Goal: Information Seeking & Learning: Learn about a topic

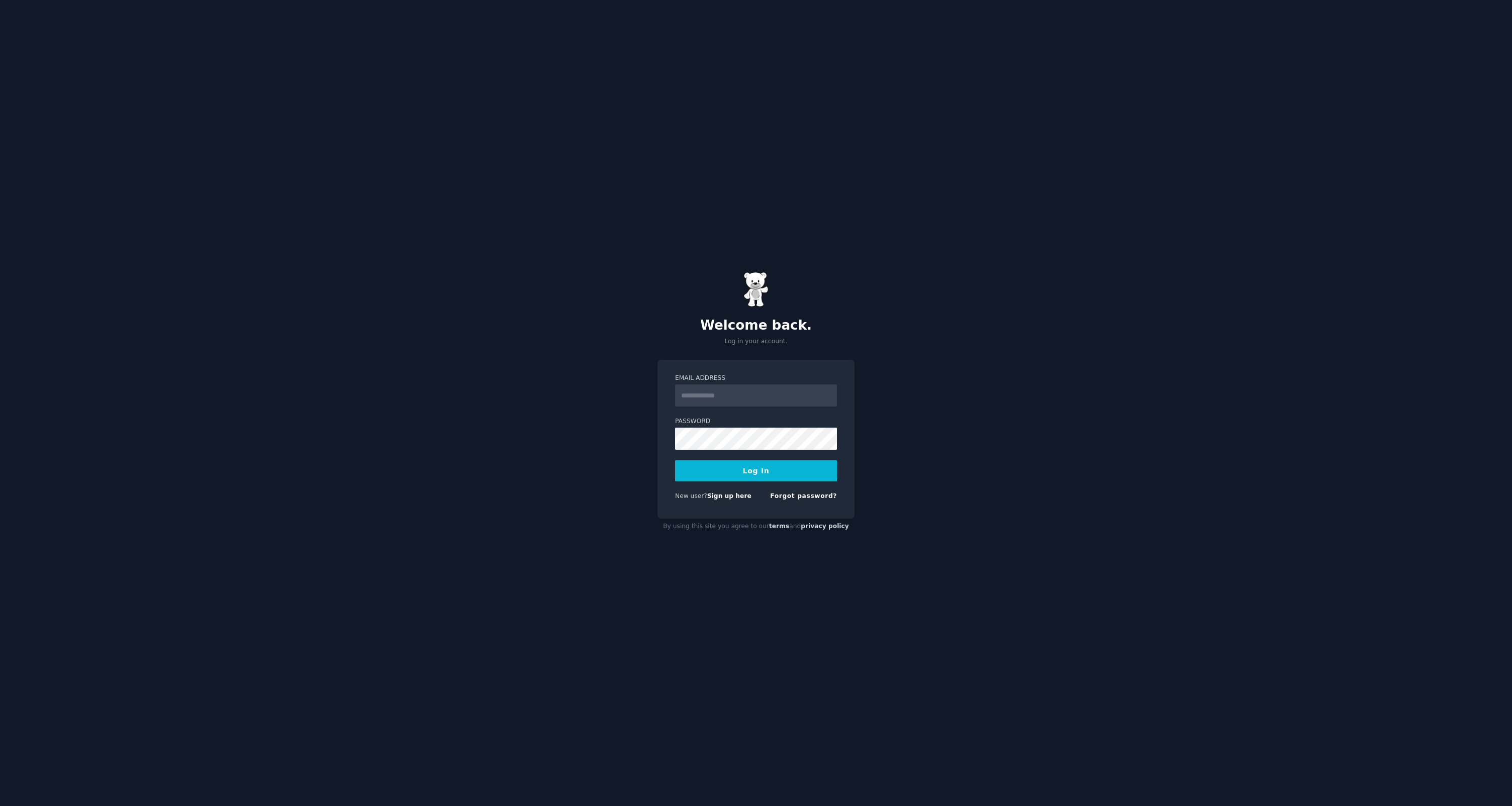
click at [714, 392] on input "Email Address" at bounding box center [756, 395] width 162 height 22
drag, startPoint x: 709, startPoint y: 395, endPoint x: 717, endPoint y: 395, distance: 8.0
click at [709, 395] on input "Email Address" at bounding box center [756, 395] width 162 height 22
click at [0, 805] on com-1password-button at bounding box center [0, 806] width 0 height 0
type input "**********"
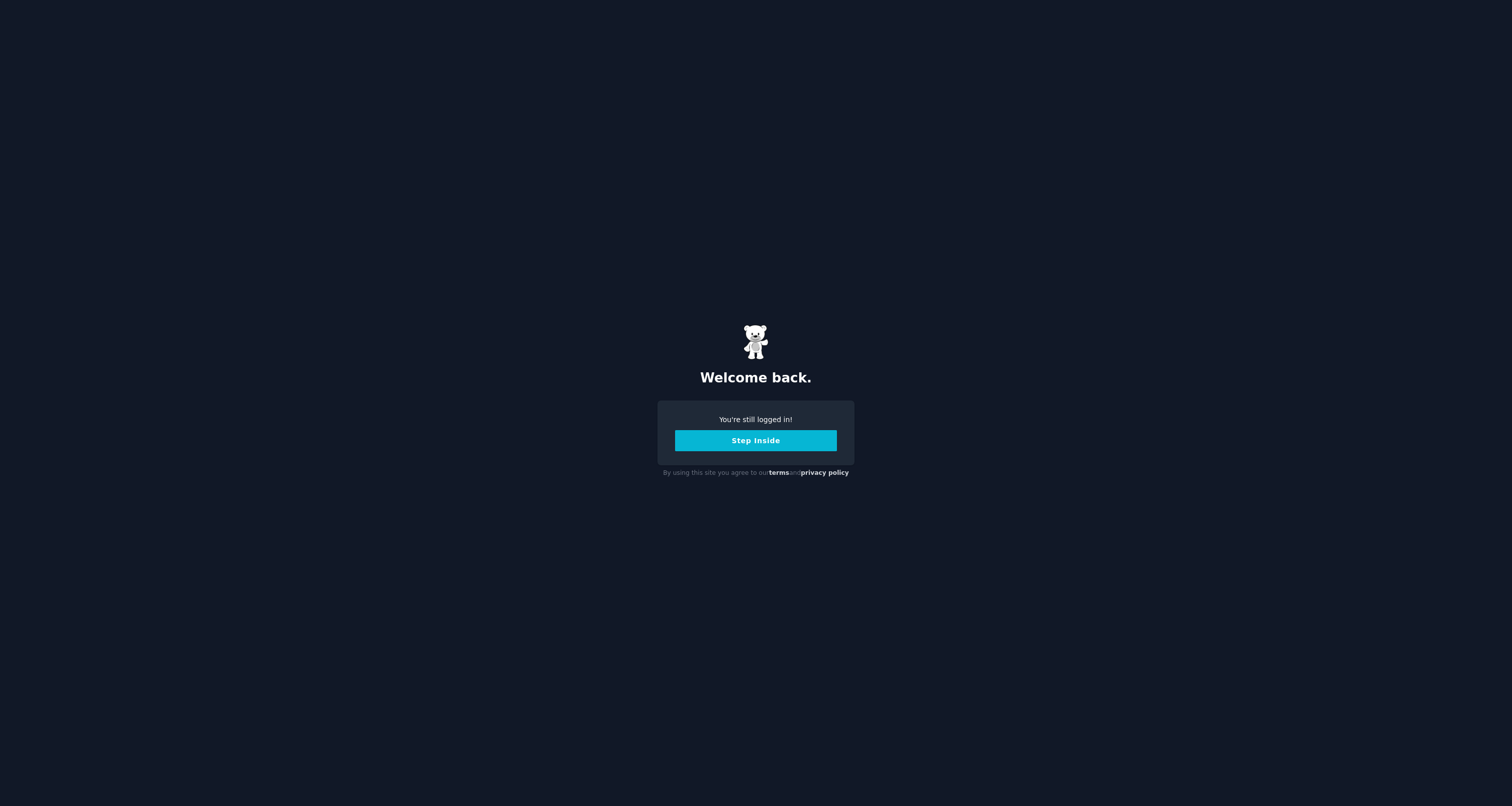
click at [734, 451] on button "Step Inside" at bounding box center [756, 440] width 162 height 21
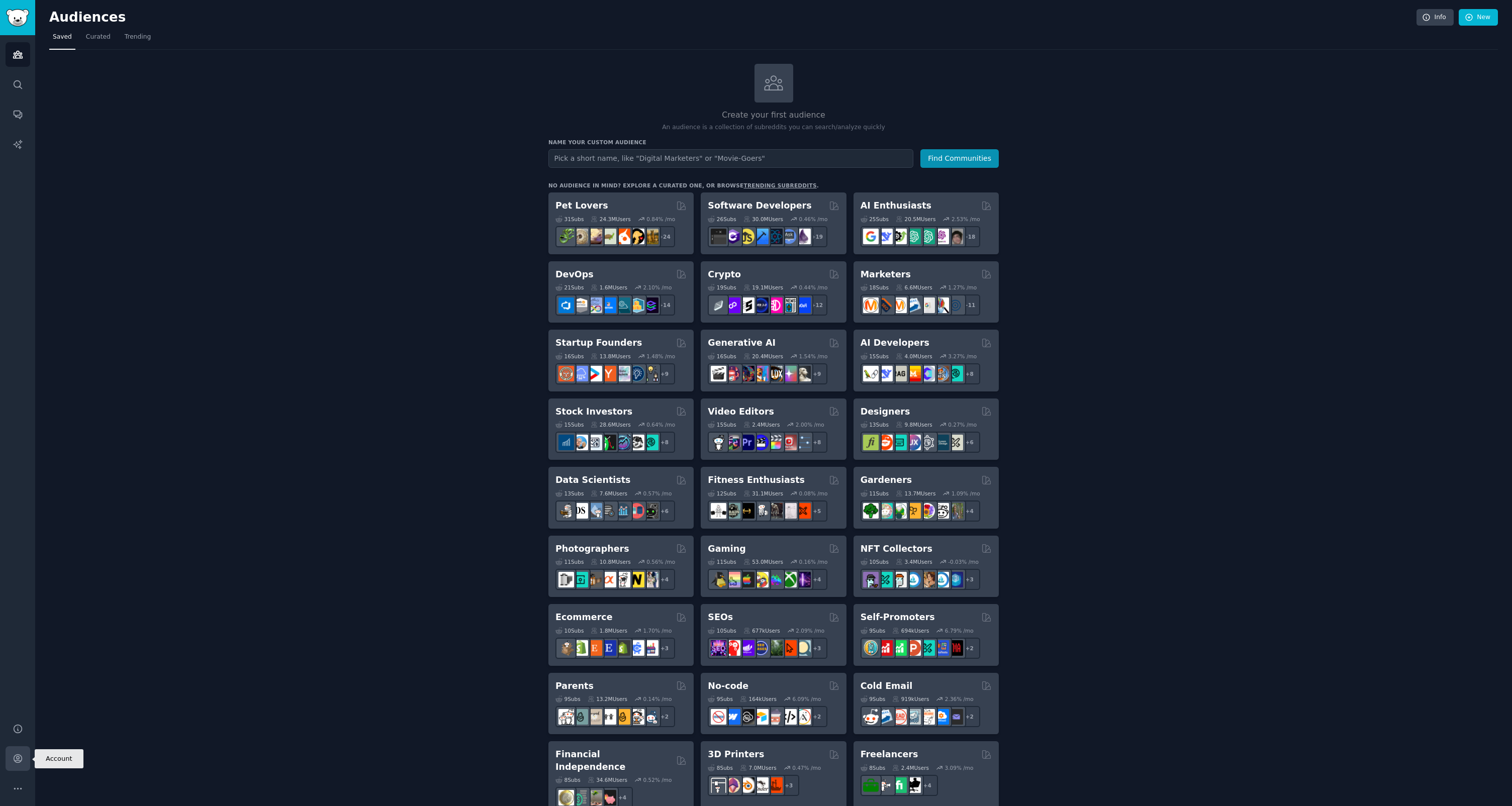
click at [14, 762] on icon "Sidebar" at bounding box center [18, 758] width 10 height 10
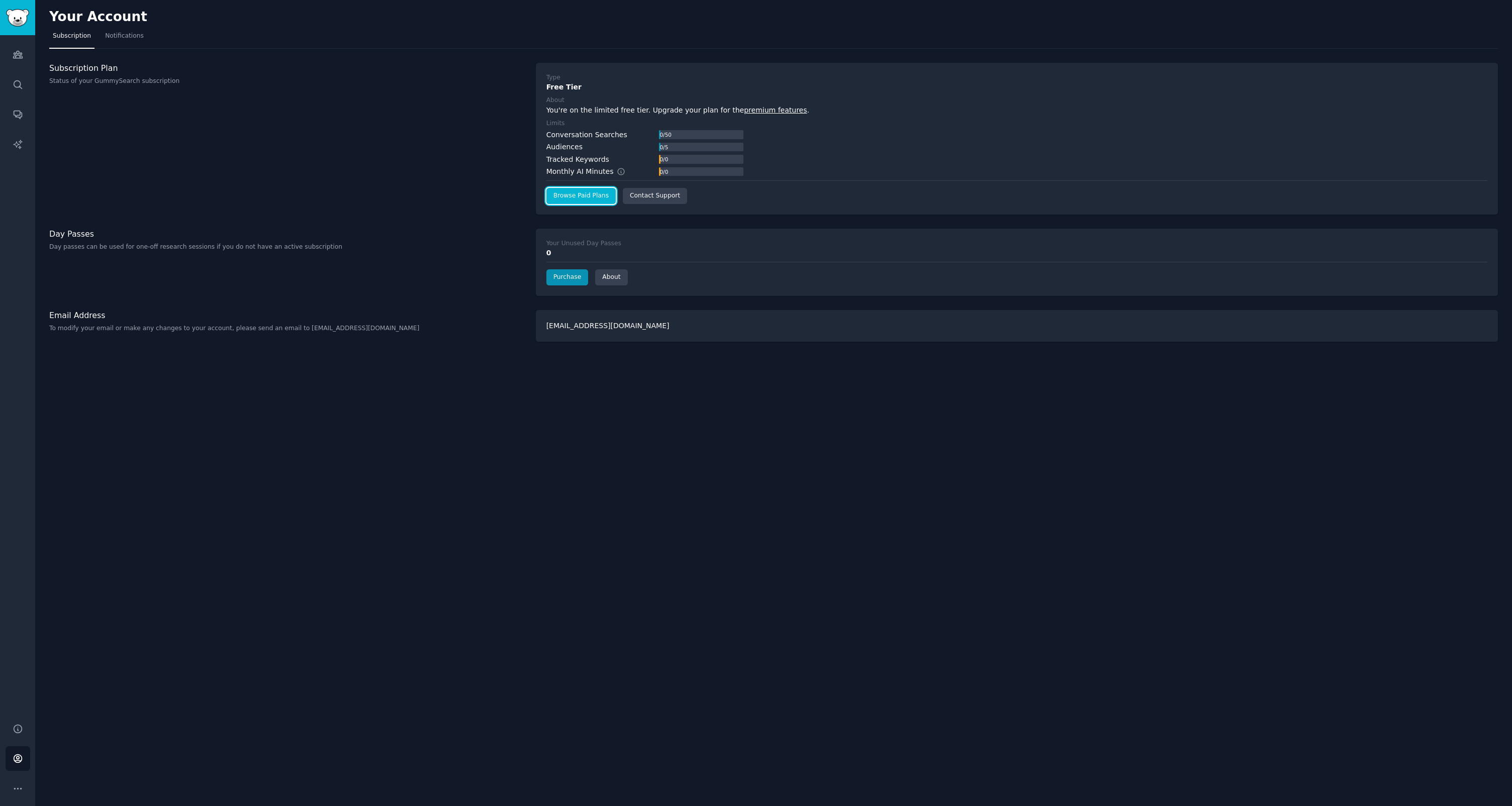
click at [576, 192] on link "Browse Paid Plans" at bounding box center [581, 196] width 70 height 16
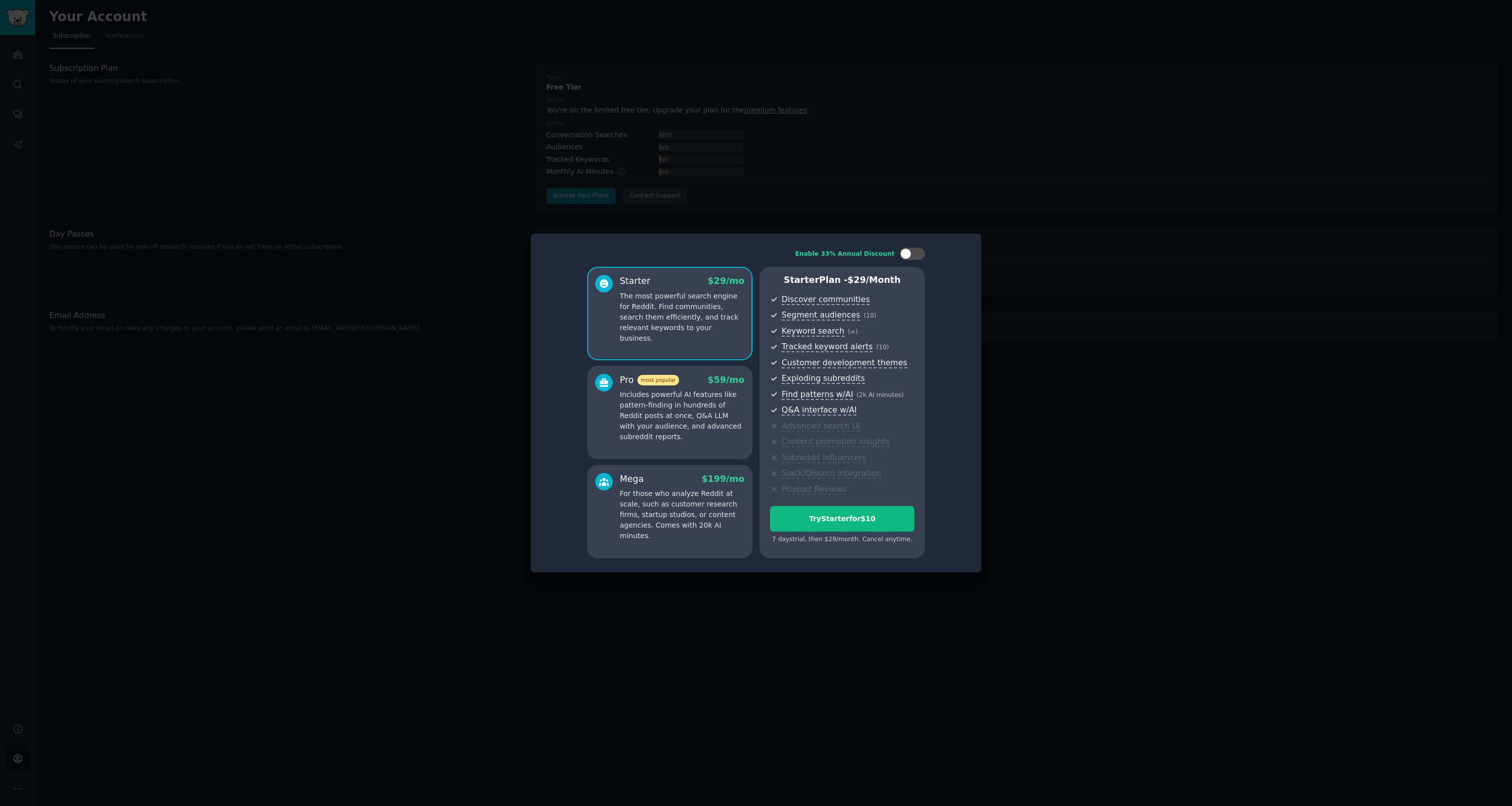
click at [667, 381] on span "most popular" at bounding box center [658, 380] width 42 height 10
click at [801, 518] on div "Try Pro for $10" at bounding box center [842, 519] width 144 height 10
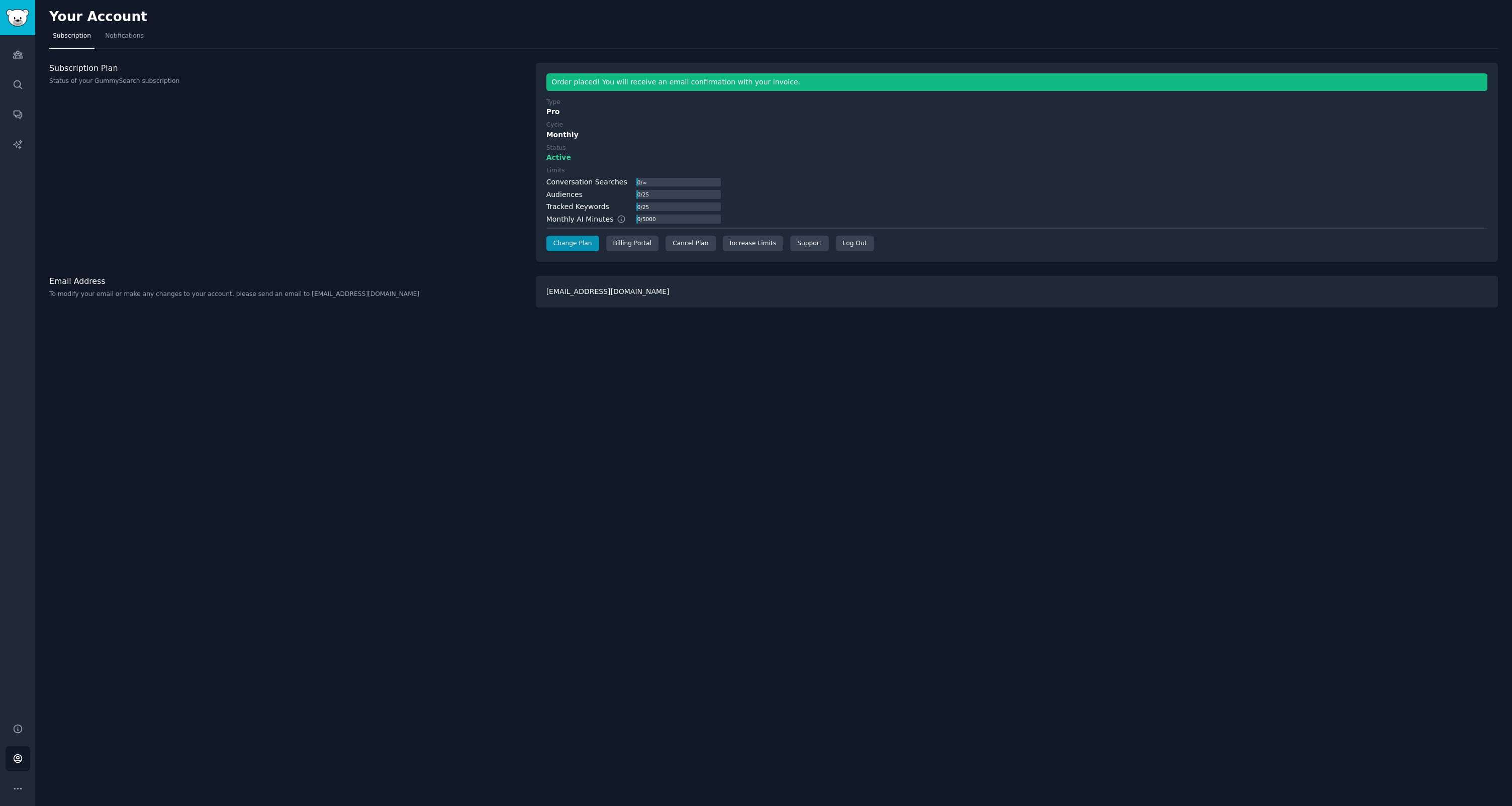
click at [90, 79] on p "Status of your GummySearch subscription" at bounding box center [287, 81] width 476 height 9
click at [123, 31] on link "Notifications" at bounding box center [125, 38] width 46 height 20
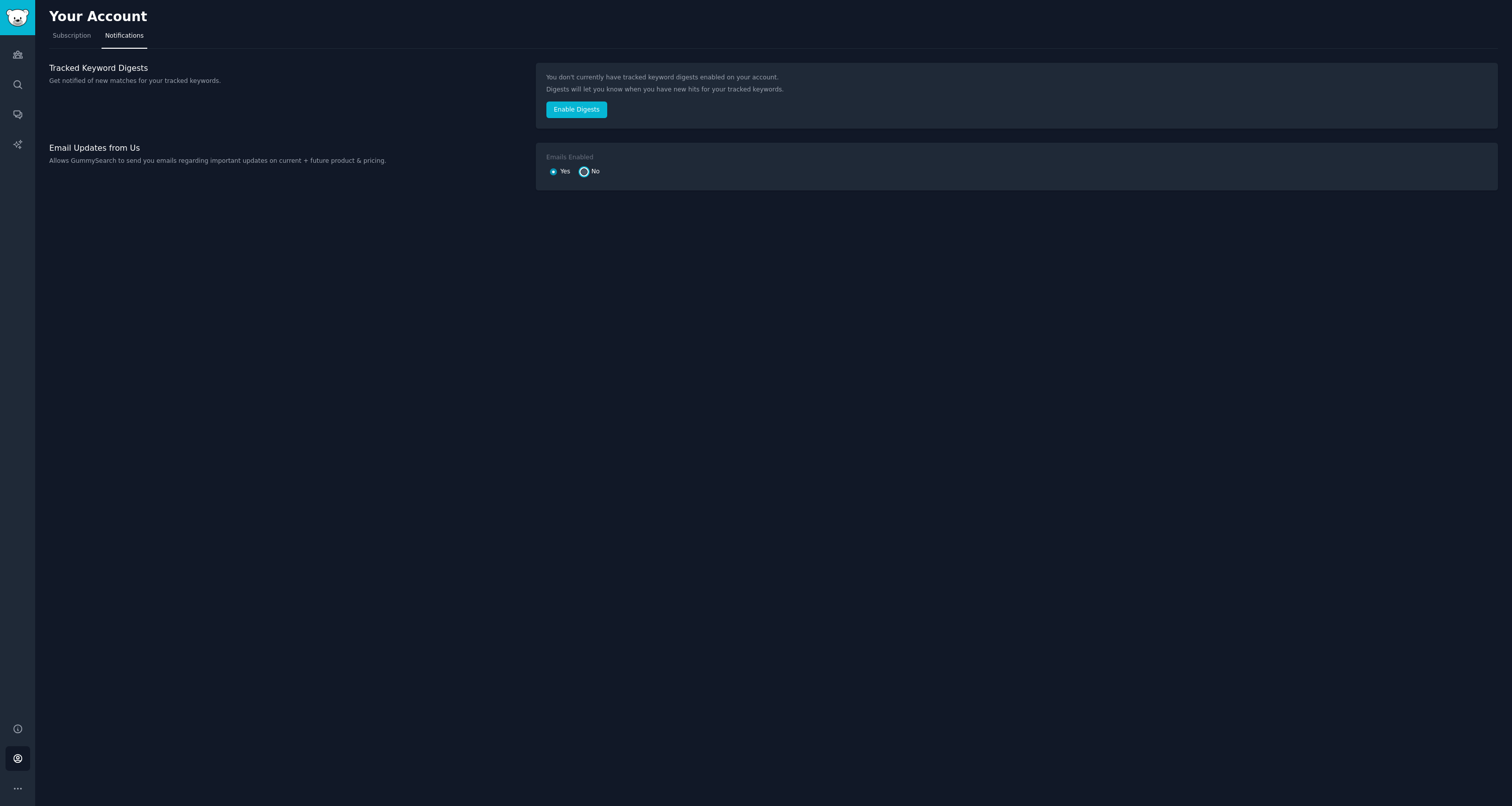
click at [586, 172] on input "No" at bounding box center [584, 172] width 7 height 7
radio input "false"
radio input "true"
click at [25, 55] on link "Audiences" at bounding box center [18, 54] width 25 height 25
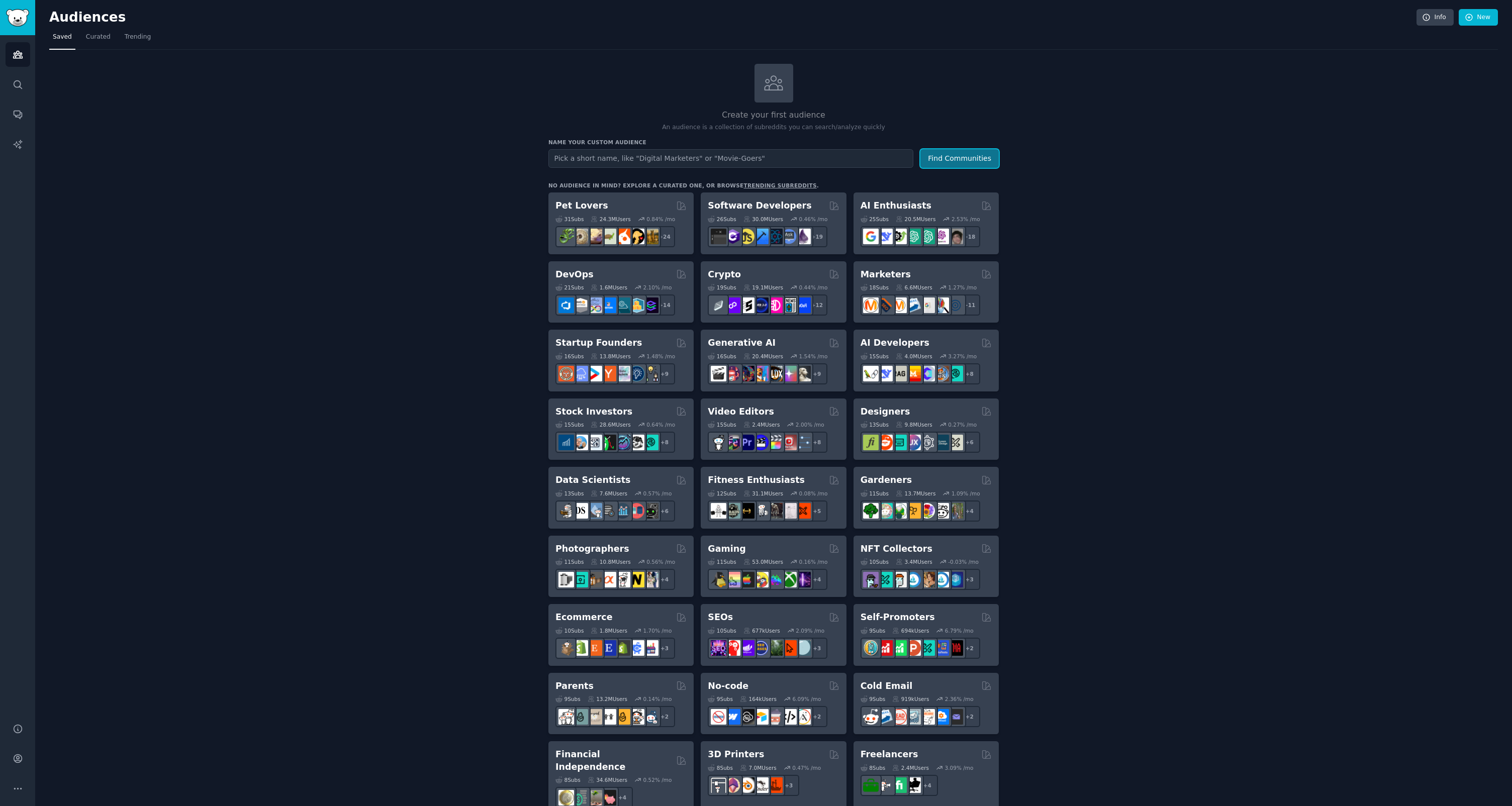
click at [968, 164] on button "Find Communities" at bounding box center [960, 159] width 79 height 18
click at [680, 158] on input "text" at bounding box center [730, 159] width 365 height 18
click at [98, 40] on span "Curated" at bounding box center [98, 37] width 25 height 9
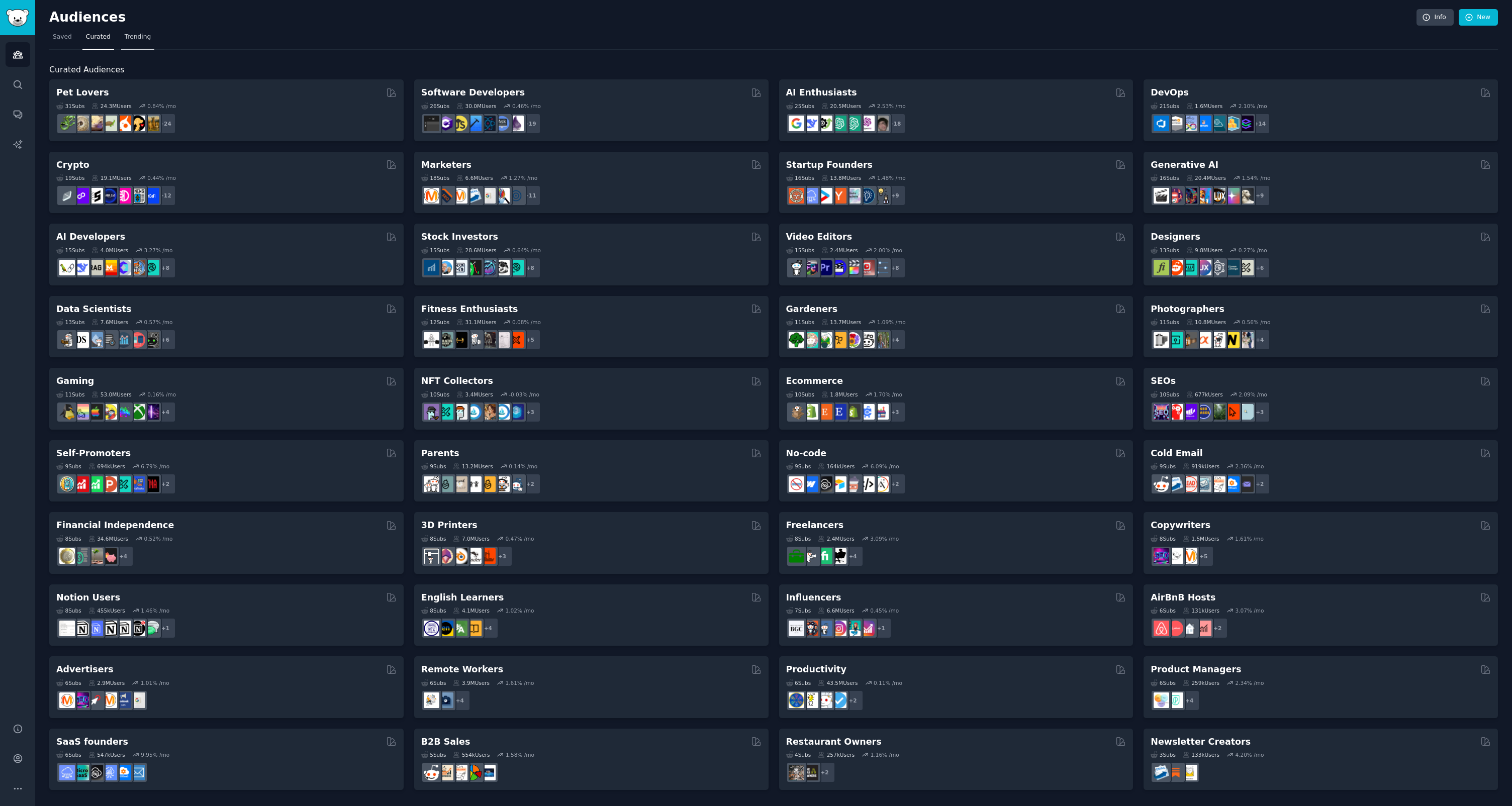
click at [129, 38] on span "Trending" at bounding box center [138, 37] width 26 height 9
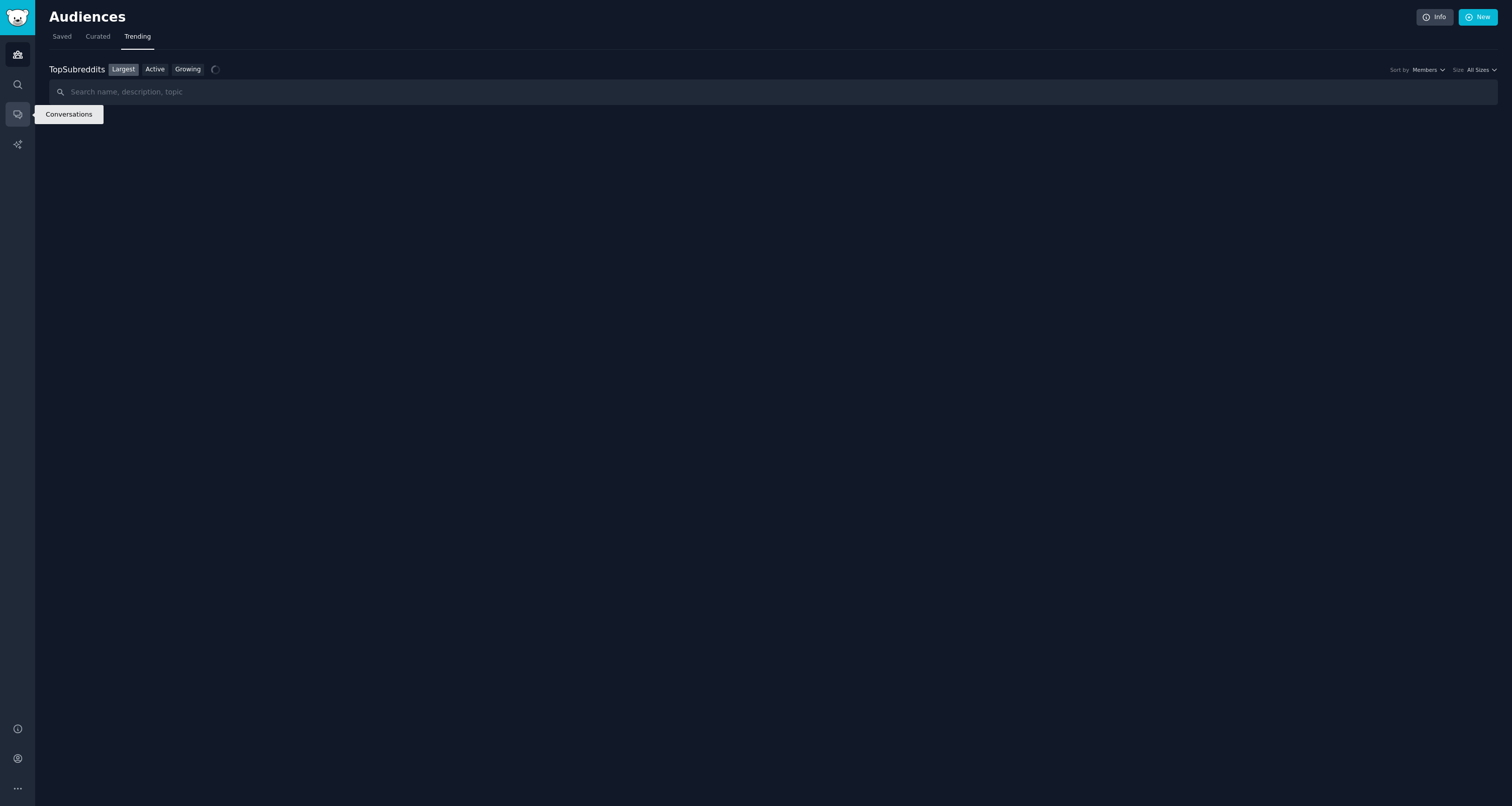
click at [17, 126] on link "Conversations" at bounding box center [18, 115] width 25 height 25
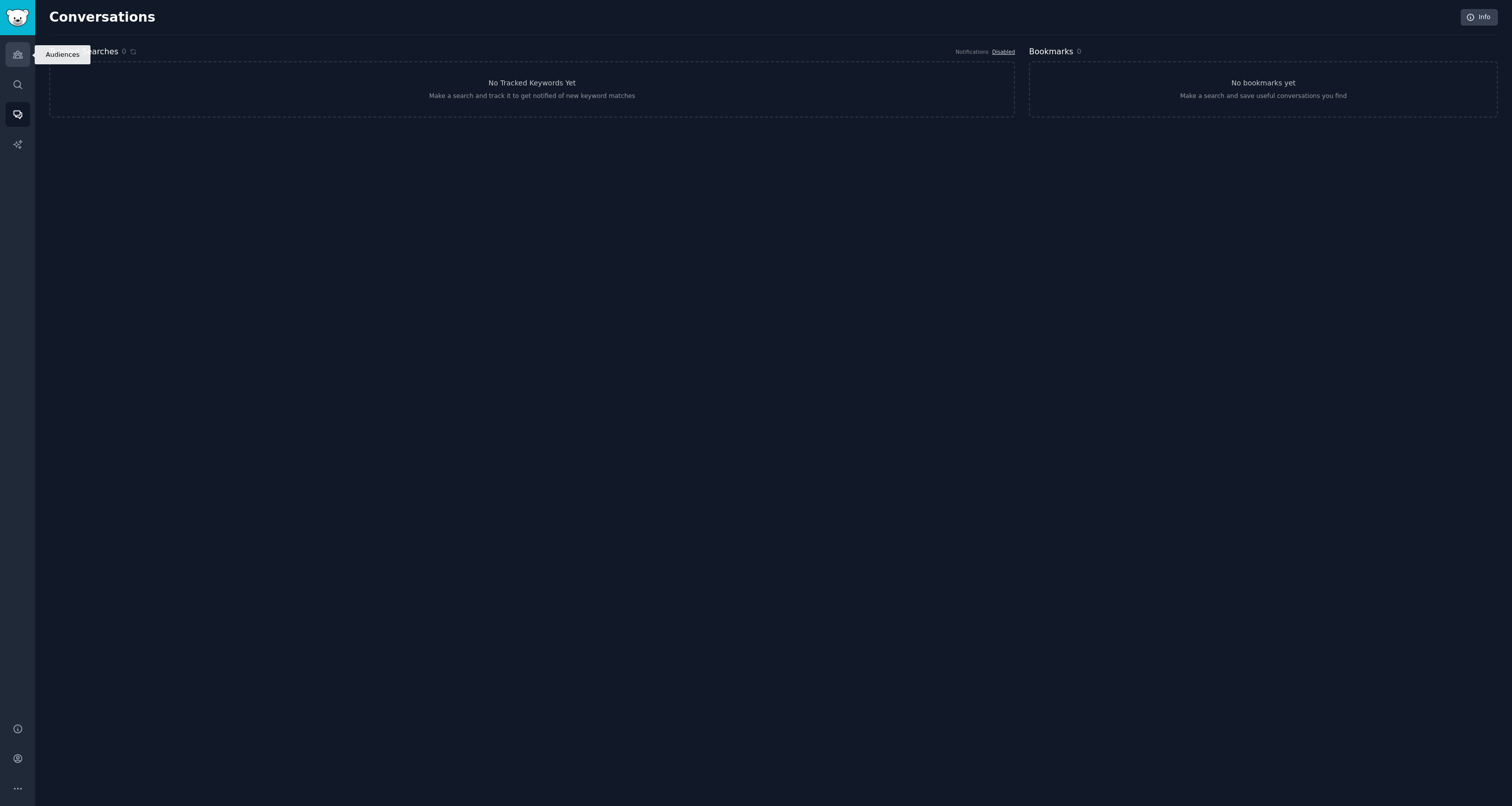
click at [14, 47] on link "Audiences" at bounding box center [18, 54] width 25 height 25
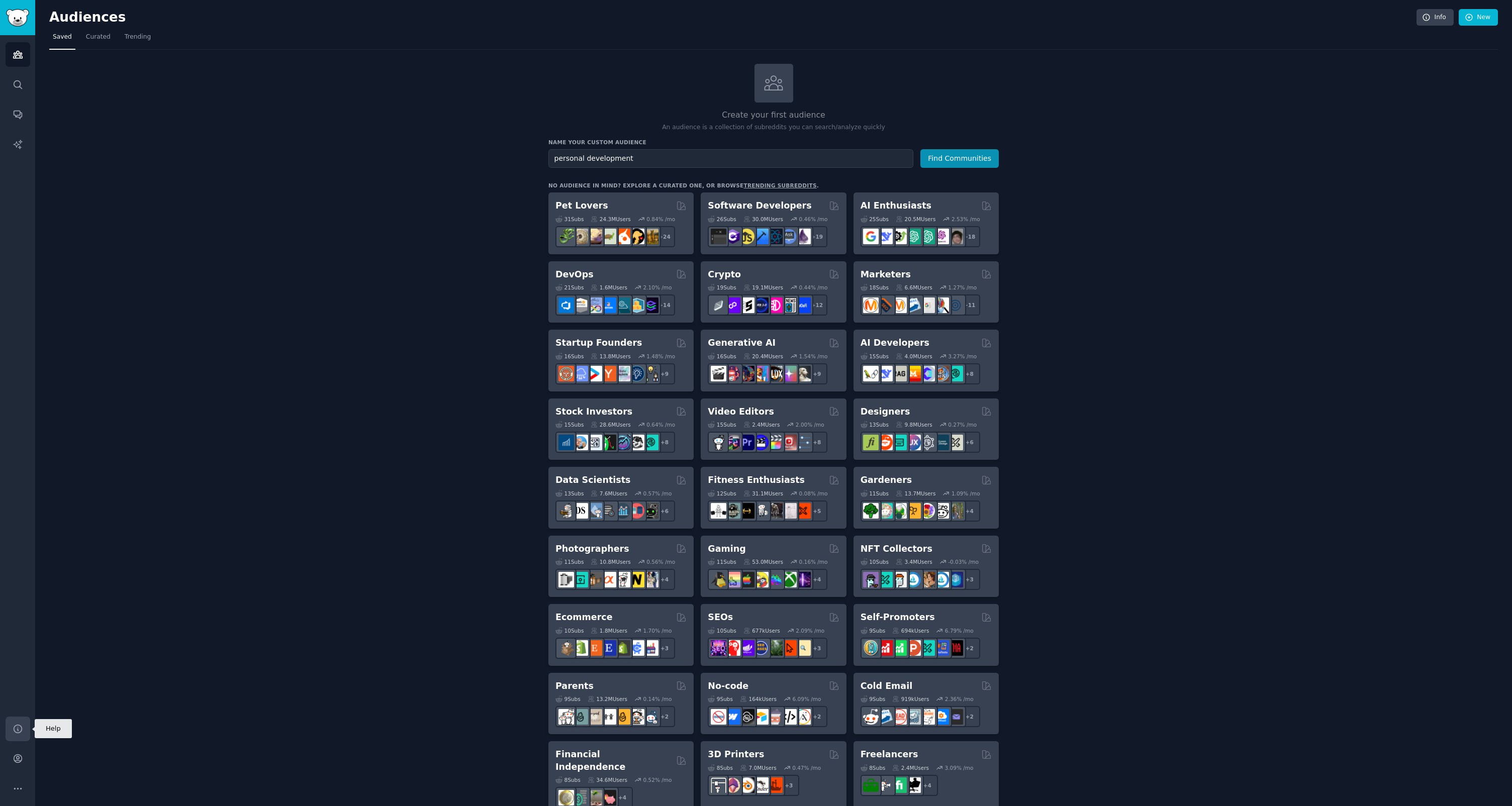
click at [16, 728] on icon "Sidebar" at bounding box center [18, 729] width 10 height 10
click at [18, 729] on icon "Sidebar" at bounding box center [18, 729] width 10 height 10
click at [566, 159] on input "personal development" at bounding box center [730, 159] width 365 height 18
type input "MEditation"
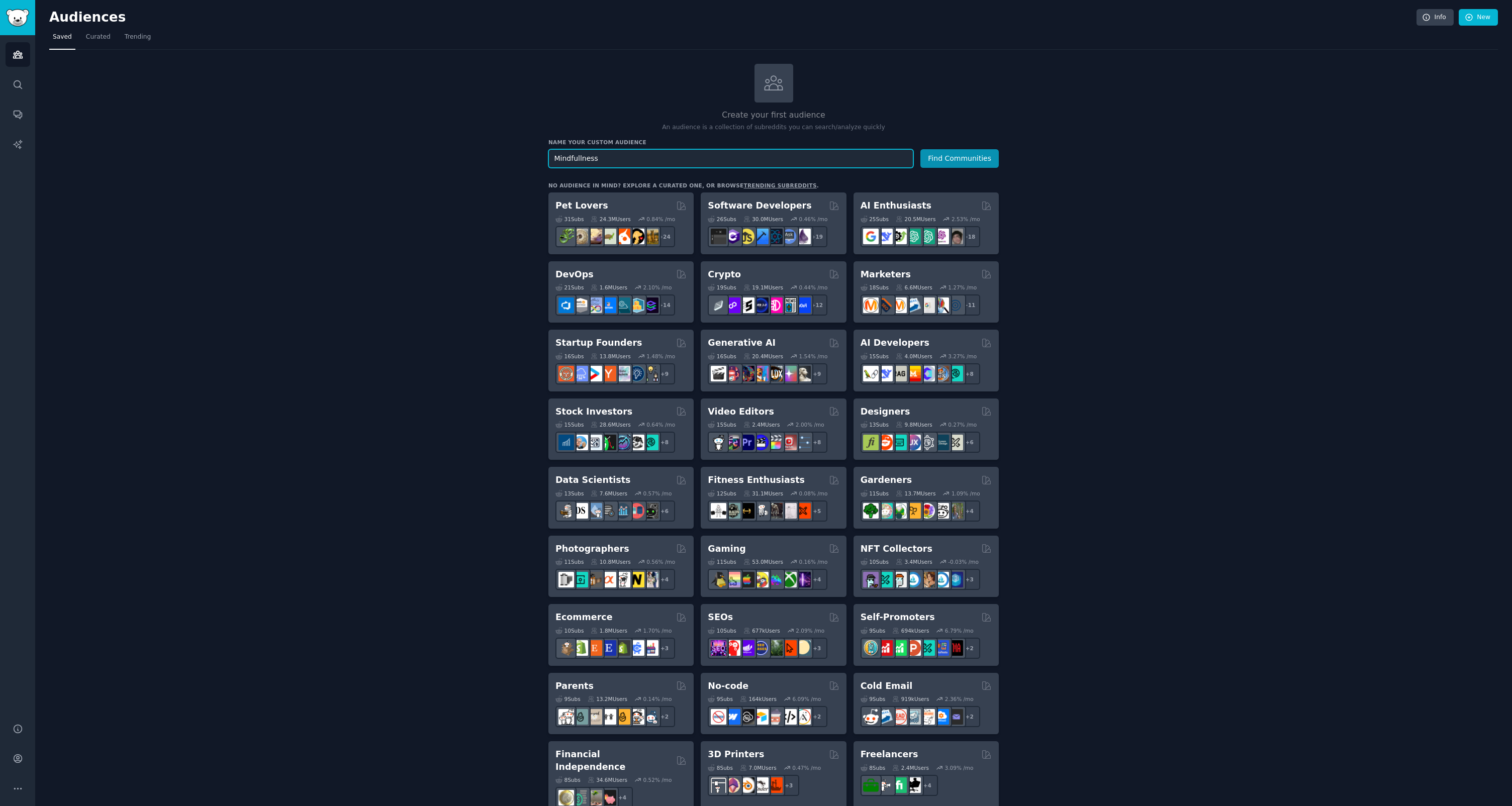
paste input "mindfu"
type input "mindfulness"
click at [921, 149] on button "Find Communities" at bounding box center [960, 159] width 79 height 18
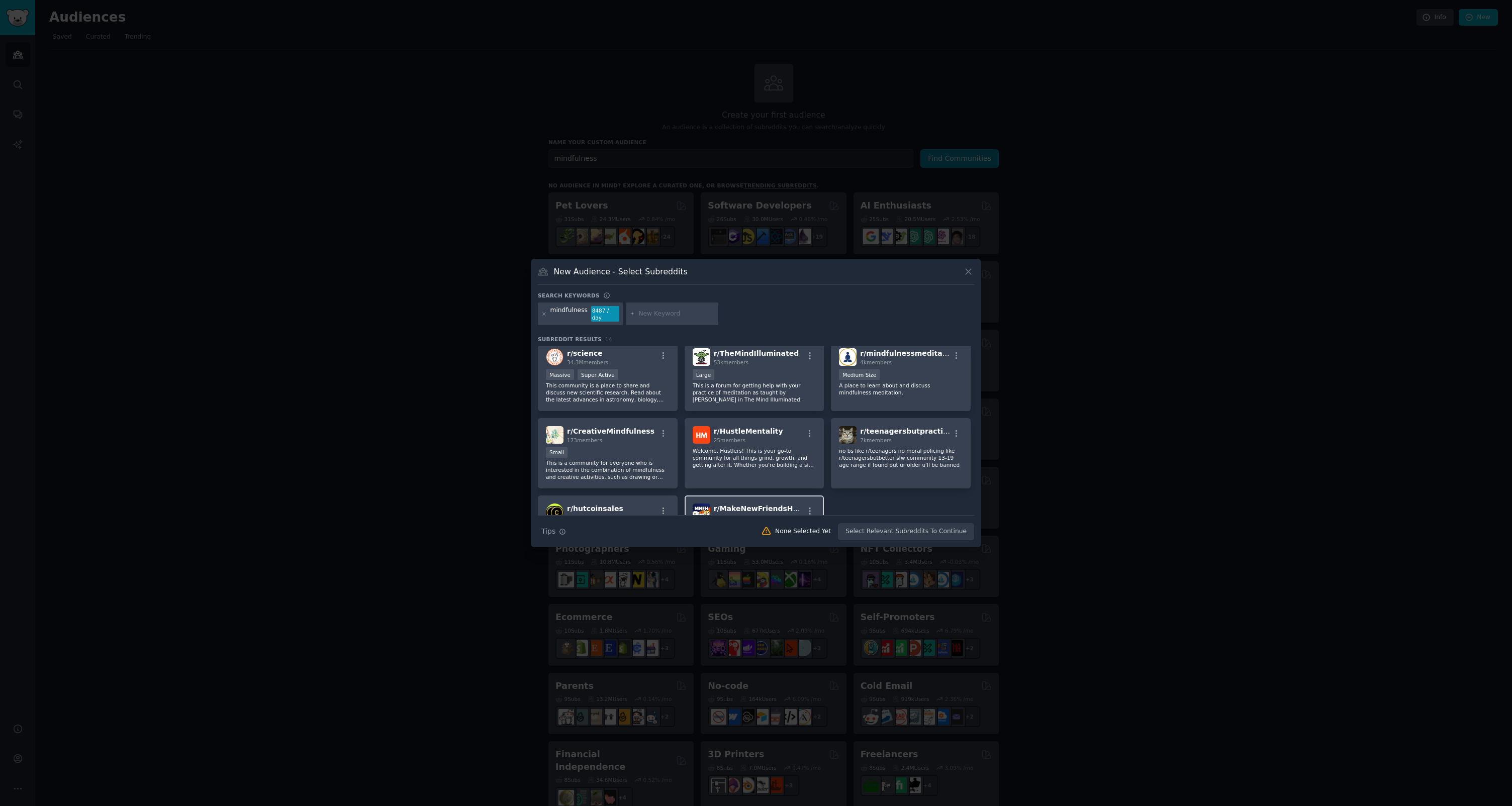
scroll to position [160, 0]
click at [865, 461] on p "no bs like r/teenagers no moral policing like r/teenagersbutbetter sfw communit…" at bounding box center [901, 459] width 124 height 21
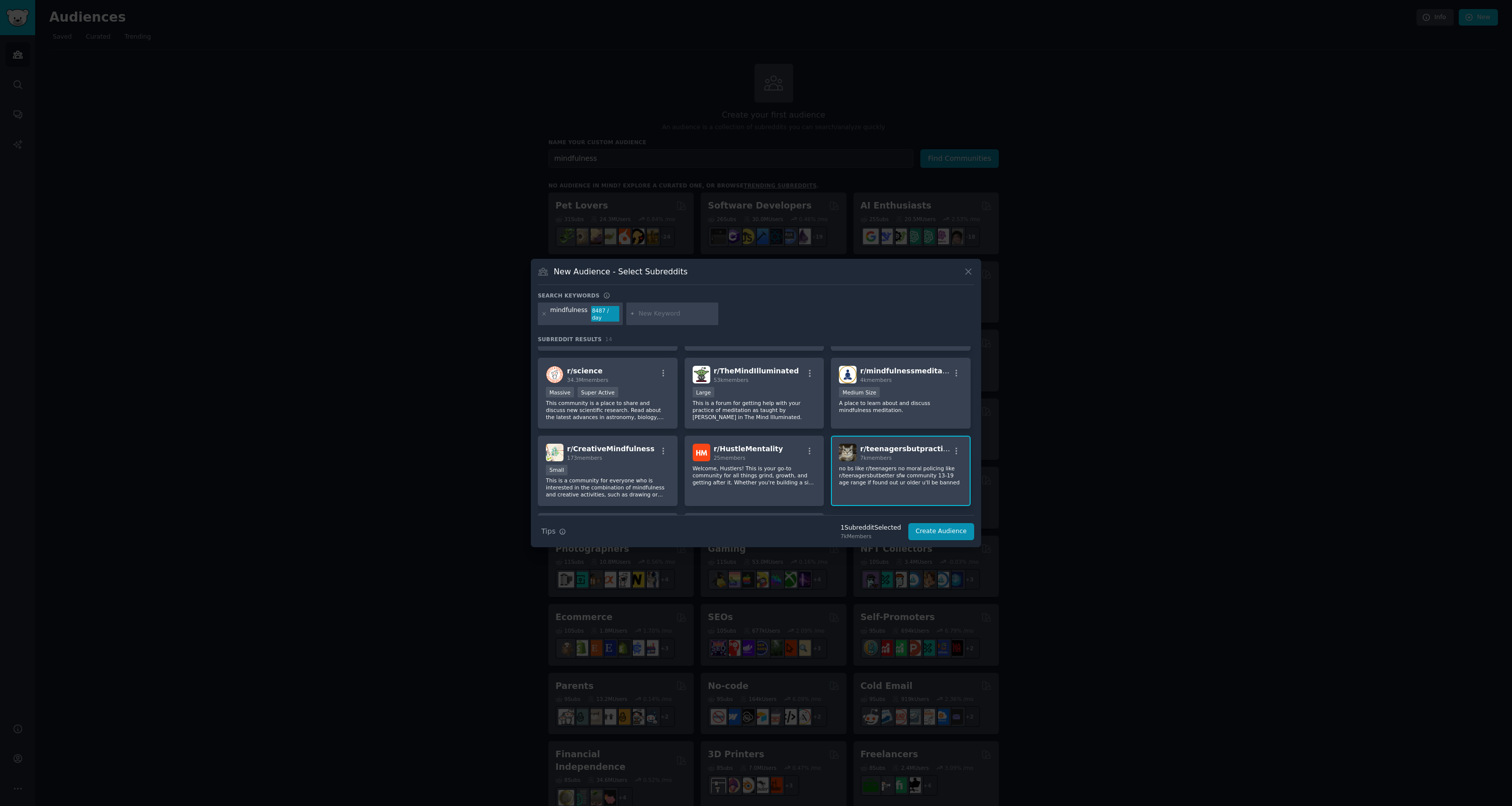
scroll to position [142, 0]
drag, startPoint x: 895, startPoint y: 383, endPoint x: 810, endPoint y: 389, distance: 85.2
click at [895, 383] on div "4k members" at bounding box center [905, 381] width 90 height 7
click at [736, 390] on div "Large" at bounding box center [754, 394] width 124 height 12
click at [624, 378] on div "r/ science 34.3M members" at bounding box center [608, 376] width 124 height 18
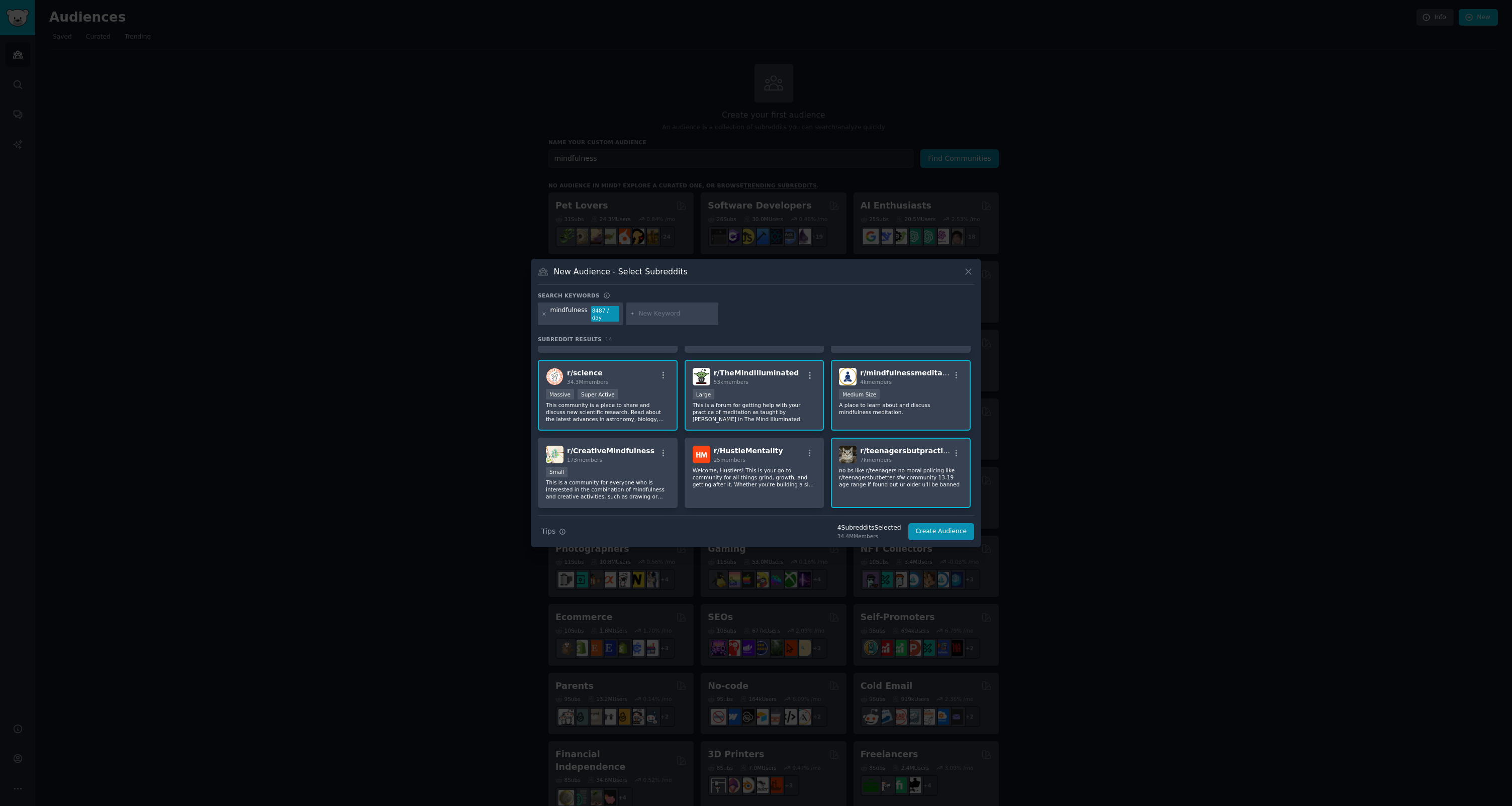
click at [638, 387] on div "r/ science 34.3M members >= 95th percentile for submissions / day Massive Super…" at bounding box center [607, 395] width 140 height 71
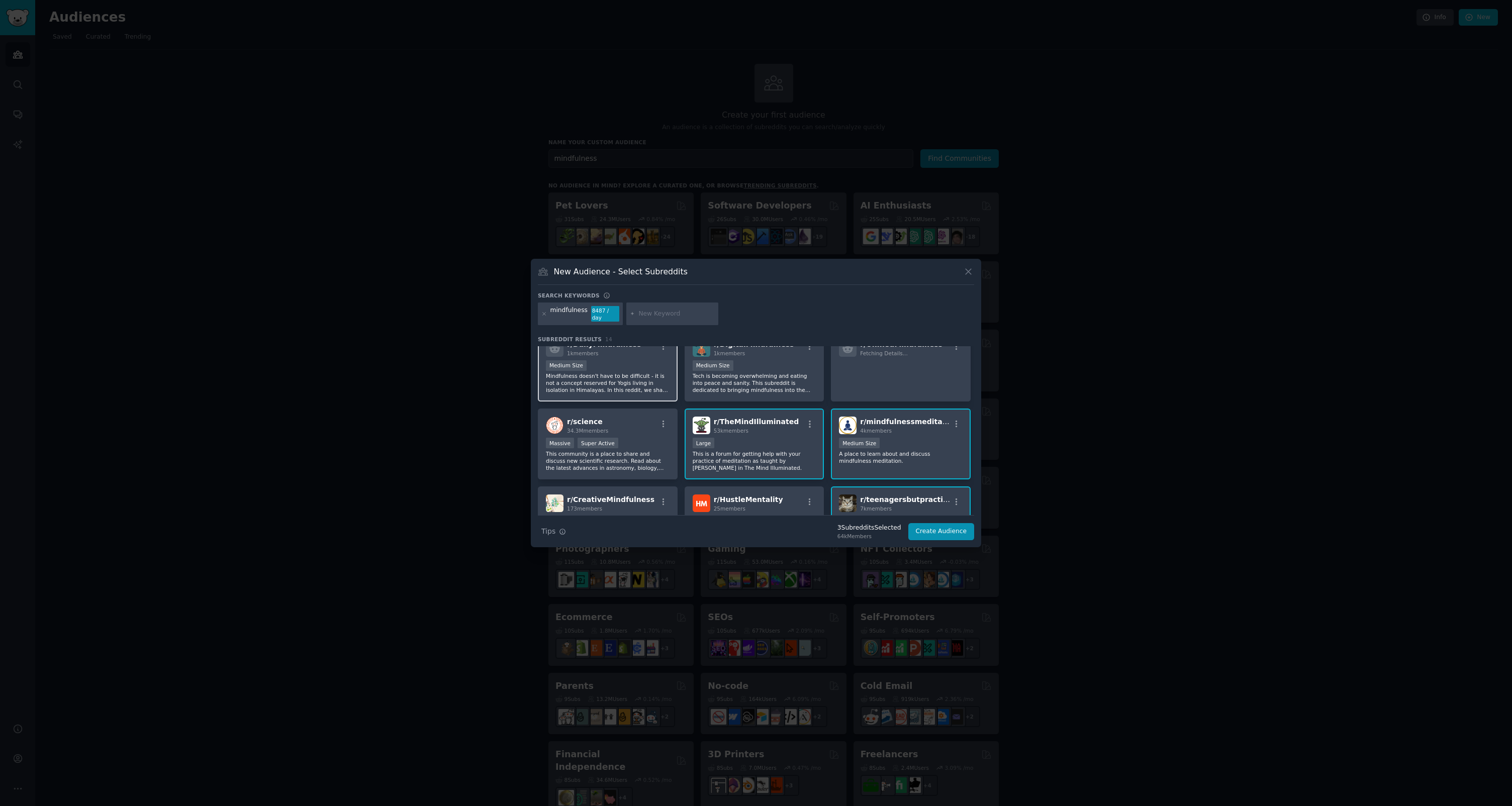
scroll to position [92, 0]
click at [637, 421] on div "r/ science 34.3M members" at bounding box center [608, 425] width 124 height 18
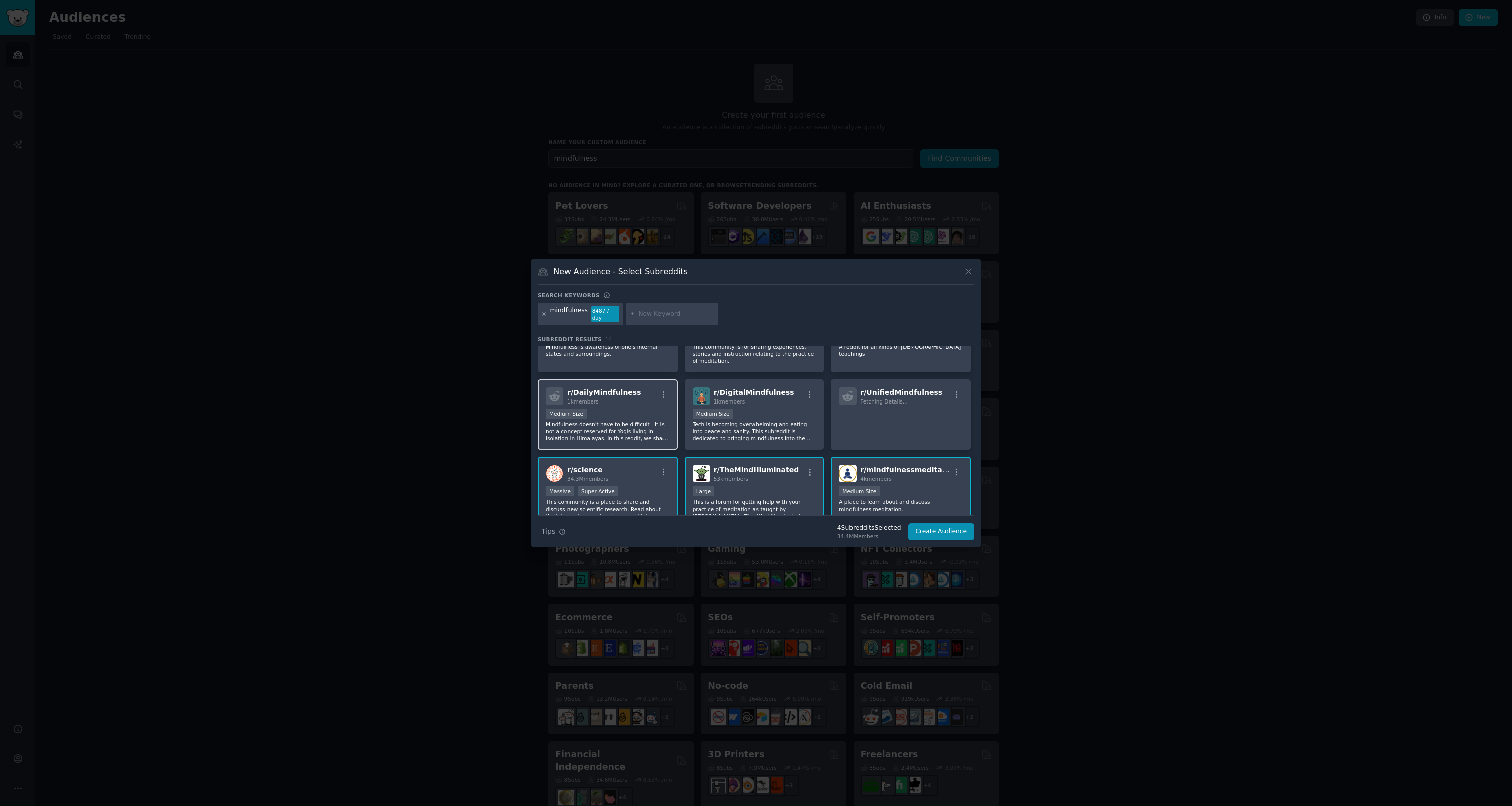
scroll to position [32, 0]
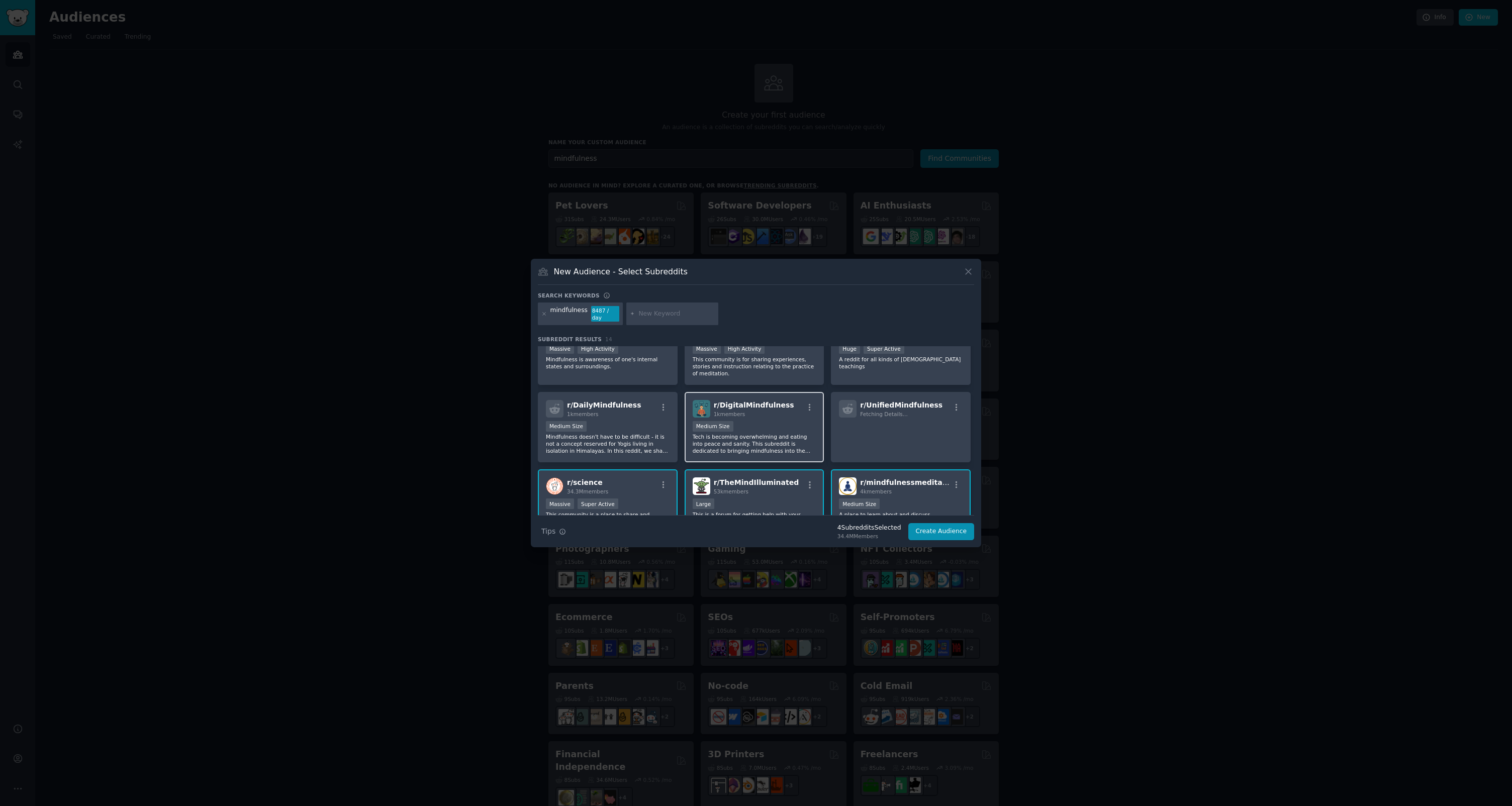
click at [748, 420] on div "r/ DigitalMindfulness 1k members 1000 - 10,000 members Medium Size Tech is beco…" at bounding box center [754, 427] width 140 height 71
click at [637, 419] on div "r/ DailyMindfulness 1k members Medium Size Mindfulness doesn't have to be diffi…" at bounding box center [607, 427] width 140 height 71
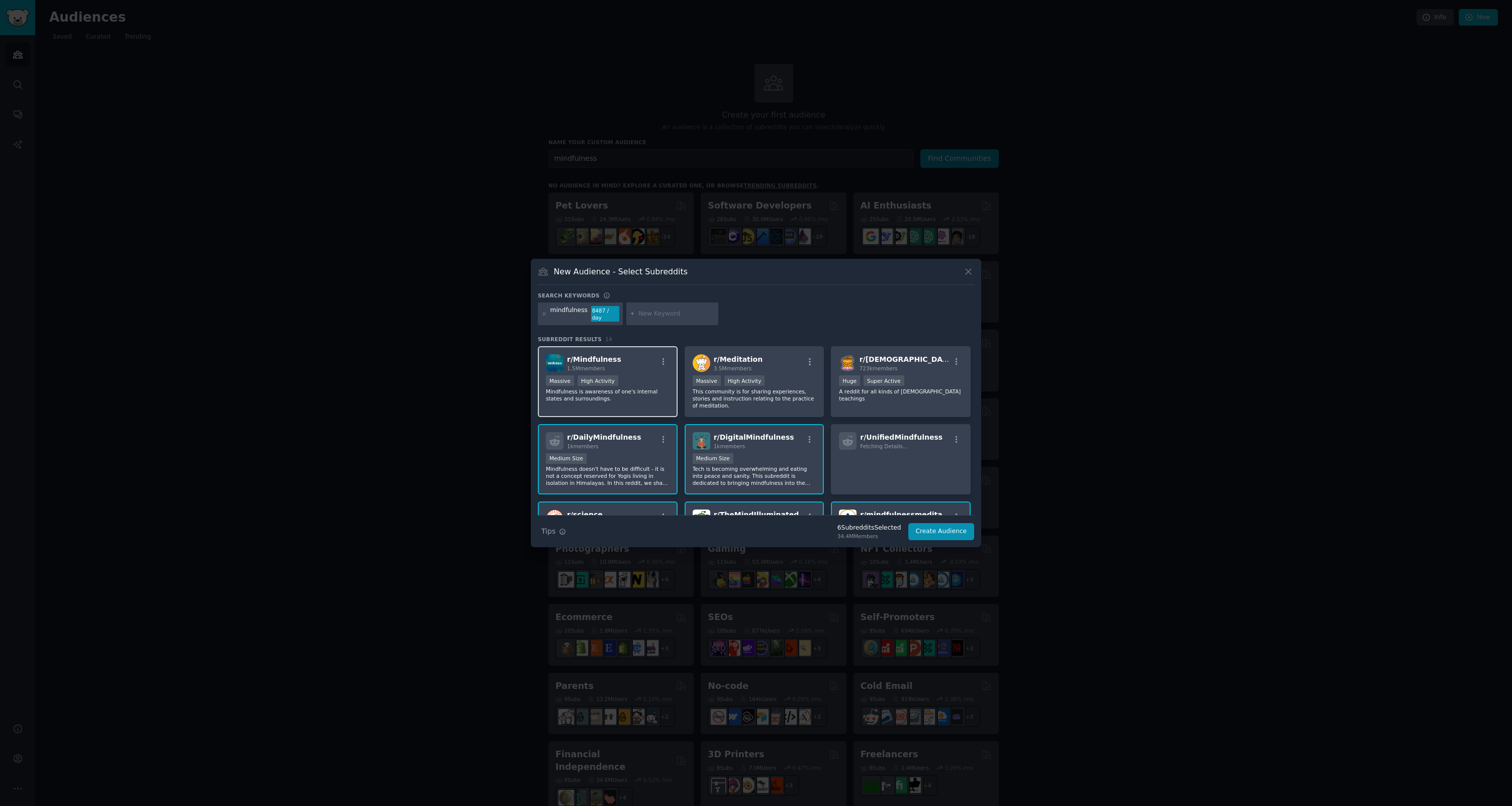
click at [660, 391] on p "Mindfulness is awareness of one's internal states and surroundings." at bounding box center [608, 394] width 124 height 14
click at [745, 396] on p "This community is for sharing experiences, stories and instruction relating to …" at bounding box center [754, 398] width 124 height 21
click at [888, 410] on div "r/ Buddhism 723k members Huge Super Active A reddit for all kinds of Buddhist t…" at bounding box center [900, 381] width 140 height 71
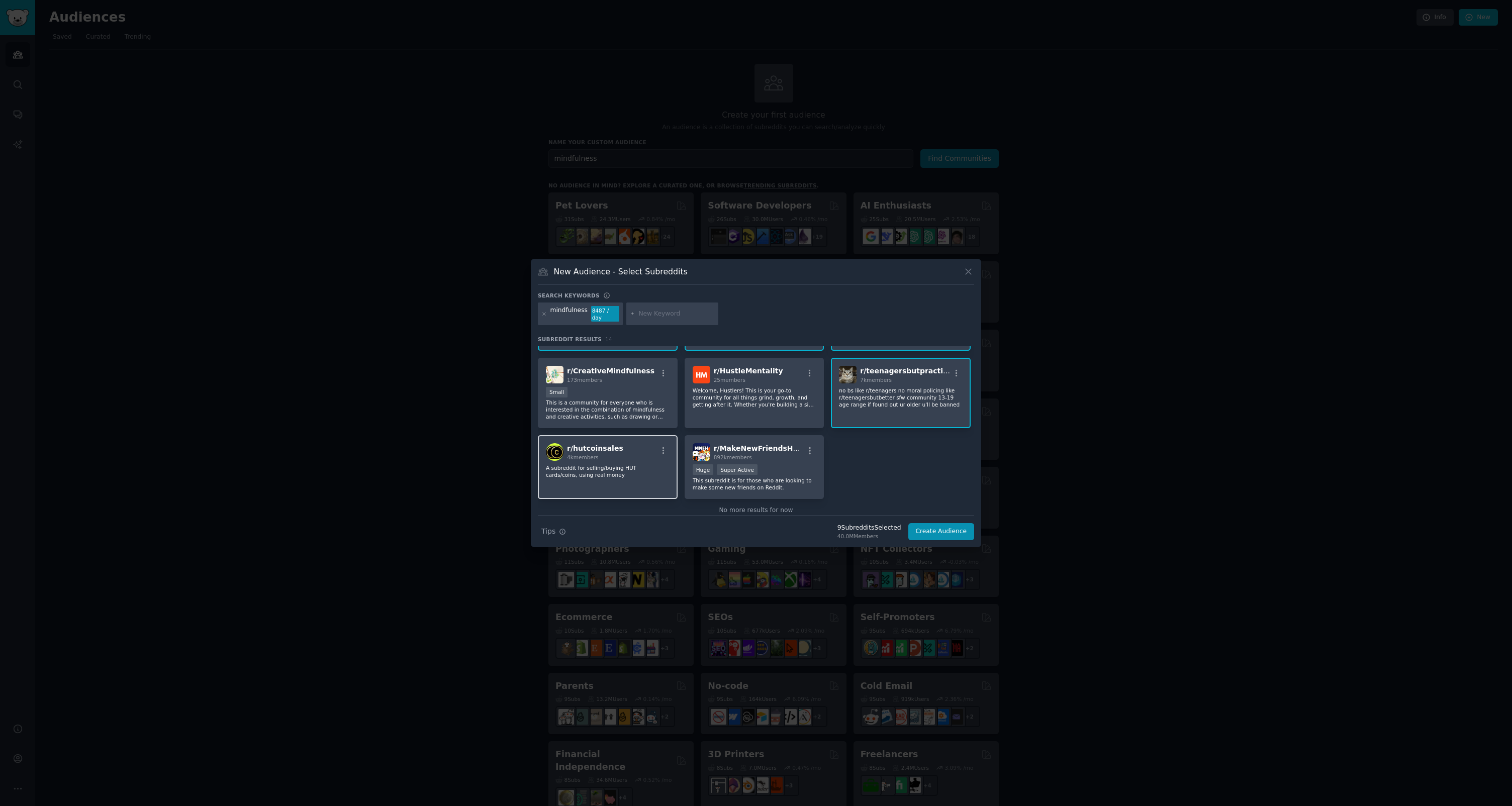
scroll to position [240, 0]
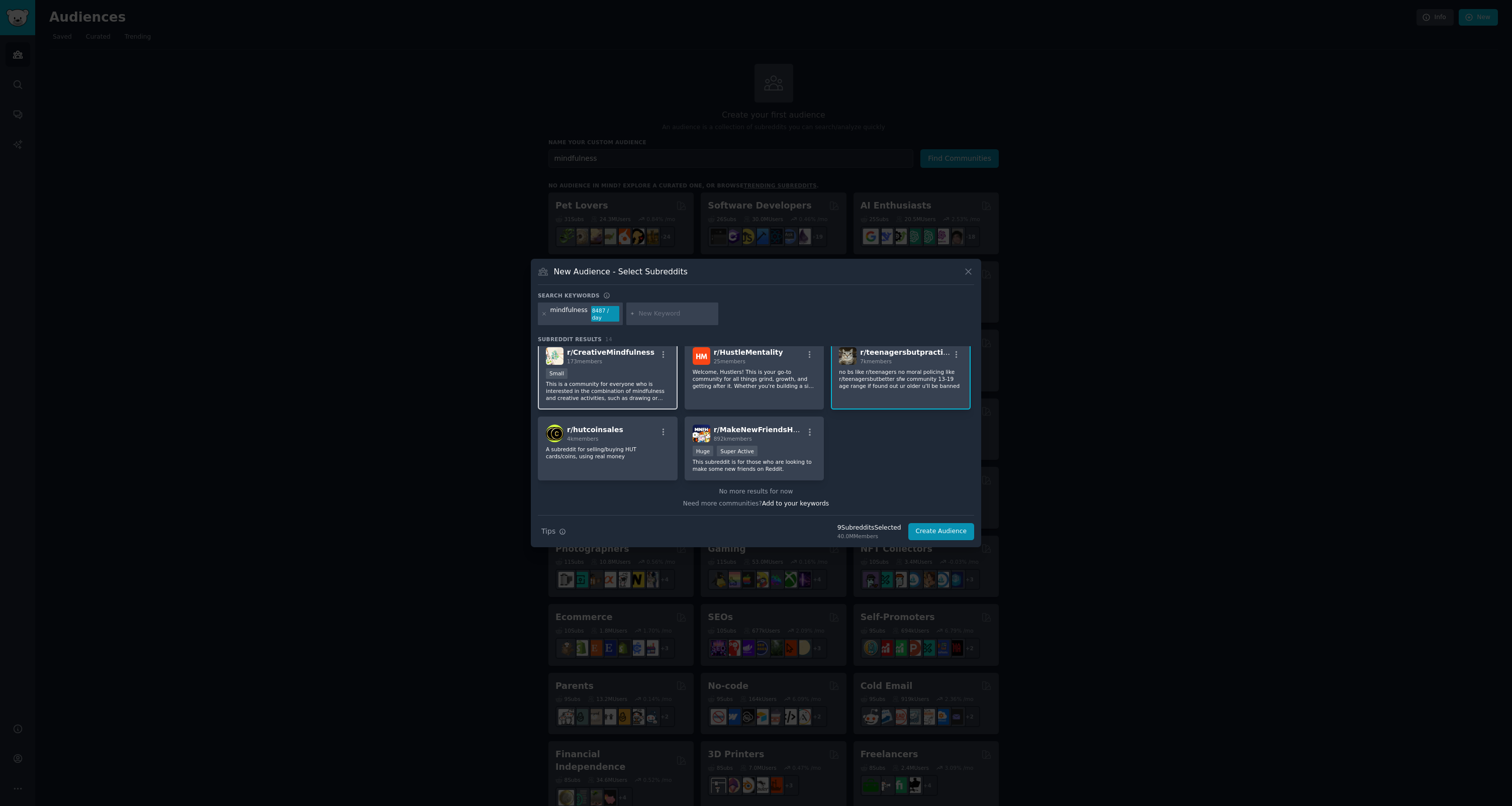
click at [641, 393] on p "This is a community for everyone who is interested in the combination of mindfu…" at bounding box center [608, 391] width 124 height 21
click at [753, 458] on p "Welcome, Hustlers! This is your go-to community for all things grind, growth, a…" at bounding box center [754, 465] width 124 height 14
click at [934, 533] on button "Create Audience" at bounding box center [941, 531] width 66 height 17
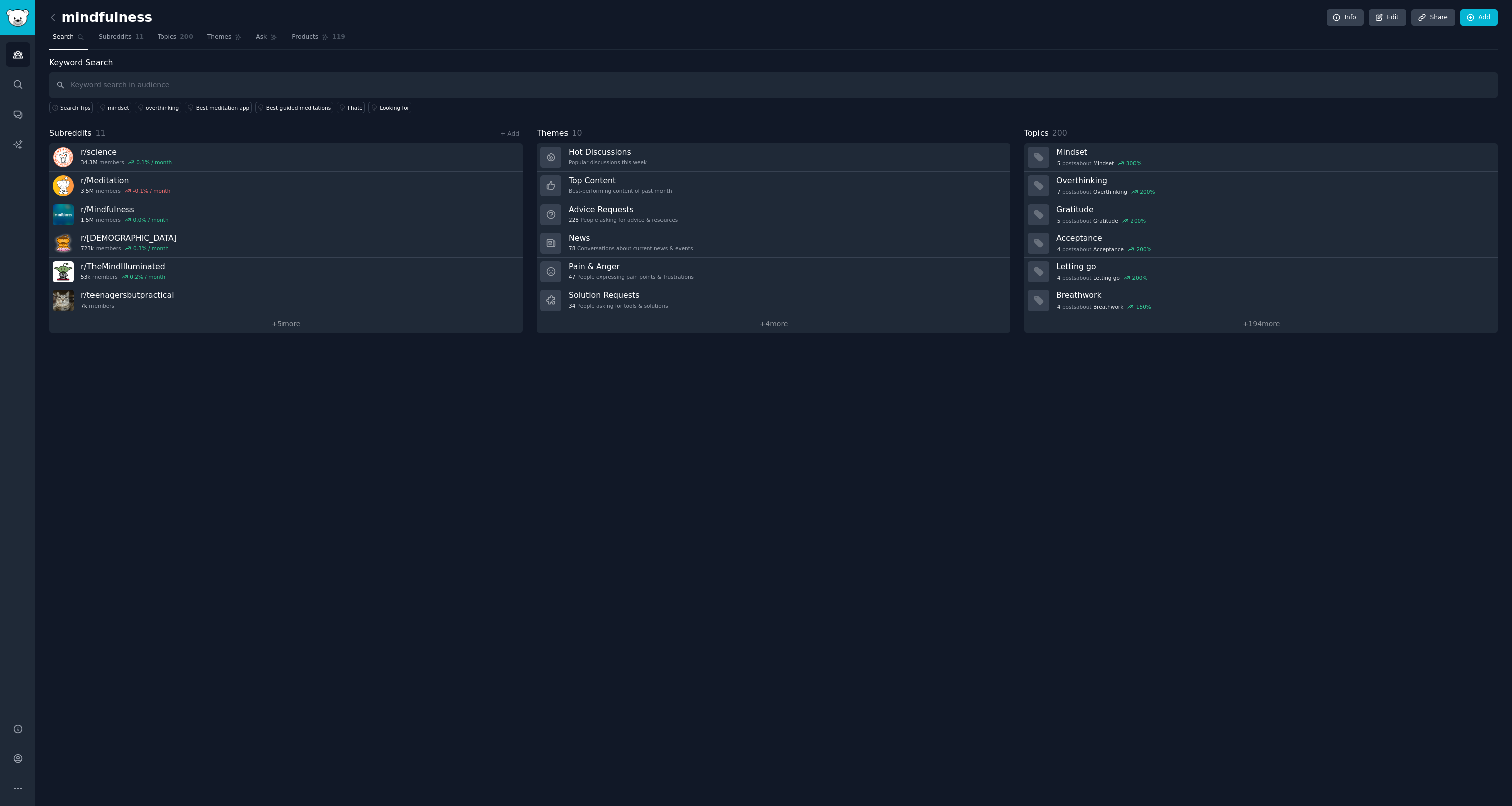
click at [762, 326] on link "+ 4 more" at bounding box center [774, 324] width 473 height 18
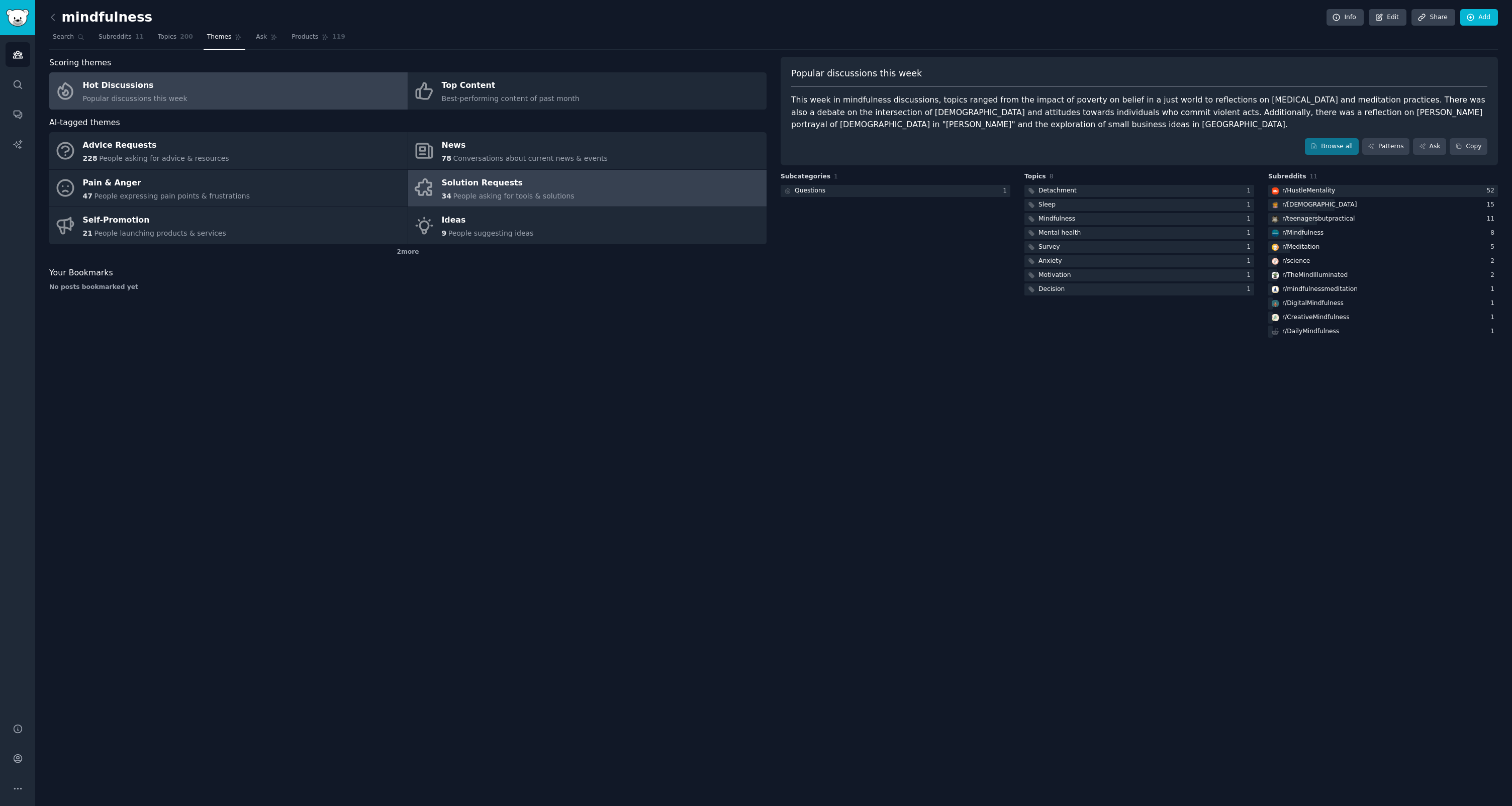
click at [463, 186] on div "Solution Requests" at bounding box center [508, 183] width 132 height 16
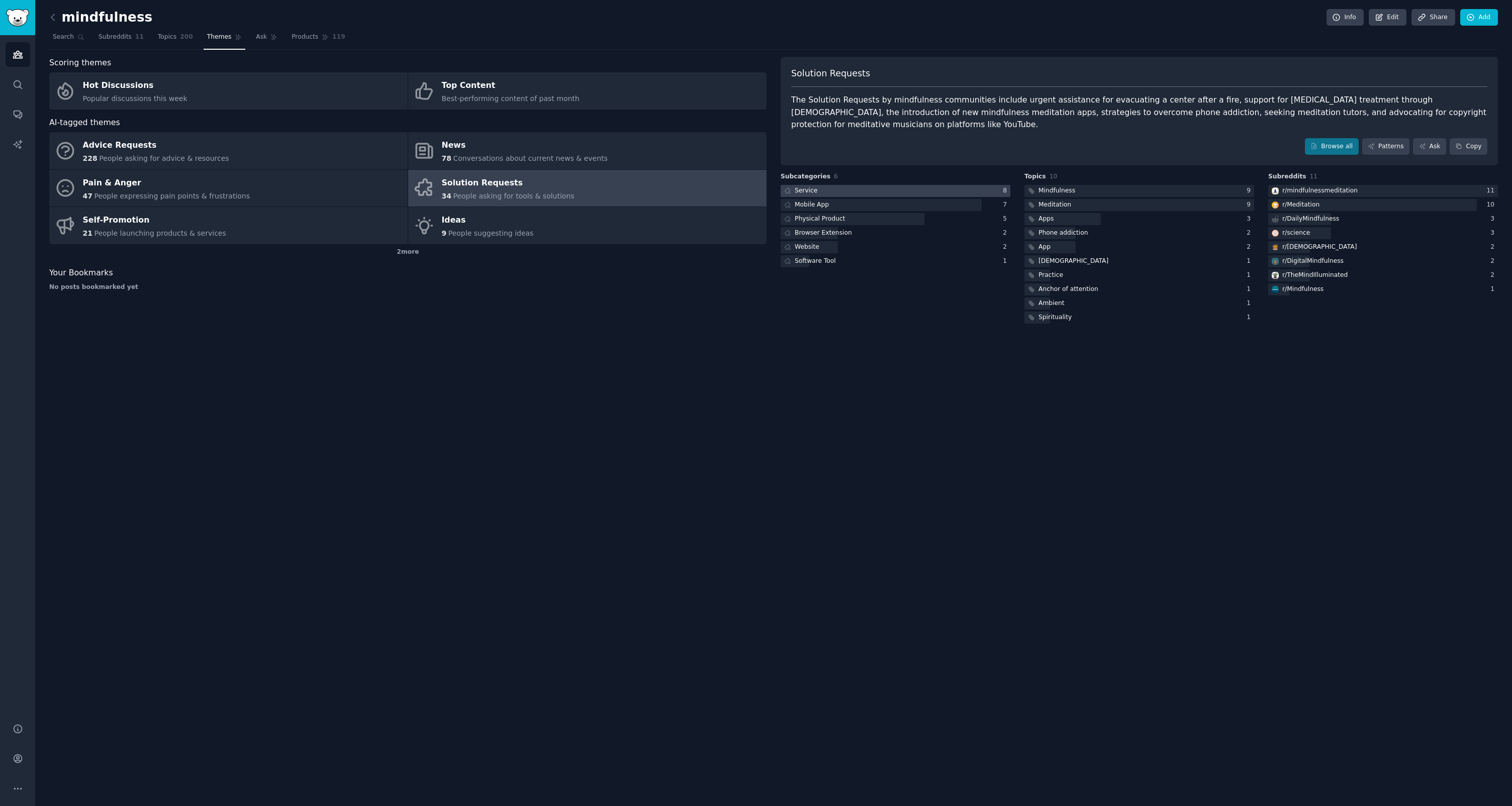
click at [884, 185] on div at bounding box center [896, 191] width 229 height 12
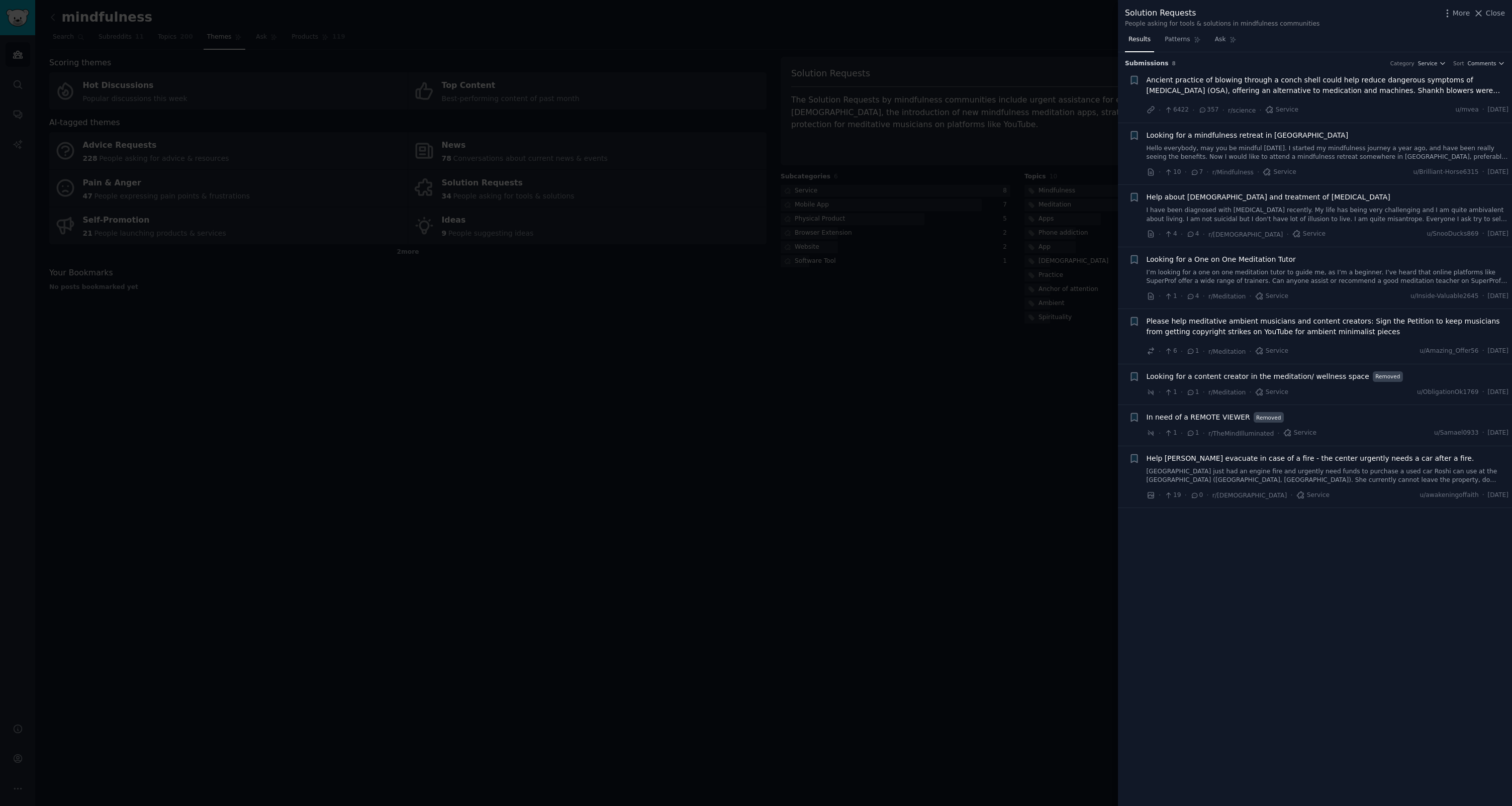
click at [979, 342] on div at bounding box center [756, 403] width 1512 height 806
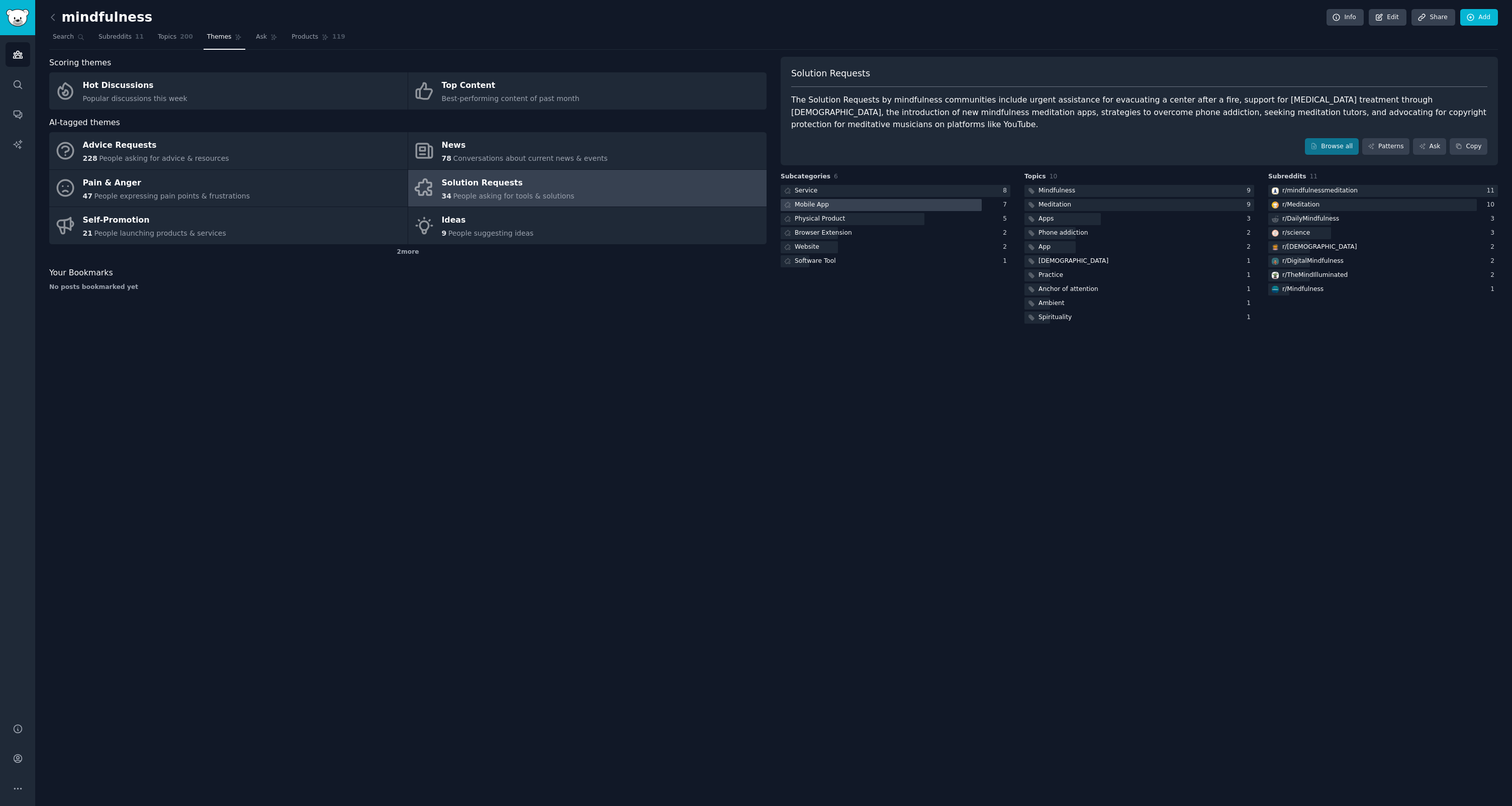
click at [813, 201] on div "Mobile App" at bounding box center [812, 205] width 34 height 9
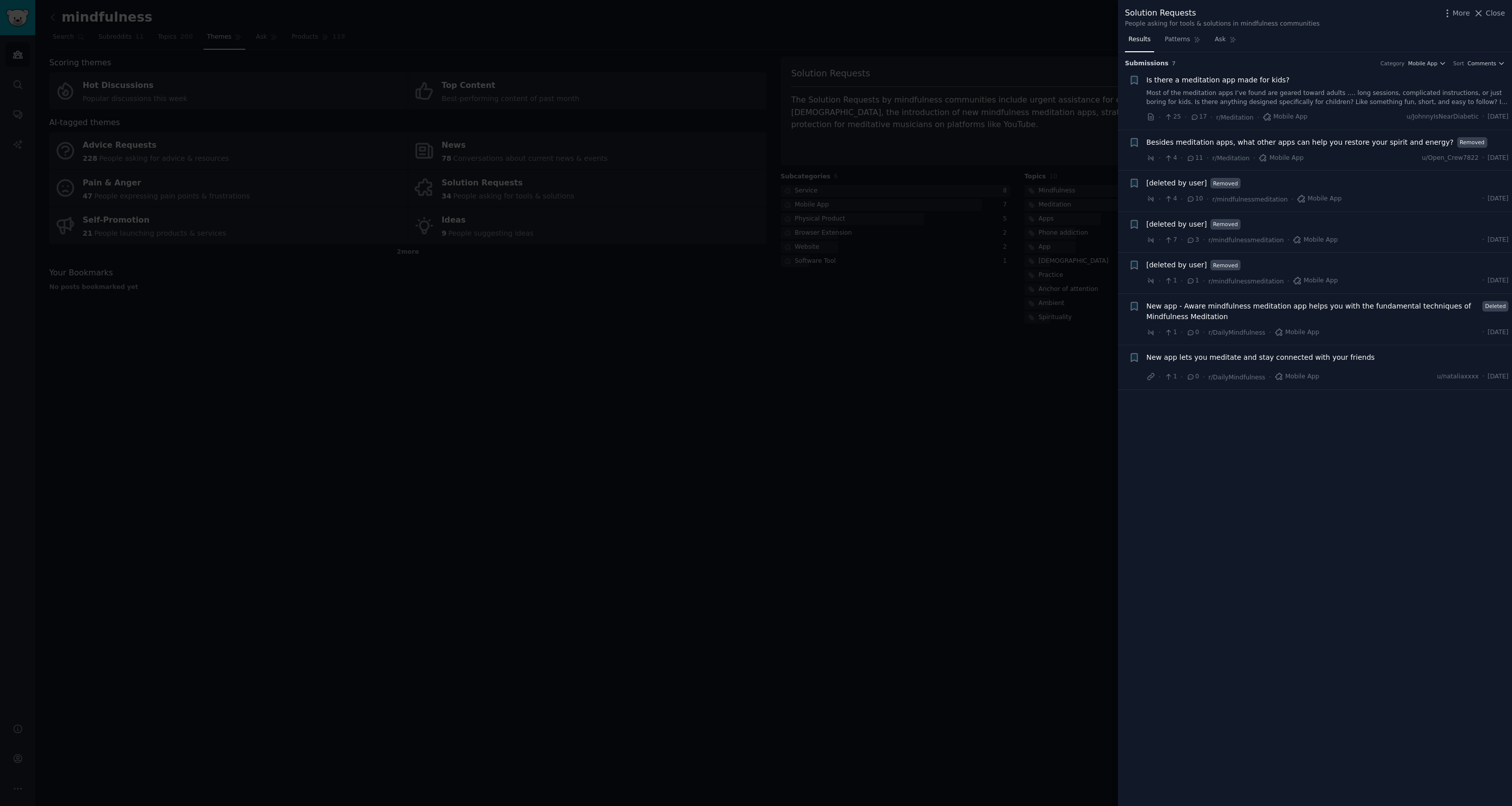
click at [1054, 283] on div at bounding box center [756, 403] width 1512 height 806
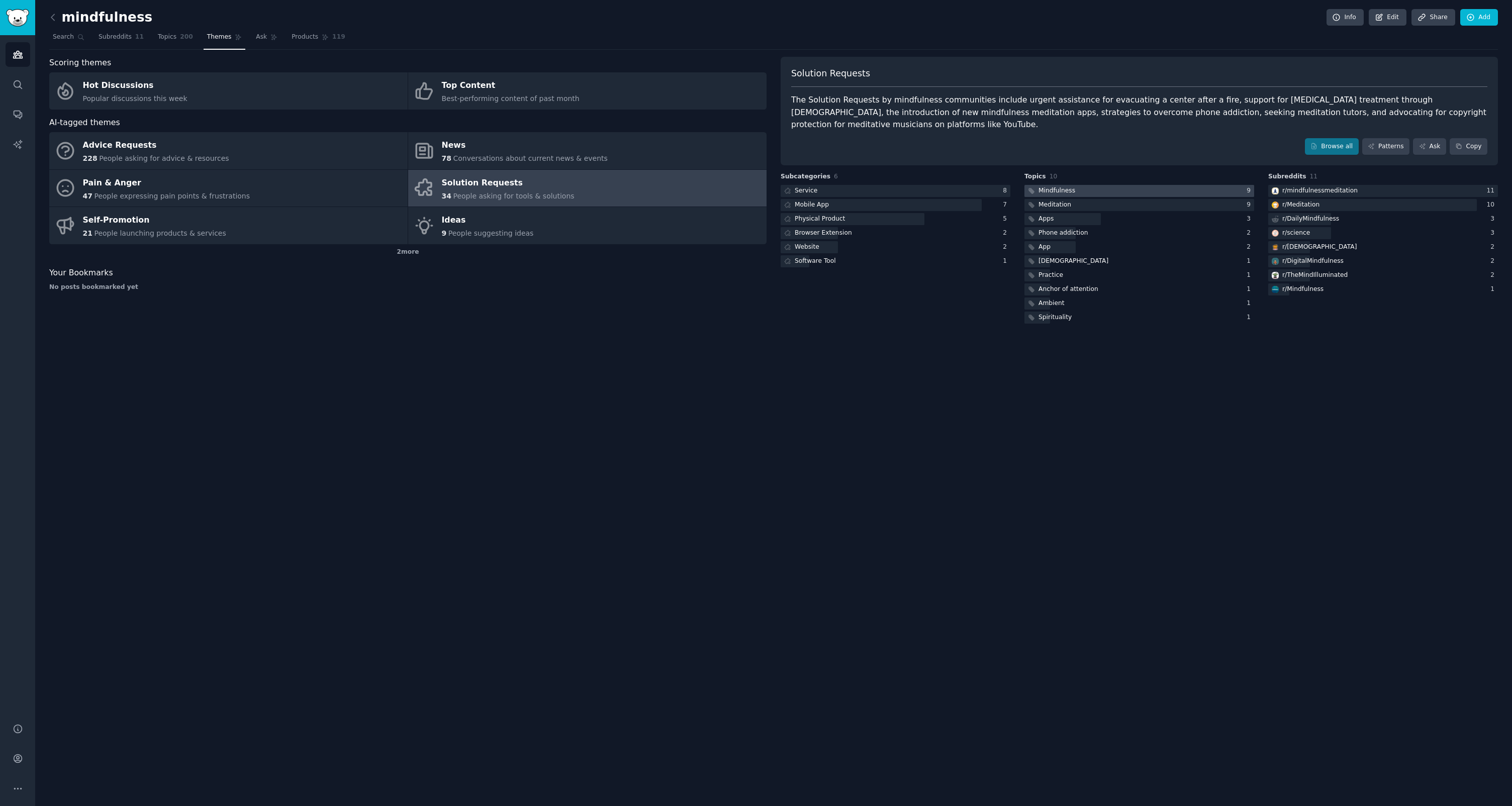
click at [1061, 186] on div "Mindfulness" at bounding box center [1057, 191] width 37 height 9
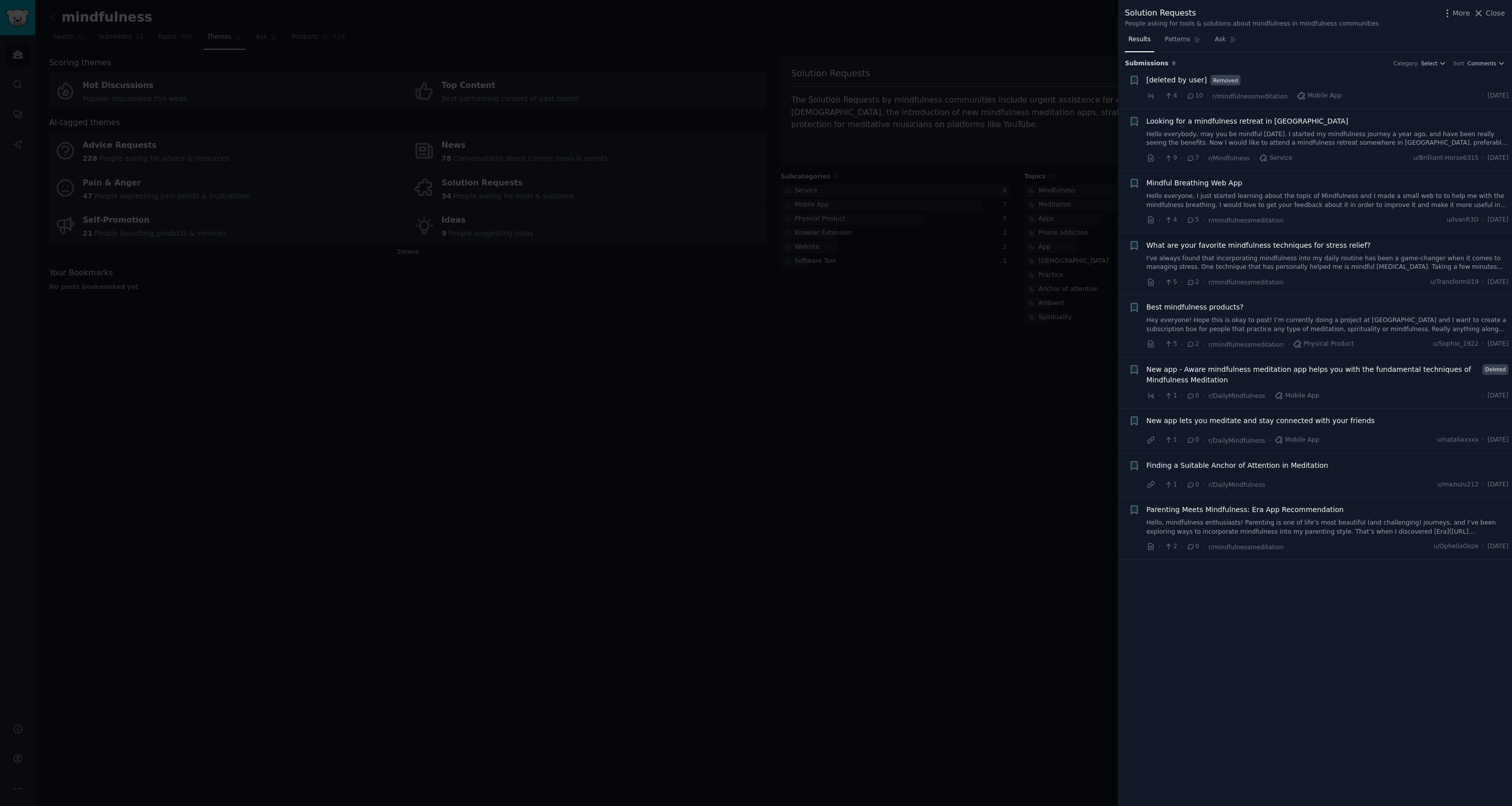
click at [983, 330] on div at bounding box center [756, 403] width 1512 height 806
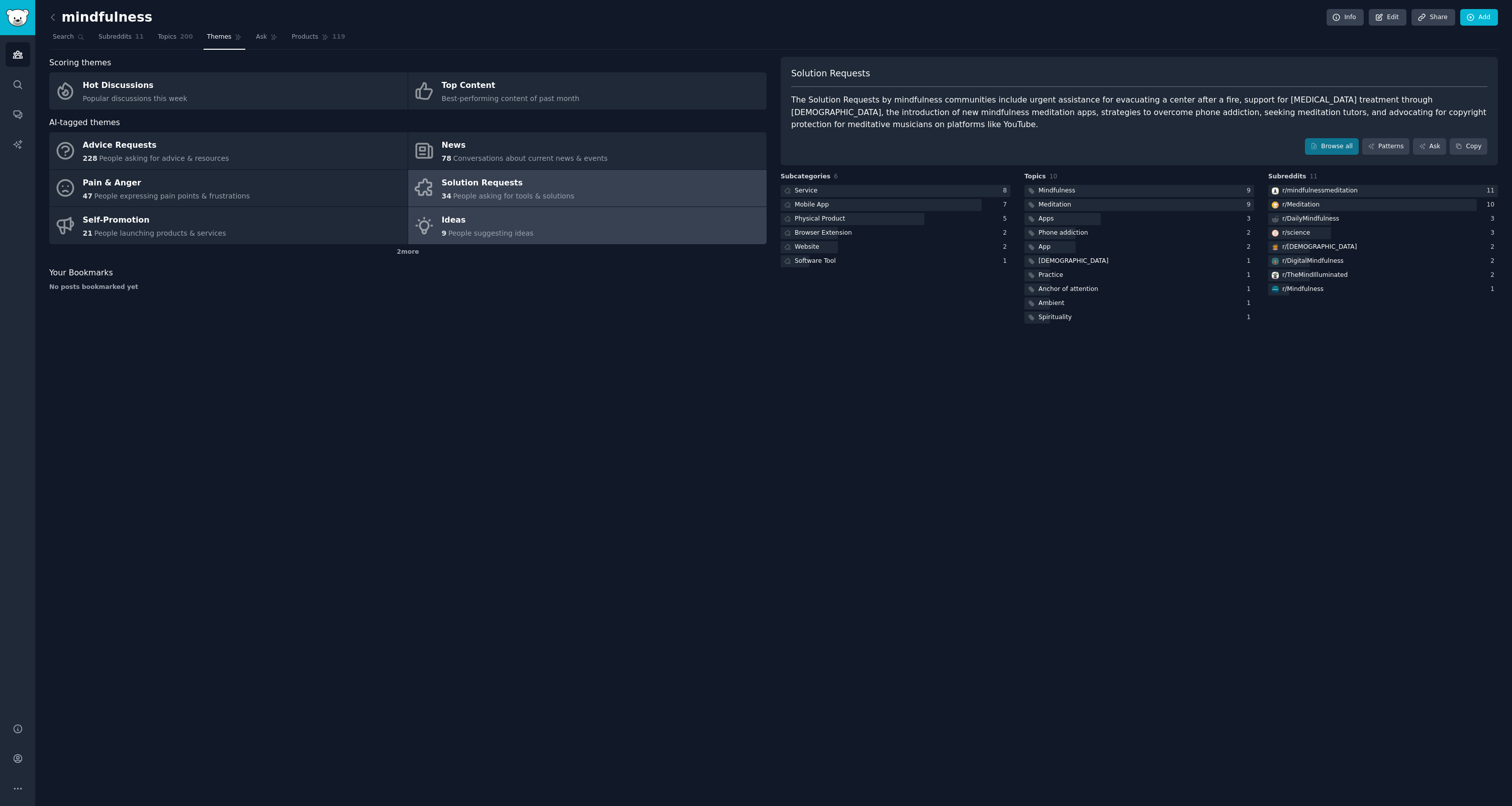
click at [470, 212] on div "Ideas" at bounding box center [488, 220] width 92 height 16
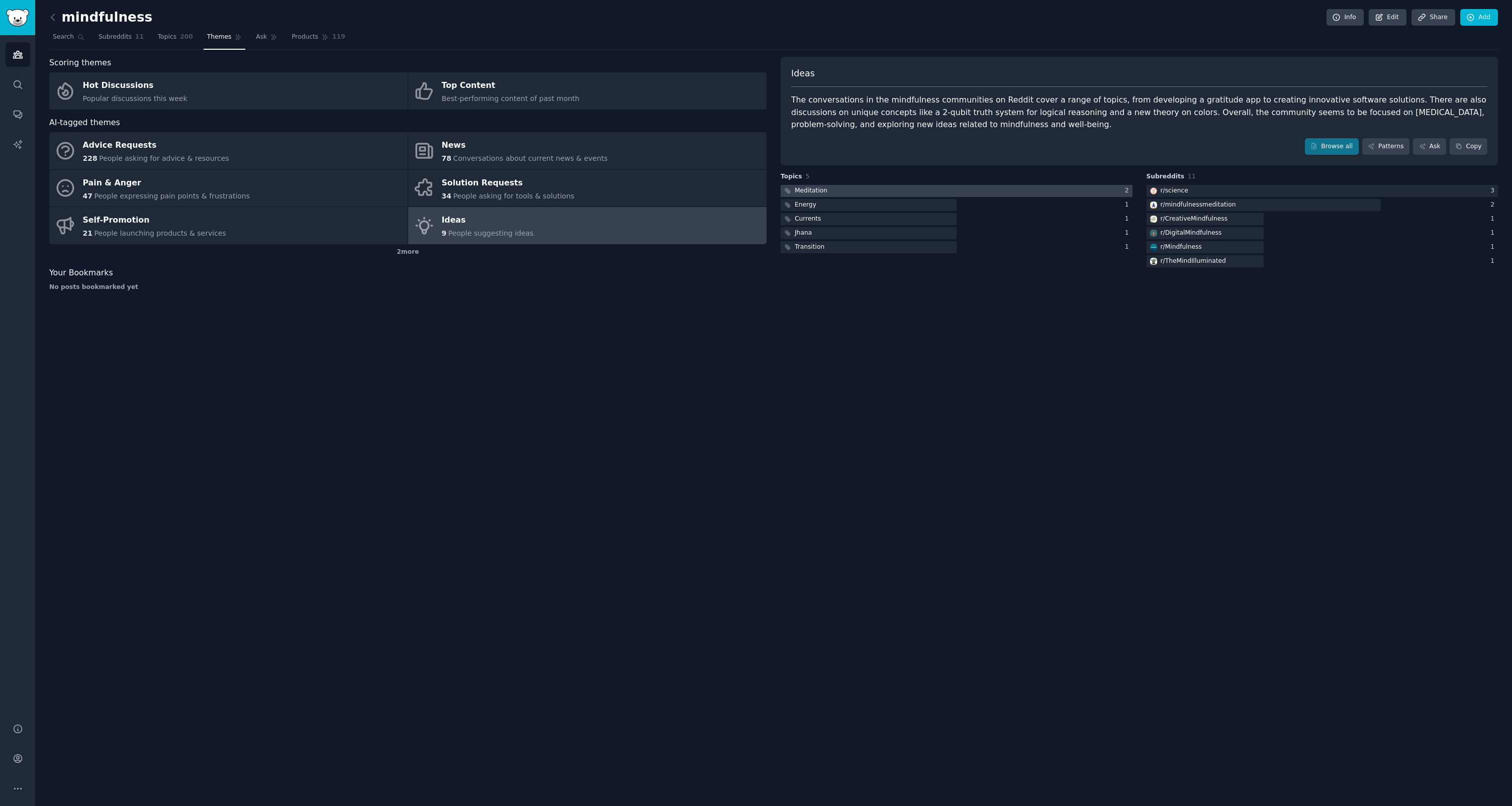
click at [886, 193] on div at bounding box center [957, 191] width 352 height 12
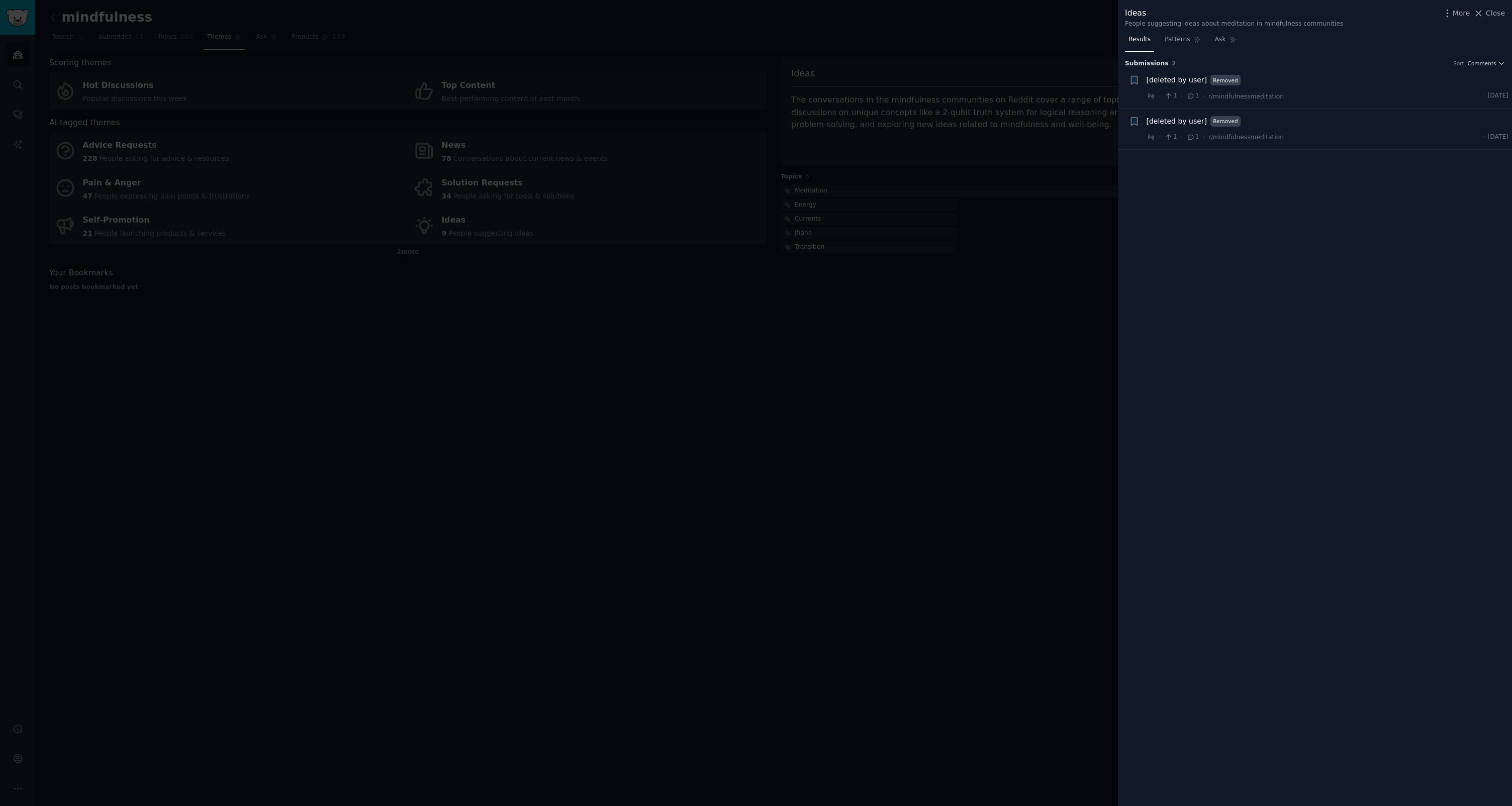
drag, startPoint x: 1097, startPoint y: 246, endPoint x: 1069, endPoint y: 249, distance: 28.2
click at [1097, 246] on div at bounding box center [756, 403] width 1512 height 806
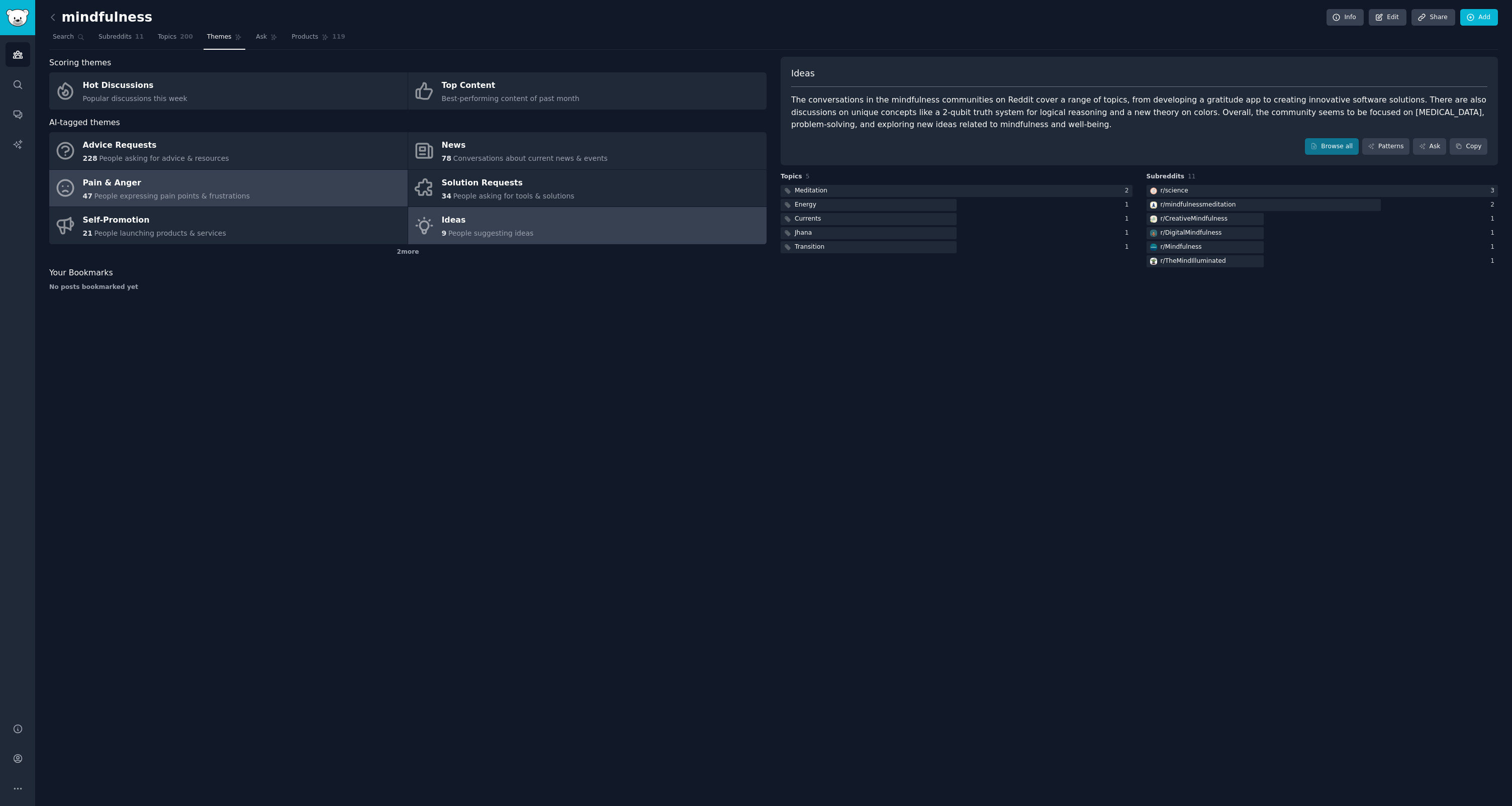
click at [264, 193] on link "Pain & Anger 47 People expressing pain points & frustrations" at bounding box center [228, 188] width 359 height 37
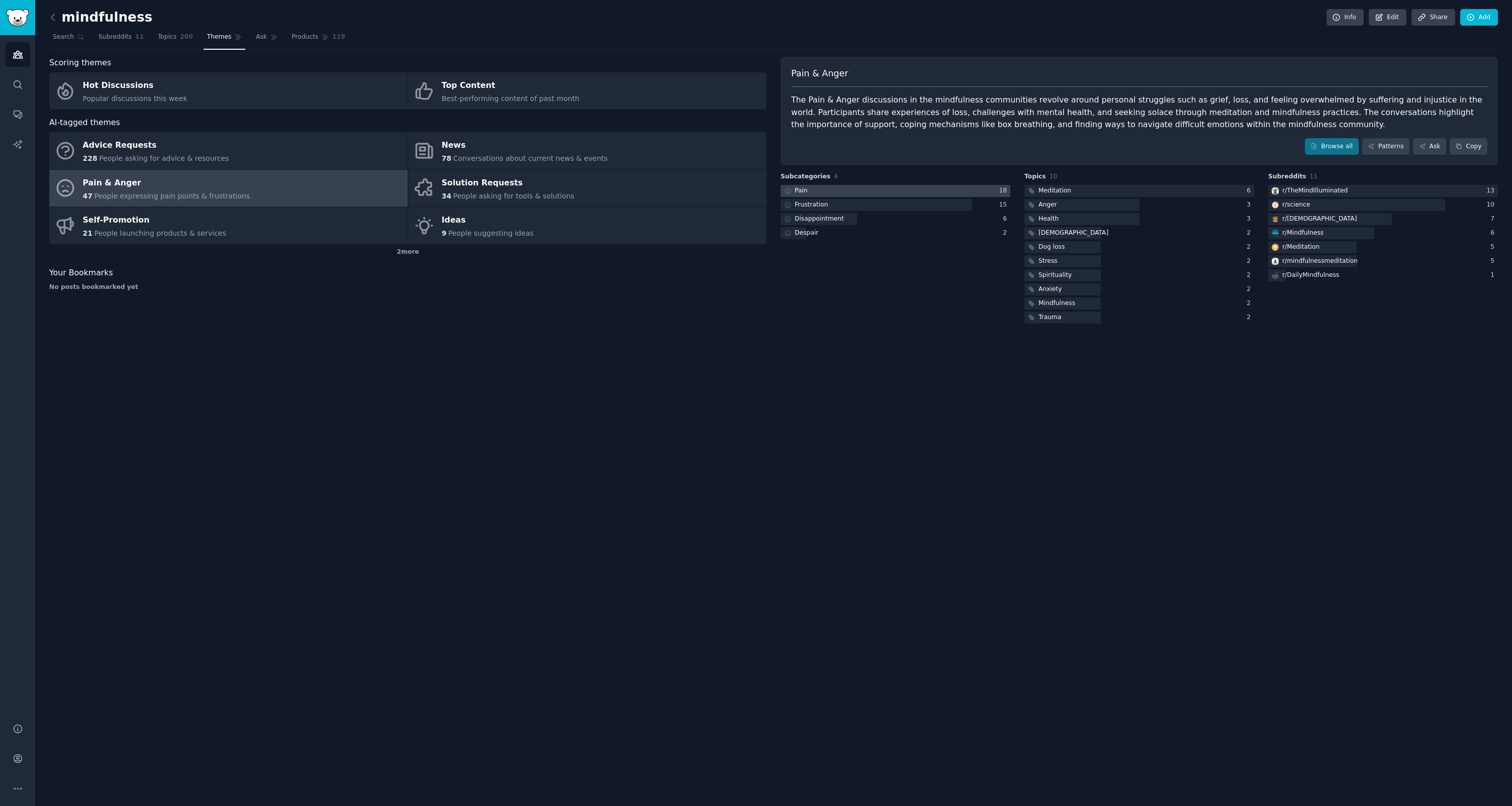
click at [820, 192] on div at bounding box center [896, 191] width 229 height 12
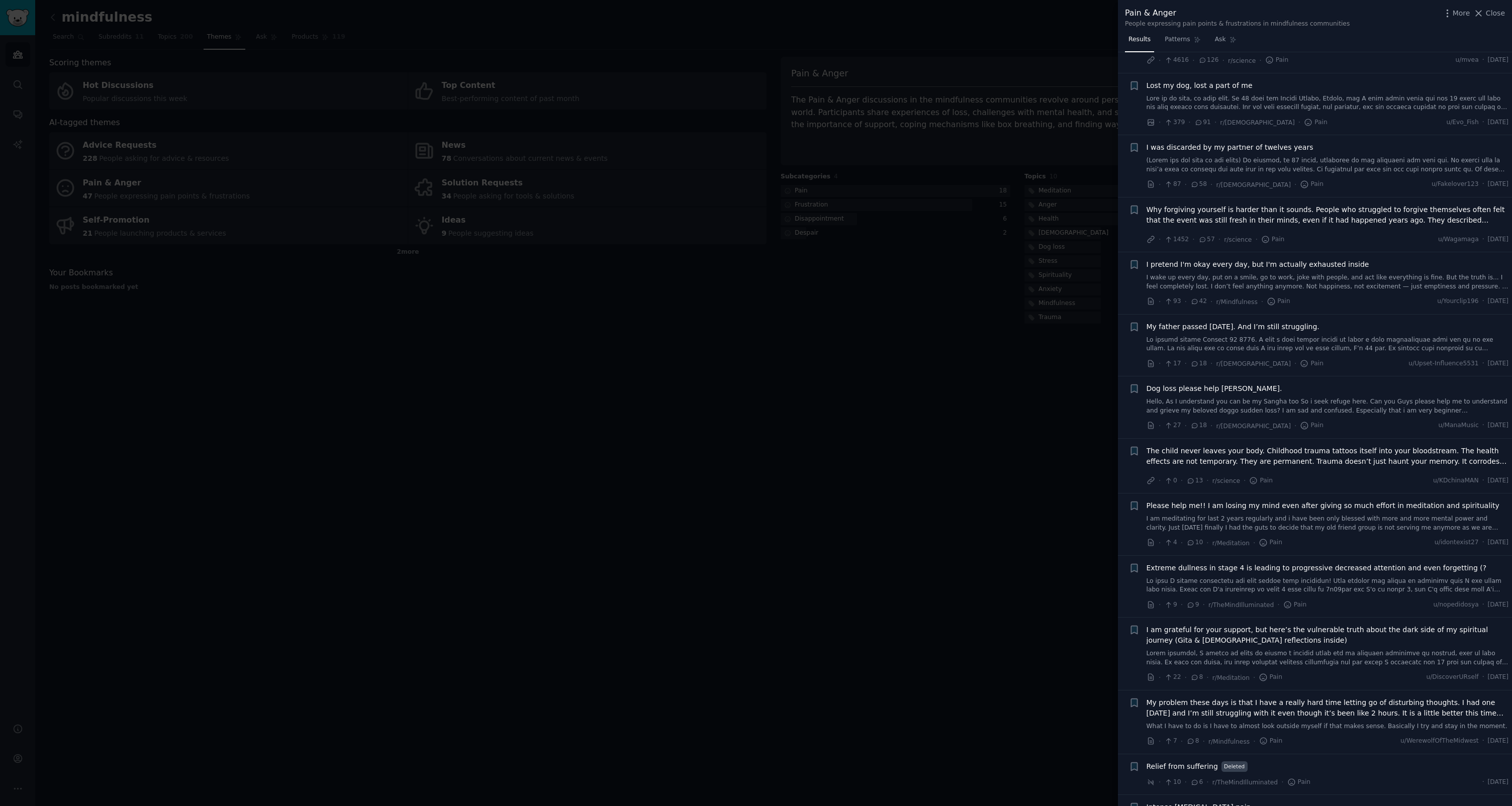
scroll to position [276, 0]
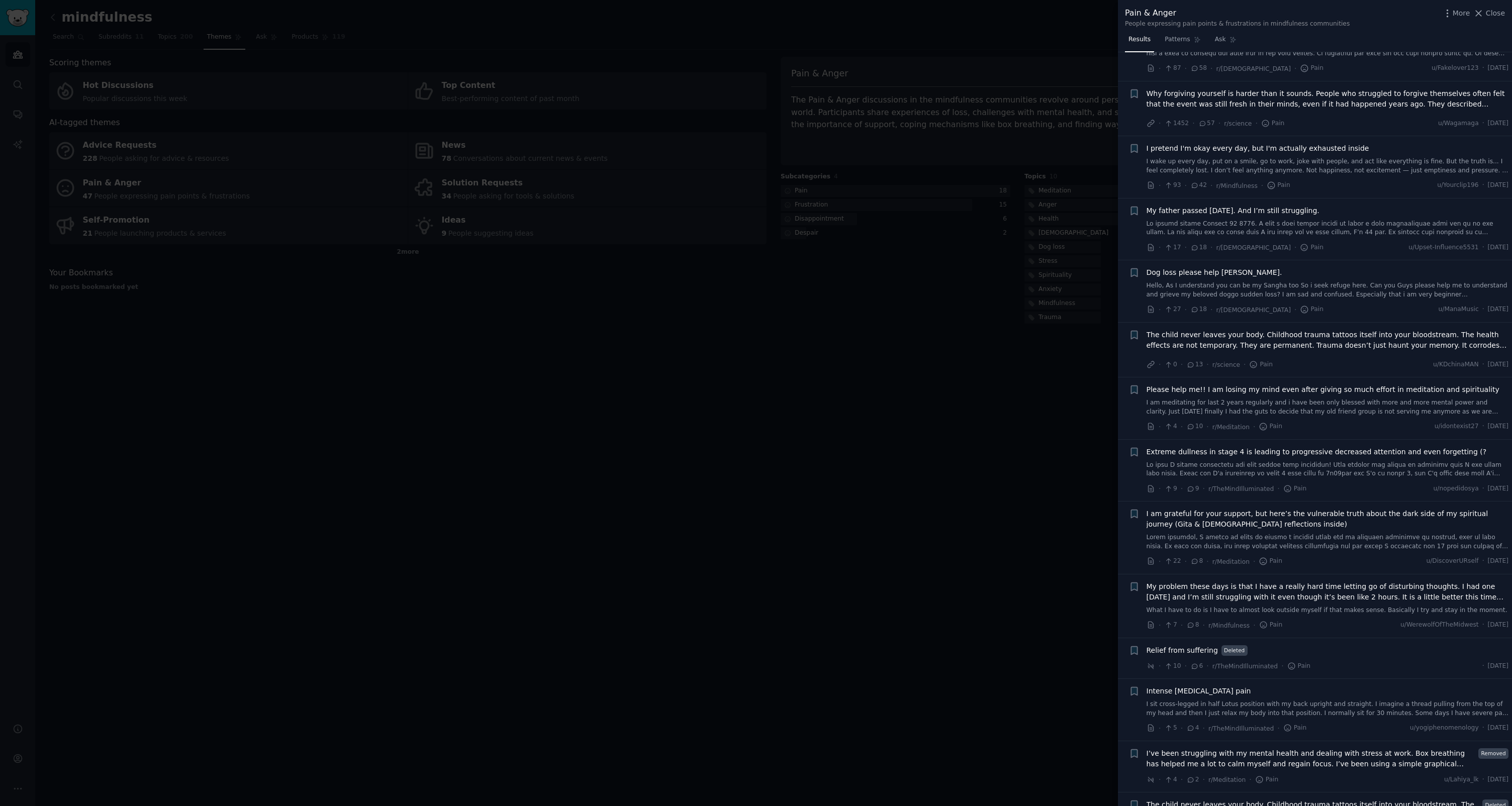
click at [926, 193] on div at bounding box center [756, 403] width 1512 height 806
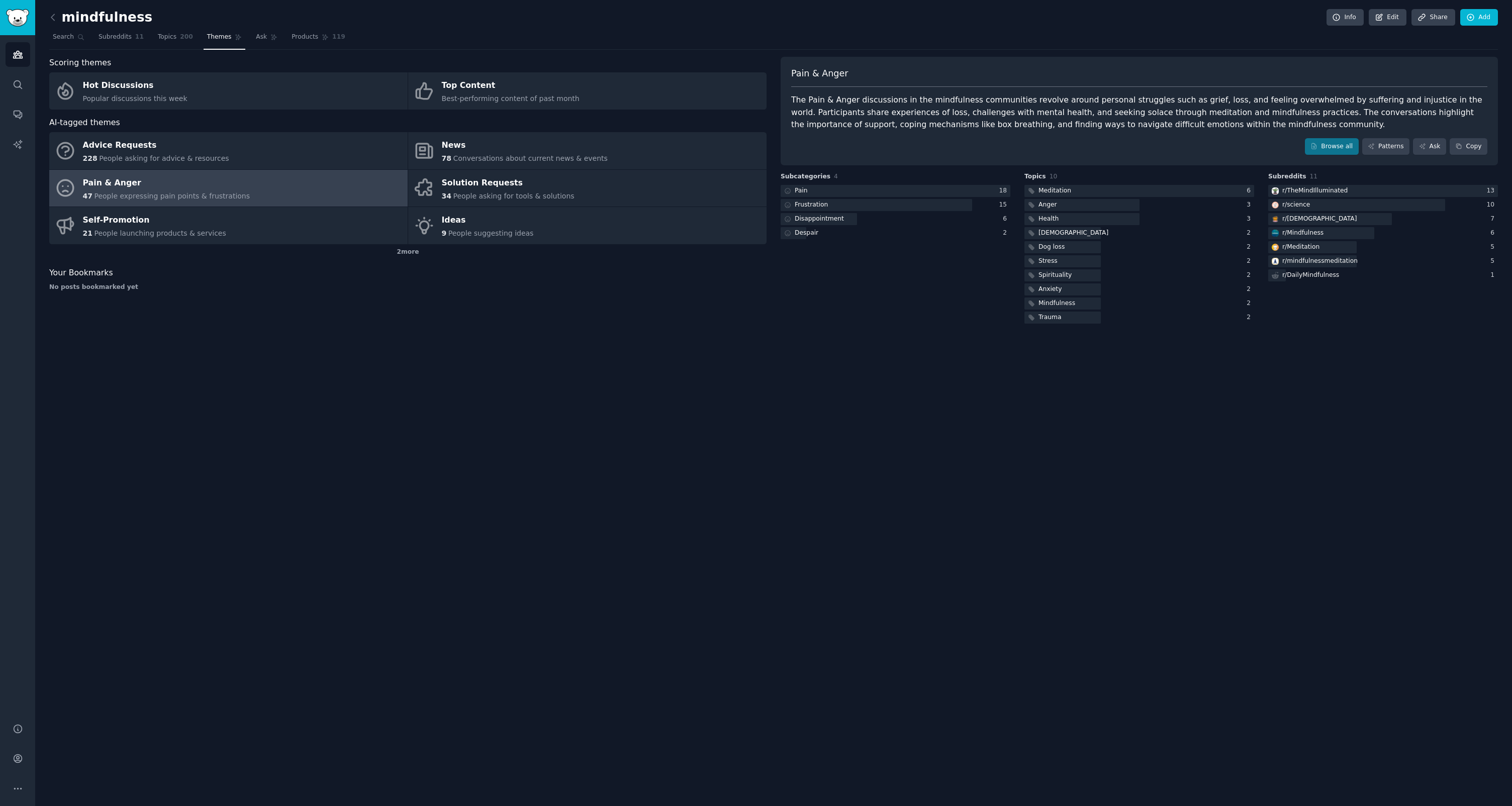
click at [57, 22] on link at bounding box center [55, 18] width 12 height 16
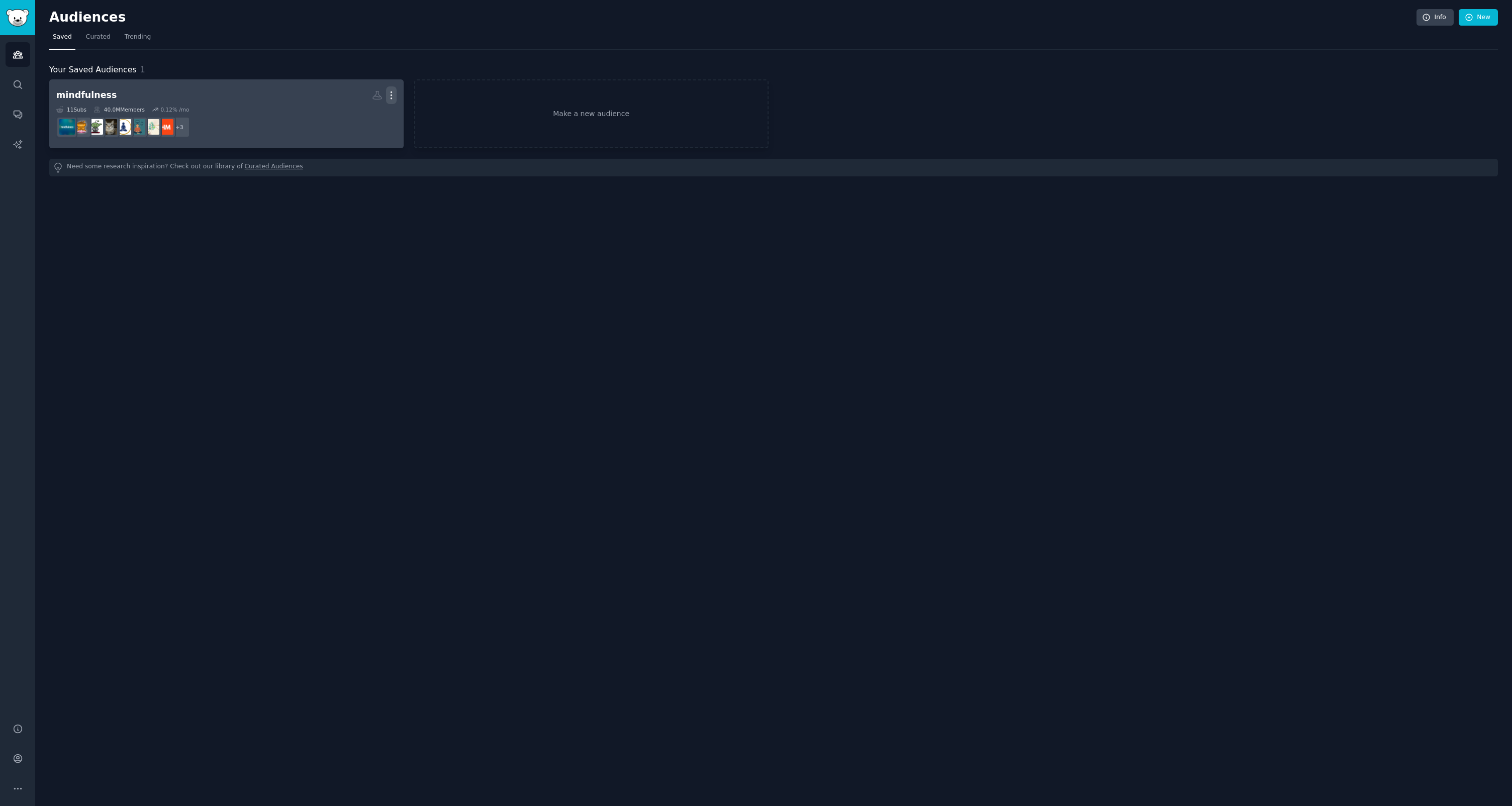
click at [392, 98] on icon "button" at bounding box center [391, 95] width 10 height 10
click at [354, 113] on p "Delete" at bounding box center [363, 116] width 23 height 10
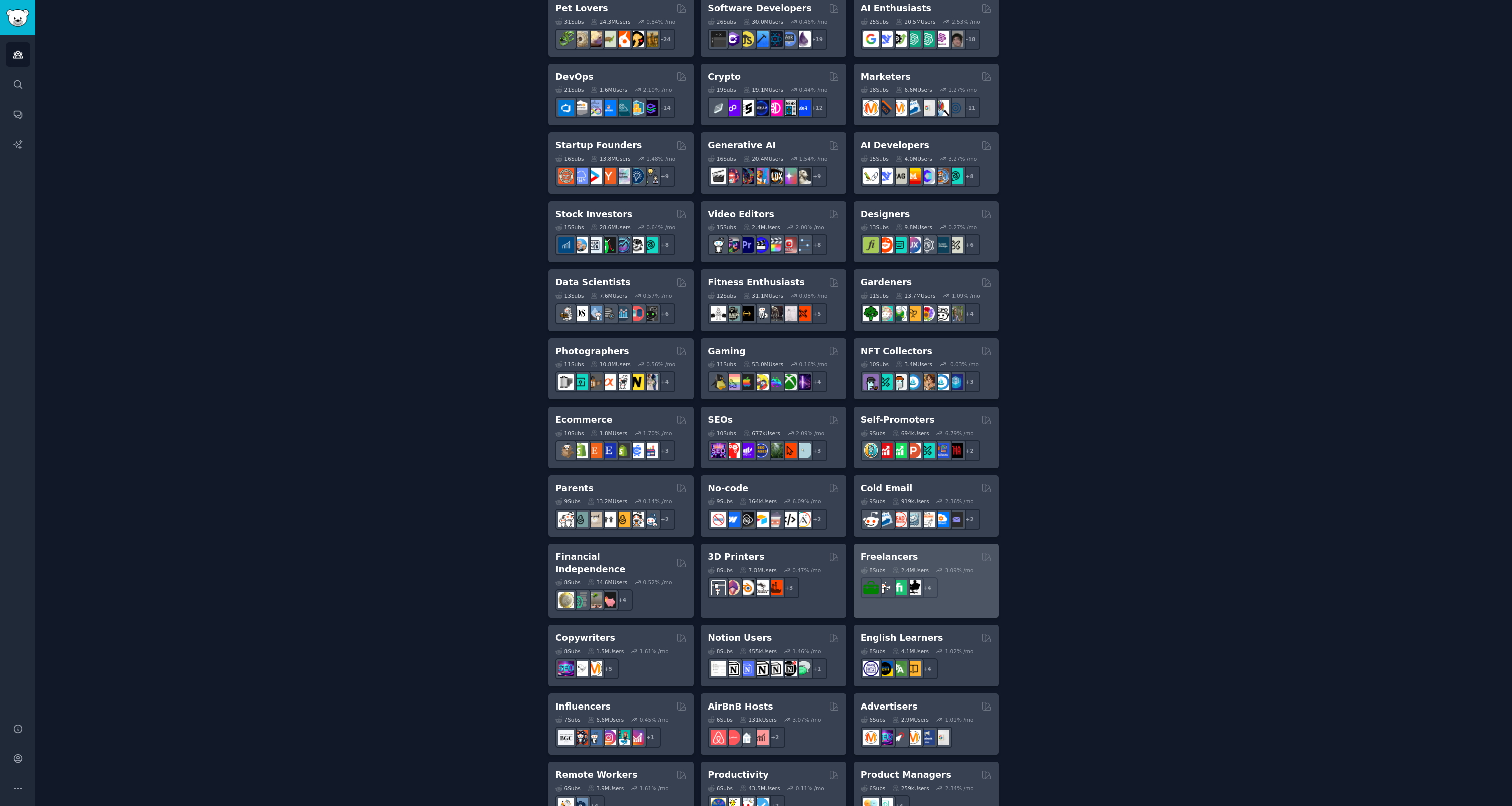
scroll to position [353, 0]
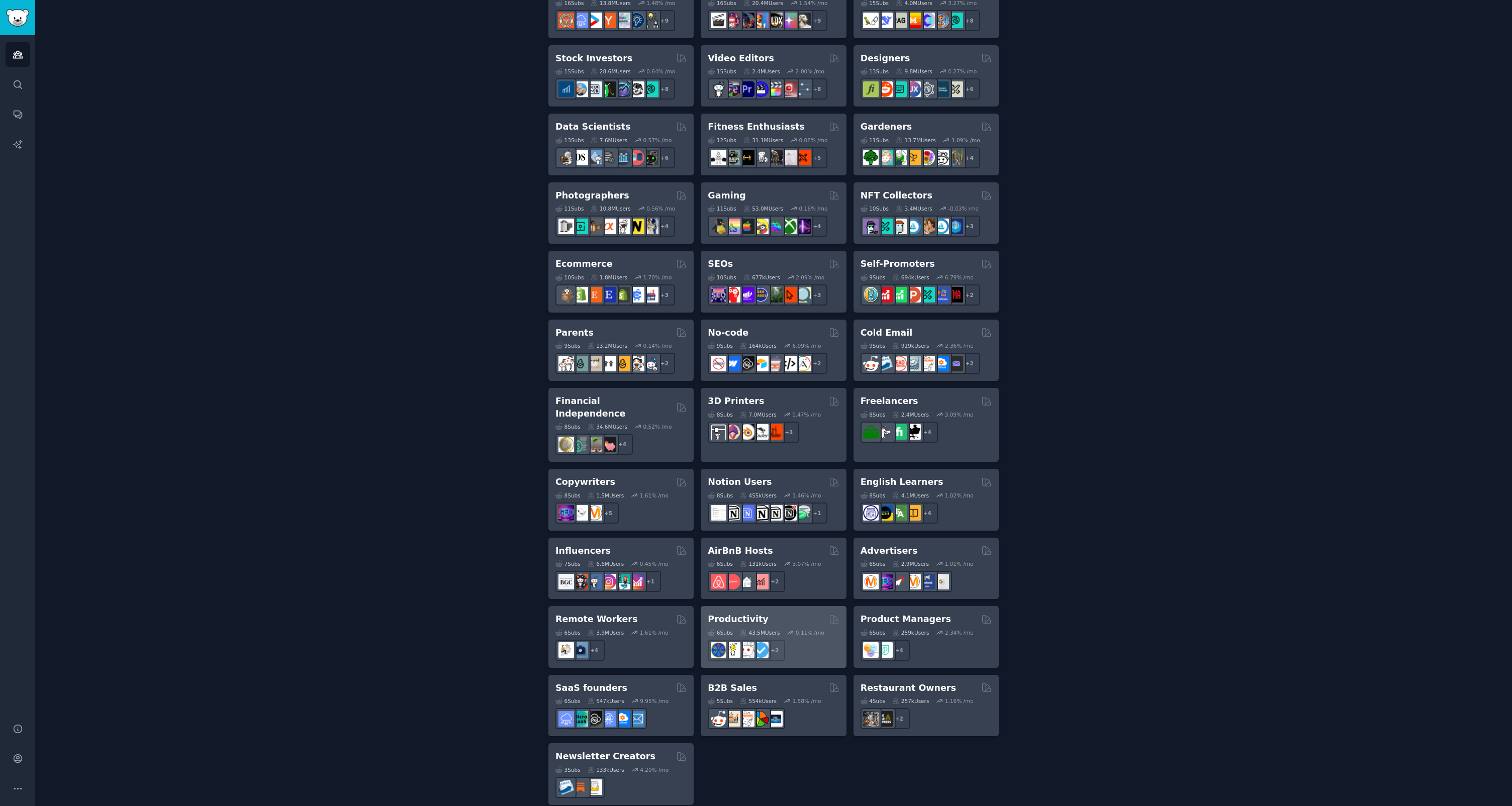
click at [786, 606] on div "Productivity 6 Sub s 43.5M Users 0.11 % /mo + 2" at bounding box center [774, 637] width 146 height 62
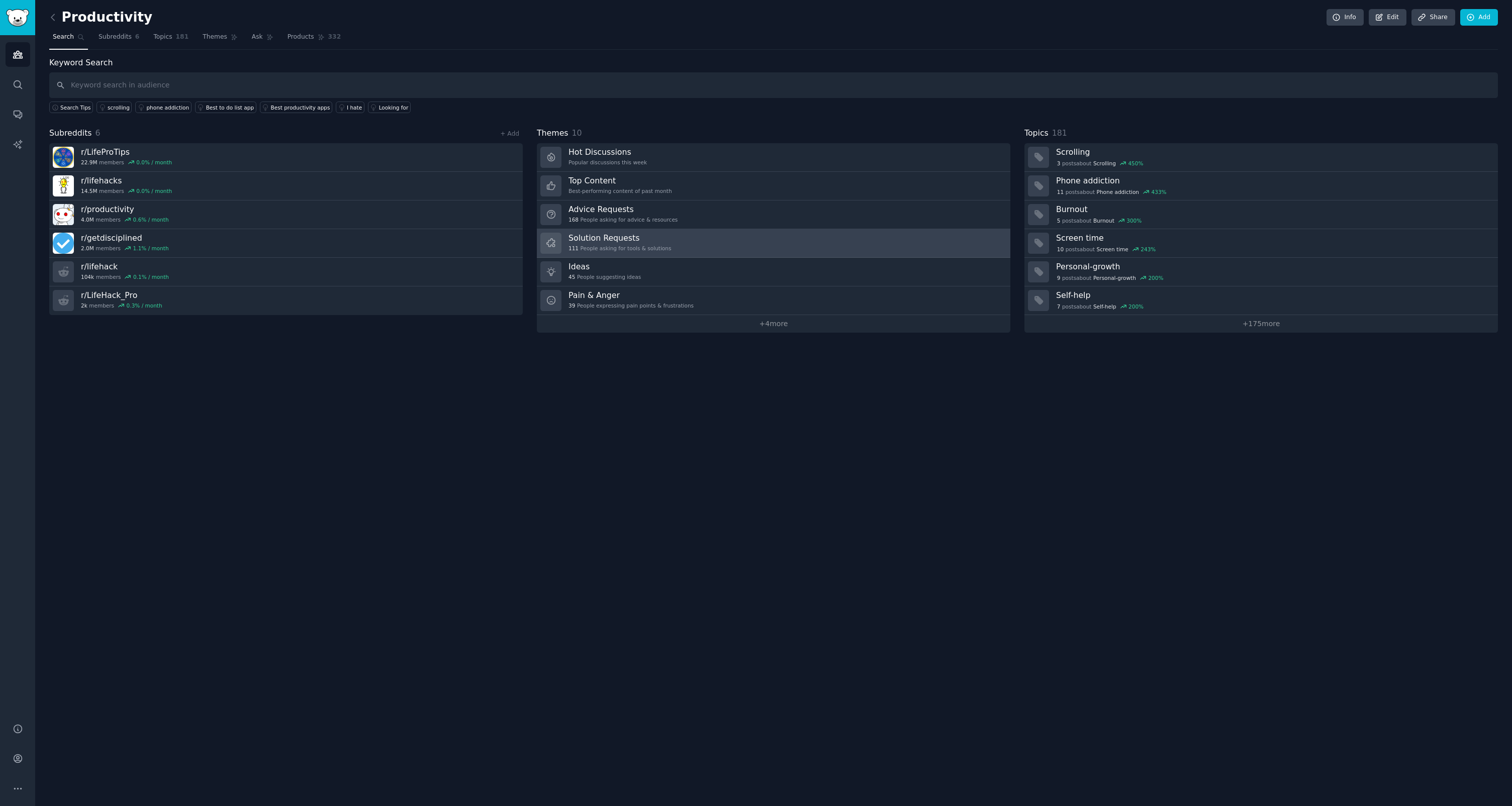
click at [648, 248] on div "111 People asking for tools & solutions" at bounding box center [620, 248] width 102 height 7
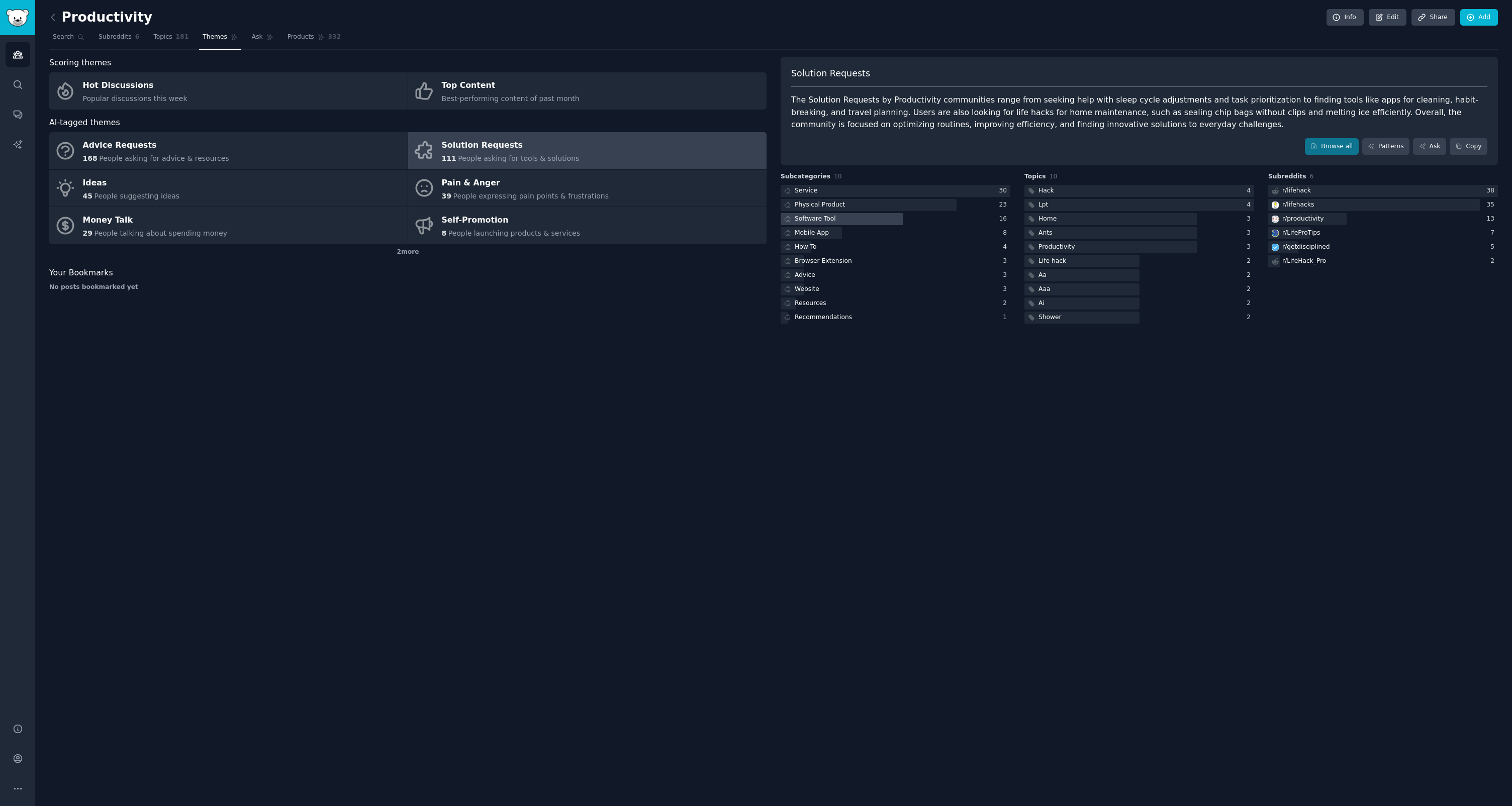
click at [845, 216] on div at bounding box center [842, 219] width 123 height 12
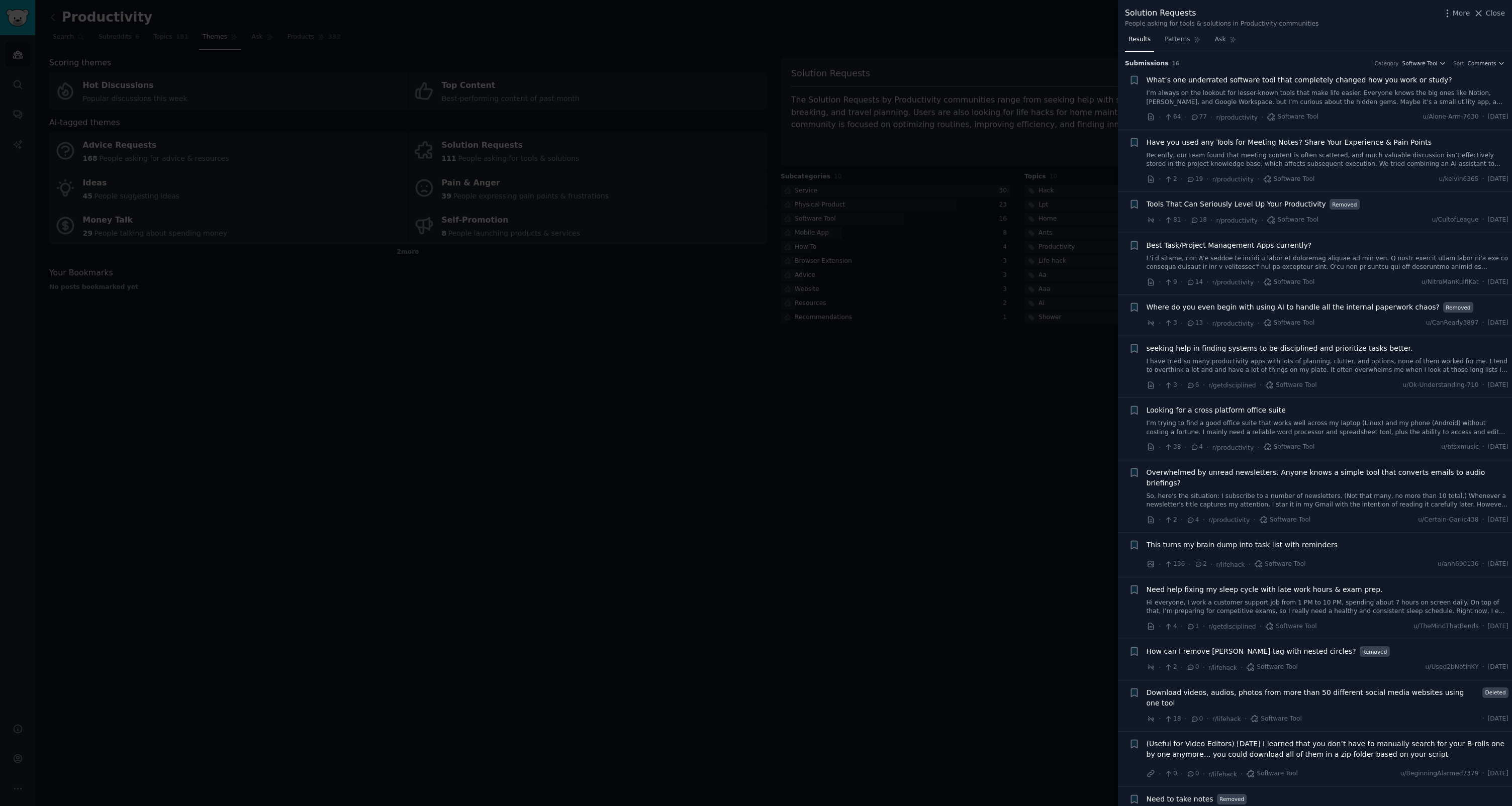
click at [1268, 94] on link "I’m always on the lookout for lesser-known tools that make life easier. Everyon…" at bounding box center [1328, 98] width 363 height 18
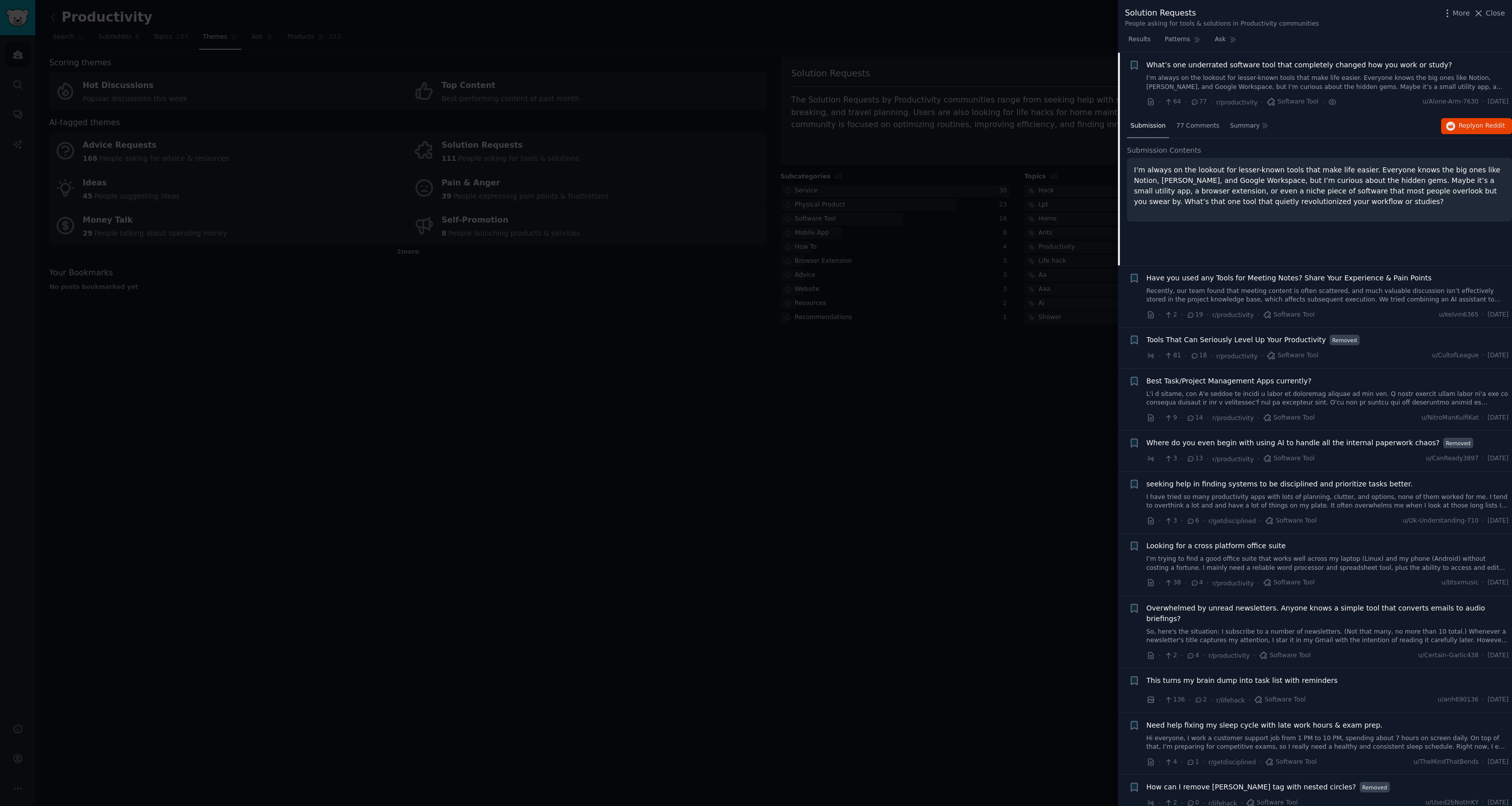
scroll to position [16, 0]
click at [1197, 125] on span "77 Comments" at bounding box center [1198, 126] width 43 height 9
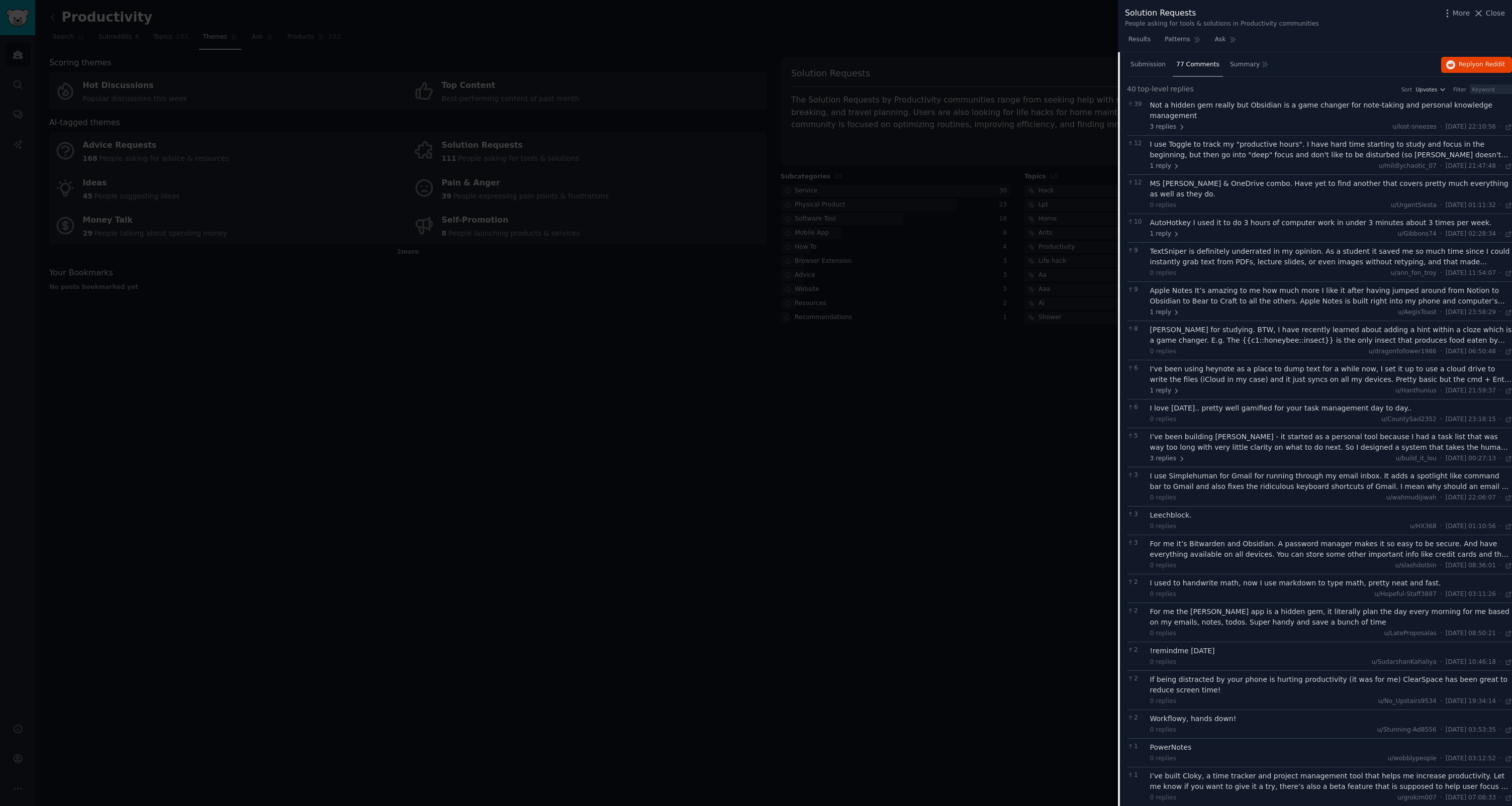
scroll to position [0, 0]
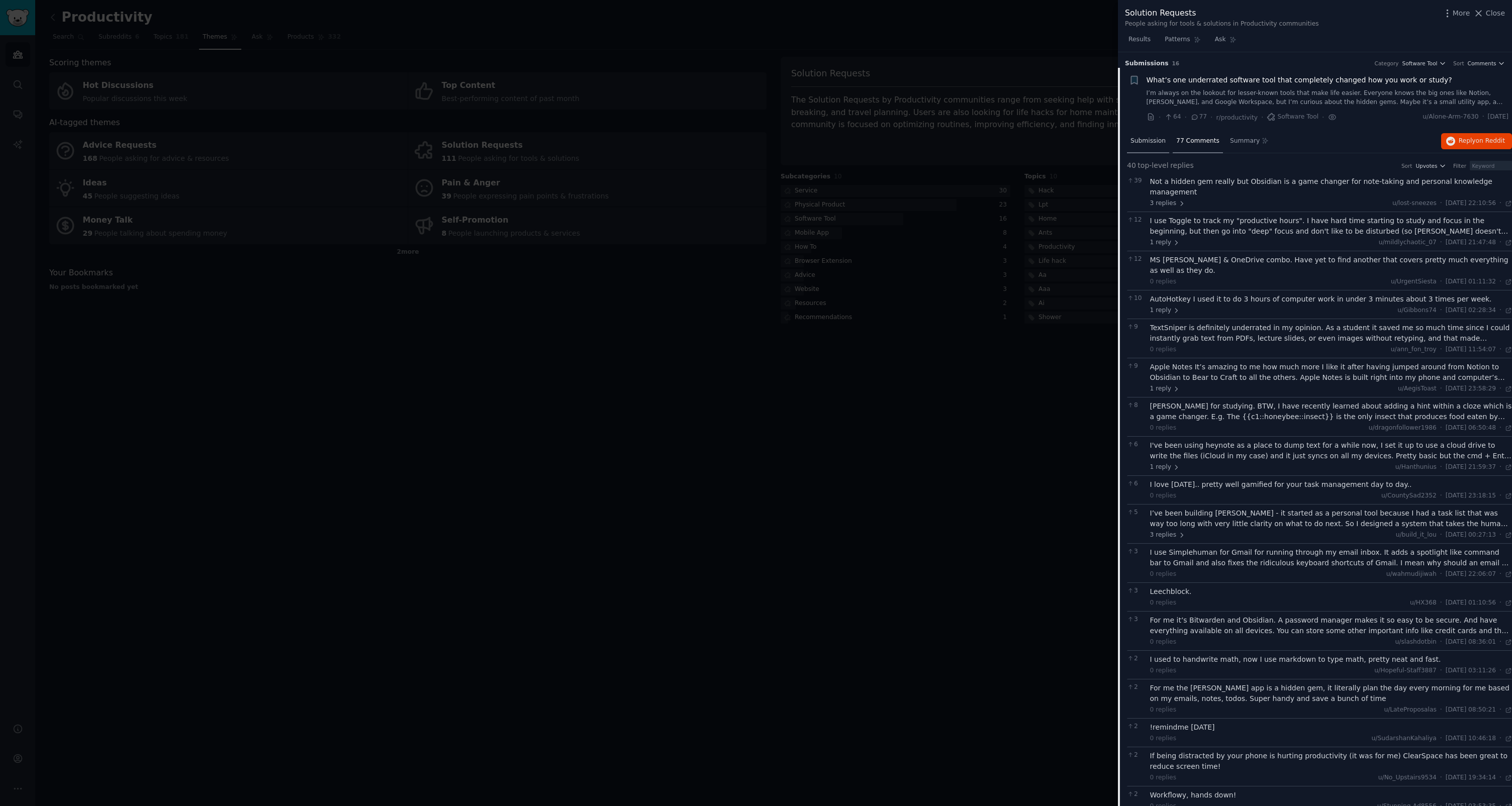
click at [1154, 141] on span "Submission" at bounding box center [1148, 142] width 35 height 9
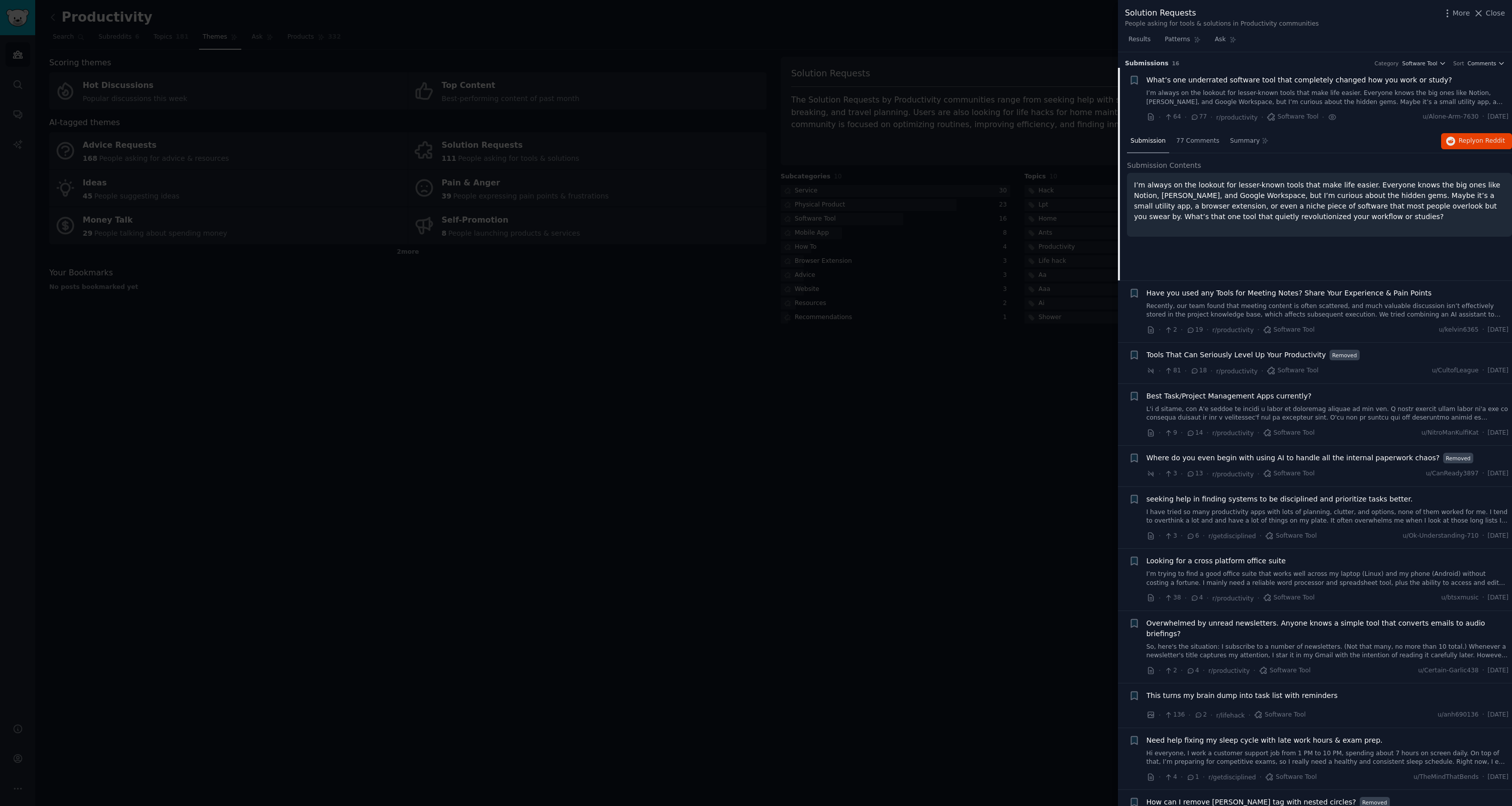
click at [1486, 15] on button "Close" at bounding box center [1489, 13] width 31 height 10
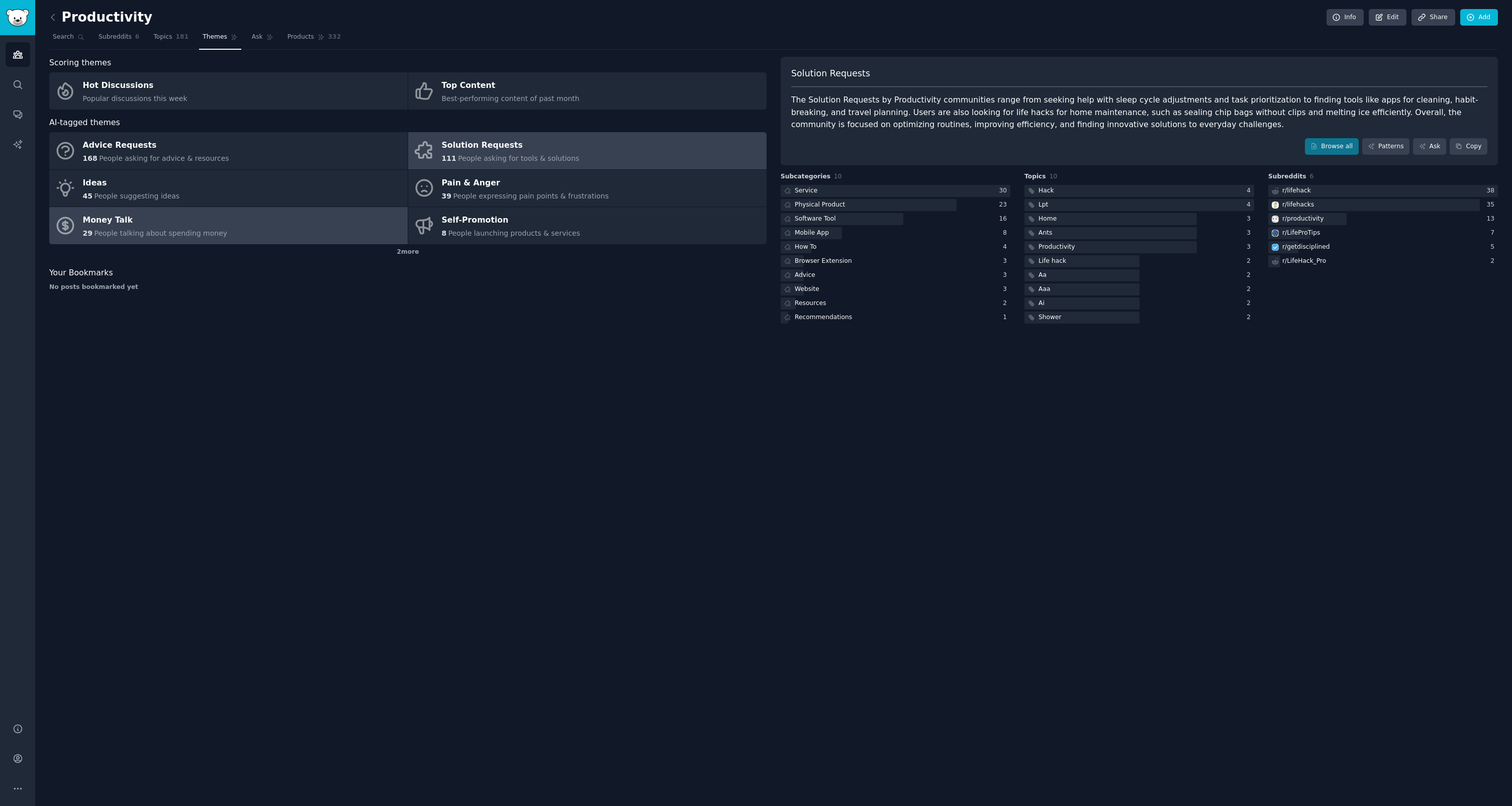
click at [161, 213] on div "Money Talk" at bounding box center [155, 220] width 145 height 16
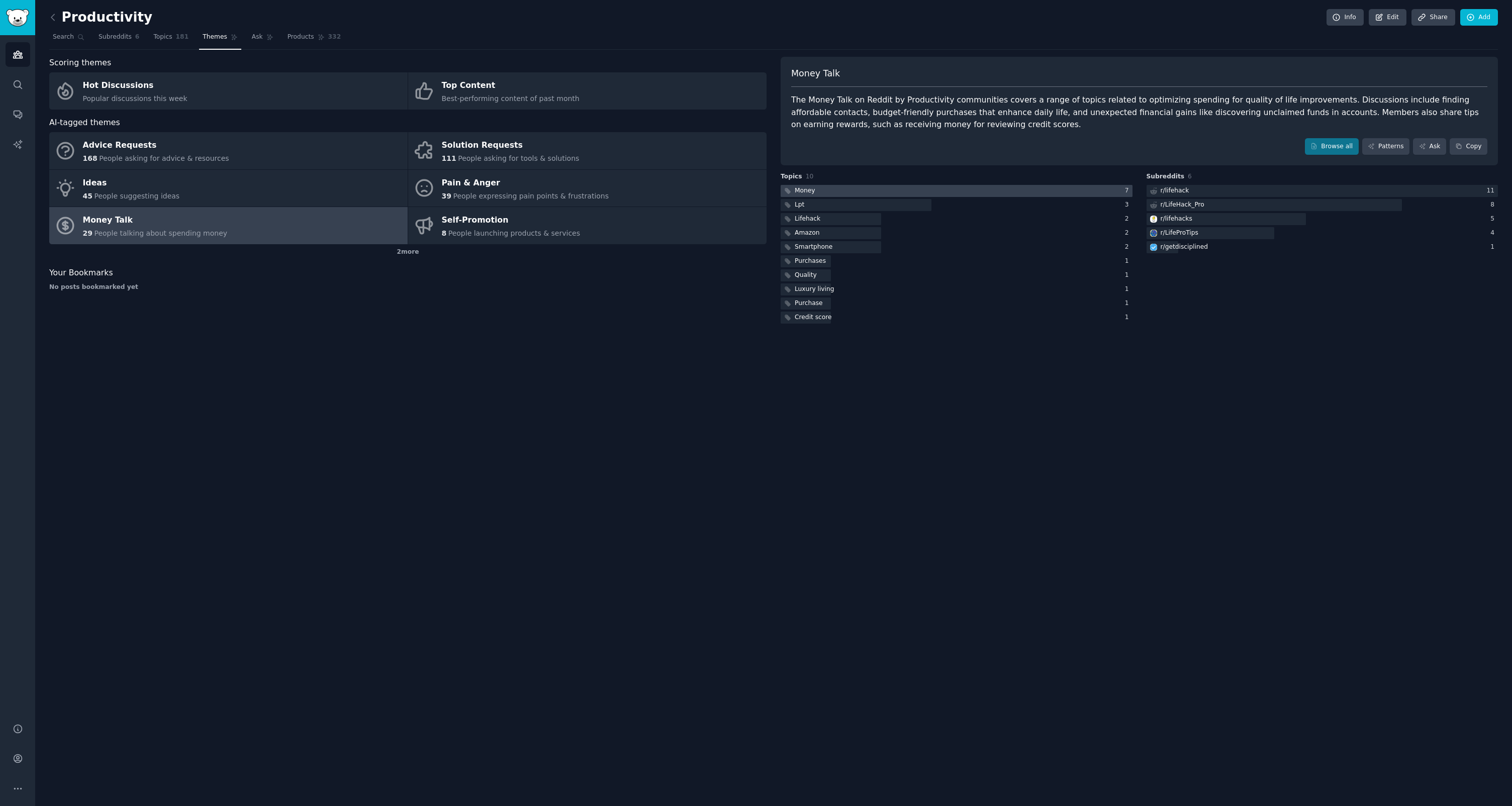
click at [854, 190] on div at bounding box center [957, 191] width 352 height 12
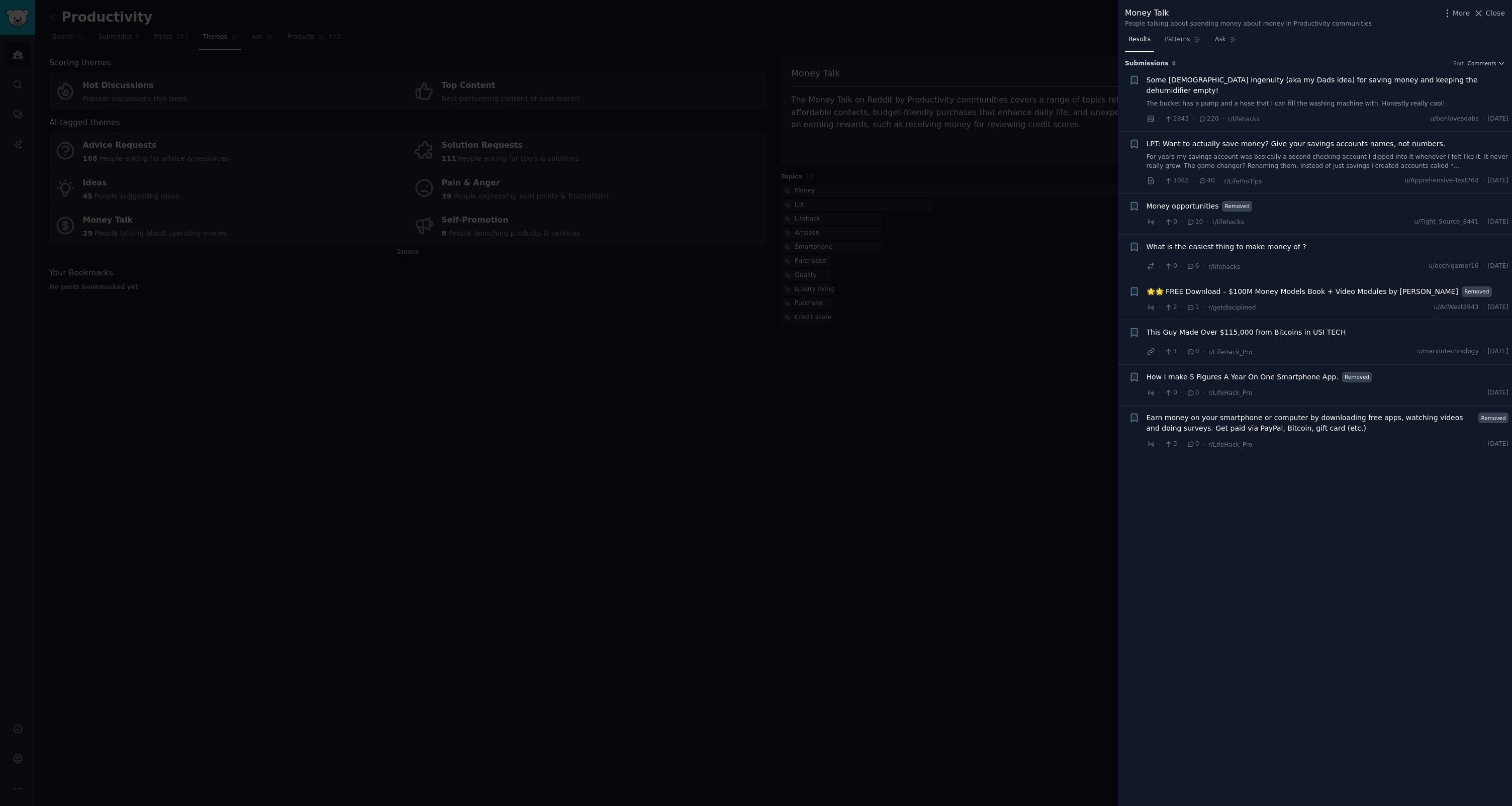
click at [1230, 100] on link "The bucket has a pump and a hose that I can fill the washing machine with. Hone…" at bounding box center [1328, 104] width 363 height 9
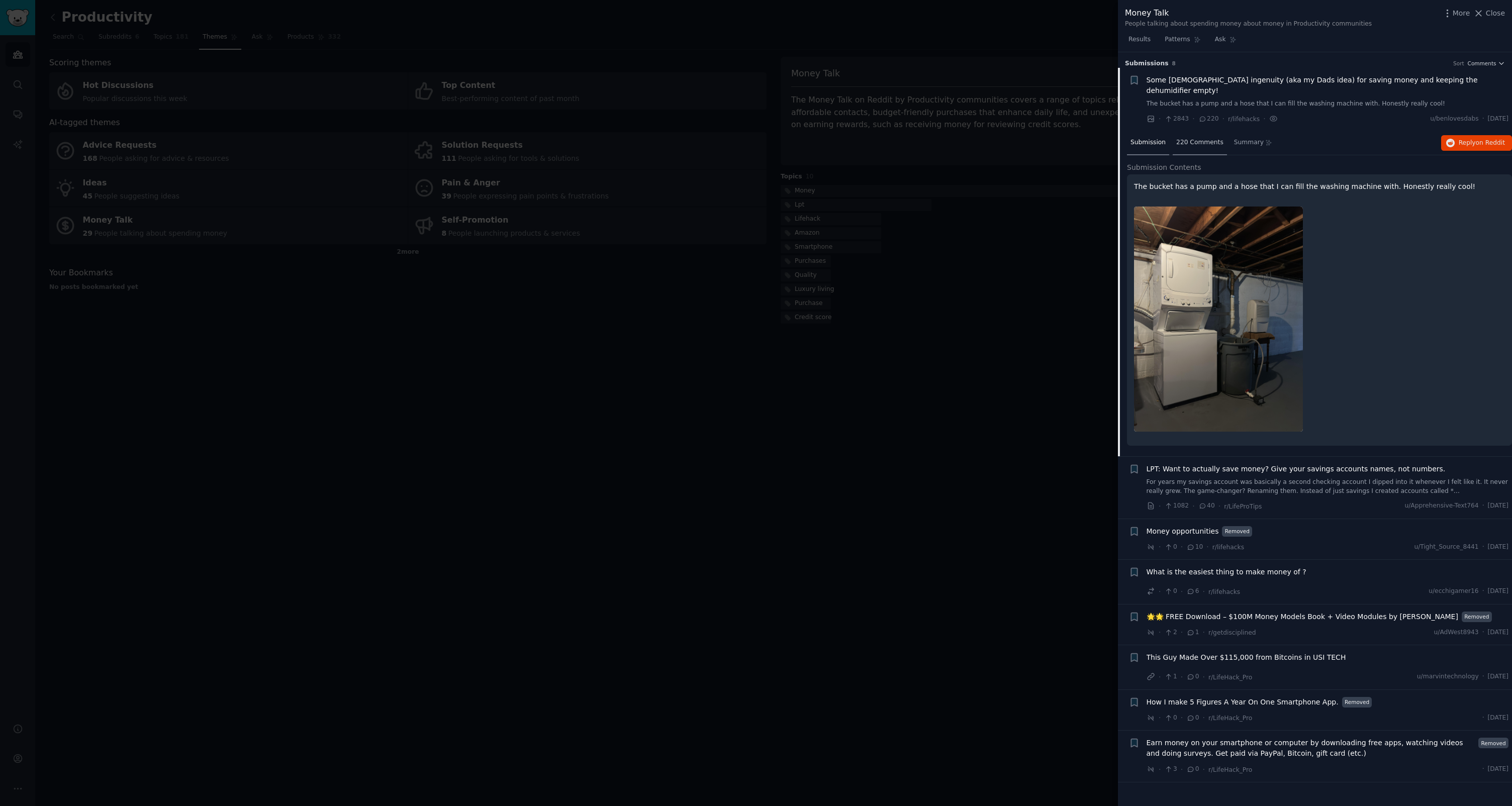
click at [1184, 138] on span "220 Comments" at bounding box center [1200, 143] width 47 height 9
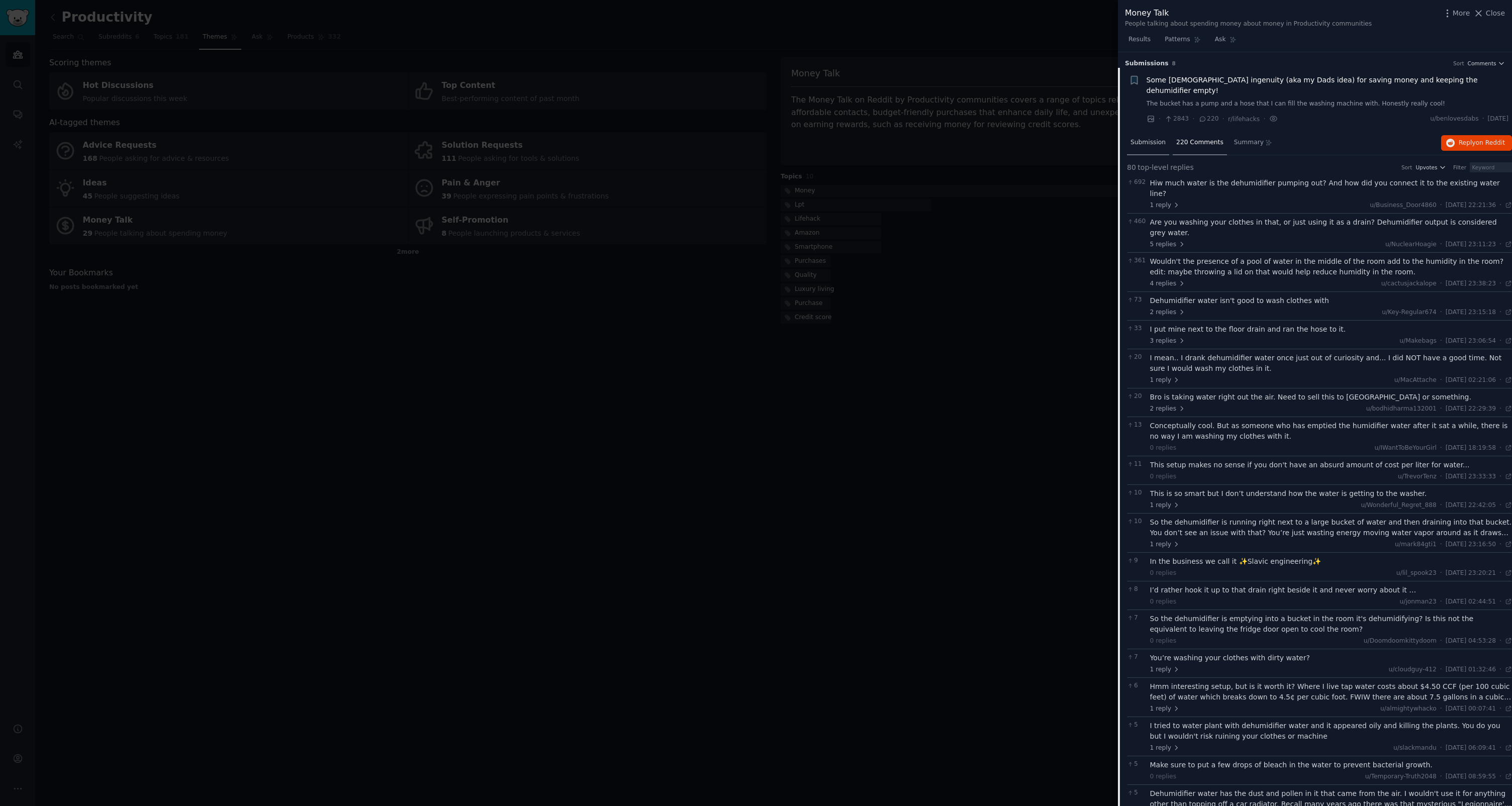
click at [1149, 143] on div "Submission" at bounding box center [1148, 143] width 42 height 24
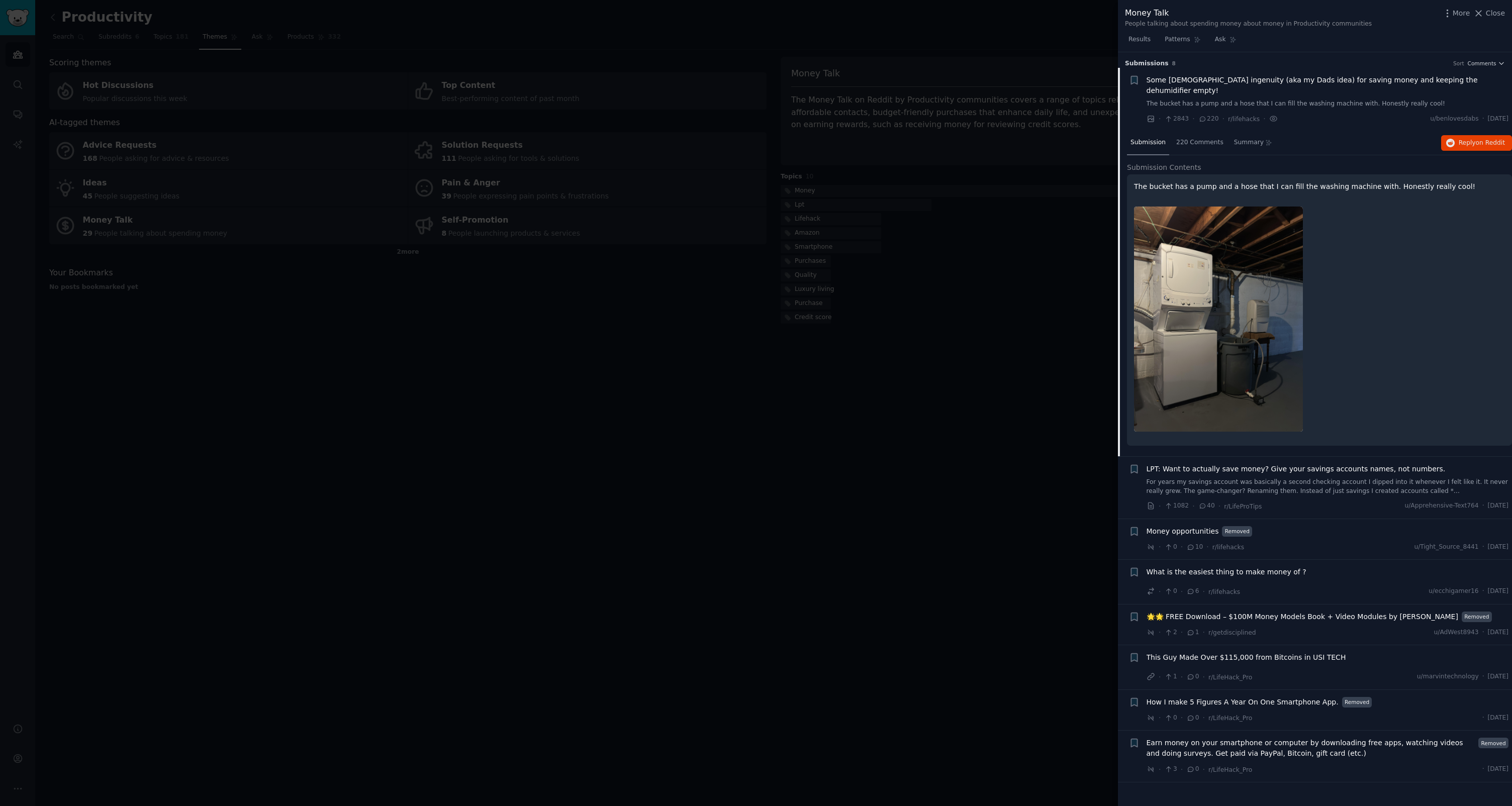
click at [489, 318] on div at bounding box center [756, 403] width 1512 height 806
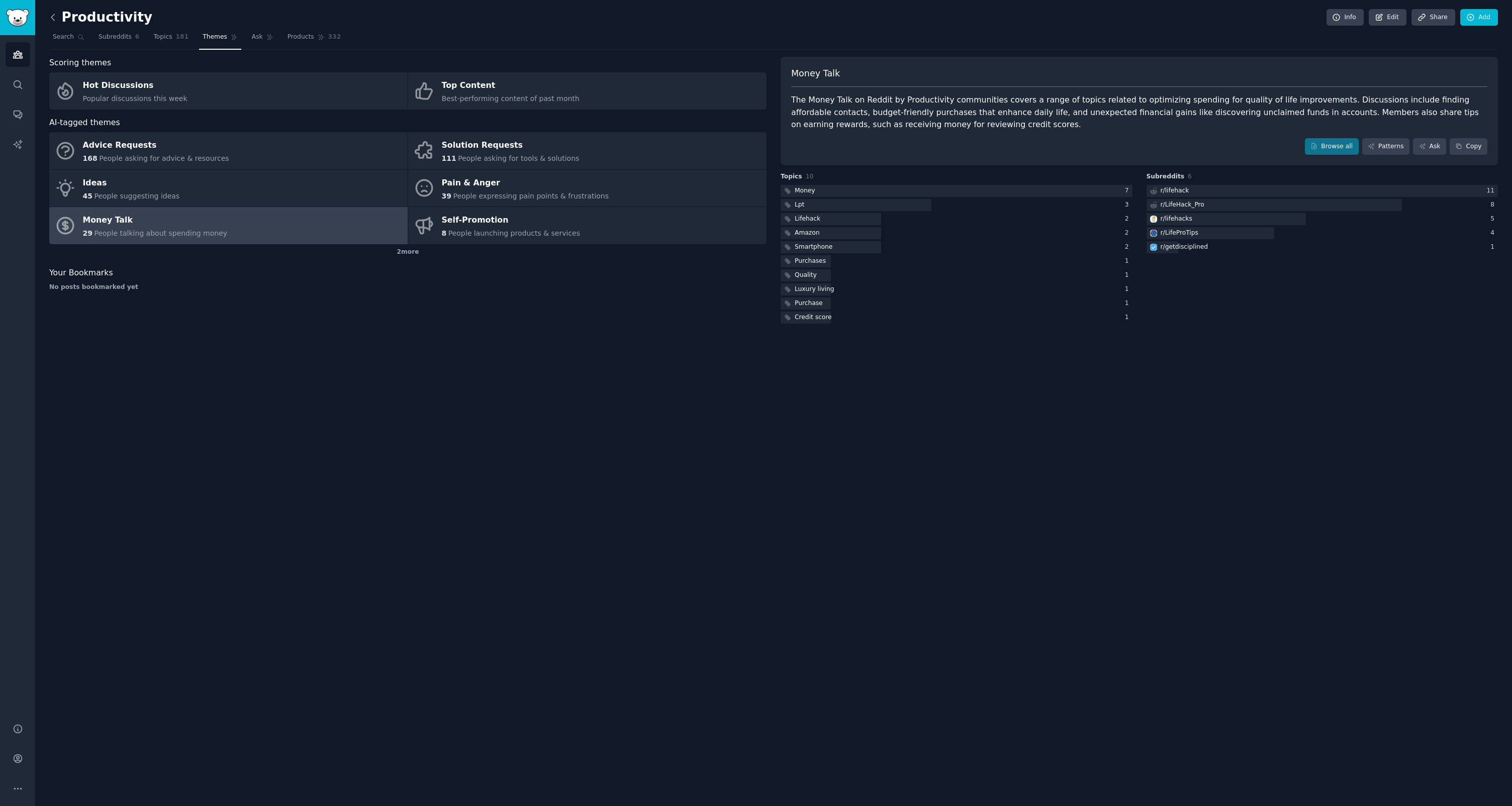
click at [54, 17] on icon at bounding box center [53, 17] width 10 height 10
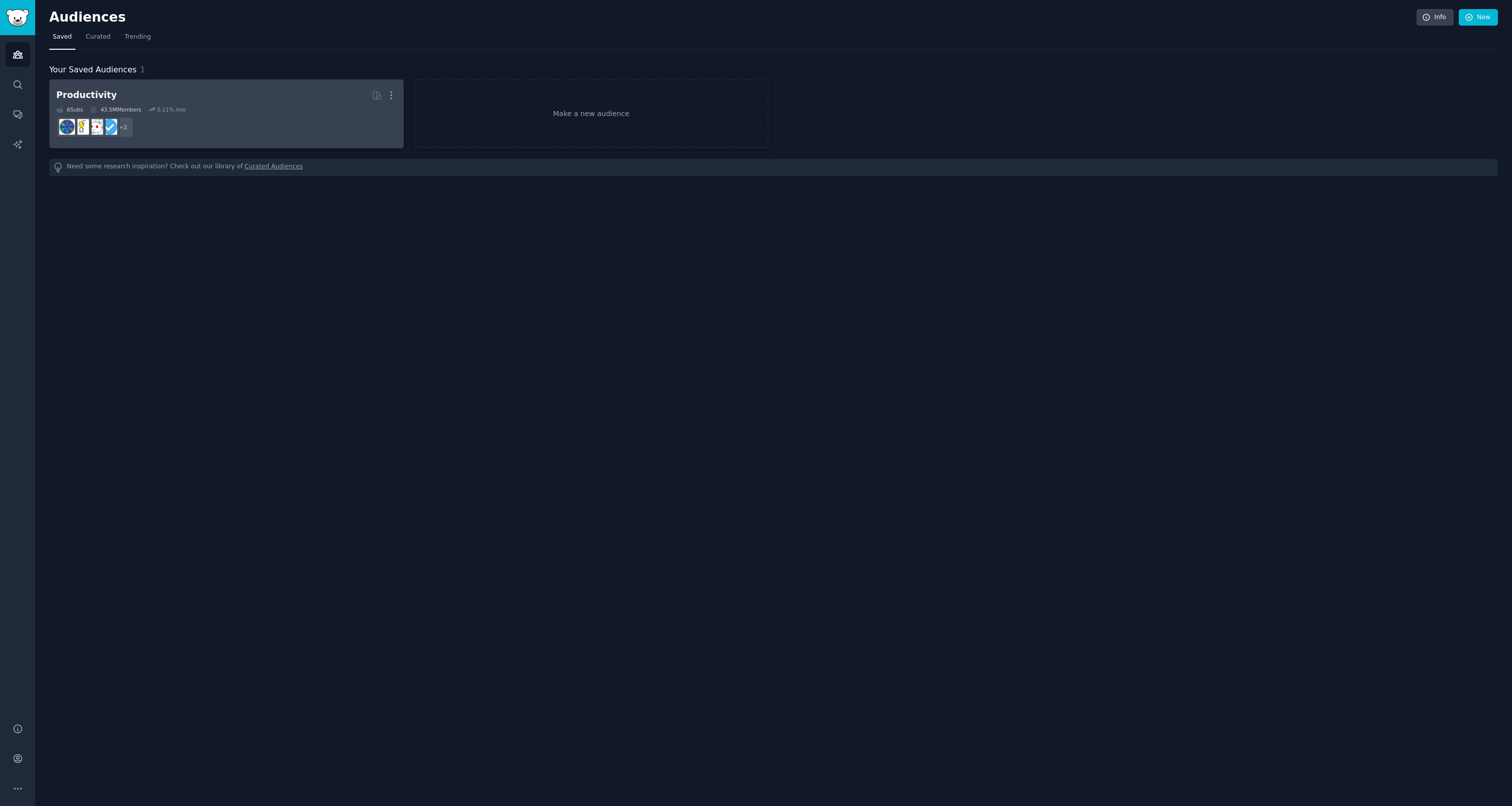
click at [270, 117] on dd "+ 2" at bounding box center [226, 126] width 340 height 28
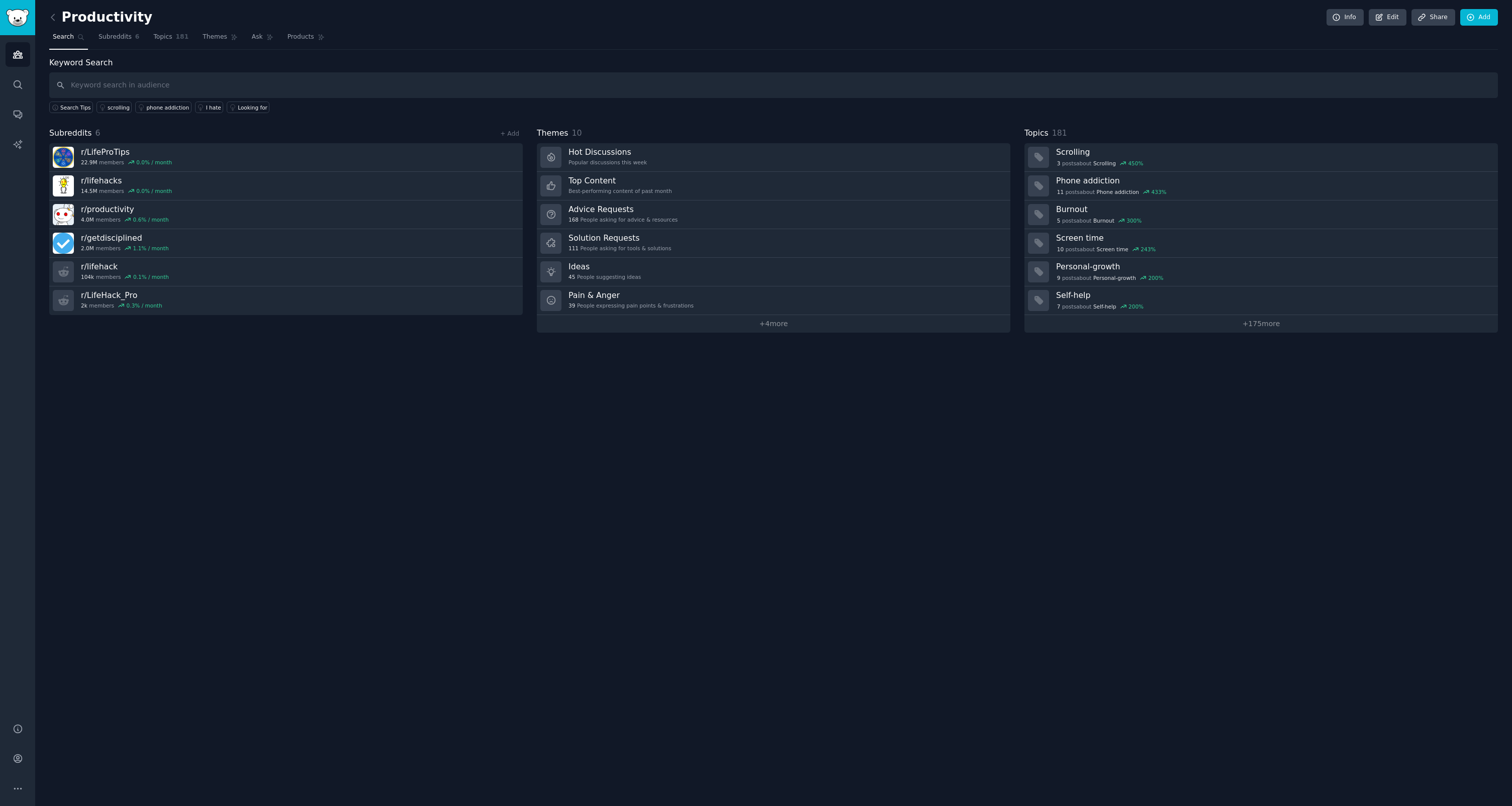
click at [213, 87] on input "text" at bounding box center [774, 85] width 1449 height 26
type input "meditation"
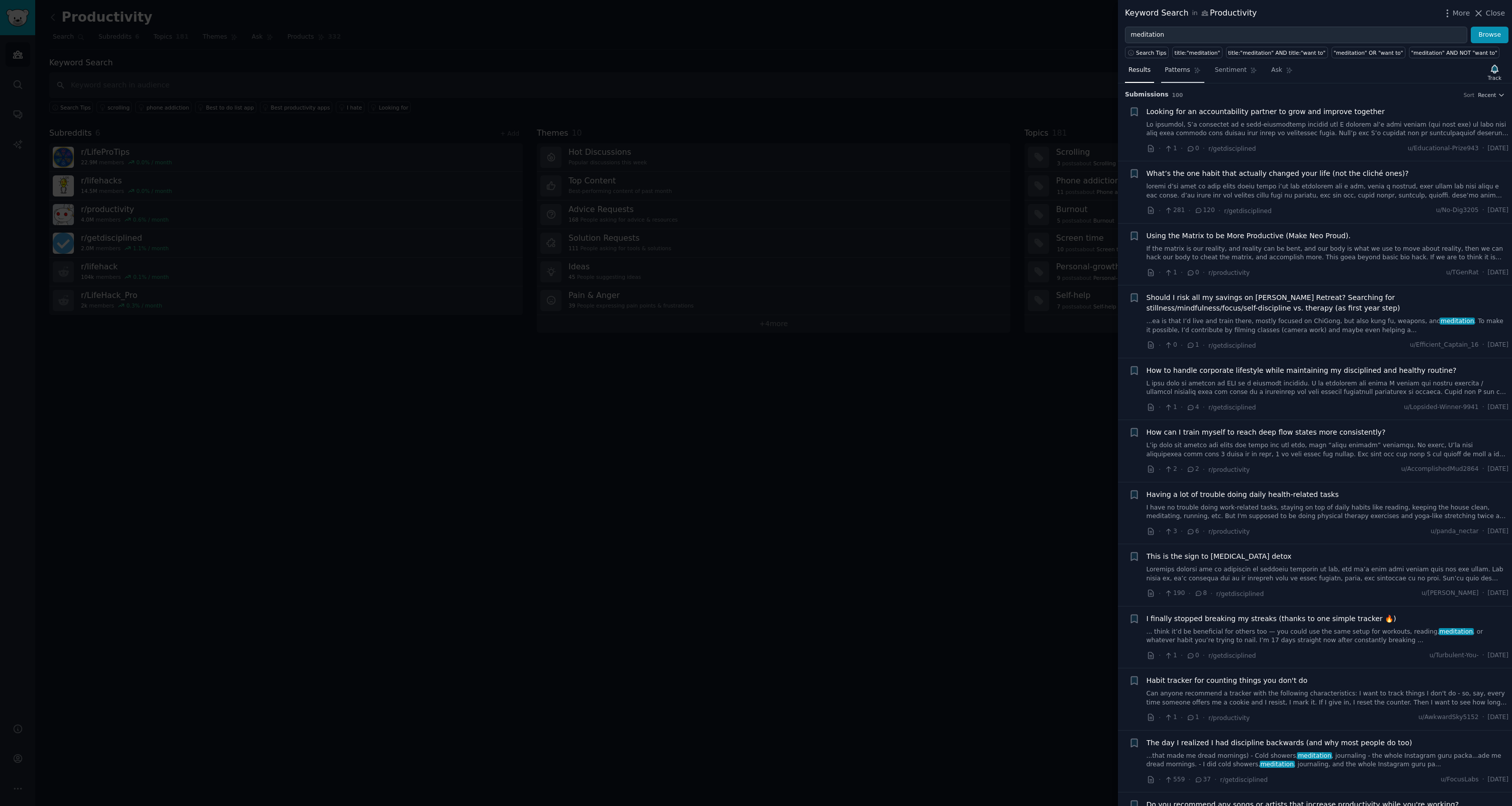
click at [1184, 78] on link "Patterns" at bounding box center [1182, 72] width 43 height 20
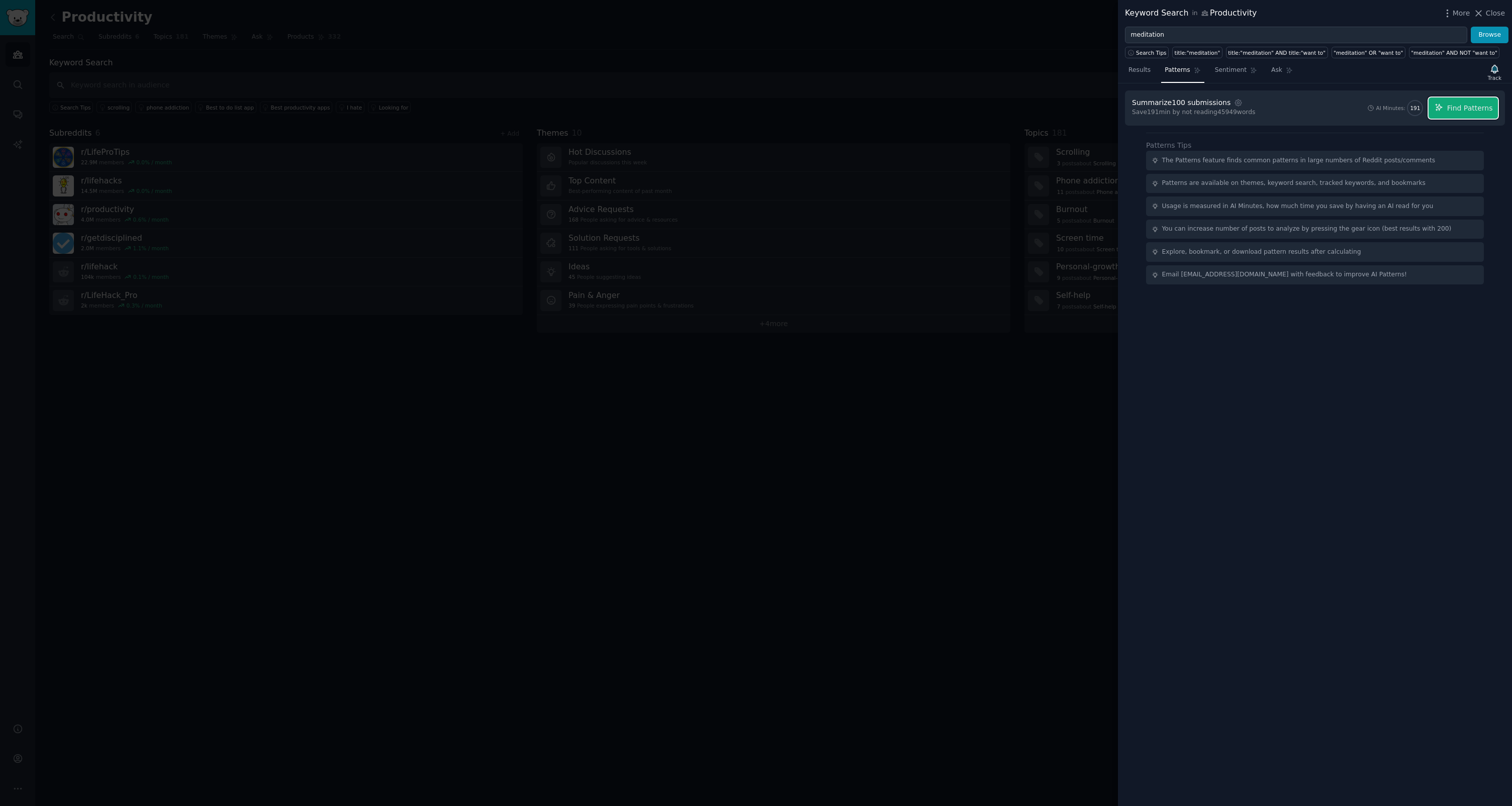
click at [1464, 115] on button "Find Patterns" at bounding box center [1463, 108] width 70 height 21
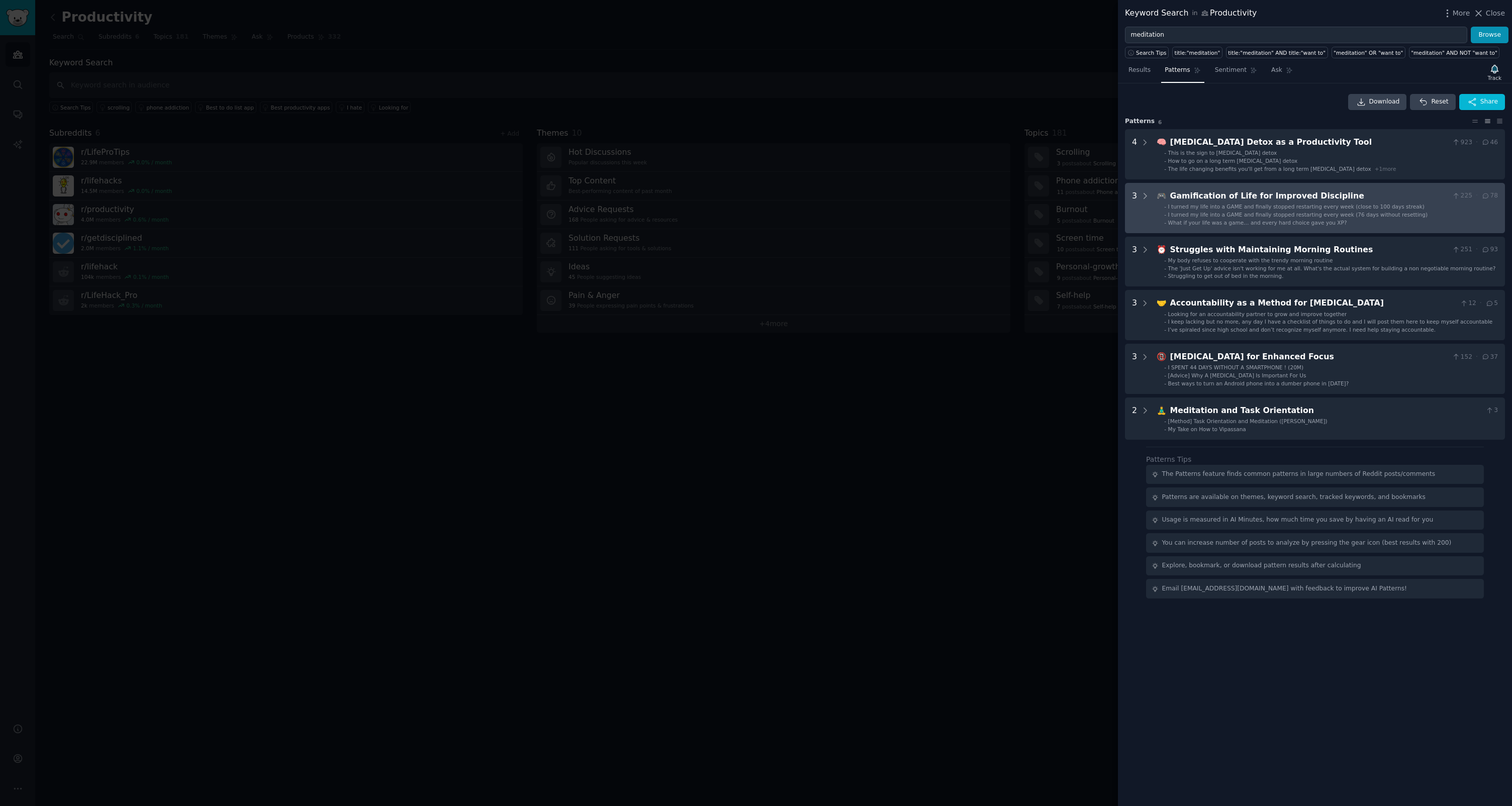
click at [1186, 202] on div "🎮 Gamification of Life for Improved Discipline 225 · 78 - I turned my life into…" at bounding box center [1327, 208] width 342 height 36
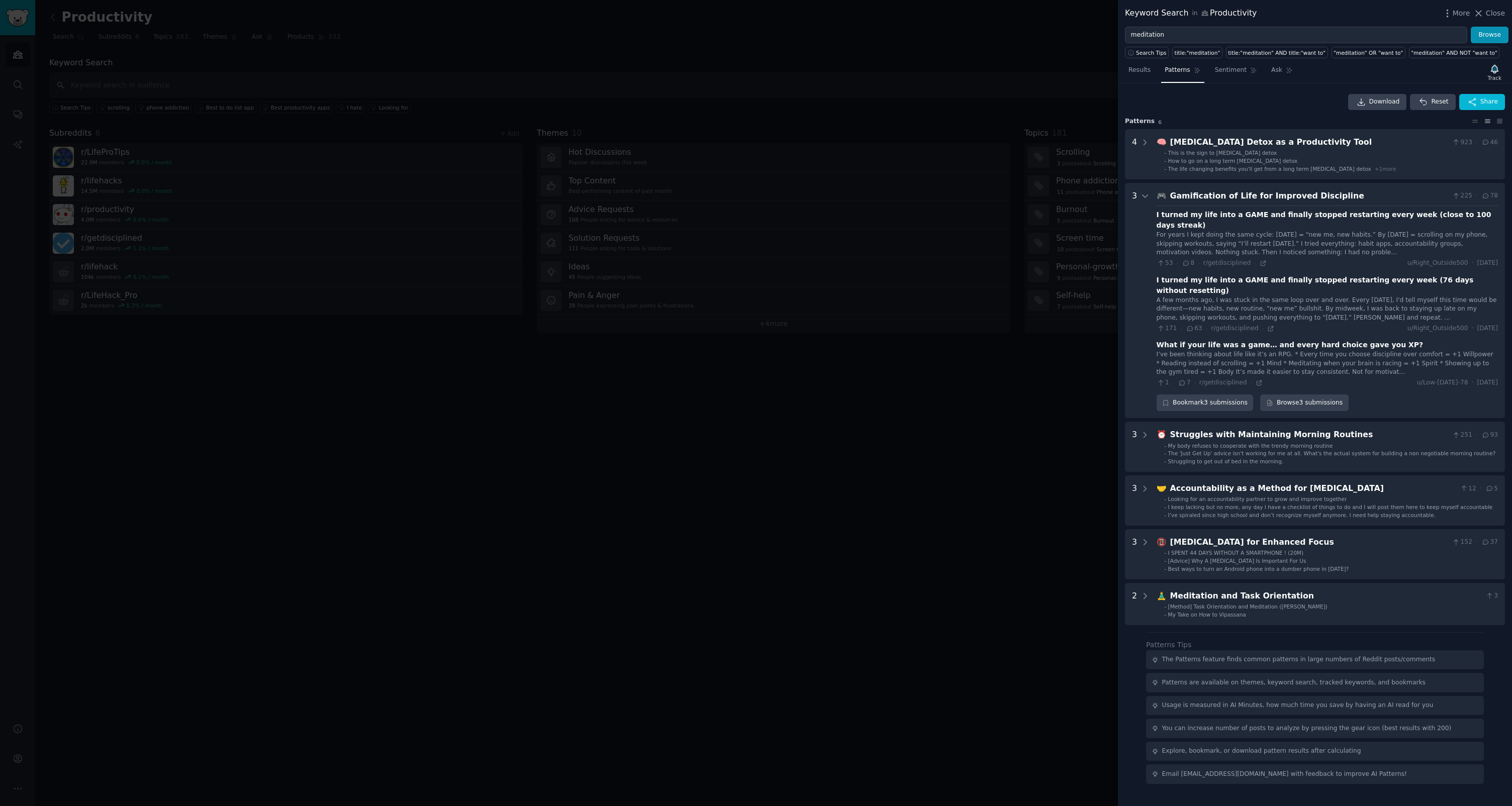
click at [1215, 214] on div "I turned my life into a GAME and finally stopped restarting every week (close t…" at bounding box center [1327, 220] width 342 height 21
click at [1214, 231] on div "For years I kept doing the same cycle: Monday = “new me, new habits.” By Wednes…" at bounding box center [1327, 244] width 342 height 27
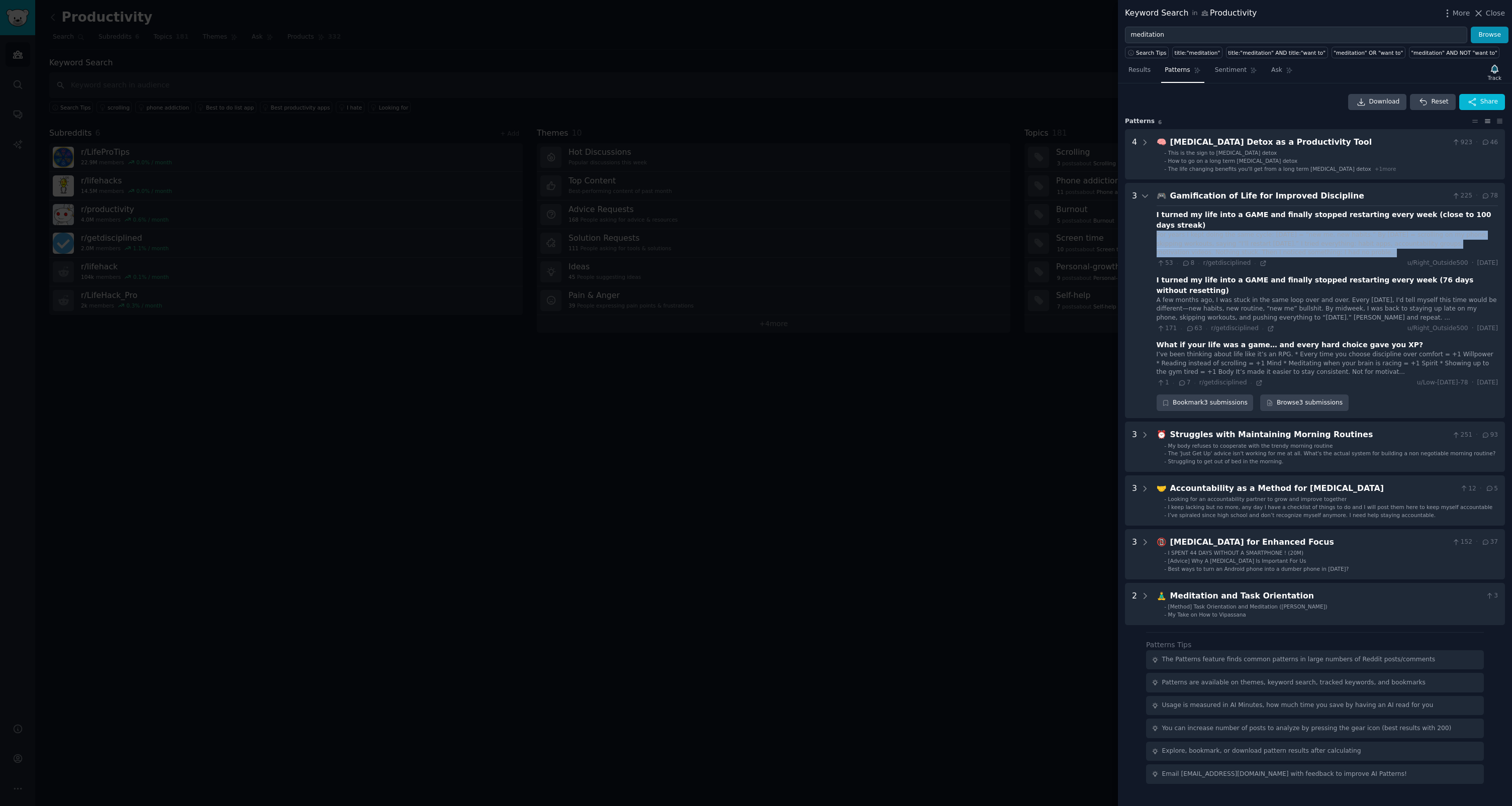
click at [1214, 231] on div "For years I kept doing the same cycle: Monday = “new me, new habits.” By Wednes…" at bounding box center [1327, 244] width 342 height 27
click at [1178, 296] on div "A few months ago, I was stuck in the same loop over and over. Every Monday, I'd…" at bounding box center [1327, 309] width 342 height 27
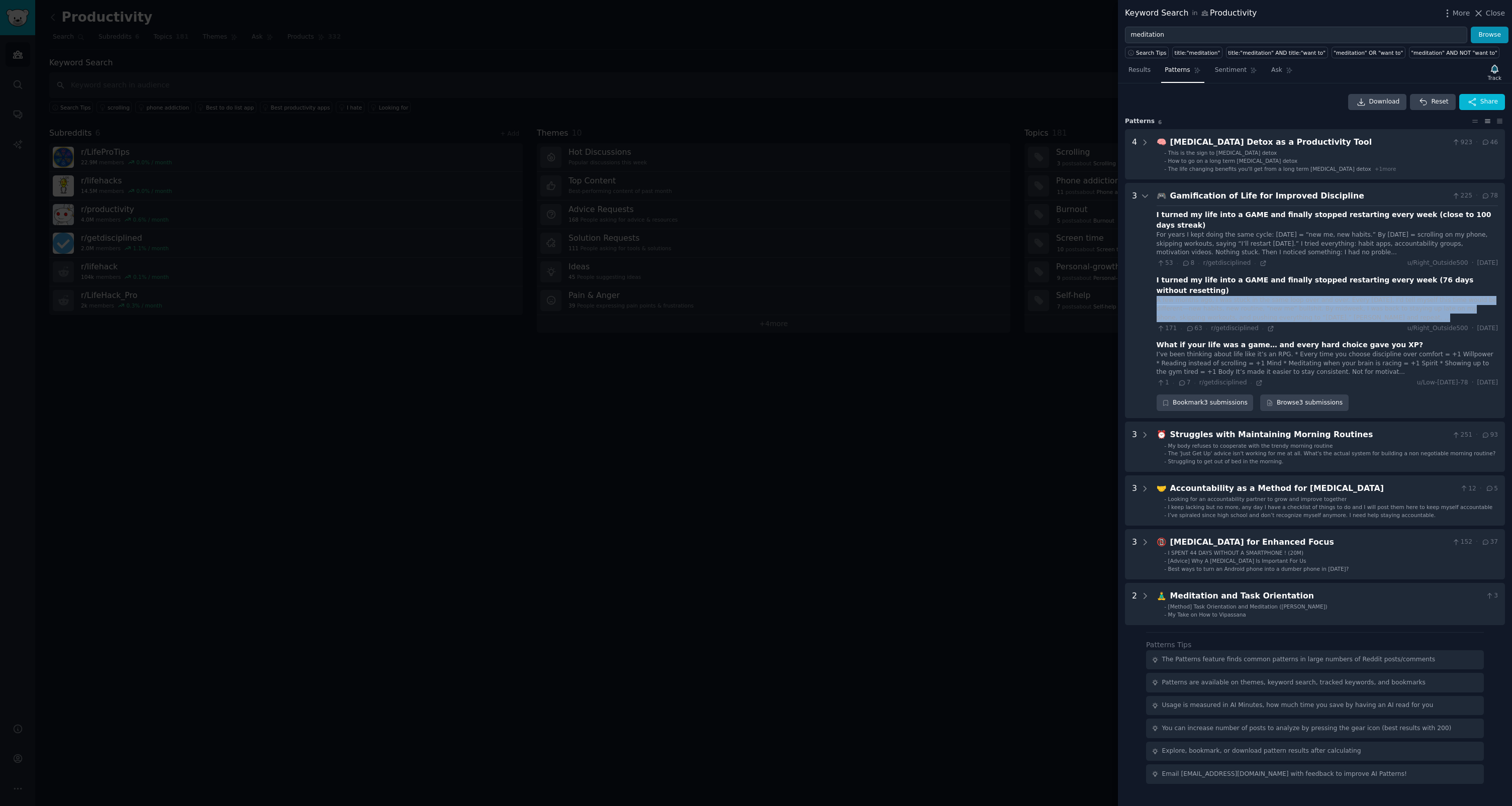
click at [1178, 296] on div "A few months ago, I was stuck in the same loop over and over. Every Monday, I'd…" at bounding box center [1327, 309] width 342 height 27
click at [1208, 231] on div "For years I kept doing the same cycle: Monday = “new me, new habits.” By Wednes…" at bounding box center [1327, 244] width 342 height 27
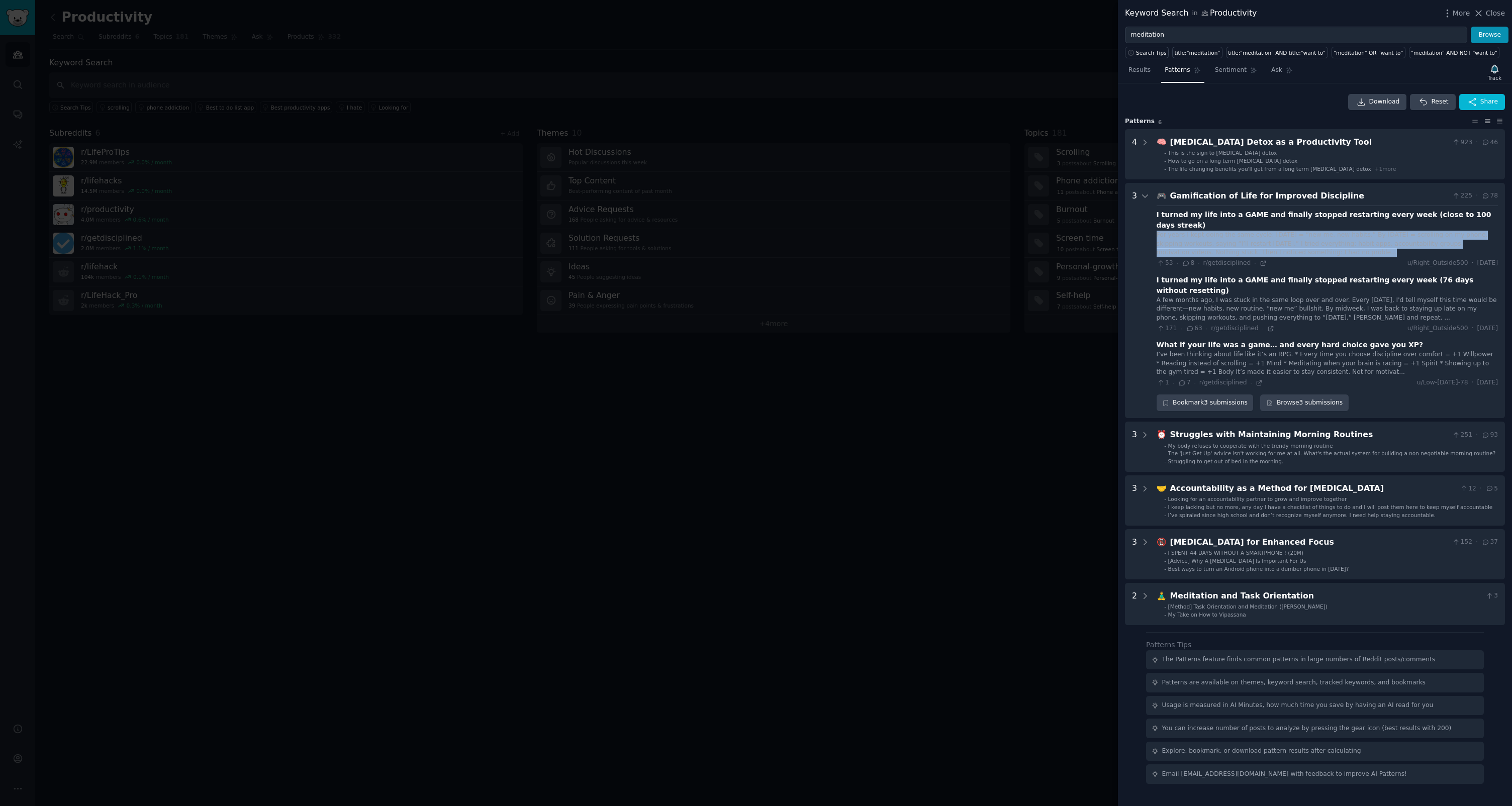
click at [1208, 231] on div "For years I kept doing the same cycle: Monday = “new me, new habits.” By Wednes…" at bounding box center [1327, 244] width 342 height 27
click at [1169, 216] on div "I turned my life into a GAME and finally stopped restarting every week (close t…" at bounding box center [1327, 220] width 342 height 21
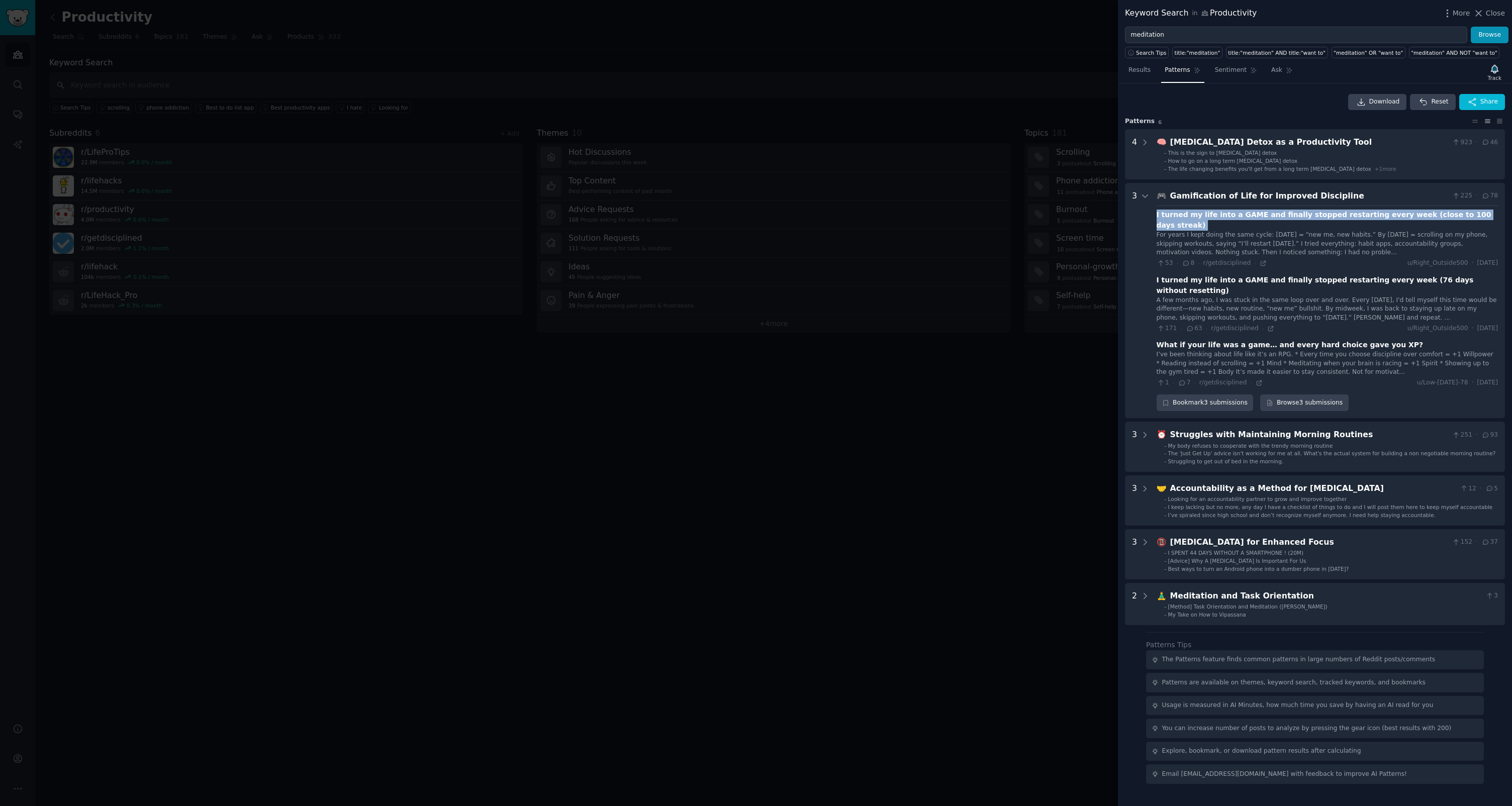
click at [1169, 216] on div "I turned my life into a GAME and finally stopped restarting every week (close t…" at bounding box center [1327, 220] width 342 height 21
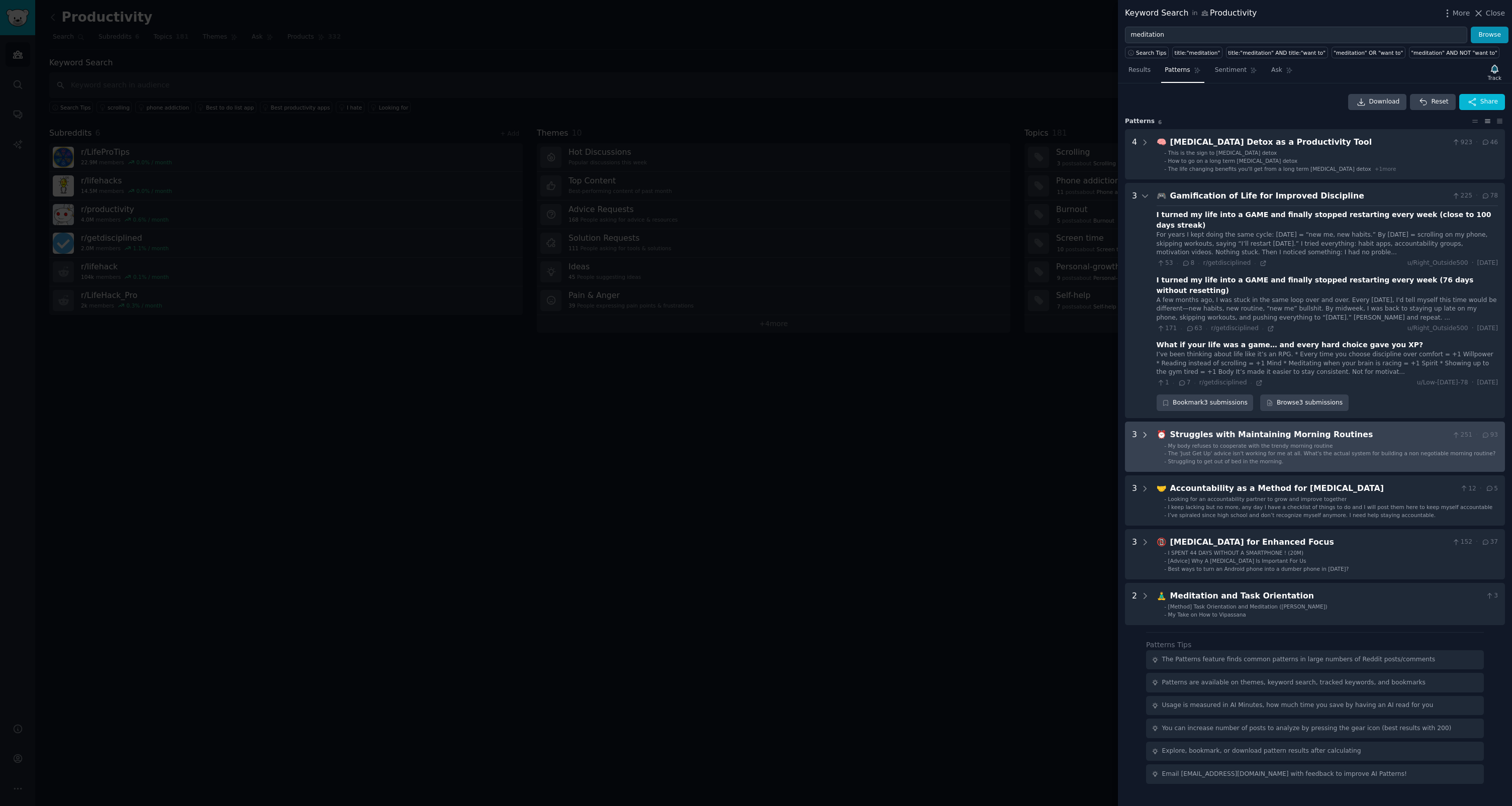
click at [1144, 432] on icon at bounding box center [1145, 434] width 3 height 5
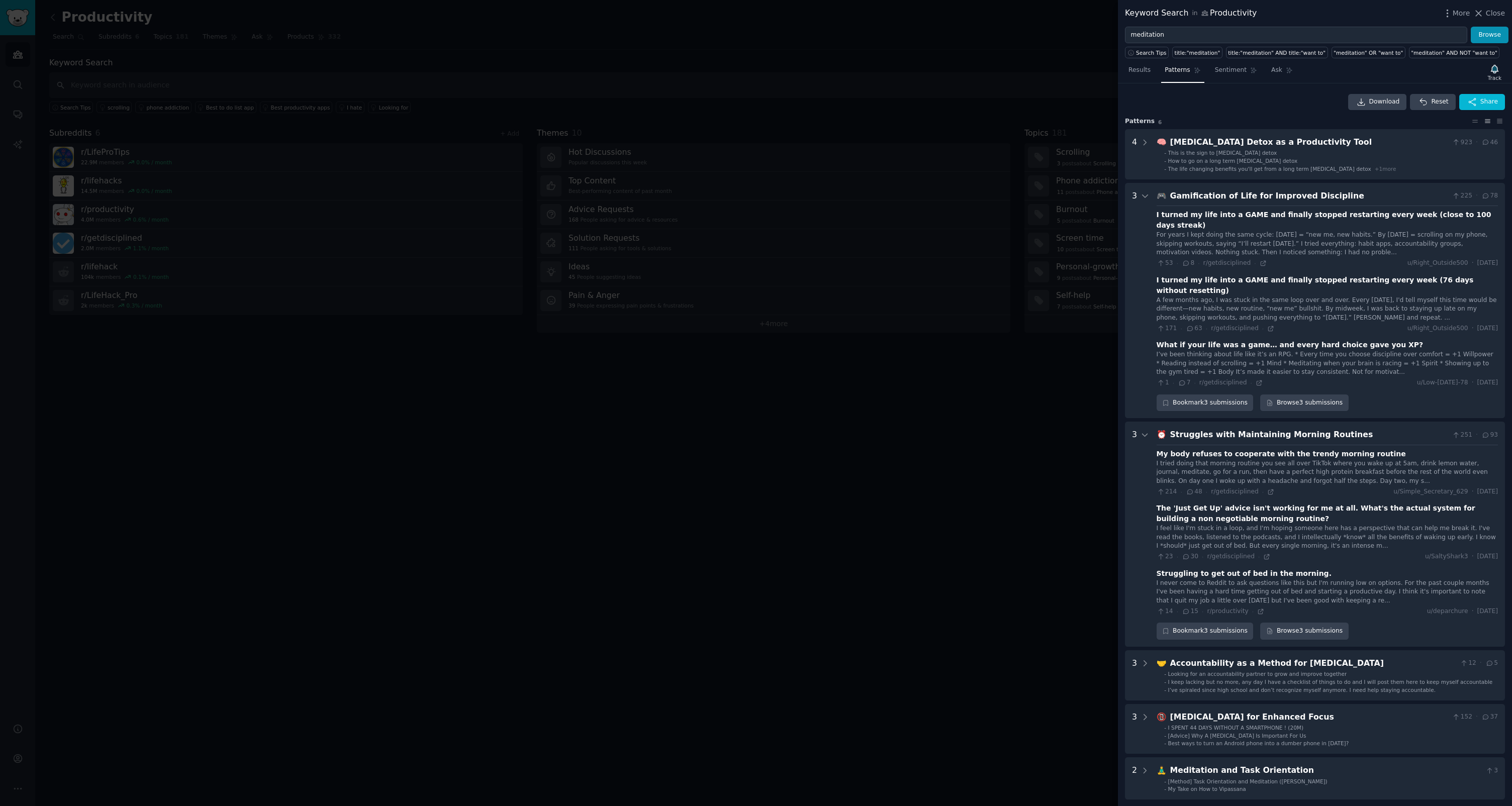
scroll to position [142, 0]
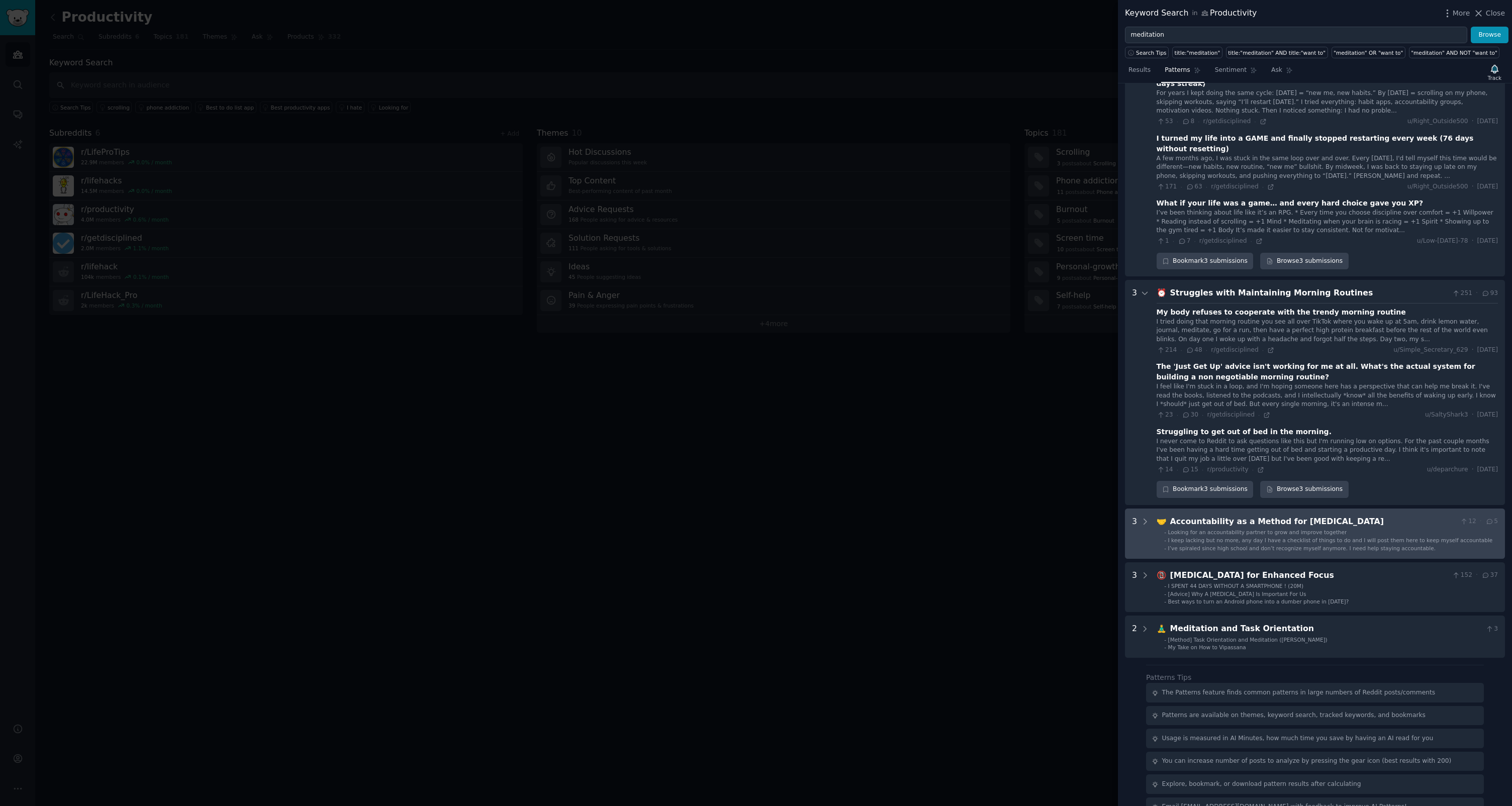
click at [1149, 509] on Growth "3 🤝 Accountability as a Method for Personal Growth 12 · 5 - Looking for an acco…" at bounding box center [1315, 533] width 380 height 50
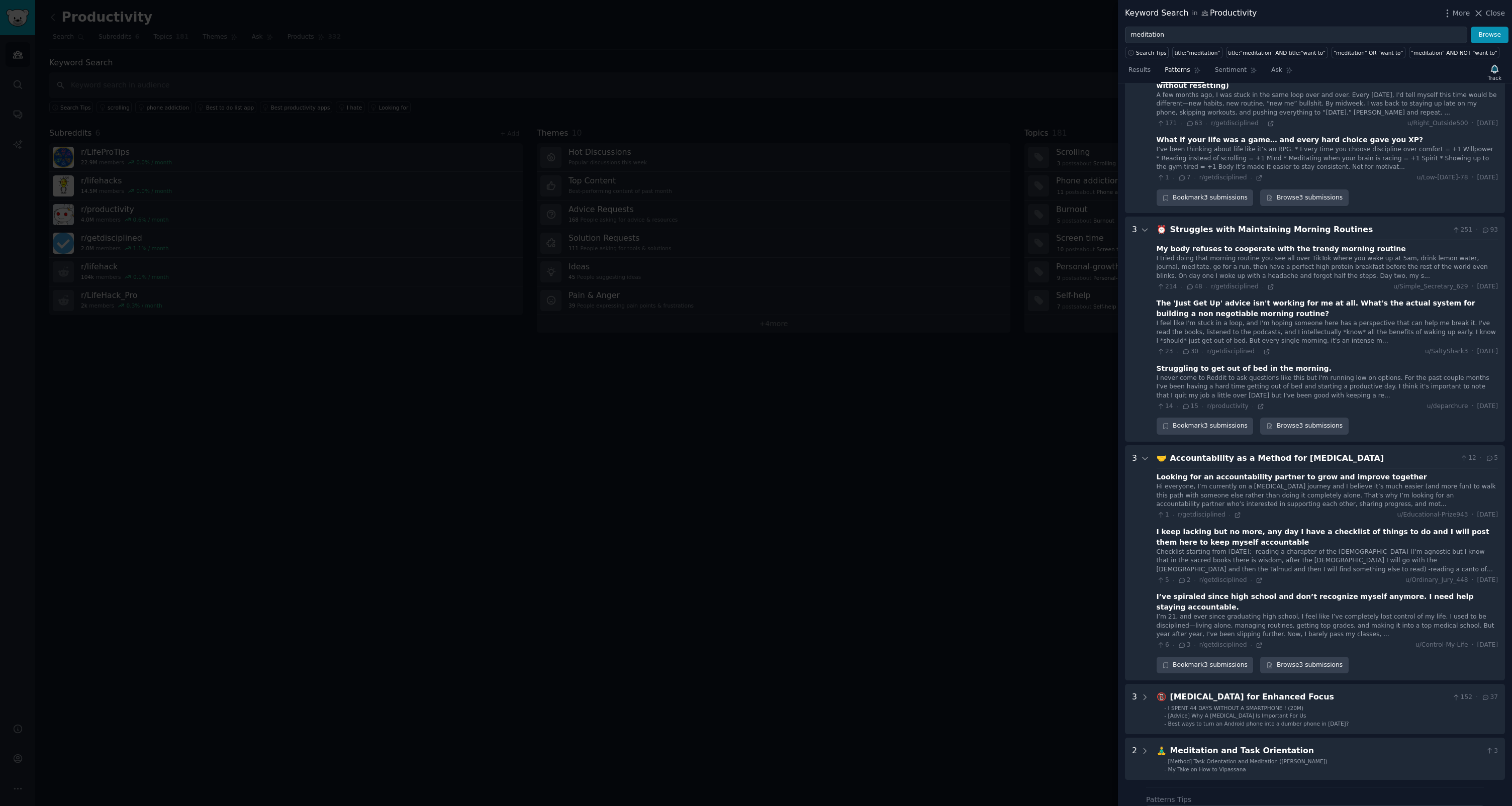
scroll to position [0, 0]
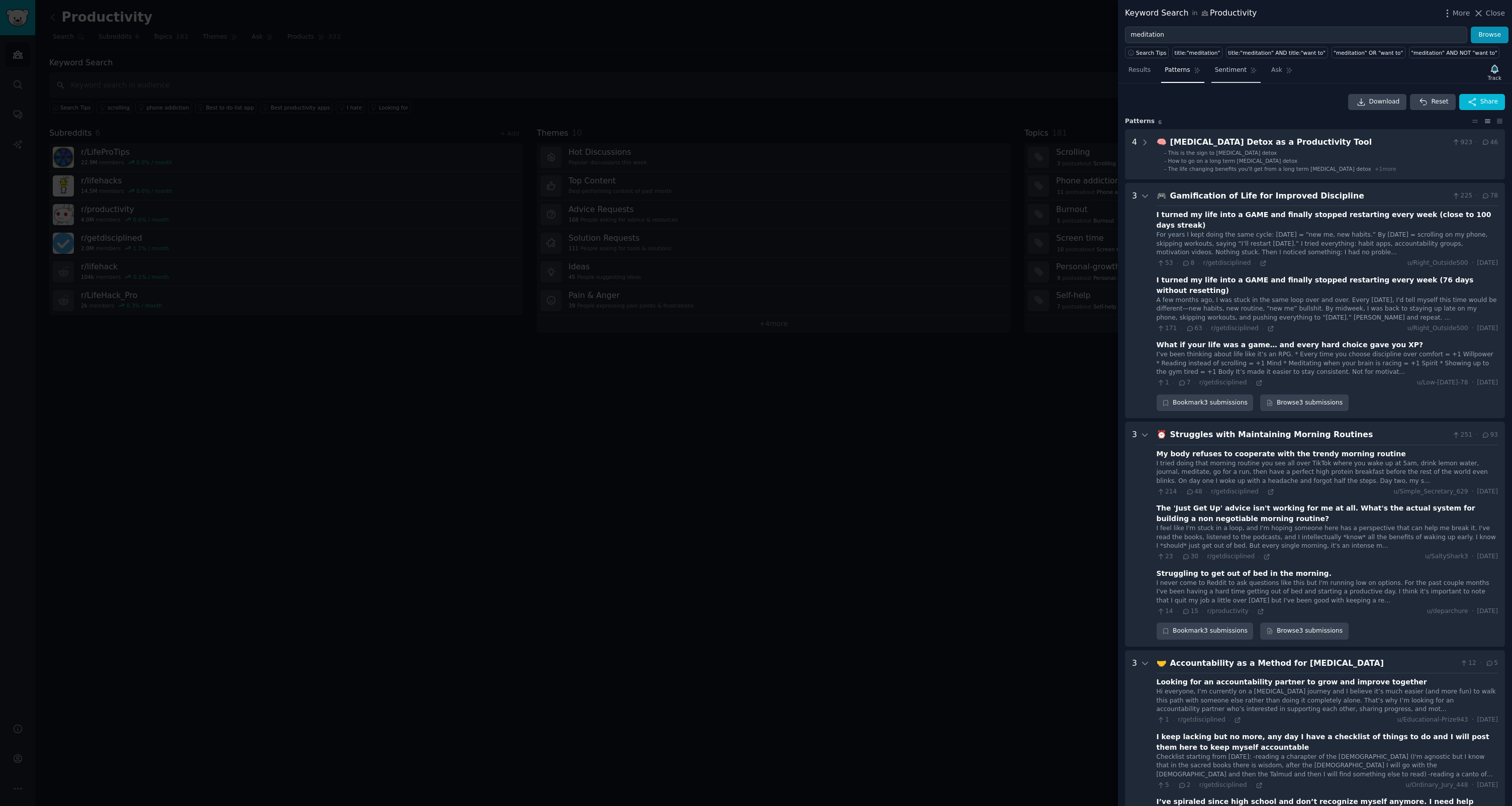
click at [1225, 68] on span "Sentiment" at bounding box center [1231, 70] width 31 height 9
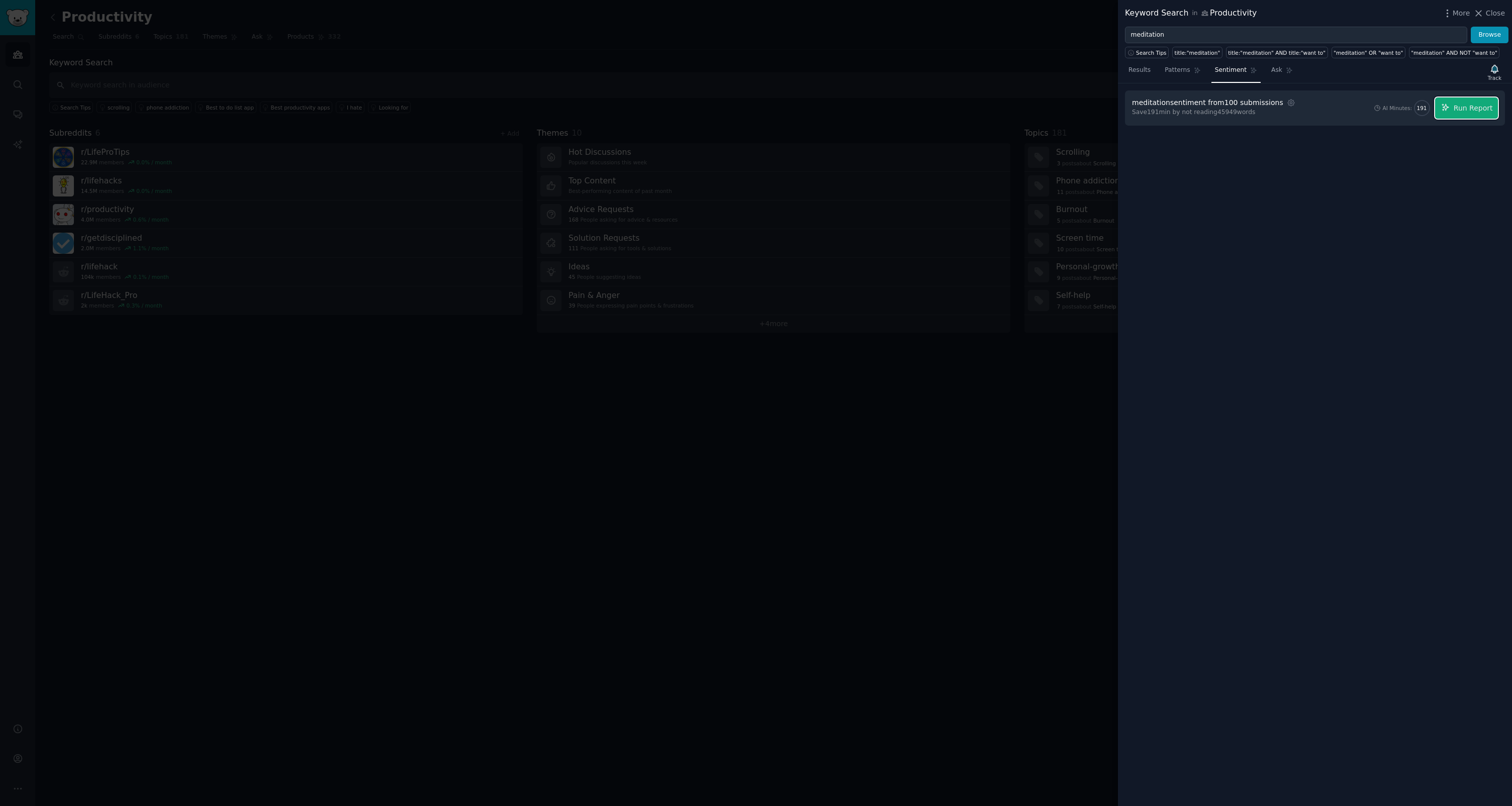
click at [1458, 113] on span "Run Report" at bounding box center [1473, 108] width 39 height 10
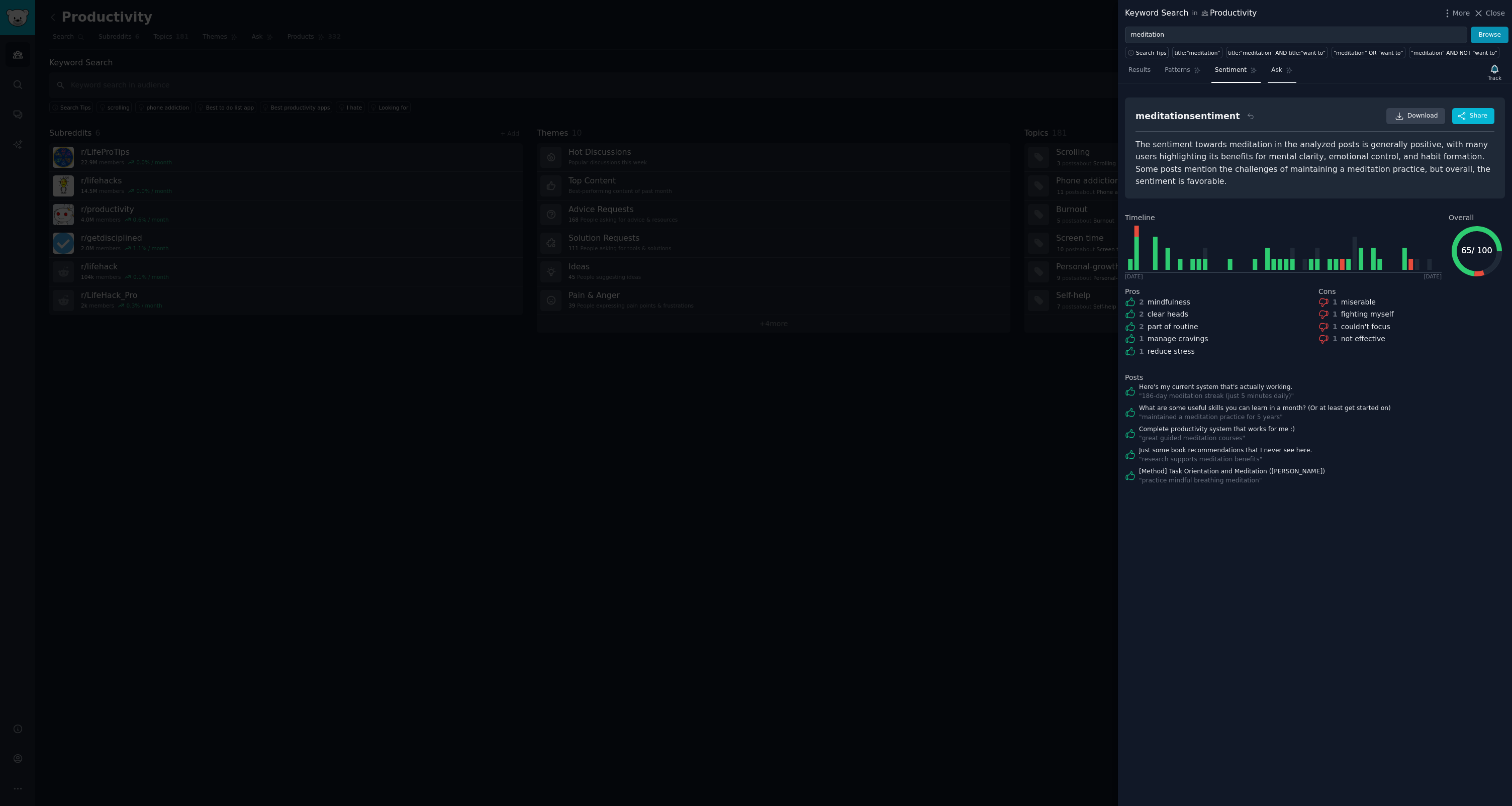
click at [1288, 73] on icon at bounding box center [1289, 70] width 7 height 7
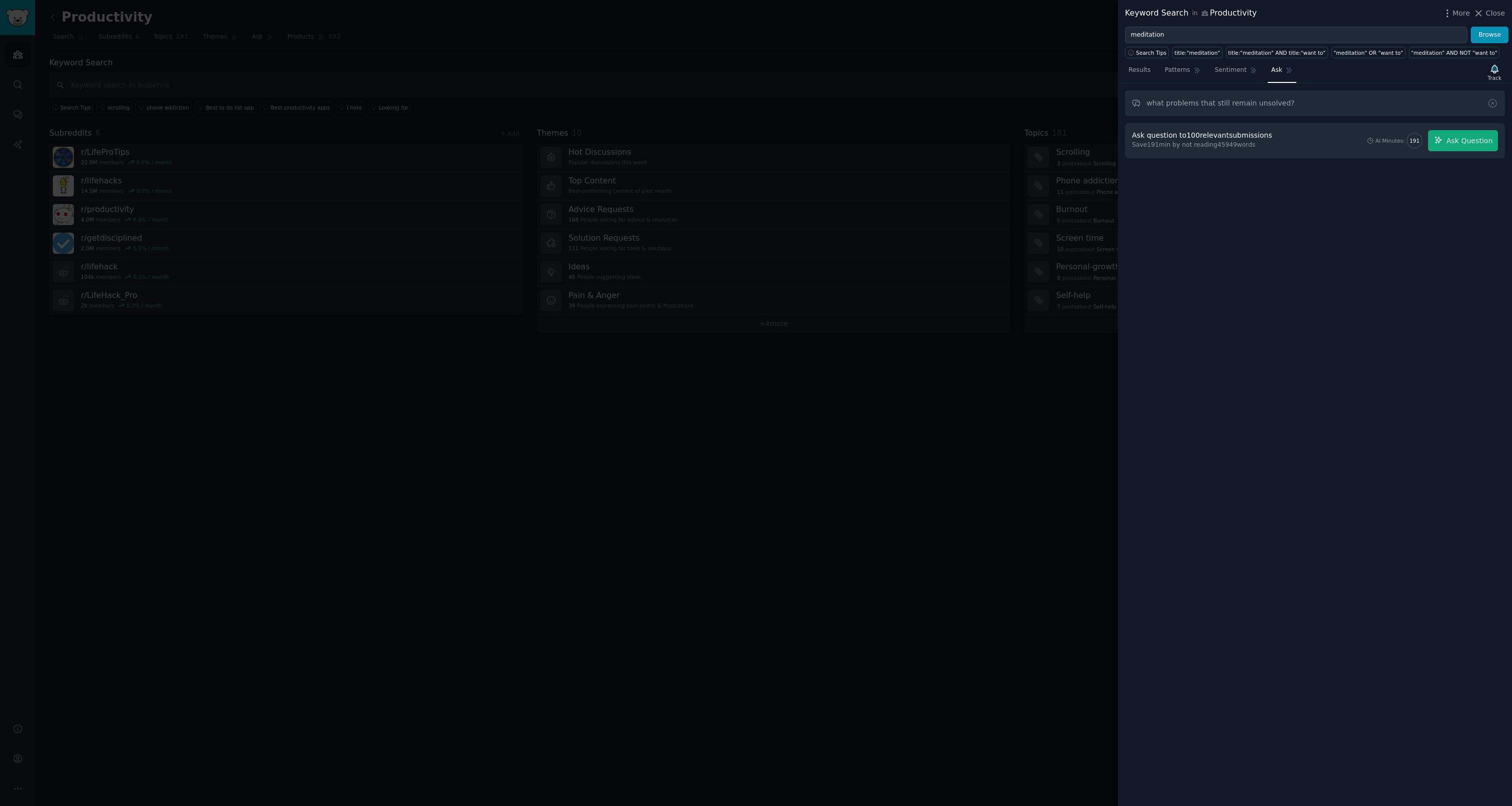
click at [1246, 104] on input "what problems that still remain unsolved?" at bounding box center [1315, 103] width 380 height 26
click at [1183, 105] on input "what problems that still remain unsolved?" at bounding box center [1315, 103] width 380 height 26
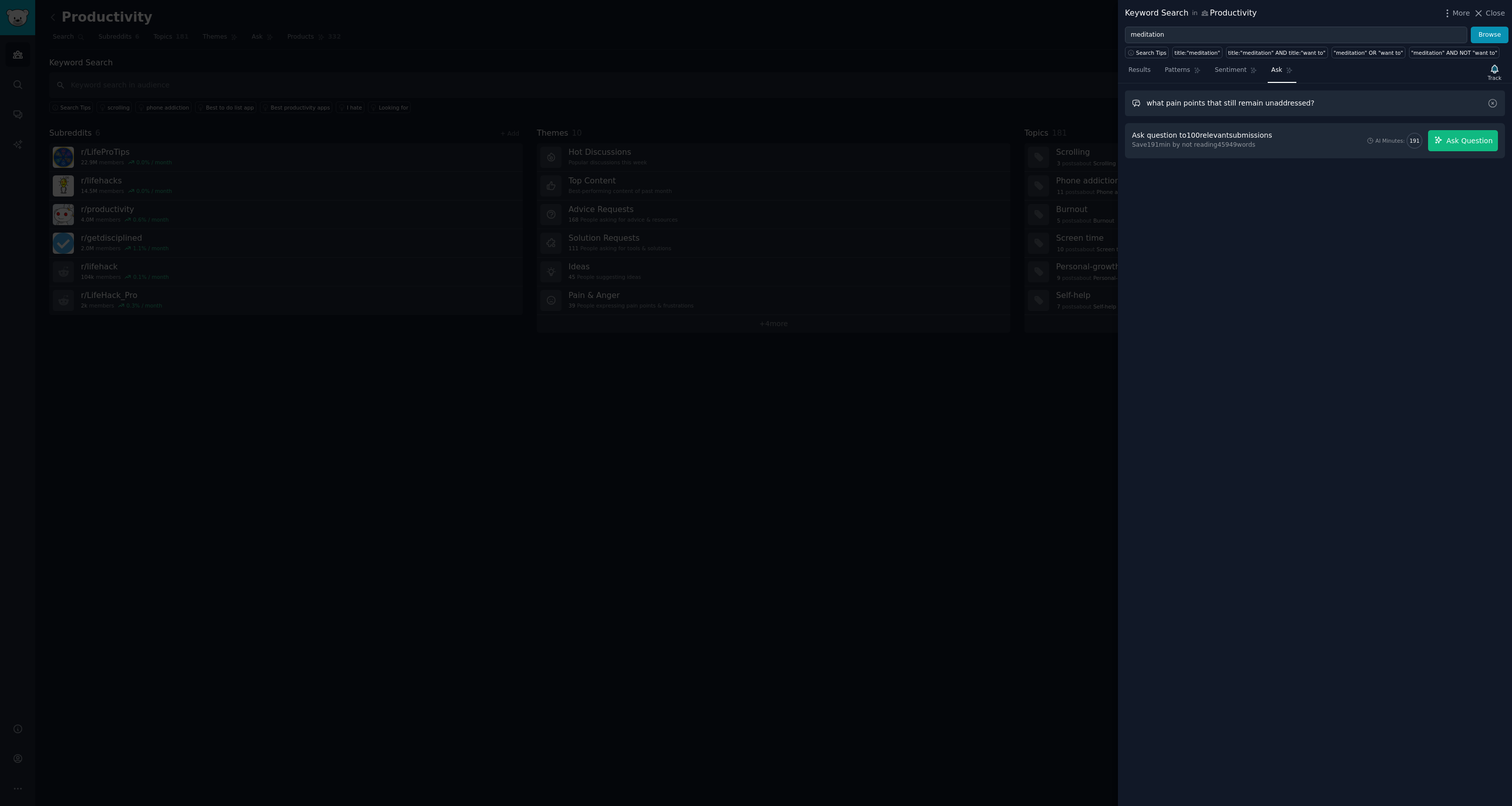
type input "what pain points that still remain unaddressed?"
click at [1444, 145] on button "Ask Question" at bounding box center [1463, 141] width 70 height 21
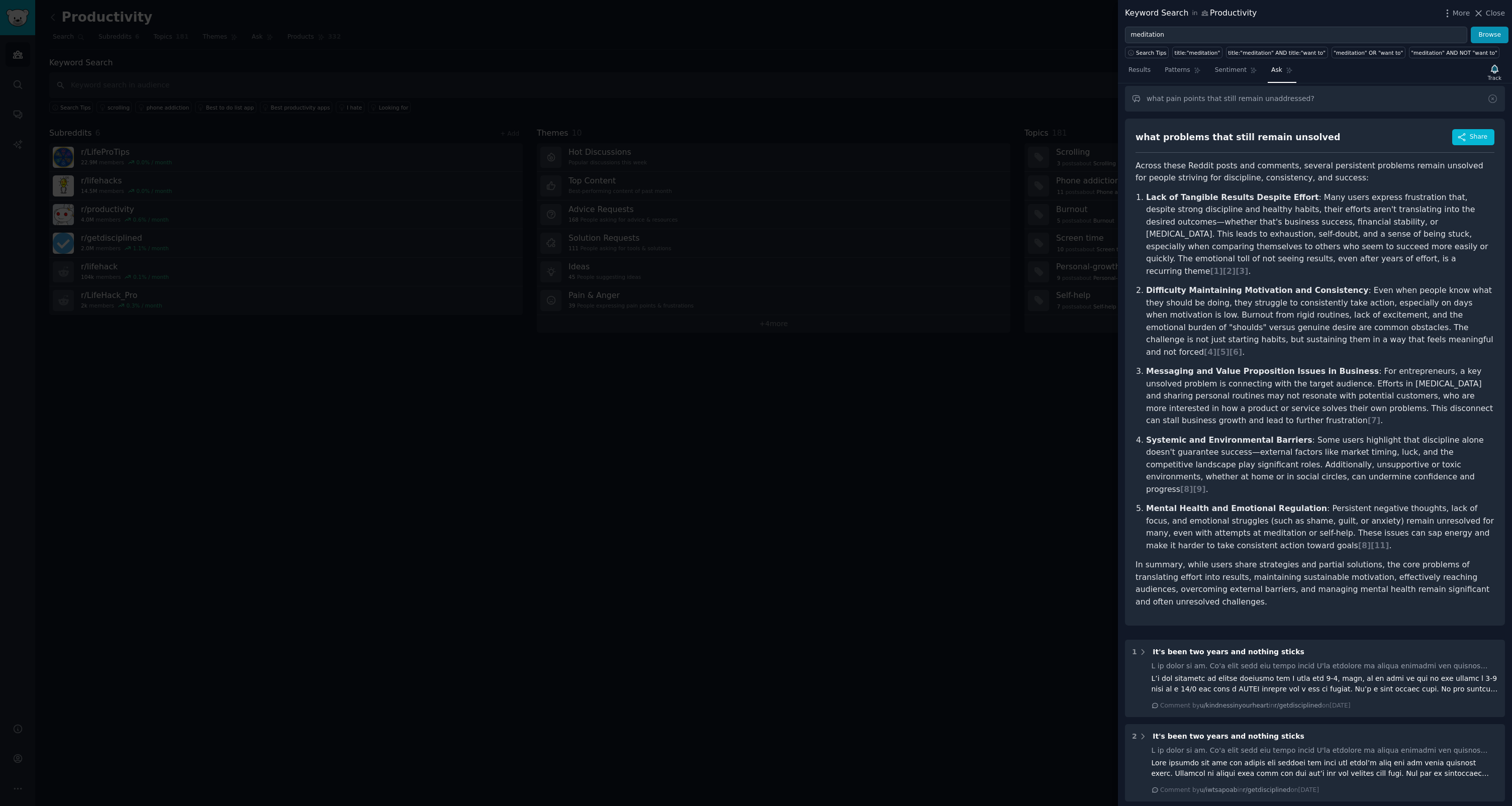
scroll to position [6, 0]
click at [1223, 265] on span "[ 1 ]" at bounding box center [1216, 269] width 12 height 10
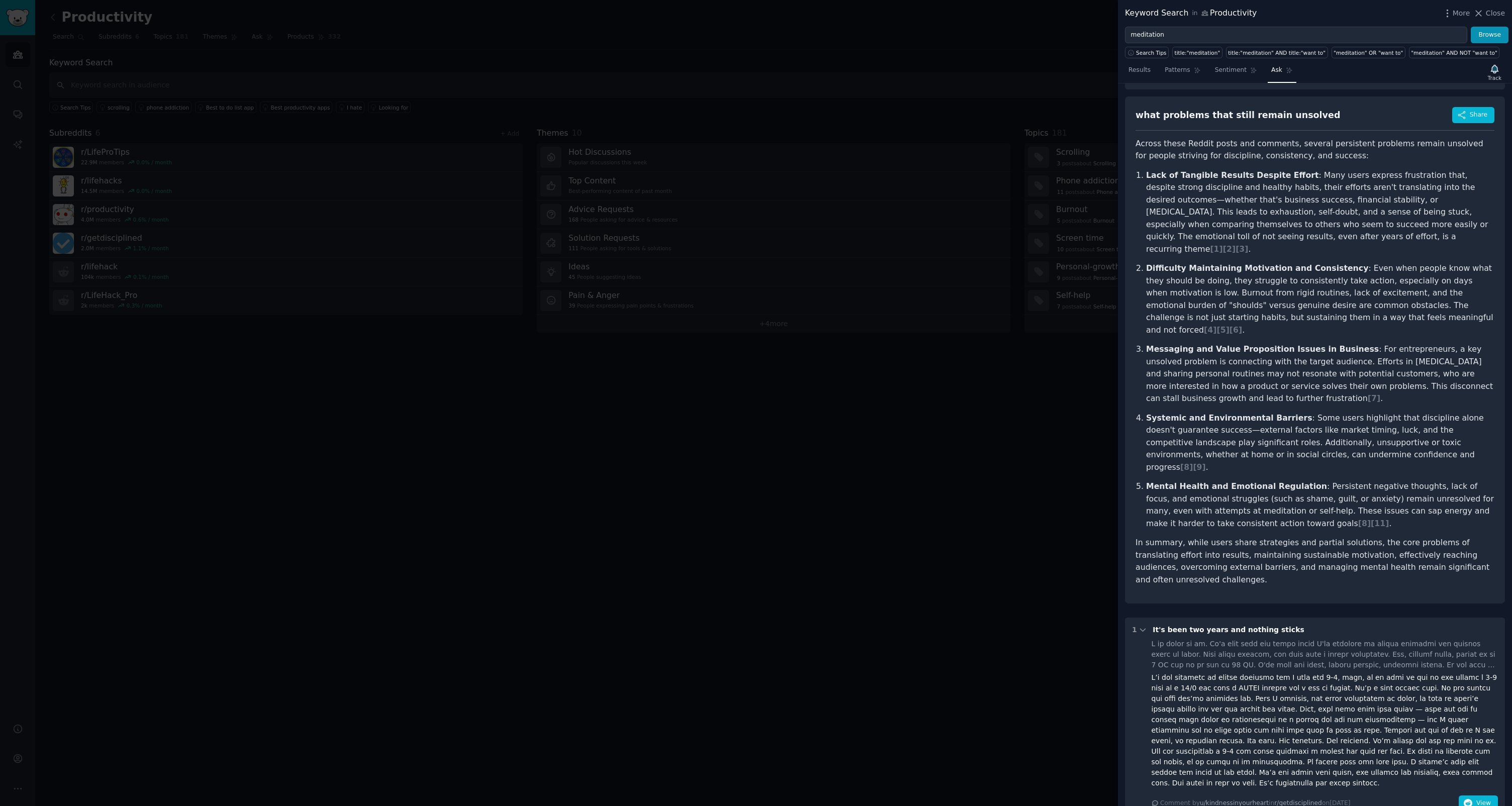
scroll to position [0, 0]
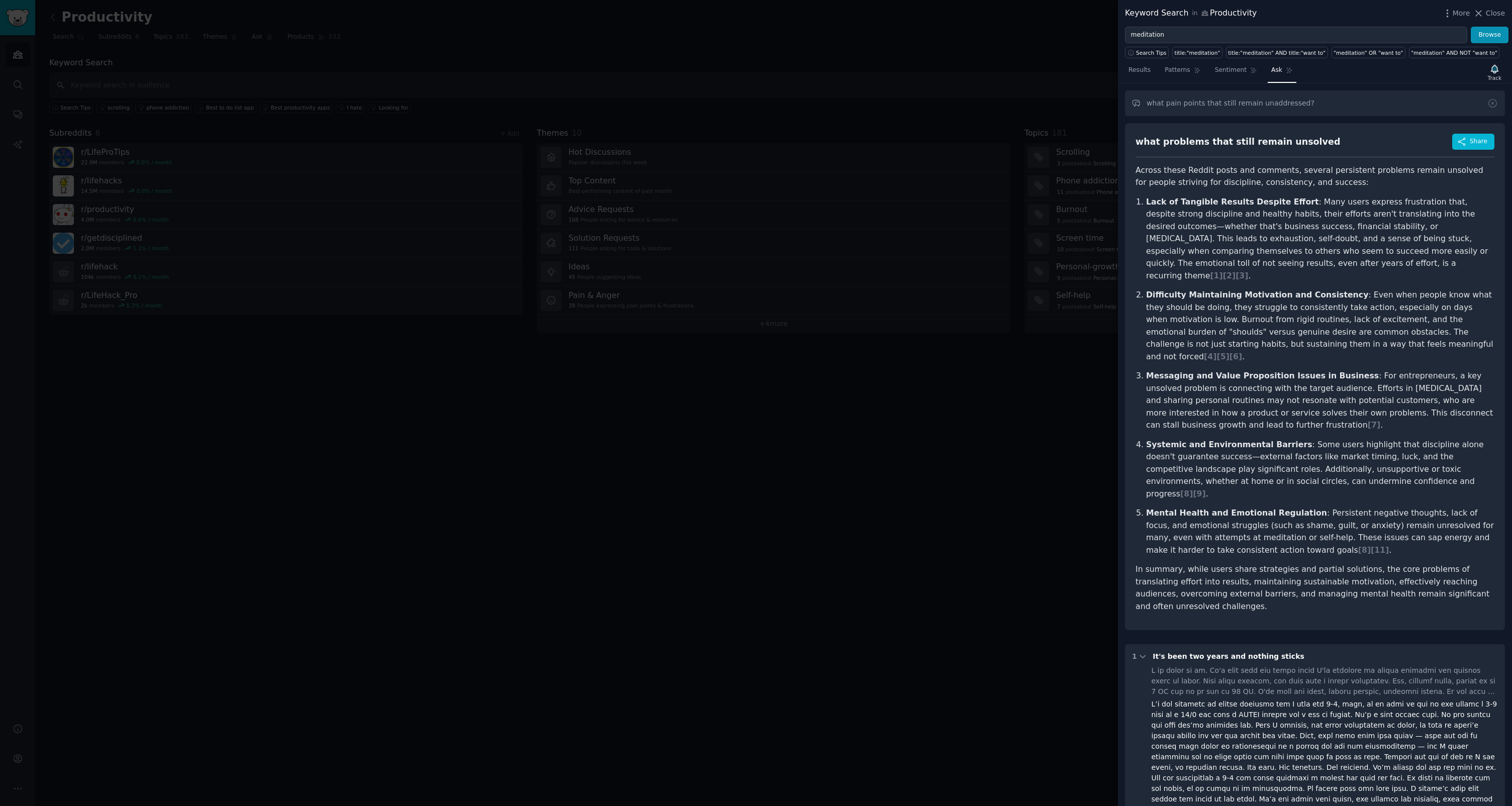
click at [798, 318] on div at bounding box center [756, 403] width 1512 height 806
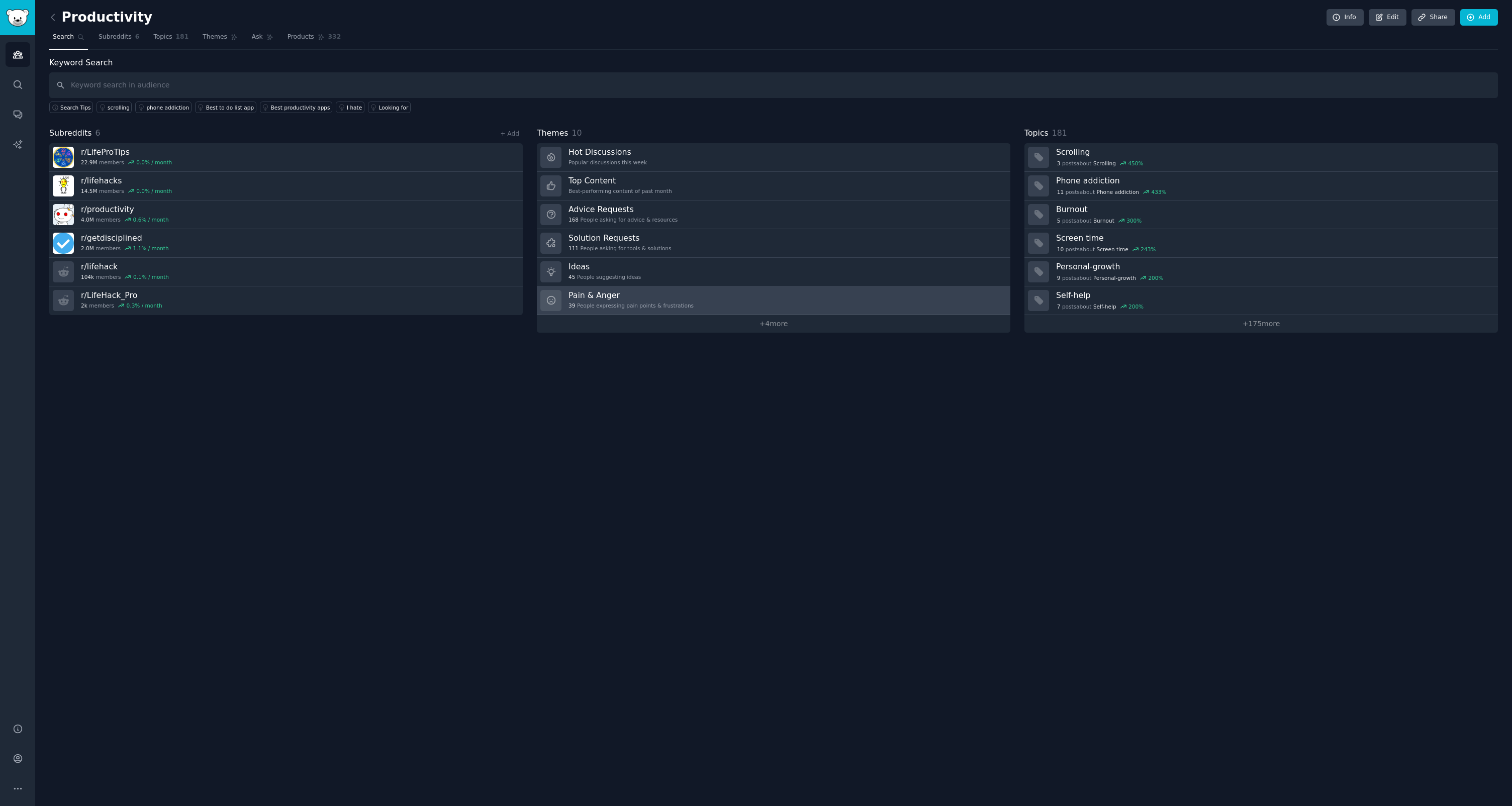
click at [586, 300] on h3 "Pain & Anger" at bounding box center [631, 295] width 125 height 10
click at [669, 291] on h3 "Pain & Anger" at bounding box center [631, 295] width 125 height 10
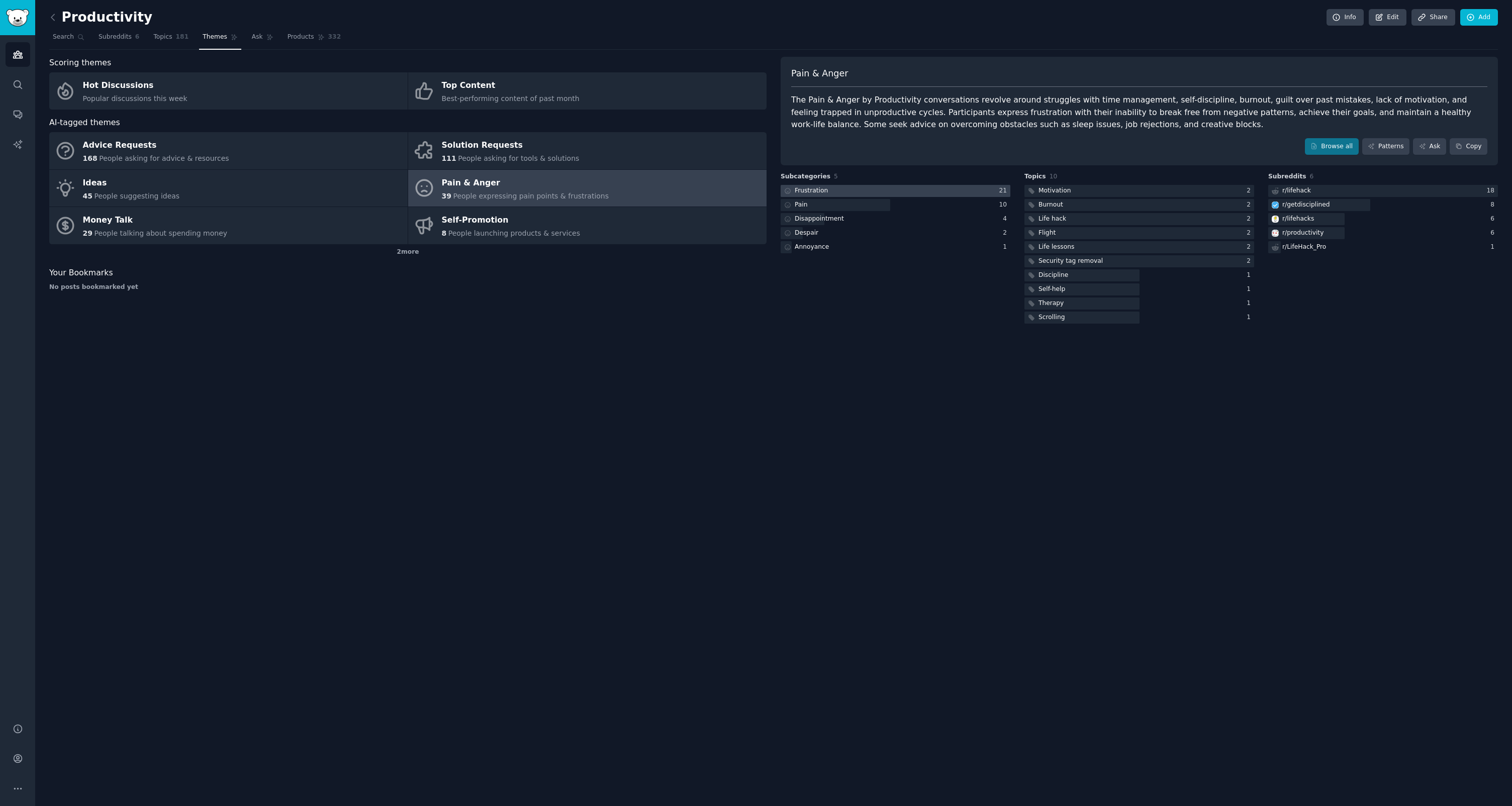
click at [809, 189] on div "Frustration" at bounding box center [811, 191] width 33 height 9
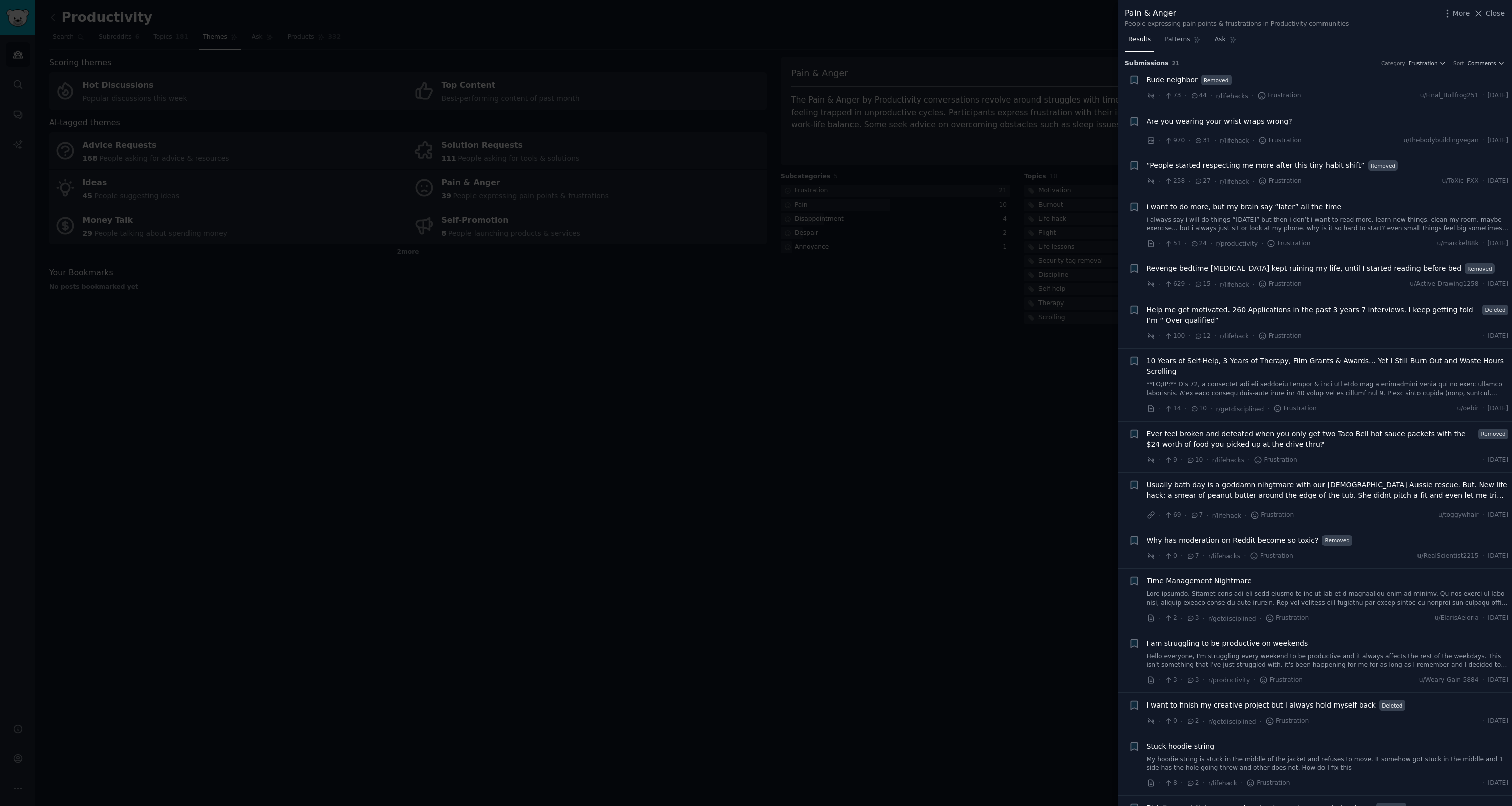
click at [216, 238] on div at bounding box center [756, 403] width 1512 height 806
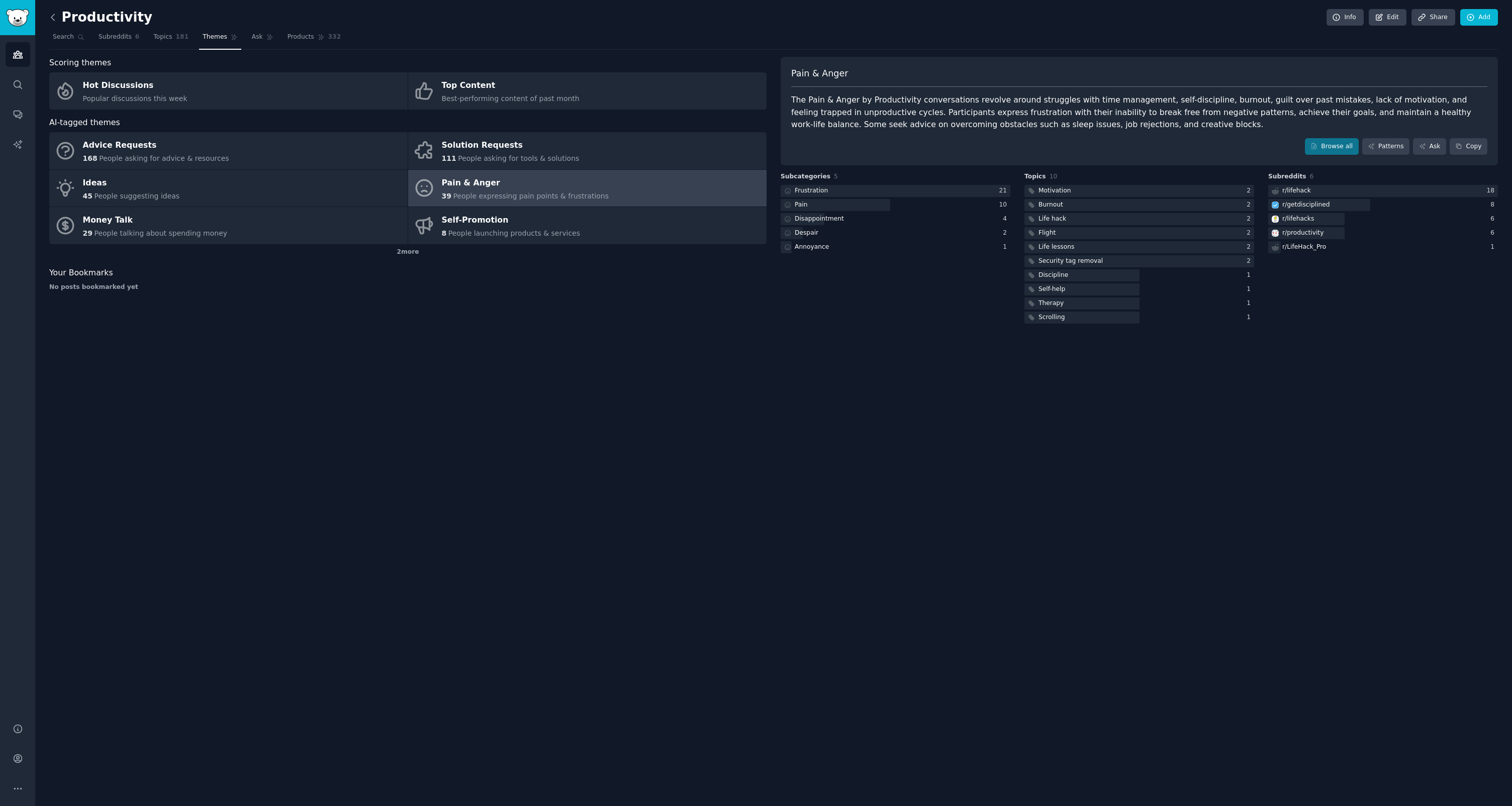
click at [52, 14] on icon at bounding box center [52, 16] width 3 height 6
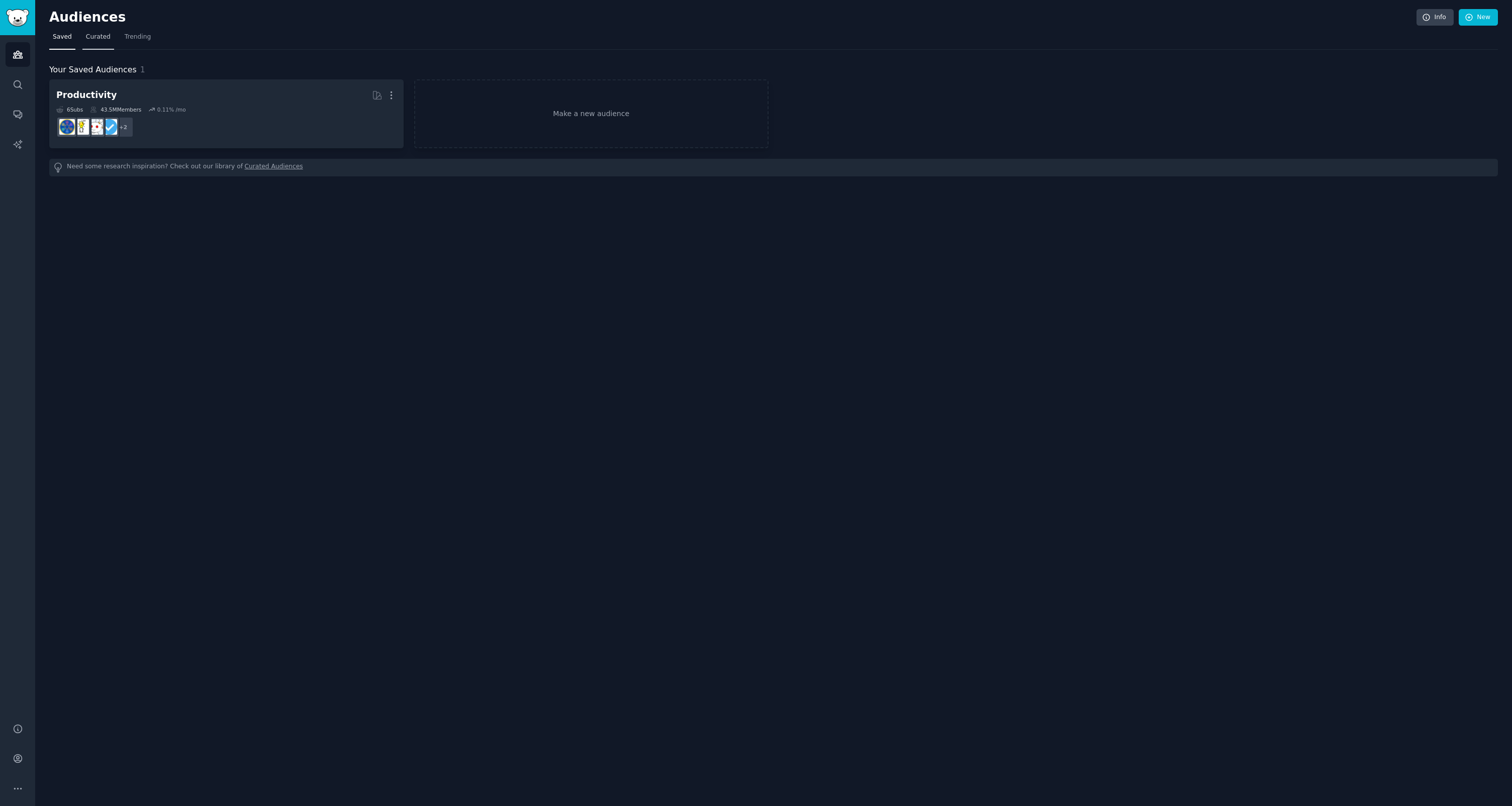
click at [100, 40] on span "Curated" at bounding box center [98, 37] width 25 height 9
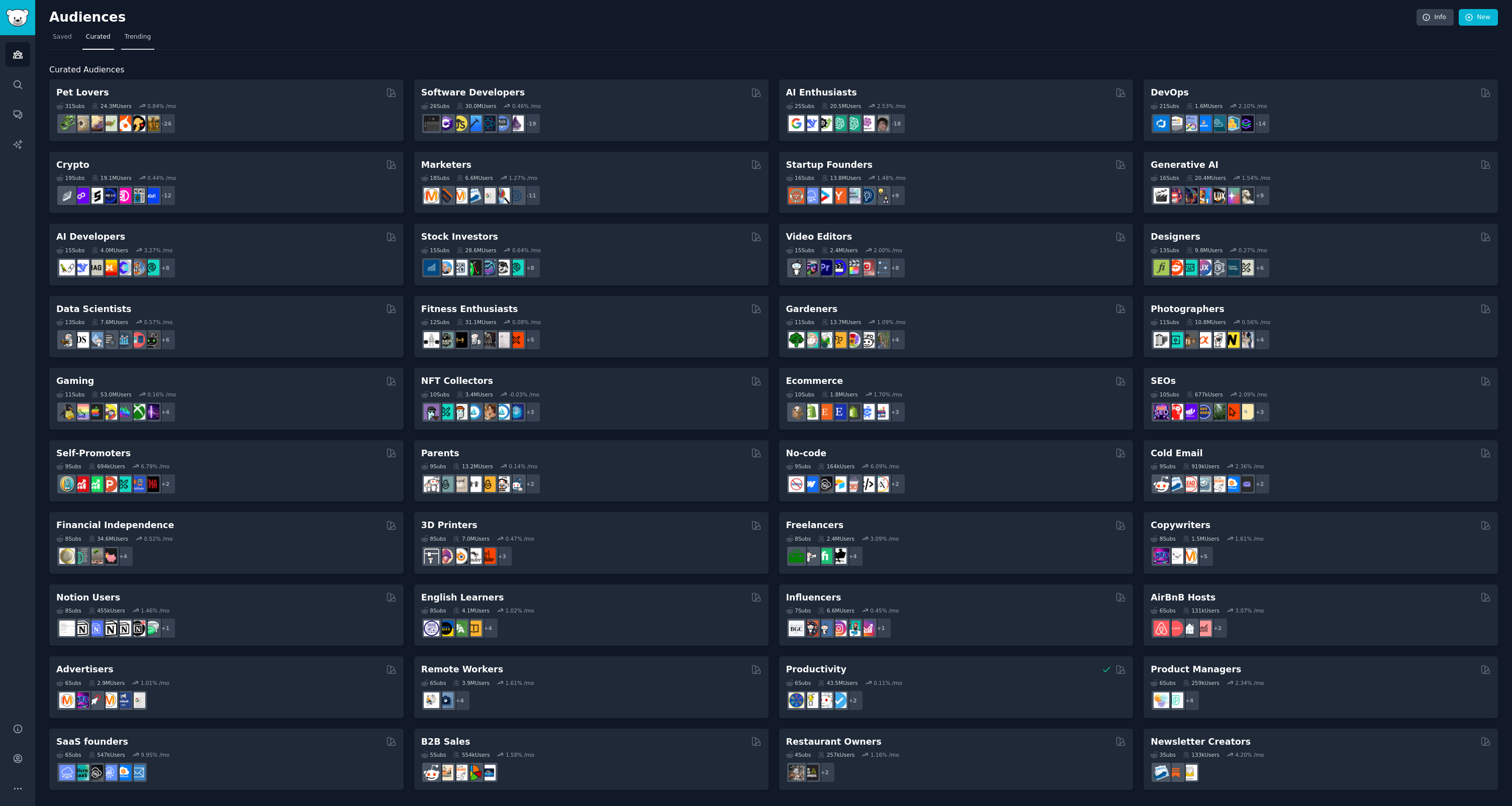
click at [137, 39] on span "Trending" at bounding box center [138, 37] width 26 height 9
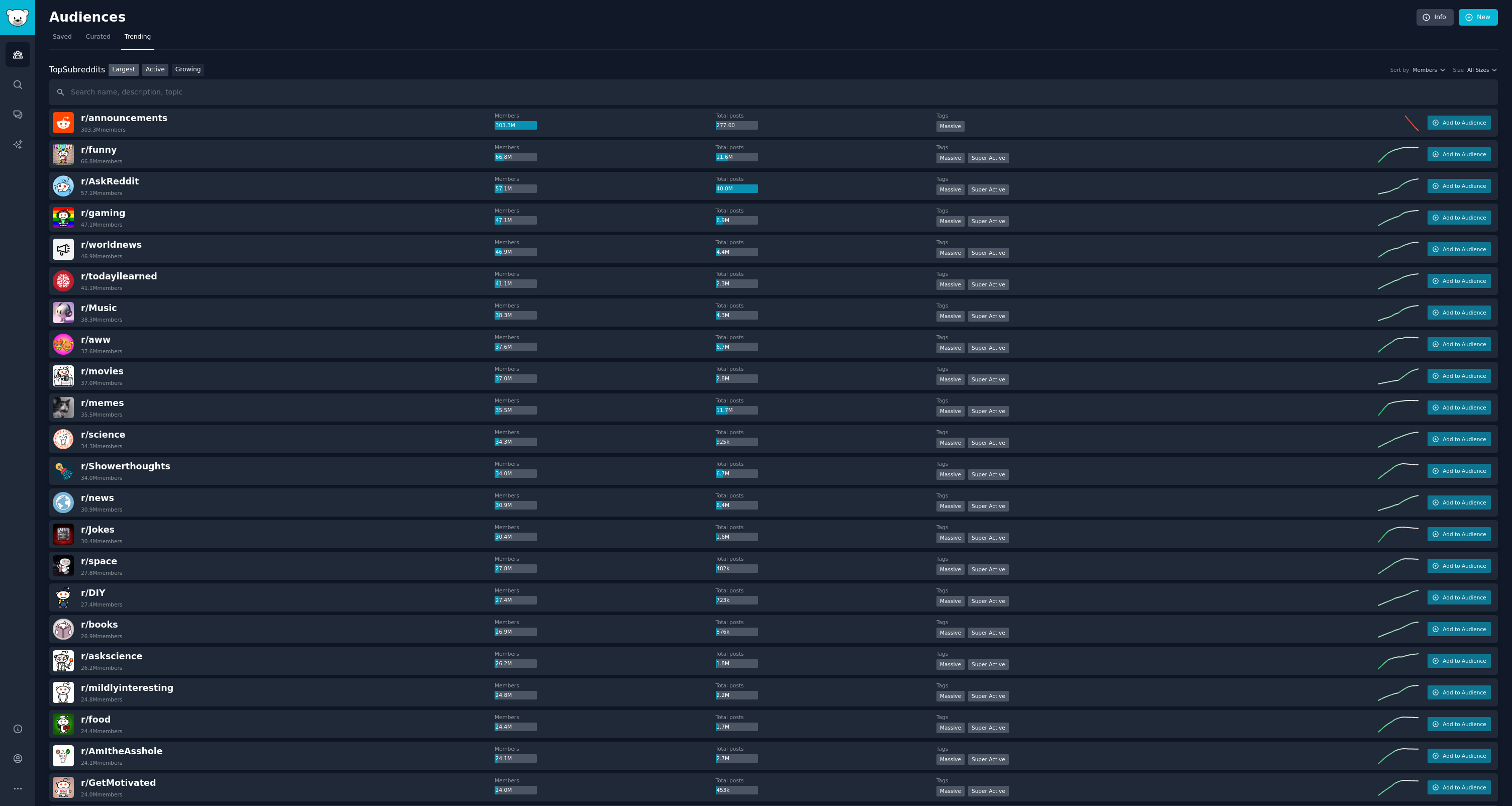
click at [163, 71] on link "Active" at bounding box center [155, 69] width 26 height 12
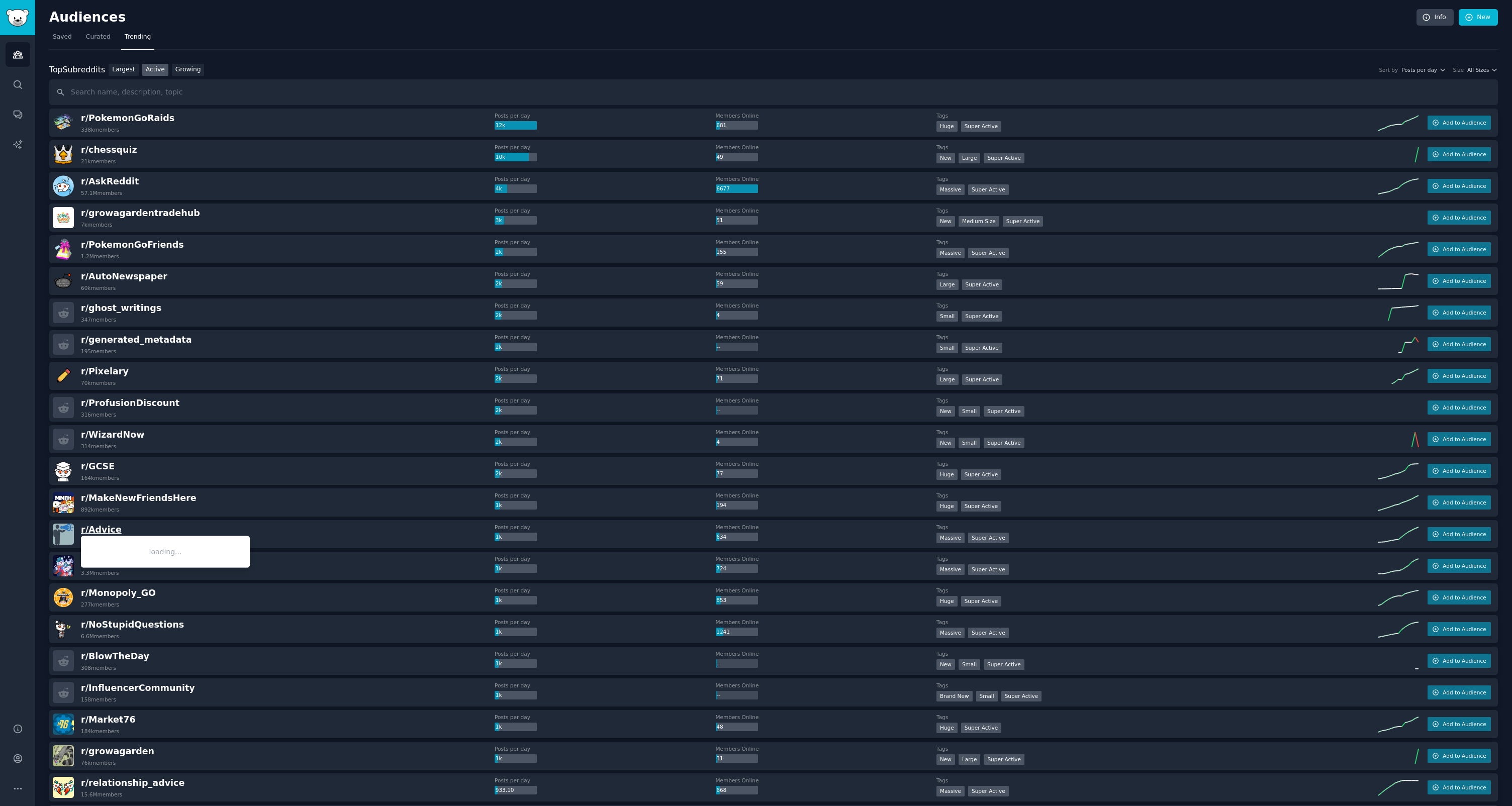
click at [102, 533] on span "r/ Advice" at bounding box center [101, 529] width 41 height 10
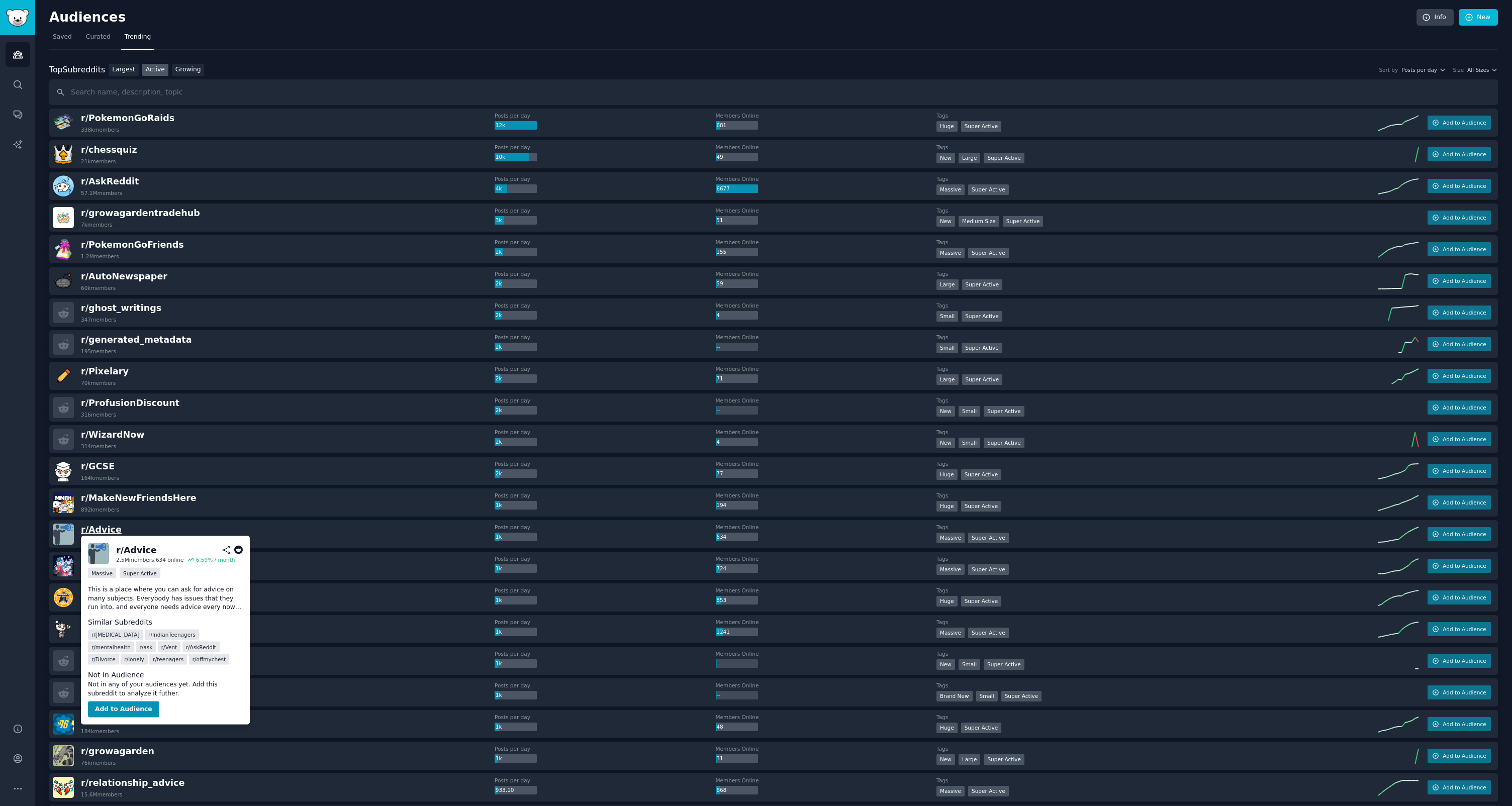
click at [101, 532] on span "r/ Advice" at bounding box center [101, 529] width 41 height 10
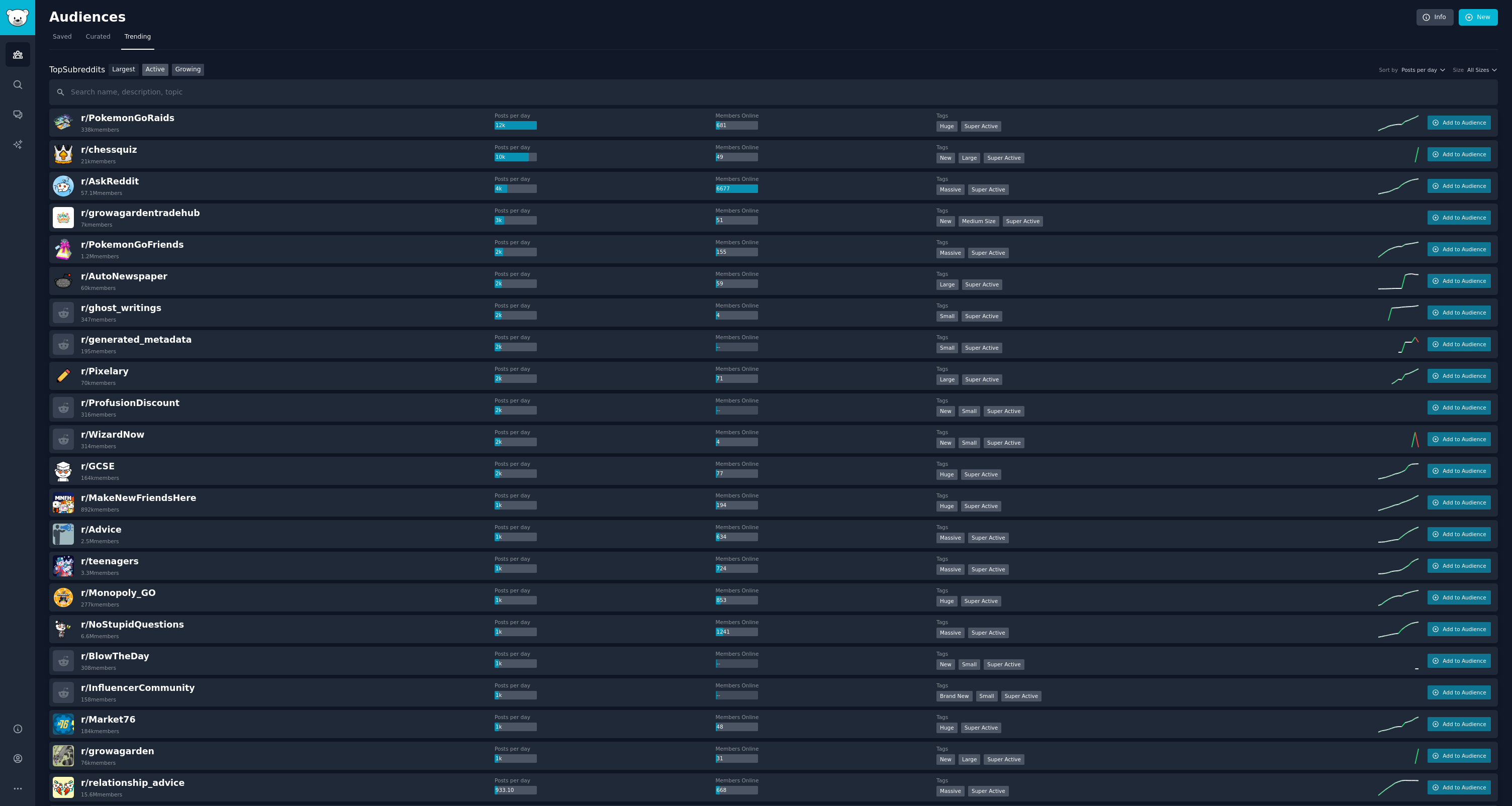
click at [178, 68] on link "Growing" at bounding box center [188, 69] width 33 height 12
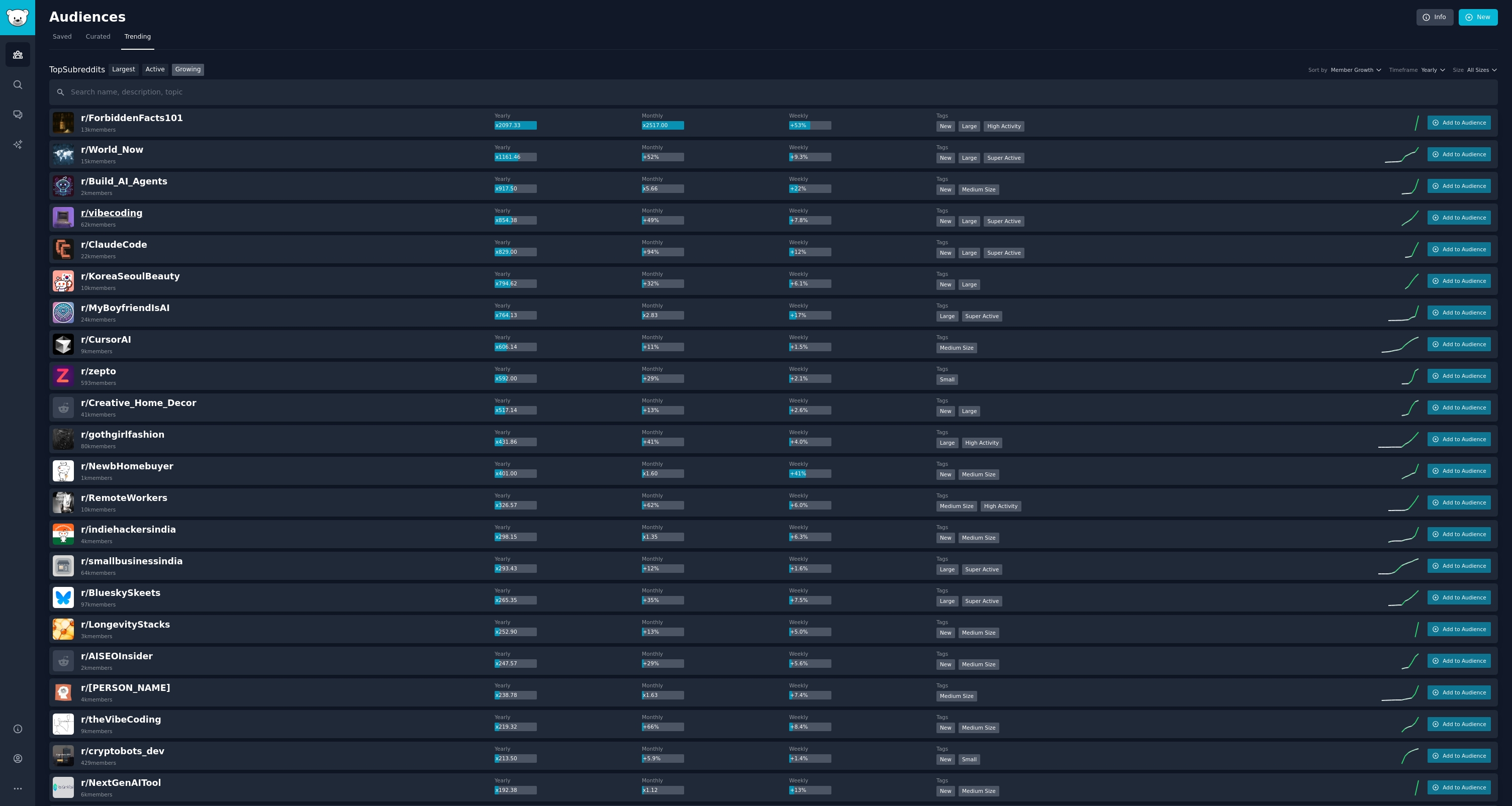
click at [97, 212] on span "r/ vibecoding" at bounding box center [111, 212] width 62 height 10
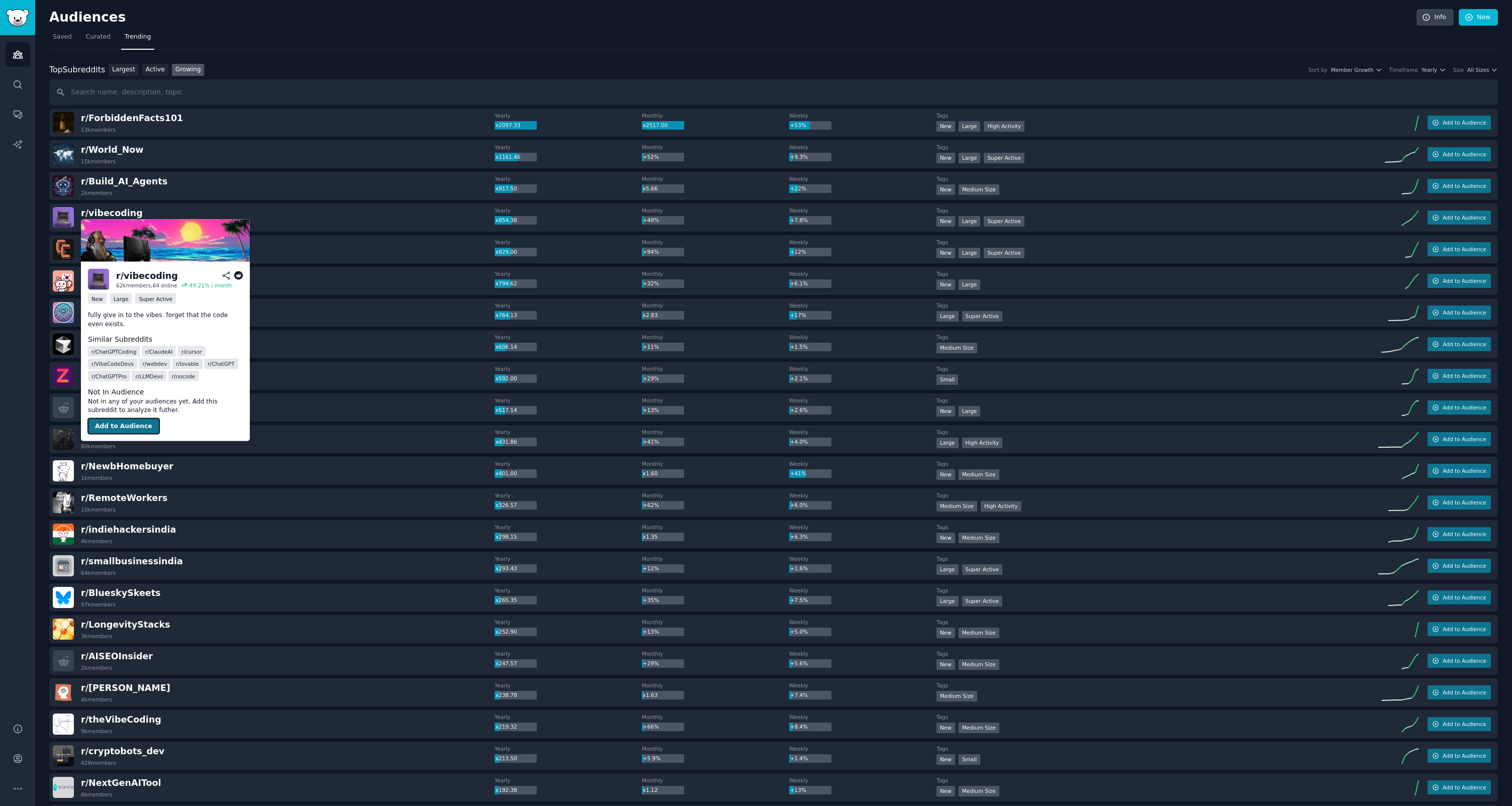
click at [115, 424] on button "Add to Audience" at bounding box center [123, 426] width 71 height 16
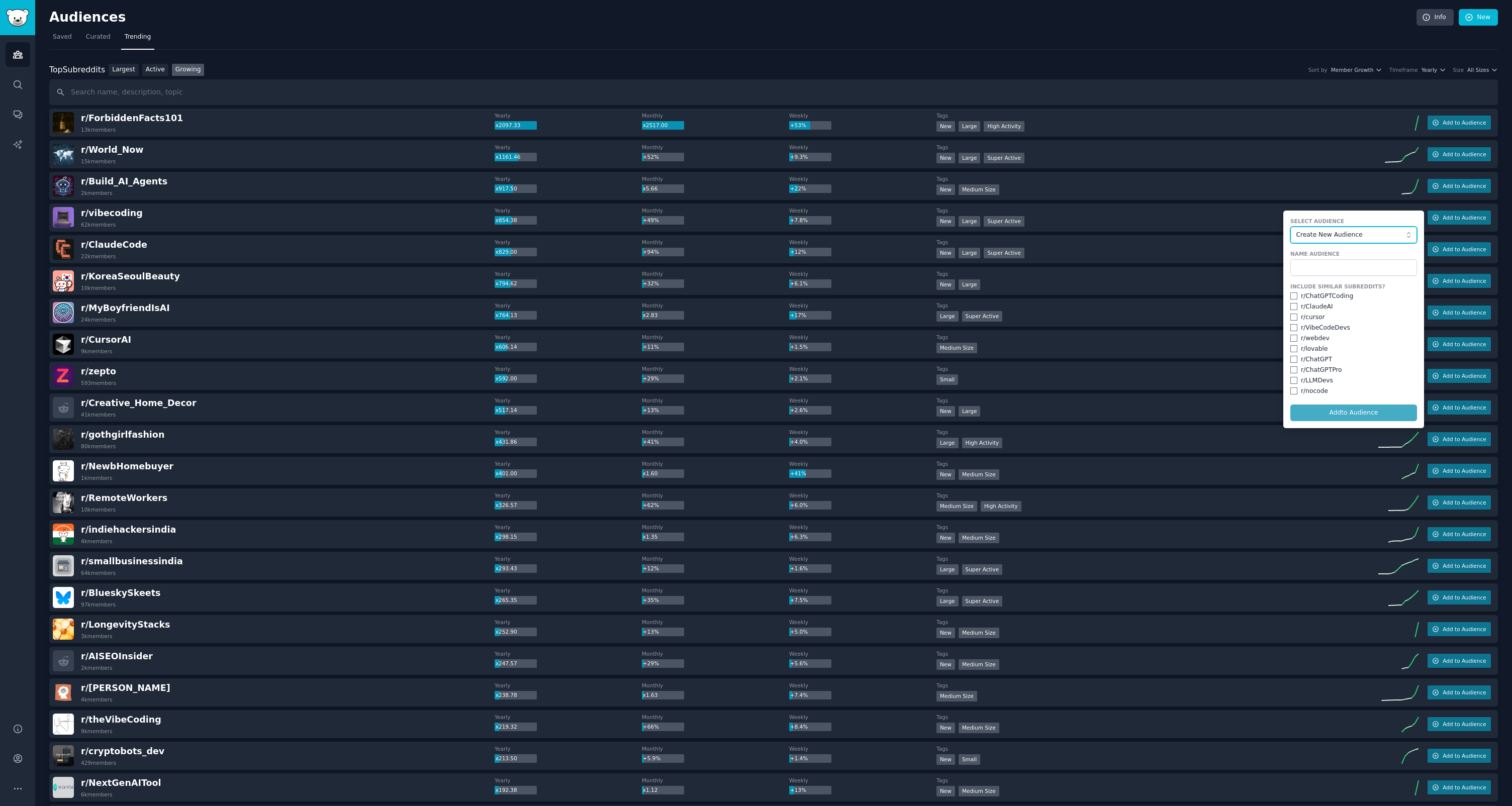
click at [1313, 237] on span "Create New Audience" at bounding box center [1351, 235] width 110 height 9
click at [1313, 237] on span "Create New Audience" at bounding box center [1351, 235] width 110 height 9
click at [1316, 263] on input "text" at bounding box center [1353, 268] width 127 height 17
type input "Vibecode"
type input "AI-Coding"
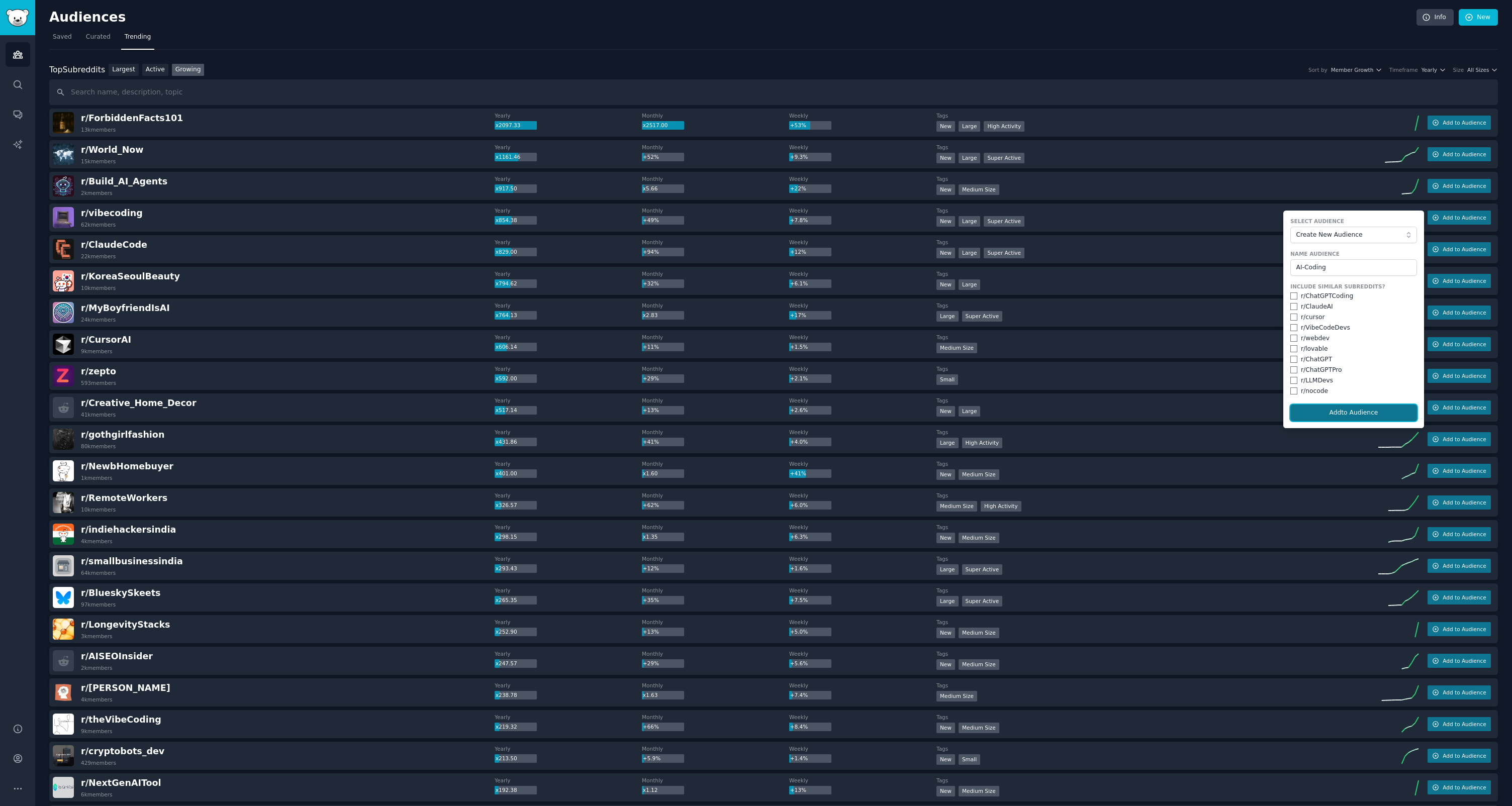
click at [1354, 415] on button "Add to Audience" at bounding box center [1353, 413] width 127 height 17
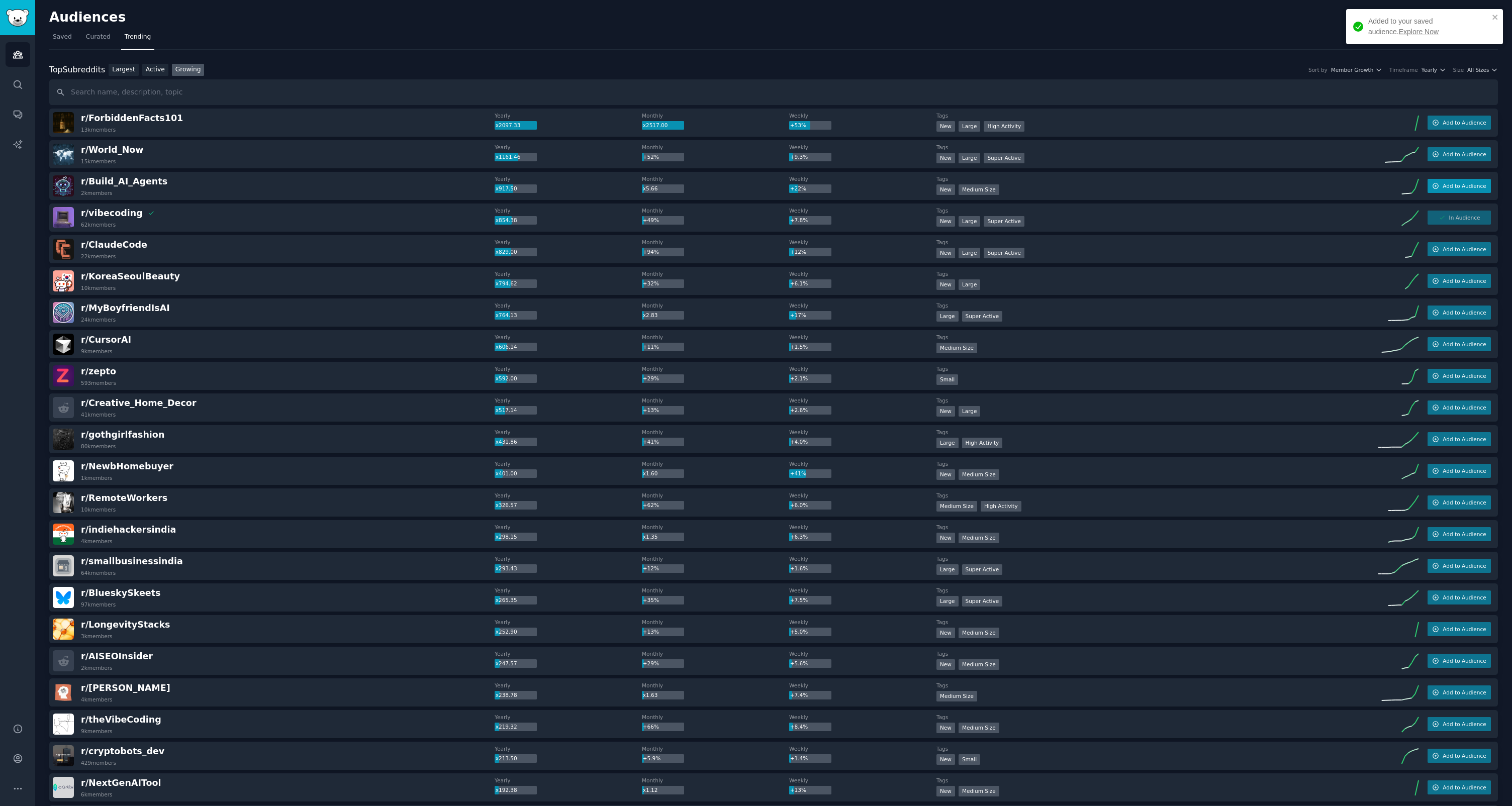
click at [1475, 184] on span "Add to Audience" at bounding box center [1464, 185] width 43 height 7
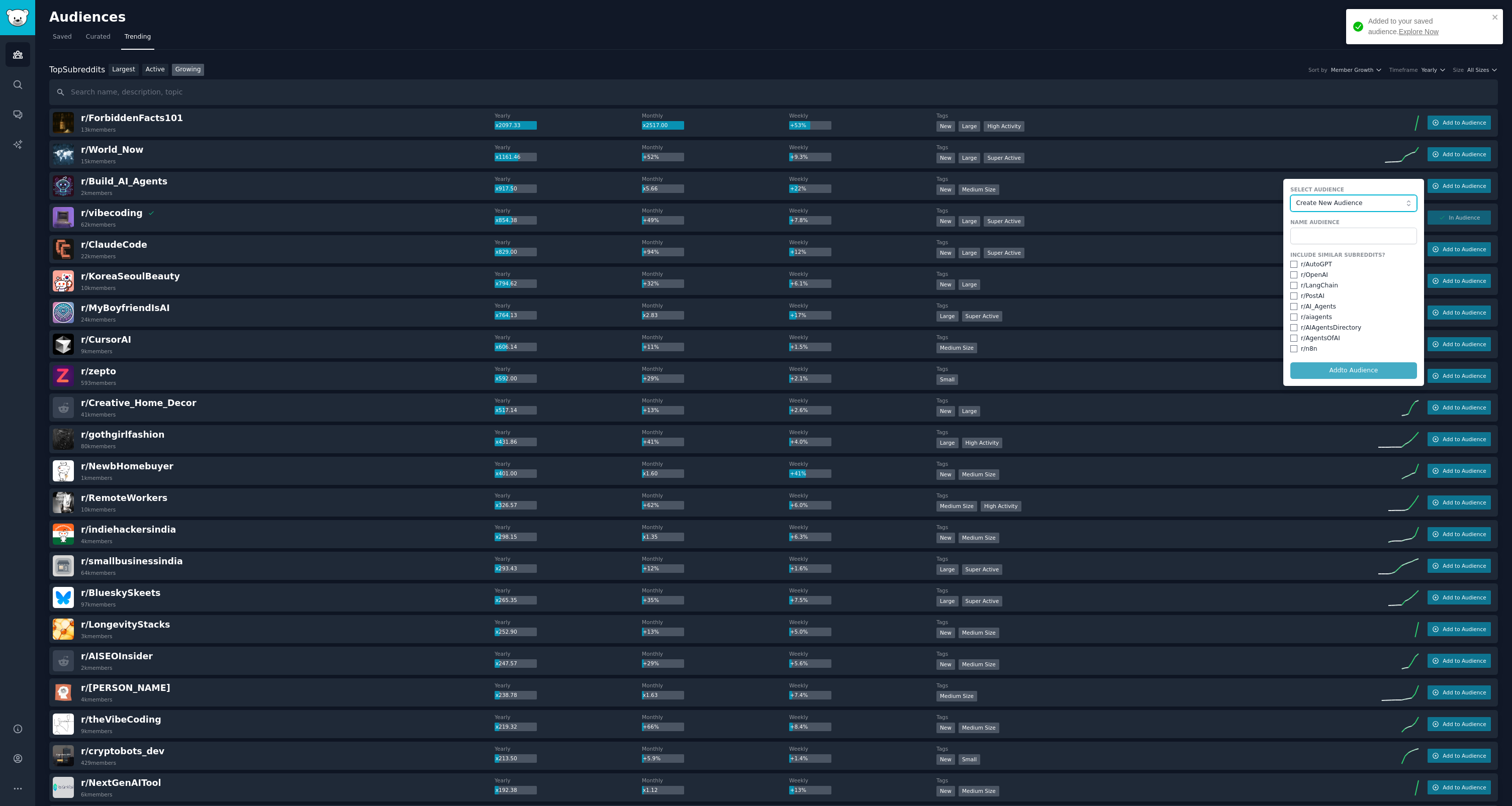
click at [1326, 203] on span "Create New Audience" at bounding box center [1351, 204] width 110 height 9
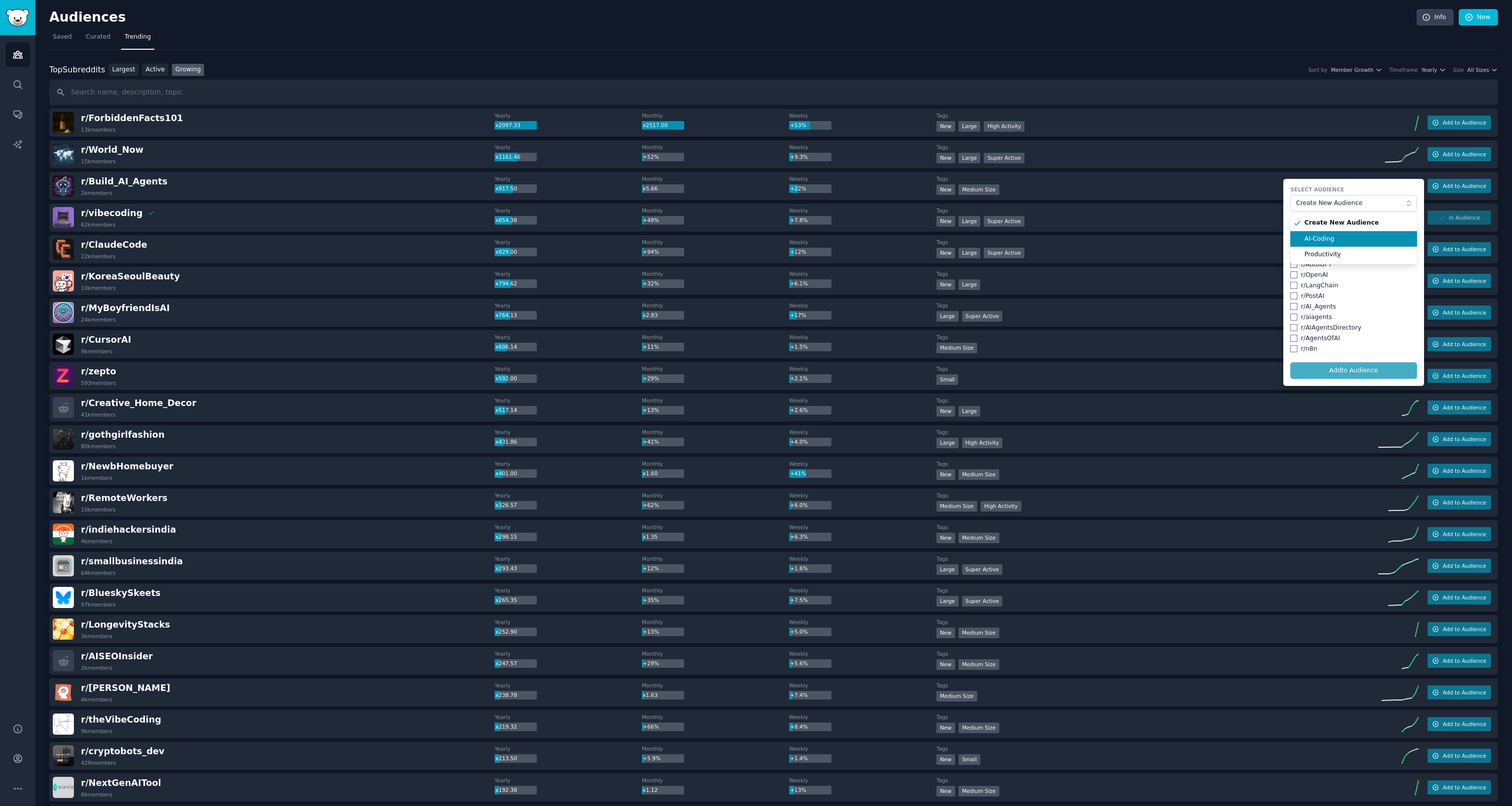
click at [1320, 235] on span "AI-Coding" at bounding box center [1357, 239] width 106 height 9
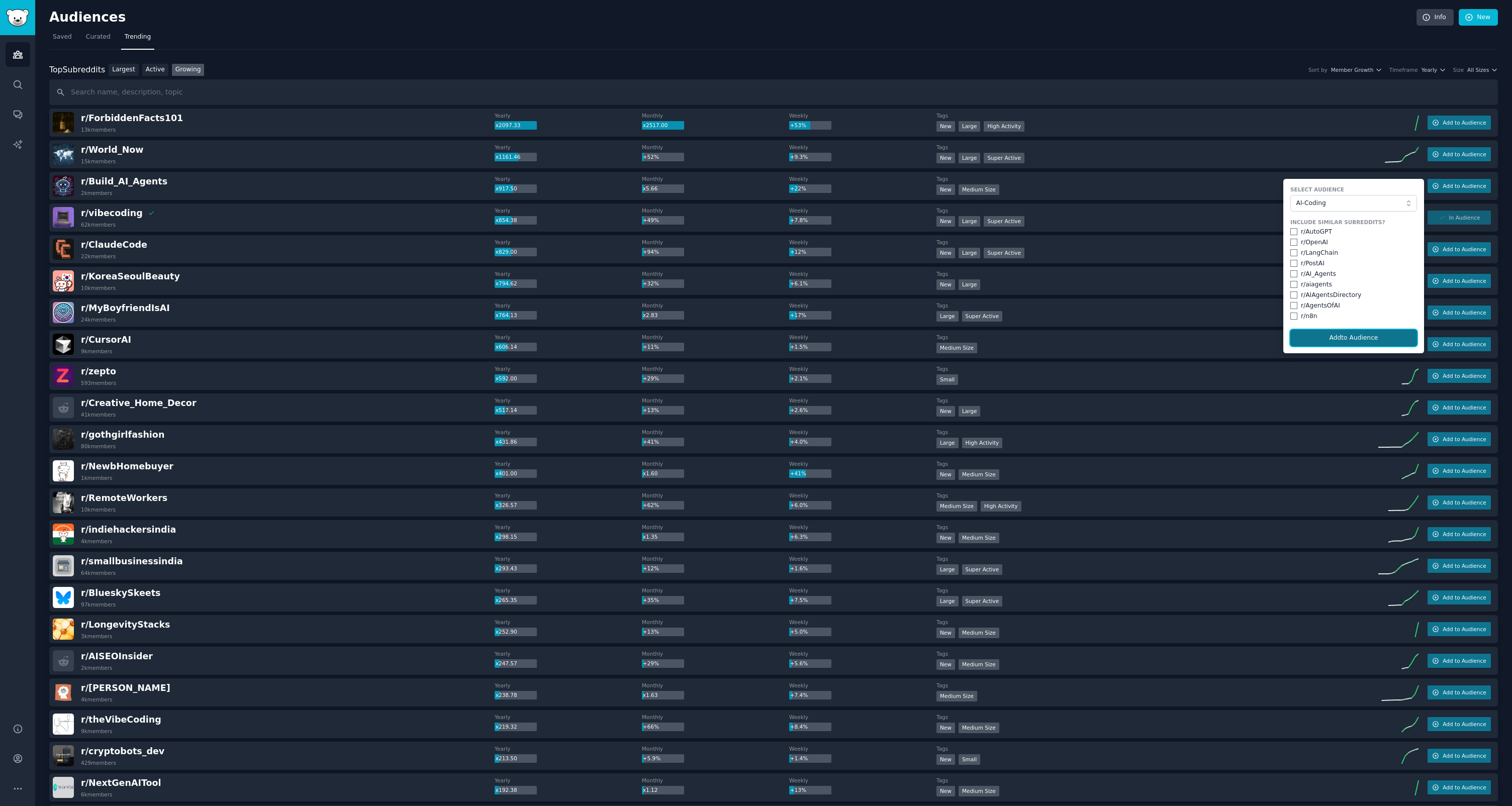
click at [1347, 336] on button "Add to Audience" at bounding box center [1353, 338] width 127 height 17
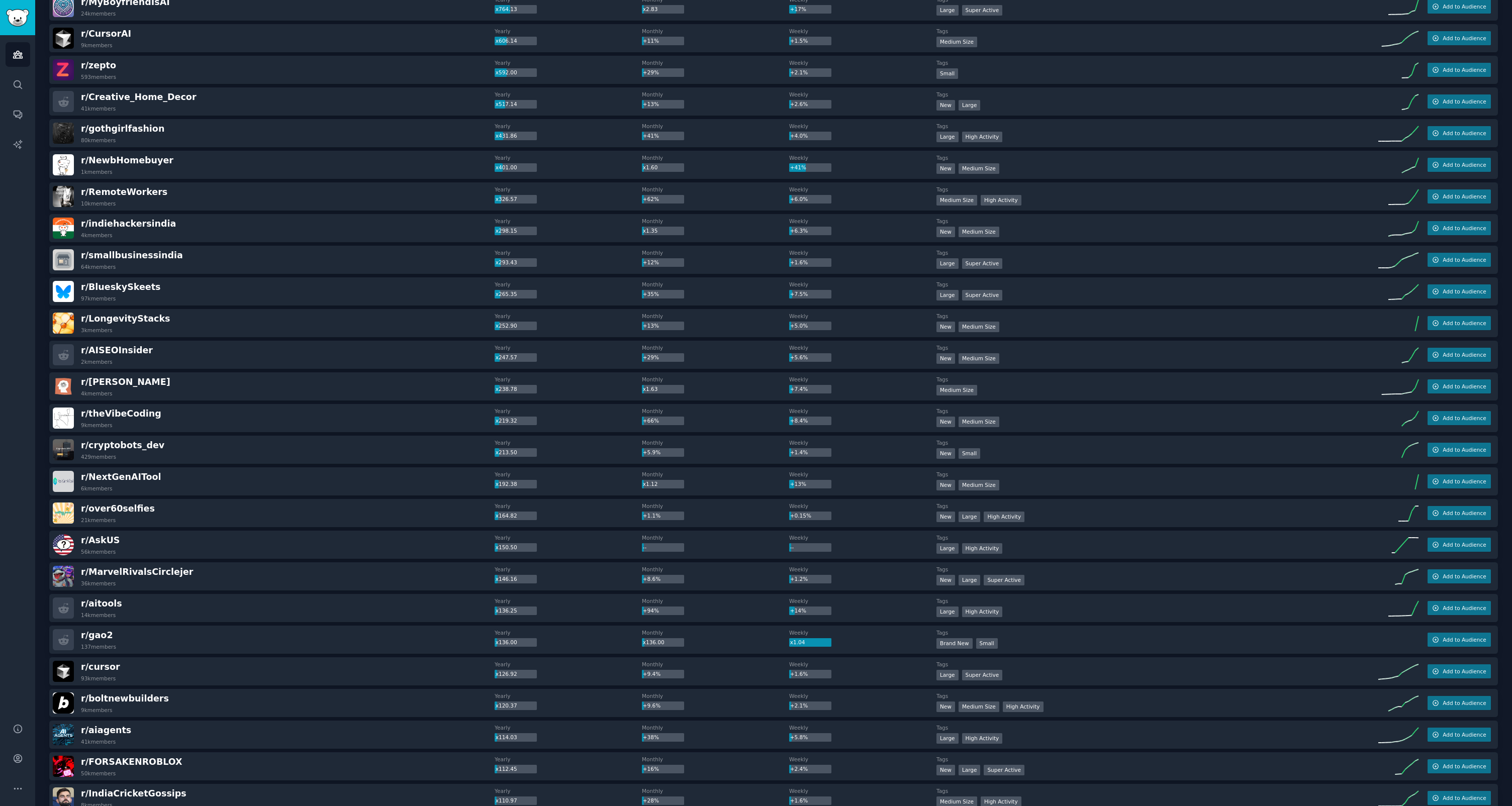
scroll to position [276, 0]
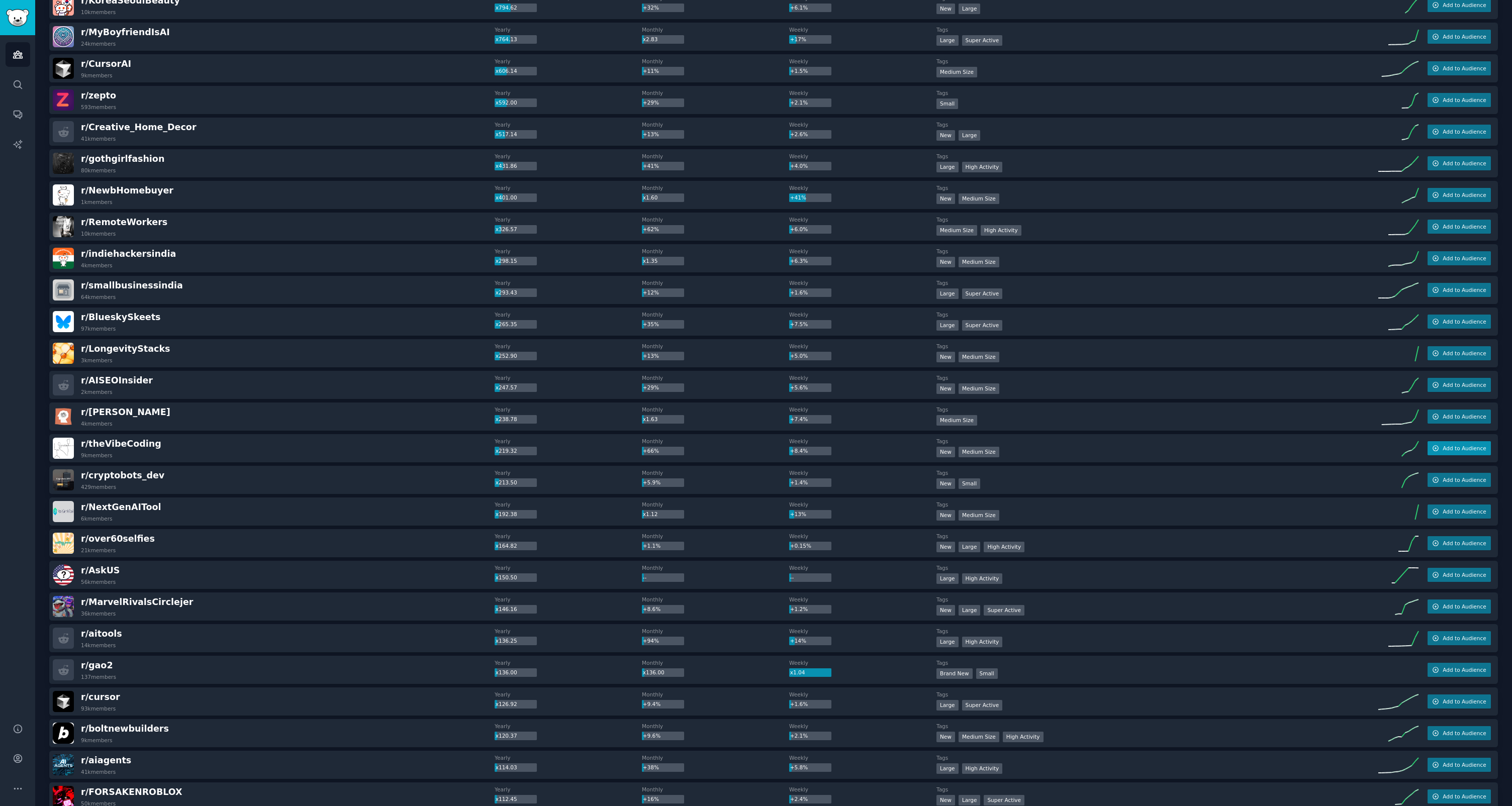
click at [1451, 452] on button "Add to Audience" at bounding box center [1459, 448] width 64 height 14
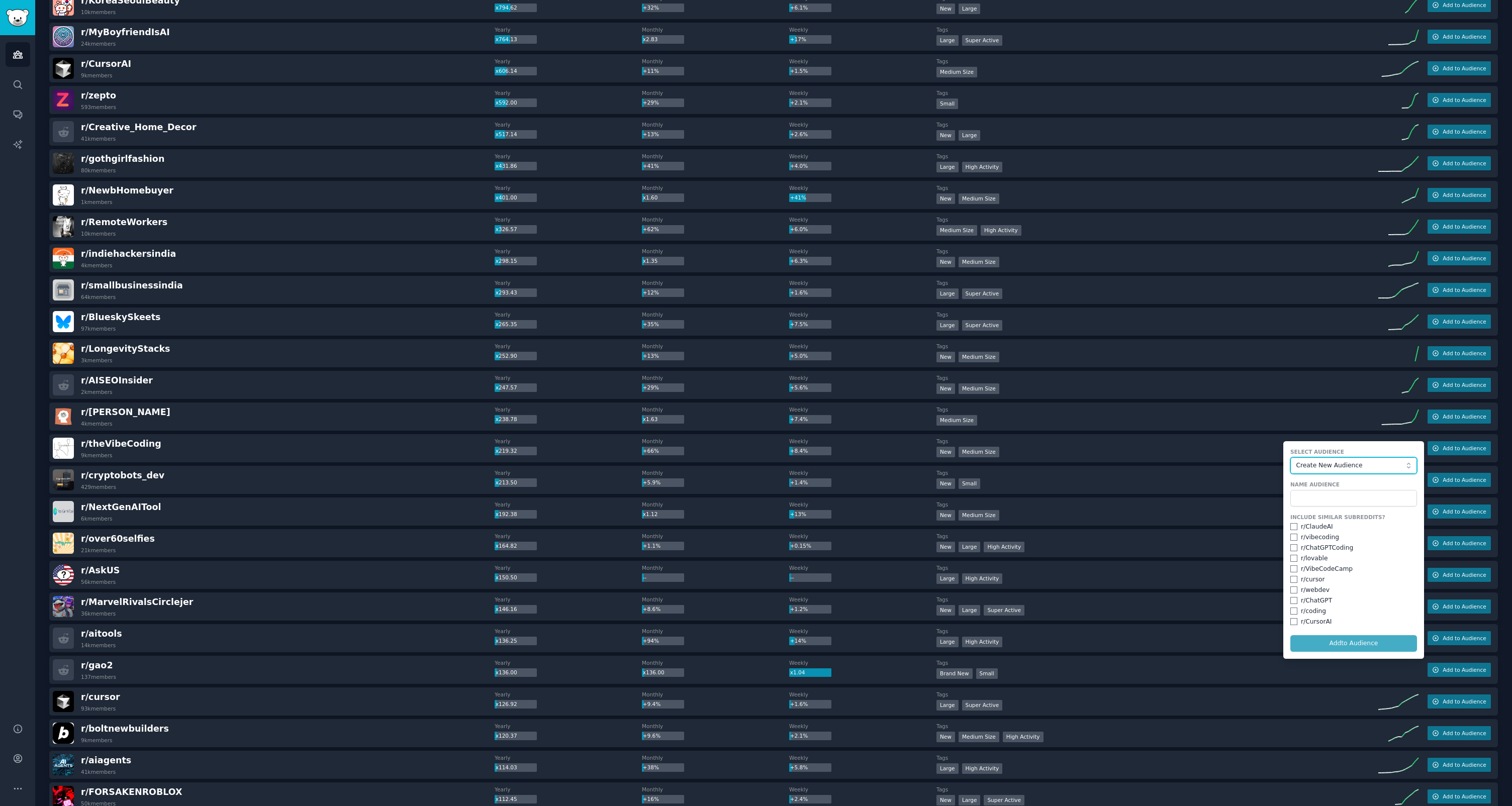
click at [1336, 465] on span "Create New Audience" at bounding box center [1351, 466] width 110 height 9
click at [1321, 499] on span "AI-Coding" at bounding box center [1357, 501] width 106 height 9
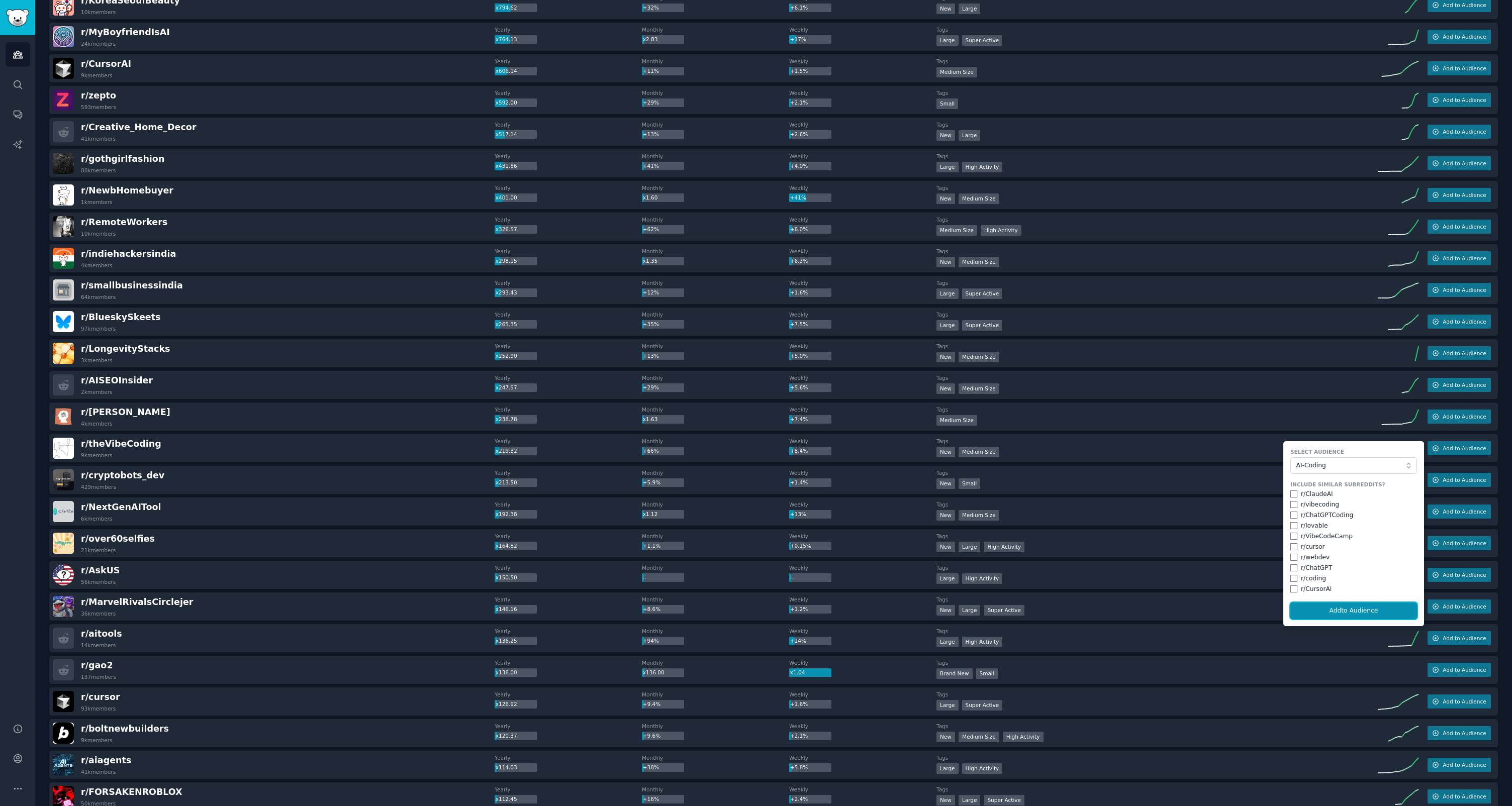
drag, startPoint x: 1330, startPoint y: 610, endPoint x: 1315, endPoint y: 611, distance: 15.0
click at [1330, 610] on button "Add to Audience" at bounding box center [1353, 611] width 127 height 17
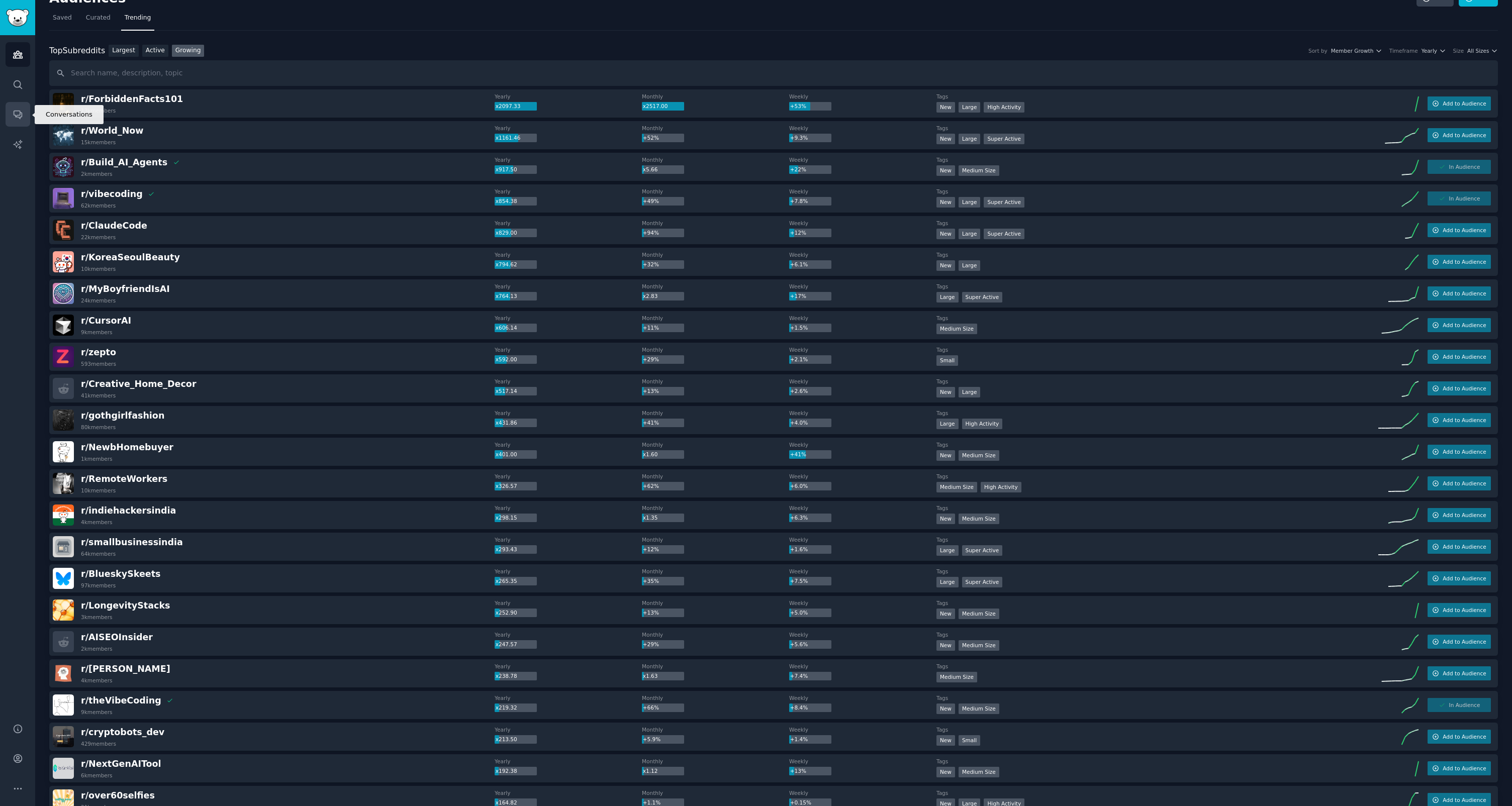
scroll to position [7, 0]
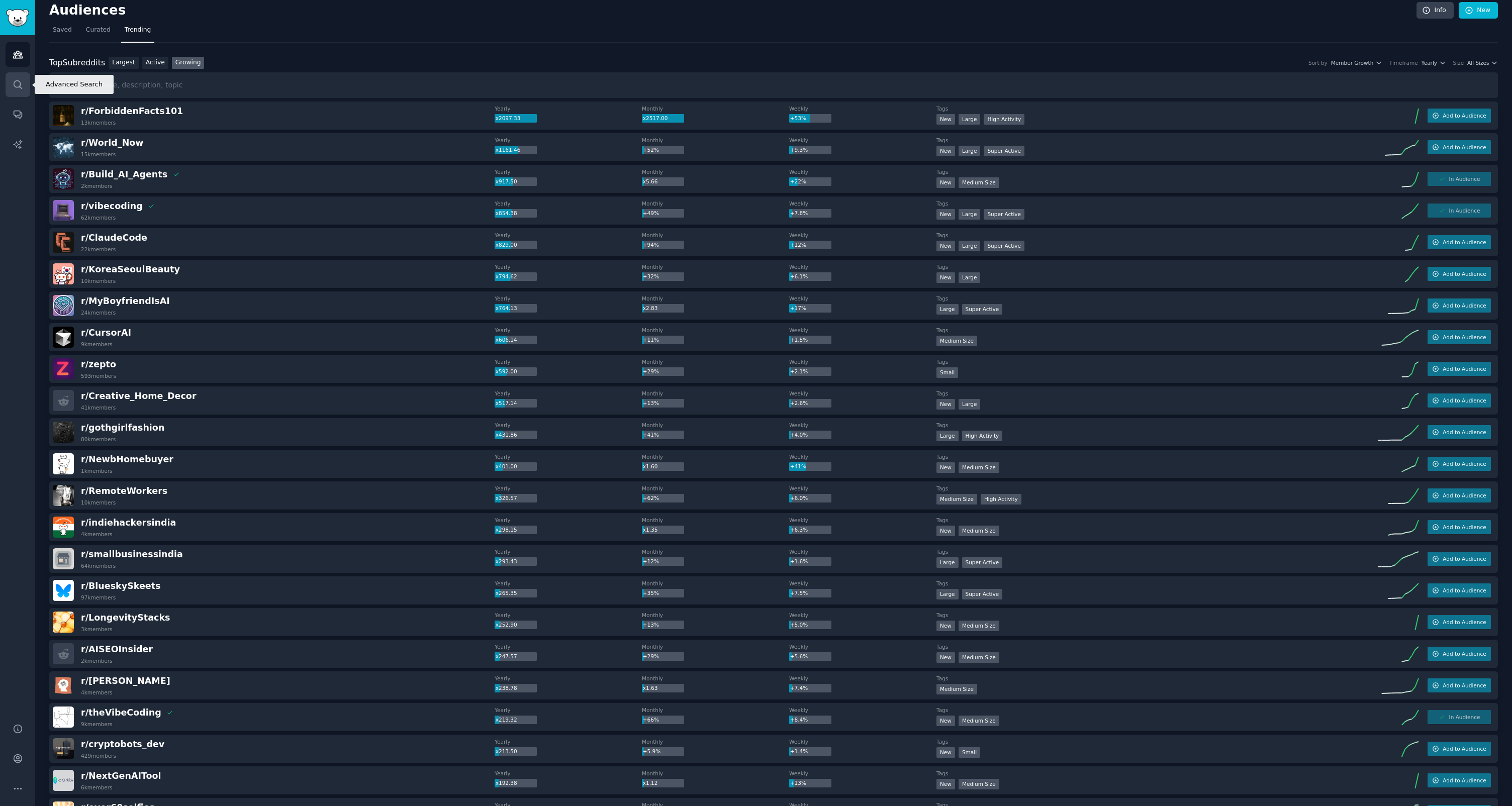
click at [20, 83] on icon "Sidebar" at bounding box center [18, 85] width 10 height 10
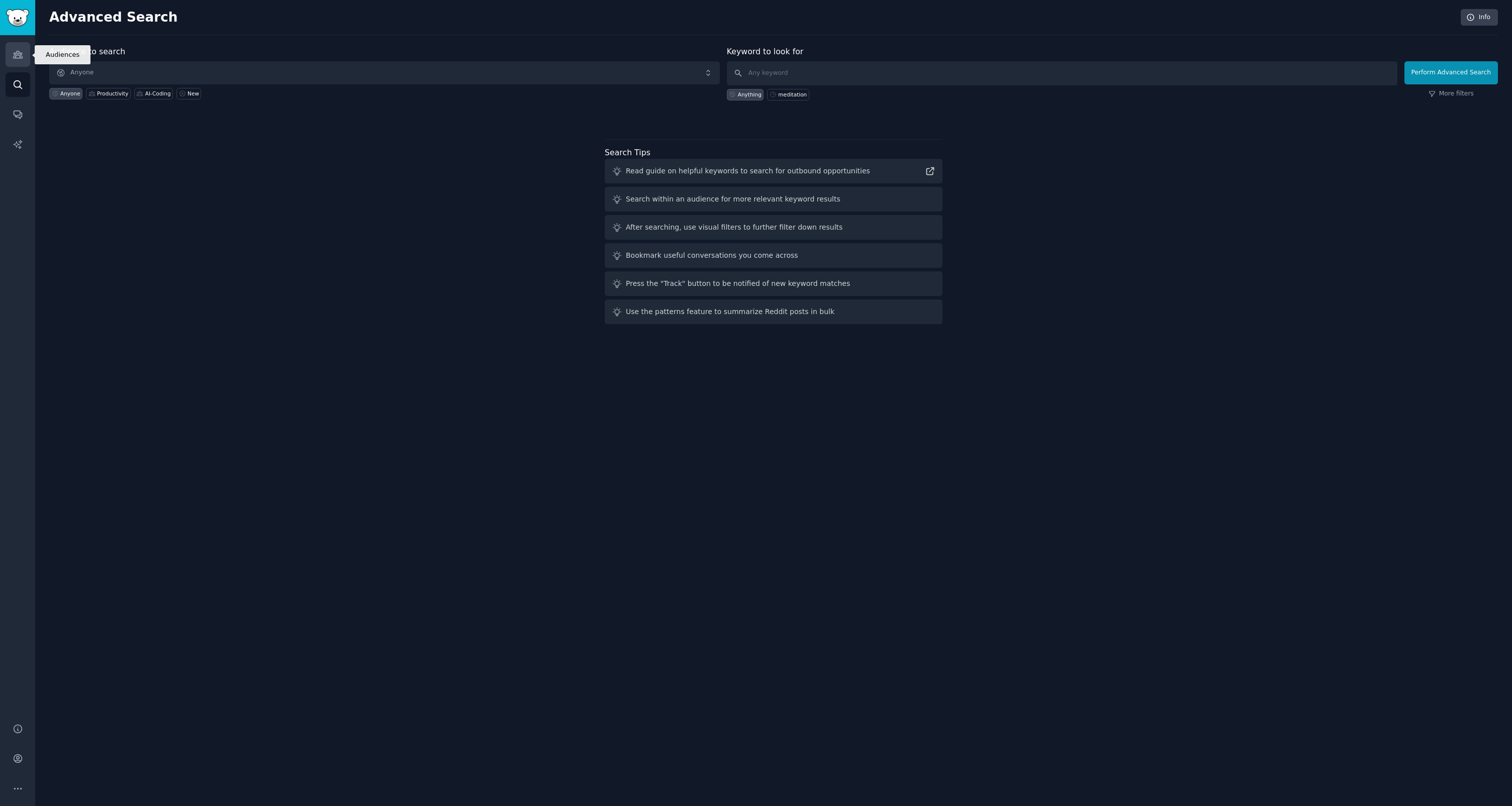
click at [21, 53] on icon "Sidebar" at bounding box center [18, 54] width 9 height 7
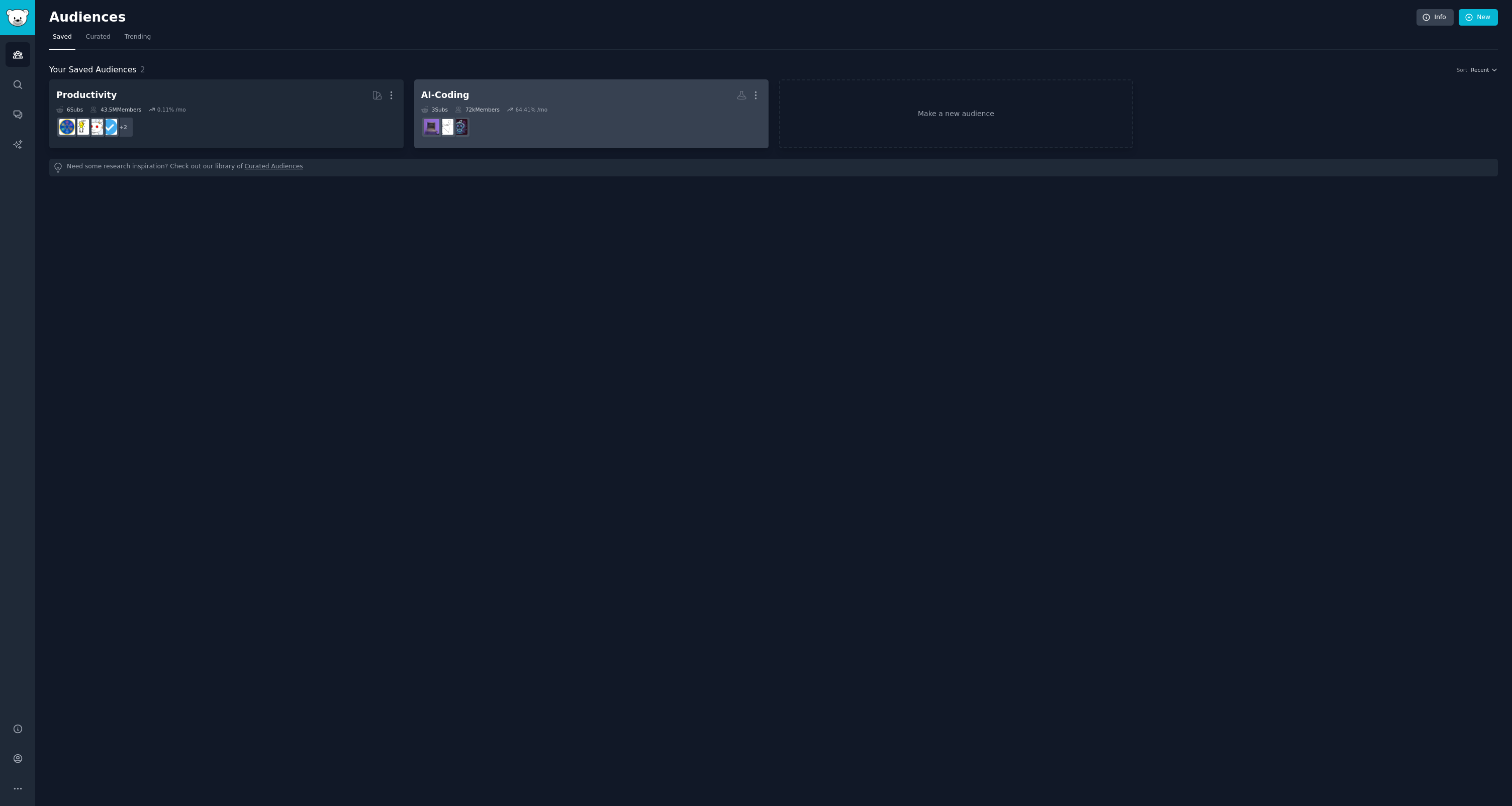
click at [511, 90] on h2 "AI-Coding More" at bounding box center [591, 95] width 340 height 18
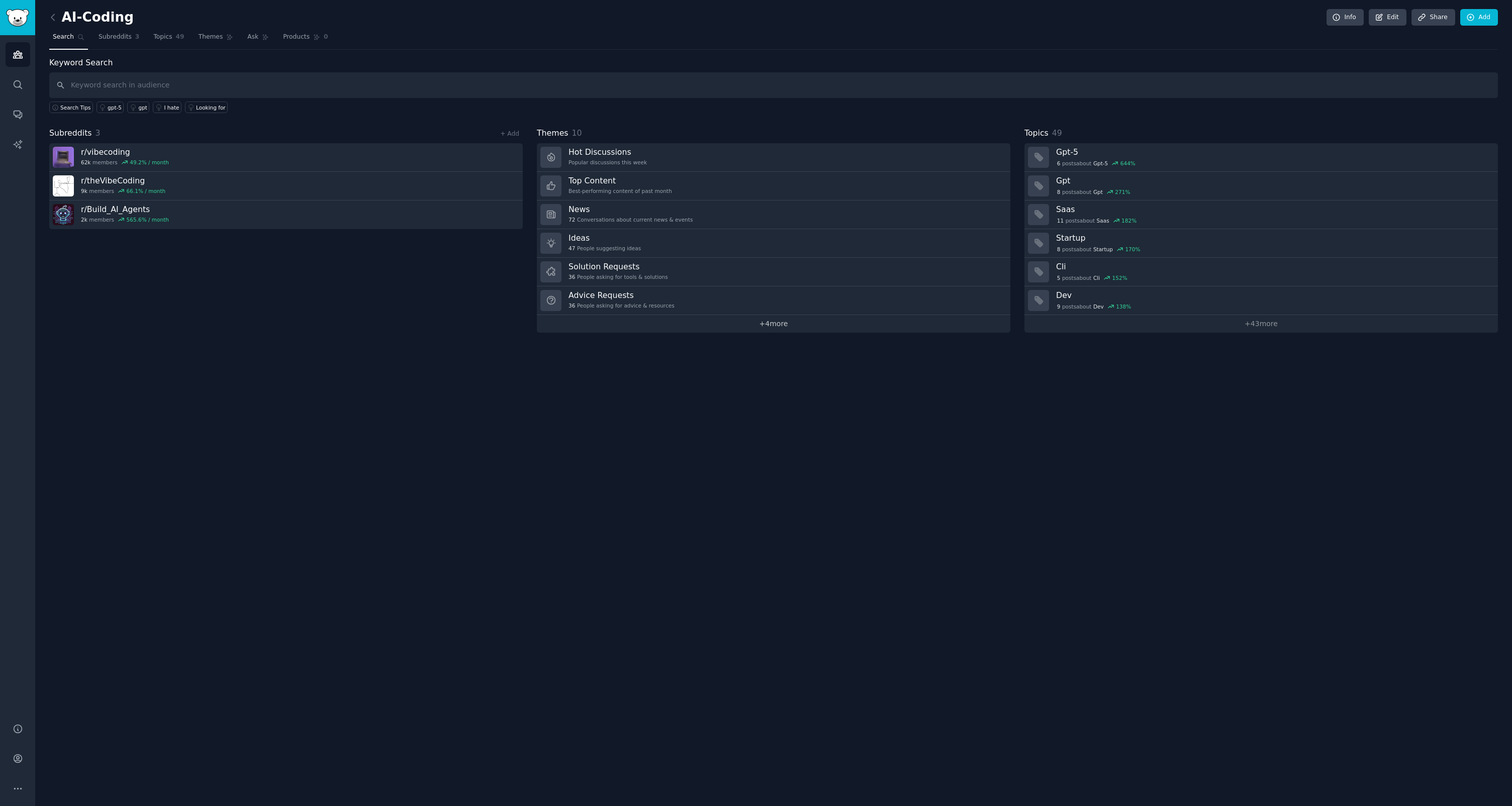
click at [707, 326] on link "+ 4 more" at bounding box center [774, 324] width 473 height 18
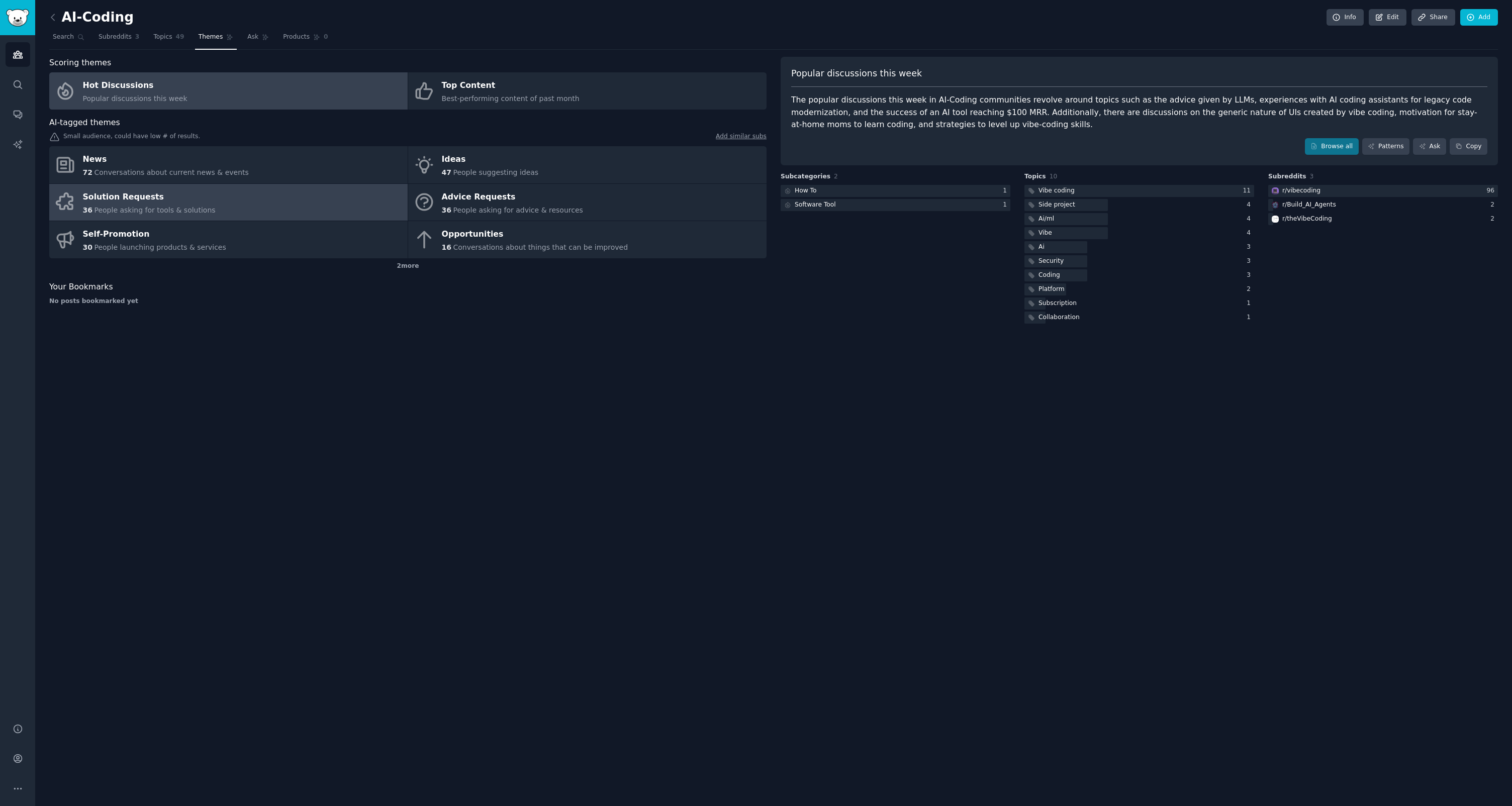
click at [295, 212] on link "Solution Requests 36 People asking for tools & solutions" at bounding box center [228, 202] width 359 height 37
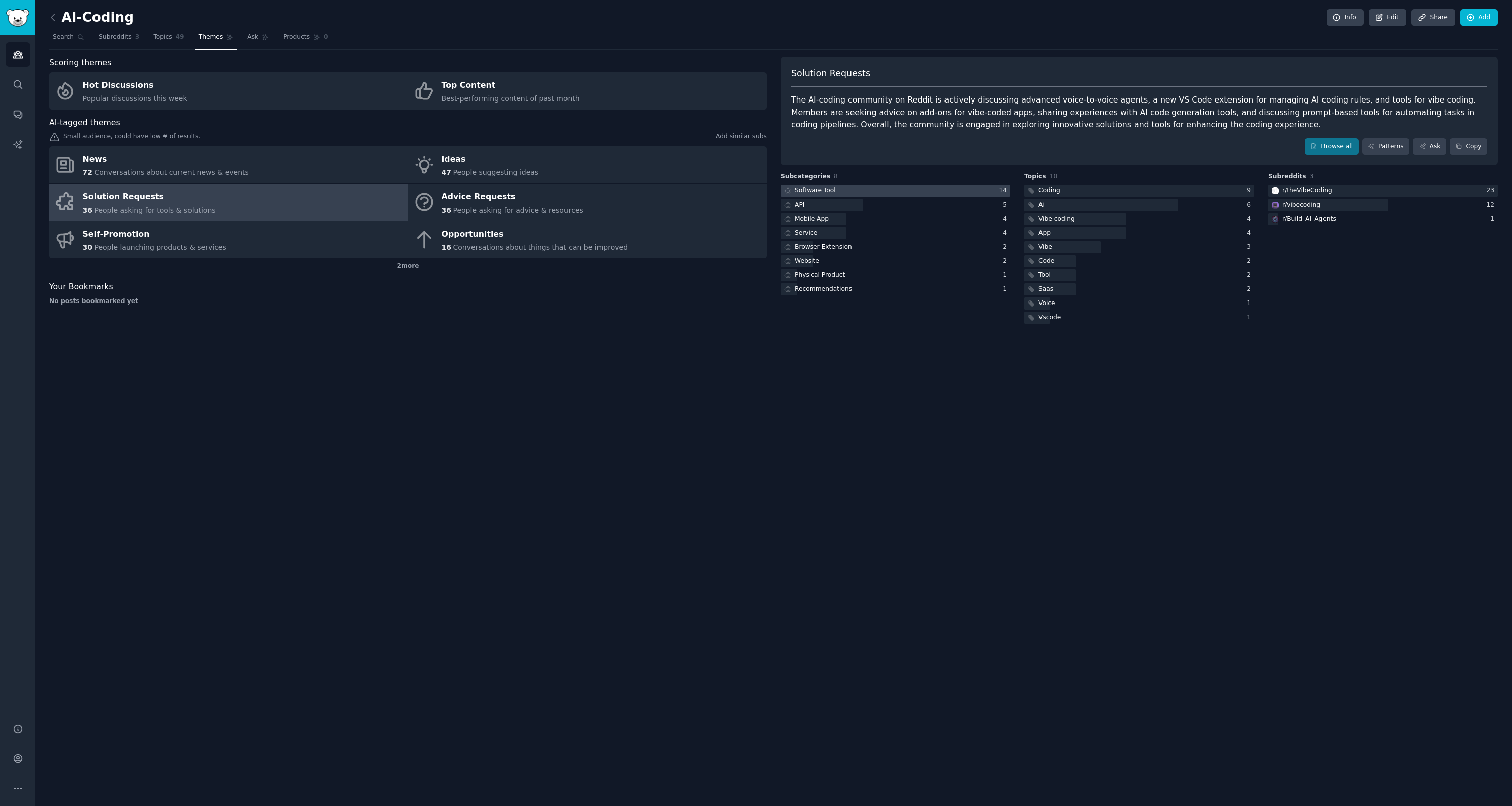
click at [909, 195] on div at bounding box center [896, 191] width 229 height 12
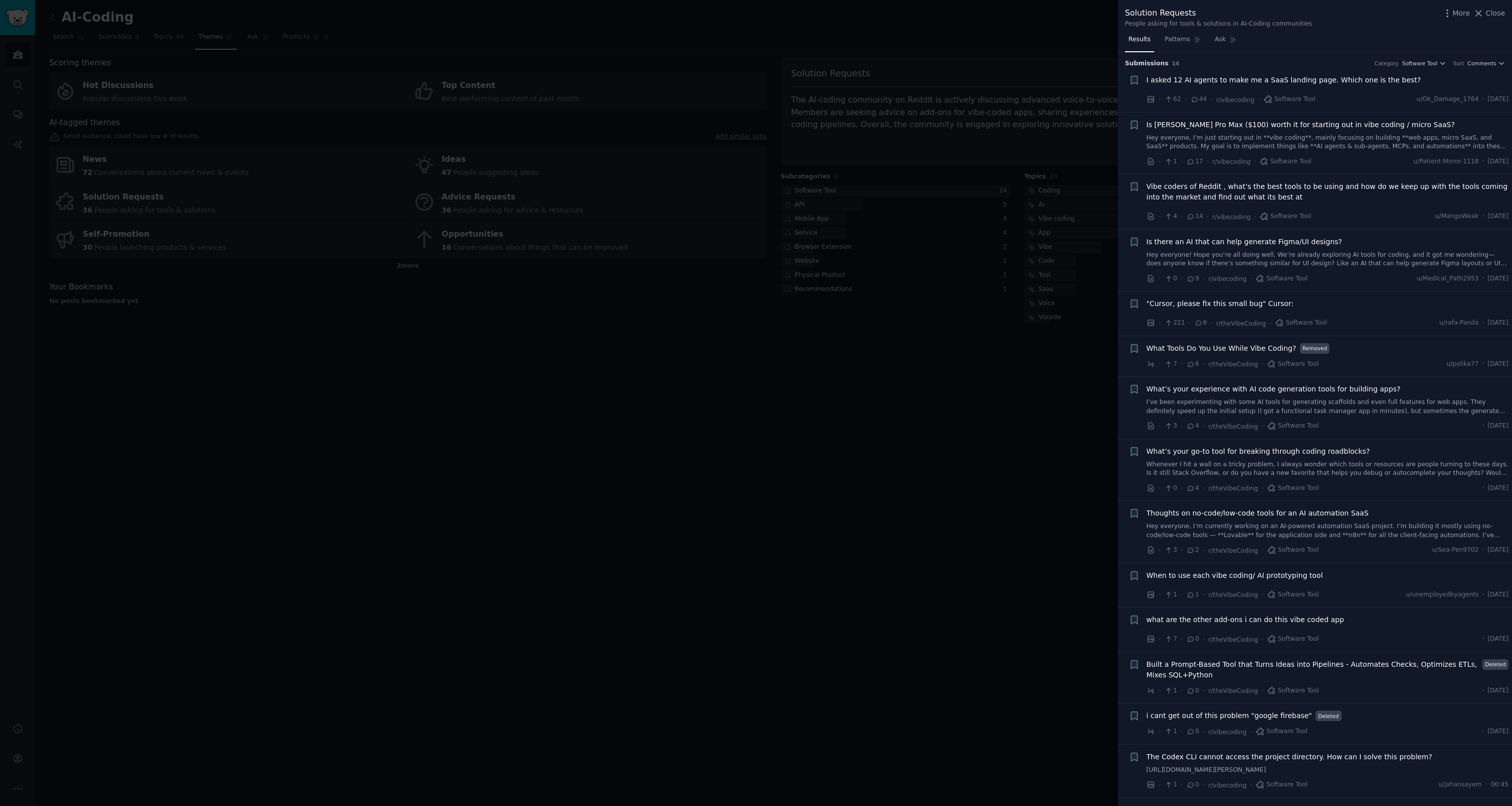
click at [1270, 308] on span ""Cursor, please fix this small bug" Cursor:" at bounding box center [1220, 303] width 148 height 10
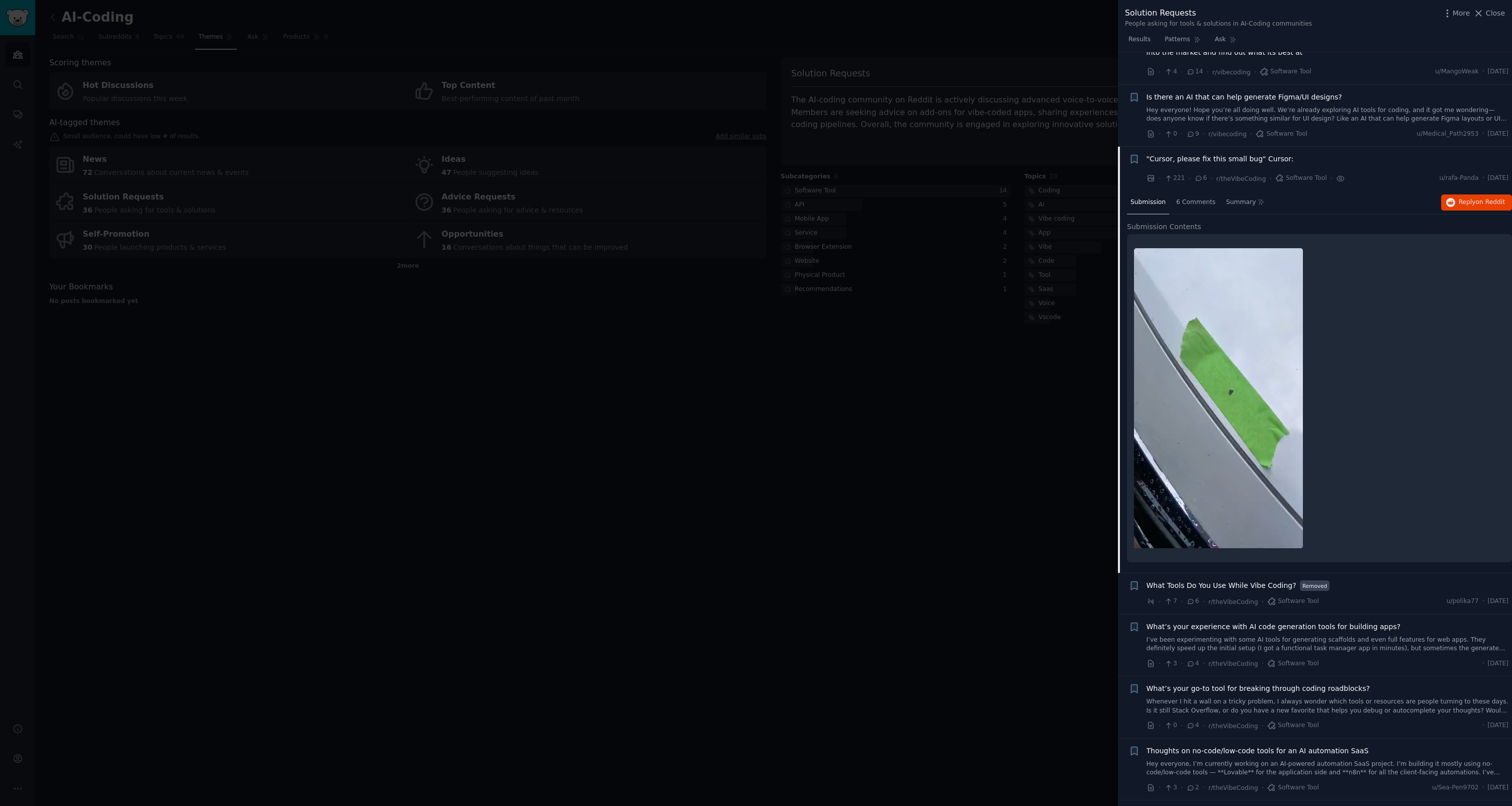
scroll to position [151, 0]
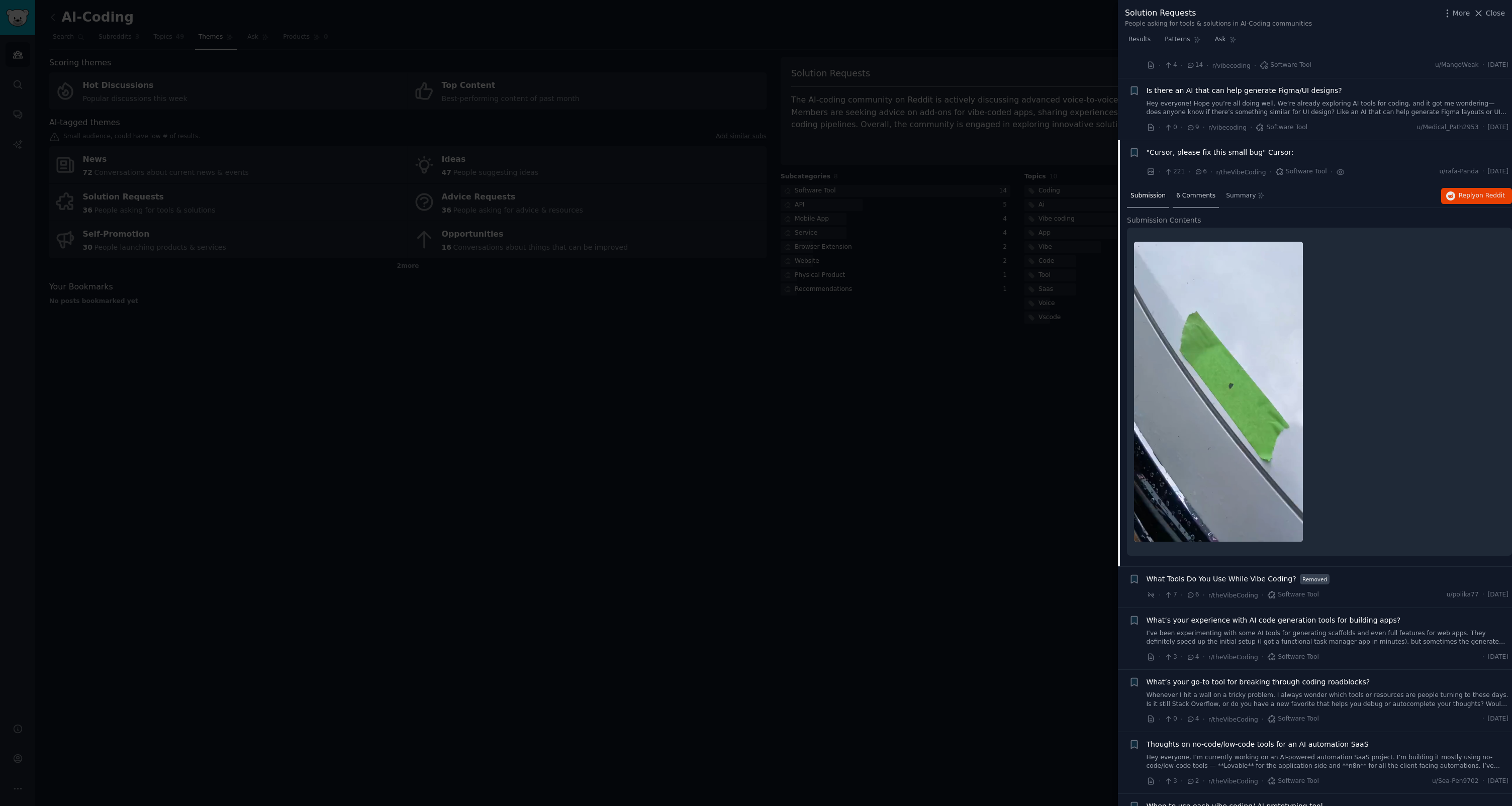
click at [1199, 197] on span "6 Comments" at bounding box center [1196, 196] width 39 height 9
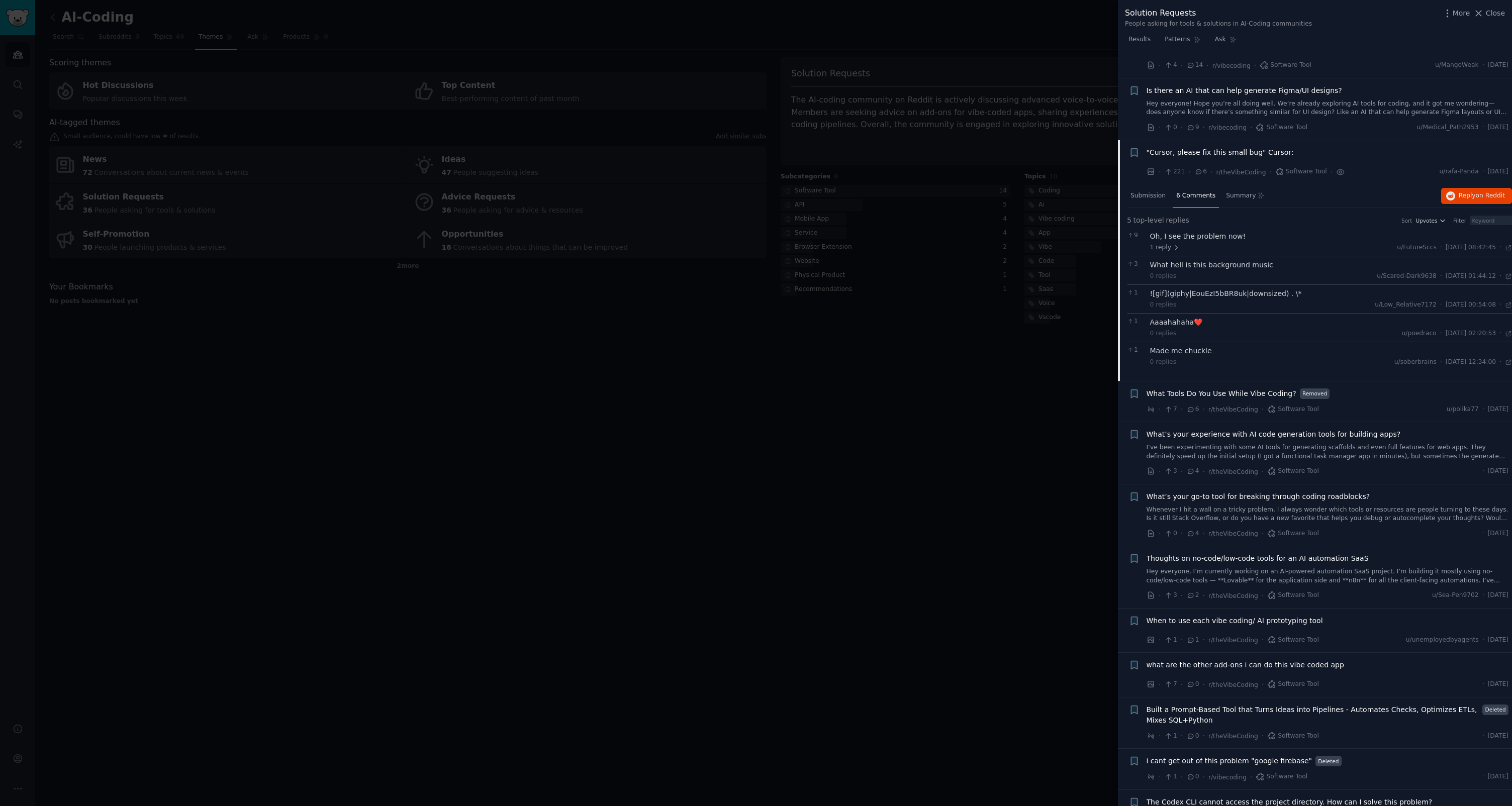
drag, startPoint x: 451, startPoint y: 330, endPoint x: 378, endPoint y: 328, distance: 73.0
click at [451, 330] on div at bounding box center [756, 403] width 1512 height 806
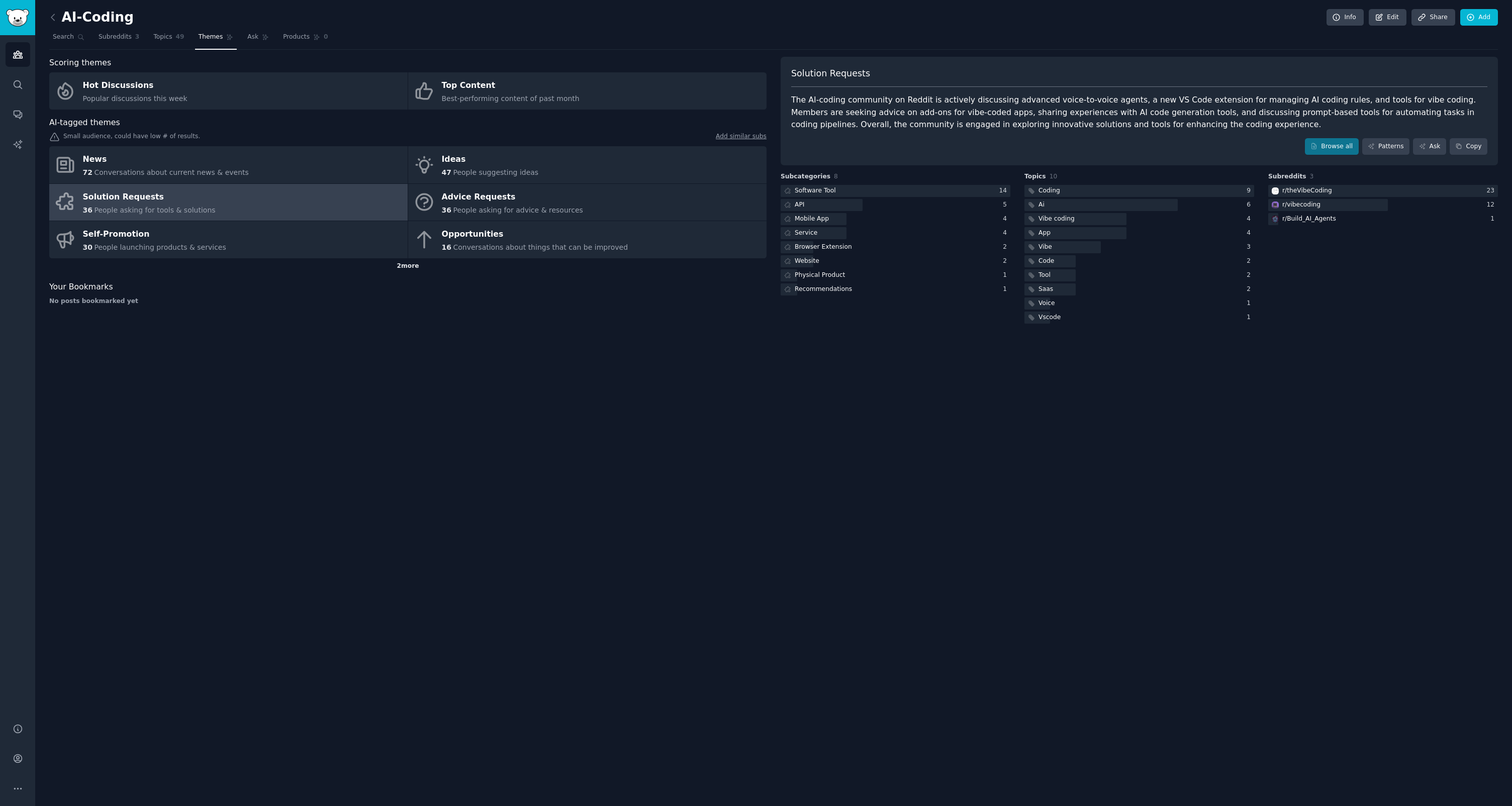
click at [409, 269] on div "2 more" at bounding box center [408, 266] width 717 height 16
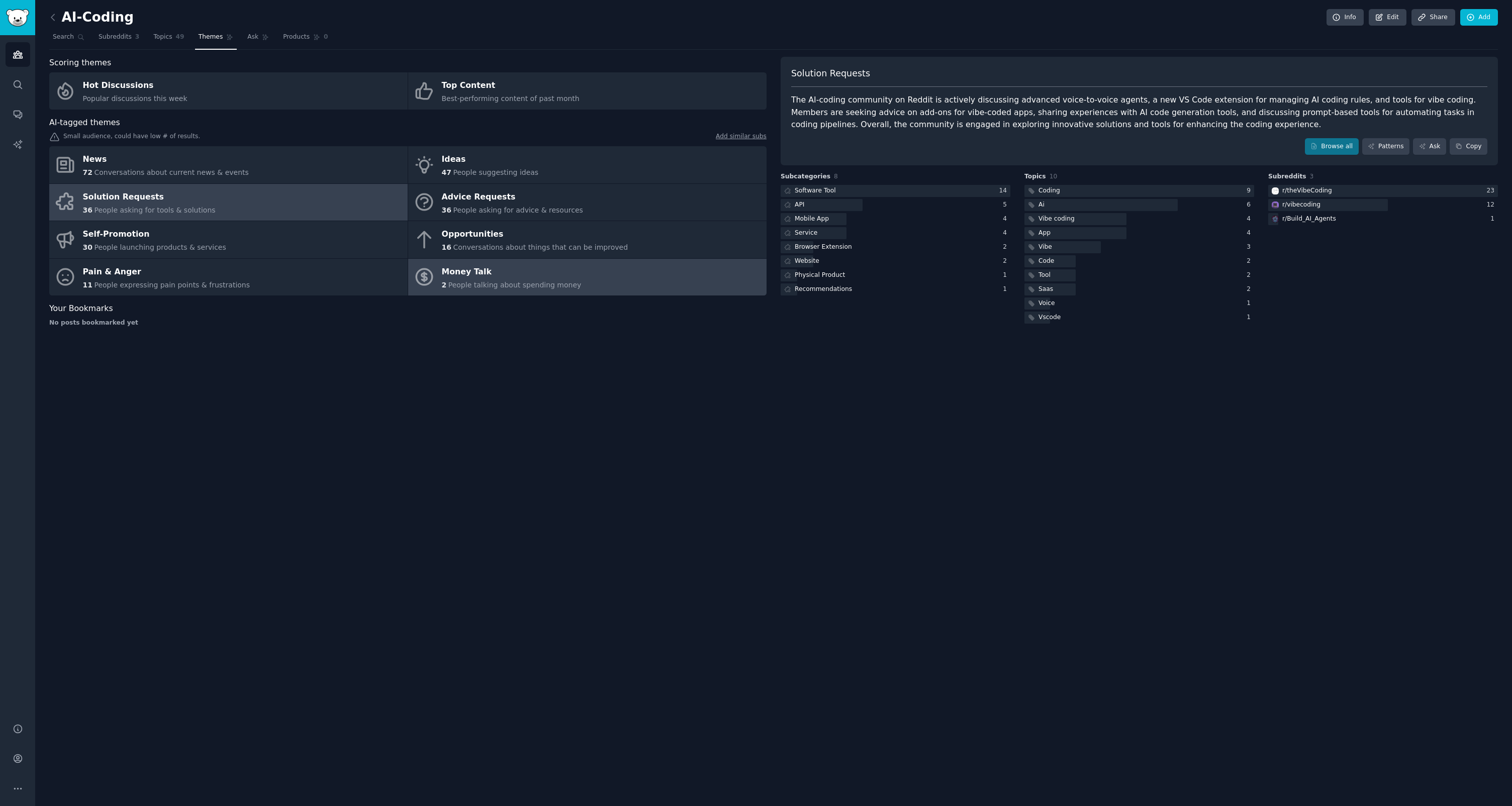
click at [570, 282] on link "Money Talk 2 People talking about spending money" at bounding box center [587, 277] width 359 height 37
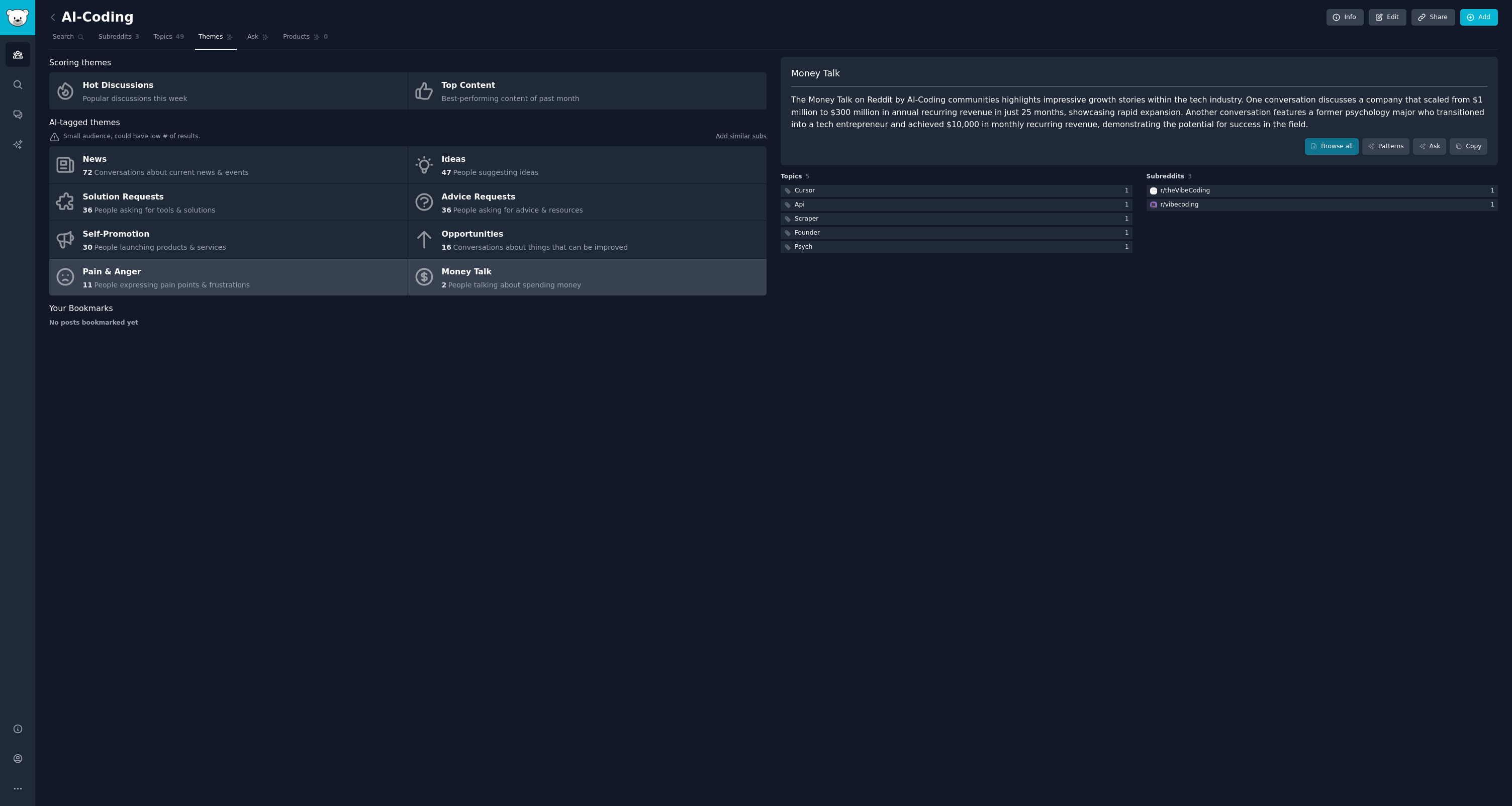
click at [311, 283] on link "Pain & Anger 11 People expressing pain points & frustrations" at bounding box center [228, 277] width 359 height 37
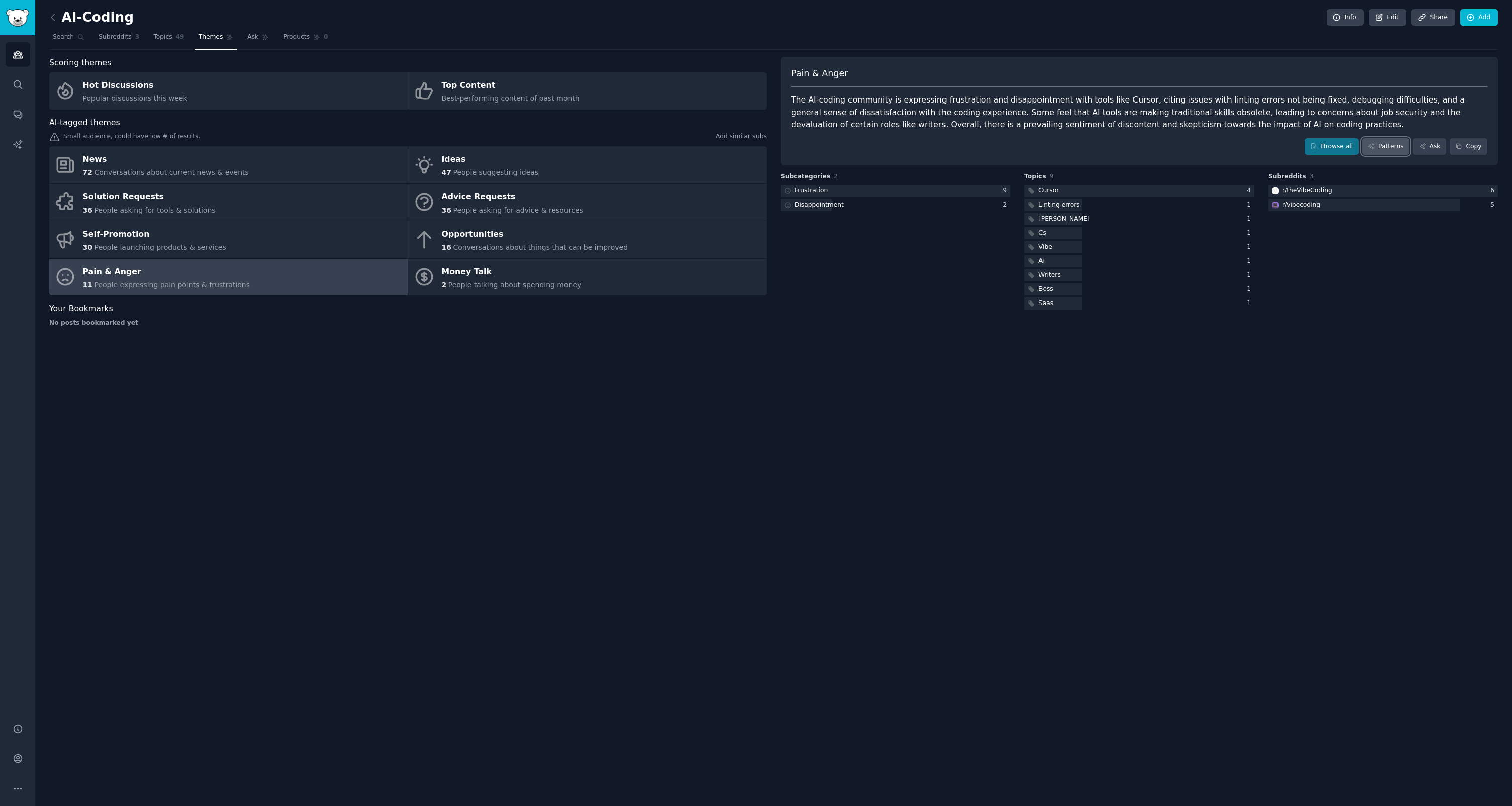
click at [1377, 144] on link "Patterns" at bounding box center [1386, 147] width 47 height 17
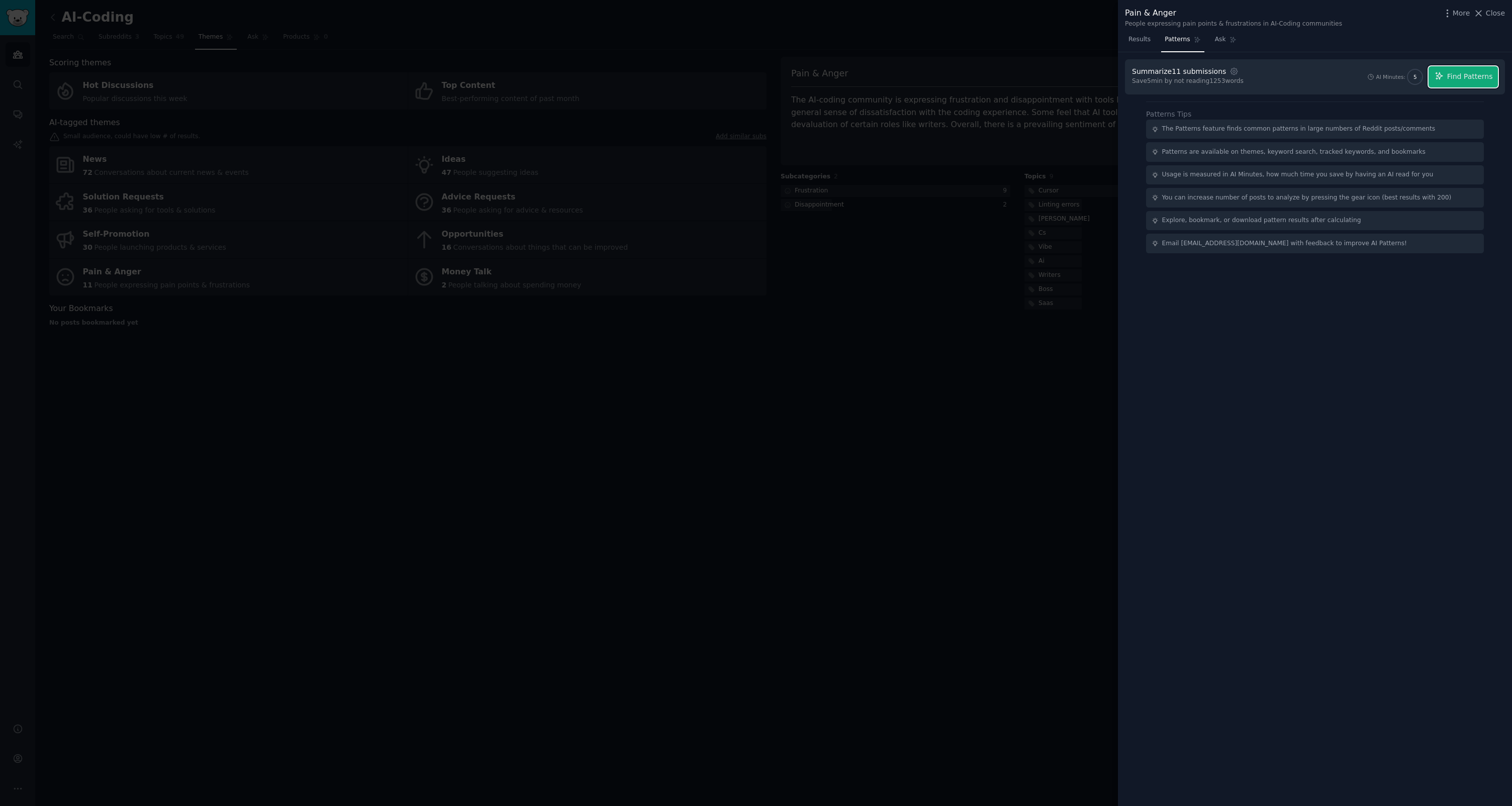
click at [1458, 85] on button "Find Patterns" at bounding box center [1463, 77] width 70 height 21
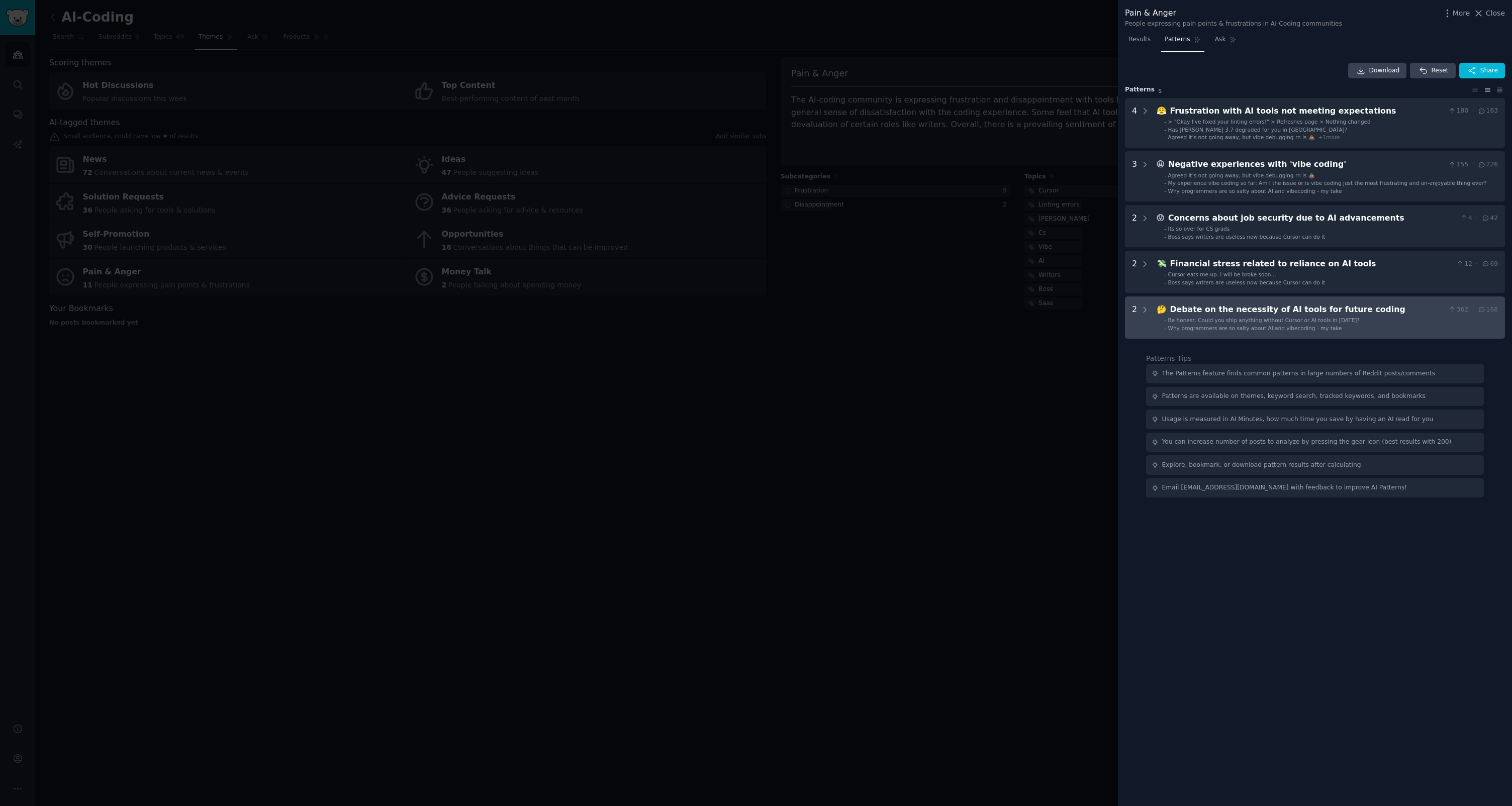
click at [1278, 311] on div "Debate on the necessity of AI tools for future coding" at bounding box center [1307, 309] width 275 height 12
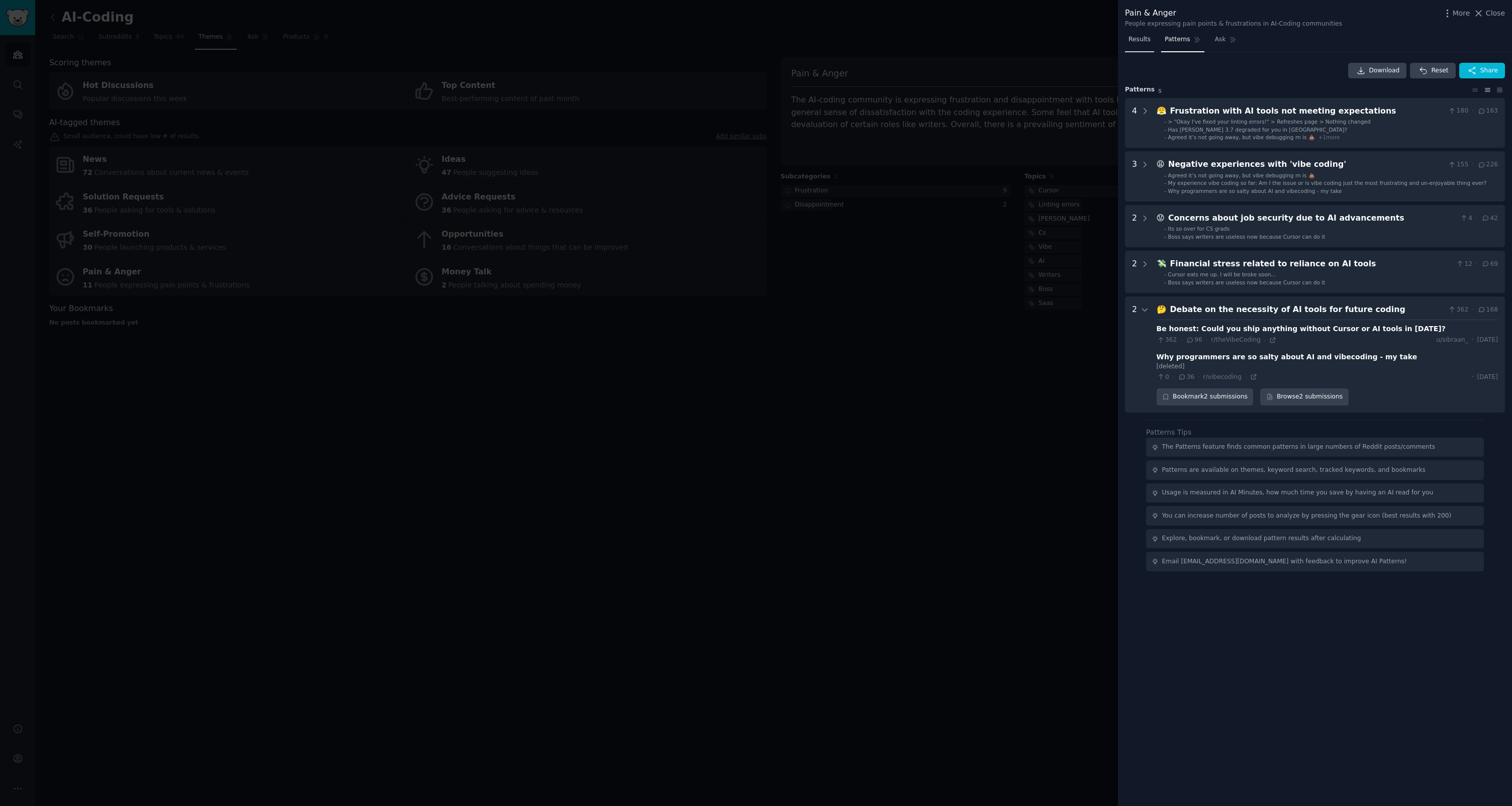
click at [1145, 33] on link "Results" at bounding box center [1140, 41] width 29 height 20
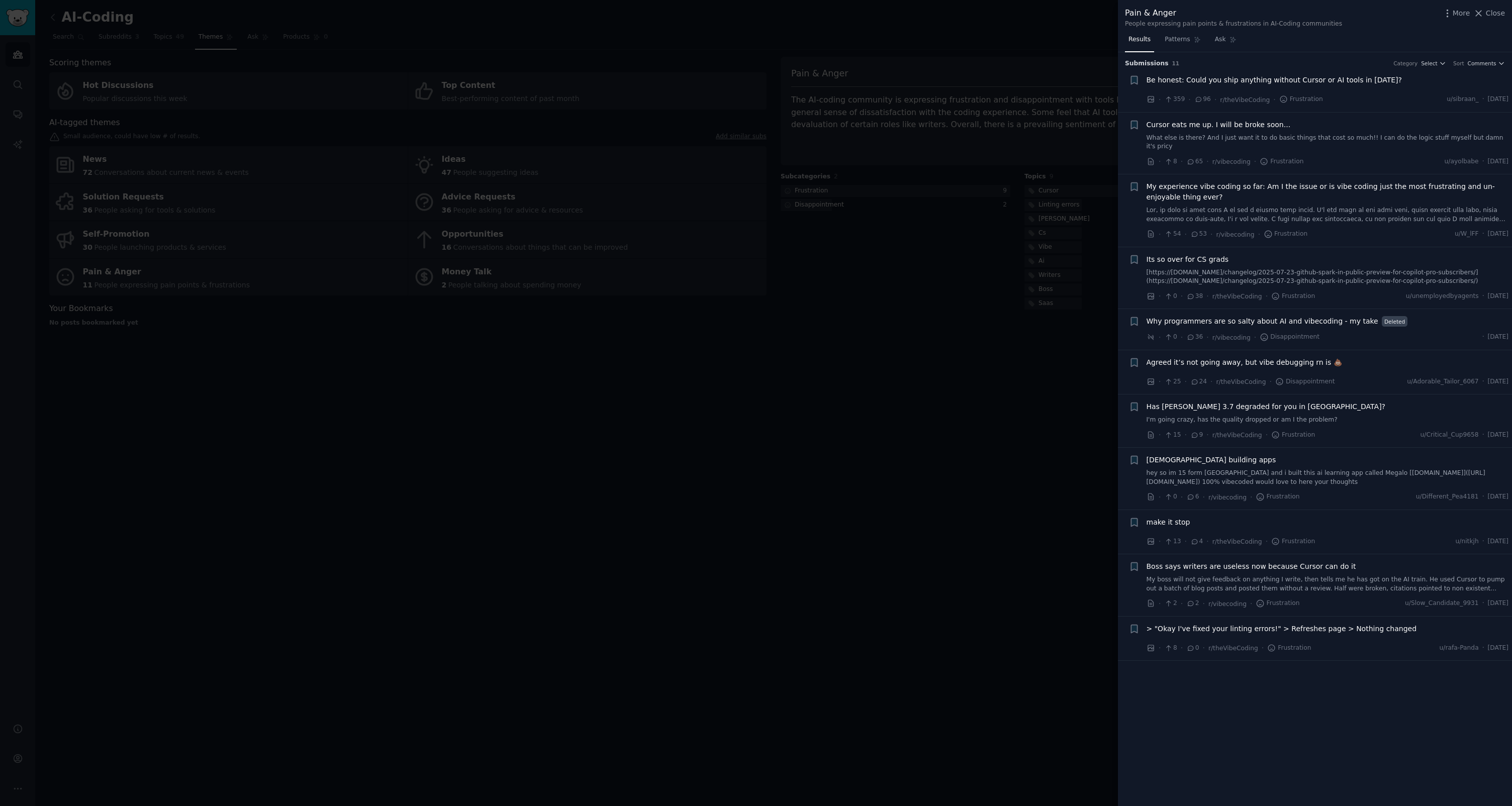
click at [845, 265] on div at bounding box center [756, 403] width 1512 height 806
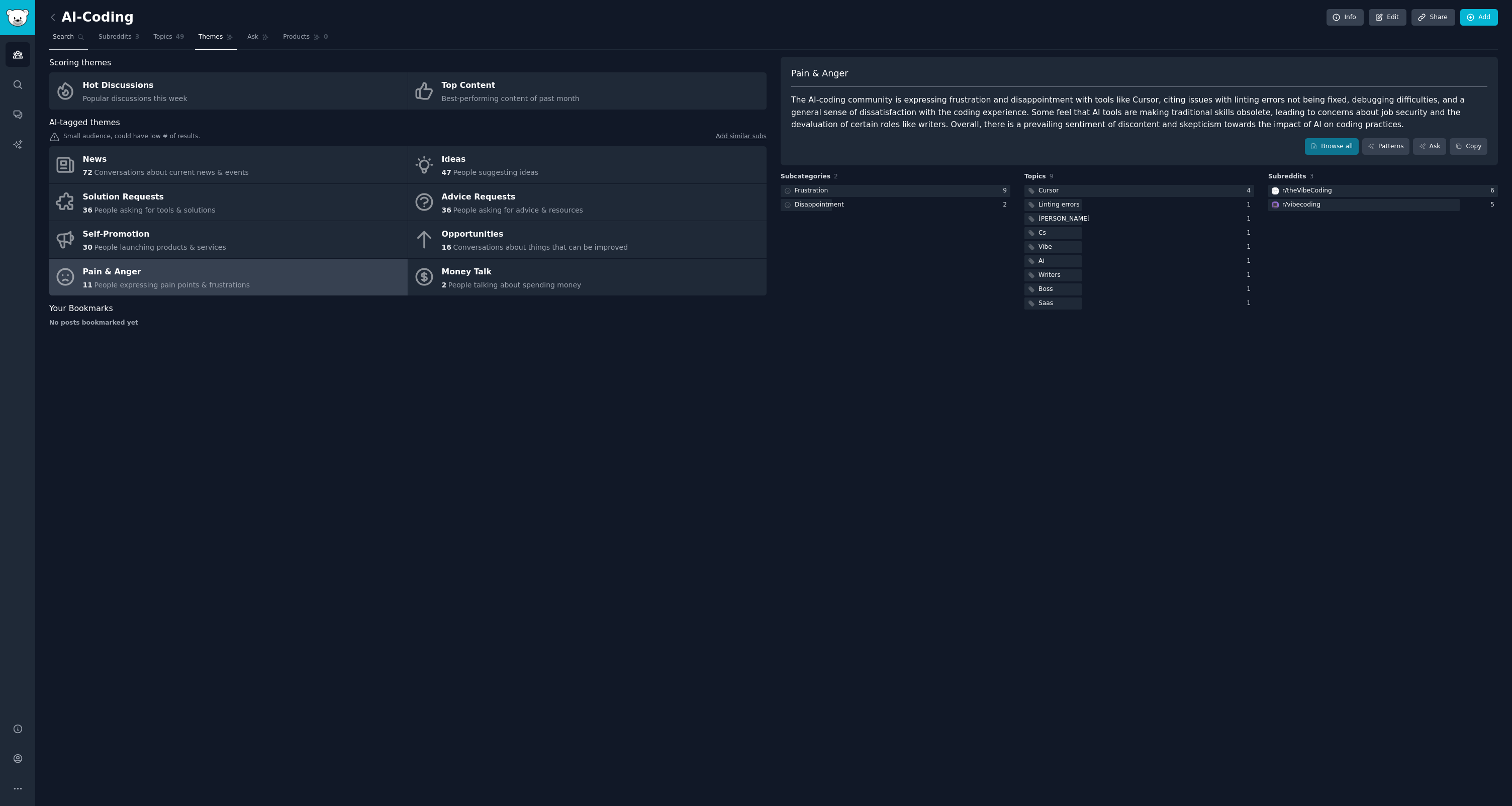
click at [74, 40] on link "Search" at bounding box center [68, 39] width 39 height 20
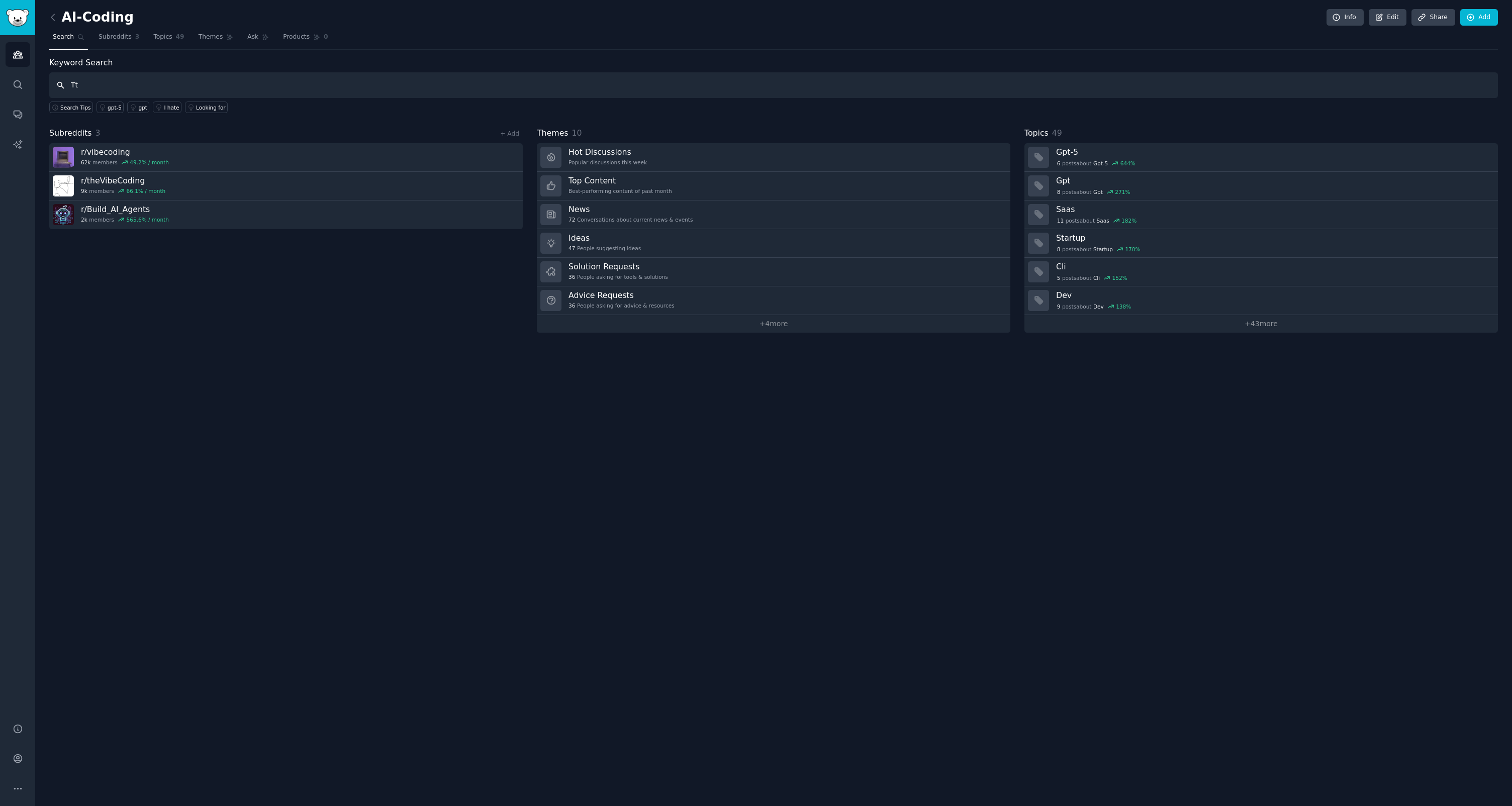
type input "T"
type input "title:"Looking for""
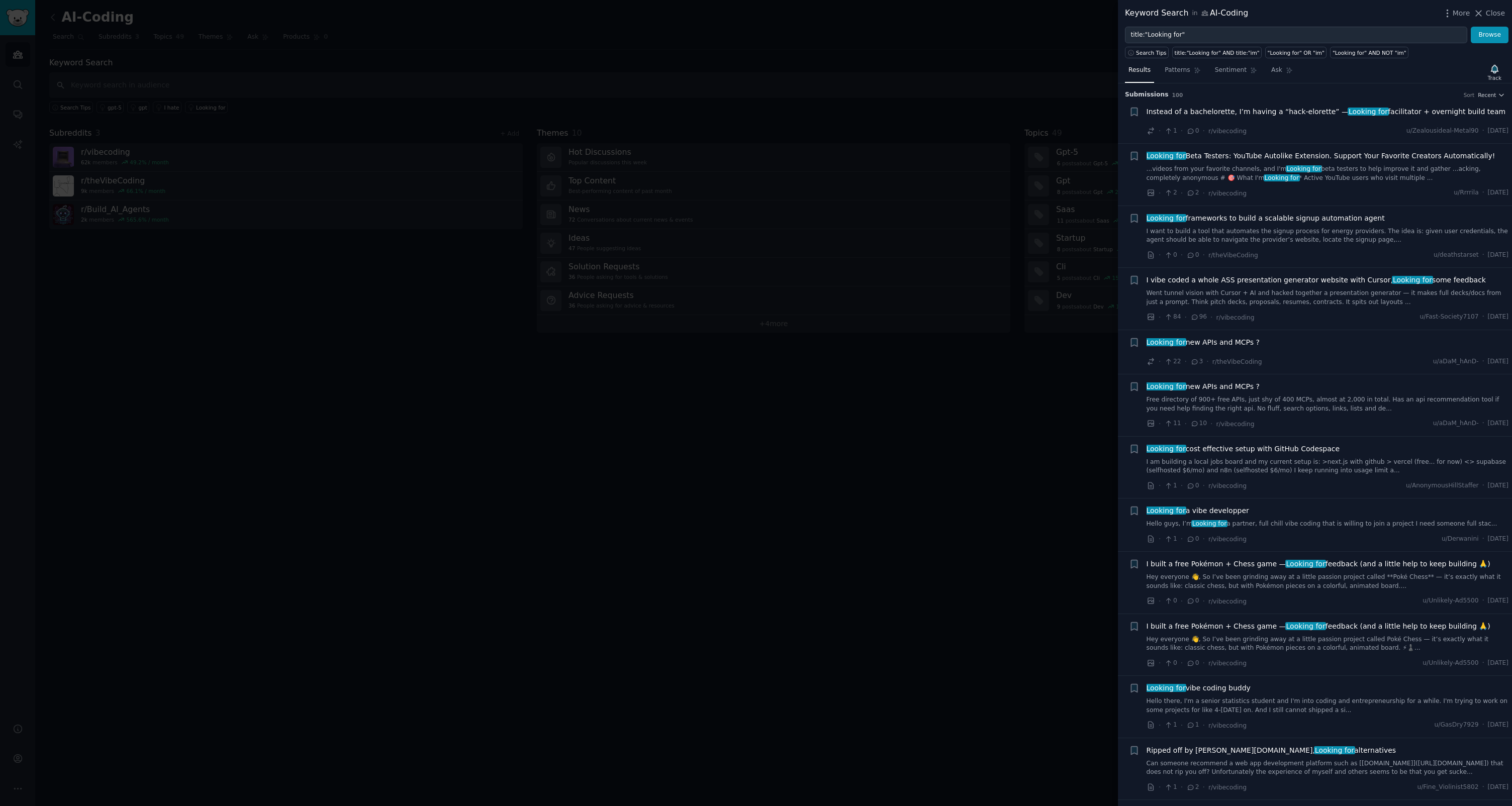
click at [586, 280] on div at bounding box center [756, 403] width 1512 height 806
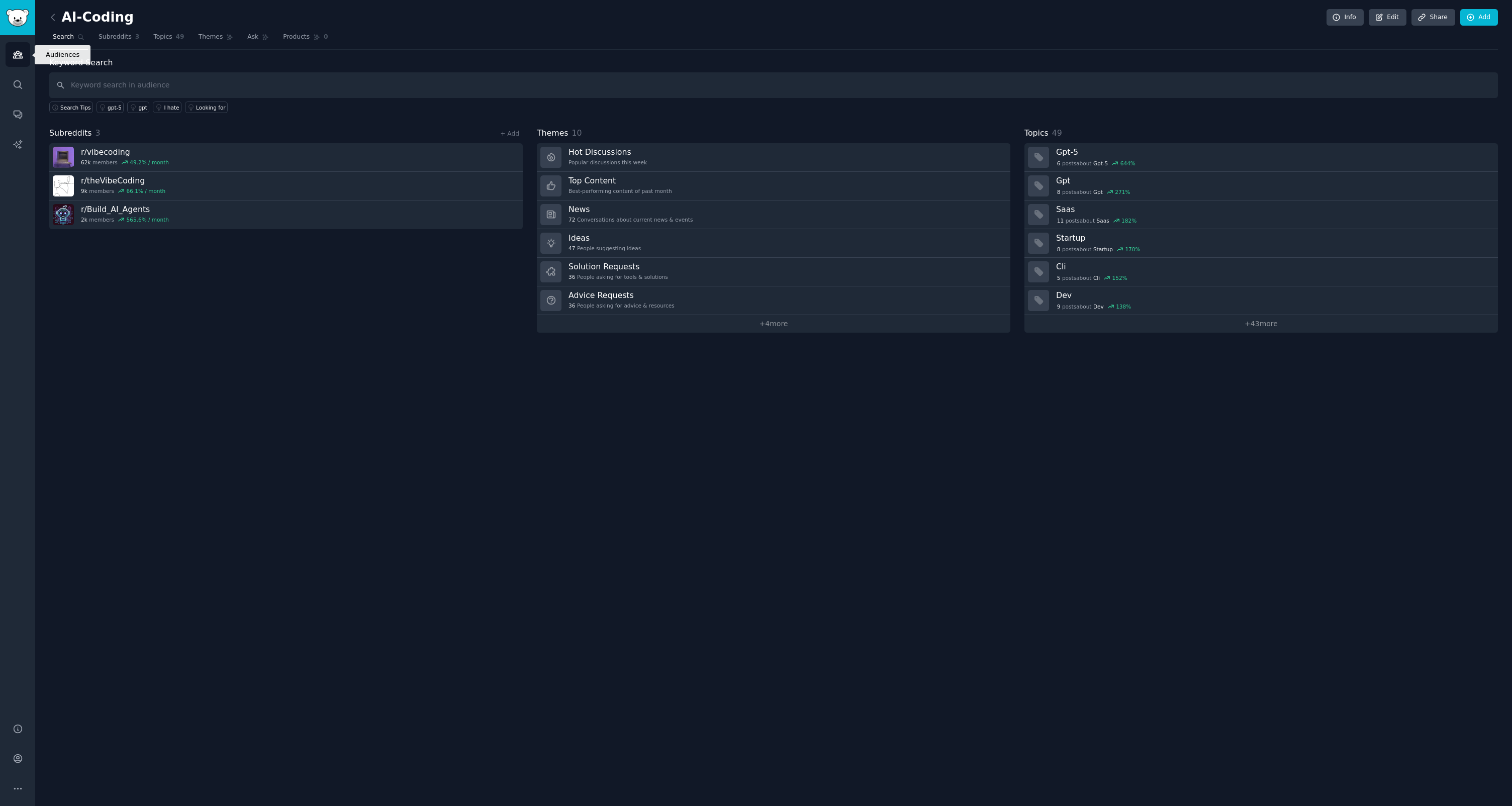
click at [20, 54] on icon "Sidebar" at bounding box center [18, 54] width 9 height 7
click at [195, 92] on input "text" at bounding box center [774, 85] width 1449 height 26
type input "Yoga"
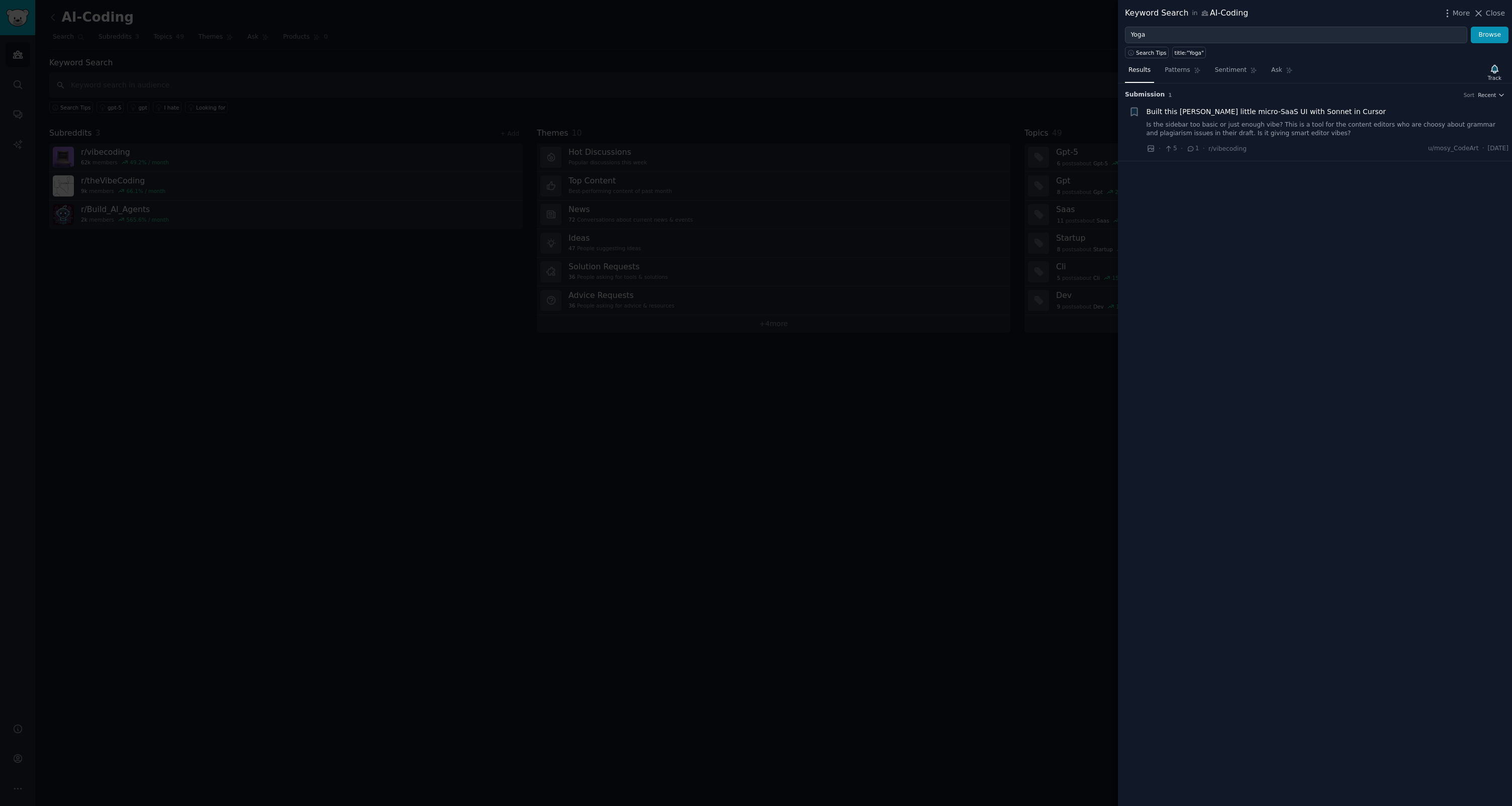
click at [1057, 31] on div at bounding box center [756, 403] width 1512 height 806
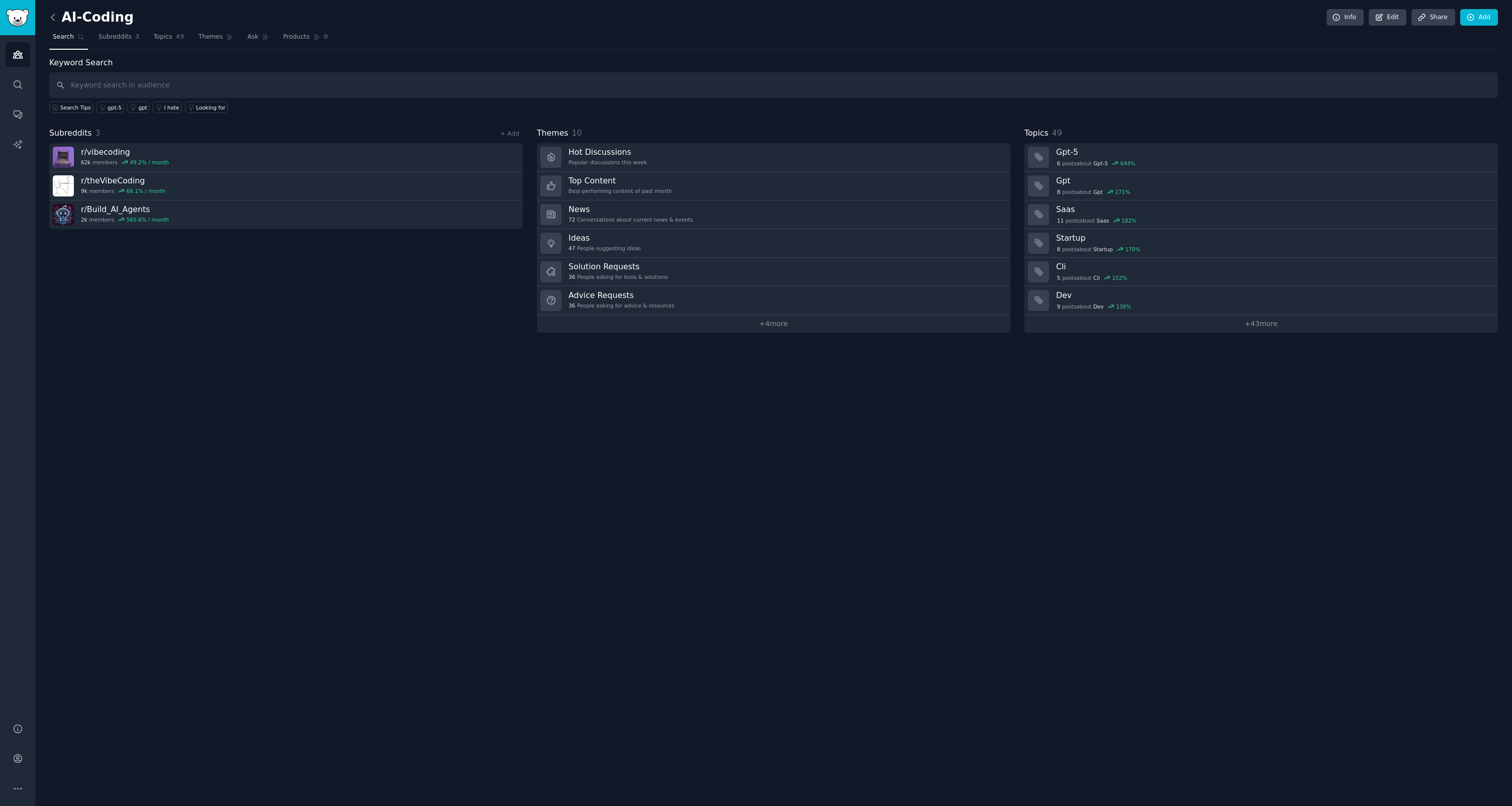
click at [55, 13] on icon at bounding box center [53, 17] width 10 height 10
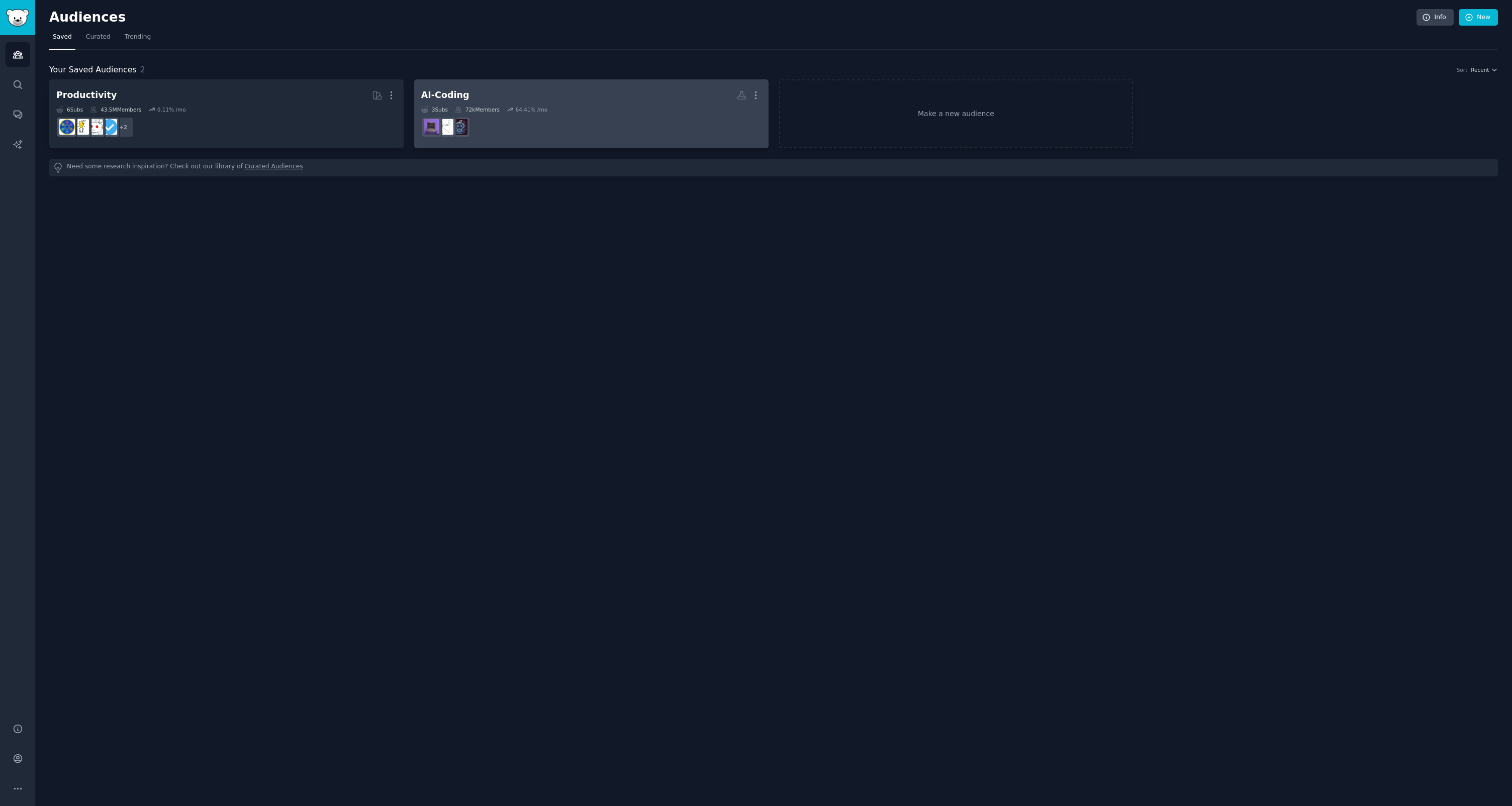
click at [474, 98] on h2 "AI-Coding More" at bounding box center [591, 95] width 340 height 18
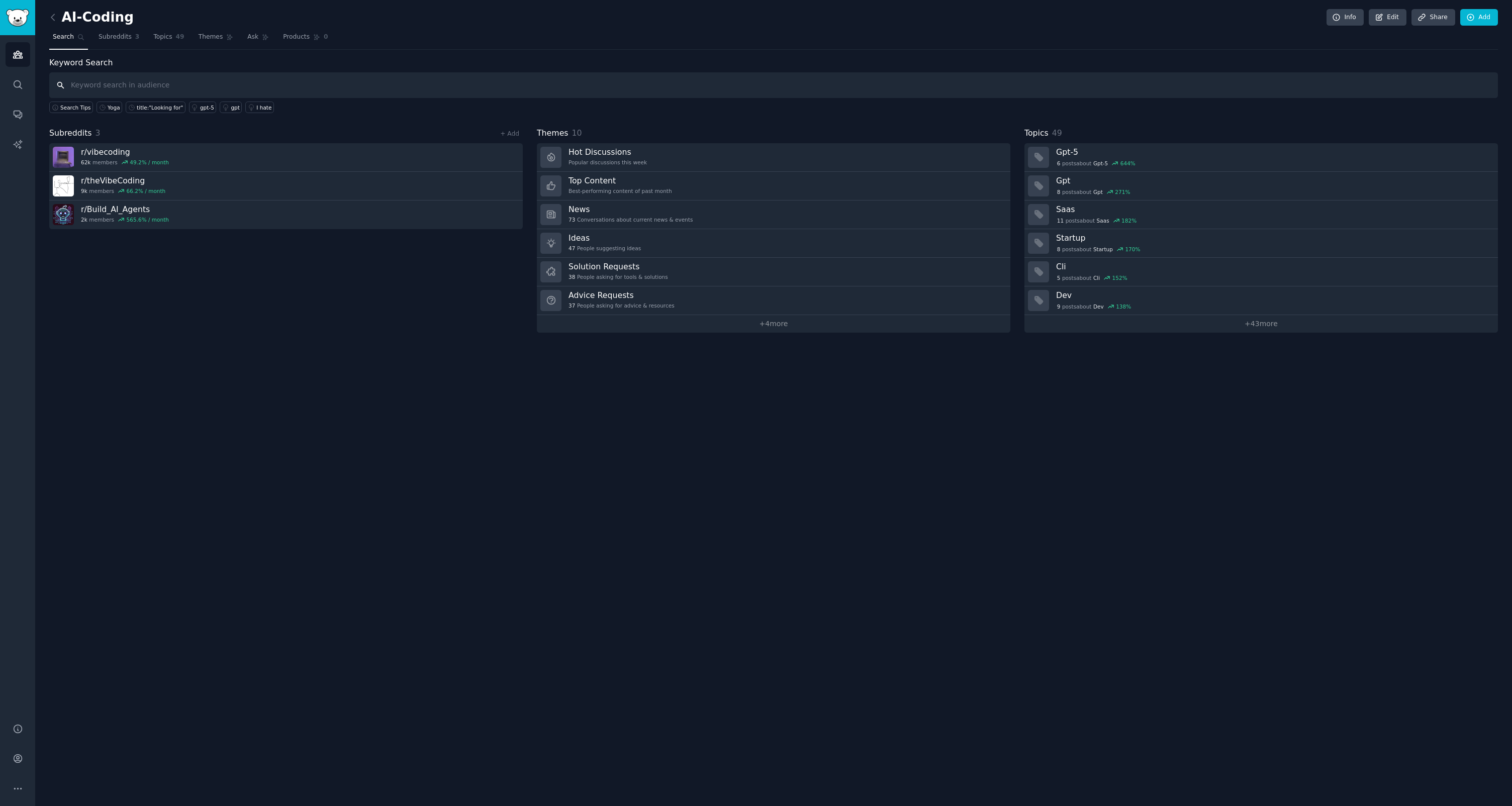
click at [141, 89] on input "text" at bounding box center [774, 85] width 1449 height 26
type input "title:"Looking for""
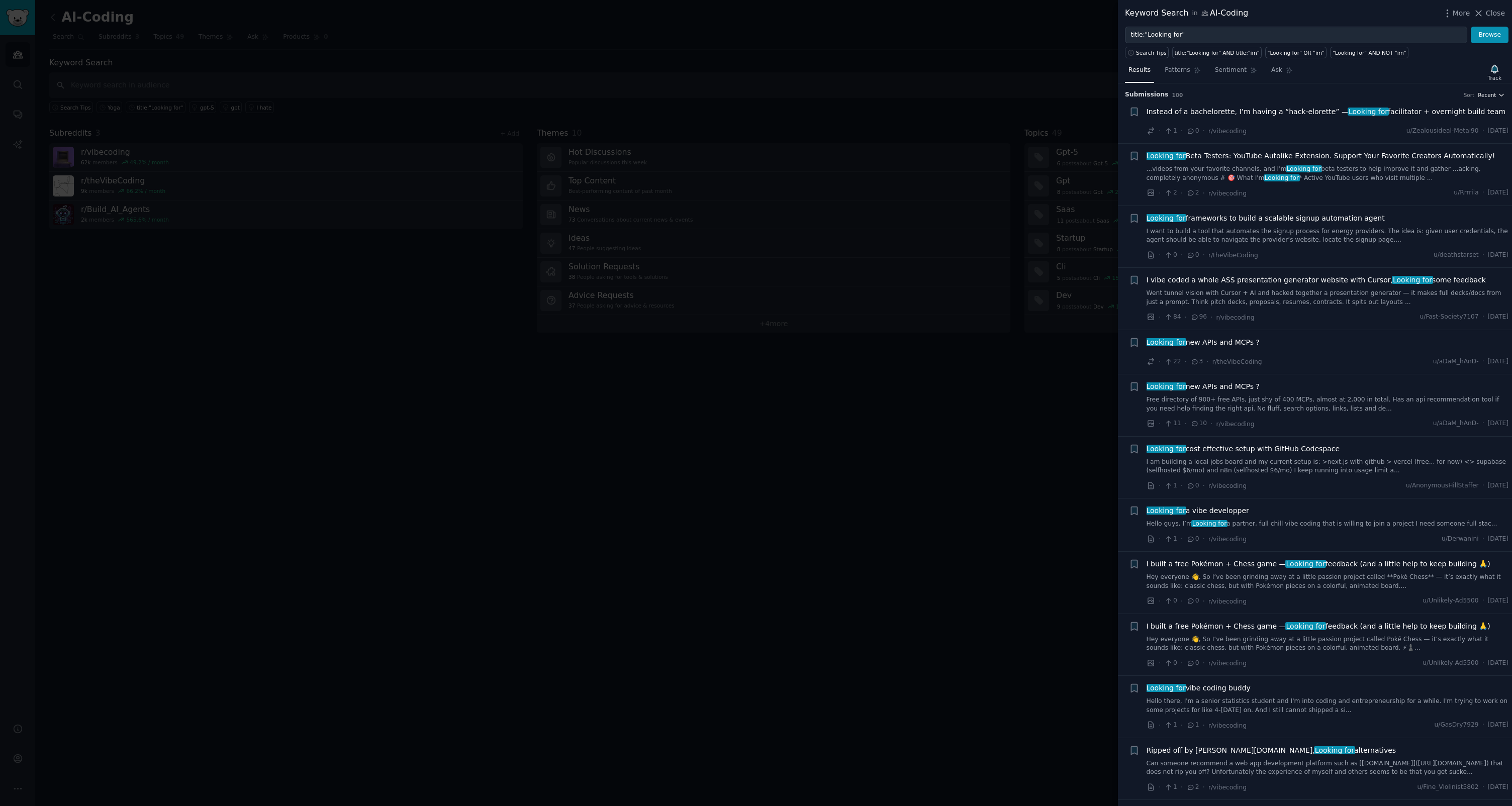
click at [1493, 93] on span "Recent" at bounding box center [1487, 95] width 18 height 7
click at [1450, 128] on div "Upvotes" at bounding box center [1454, 132] width 94 height 18
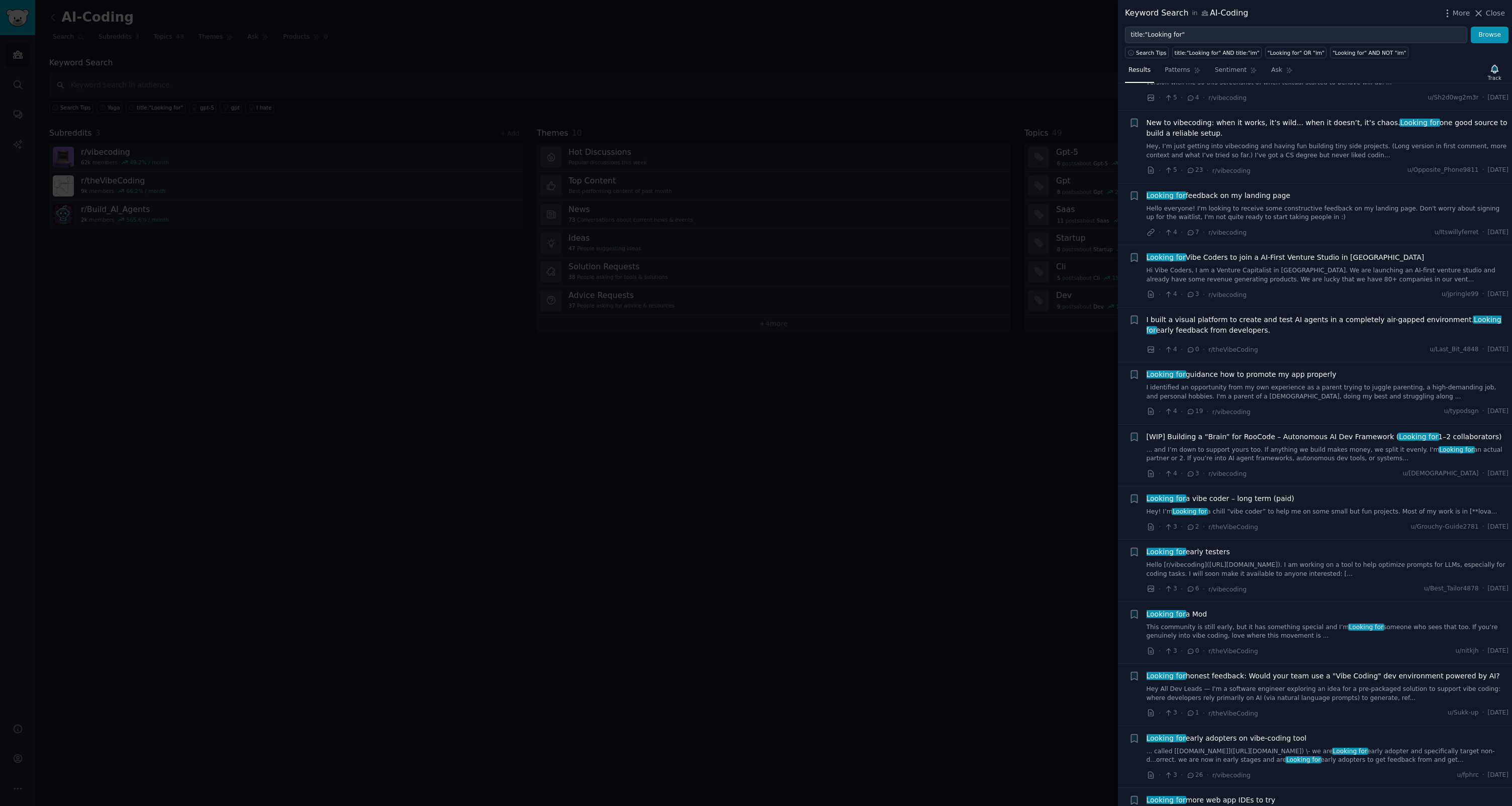
scroll to position [898, 0]
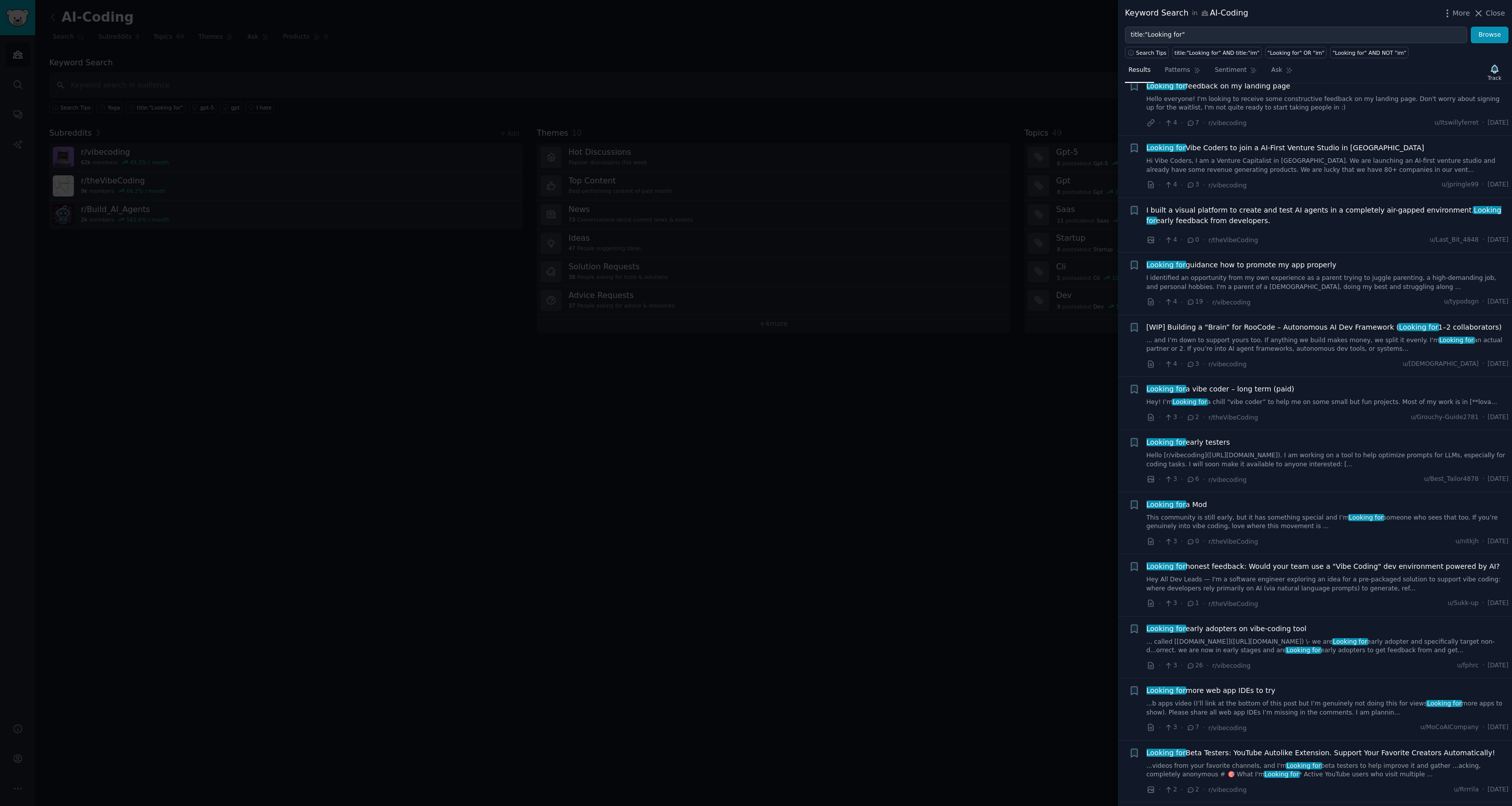
click at [860, 495] on div at bounding box center [756, 403] width 1512 height 806
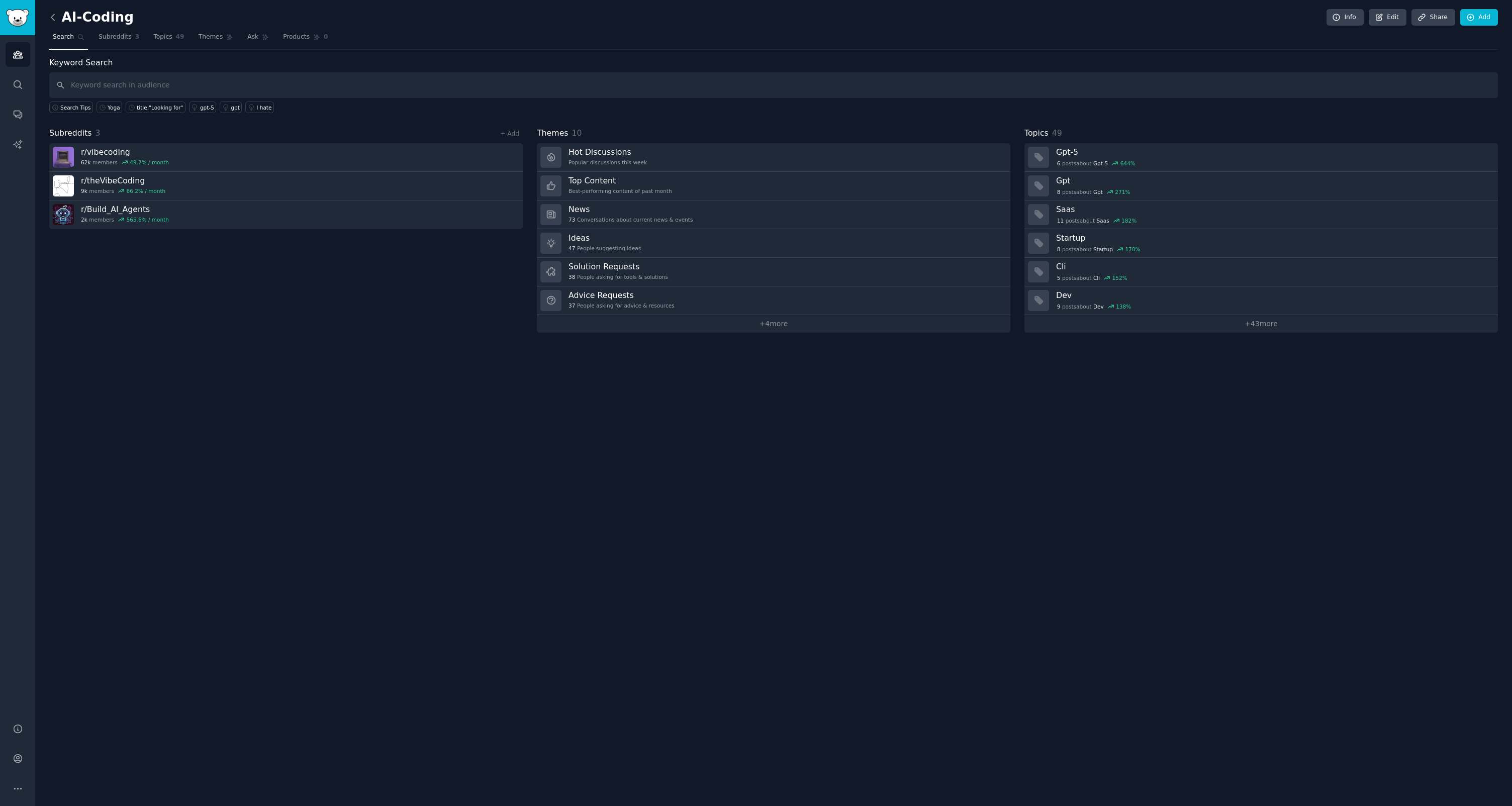
click at [54, 22] on icon at bounding box center [53, 17] width 10 height 10
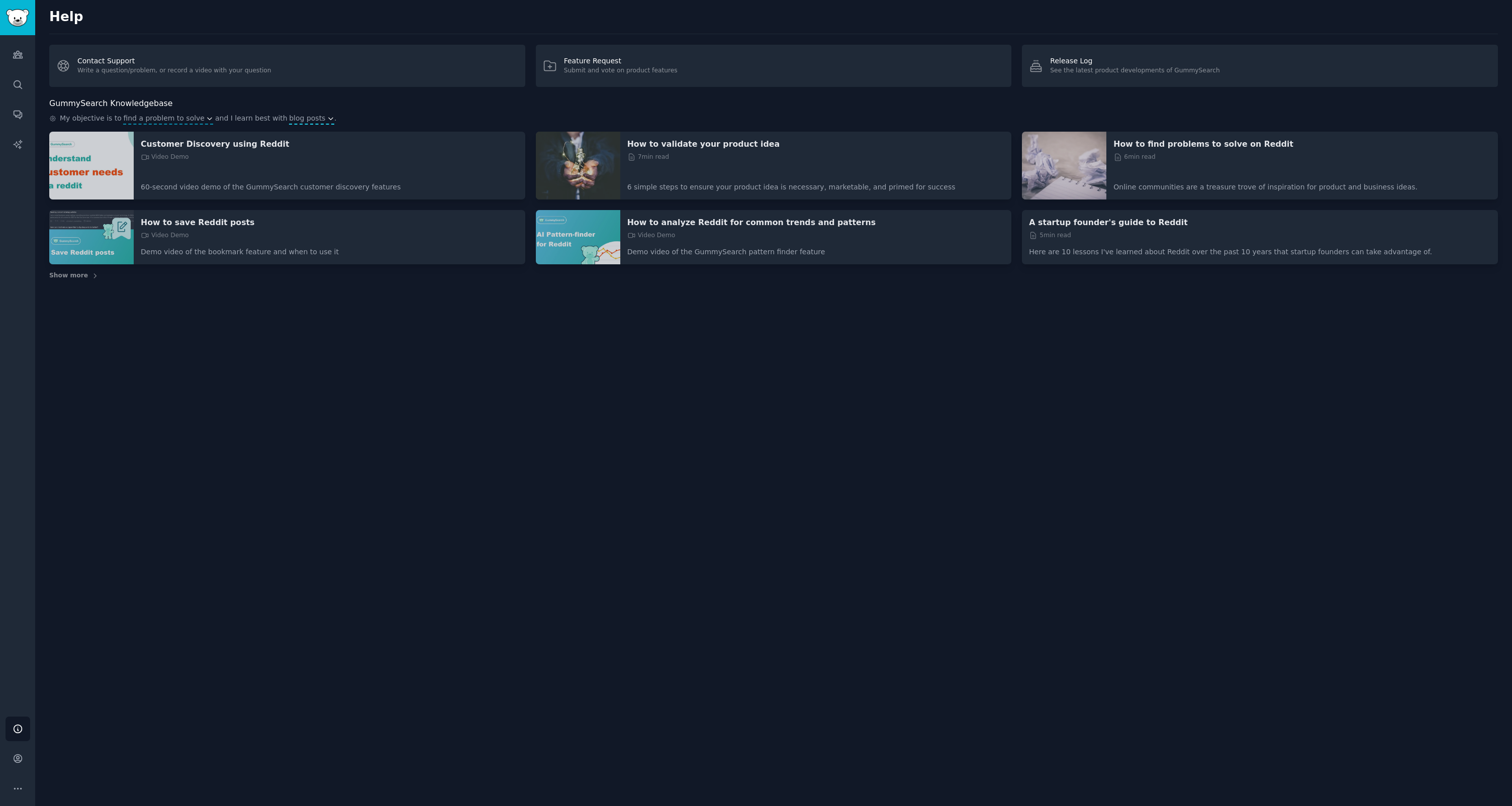
click at [293, 120] on span "blog posts" at bounding box center [307, 118] width 36 height 10
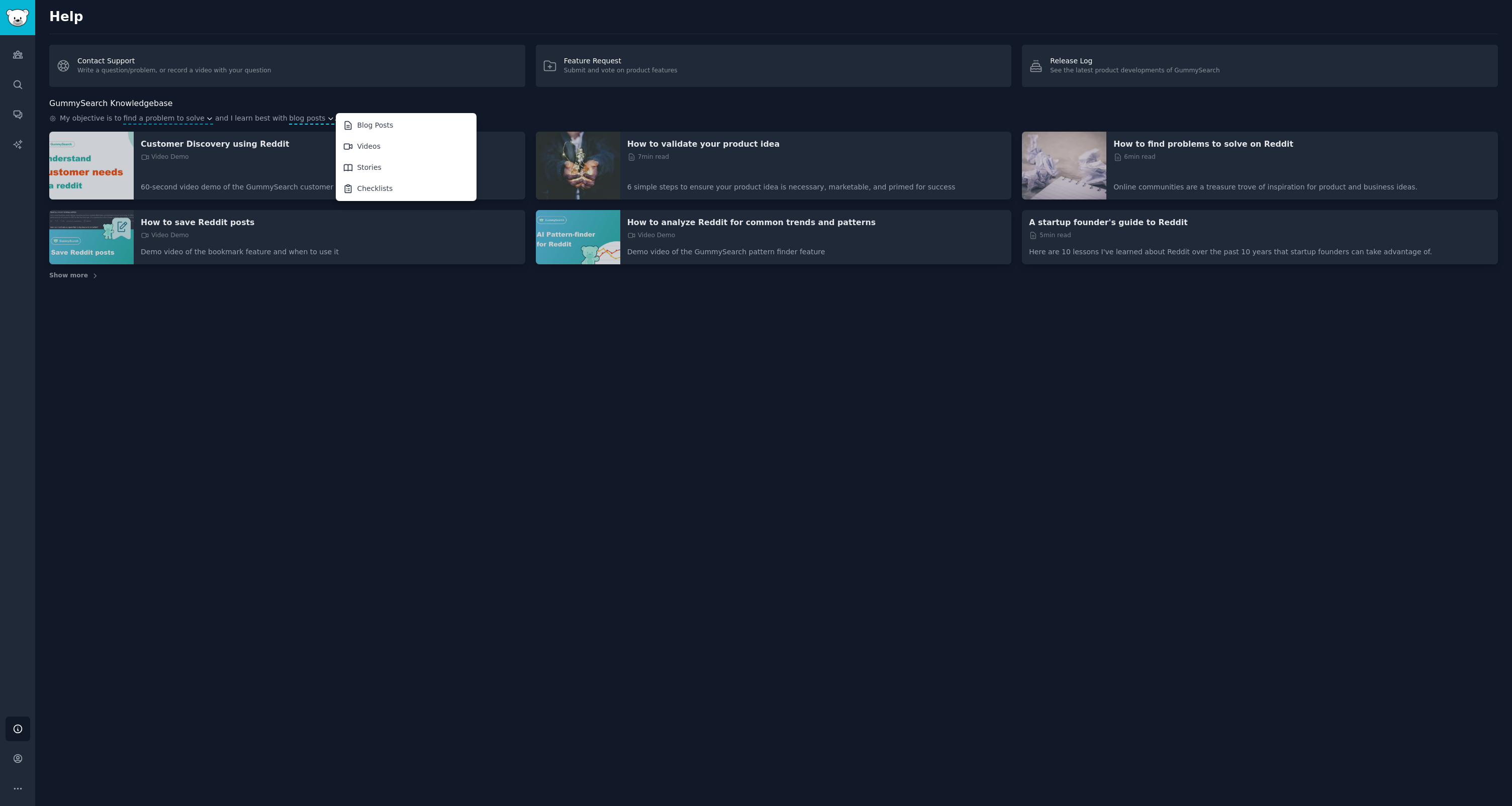
click at [293, 120] on span "blog posts" at bounding box center [307, 118] width 36 height 10
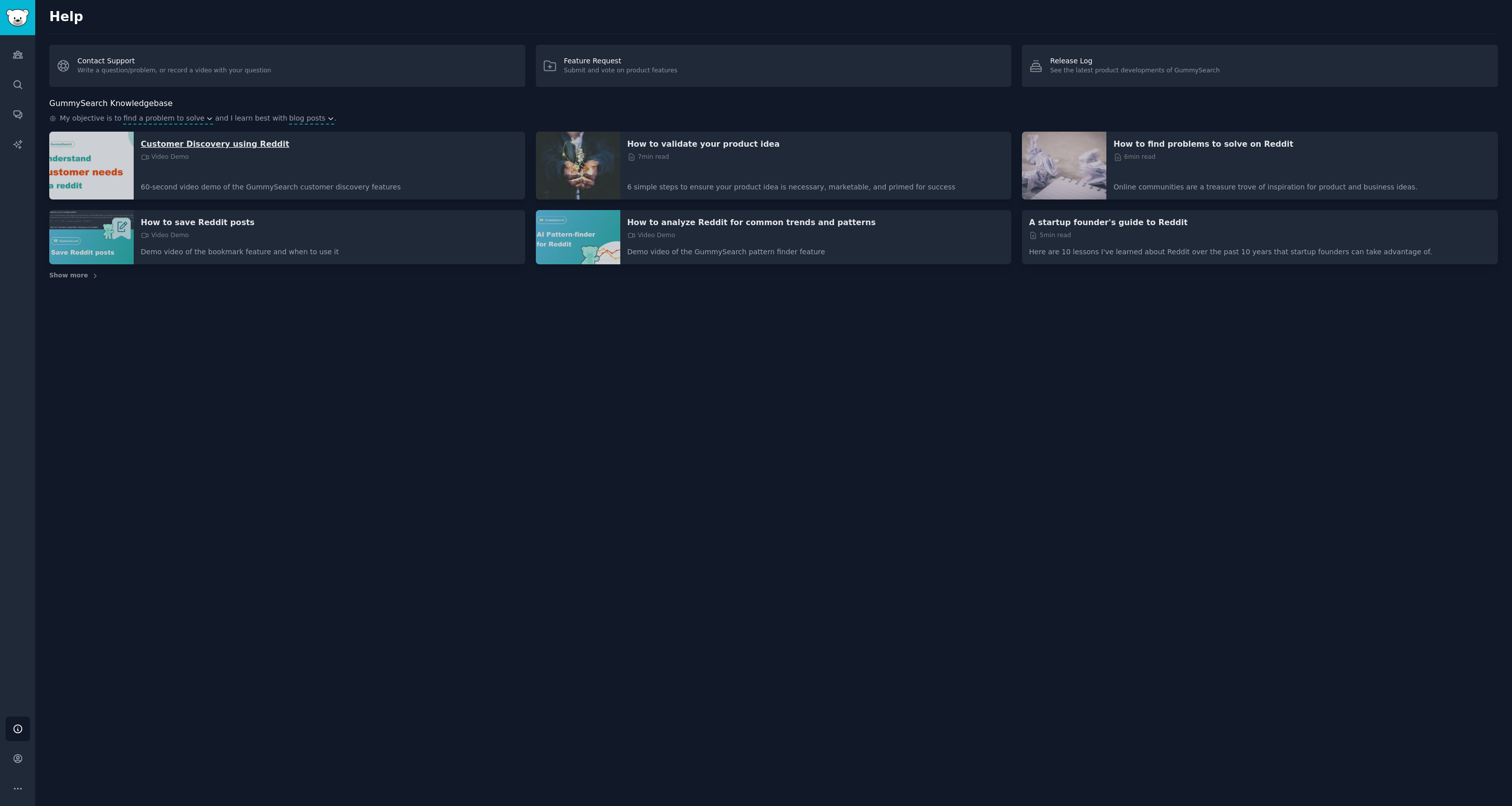
click at [219, 142] on p "Customer Discovery using Reddit" at bounding box center [330, 144] width 378 height 10
click at [704, 144] on p "How to validate your product idea" at bounding box center [816, 144] width 378 height 10
click at [1207, 141] on p "How to find problems to solve on Reddit" at bounding box center [1302, 144] width 378 height 10
drag, startPoint x: 1092, startPoint y: 222, endPoint x: 1081, endPoint y: 225, distance: 11.4
click at [1092, 222] on p "A startup founder's guide to Reddit" at bounding box center [1260, 222] width 462 height 10
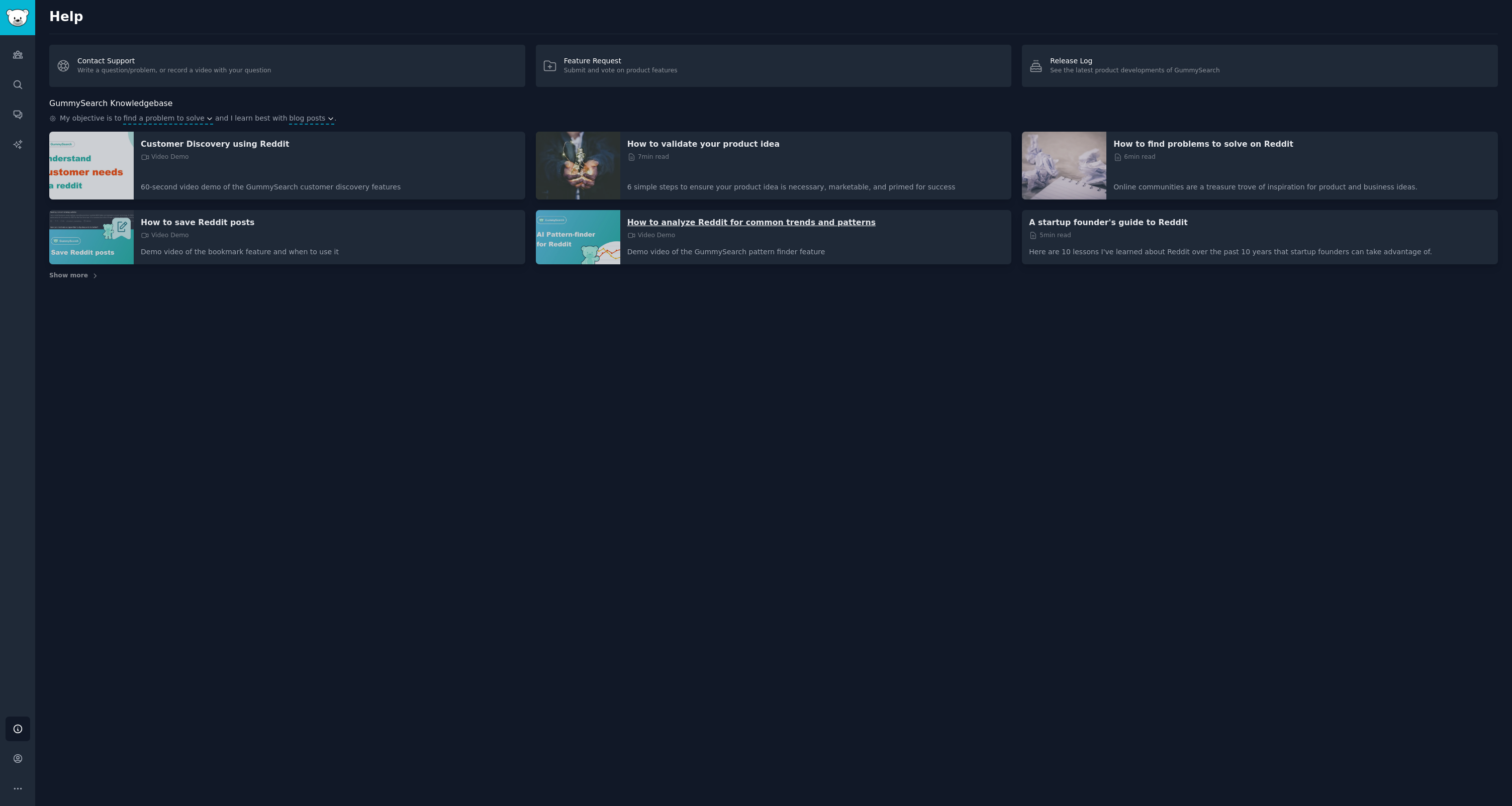
click at [754, 222] on p "How to analyze Reddit for common trends and patterns" at bounding box center [816, 222] width 378 height 10
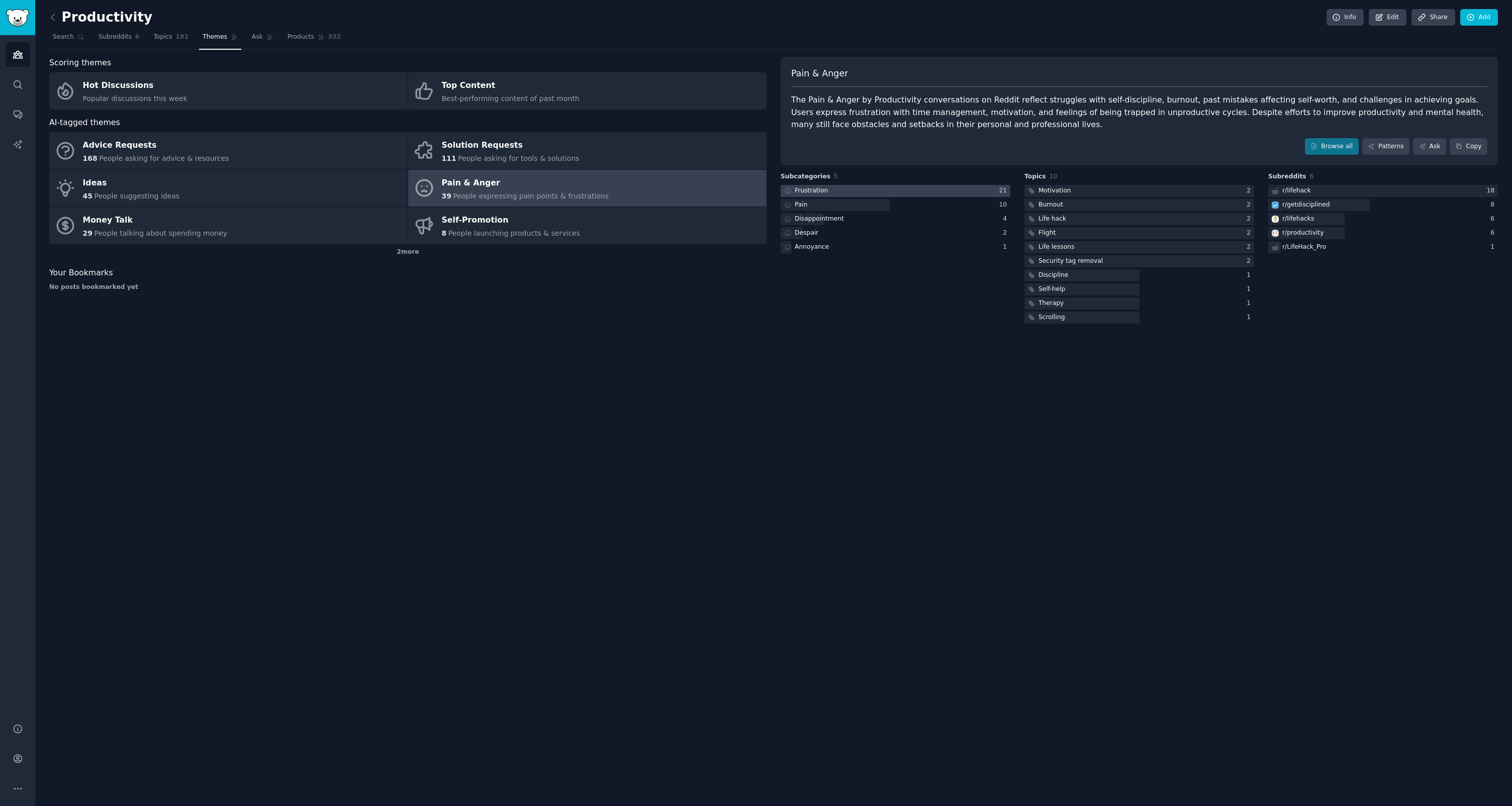
click at [867, 193] on div at bounding box center [896, 191] width 229 height 12
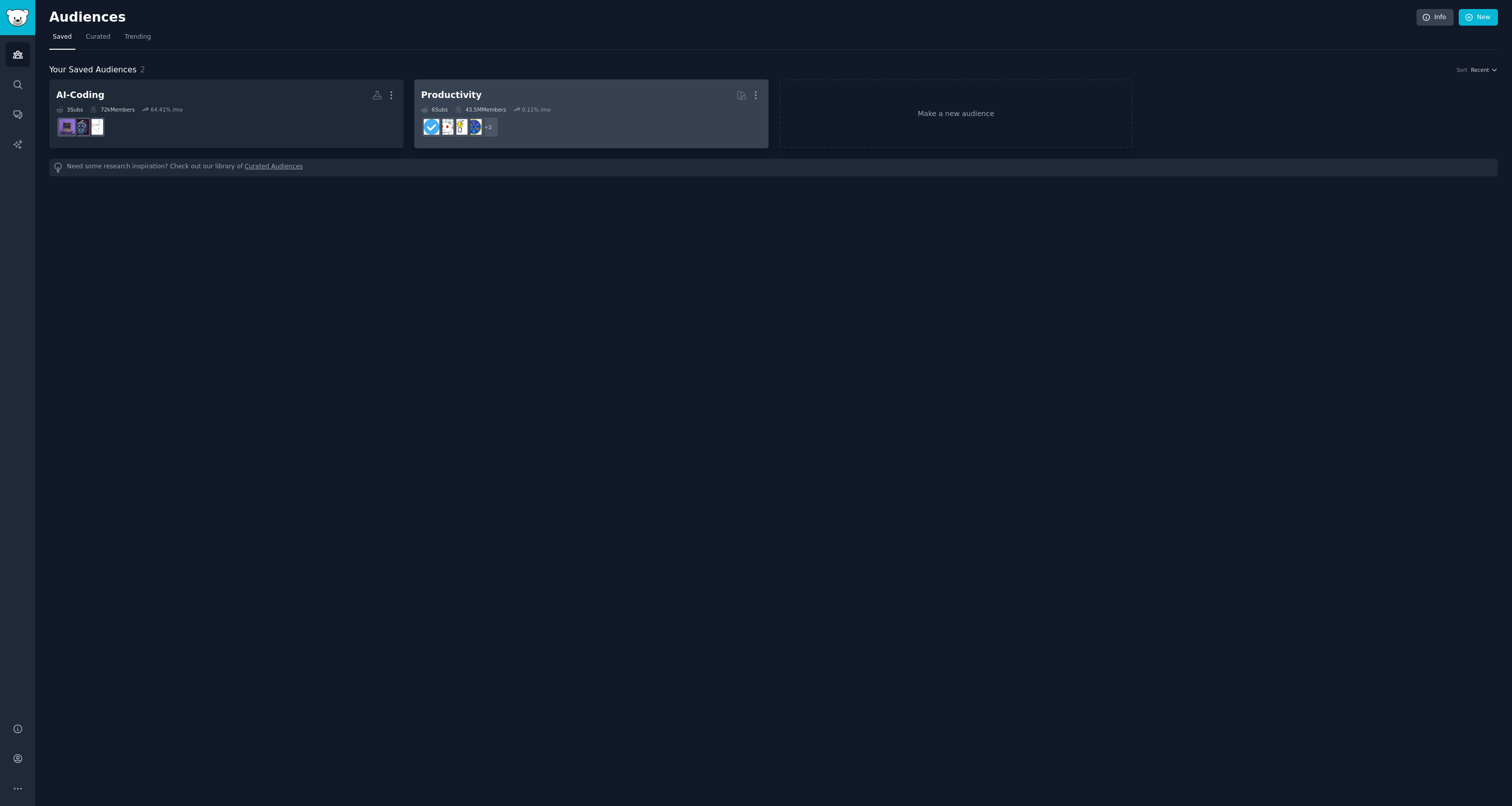
click at [499, 94] on h2 "Productivity Curated by GummySearch More" at bounding box center [591, 95] width 340 height 18
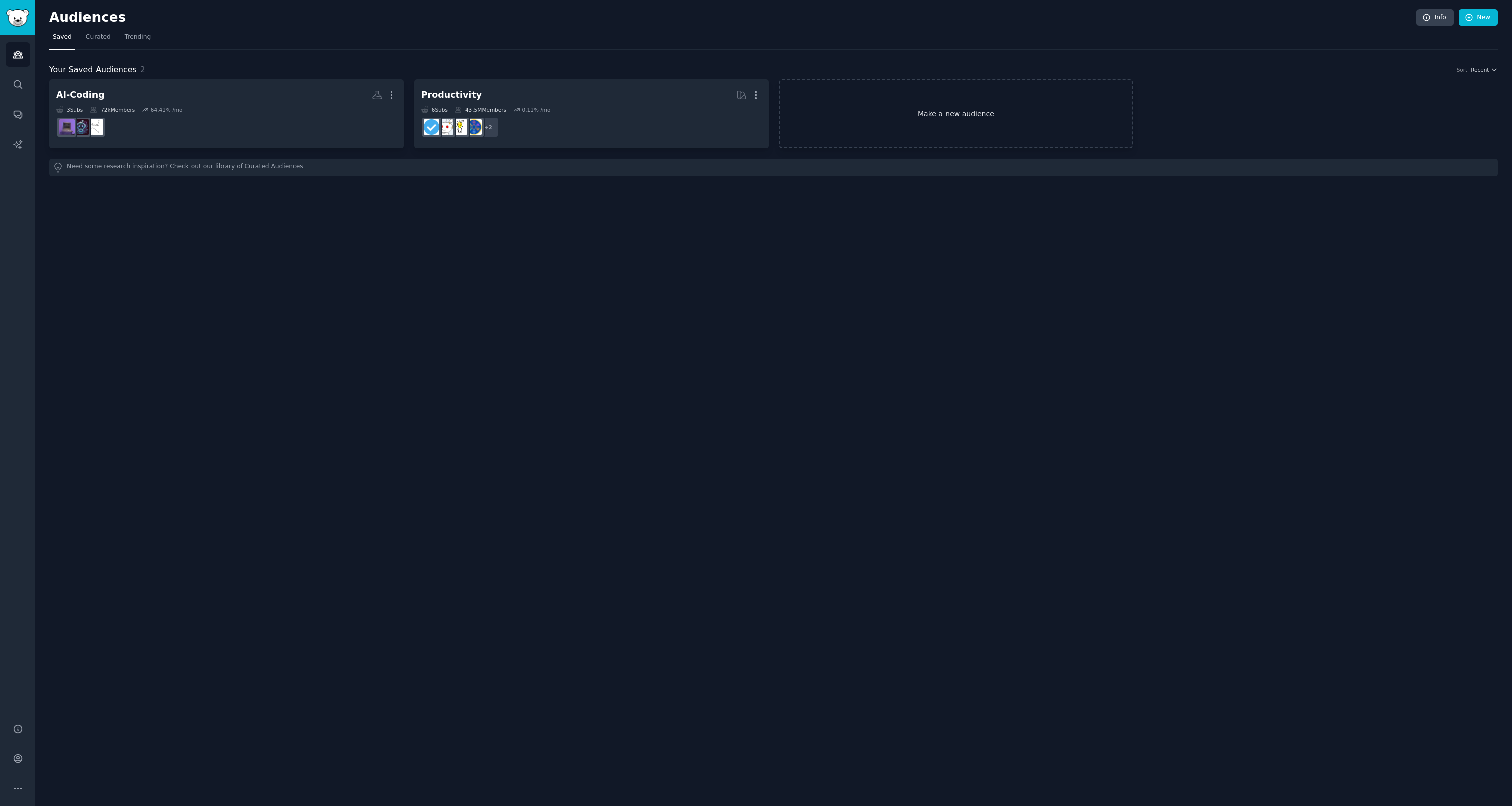
click at [906, 103] on link "Make a new audience" at bounding box center [956, 113] width 354 height 69
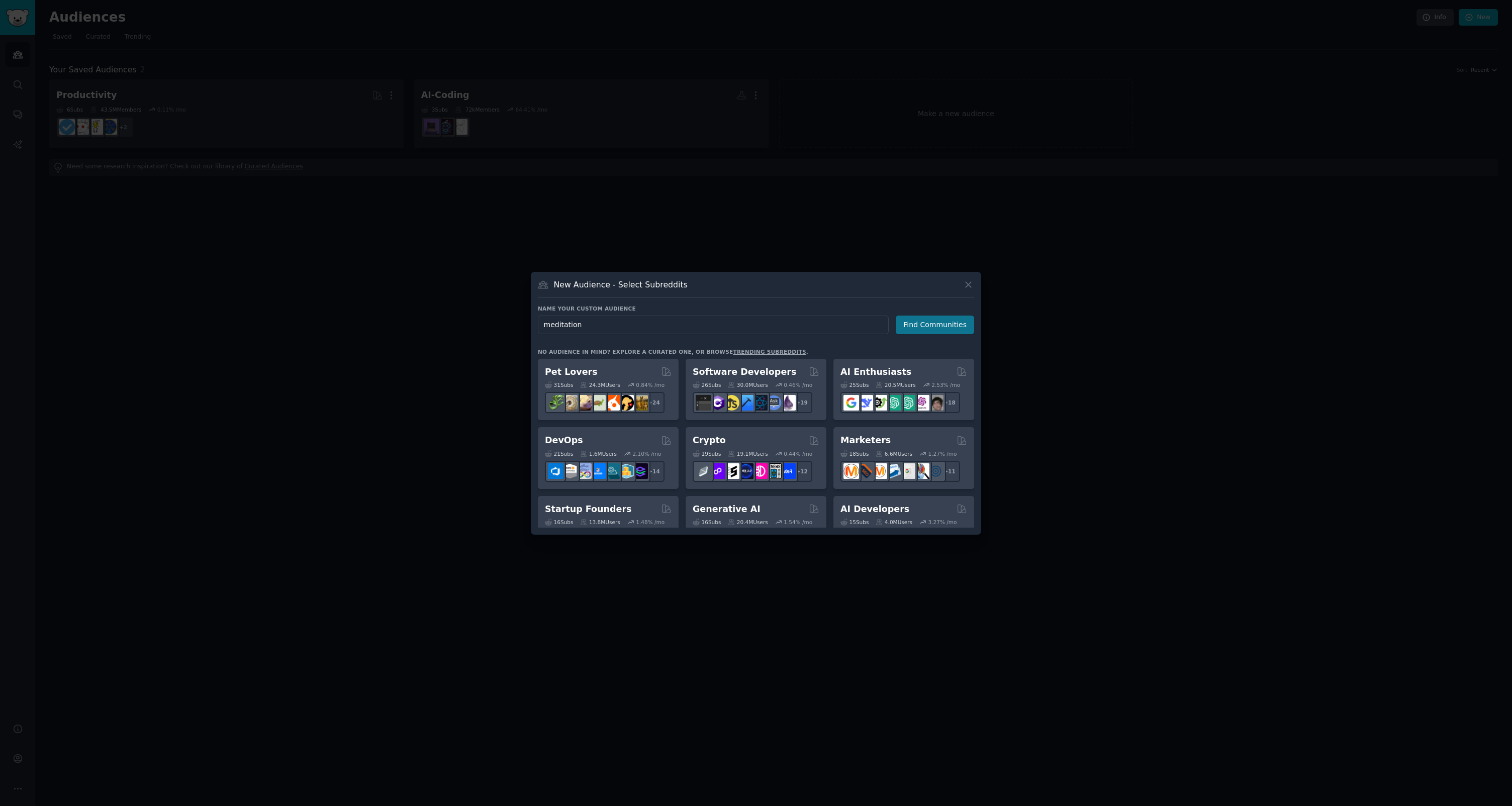
type input "meditation"
click at [927, 327] on button "Find Communities" at bounding box center [935, 324] width 79 height 18
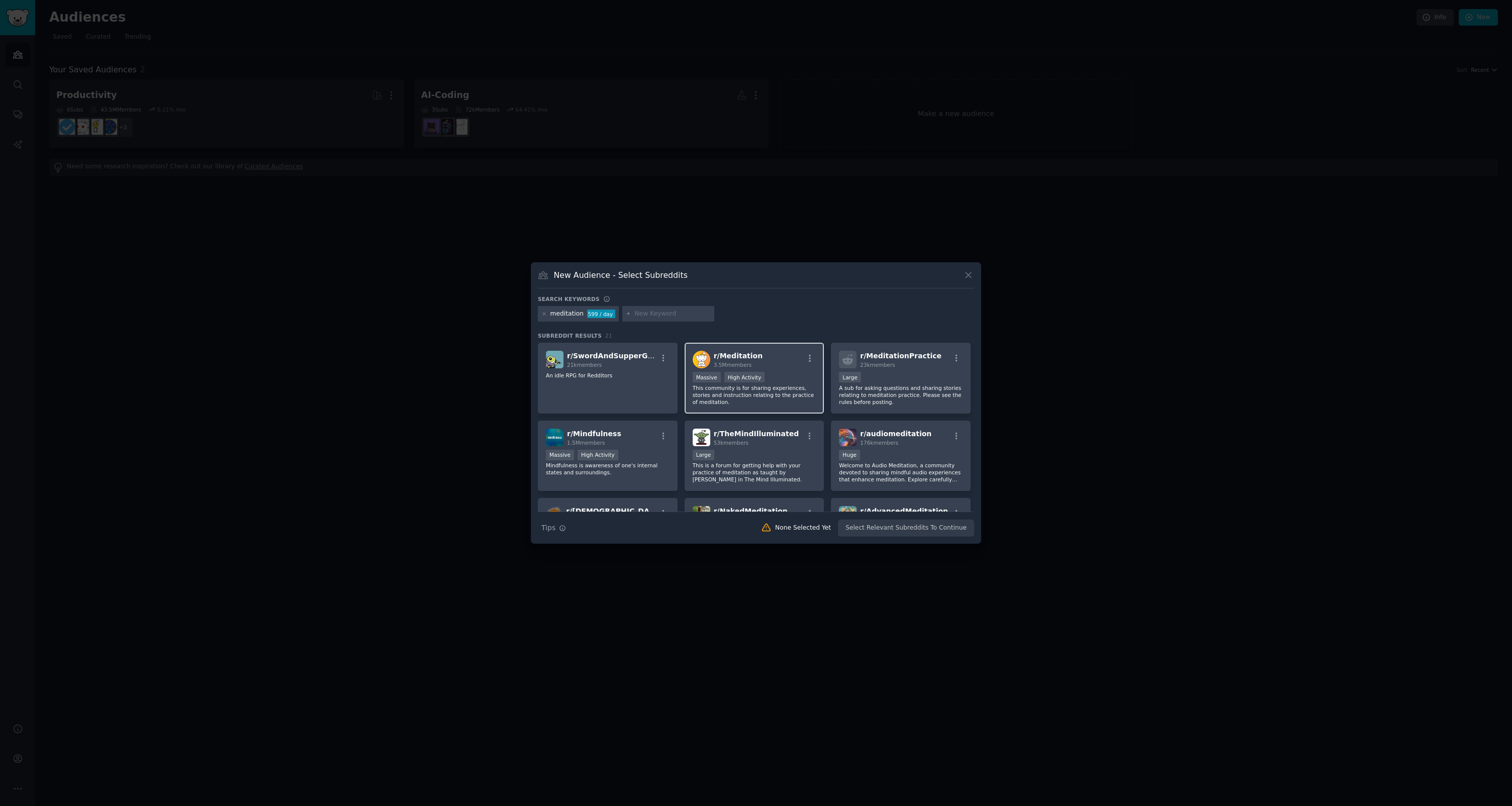
click at [794, 367] on div "r/ Meditation 3.5M members" at bounding box center [754, 359] width 124 height 18
click at [907, 375] on div "10,000 - 100,000 members Large" at bounding box center [901, 377] width 124 height 12
click at [759, 446] on div "r/ TheMindIlluminated 53k members Large This is a forum for getting help with y…" at bounding box center [754, 456] width 140 height 71
click at [633, 440] on div "r/ Mindfulness 1.5M members" at bounding box center [608, 437] width 124 height 18
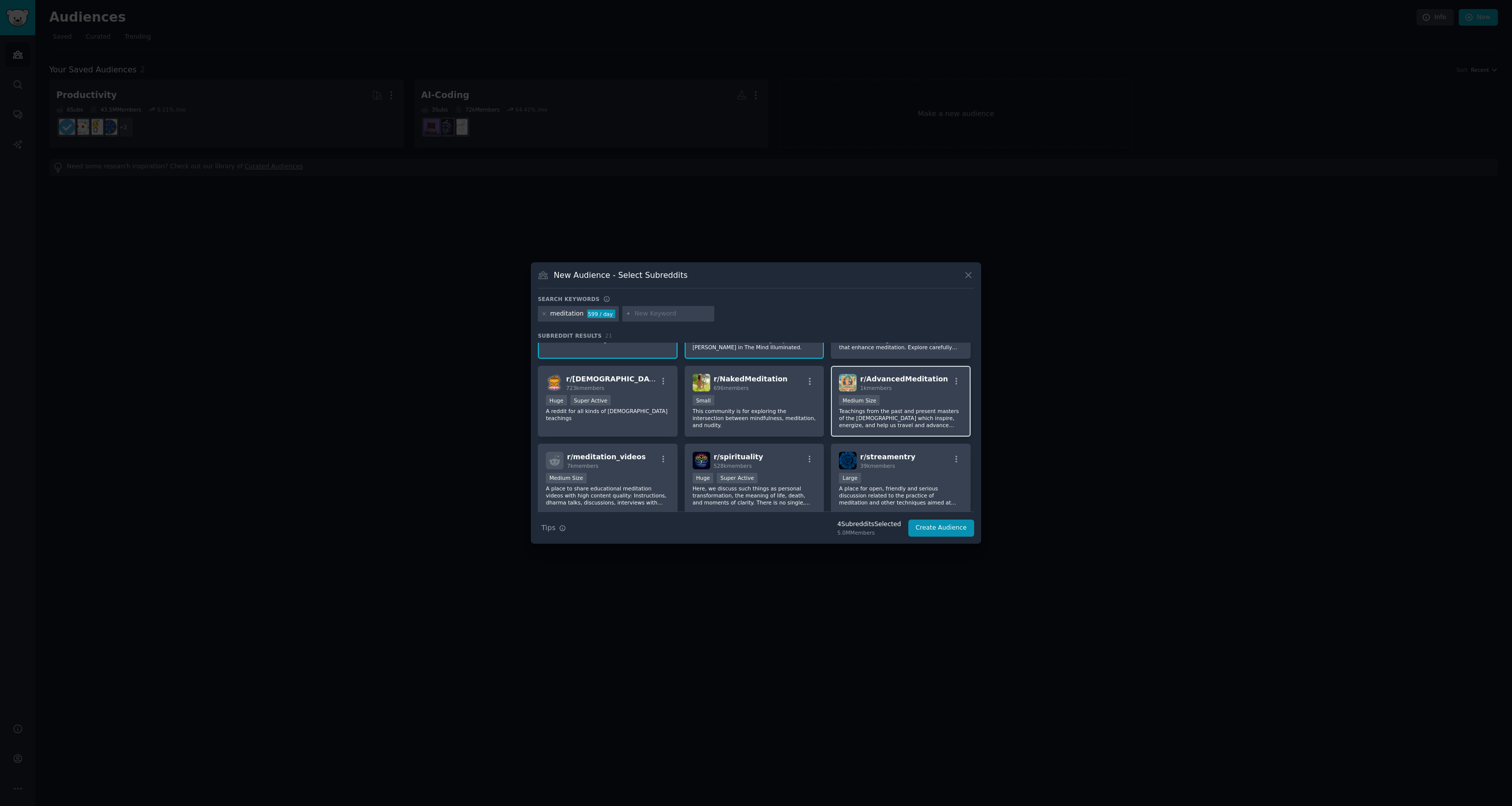
scroll to position [138, 0]
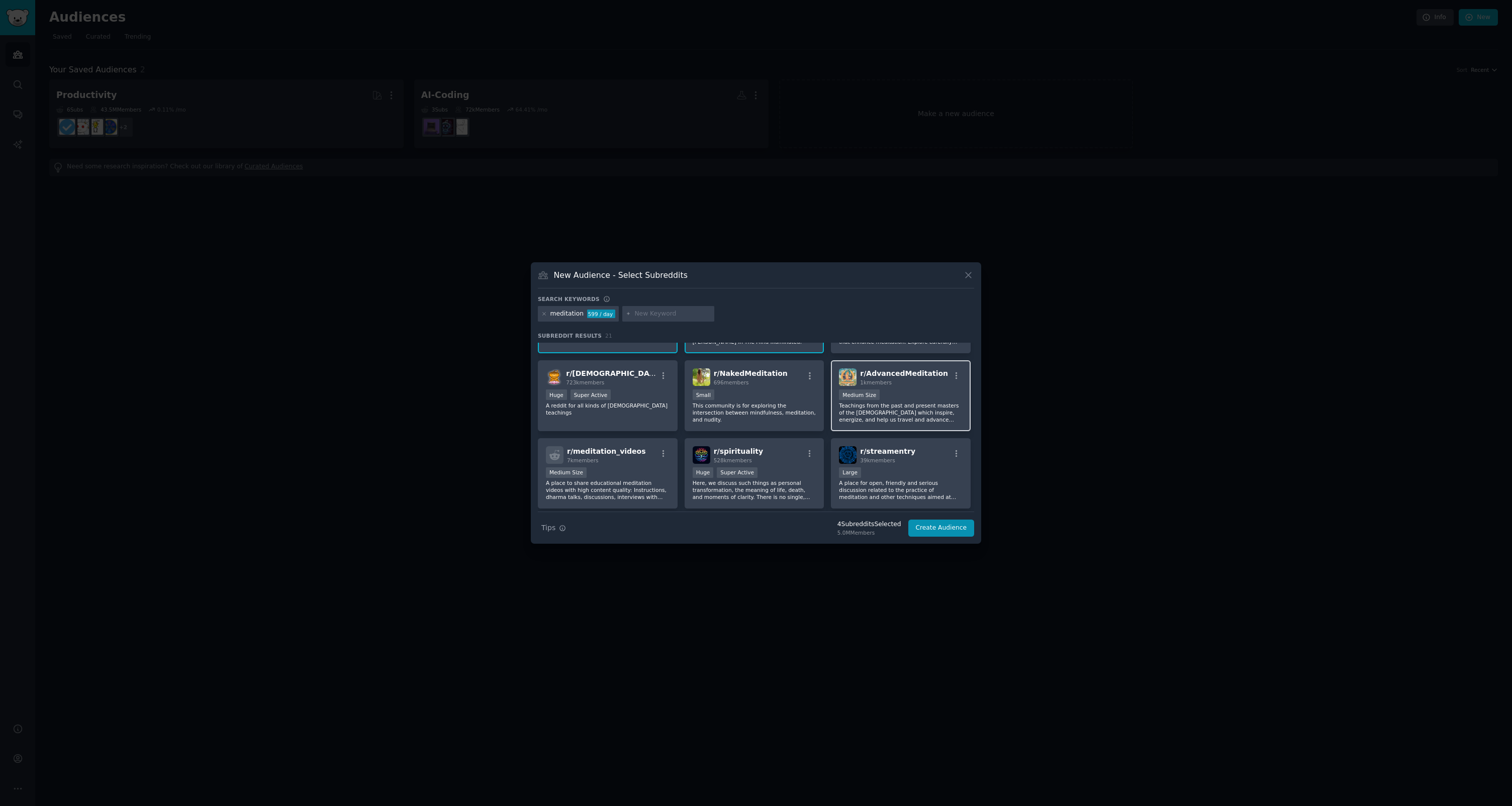
click at [916, 412] on p "Teachings from the past and present masters of the Dharma which inspire, energi…" at bounding box center [901, 412] width 124 height 21
click at [647, 475] on div "Medium Size" at bounding box center [608, 473] width 124 height 12
click at [785, 466] on div "r/ spirituality 528k members >= 95th percentile for submissions / day Huge Supe…" at bounding box center [754, 474] width 140 height 71
click at [895, 467] on div "10,000 - 100,000 members Large" at bounding box center [901, 473] width 124 height 12
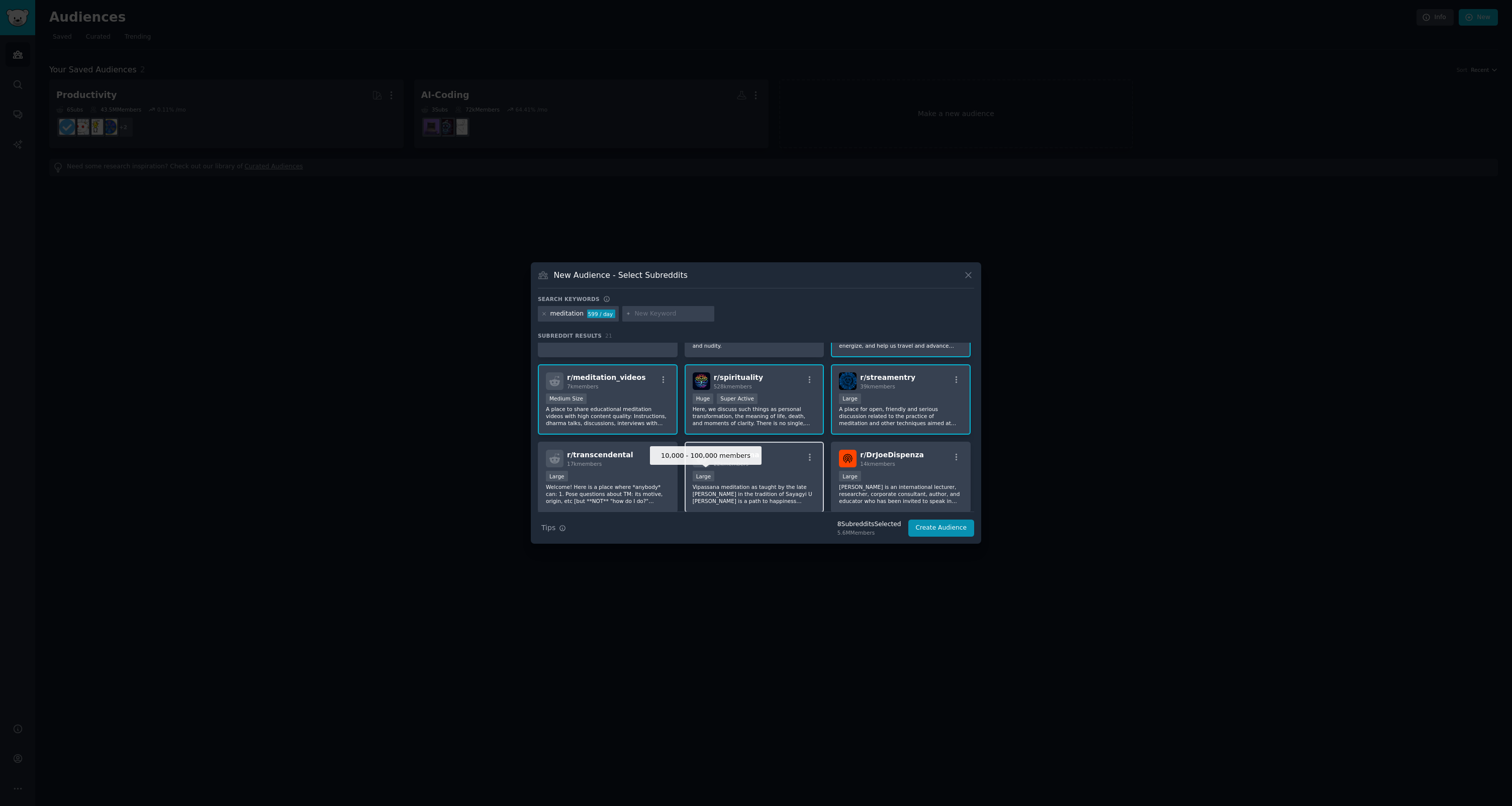
scroll to position [250, 0]
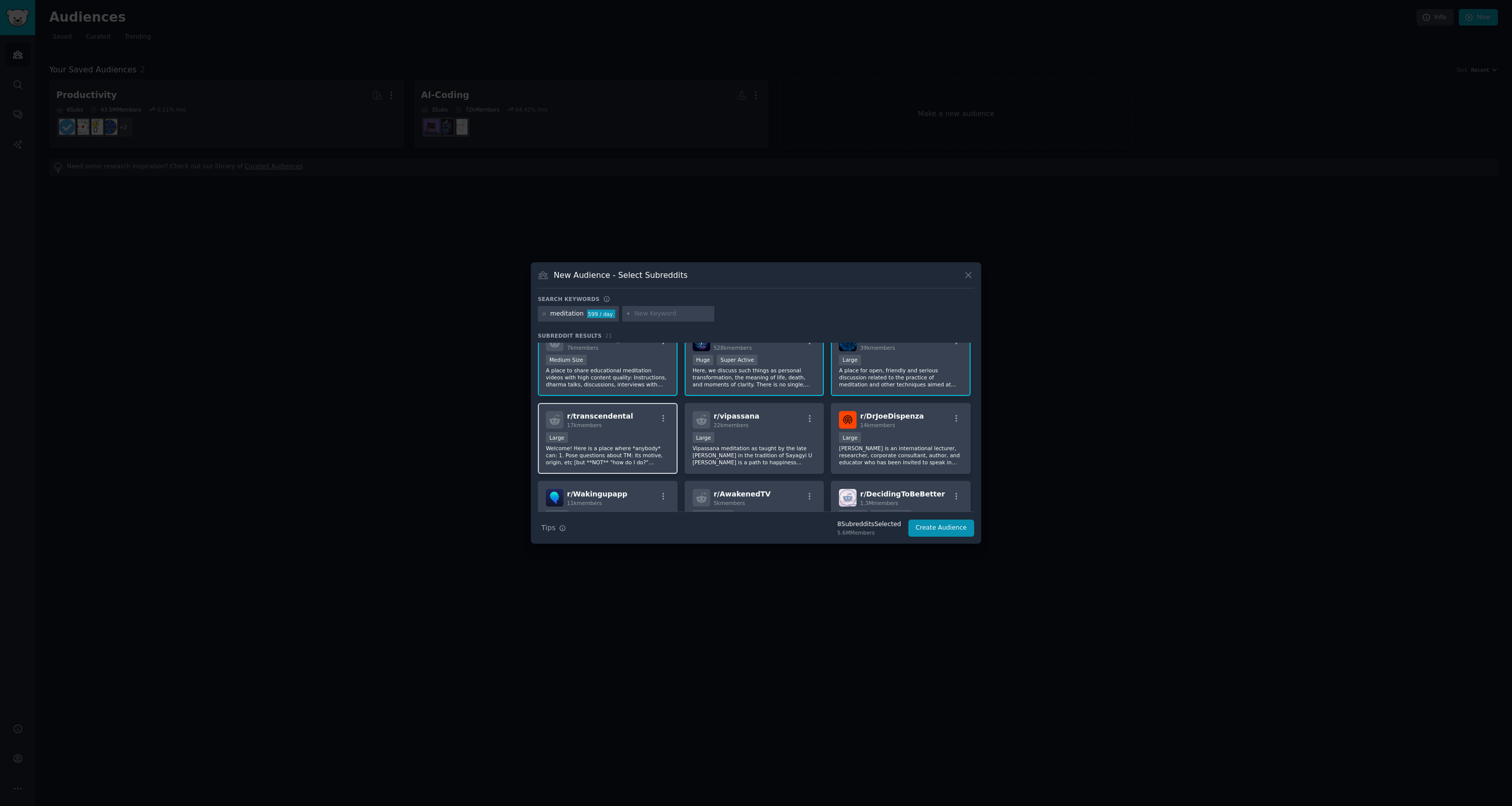
click at [603, 432] on div "Large" at bounding box center [608, 438] width 124 height 12
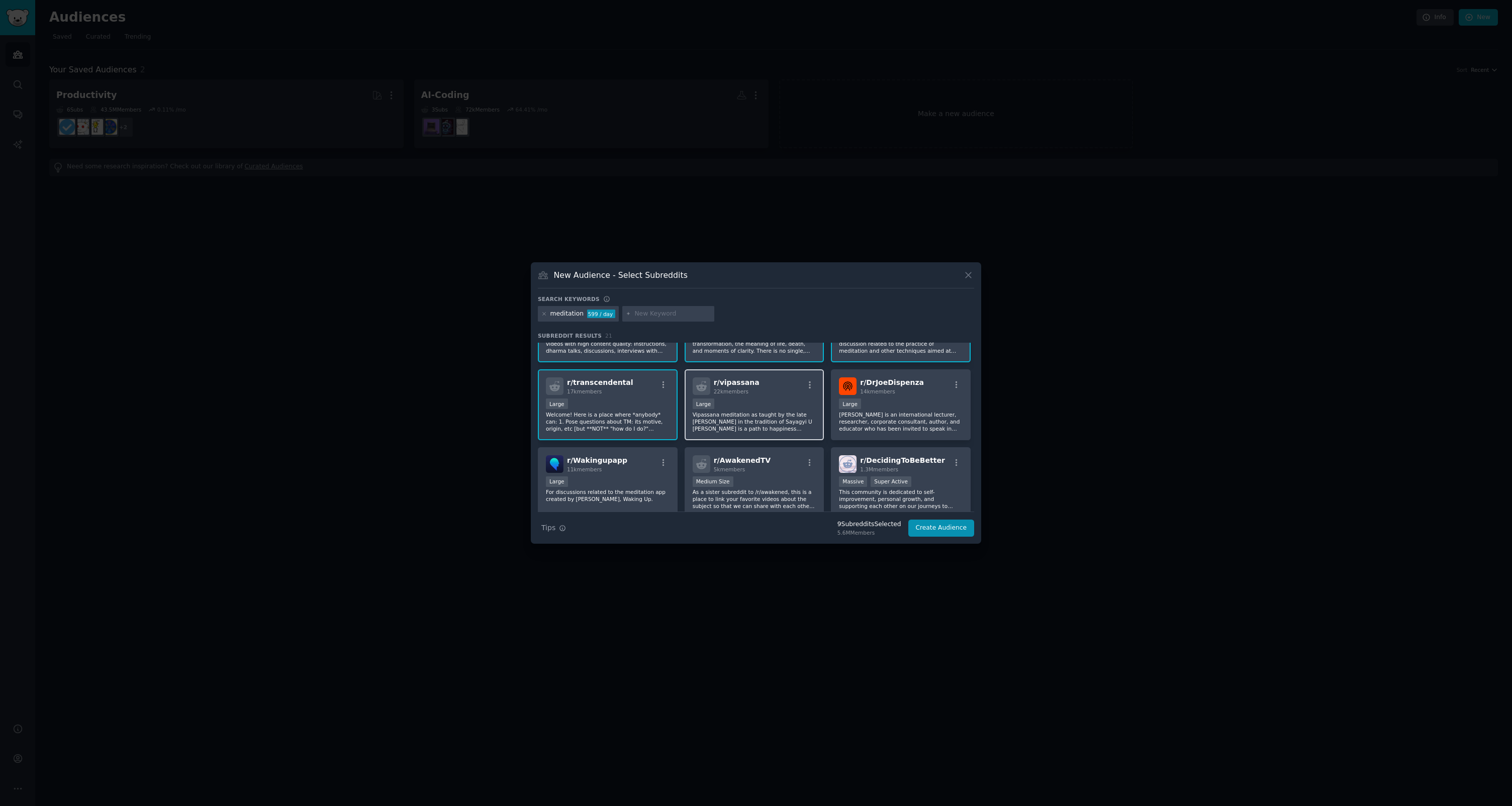
scroll to position [288, 0]
click at [888, 421] on p "Dr Joe Dispenza is an international lecturer, researcher, corporate consultant,…" at bounding box center [901, 418] width 124 height 21
click at [774, 484] on div "Medium Size" at bounding box center [754, 478] width 124 height 12
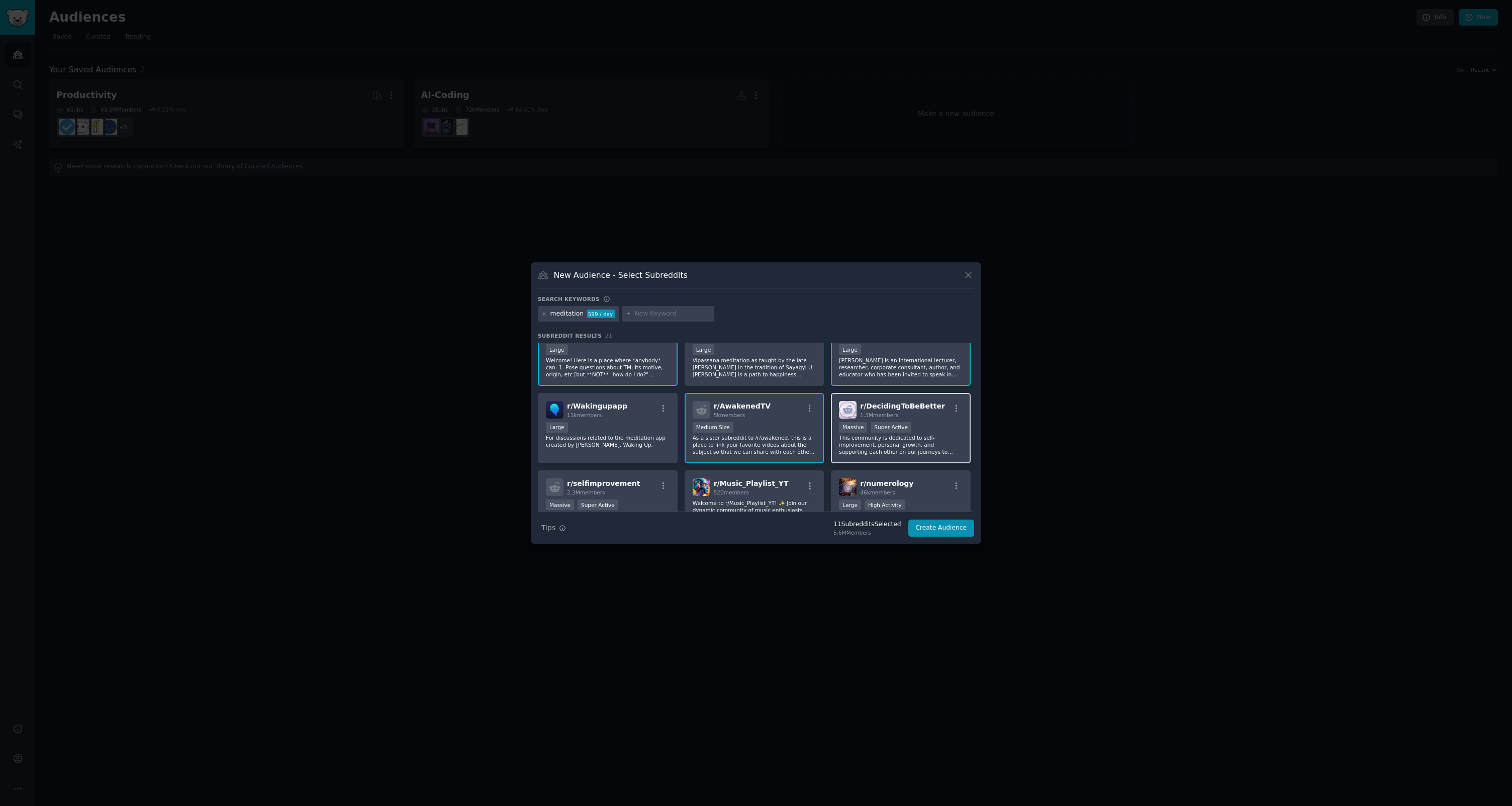
scroll to position [339, 0]
click at [920, 438] on p "This community is dedicated to self-improvement, personal growth, and supportin…" at bounding box center [901, 443] width 124 height 21
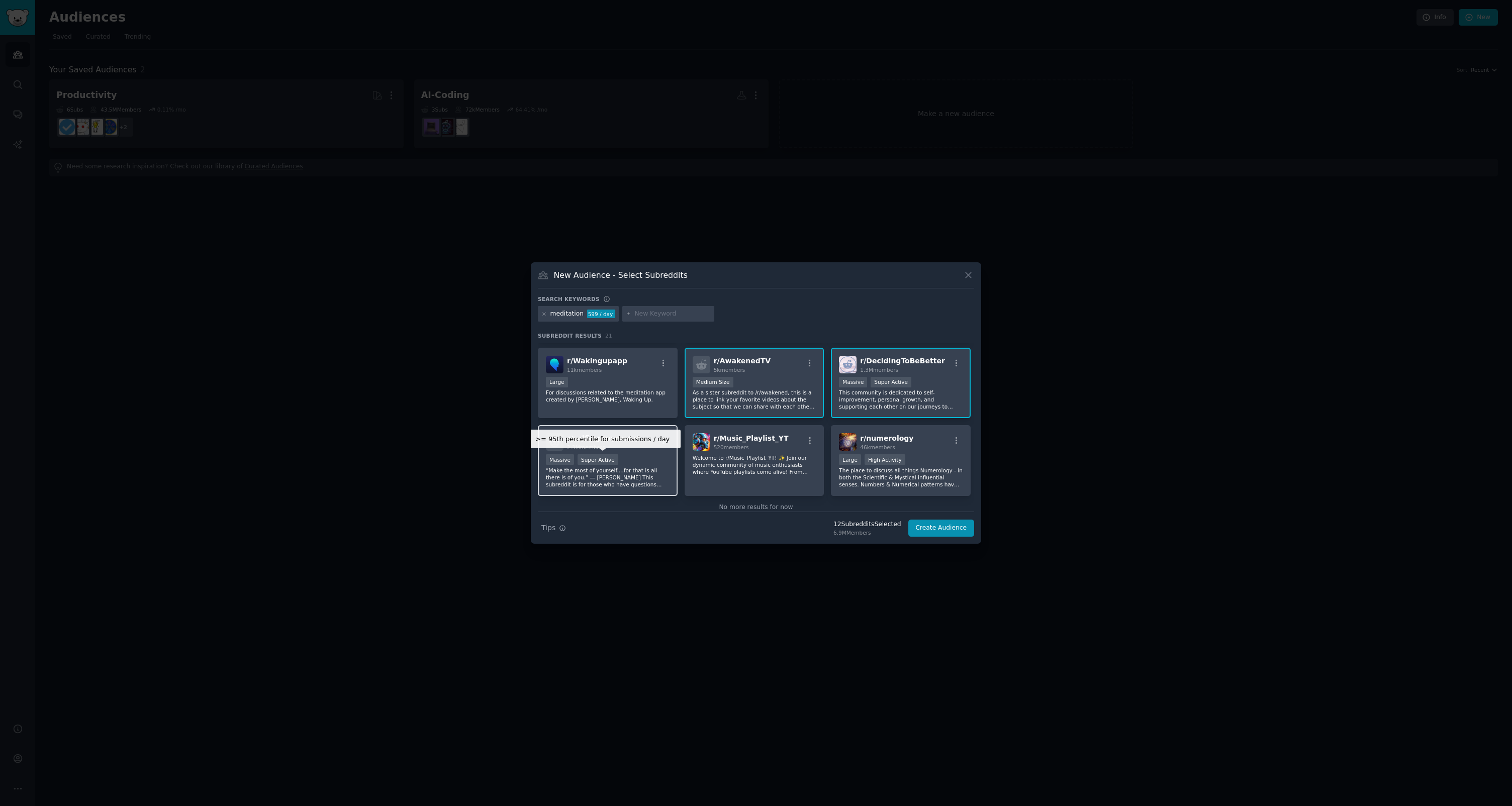
scroll to position [402, 0]
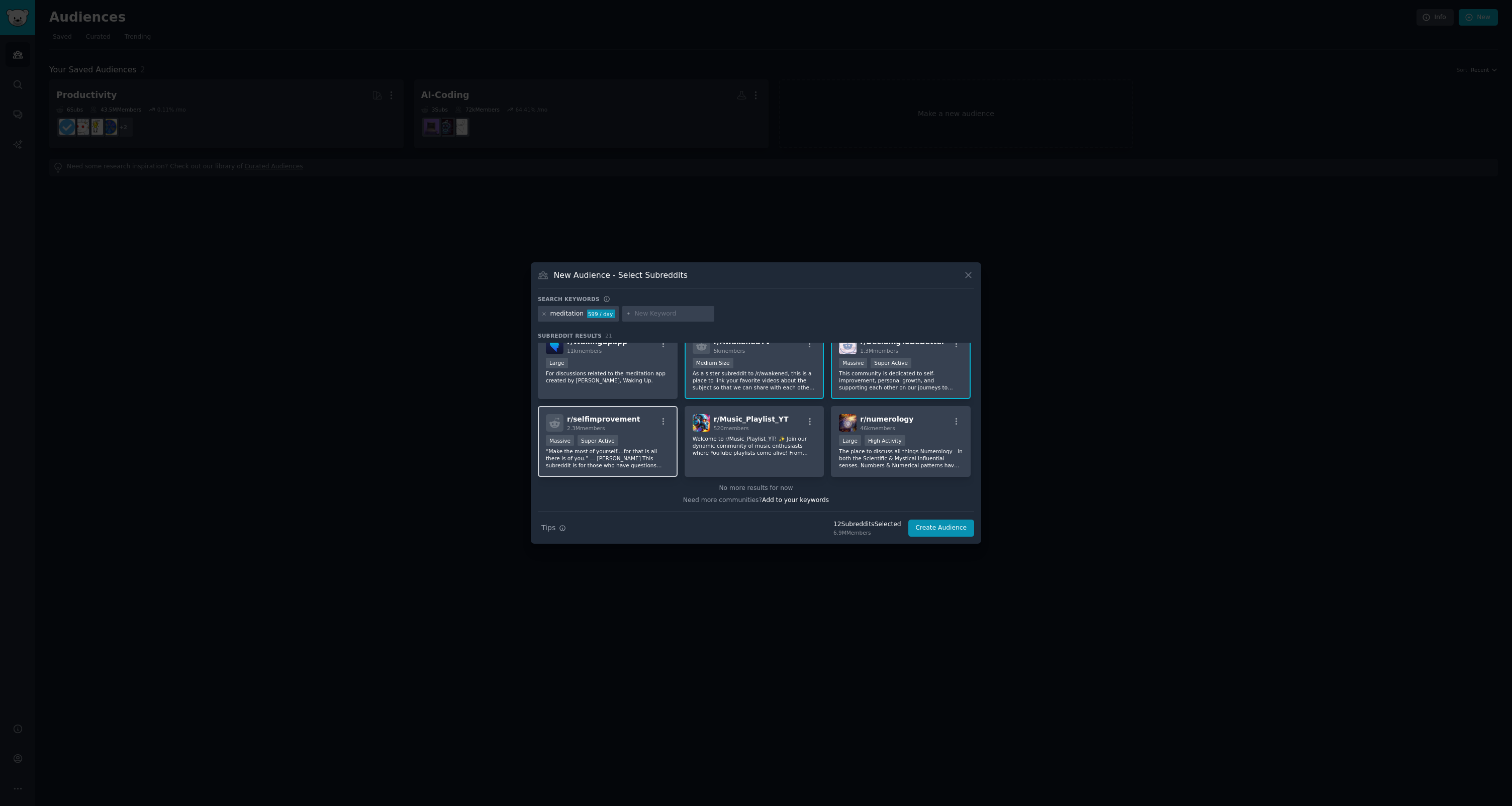
click at [626, 442] on div ">= 95th percentile for submissions / day Massive Super Active" at bounding box center [608, 441] width 124 height 12
click at [938, 526] on button "Create Audience" at bounding box center [941, 528] width 66 height 17
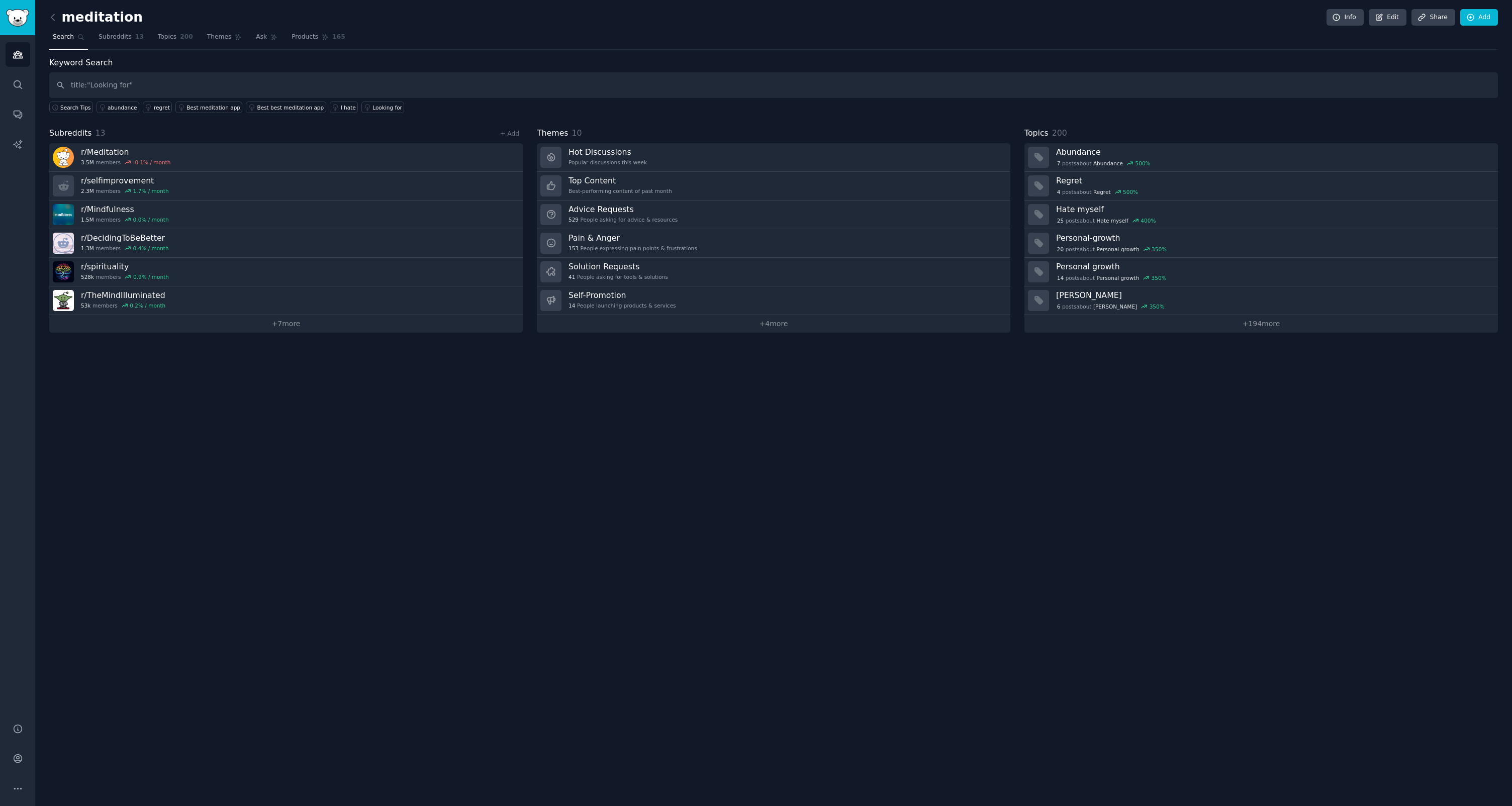
type input "title:"Looking for""
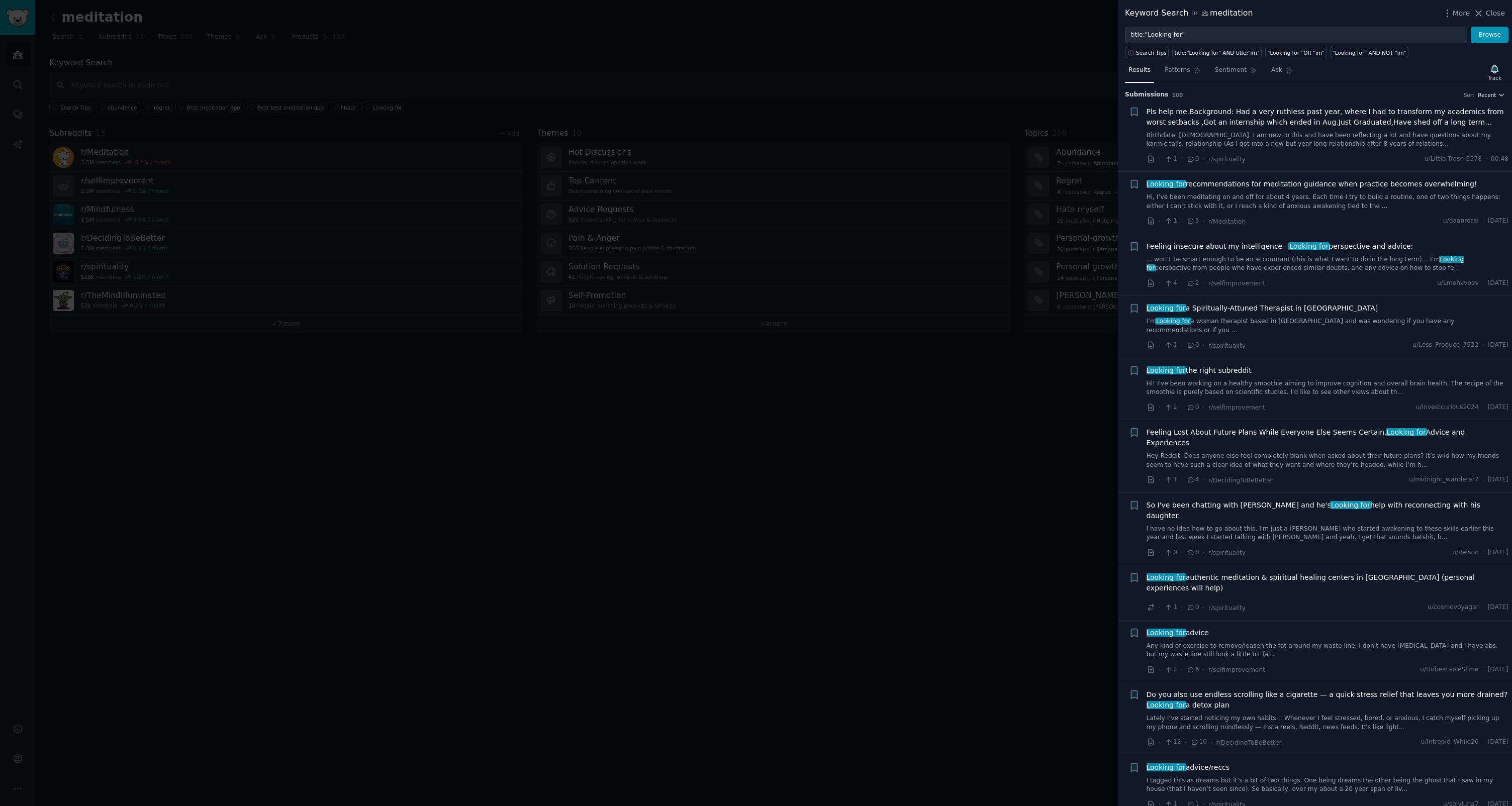
click at [1490, 96] on span "Recent" at bounding box center [1487, 95] width 18 height 7
click at [1451, 130] on div "Upvotes" at bounding box center [1454, 132] width 94 height 18
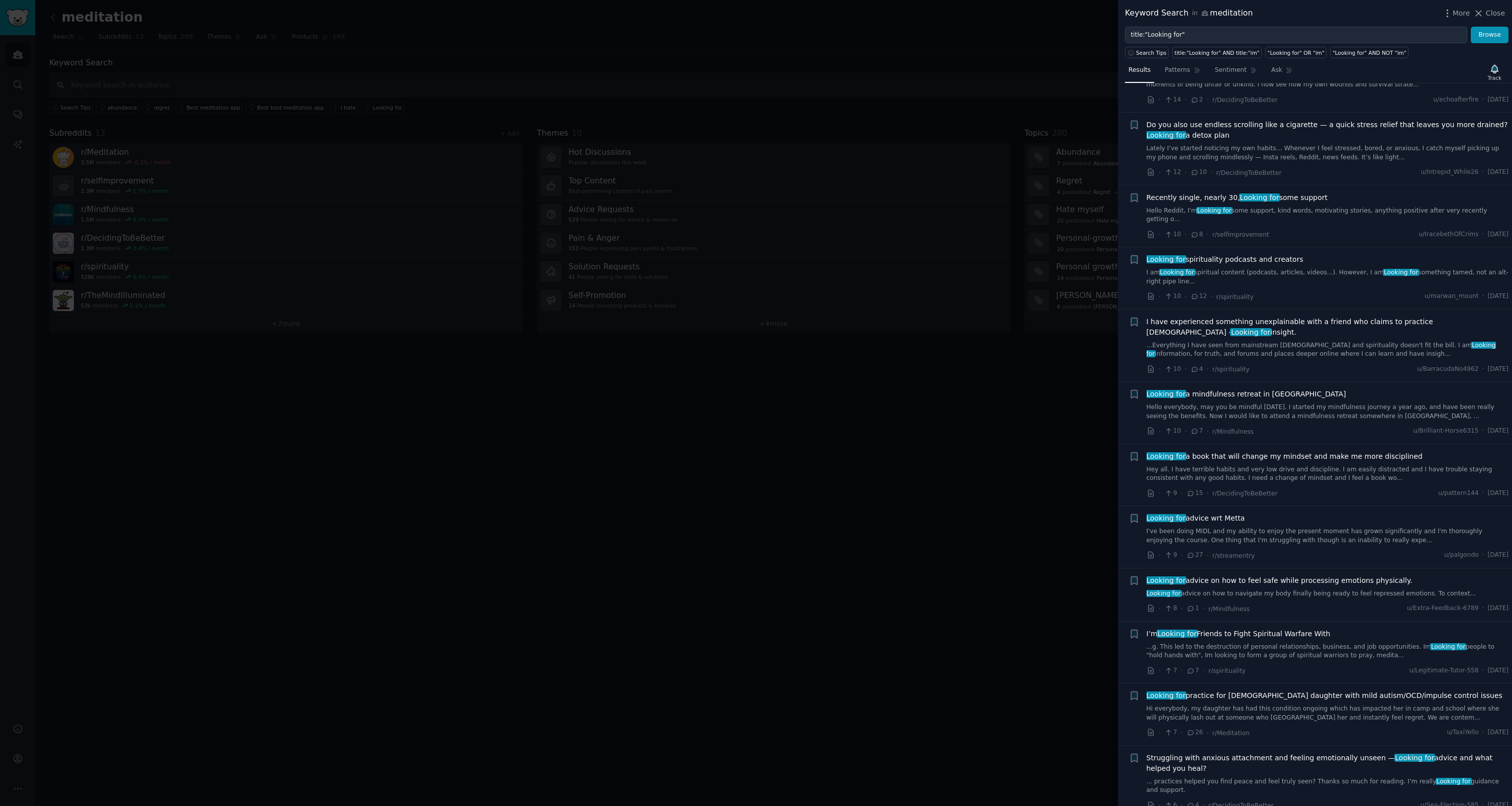
scroll to position [547, 0]
click at [1205, 256] on div "Looking for spirituality podcasts and creators I am Looking for spiritual conte…" at bounding box center [1328, 268] width 363 height 31
click at [1212, 252] on span "Looking for spirituality podcasts and creators" at bounding box center [1225, 258] width 157 height 10
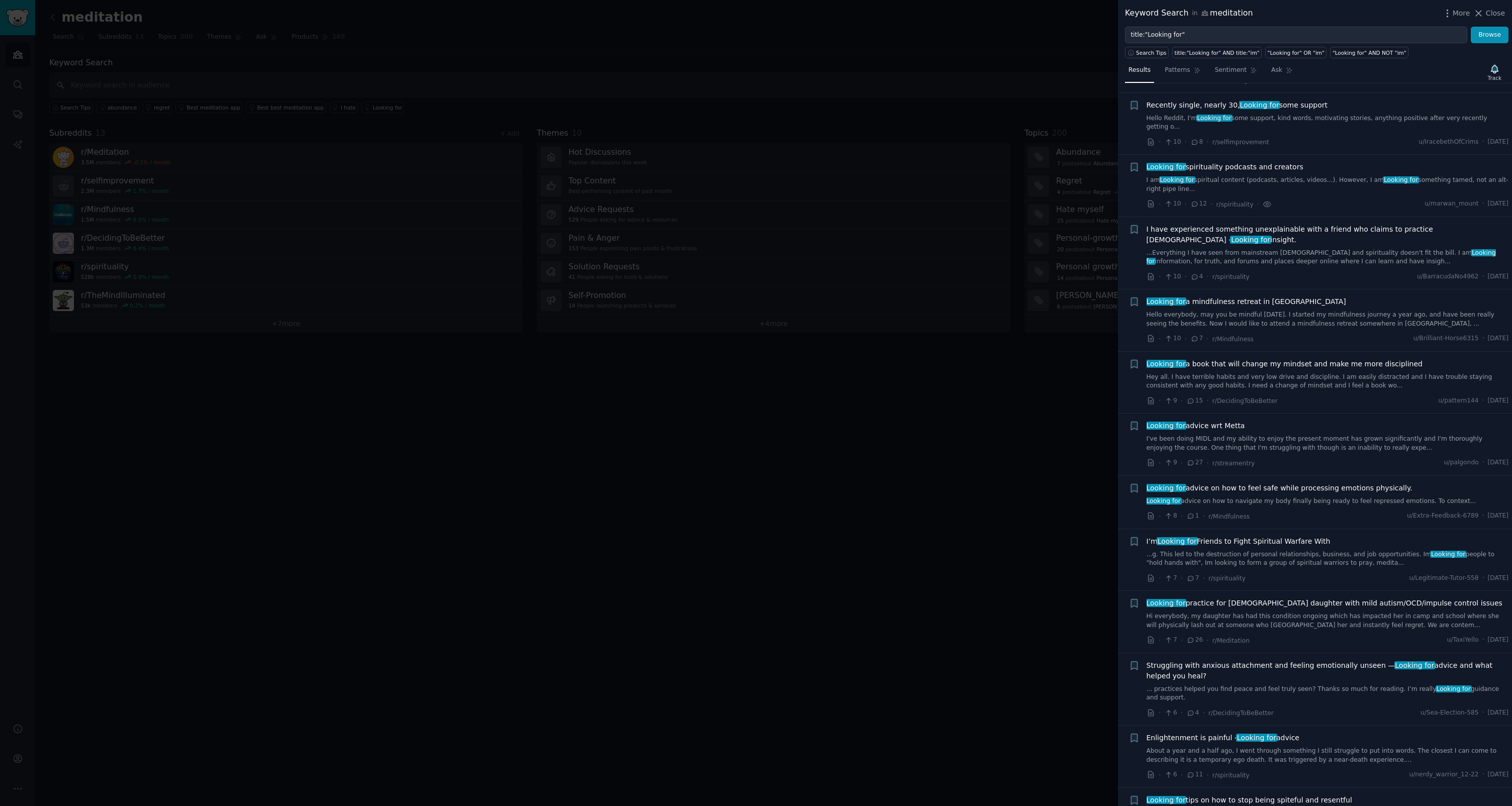
scroll to position [636, 0]
click at [303, 111] on div at bounding box center [756, 403] width 1512 height 806
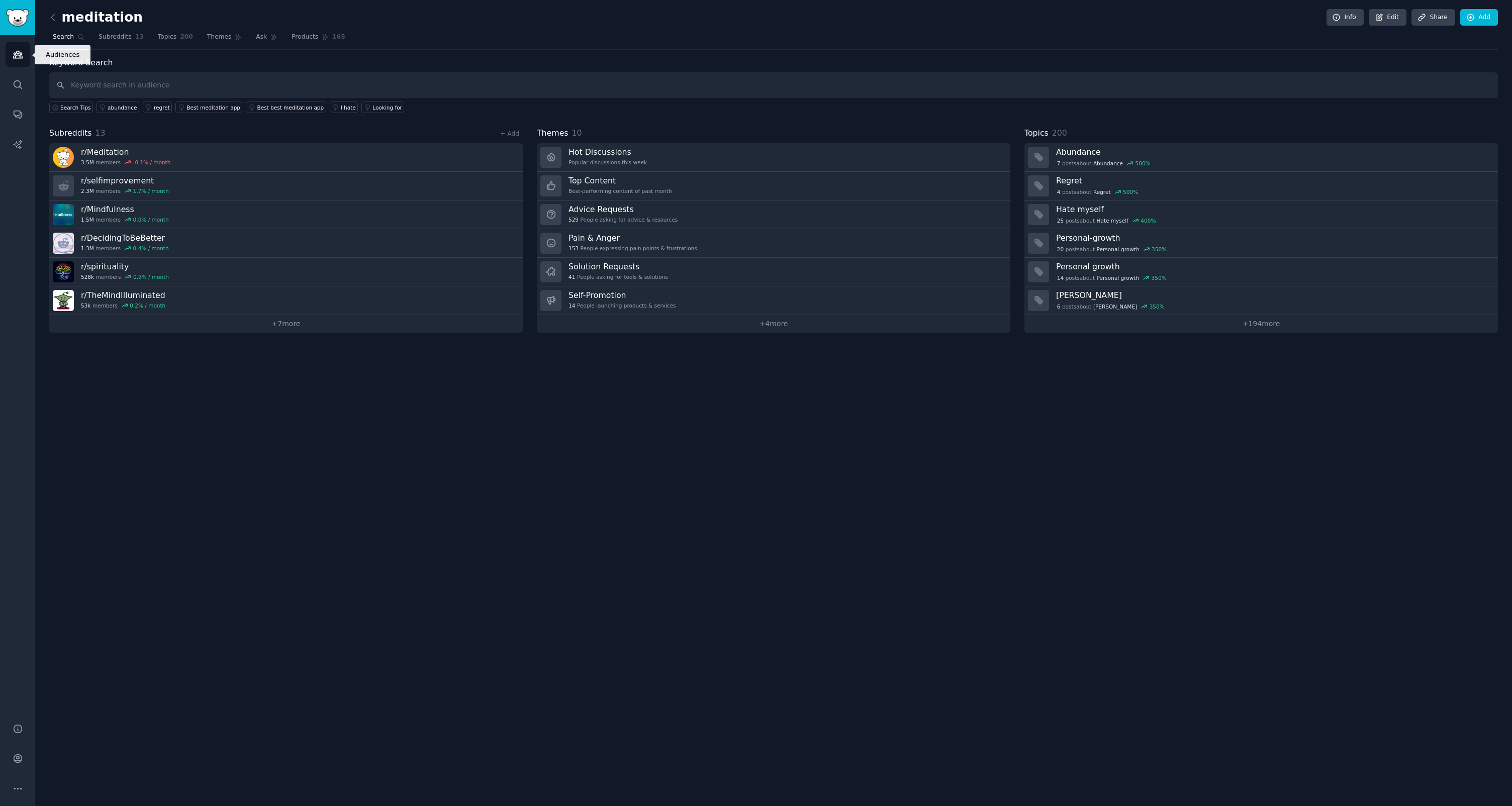
click at [5, 60] on link "Audiences" at bounding box center [18, 54] width 25 height 25
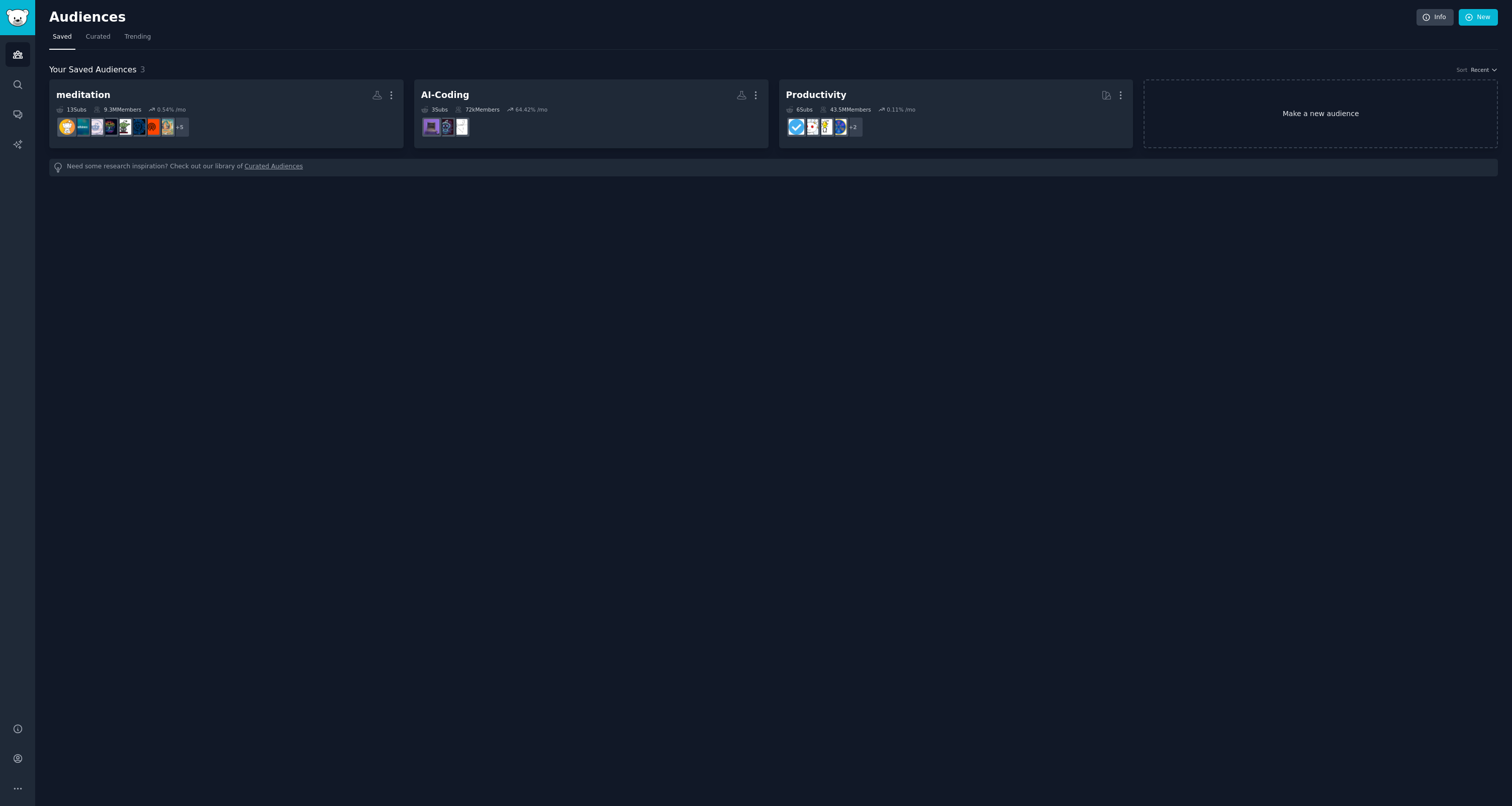
click at [1265, 96] on link "Make a new audience" at bounding box center [1321, 113] width 354 height 69
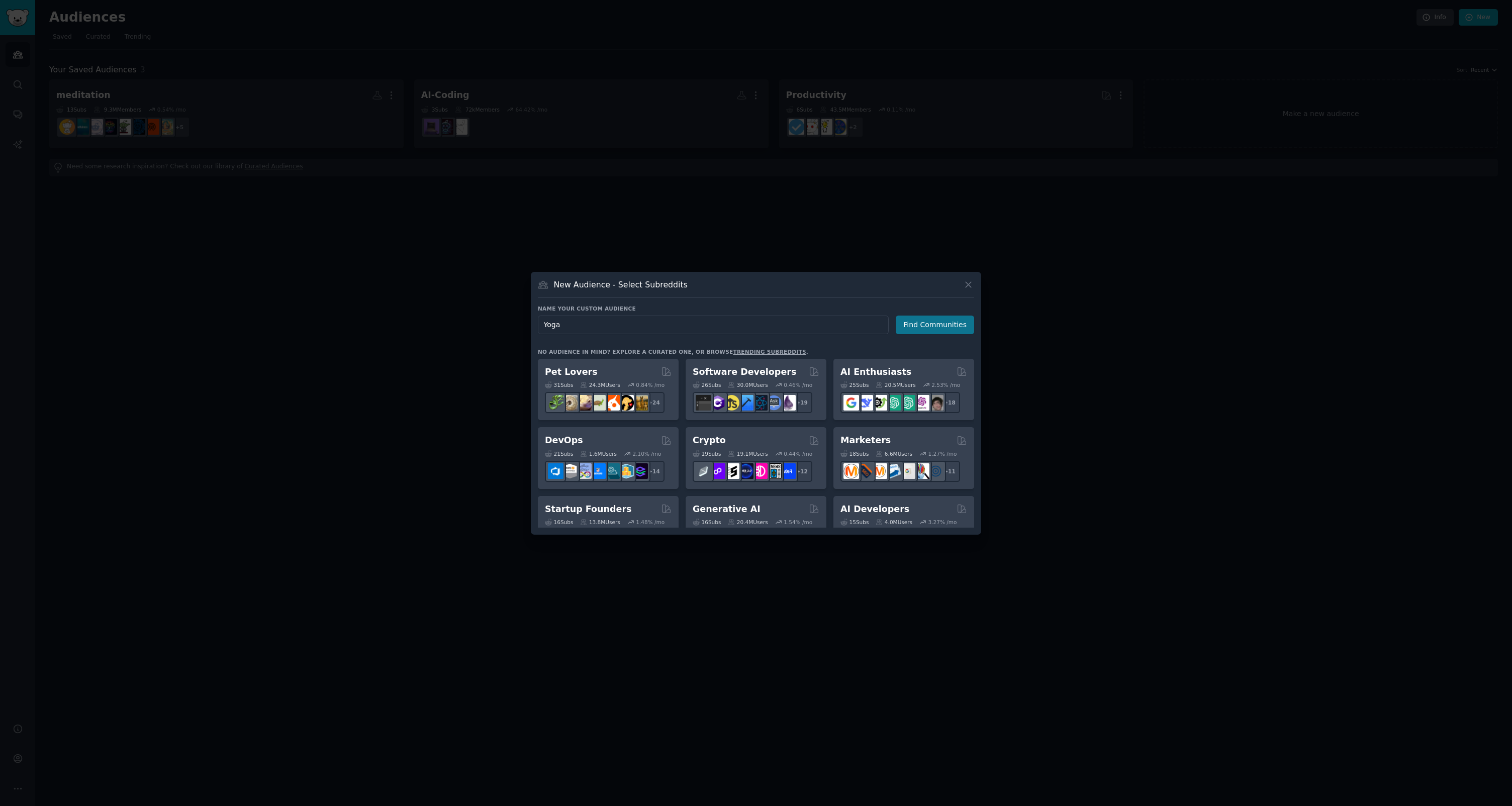
type input "Yoga"
click at [923, 325] on button "Find Communities" at bounding box center [935, 324] width 79 height 18
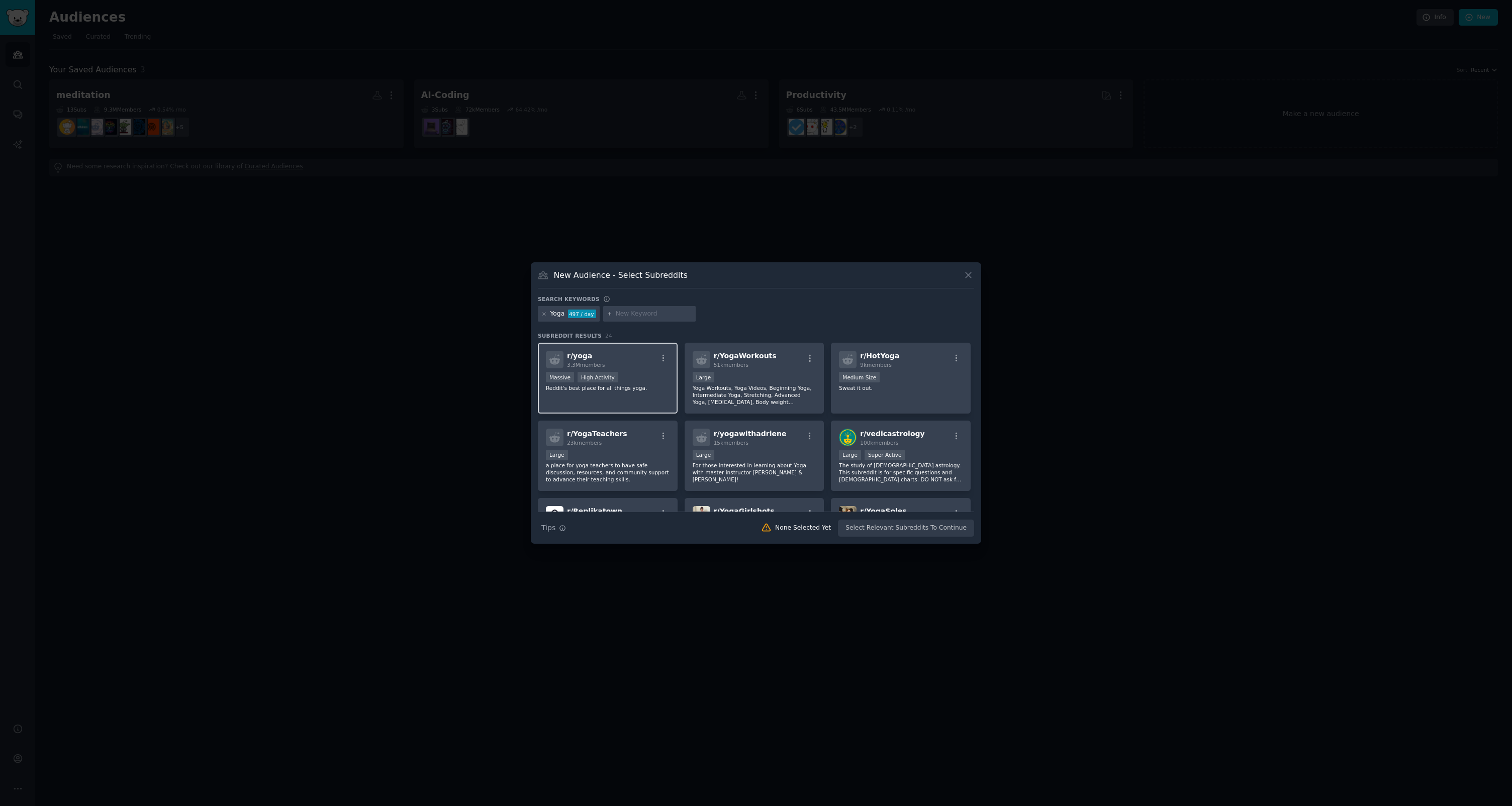
click at [647, 374] on div "Massive High Activity" at bounding box center [608, 377] width 124 height 12
click at [762, 383] on div "Large" at bounding box center [754, 377] width 124 height 12
click at [867, 388] on p "Sweat it out." at bounding box center [901, 387] width 124 height 7
click at [900, 441] on div "100k members" at bounding box center [892, 442] width 64 height 7
drag, startPoint x: 796, startPoint y: 450, endPoint x: 652, endPoint y: 442, distance: 144.2
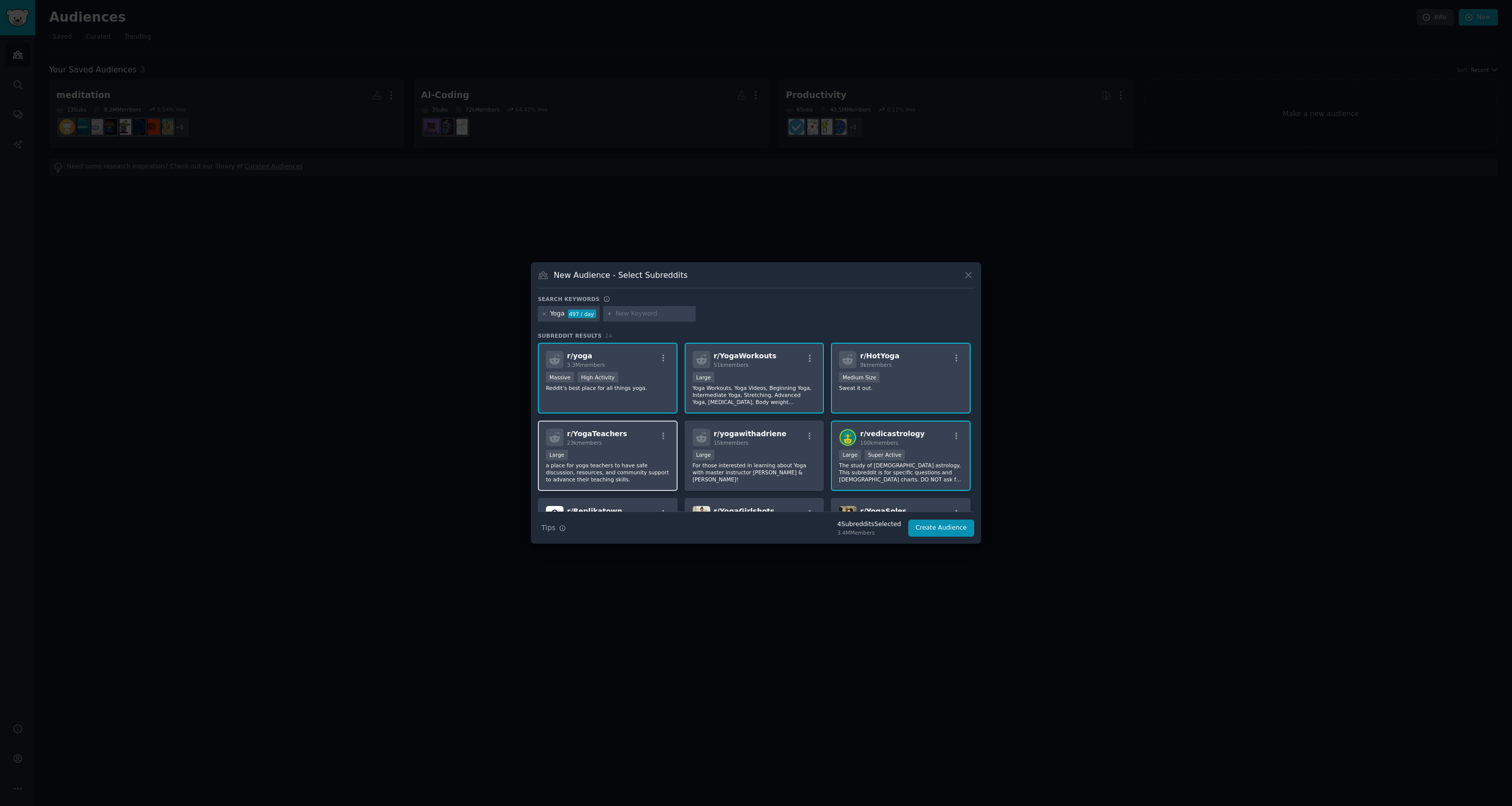
click at [794, 450] on div "Large" at bounding box center [754, 455] width 124 height 12
click at [624, 440] on div "r/ YogaTeachers 23k members" at bounding box center [608, 437] width 124 height 18
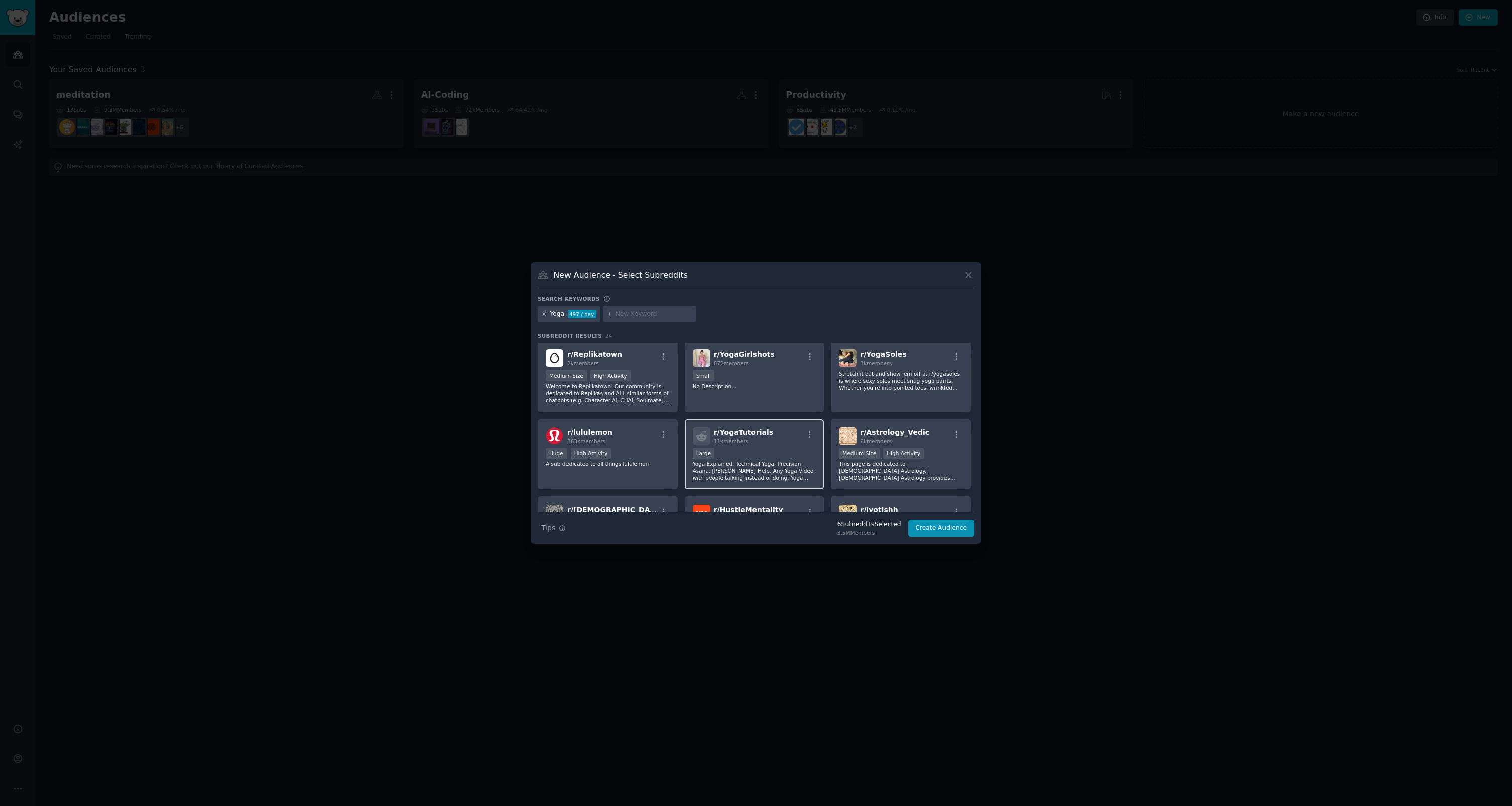
scroll to position [170, 0]
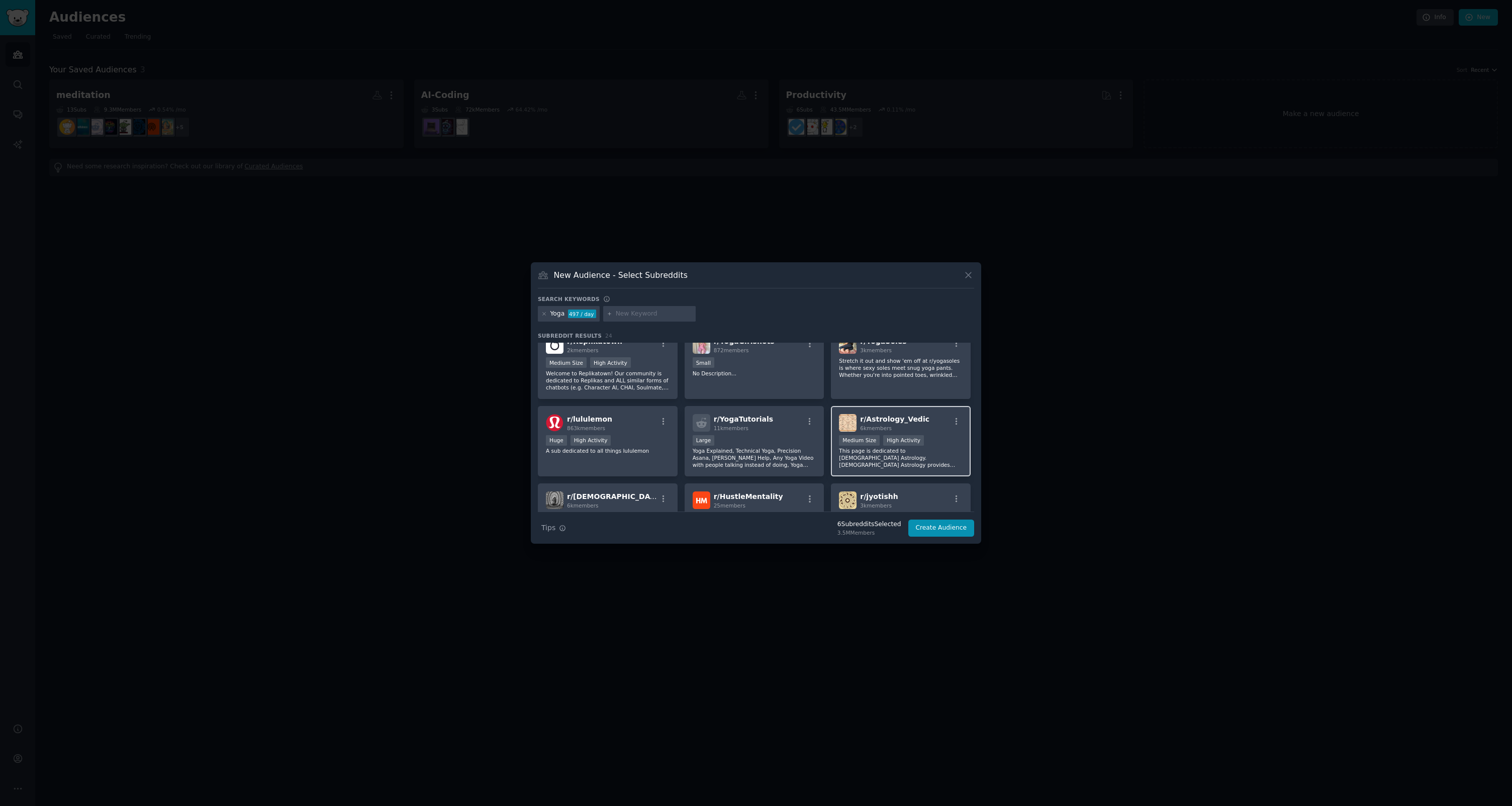
click at [885, 465] on p "This page is dedicated to Vedic Astrology. Vedic Astrology provides most accura…" at bounding box center [901, 457] width 124 height 21
click at [751, 459] on p "Yoga Explained, Technical Yoga, Precision Asana, Pranayama Help, Any Yoga Video…" at bounding box center [754, 457] width 124 height 21
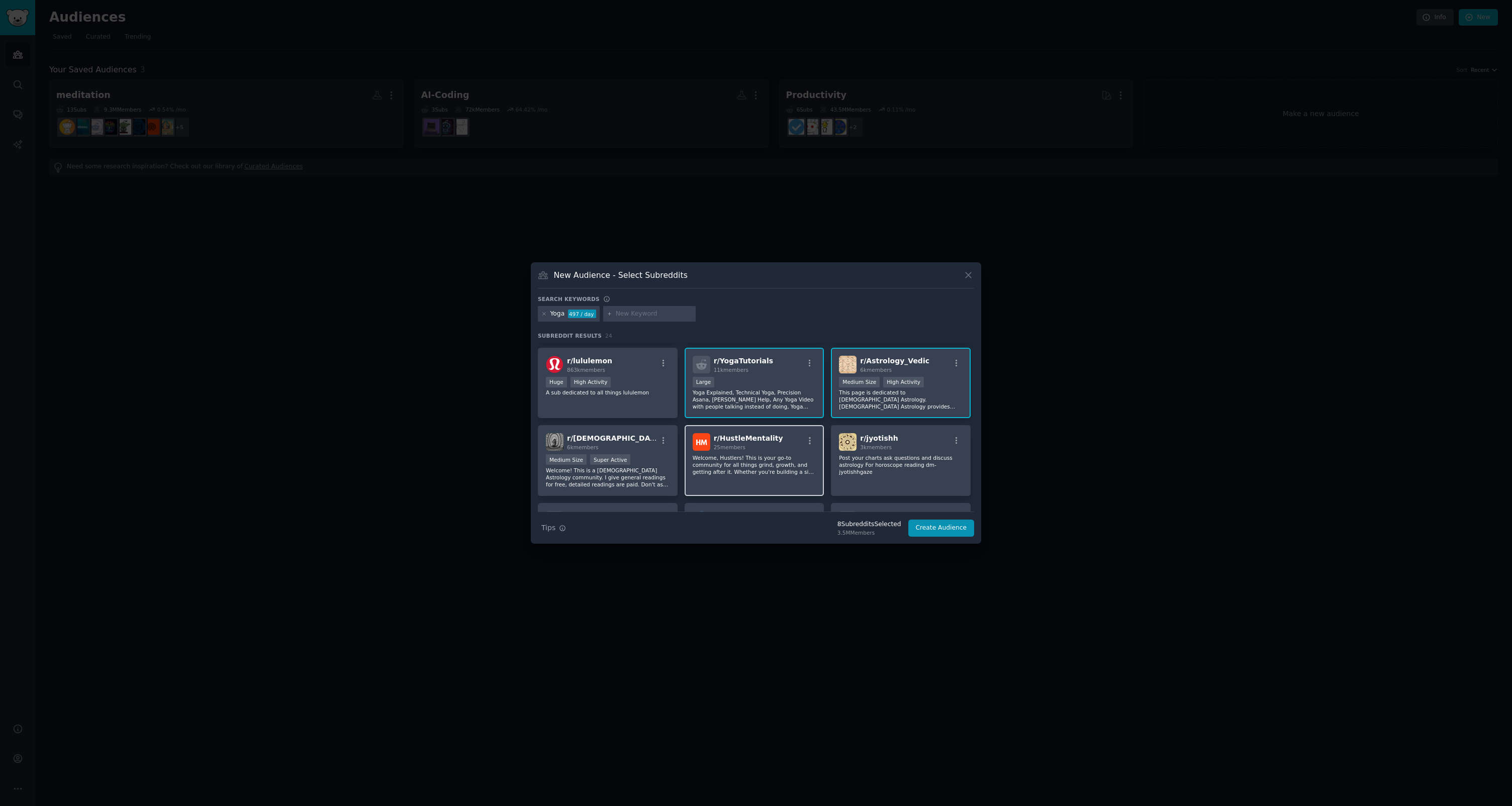
scroll to position [238, 0]
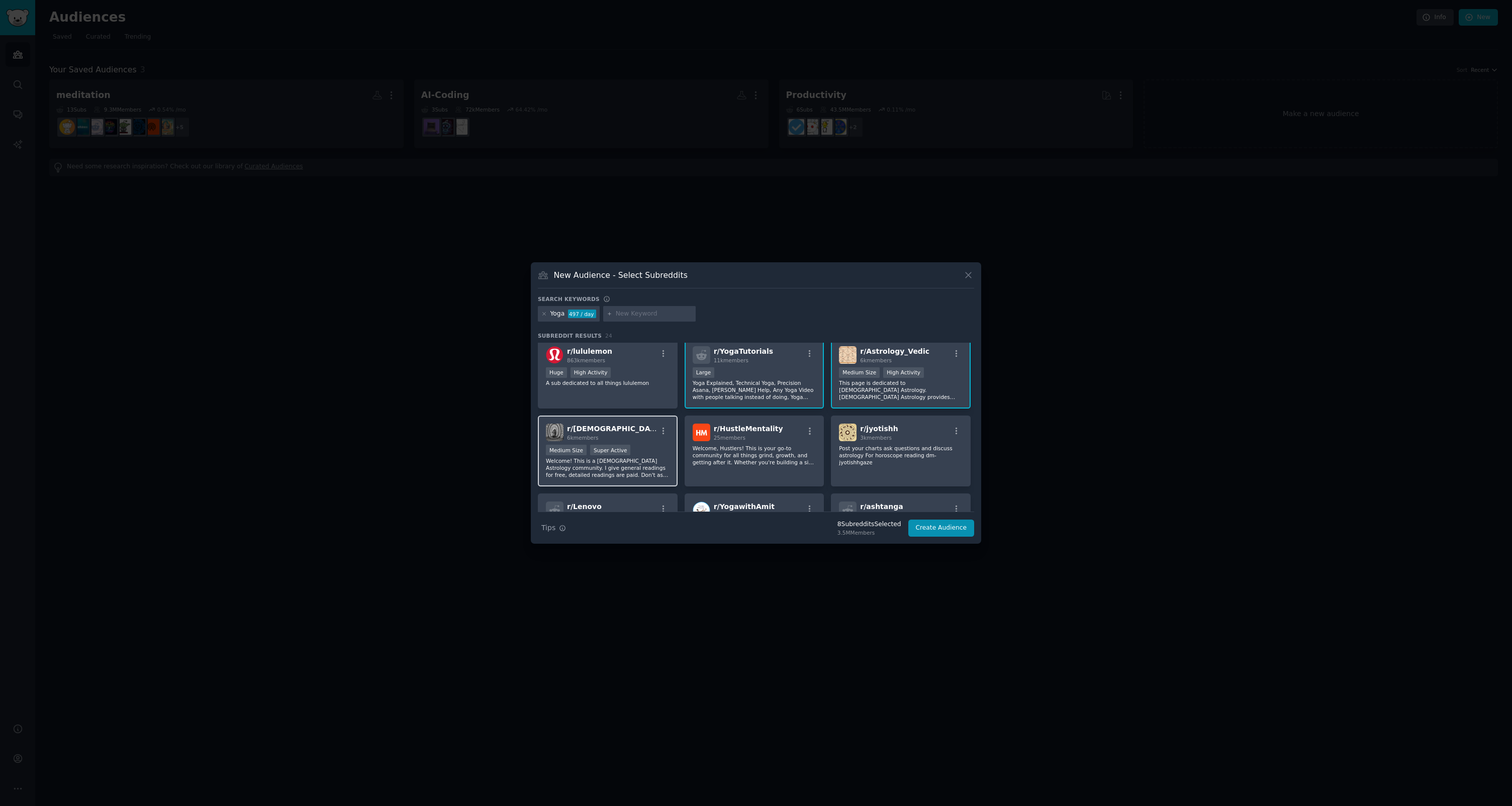
click at [626, 466] on p "Welcome! This is a Vedic Astrology community. I give general readings for free,…" at bounding box center [608, 468] width 124 height 21
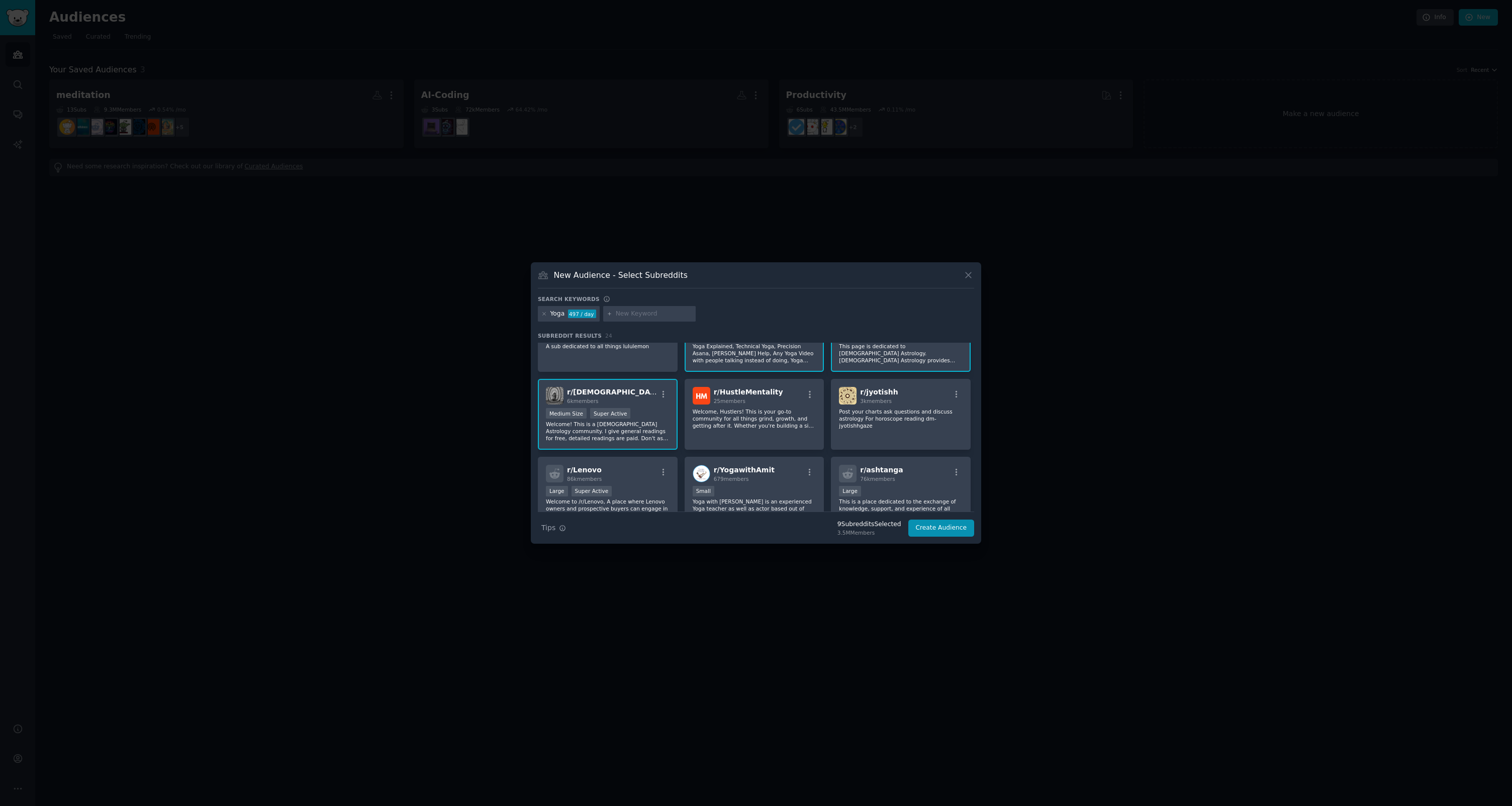
scroll to position [284, 0]
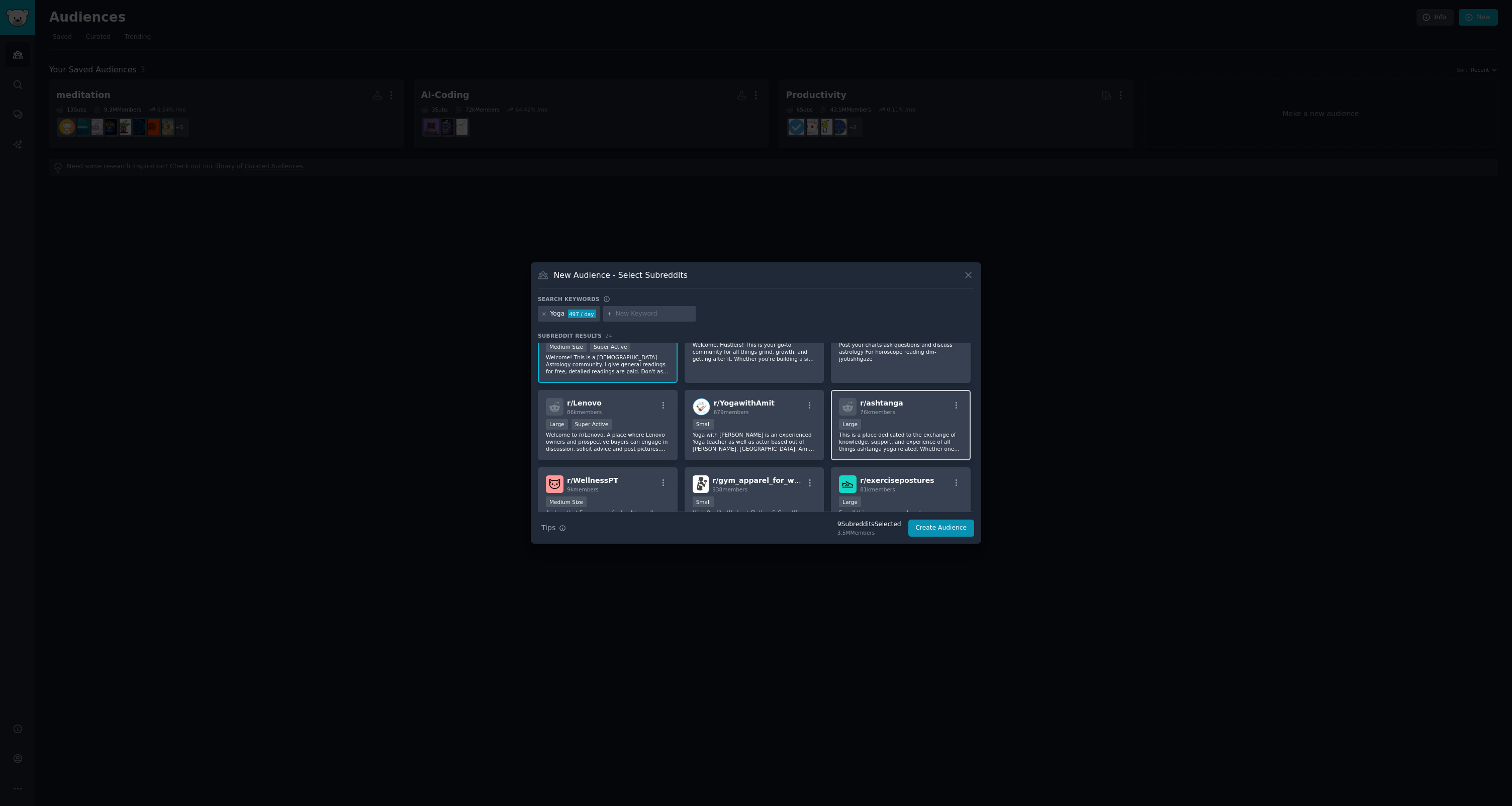
click at [885, 434] on p "This is a place dedicated to the exchange of knowledge, support, and experience…" at bounding box center [901, 442] width 124 height 21
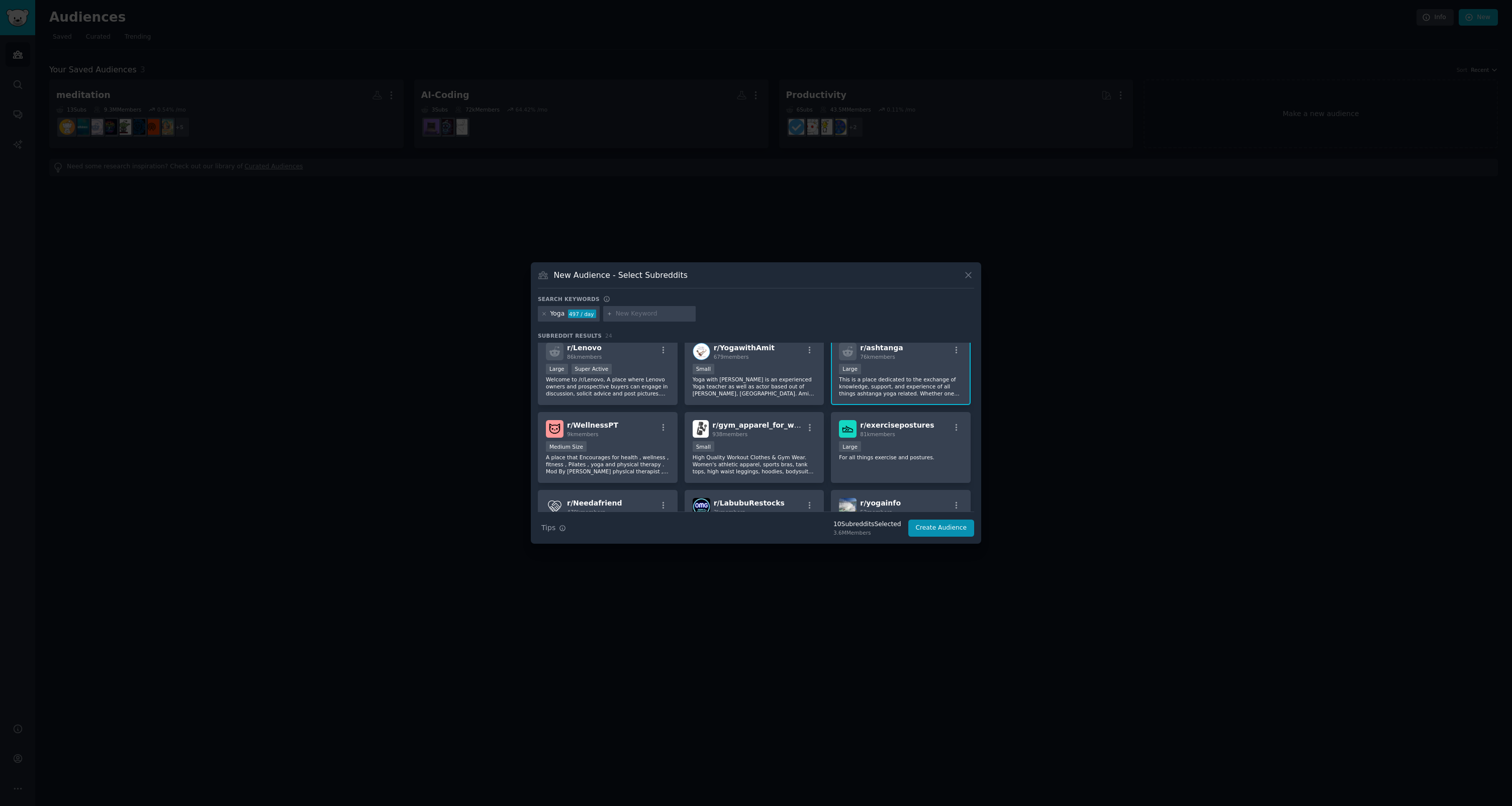
scroll to position [404, 0]
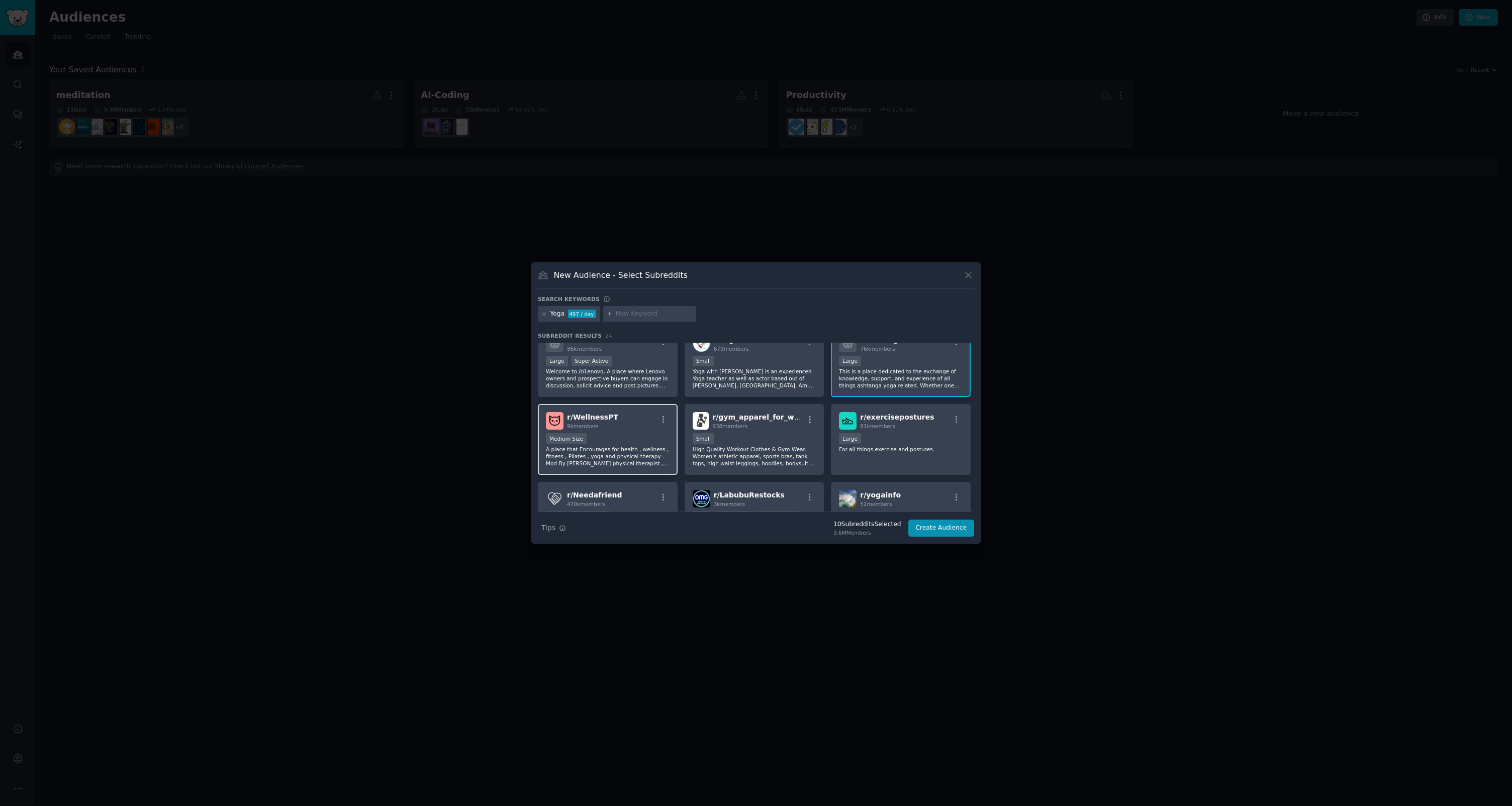
click at [645, 451] on p "A place that Encourages for health , wellness , fitness , Pilates , yoga and ph…" at bounding box center [608, 456] width 124 height 21
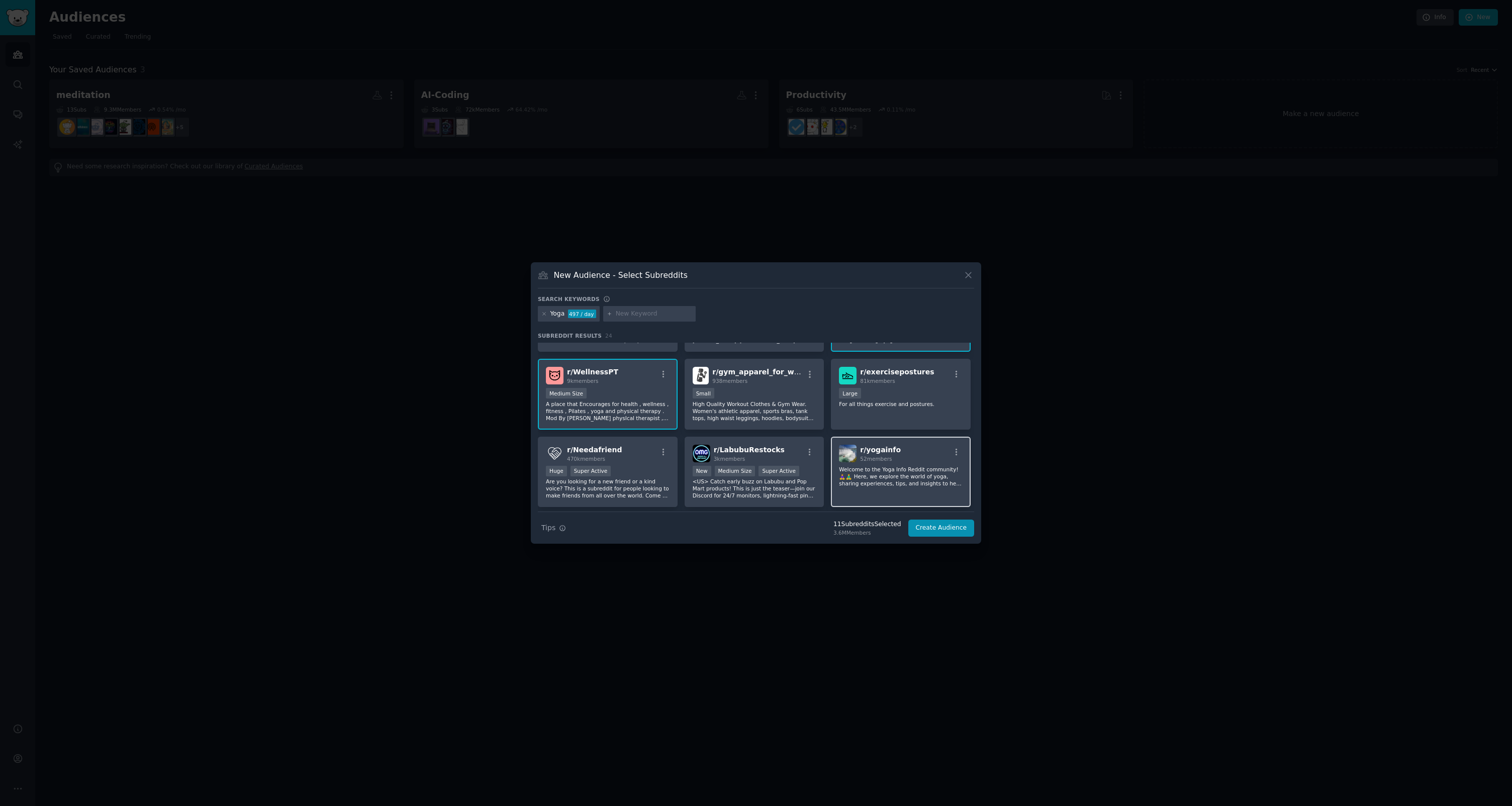
scroll to position [480, 0]
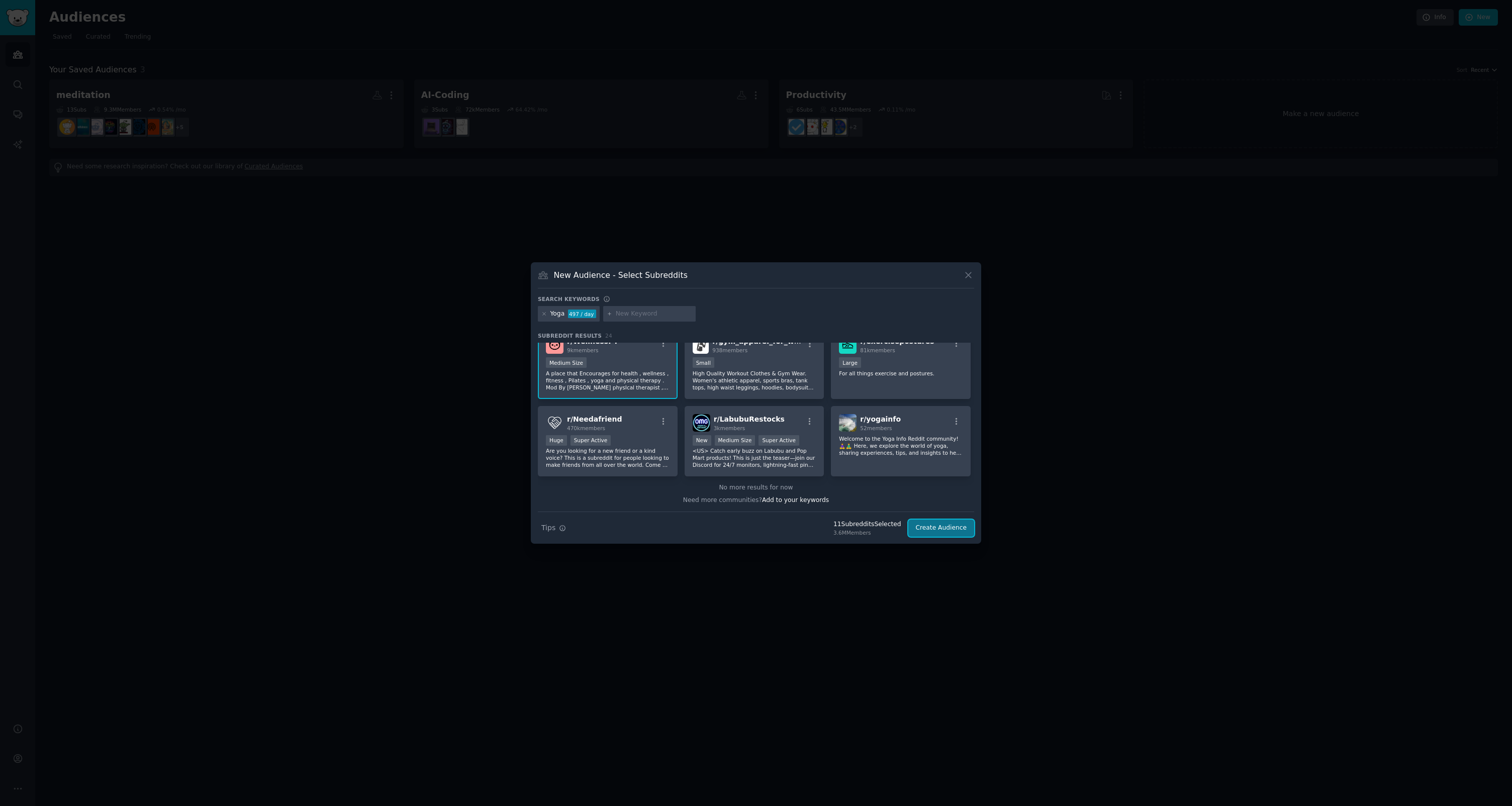
click at [920, 529] on button "Create Audience" at bounding box center [941, 528] width 66 height 17
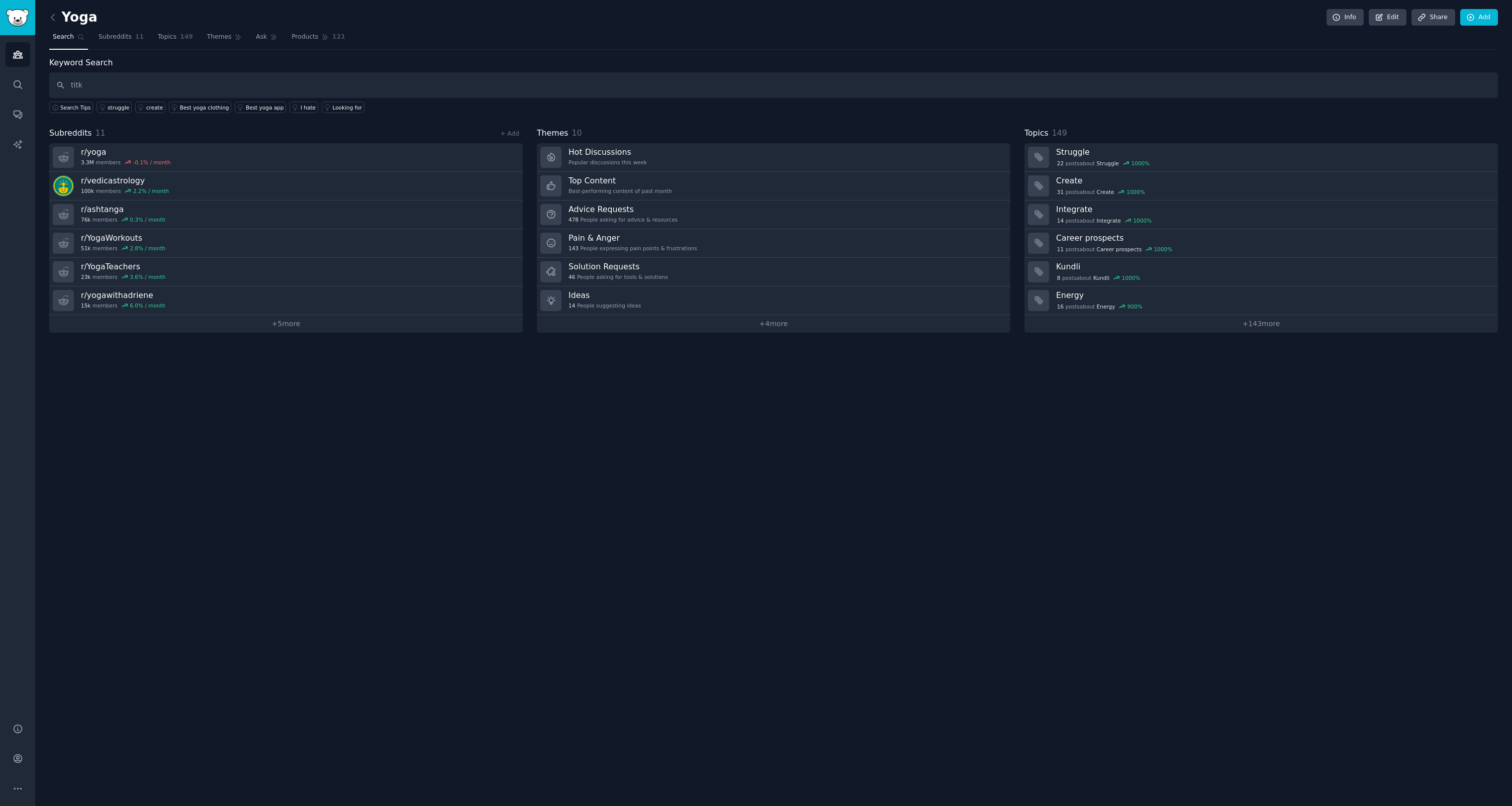
type input "titke"
click at [645, 279] on div "46 People asking for tools & solutions" at bounding box center [618, 277] width 100 height 7
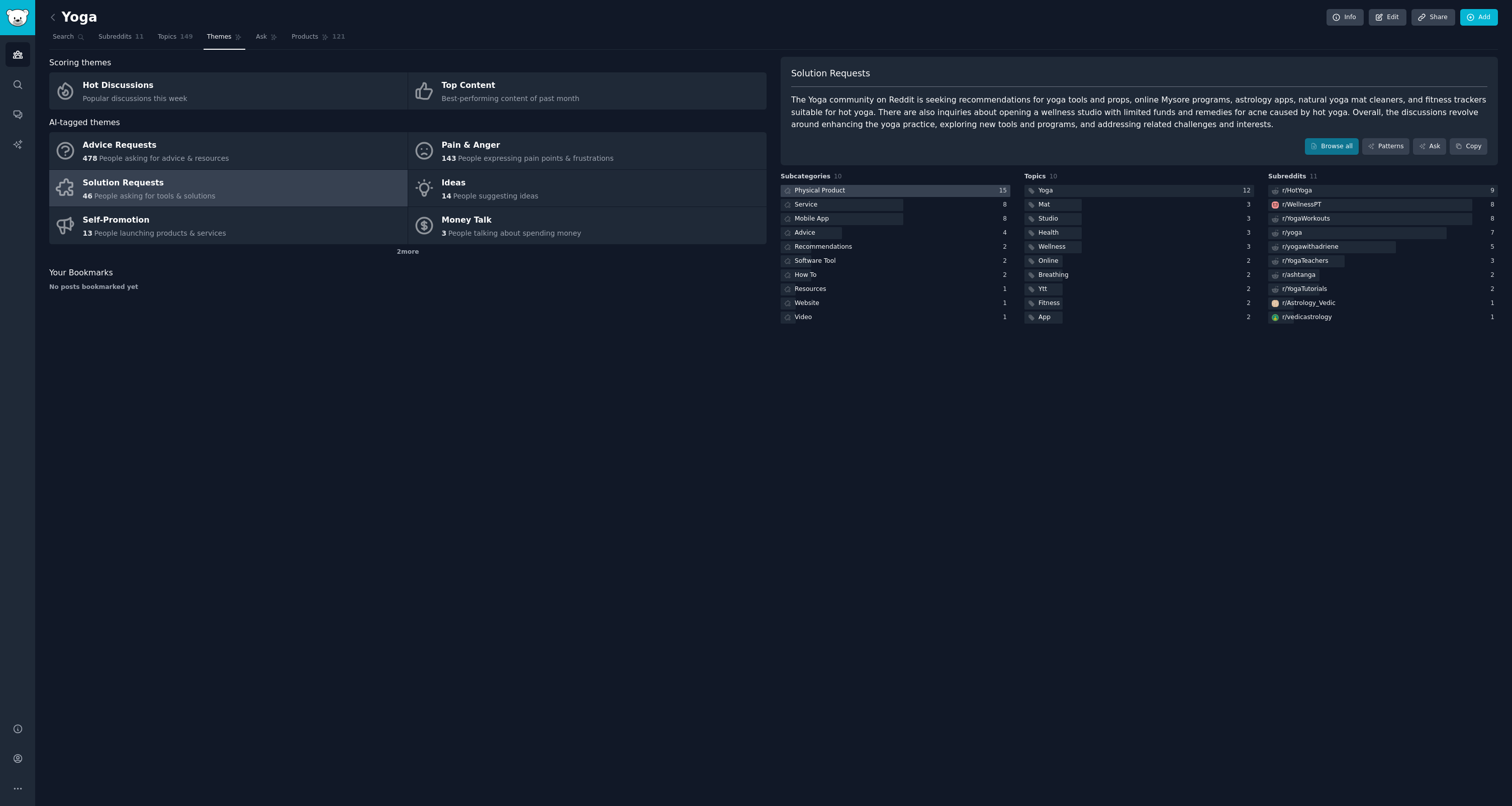
click at [879, 191] on div at bounding box center [896, 191] width 229 height 12
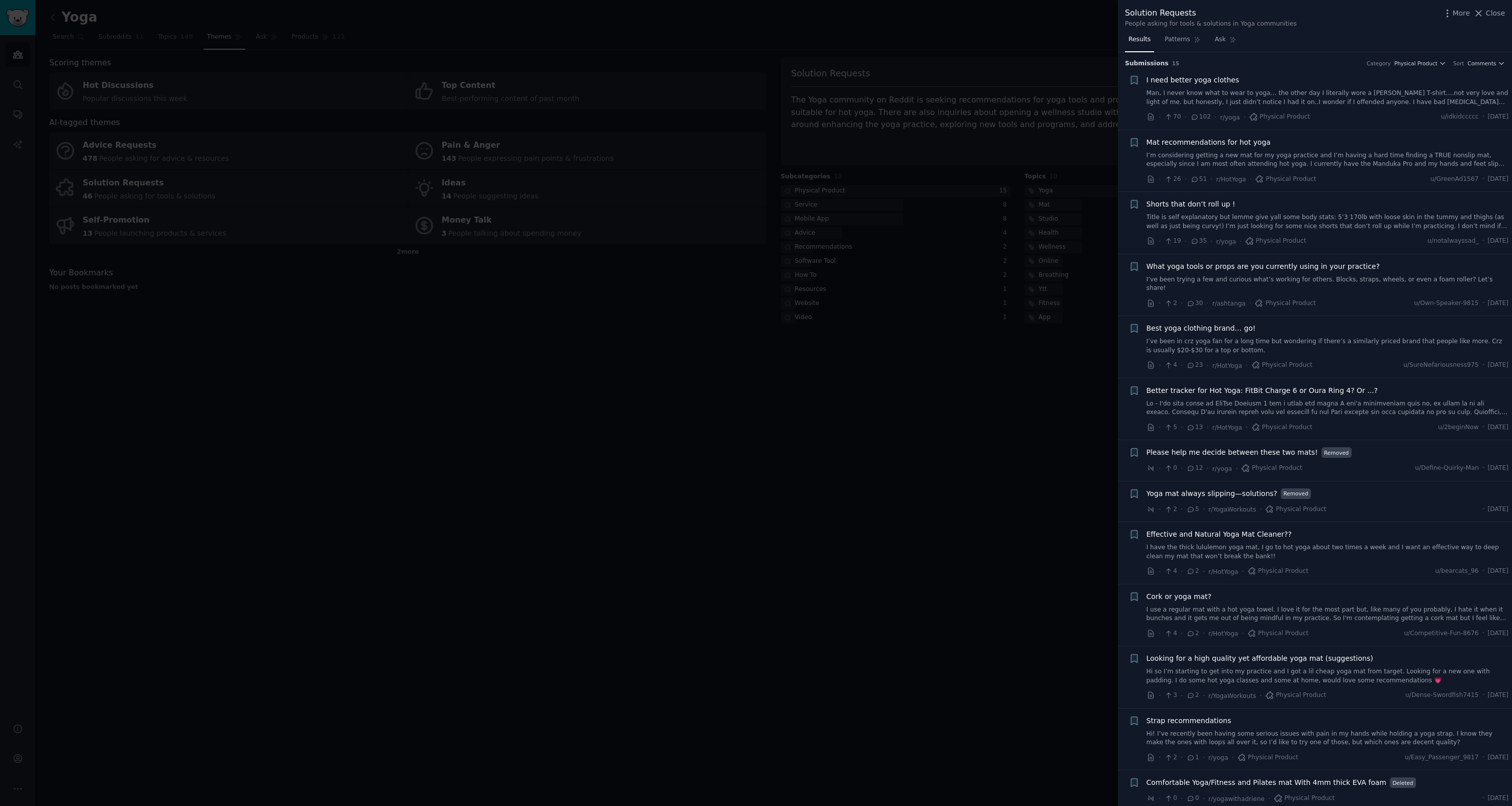
scroll to position [100, 0]
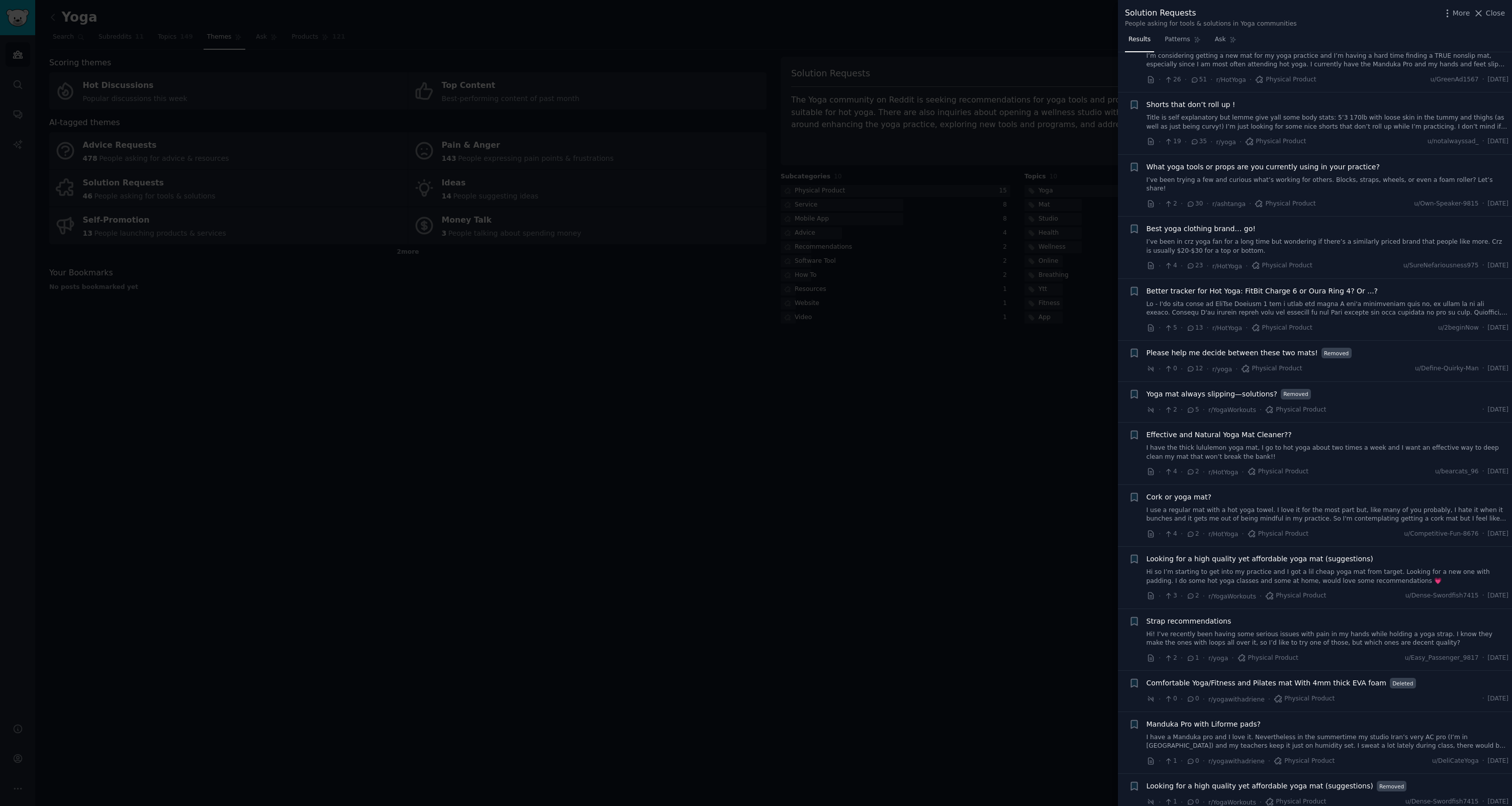
click at [940, 335] on div at bounding box center [756, 403] width 1512 height 806
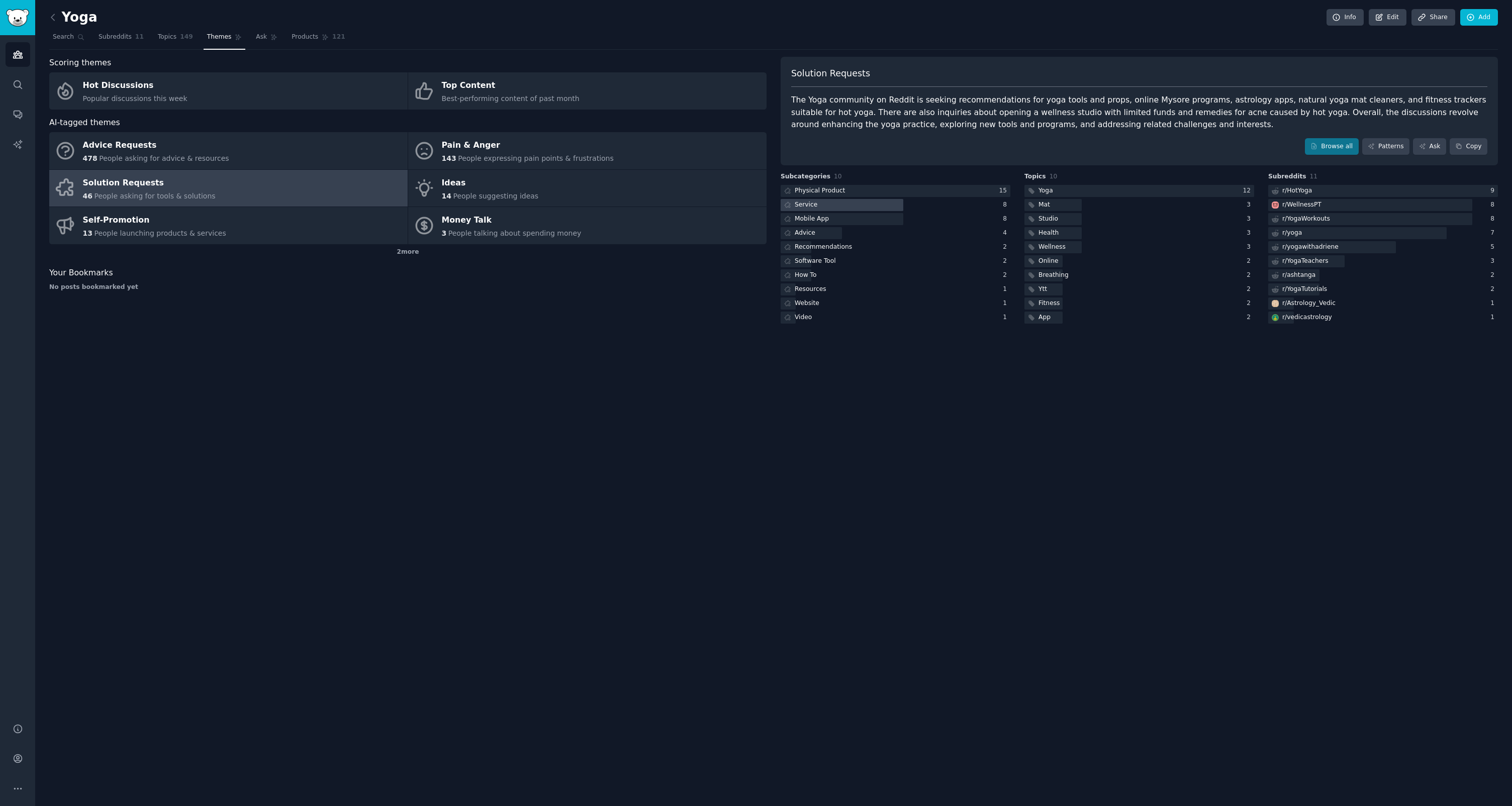
click at [891, 204] on div at bounding box center [842, 205] width 123 height 12
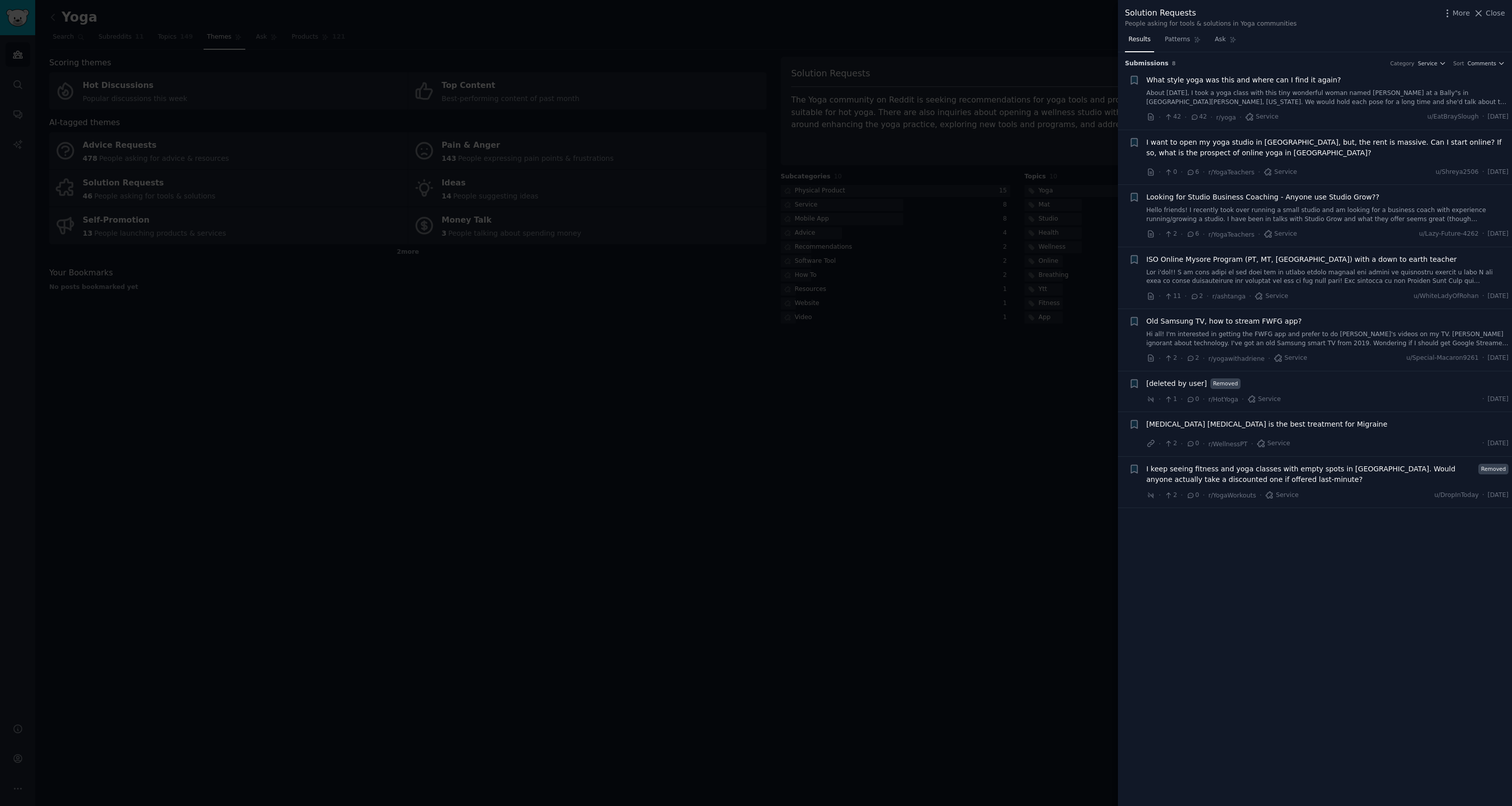
click at [952, 423] on div at bounding box center [756, 403] width 1512 height 806
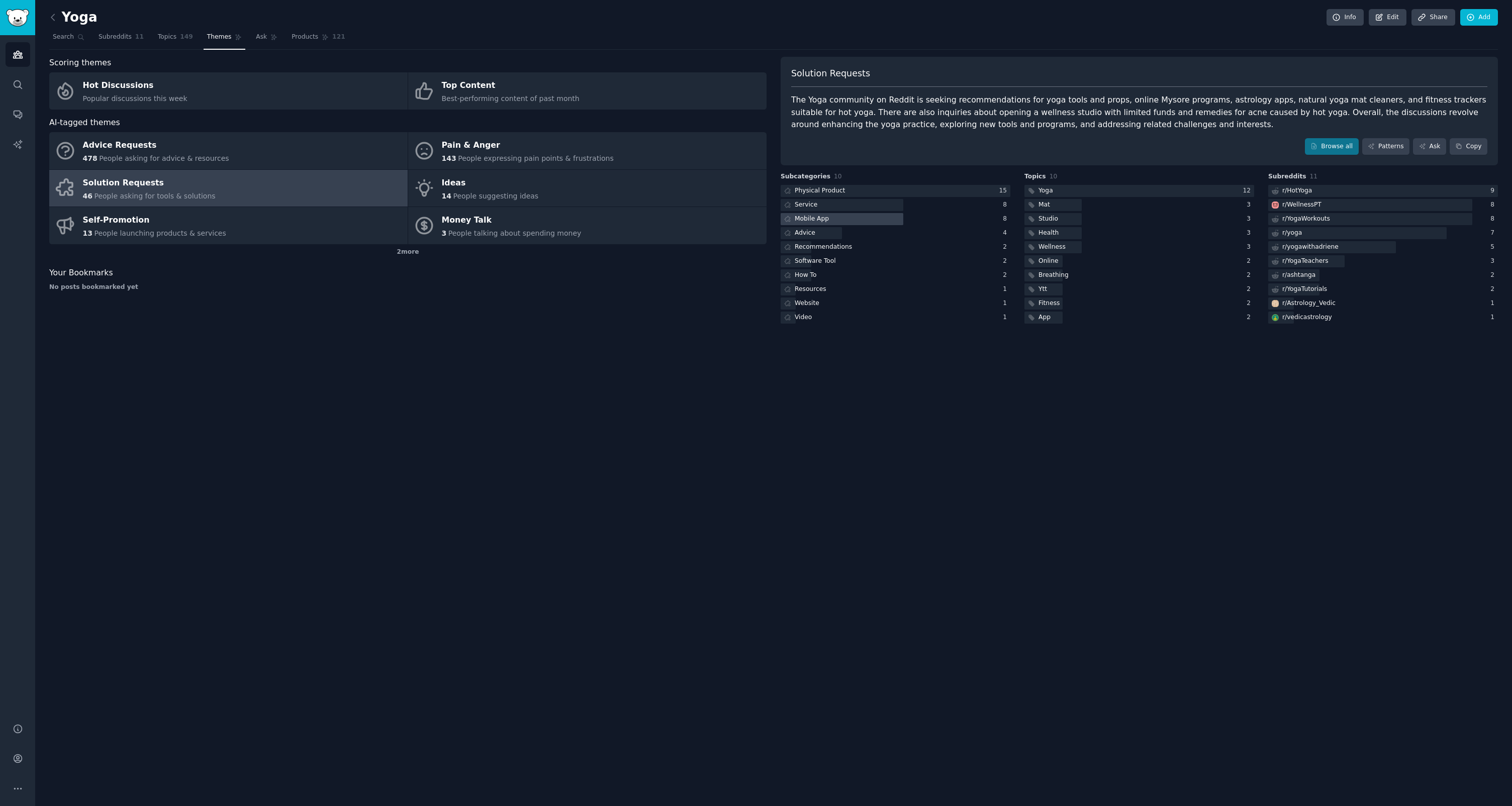
click at [818, 221] on div "Mobile App" at bounding box center [812, 219] width 34 height 9
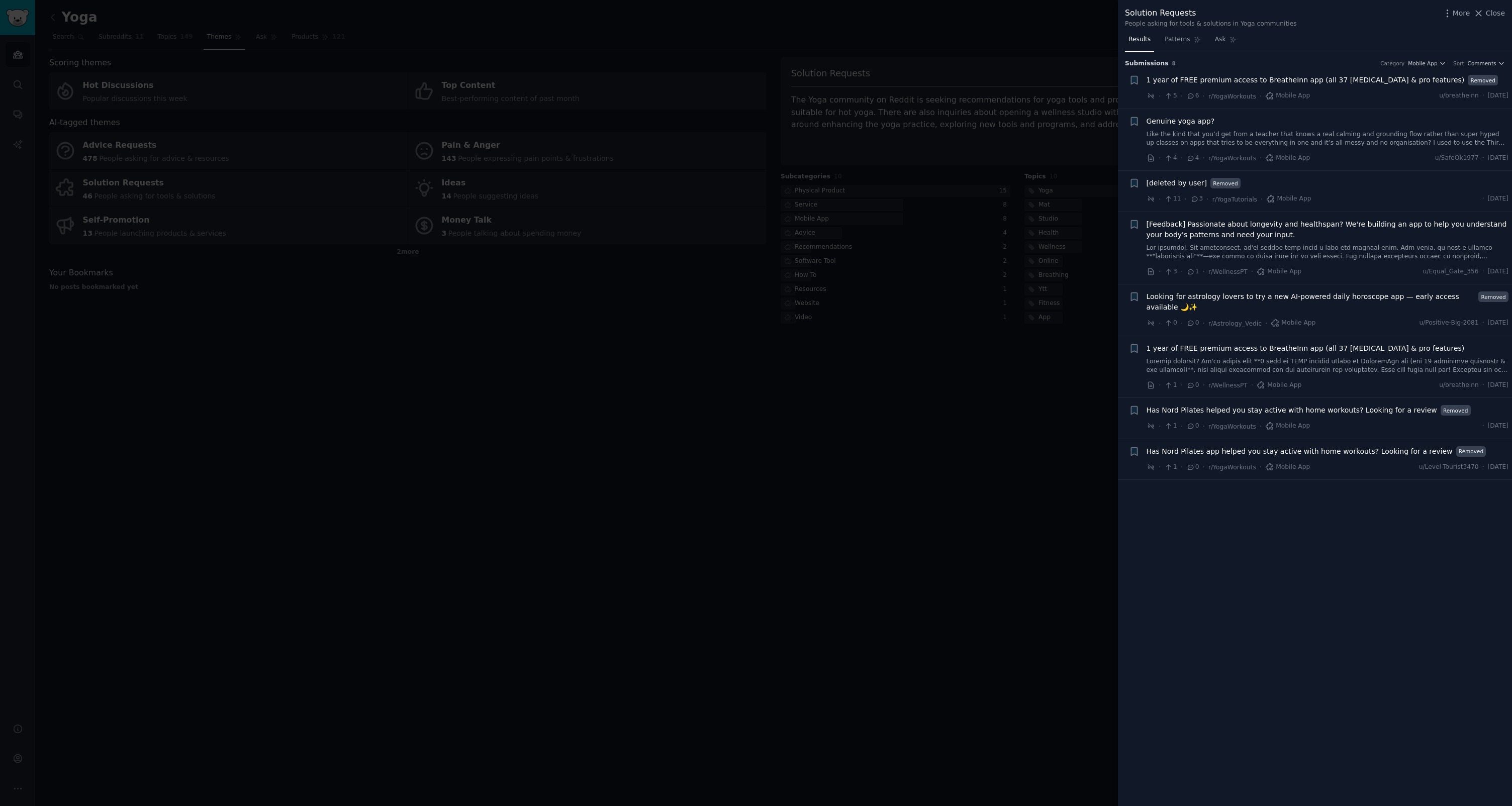
click at [947, 328] on div at bounding box center [756, 403] width 1512 height 806
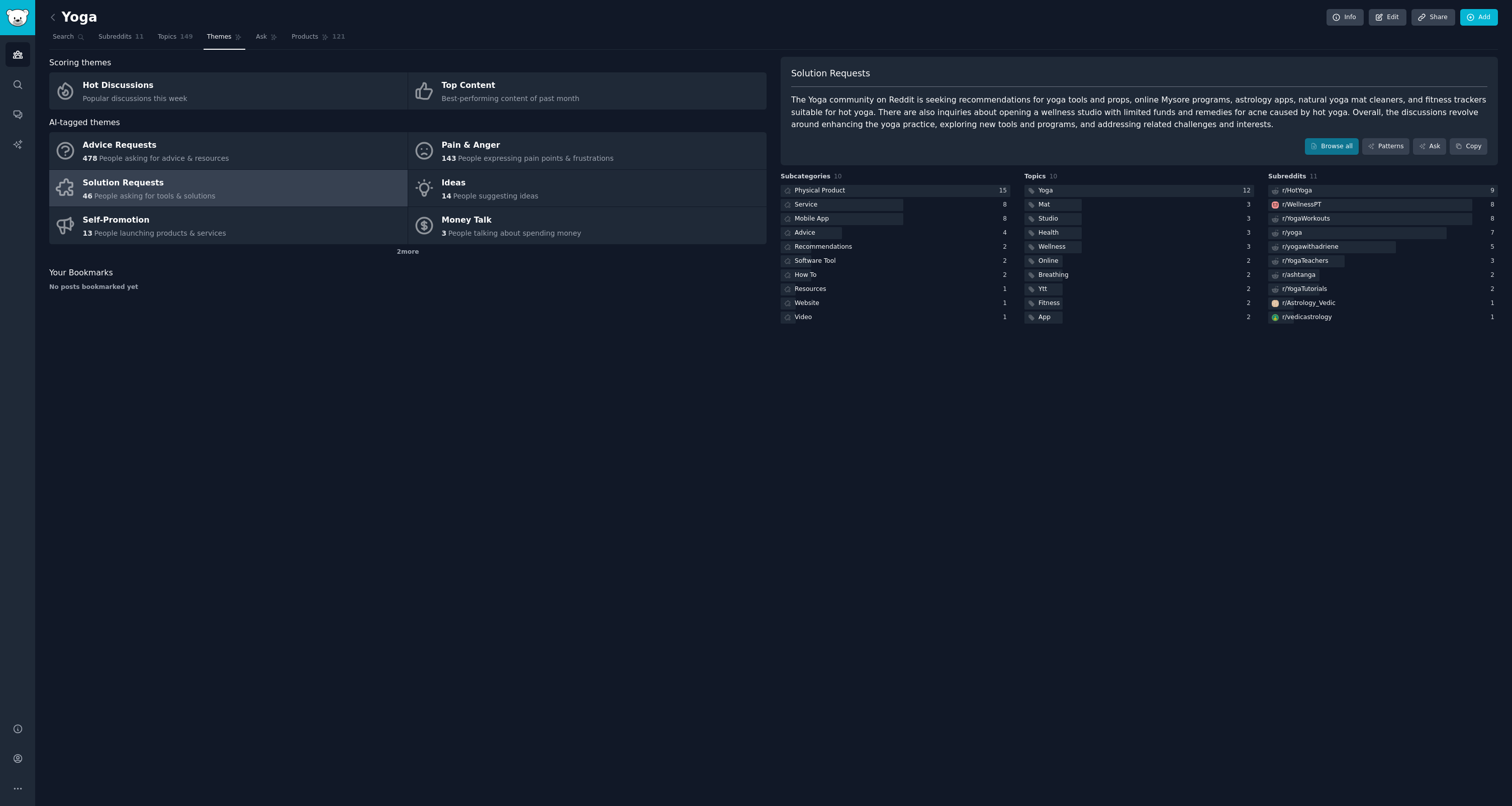
click at [418, 252] on div "2 more" at bounding box center [408, 252] width 717 height 16
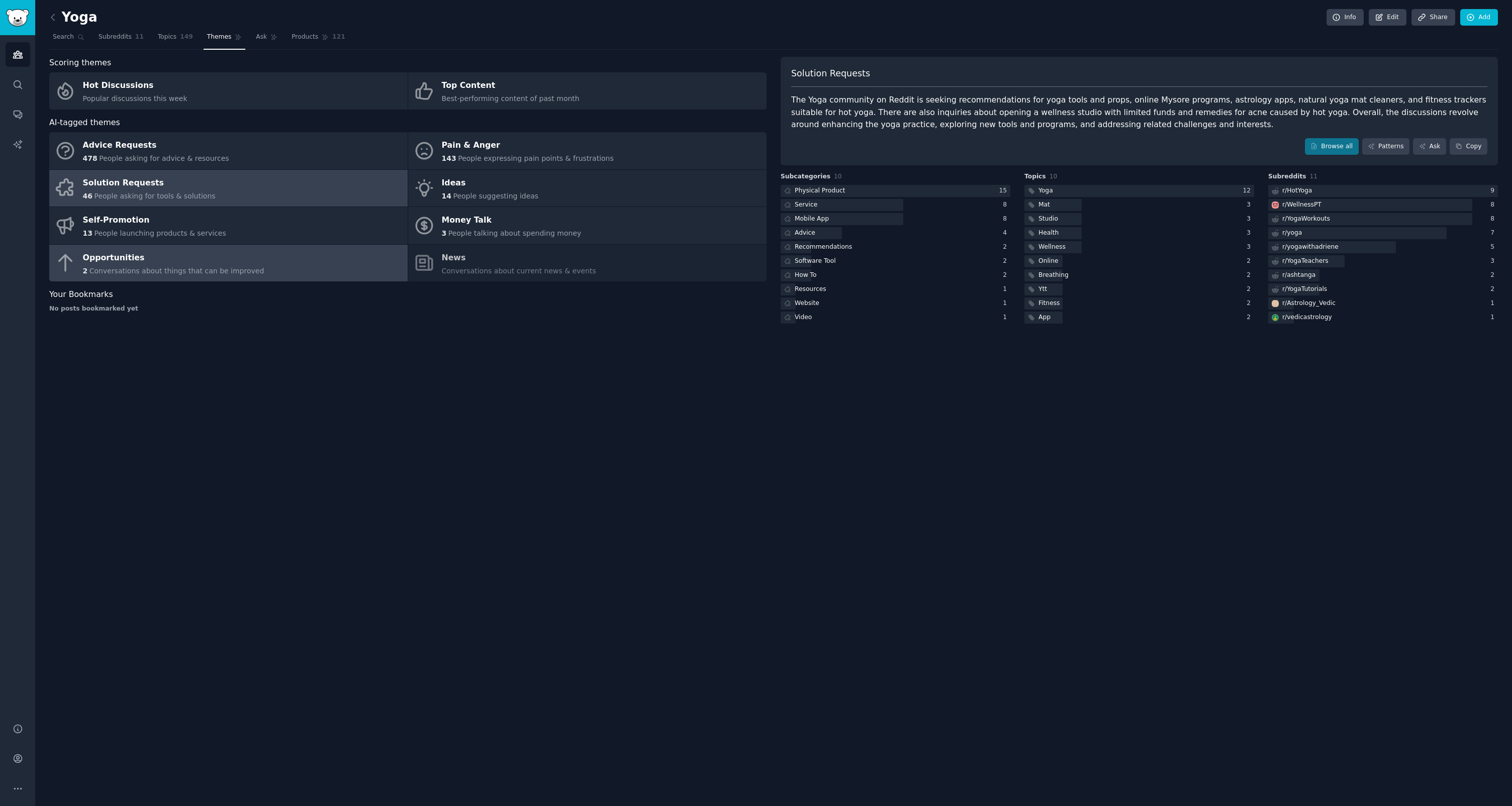
click at [319, 273] on link "Opportunities 2 Conversations about things that can be improved" at bounding box center [228, 263] width 359 height 37
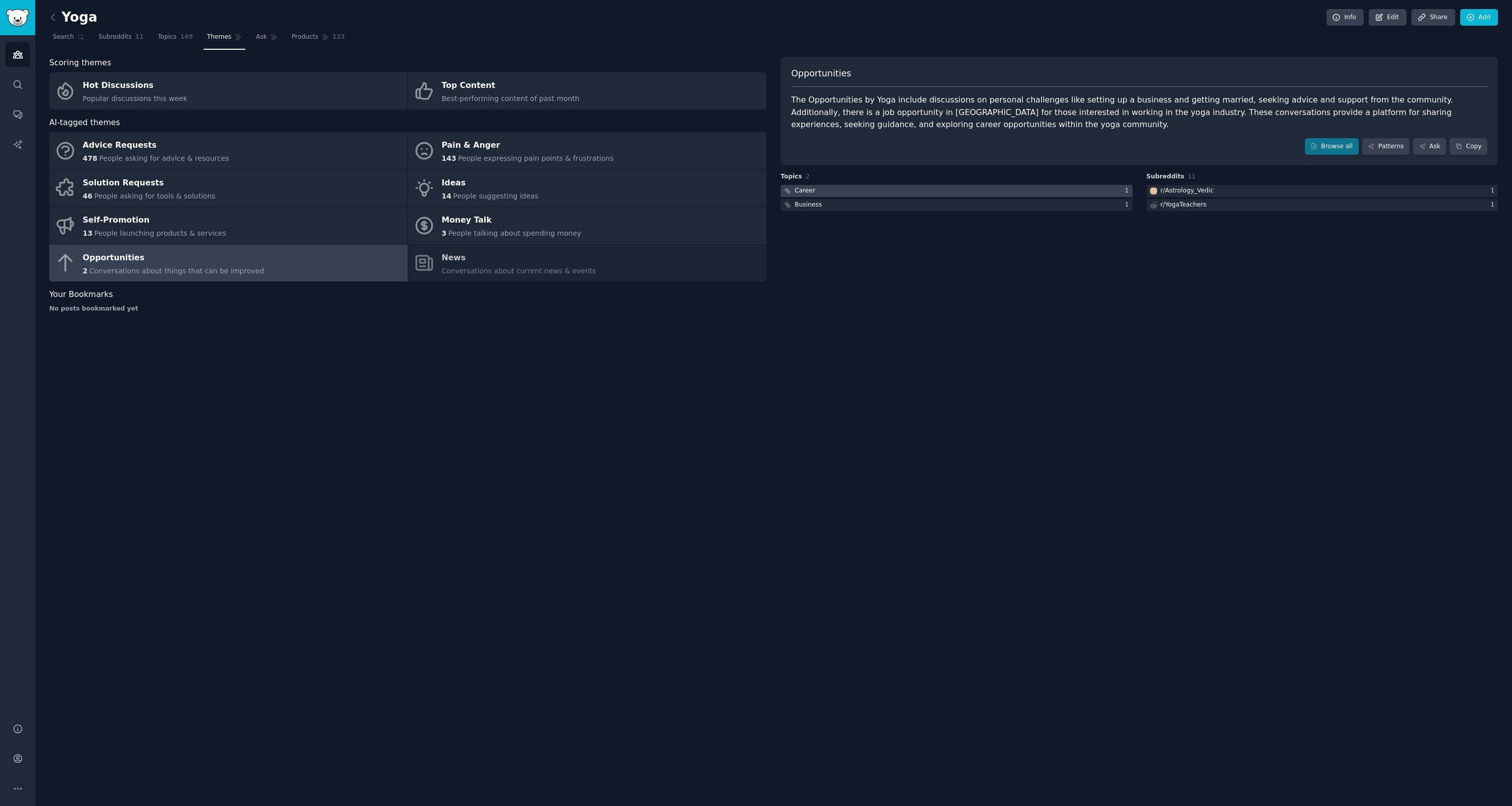
click at [981, 197] on div at bounding box center [957, 191] width 352 height 12
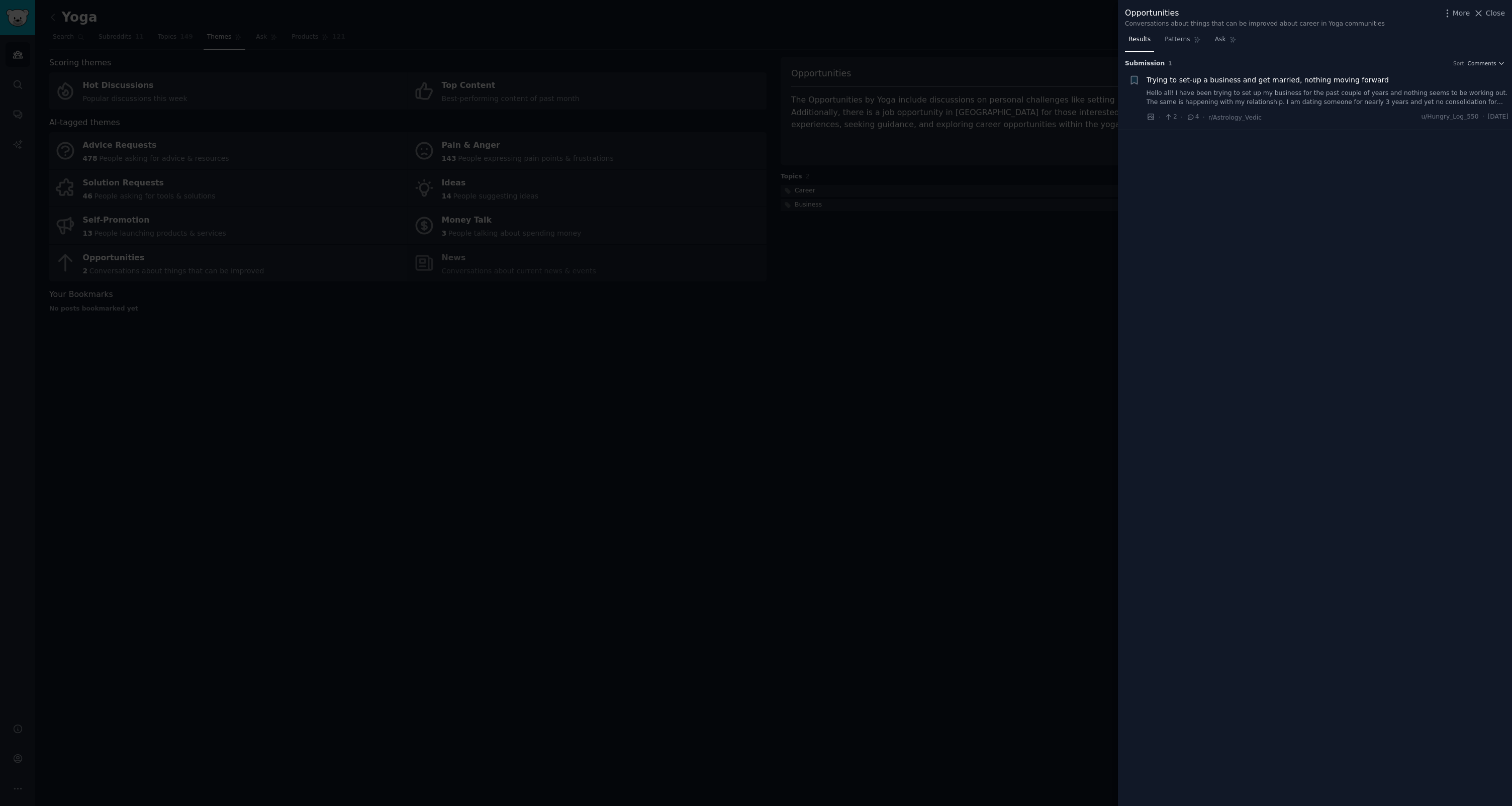
click at [855, 381] on div at bounding box center [756, 403] width 1512 height 806
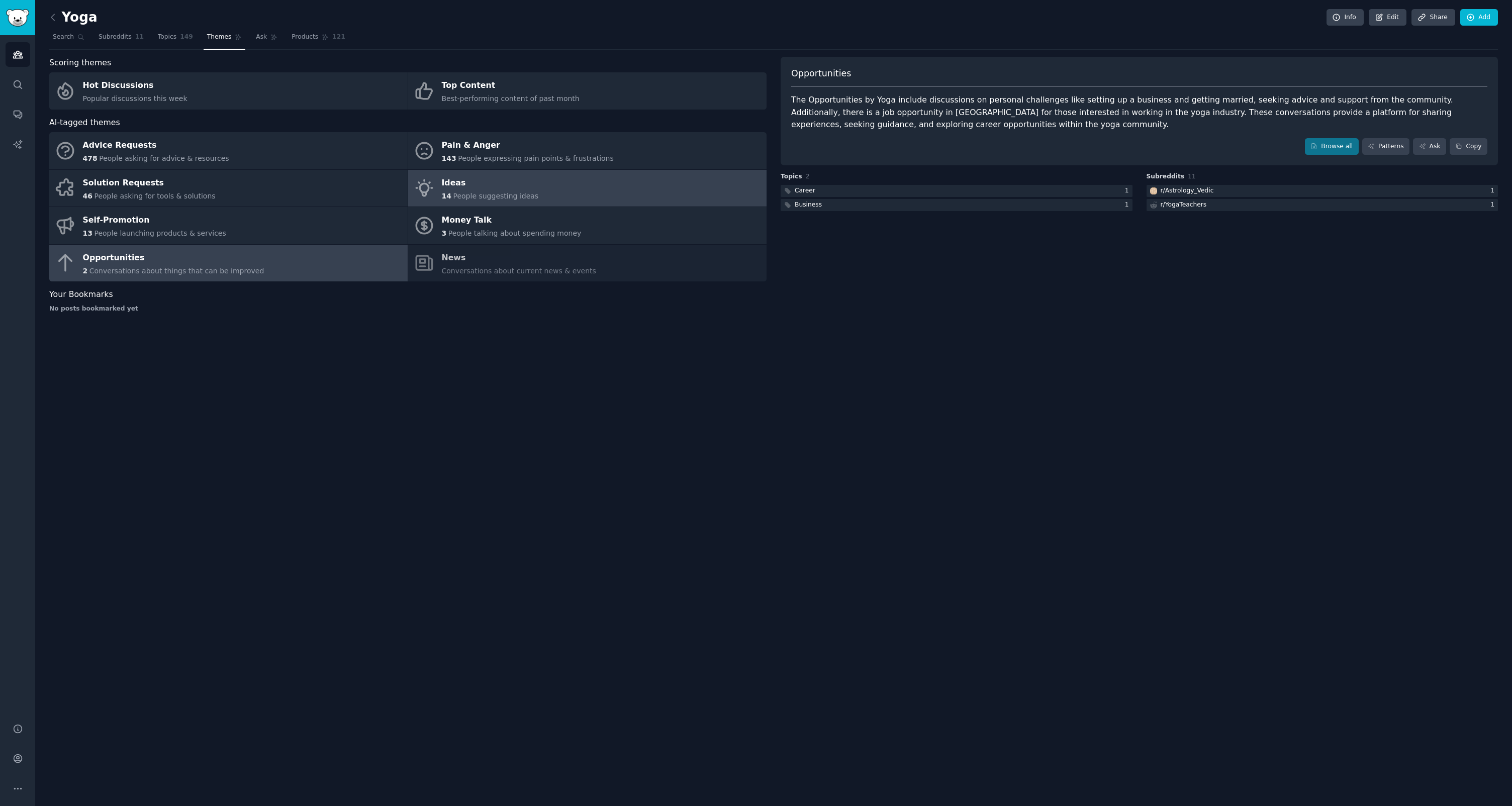
click at [471, 187] on div "Ideas" at bounding box center [490, 183] width 97 height 16
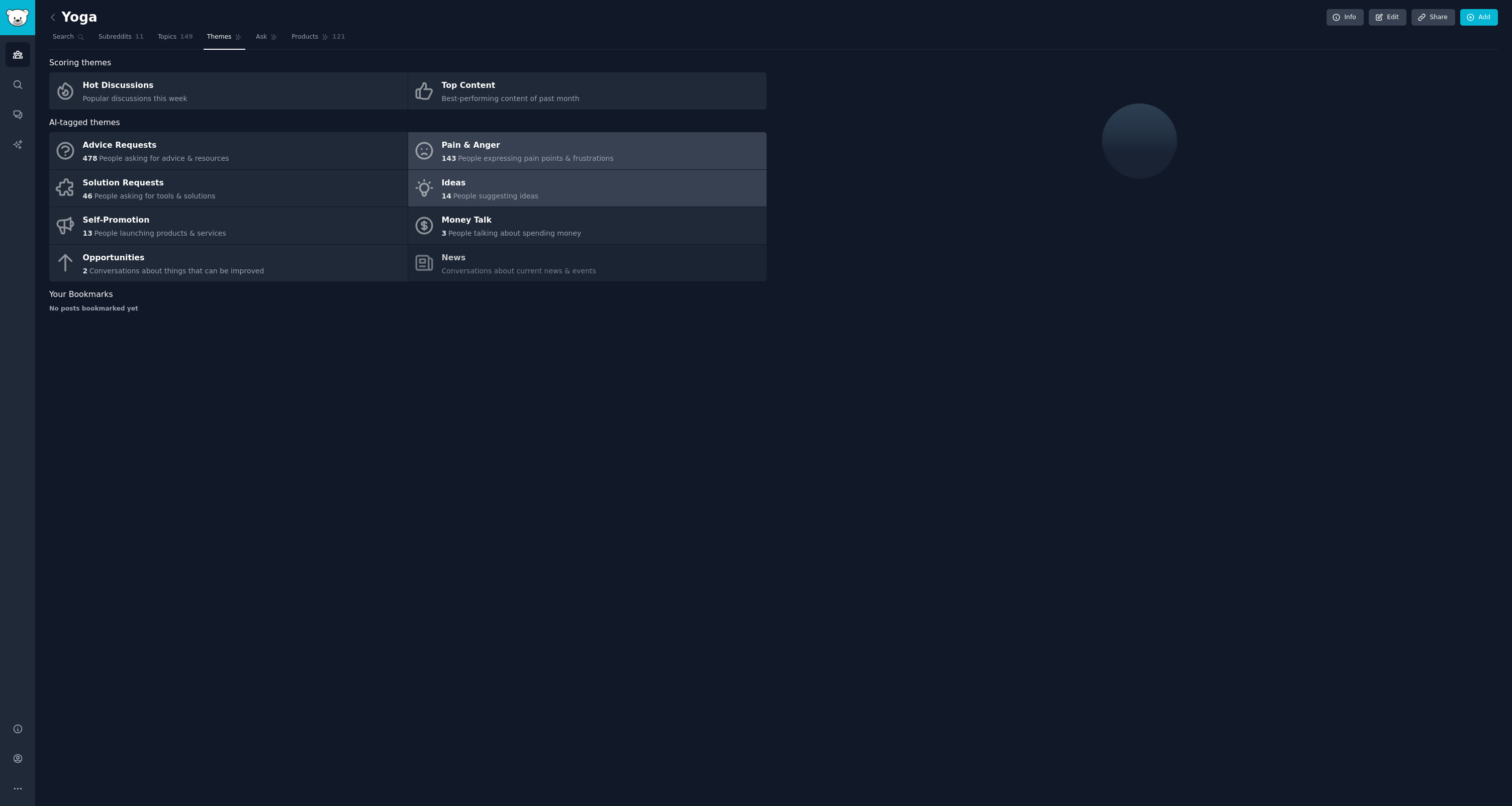
click at [622, 144] on link "Pain & Anger 143 People expressing pain points & frustrations" at bounding box center [587, 151] width 359 height 37
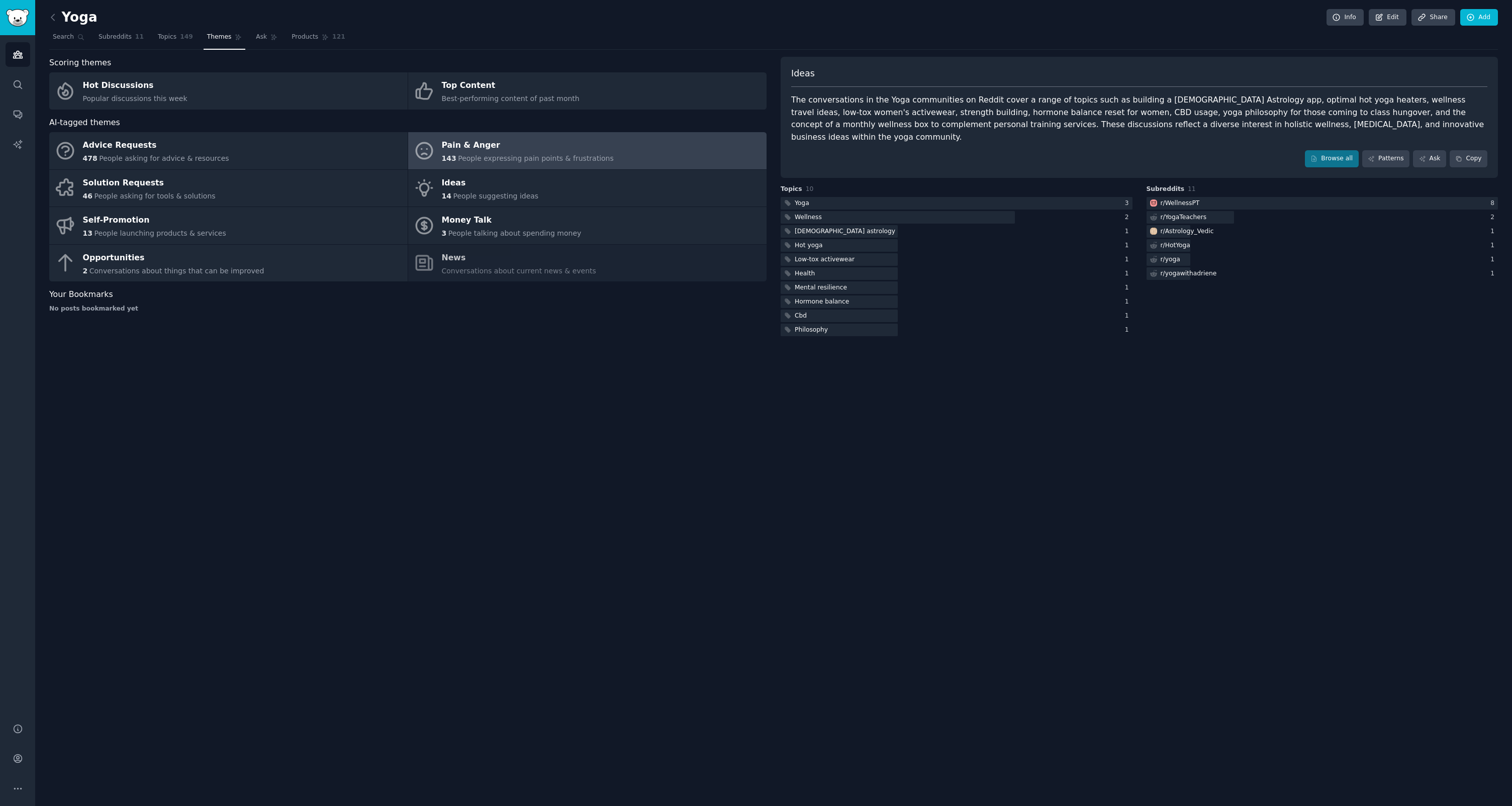
click at [605, 145] on link "Pain & Anger 143 People expressing pain points & frustrations" at bounding box center [587, 151] width 359 height 37
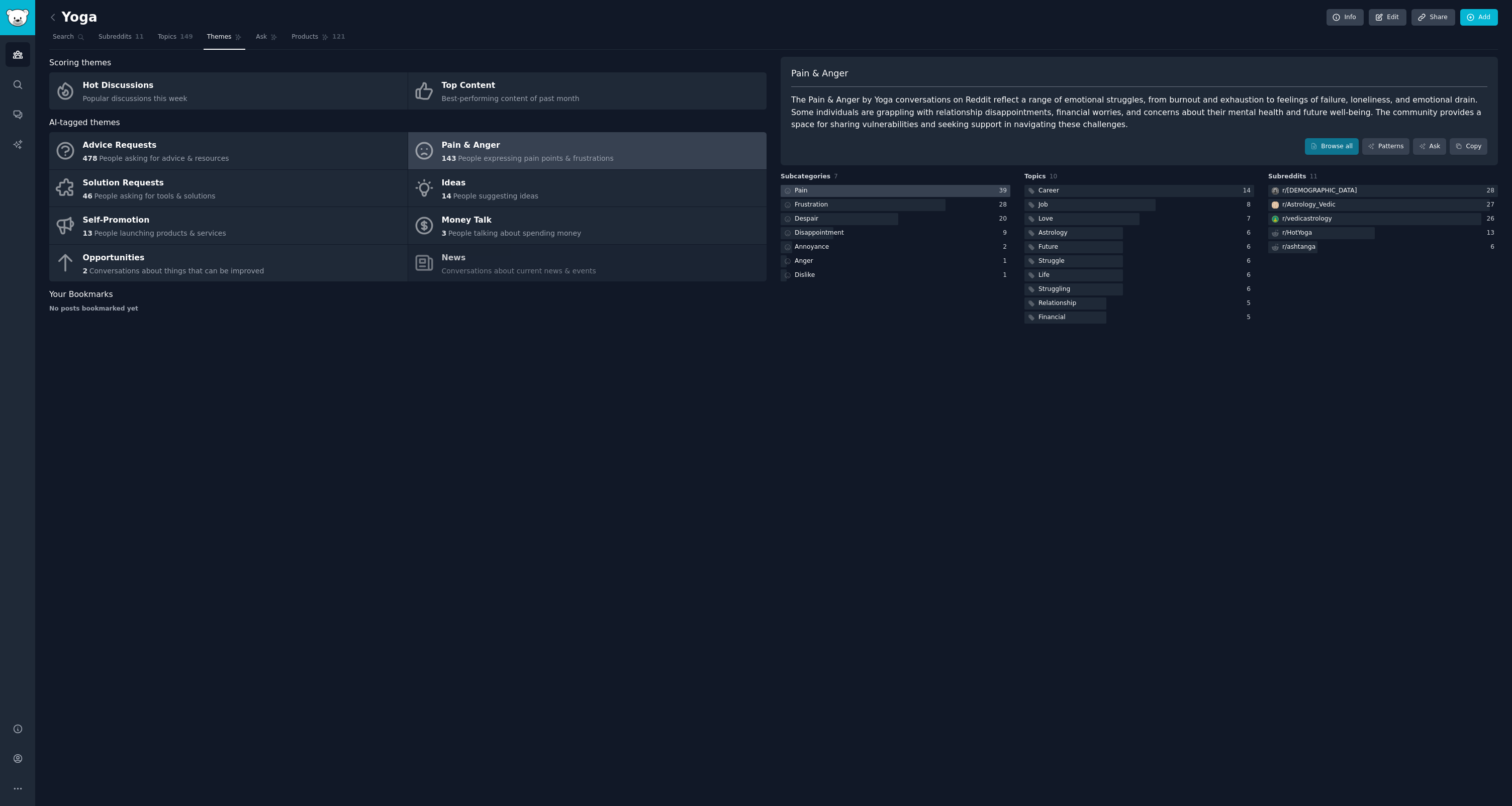
click at [891, 192] on div at bounding box center [896, 191] width 229 height 12
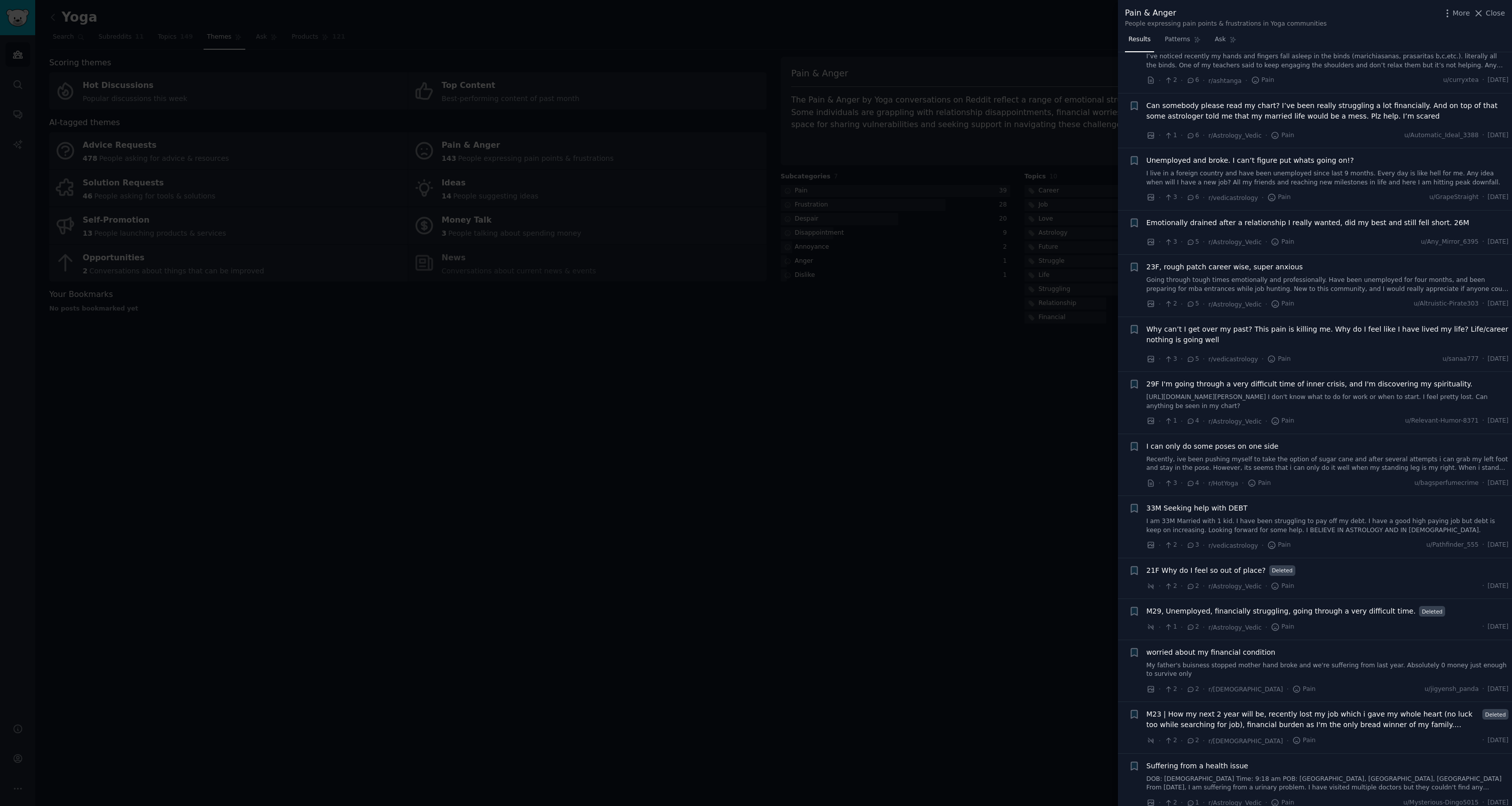
scroll to position [1092, 0]
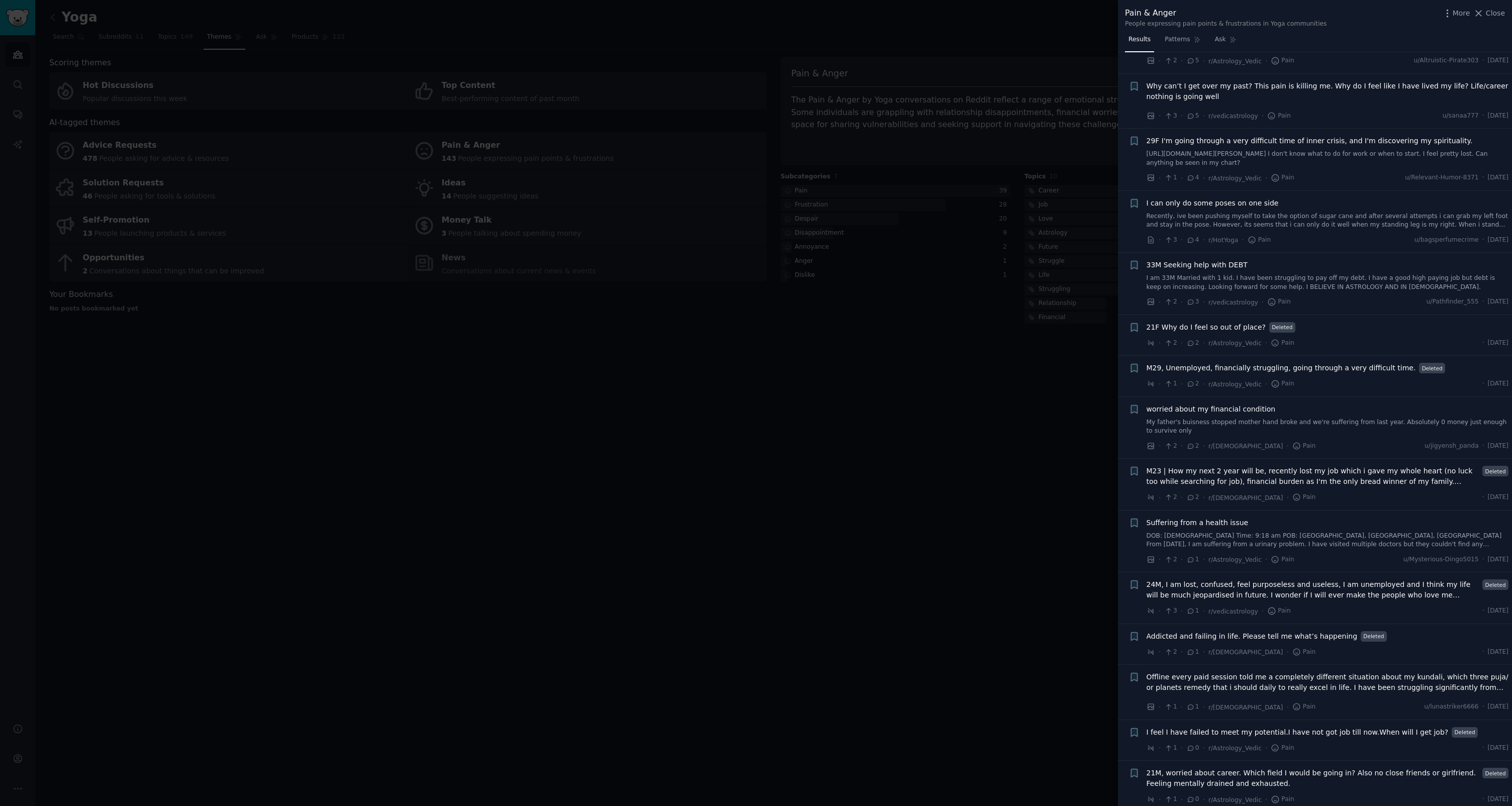
click at [781, 461] on div at bounding box center [756, 403] width 1512 height 806
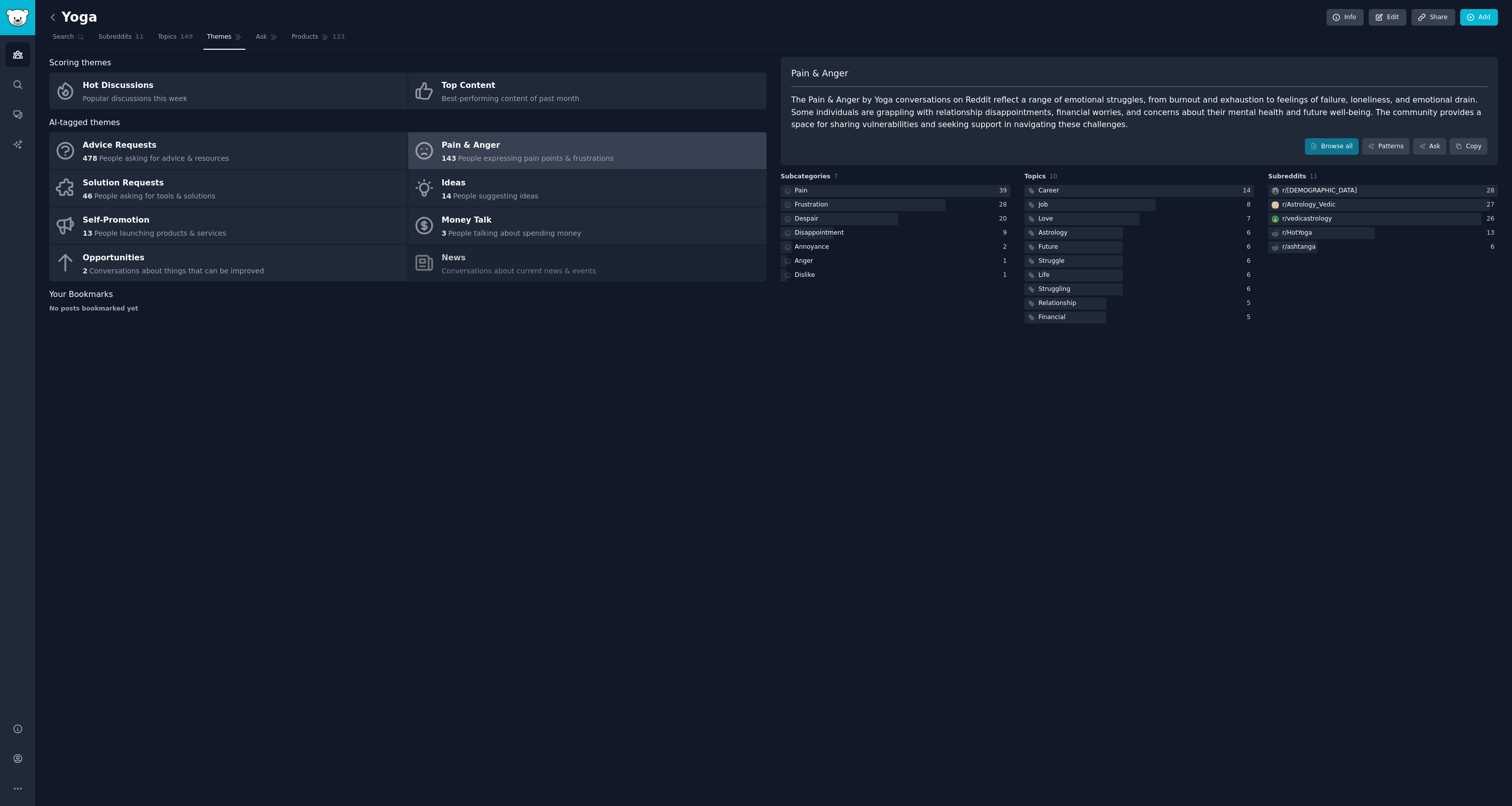
click at [57, 18] on icon at bounding box center [53, 17] width 10 height 10
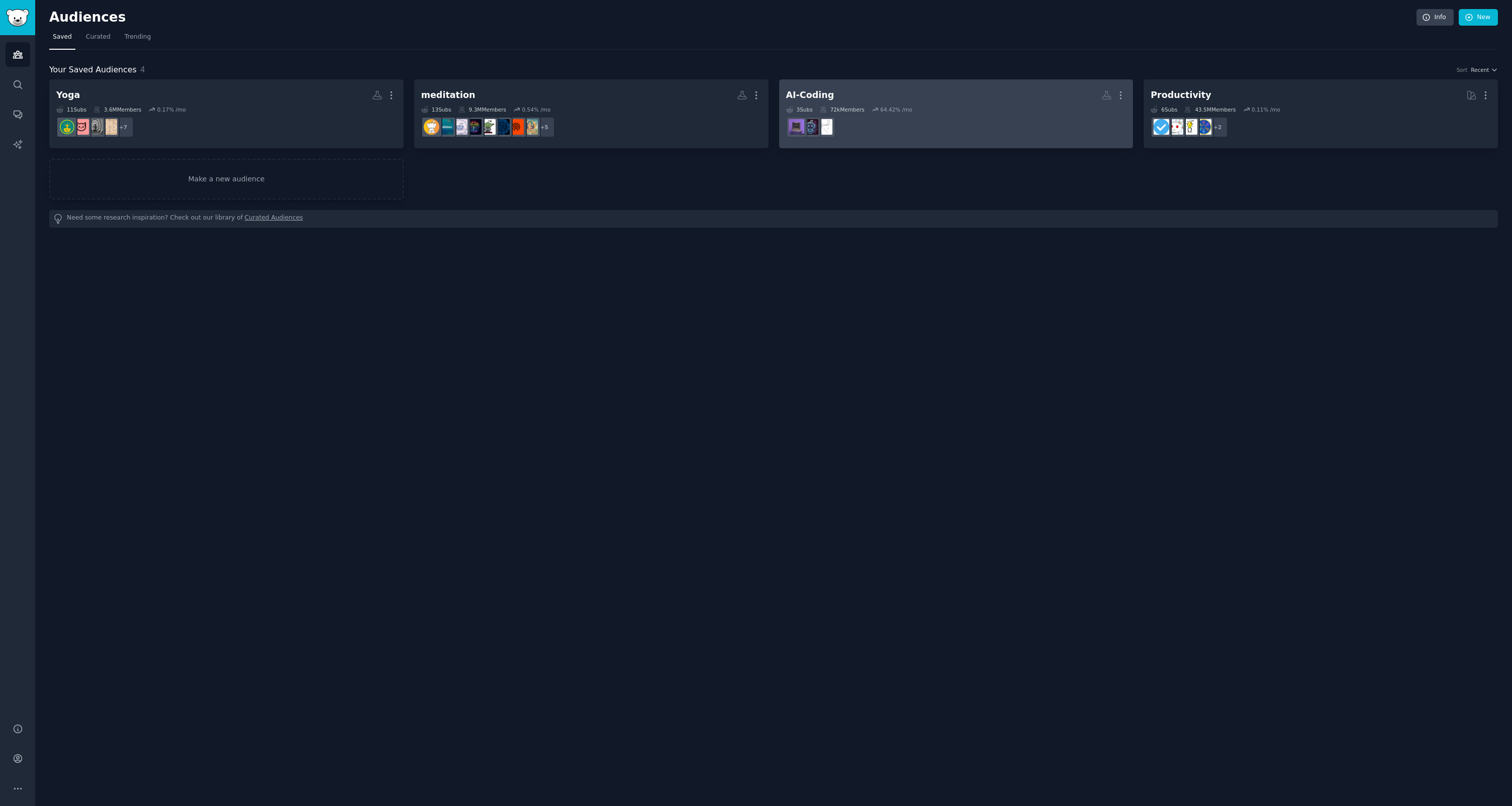
click at [846, 98] on h2 "AI-Coding More" at bounding box center [956, 95] width 340 height 18
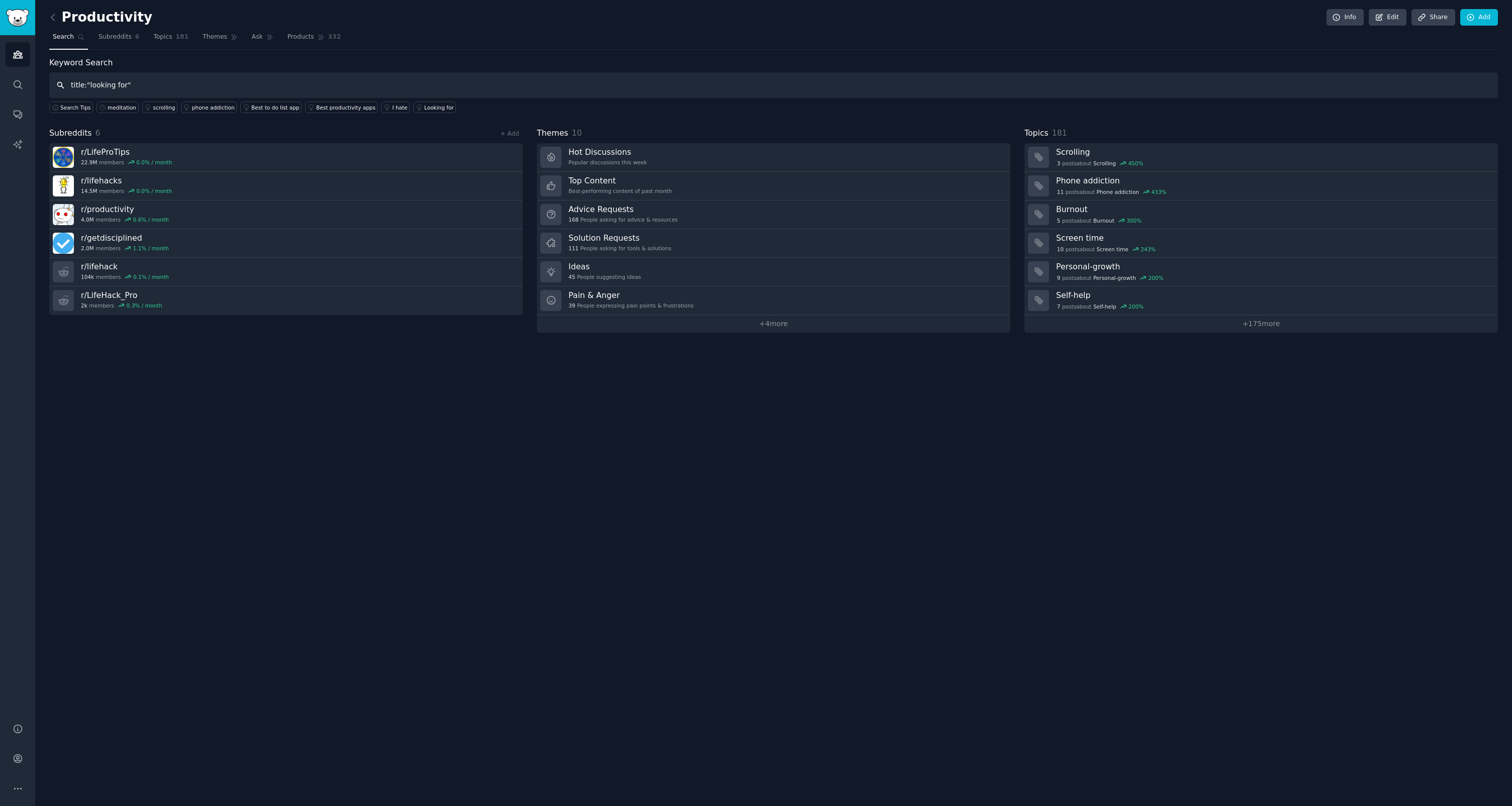
type input "title:"looking for""
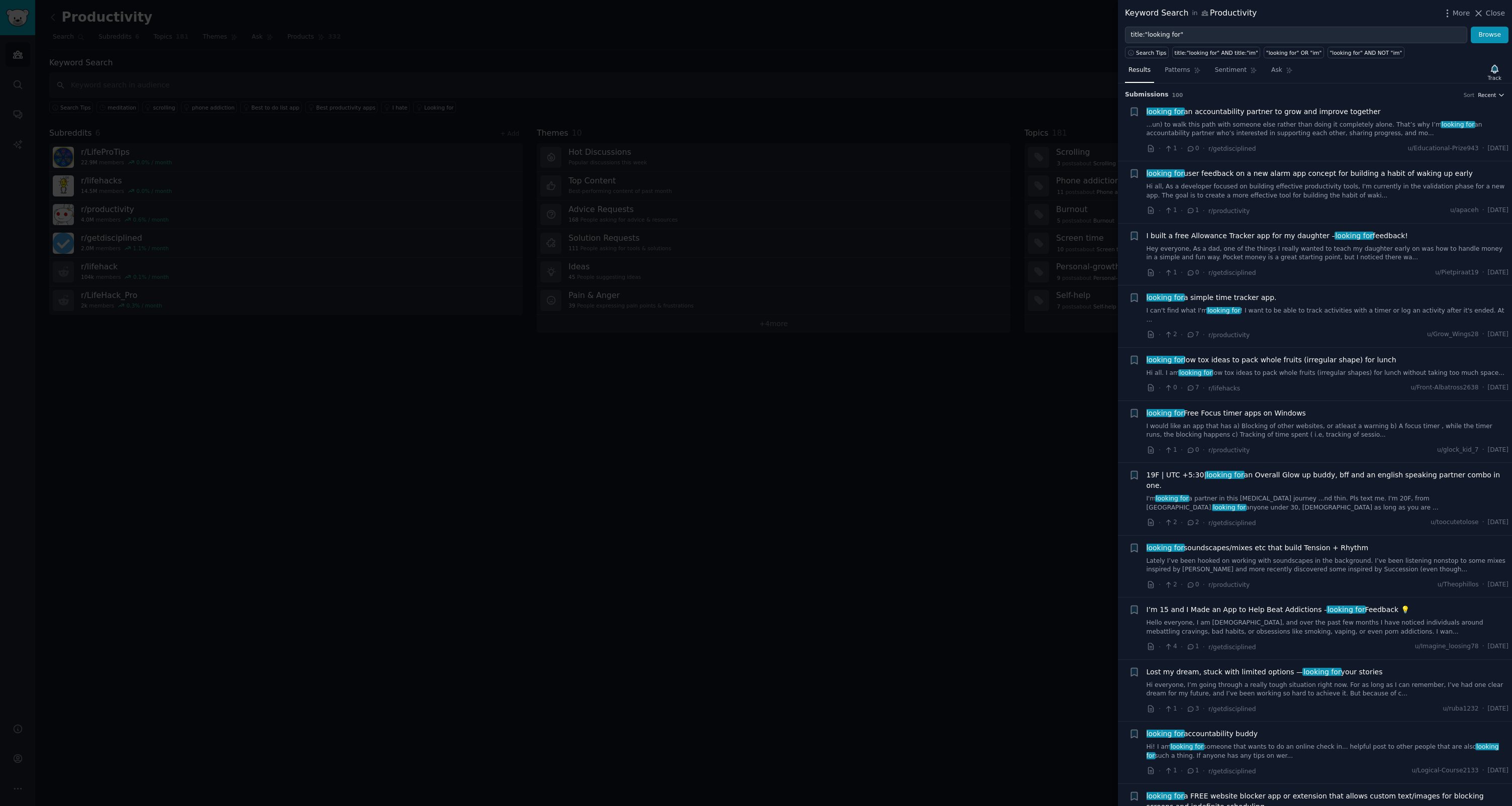
click at [1498, 96] on icon "button" at bounding box center [1502, 95] width 7 height 7
click at [1455, 127] on div "Upvotes" at bounding box center [1454, 132] width 94 height 18
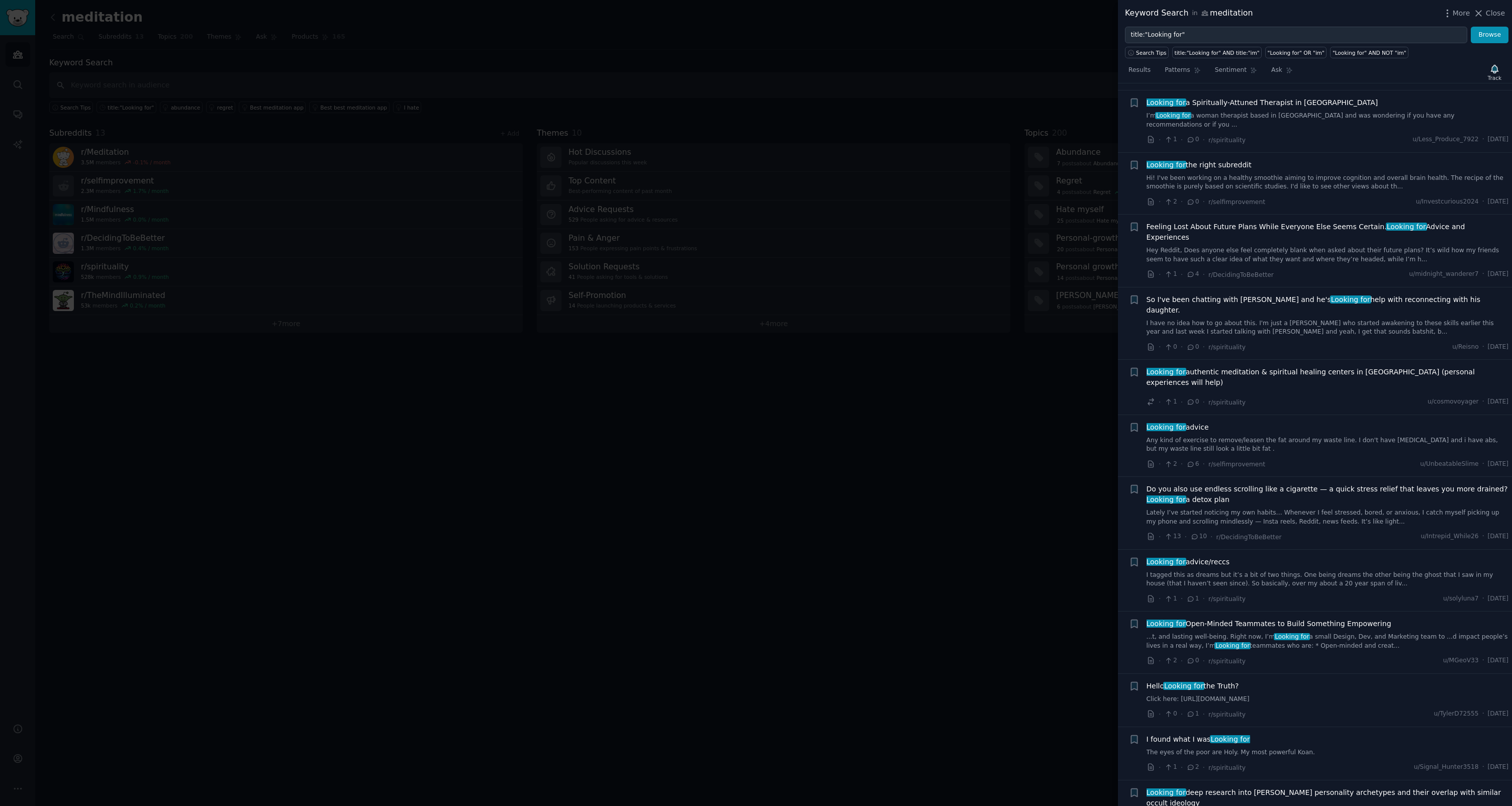
scroll to position [544, 0]
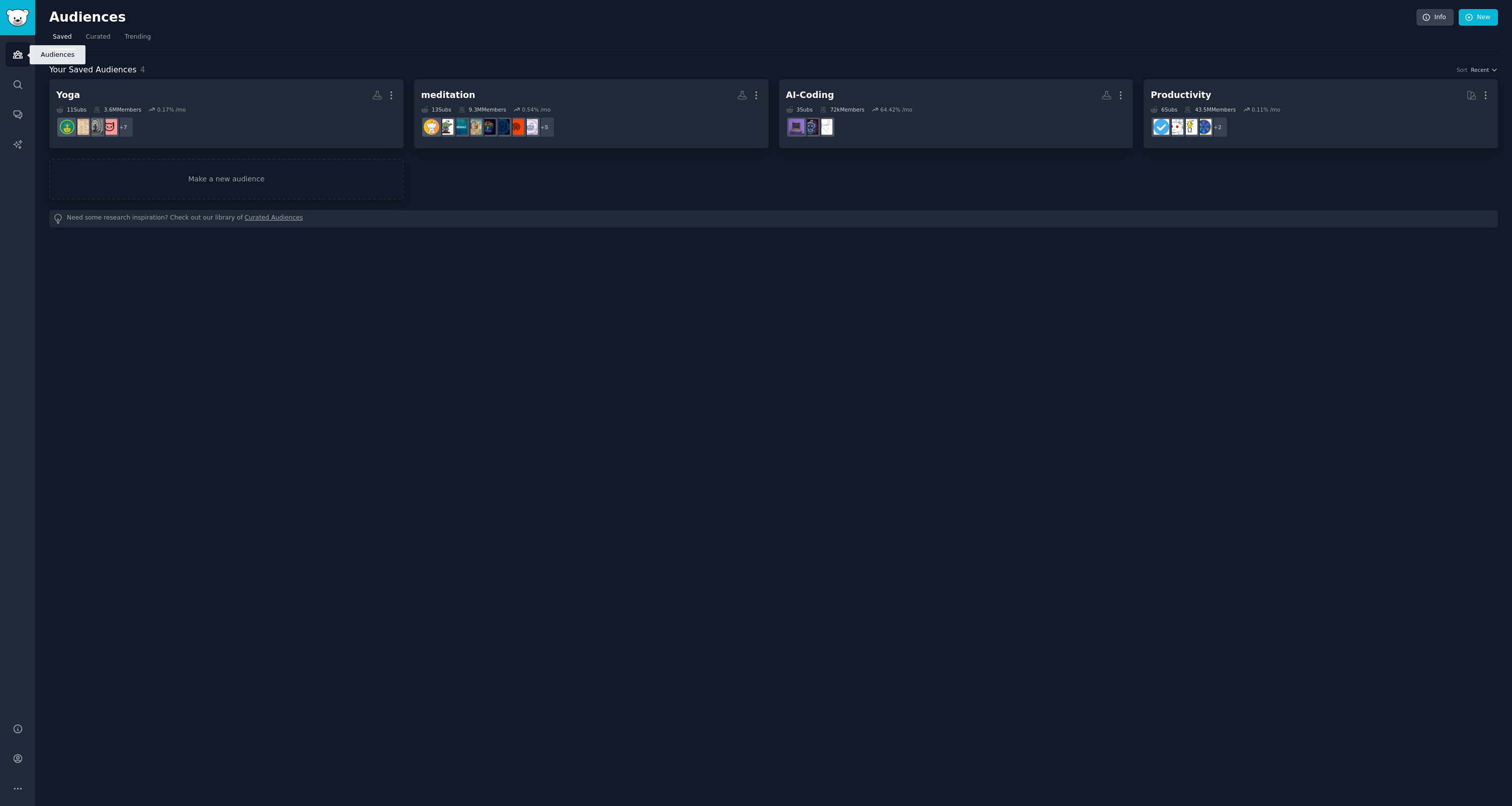
click at [18, 57] on icon "Sidebar" at bounding box center [18, 54] width 10 height 10
click at [18, 50] on icon "Sidebar" at bounding box center [18, 54] width 10 height 10
click at [24, 14] on img "Sidebar" at bounding box center [17, 18] width 23 height 18
click at [19, 81] on icon "Sidebar" at bounding box center [18, 85] width 8 height 8
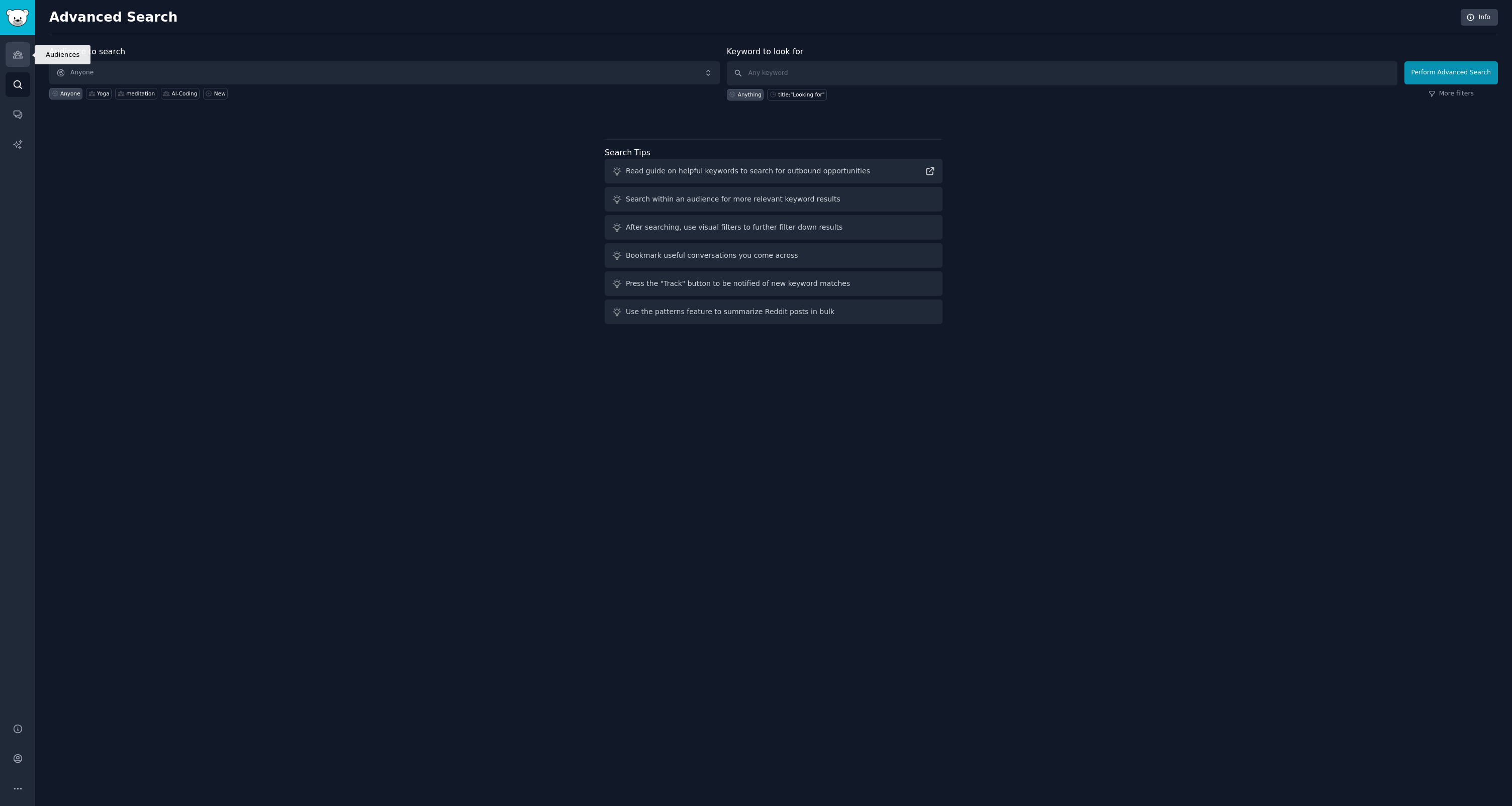
click at [14, 58] on icon "Sidebar" at bounding box center [18, 54] width 9 height 7
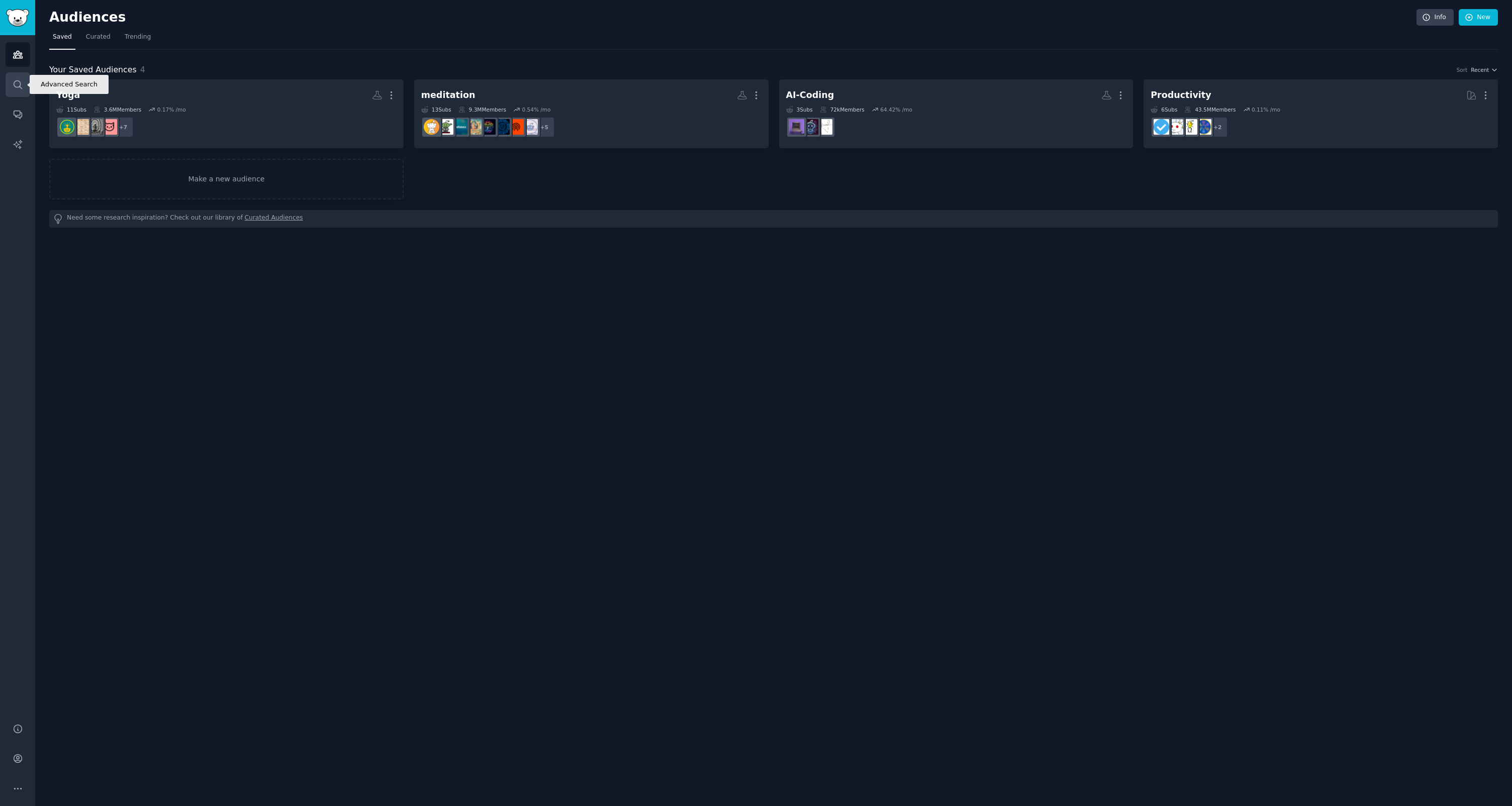
click at [24, 85] on link "Search" at bounding box center [18, 85] width 25 height 25
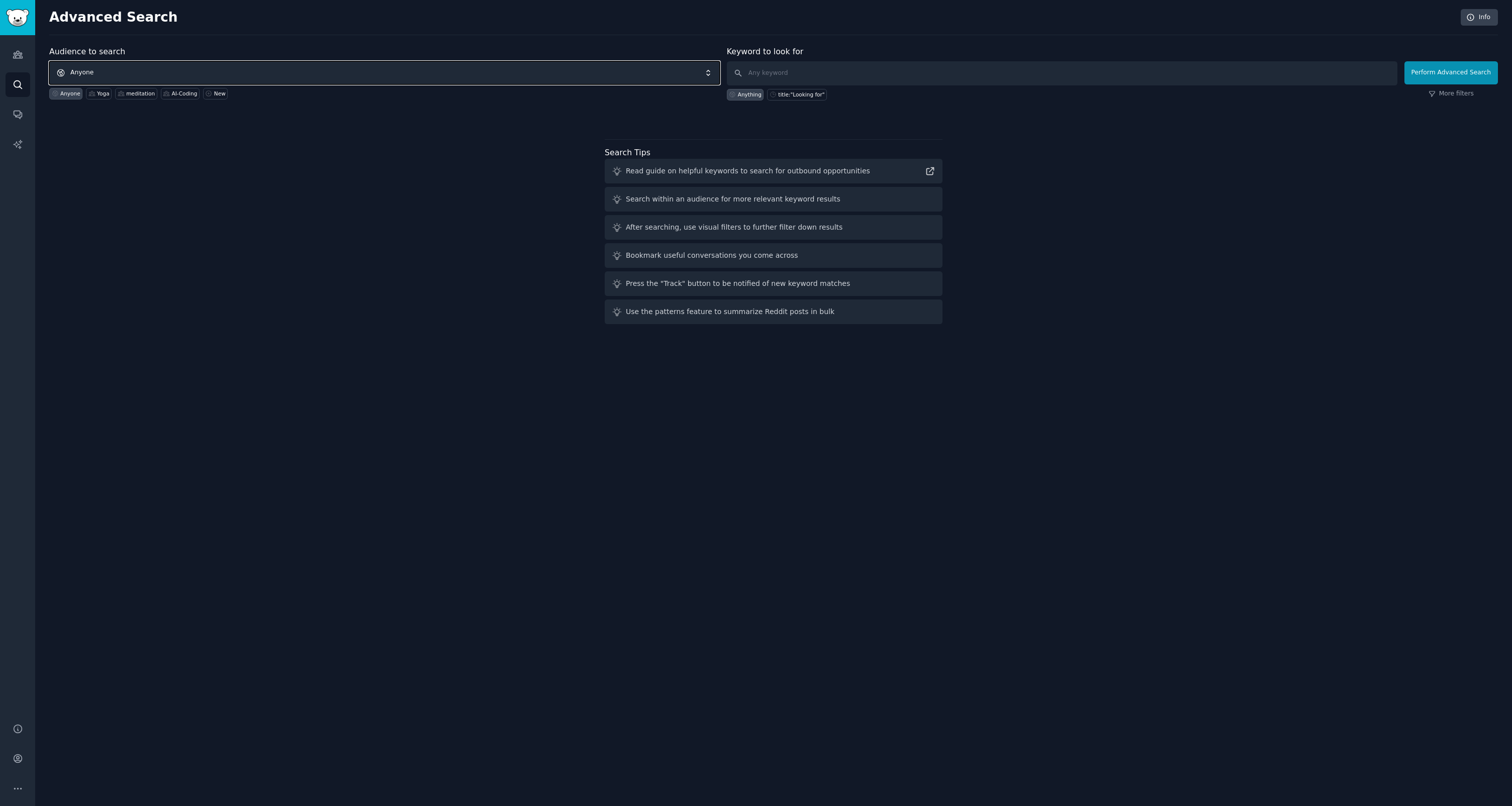
click at [161, 75] on span "Anyone" at bounding box center [384, 73] width 671 height 23
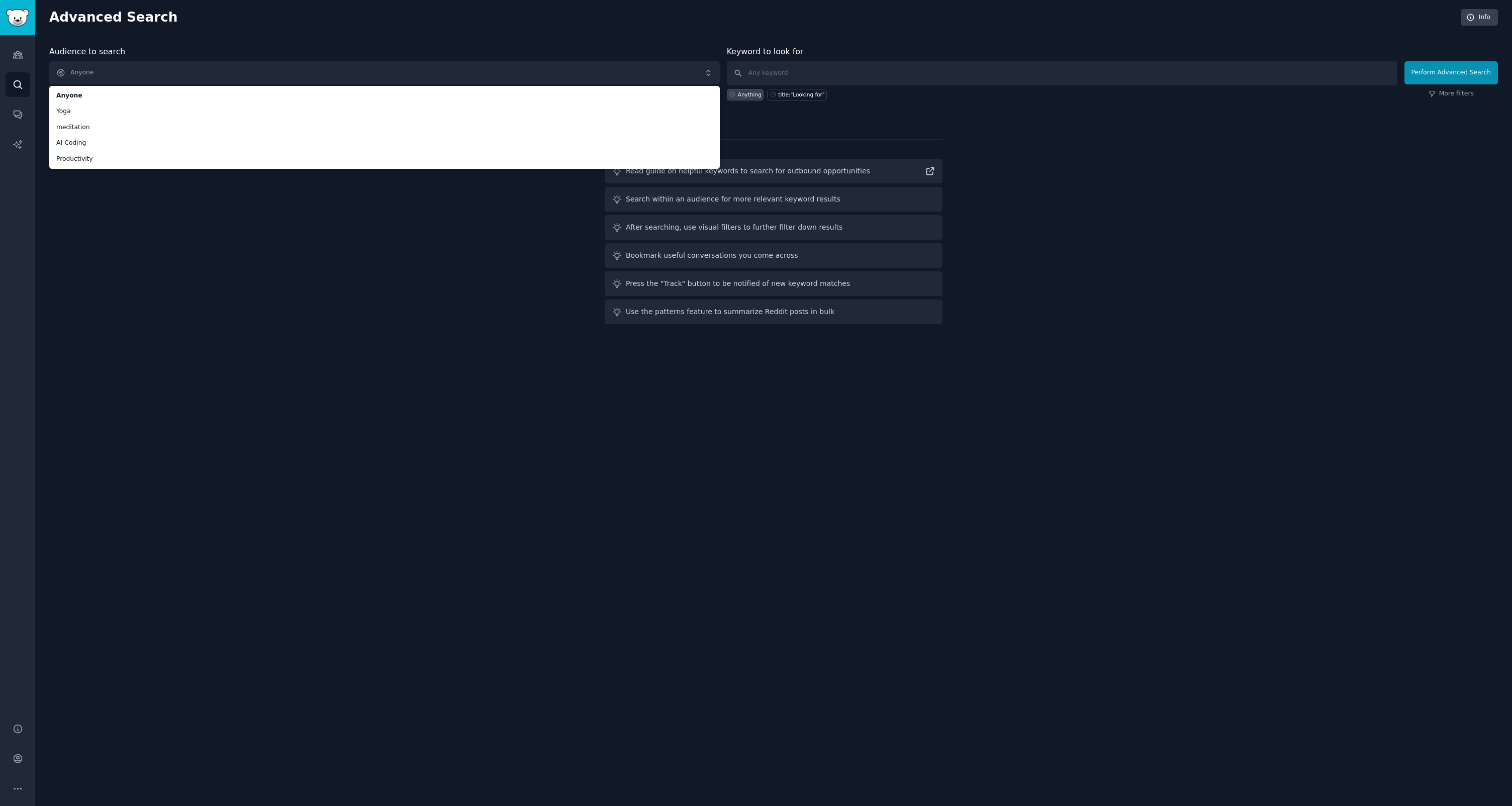
click at [206, 286] on div "Audience to search Anyone Anyone Yoga meditation AI-Coding Productivity Anyone …" at bounding box center [774, 187] width 1449 height 282
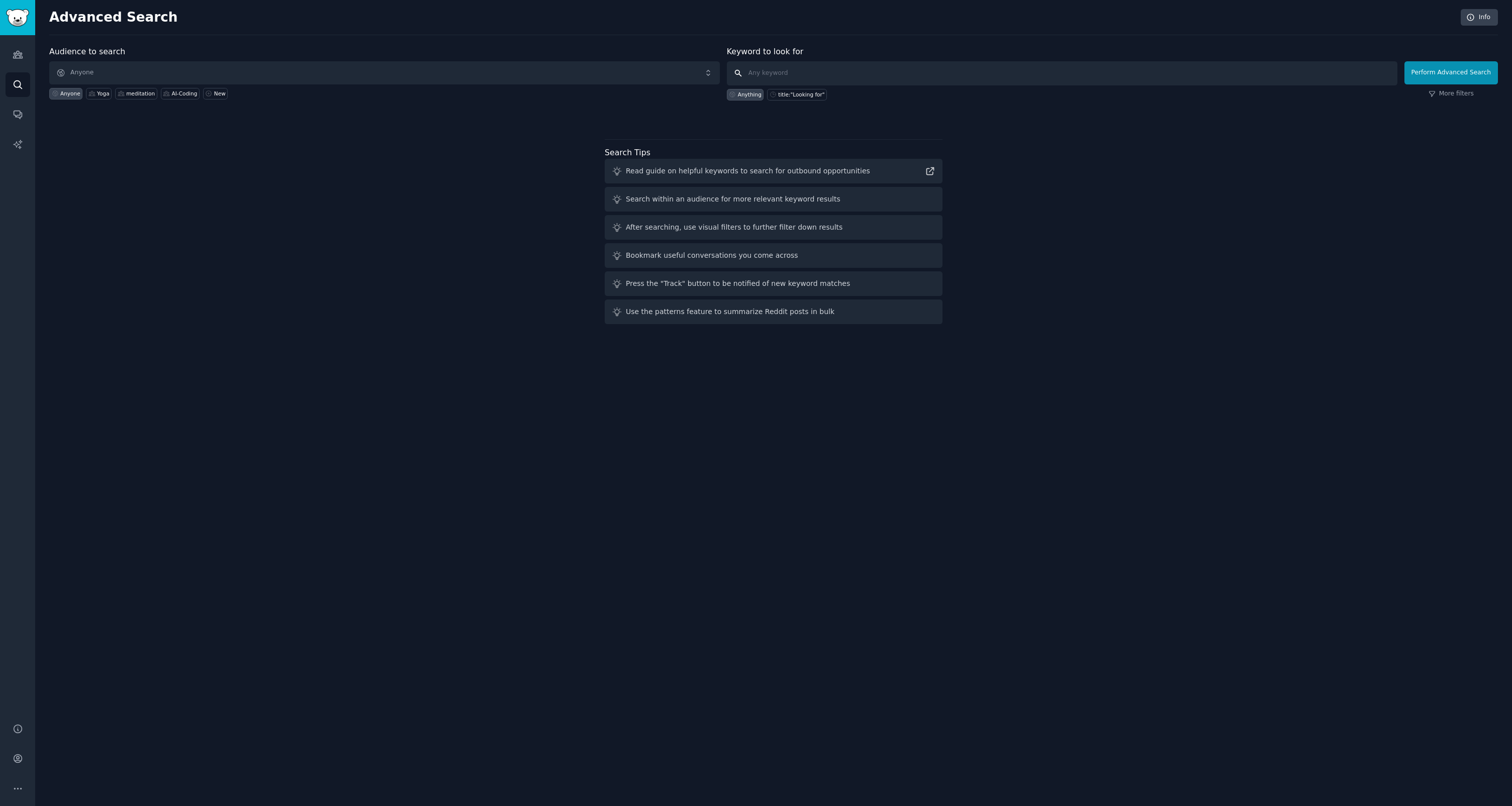
click at [765, 71] on input "text" at bounding box center [1062, 73] width 671 height 24
click at [784, 96] on div "title:"Looking for"" at bounding box center [801, 94] width 47 height 7
type input "title:"Looking for""
click at [1461, 70] on button "Perform Advanced Search" at bounding box center [1451, 73] width 94 height 23
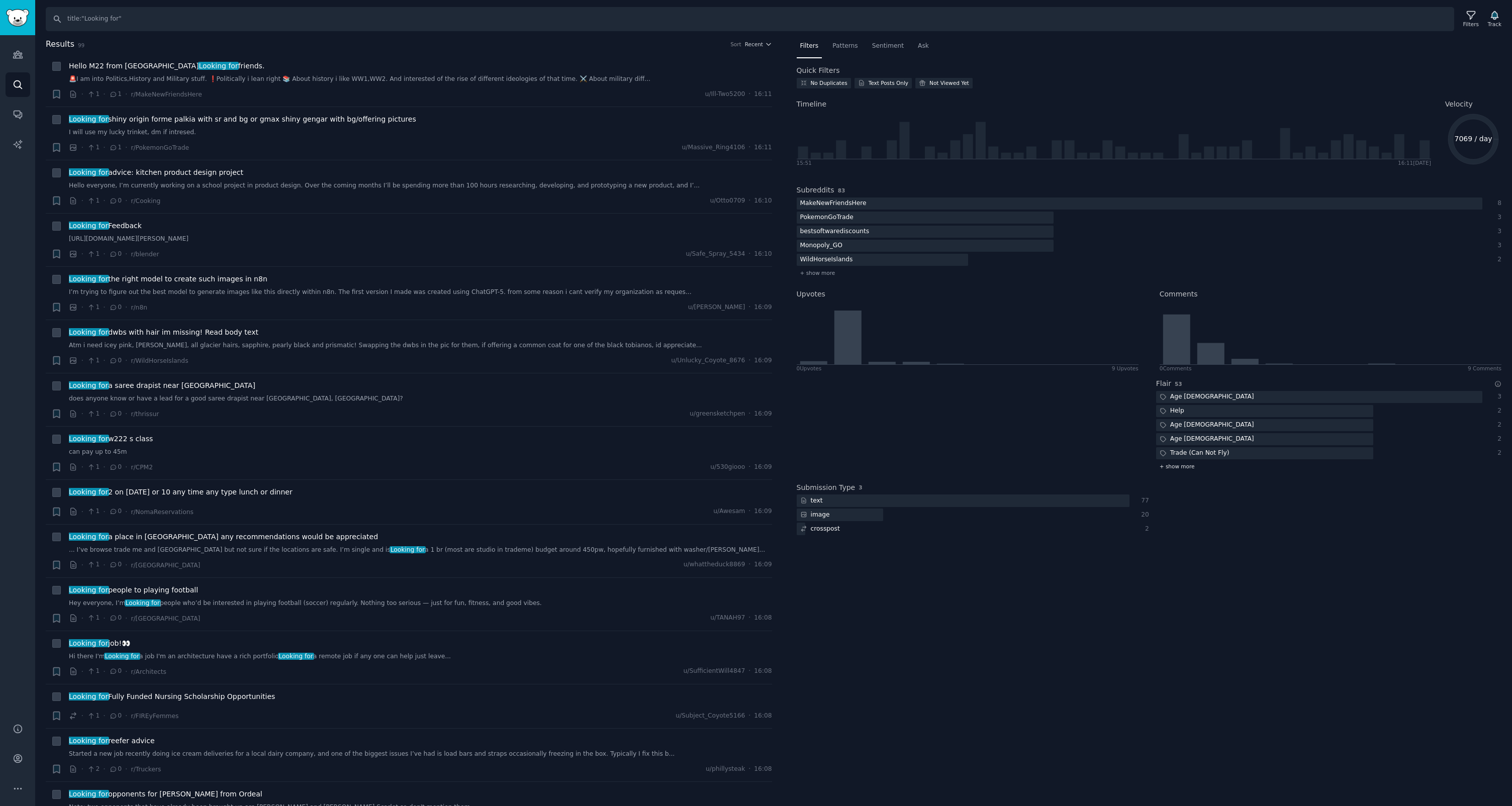
click at [1178, 468] on span "+ show more" at bounding box center [1178, 466] width 35 height 7
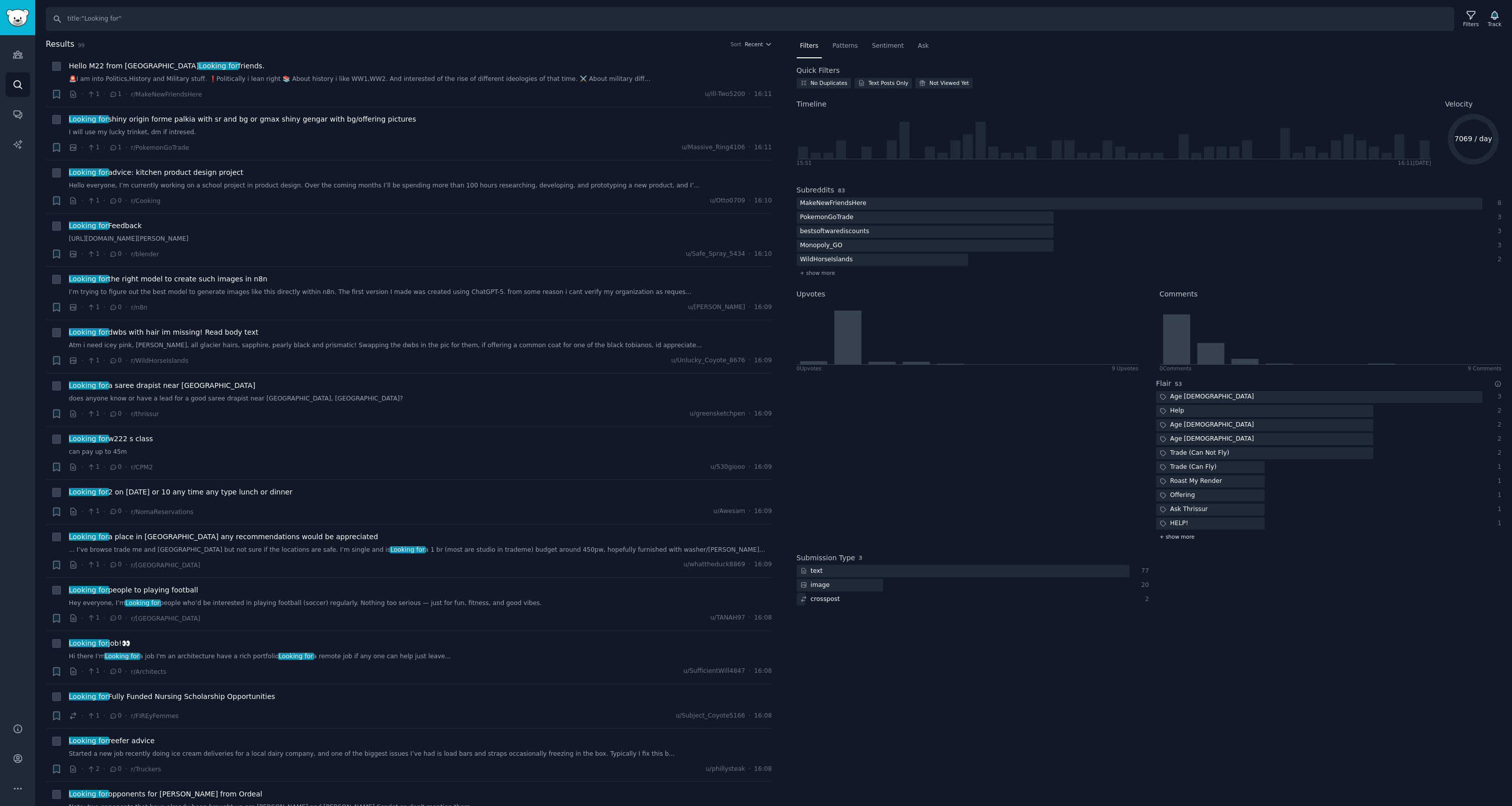
click at [1177, 539] on span "+ show more" at bounding box center [1178, 536] width 35 height 7
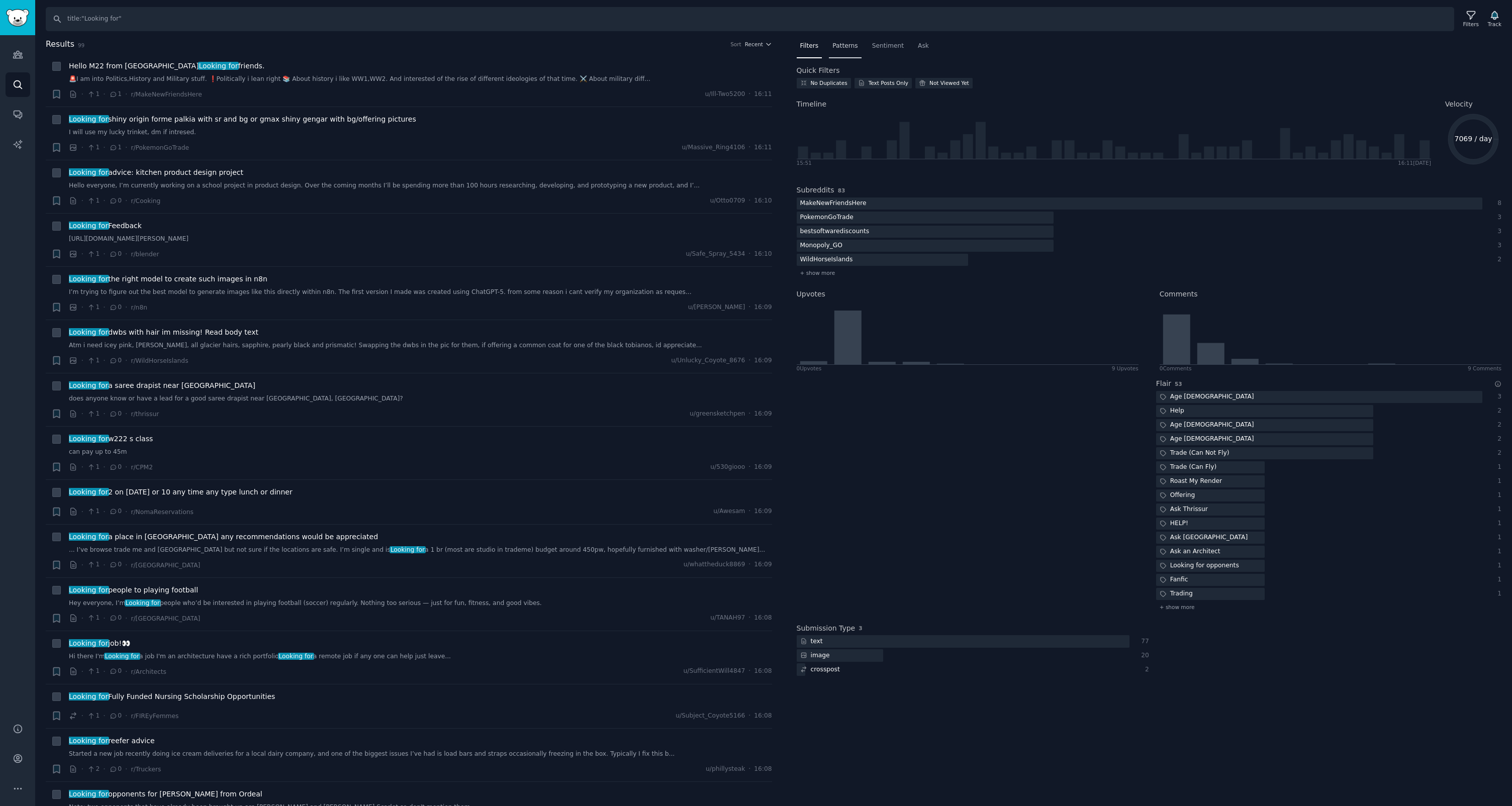
click at [841, 52] on div "Patterns" at bounding box center [845, 48] width 32 height 20
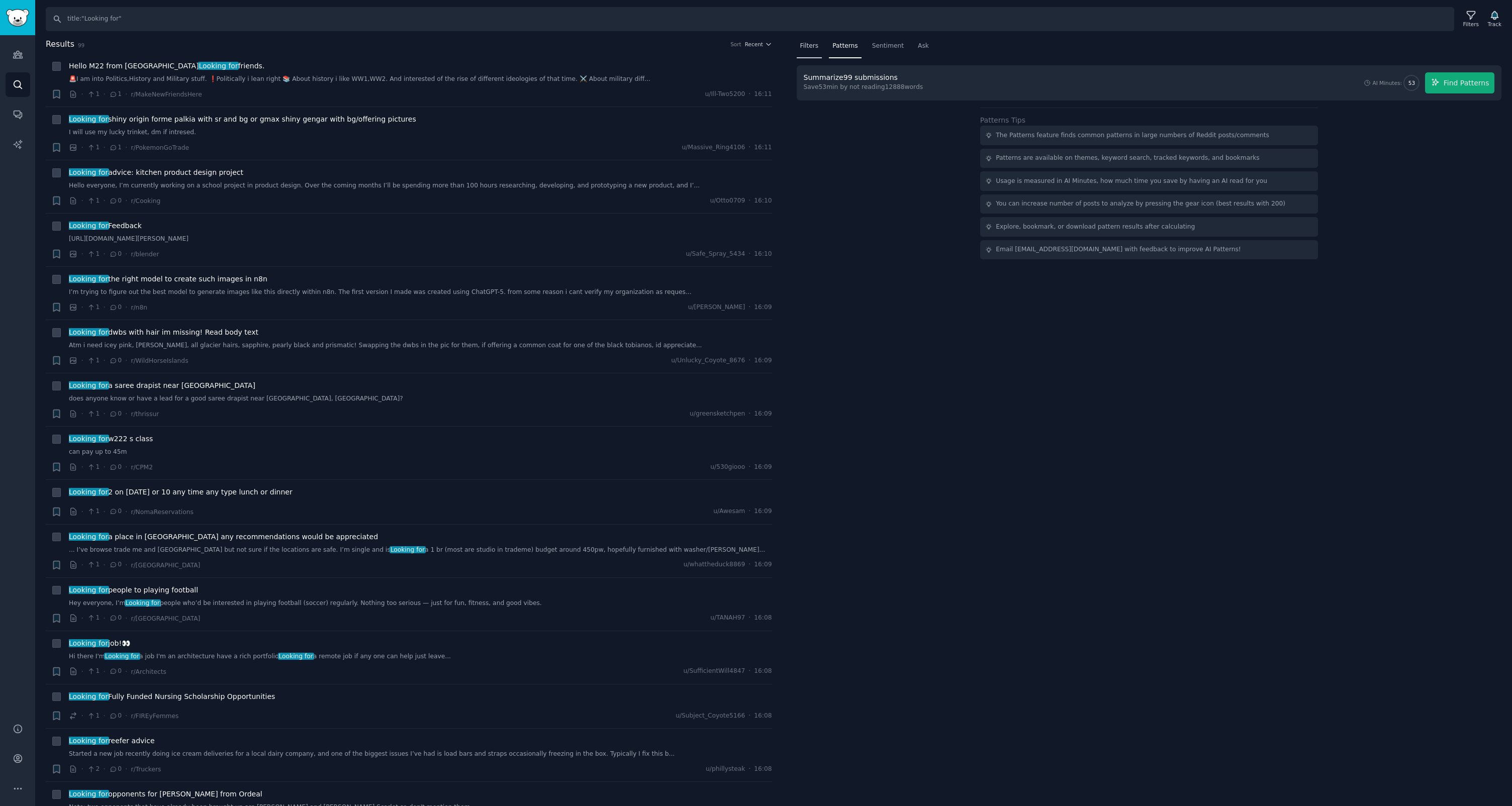
click at [813, 46] on span "Filters" at bounding box center [810, 47] width 18 height 9
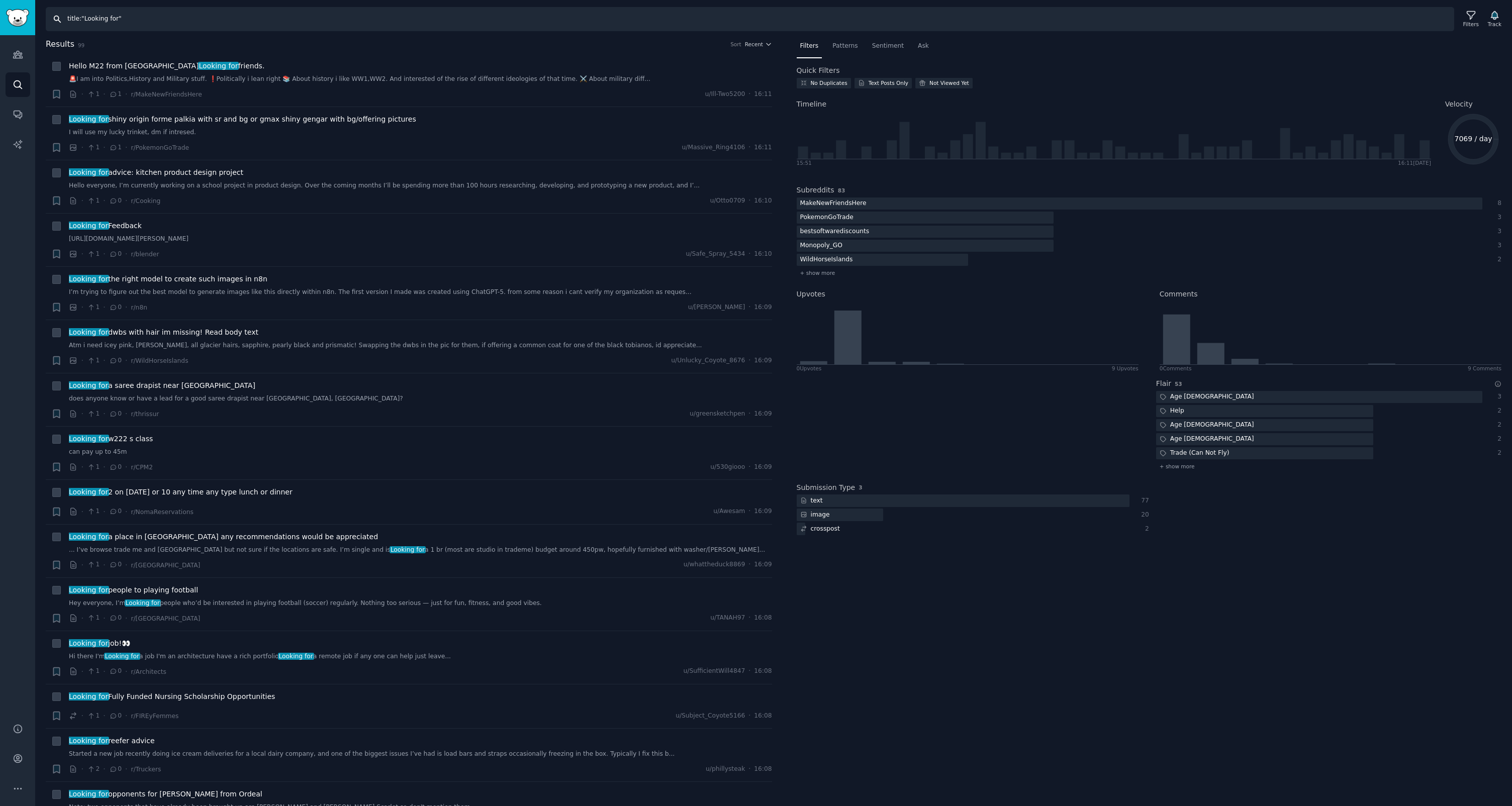
click at [108, 17] on input "title:"Looking for"" at bounding box center [750, 19] width 1408 height 24
type input "title:"How to""
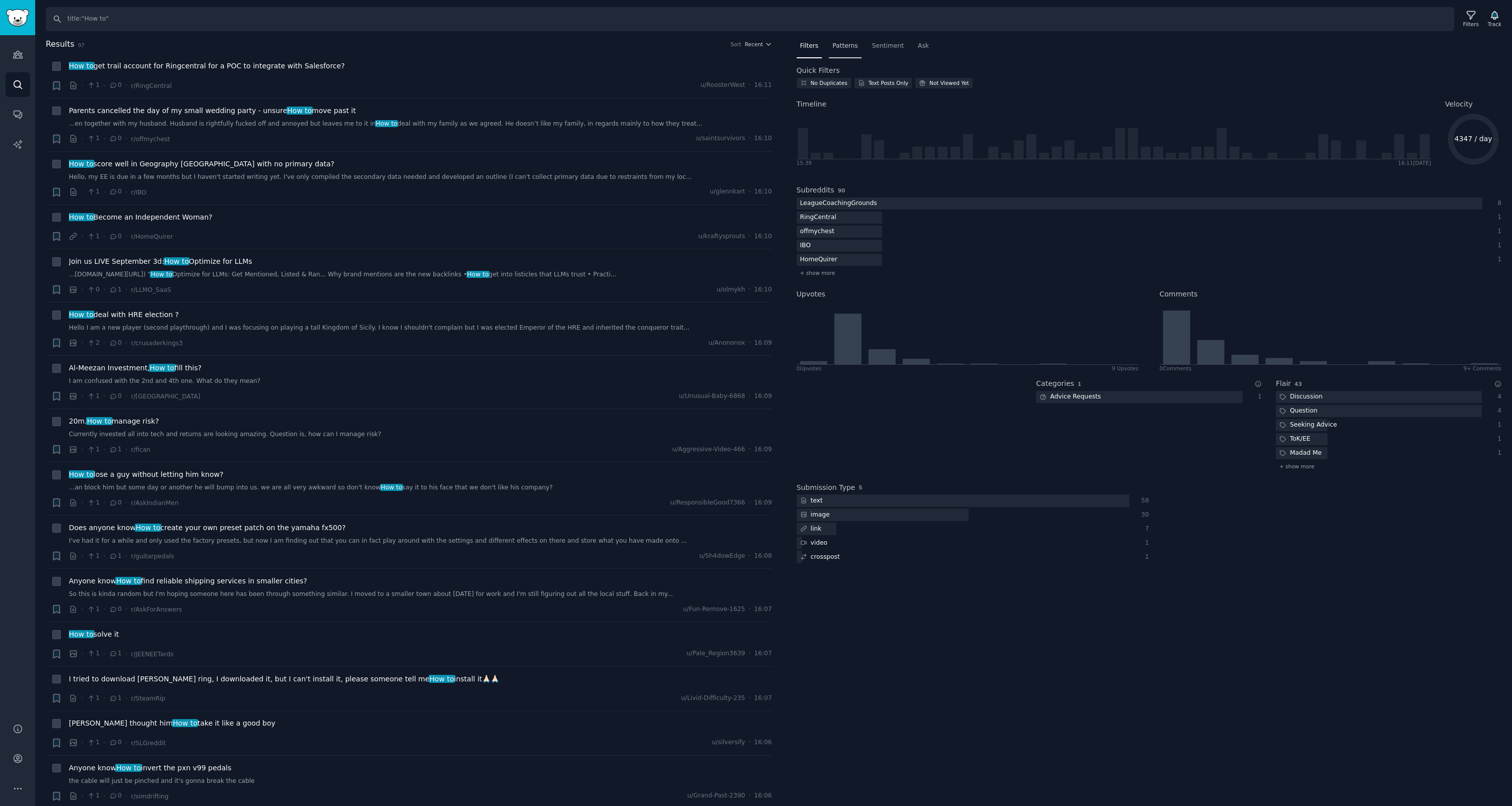
click at [848, 50] on div "Patterns" at bounding box center [845, 48] width 32 height 20
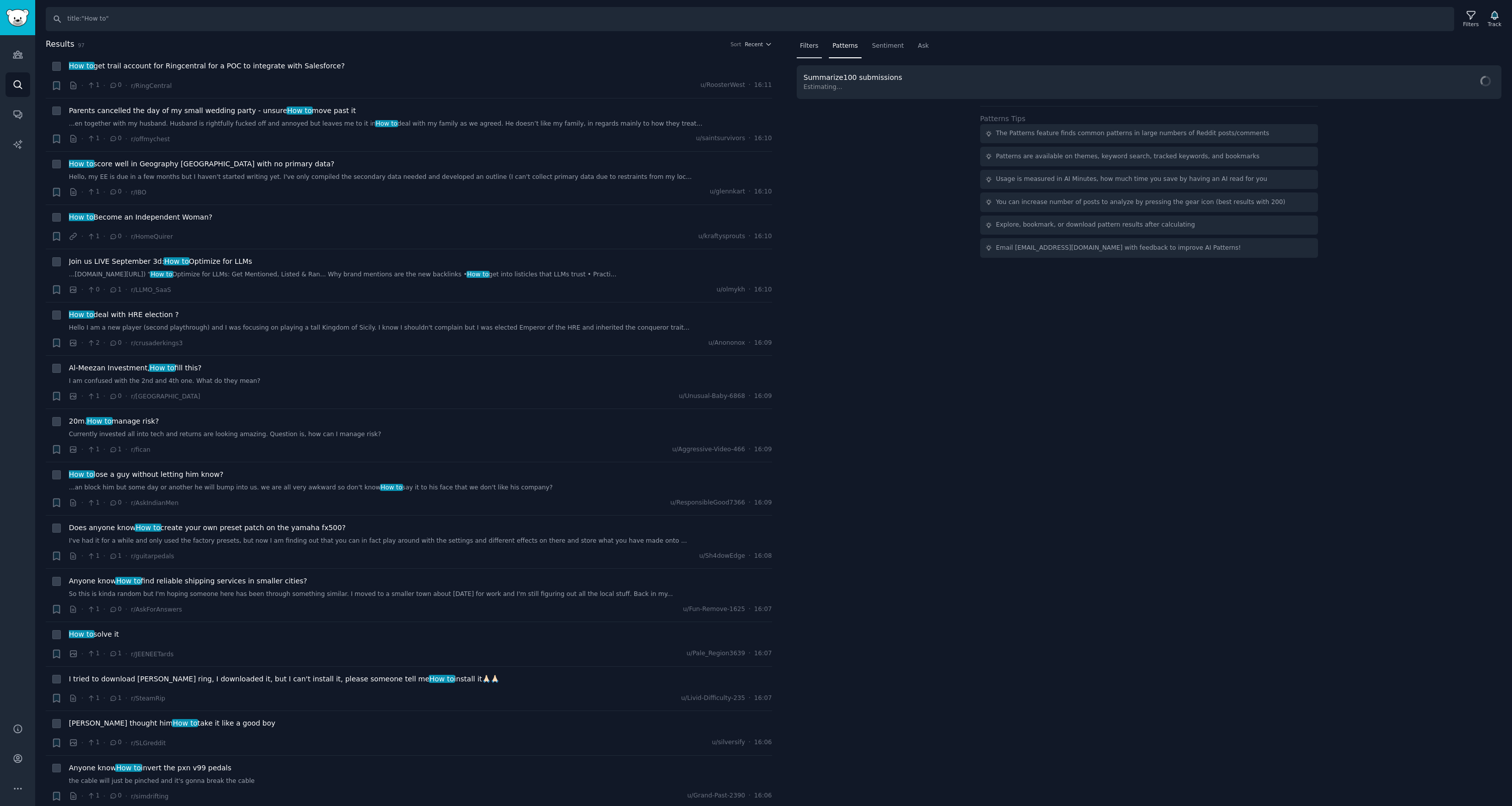
click at [816, 50] on div "Filters" at bounding box center [809, 48] width 26 height 20
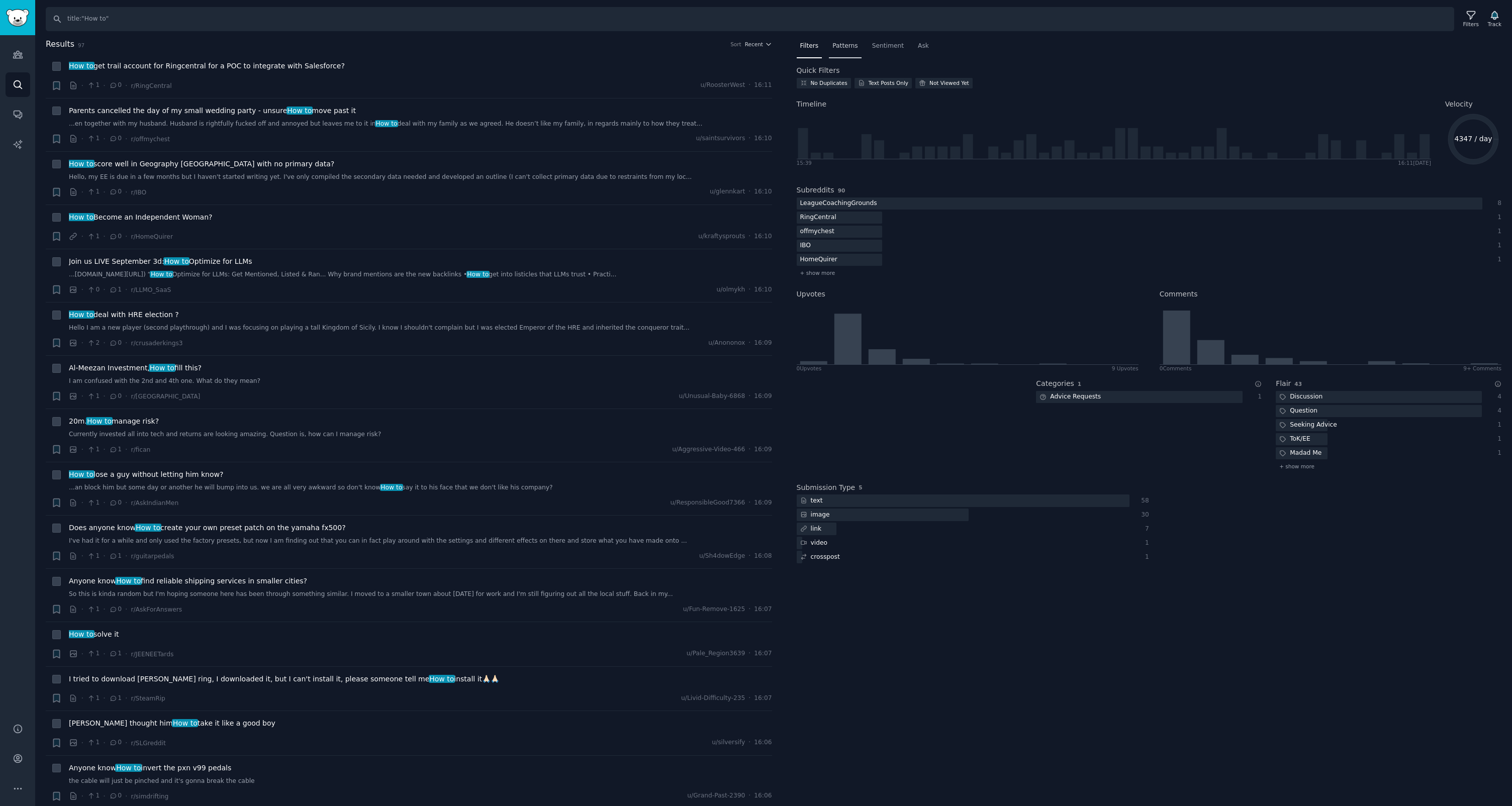
click at [850, 47] on span "Patterns" at bounding box center [845, 47] width 25 height 9
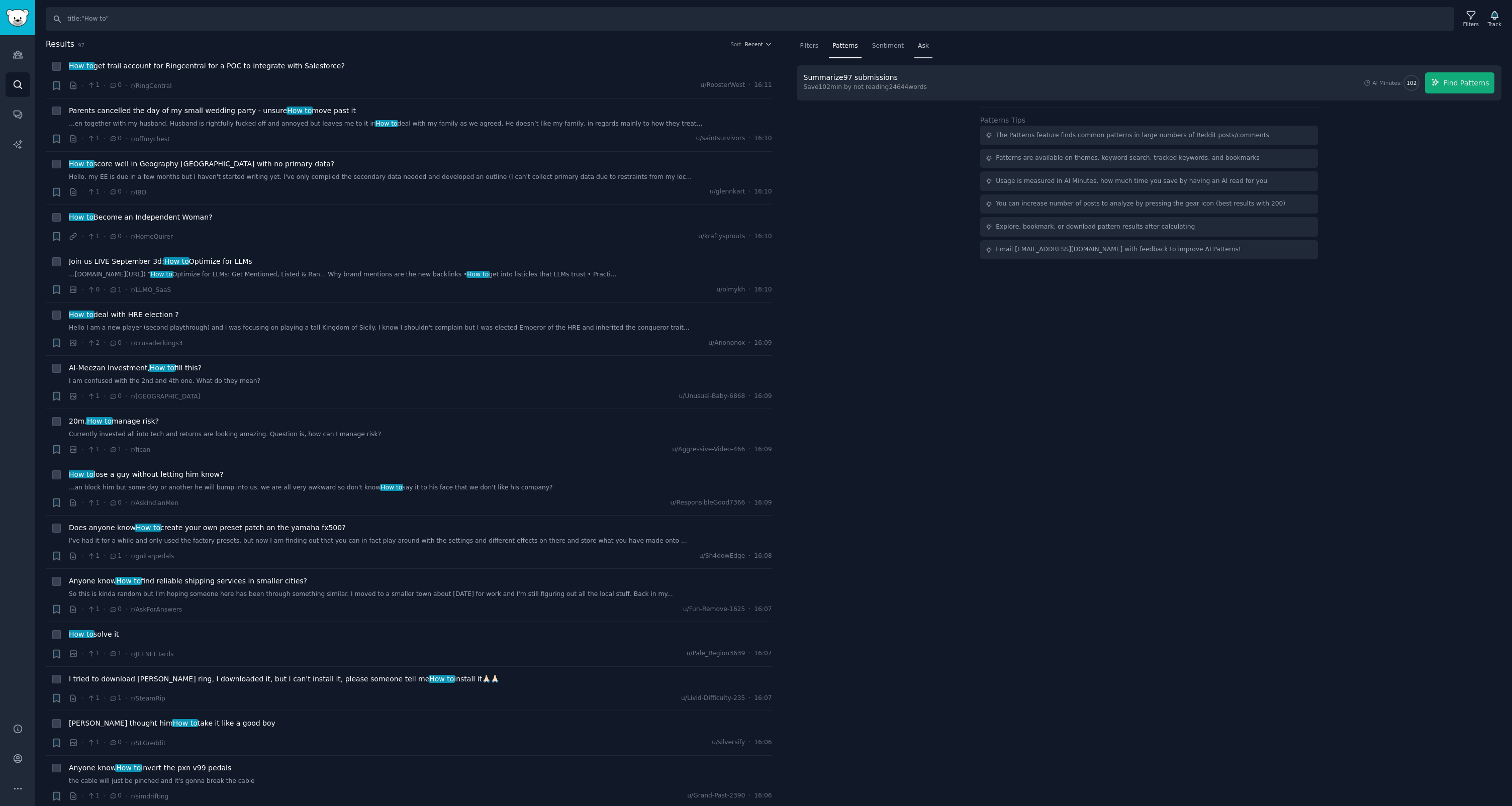
click at [928, 48] on div "Ask" at bounding box center [924, 48] width 18 height 20
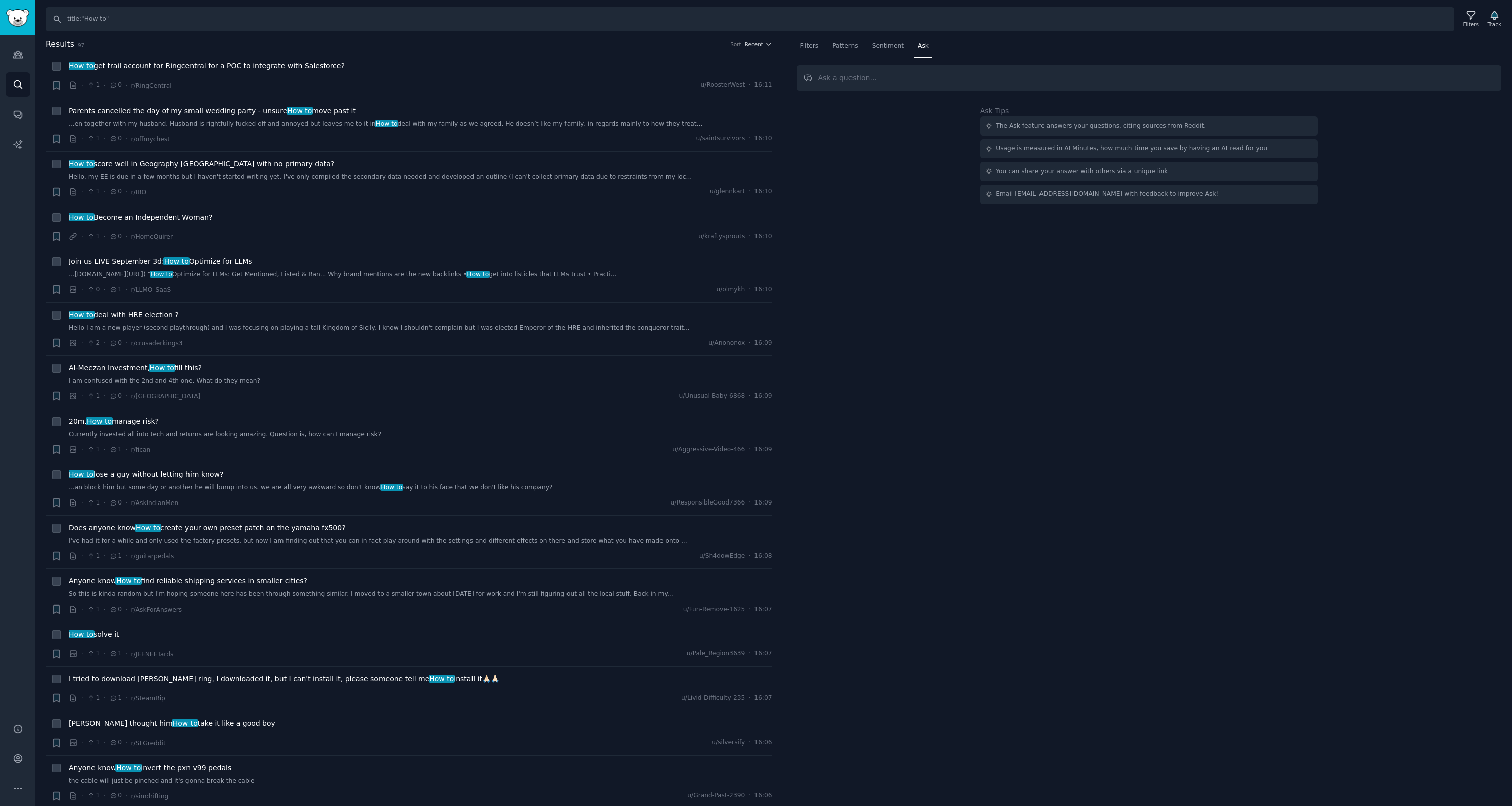
click at [891, 83] on input "text" at bounding box center [1149, 78] width 706 height 26
click at [885, 52] on div "Sentiment" at bounding box center [888, 48] width 39 height 20
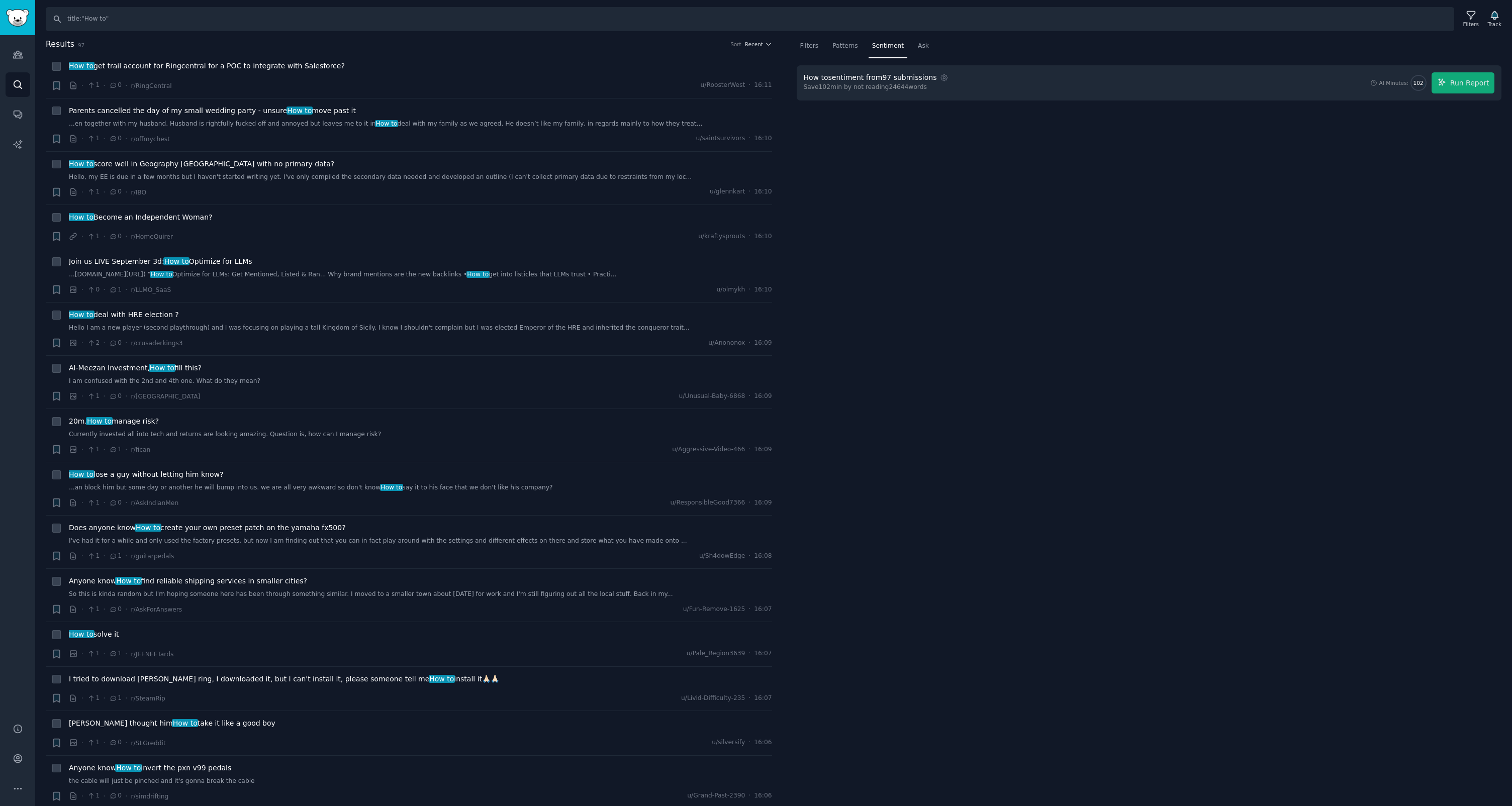
drag, startPoint x: 921, startPoint y: 47, endPoint x: 920, endPoint y: 59, distance: 12.0
click at [921, 47] on span "Ask" at bounding box center [923, 47] width 11 height 9
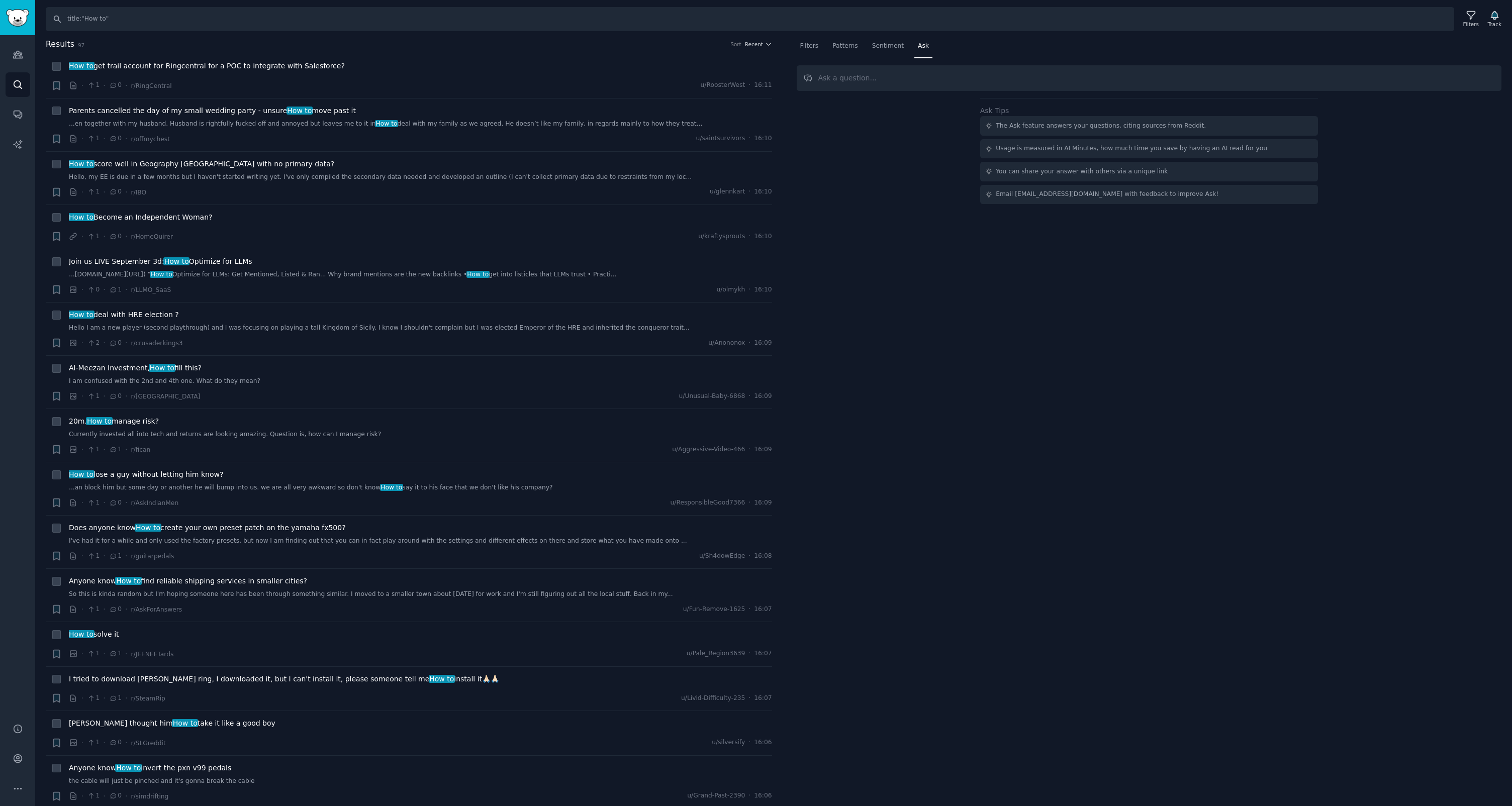
click at [917, 77] on input "text" at bounding box center [1149, 78] width 706 height 26
type input "asd"
type input "What are people looking to learn?"
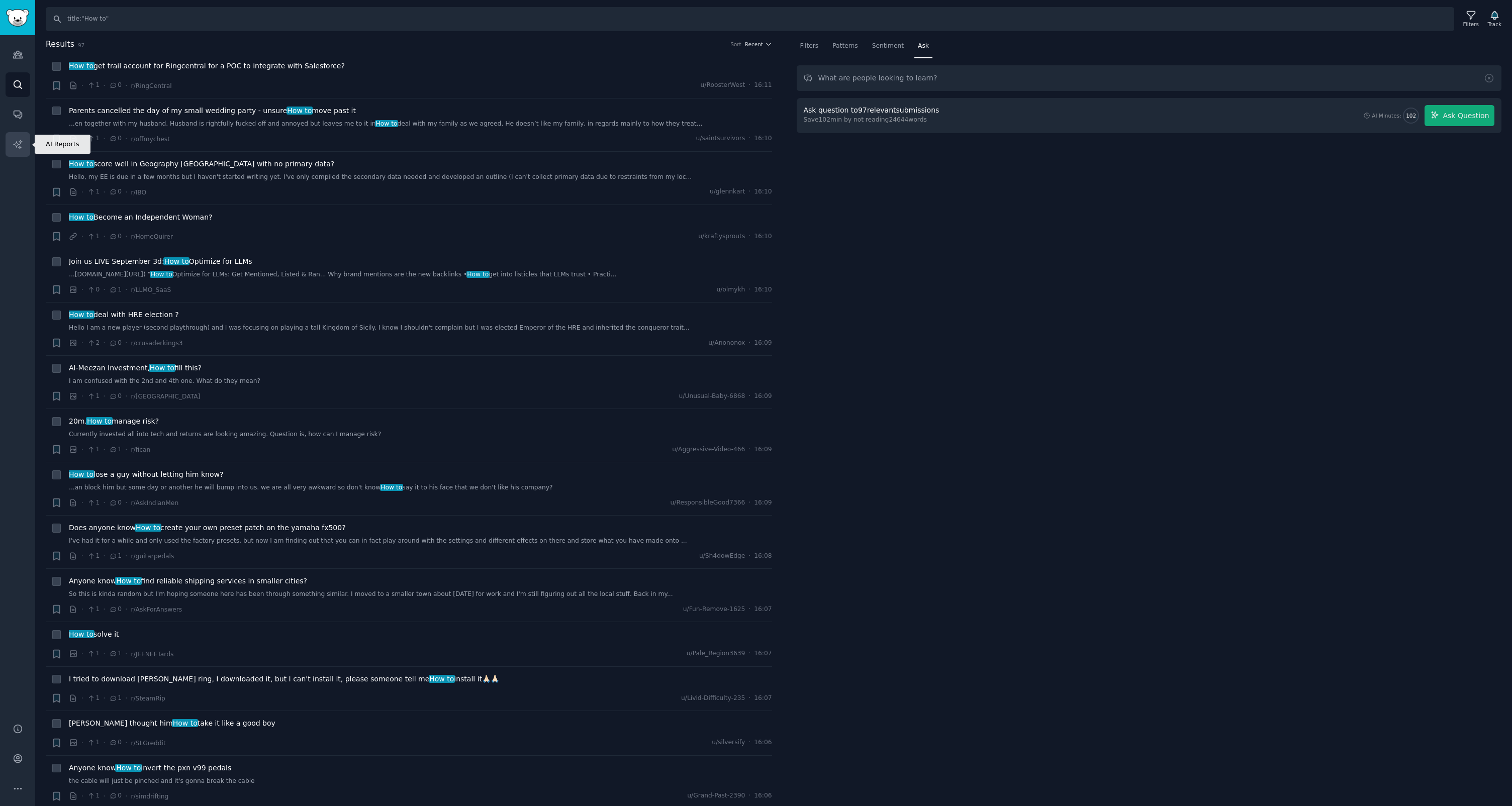
click at [16, 141] on icon "Sidebar" at bounding box center [17, 144] width 9 height 9
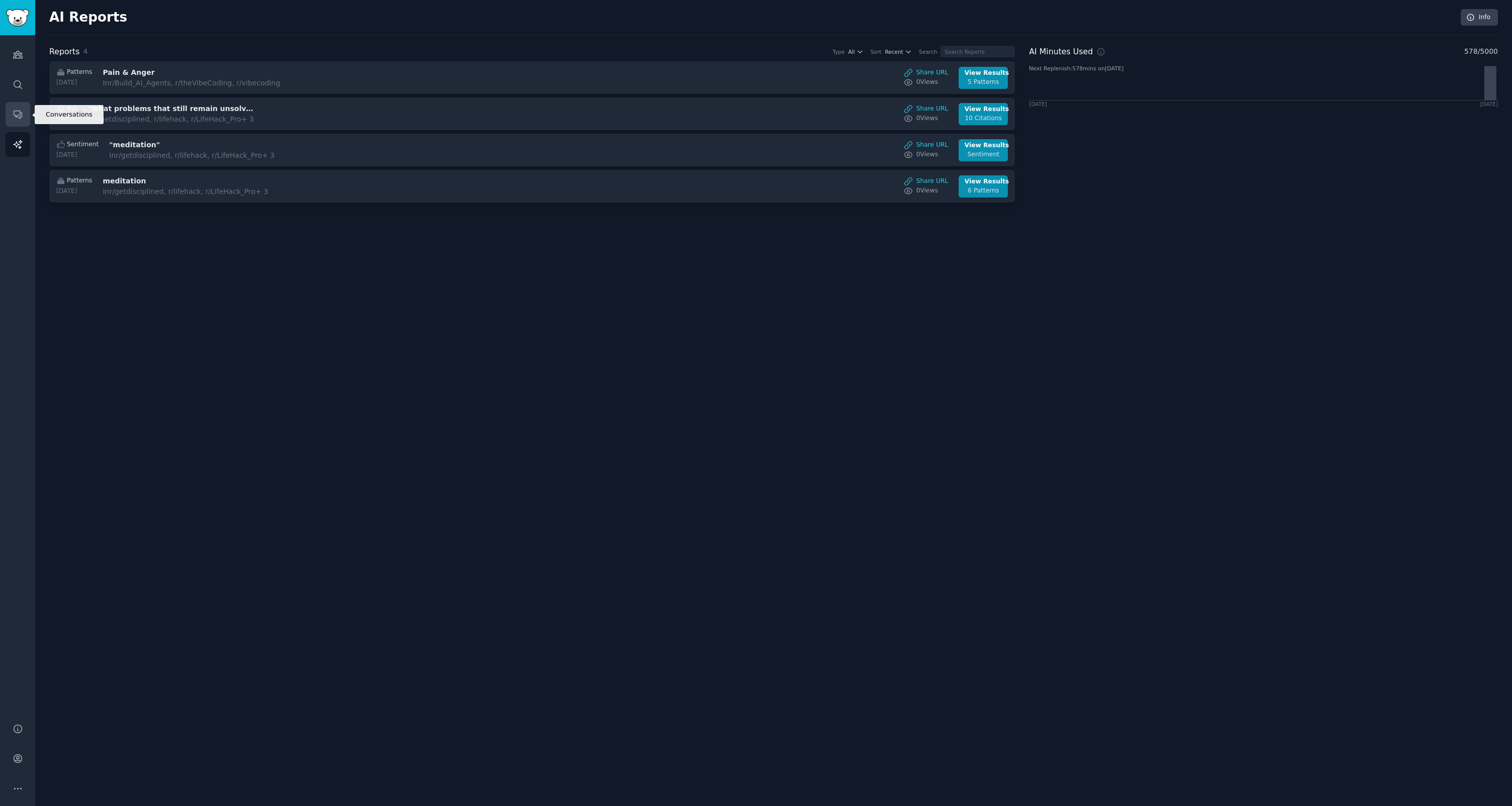
click at [13, 113] on icon "Sidebar" at bounding box center [18, 114] width 10 height 10
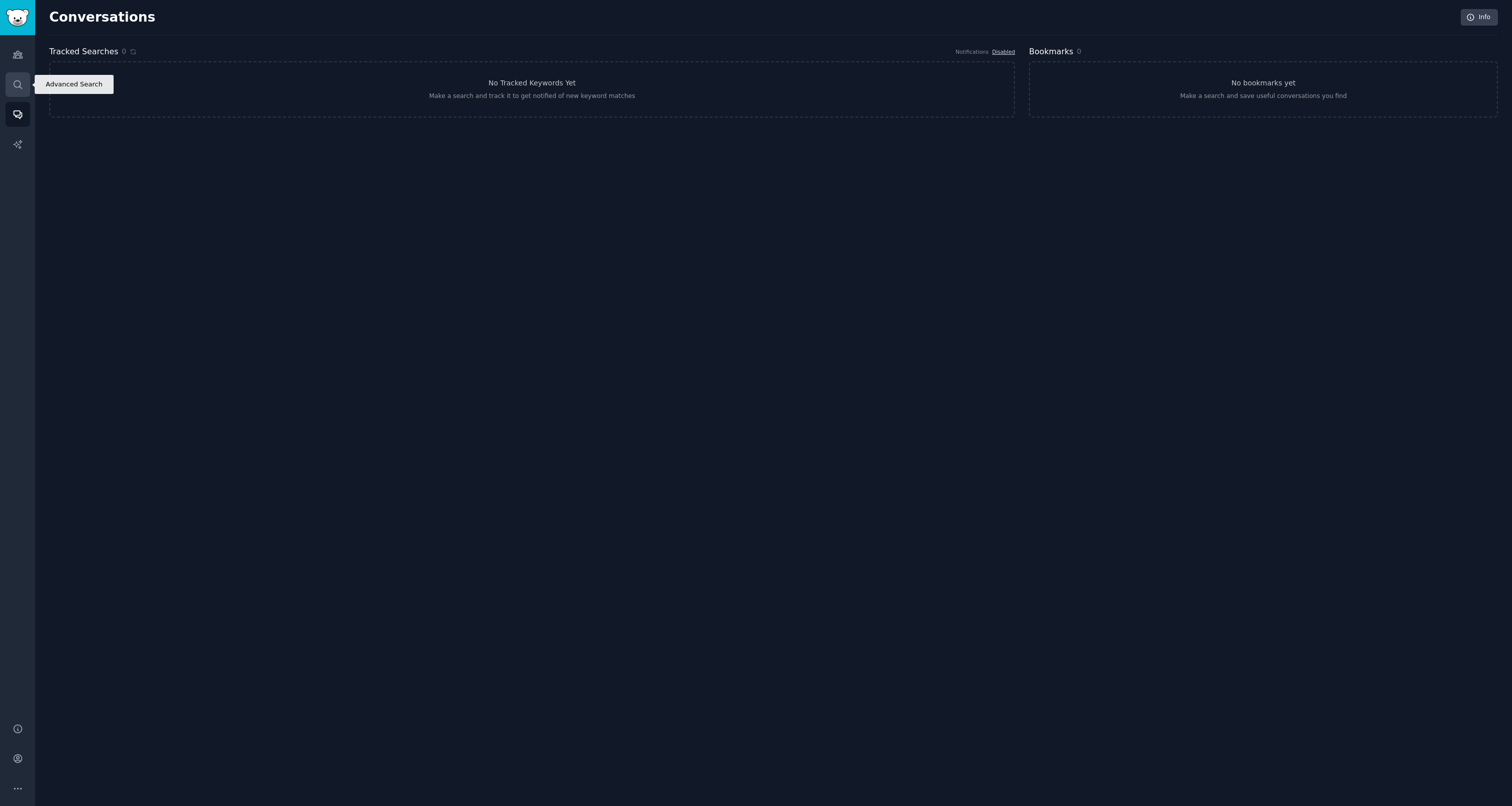
click at [18, 79] on icon "Sidebar" at bounding box center [18, 85] width 10 height 10
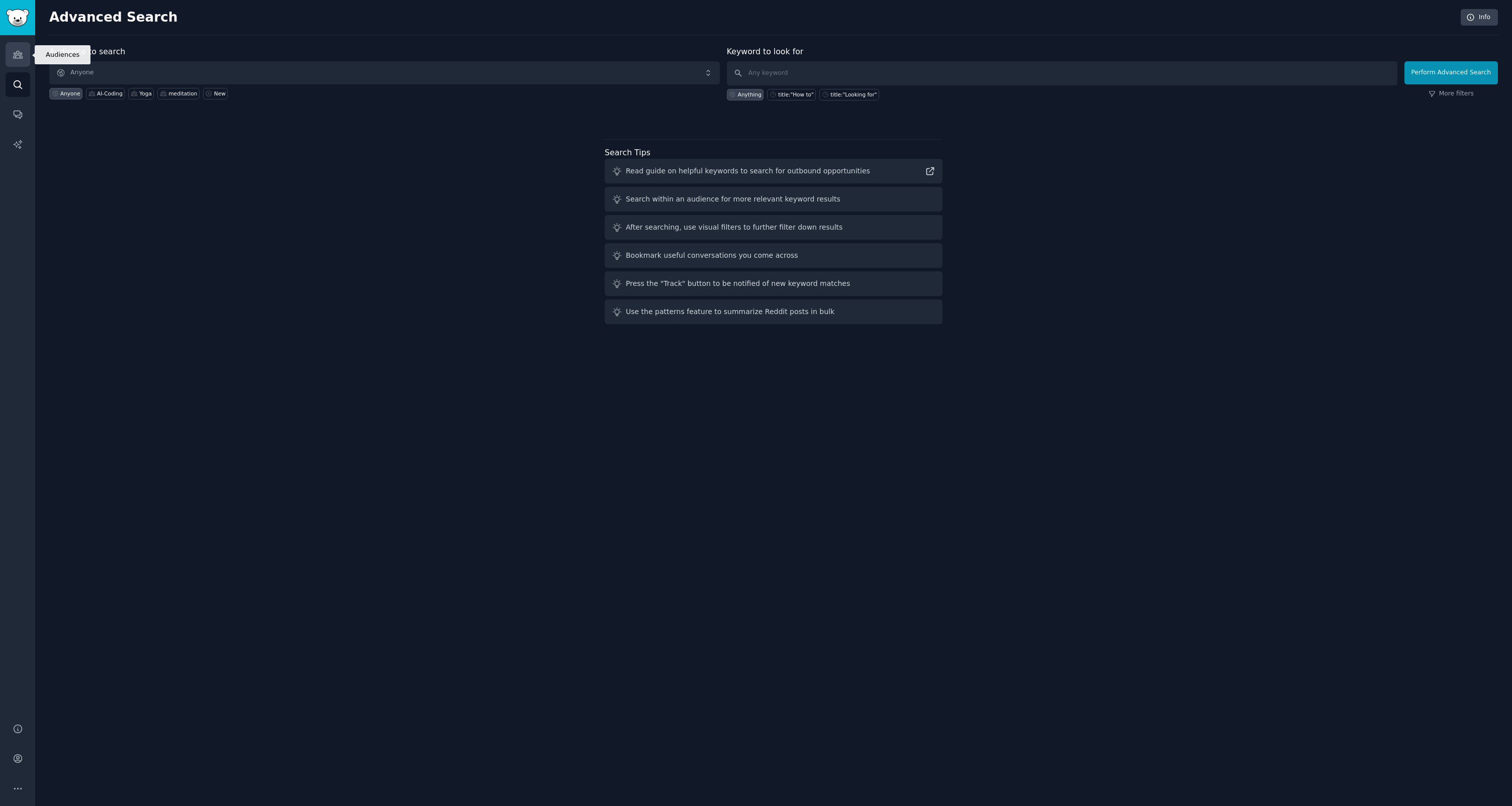
click at [23, 62] on link "Audiences" at bounding box center [18, 54] width 25 height 25
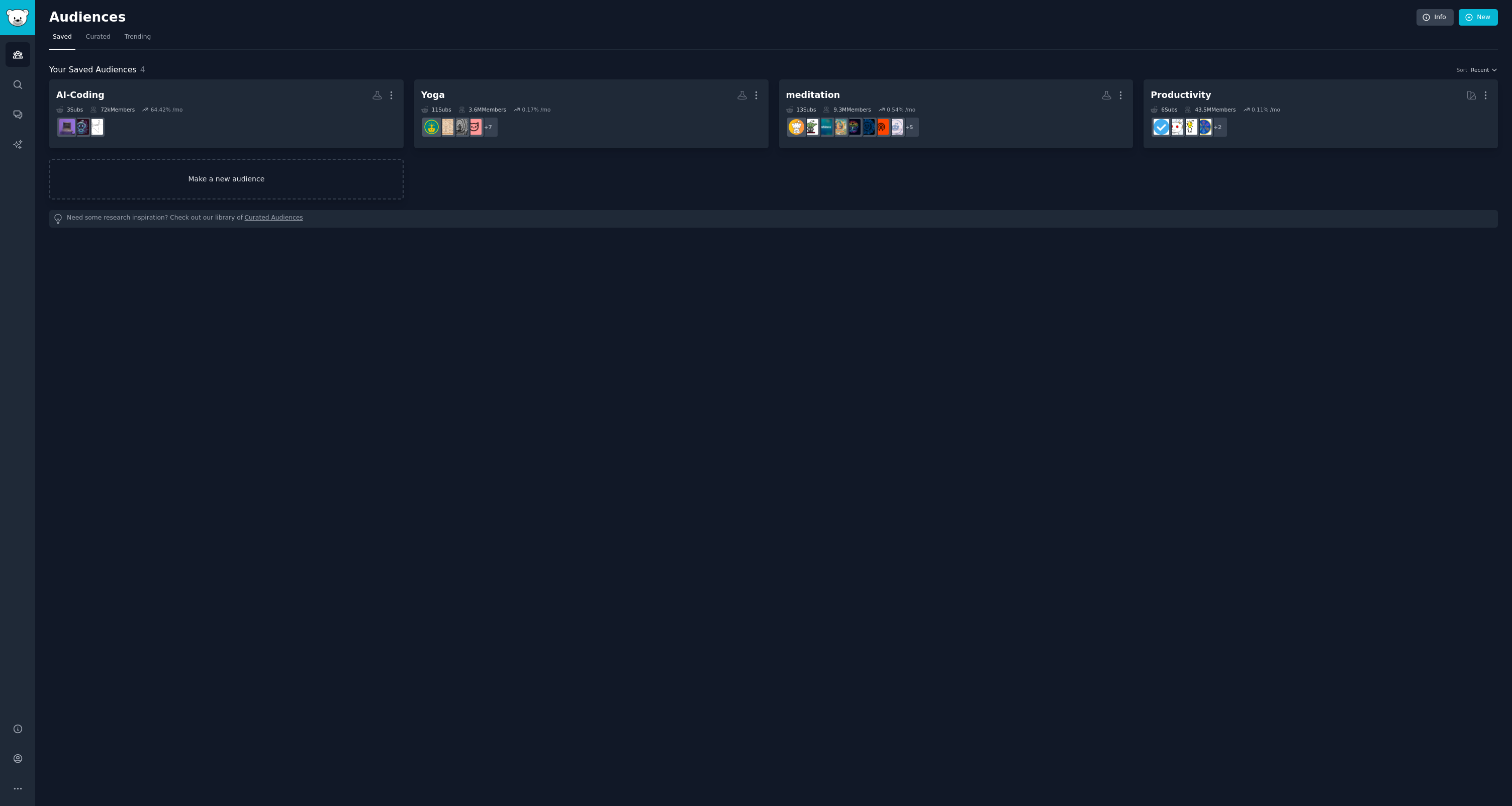
click at [286, 189] on link "Make a new audience" at bounding box center [226, 179] width 354 height 41
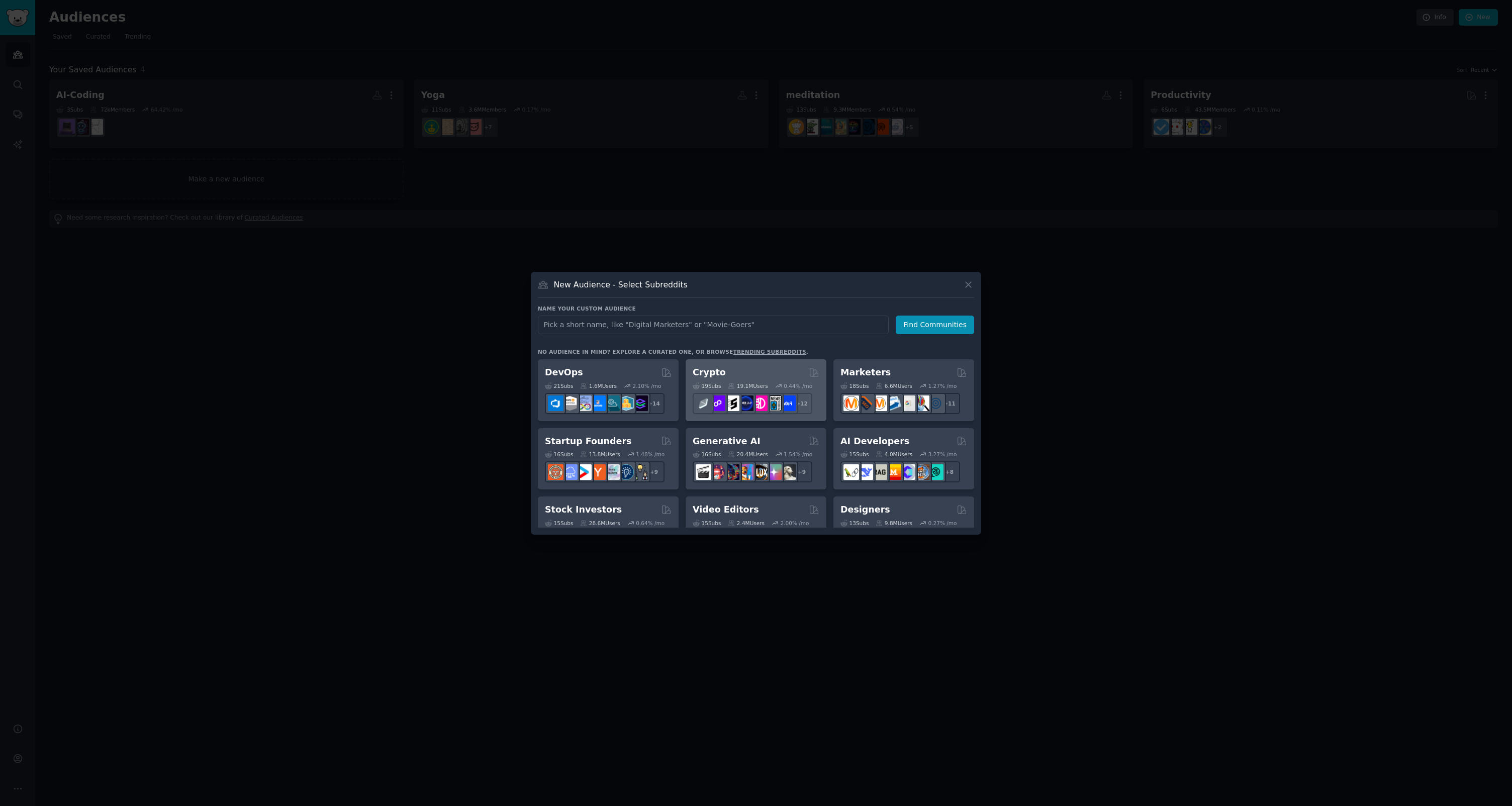
scroll to position [73, 0]
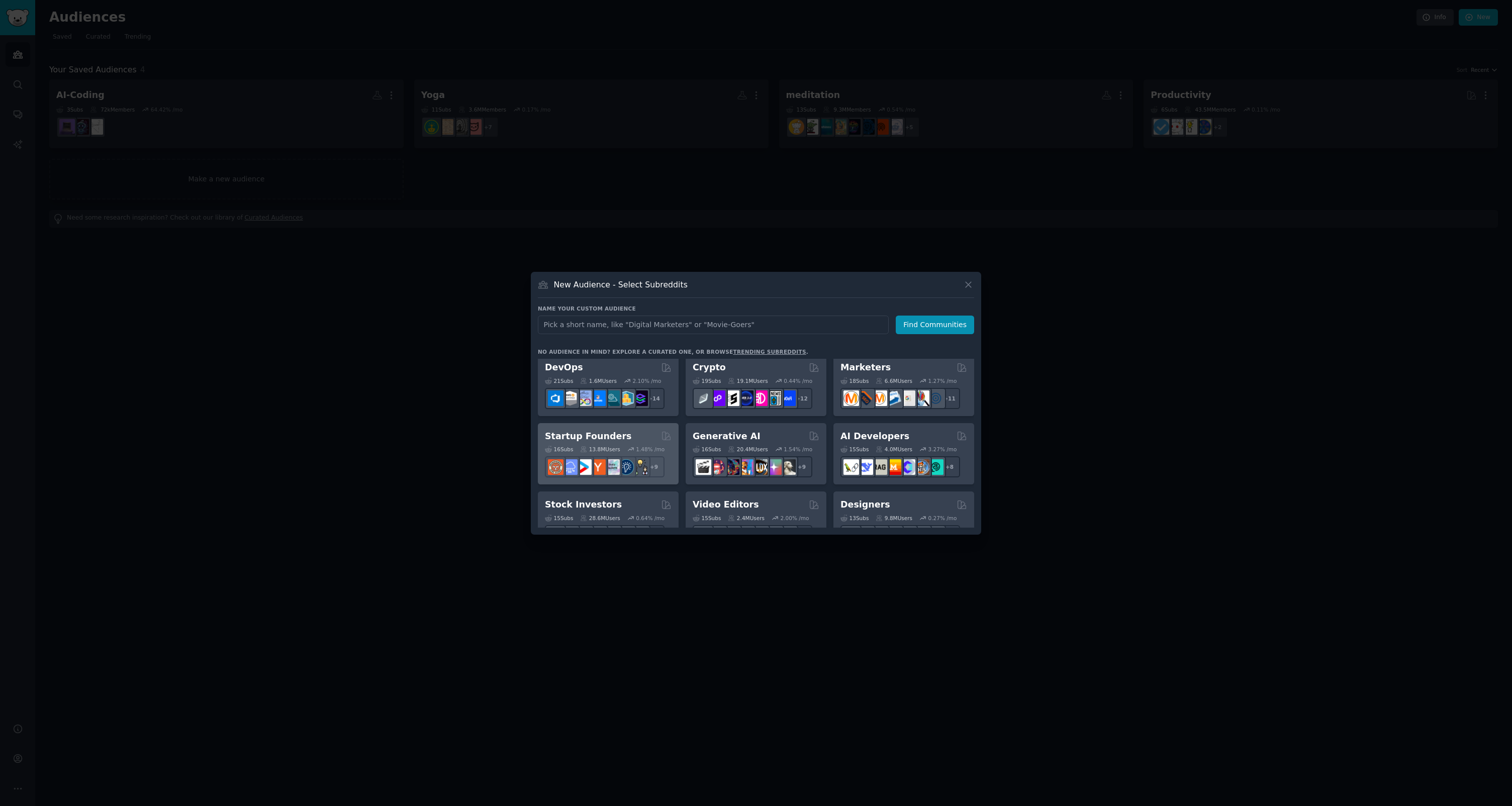
click at [620, 440] on div "Startup Founders" at bounding box center [608, 436] width 127 height 12
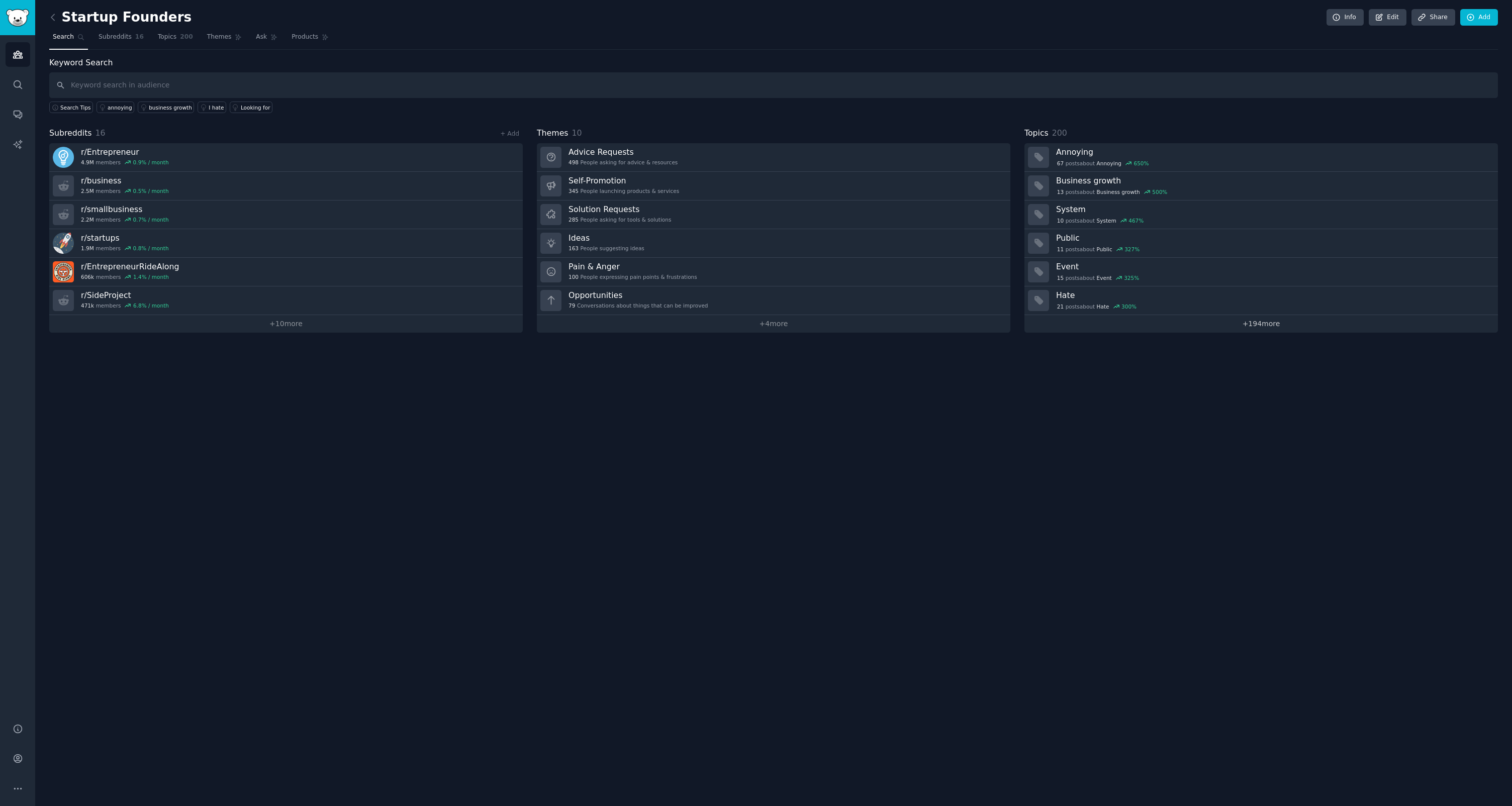
click at [1253, 326] on link "+ 194 more" at bounding box center [1261, 324] width 473 height 18
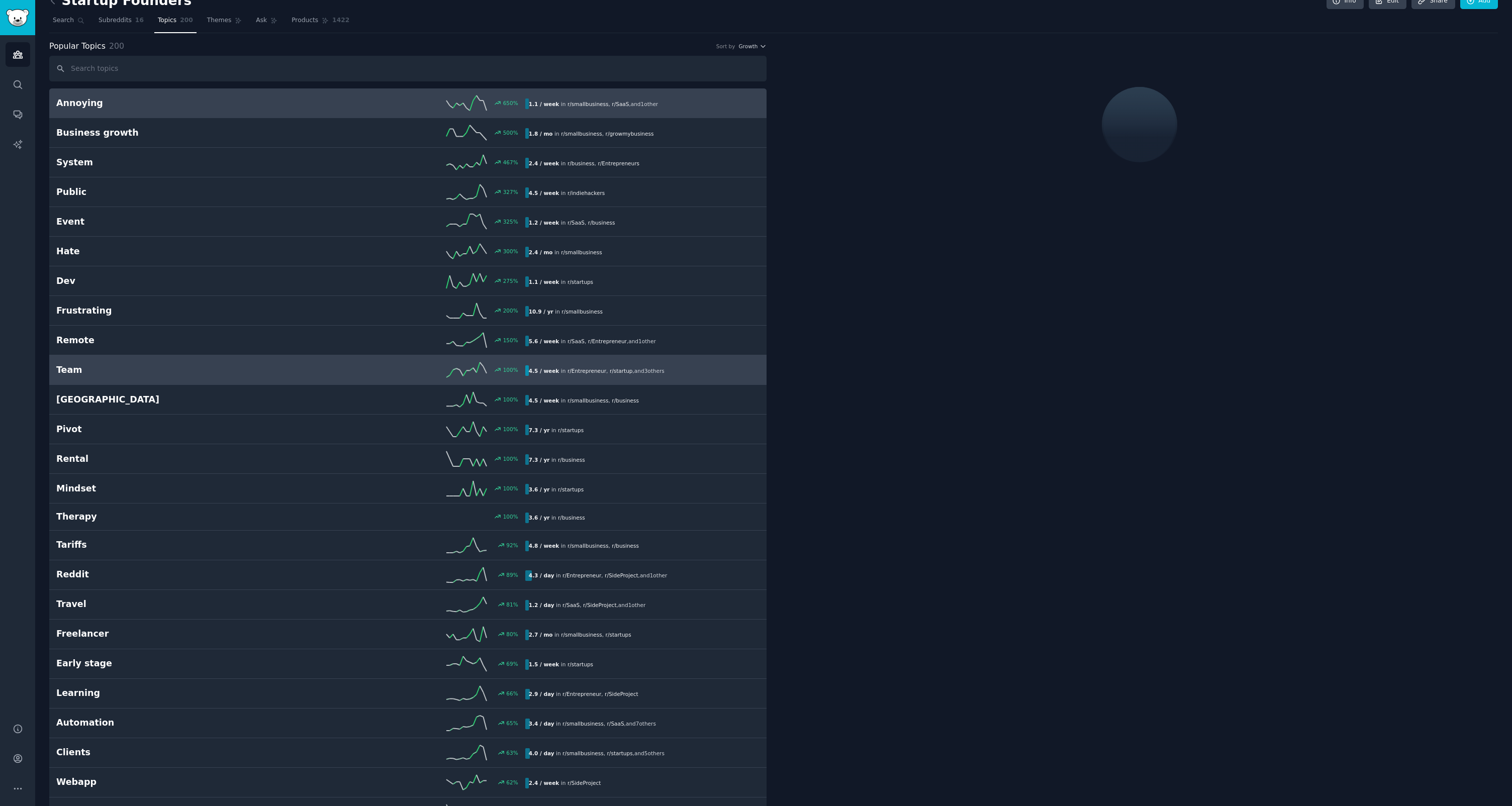
scroll to position [17, 0]
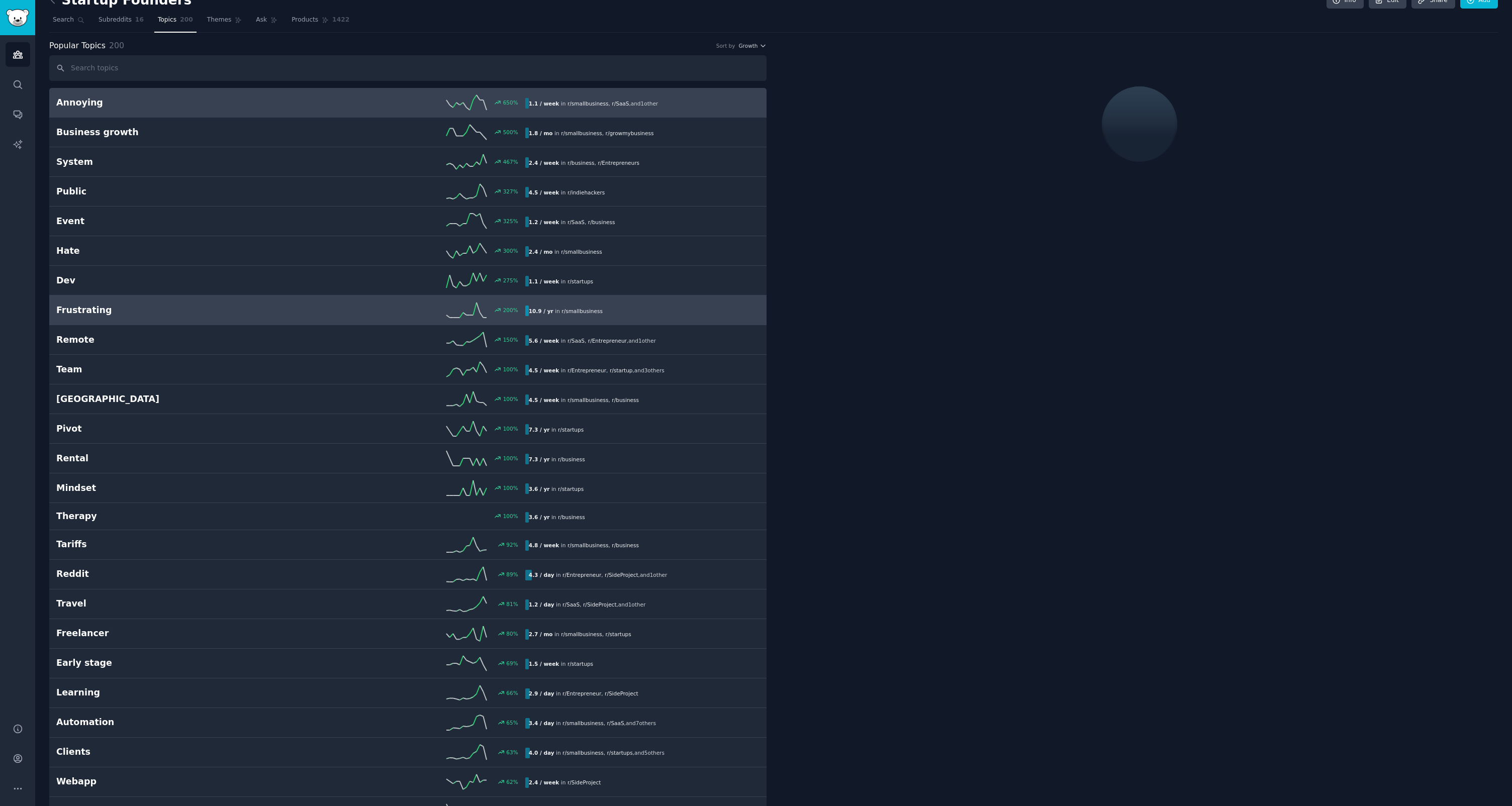
click at [119, 307] on h2 "Frustrating" at bounding box center [173, 310] width 234 height 12
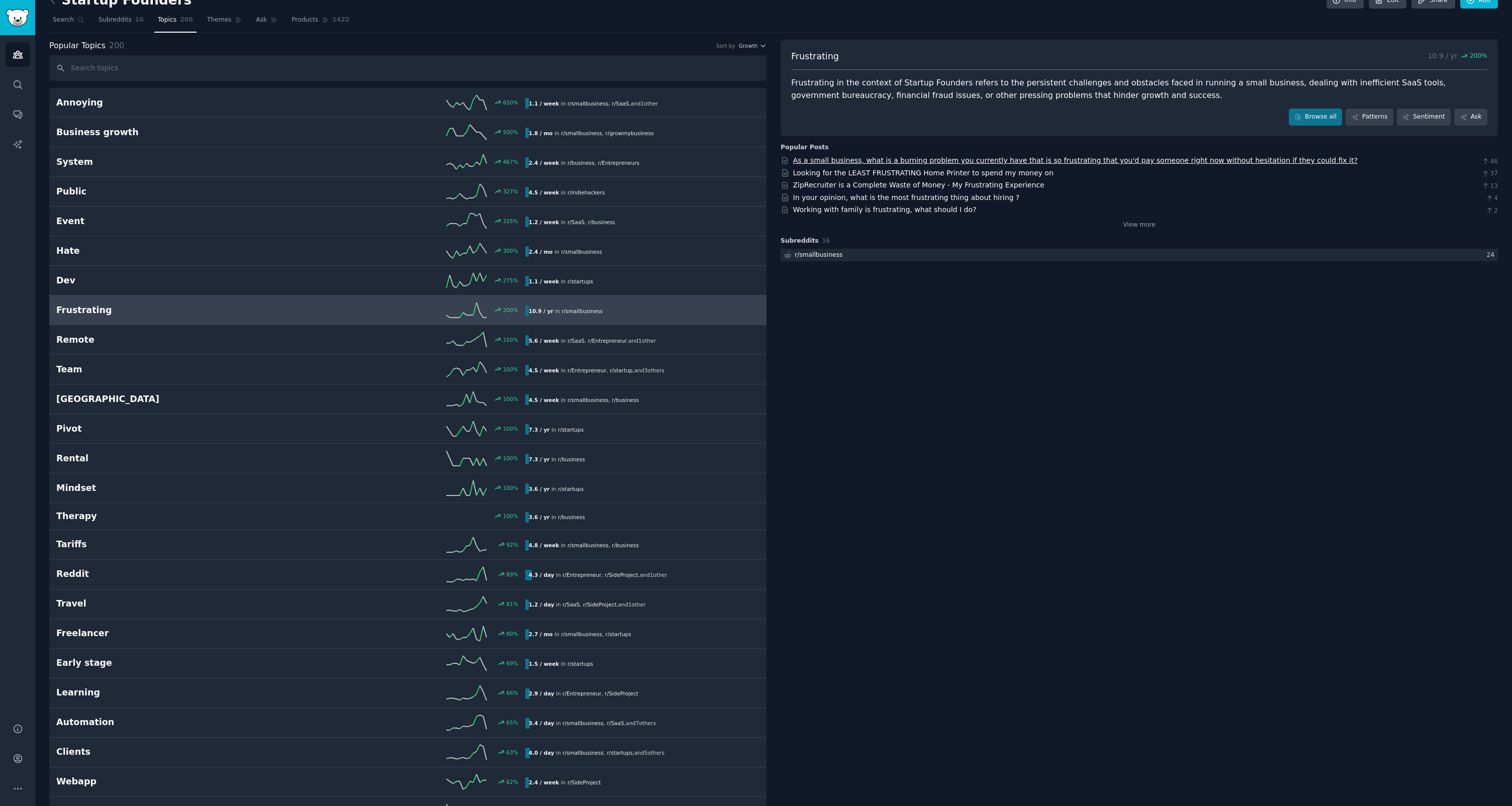
click at [1132, 159] on link "As a small business, what is a burning problem you currently have that is so fr…" at bounding box center [1075, 160] width 565 height 8
click at [1121, 227] on div "View more" at bounding box center [1140, 223] width 717 height 12
click at [1125, 225] on link "View more" at bounding box center [1140, 225] width 33 height 9
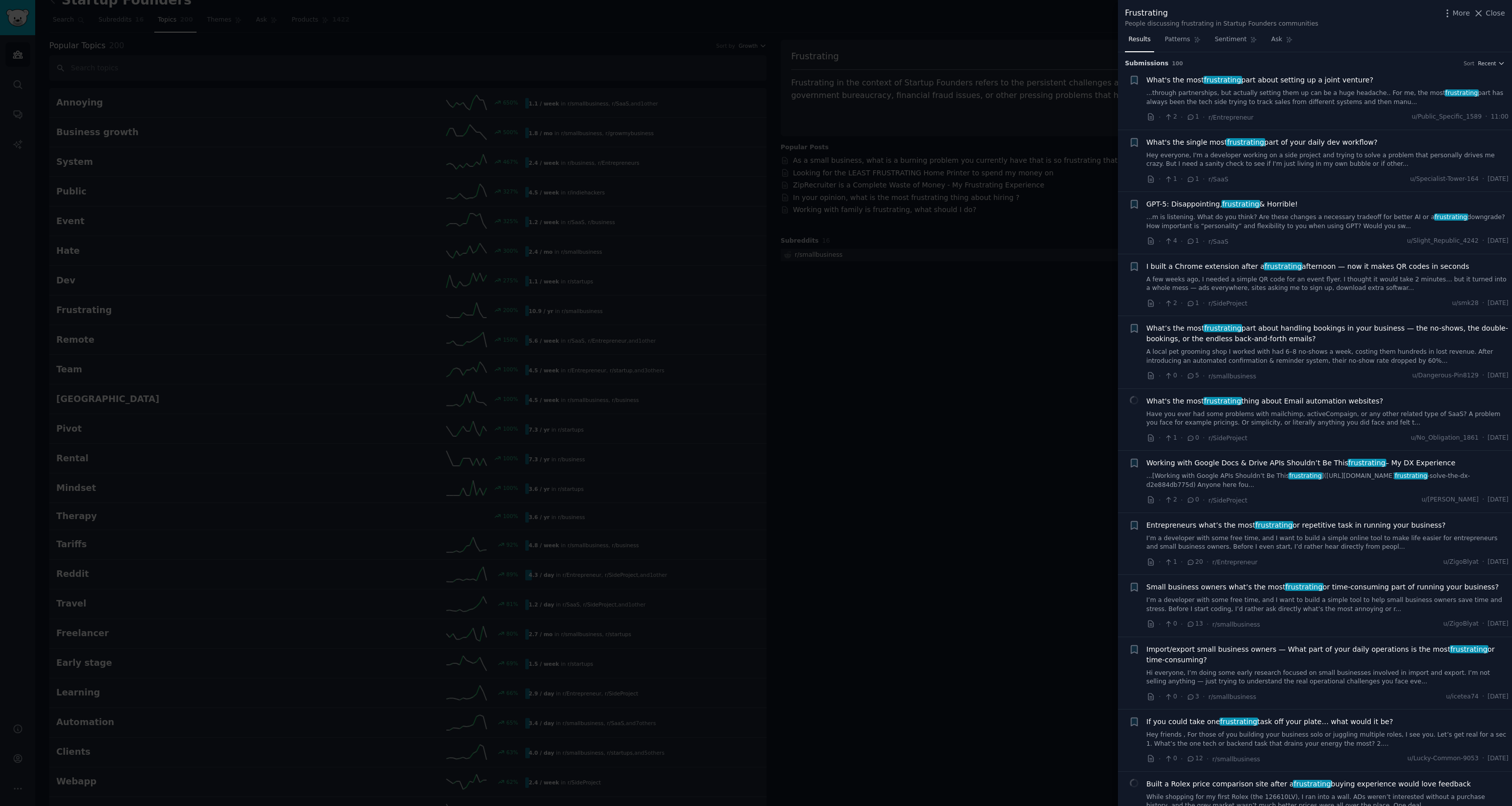
click at [1046, 195] on div at bounding box center [756, 403] width 1512 height 806
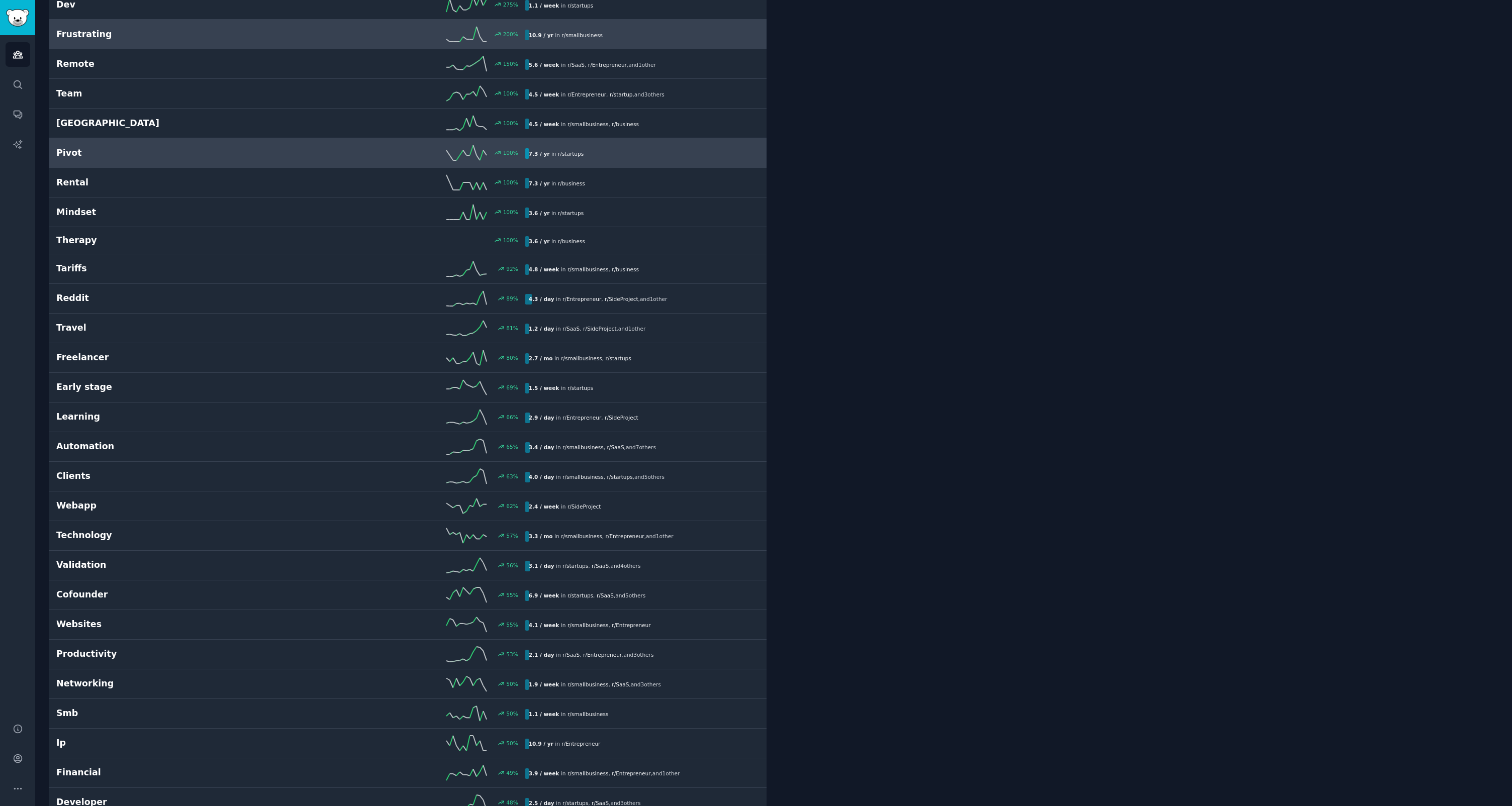
scroll to position [193, 0]
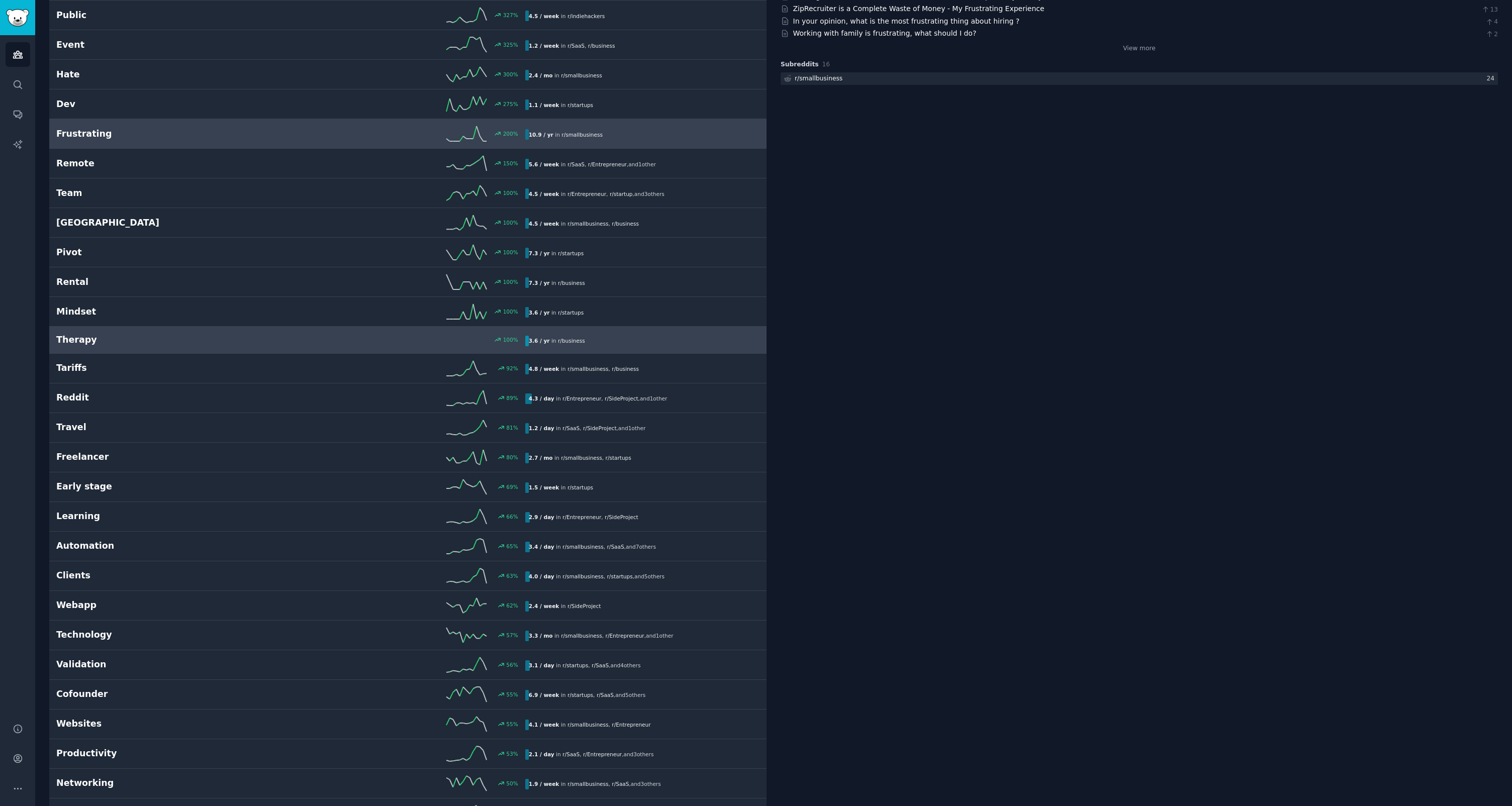
click at [120, 326] on link "Therapy 100 % 3.6 / yr in r/ business" at bounding box center [408, 339] width 717 height 27
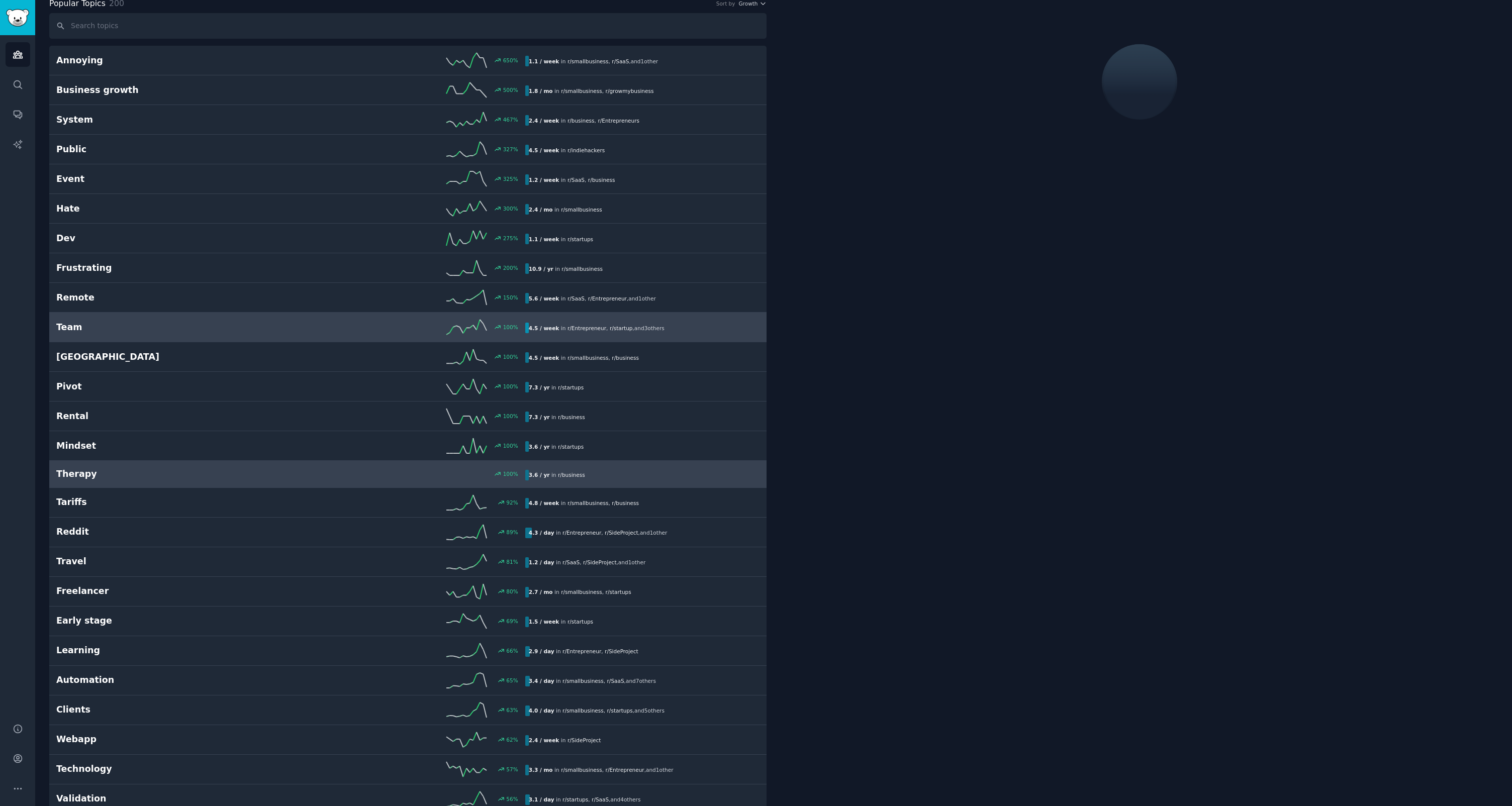
scroll to position [56, 0]
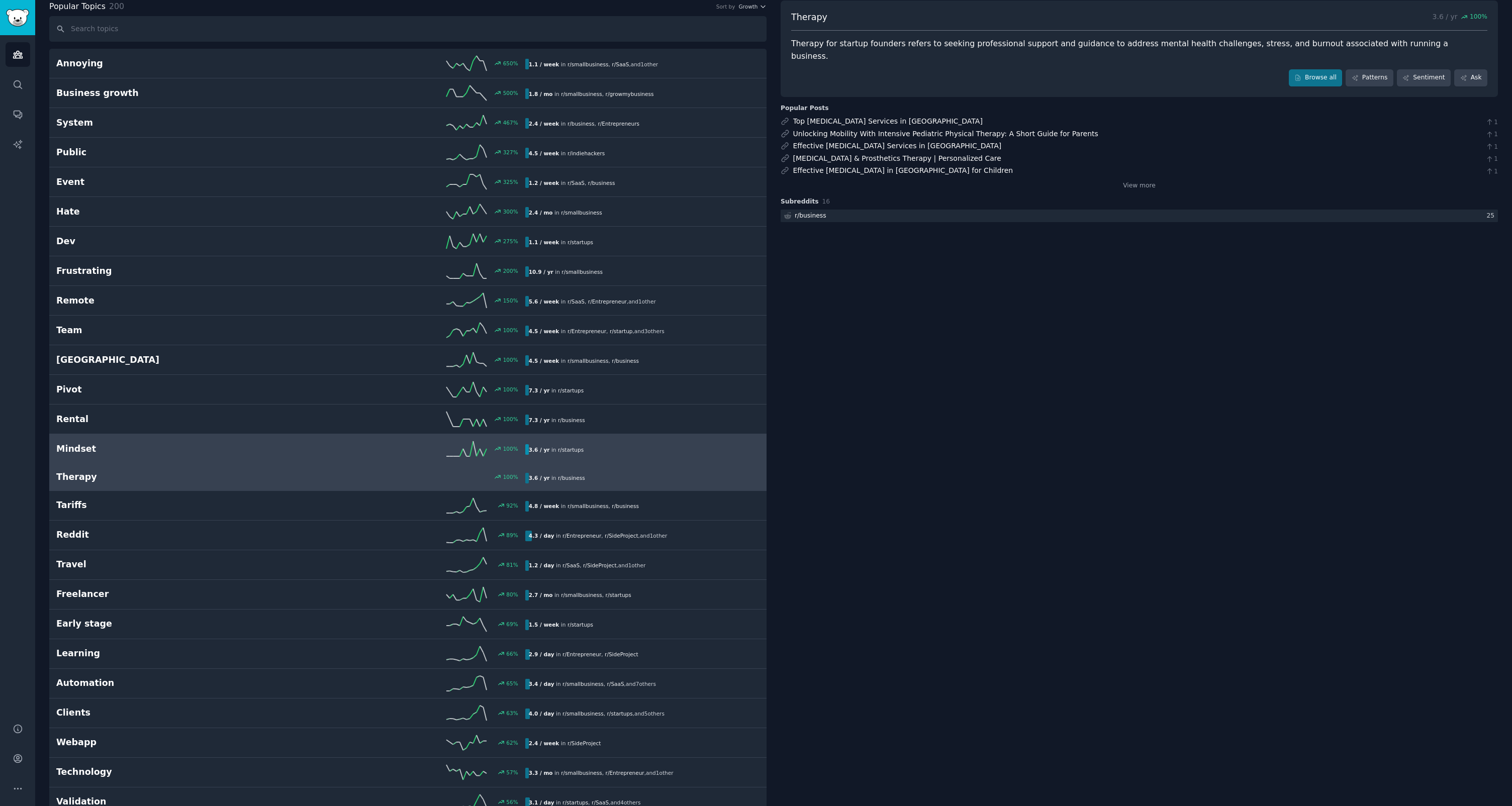
click at [146, 448] on h2 "Mindset" at bounding box center [173, 448] width 234 height 12
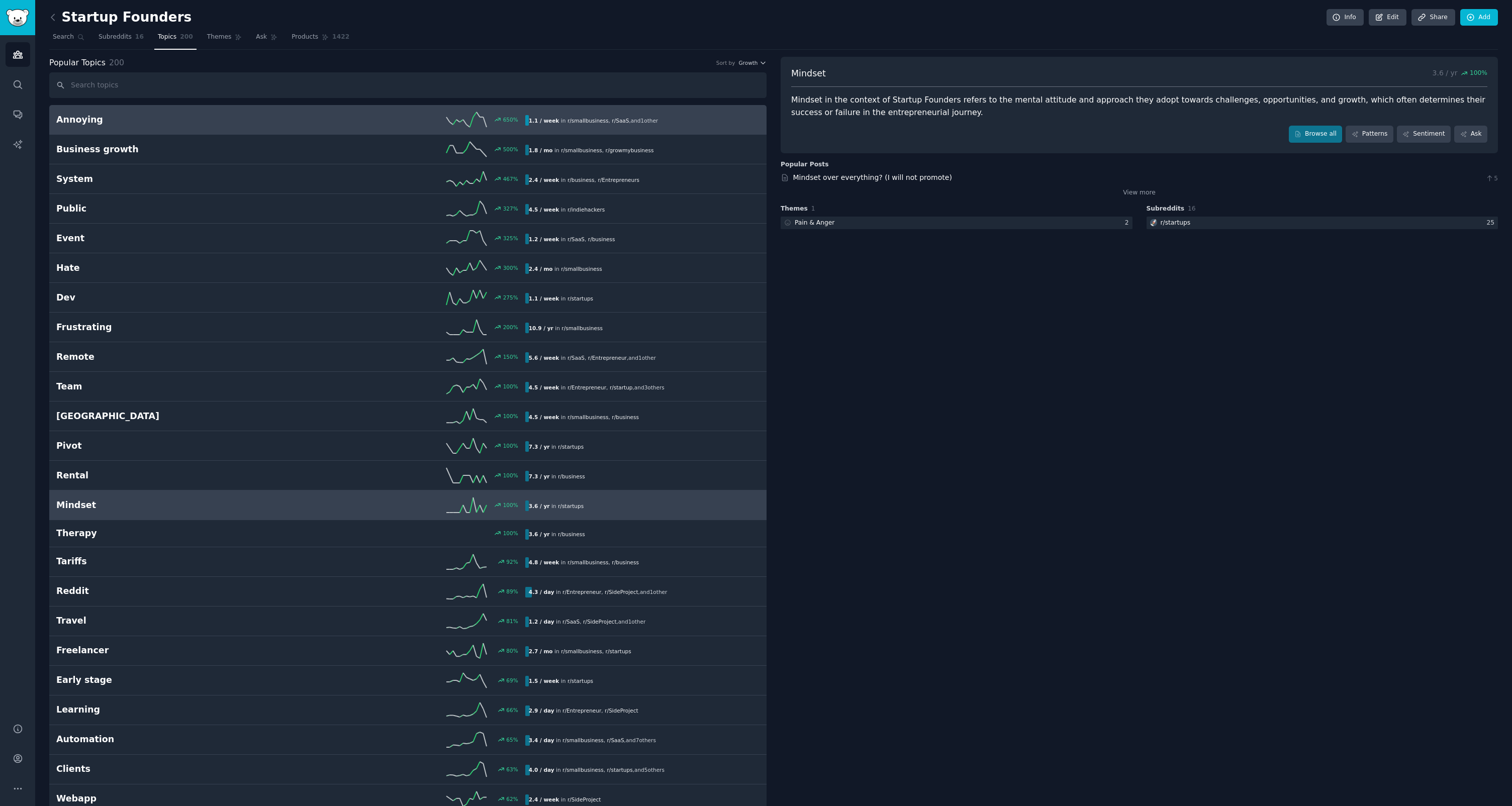
click at [212, 113] on div "Annoying 650 % 1.1 / week in r/ smallbusiness , r/ SaaS , and 1 other" at bounding box center [408, 119] width 704 height 15
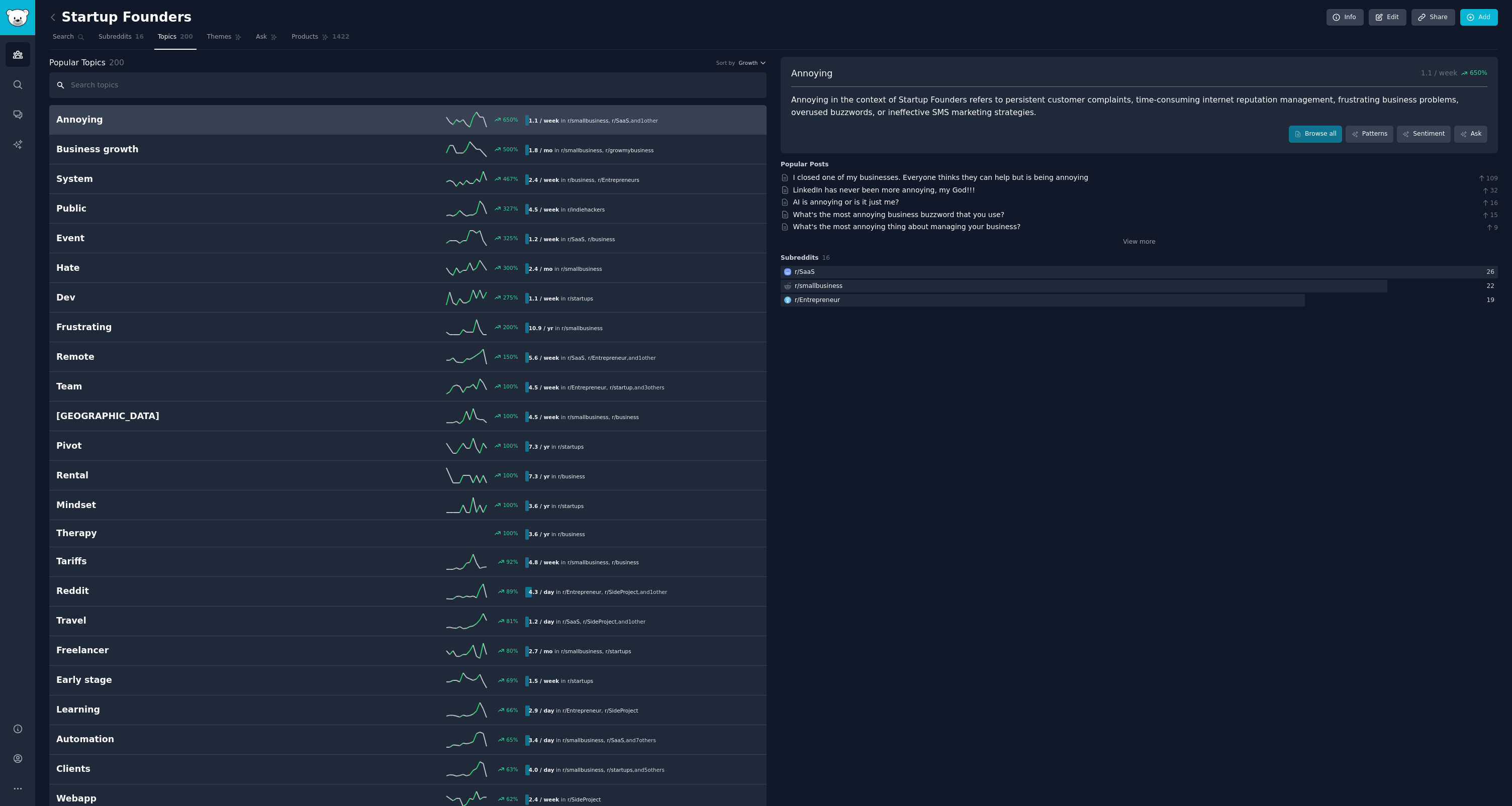
click at [123, 87] on input "text" at bounding box center [408, 85] width 717 height 26
click at [70, 34] on span "Search" at bounding box center [63, 37] width 21 height 9
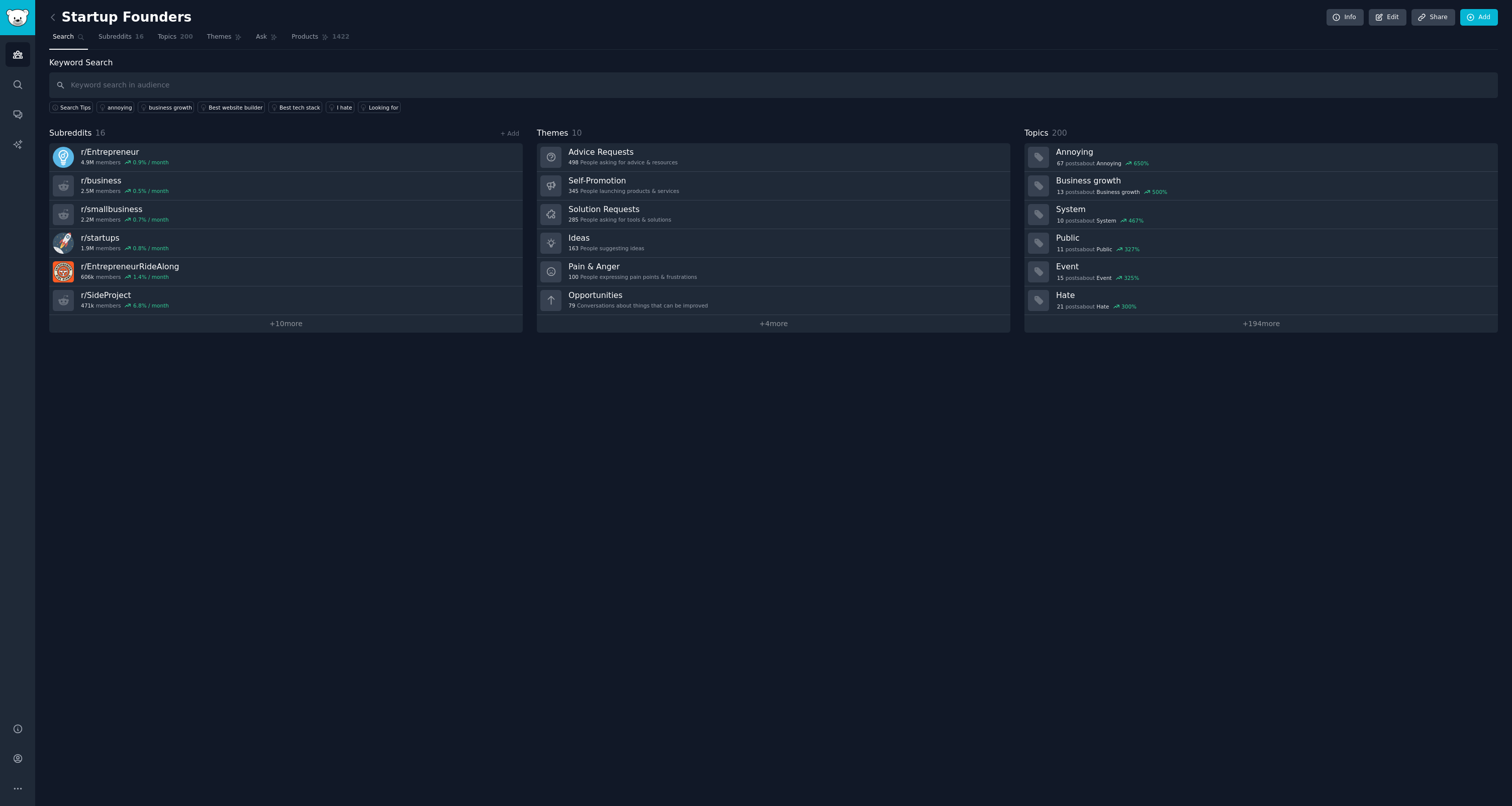
click at [140, 90] on input "text" at bounding box center [774, 85] width 1449 height 26
type input "med"
type input "p"
type input "mindfullness"
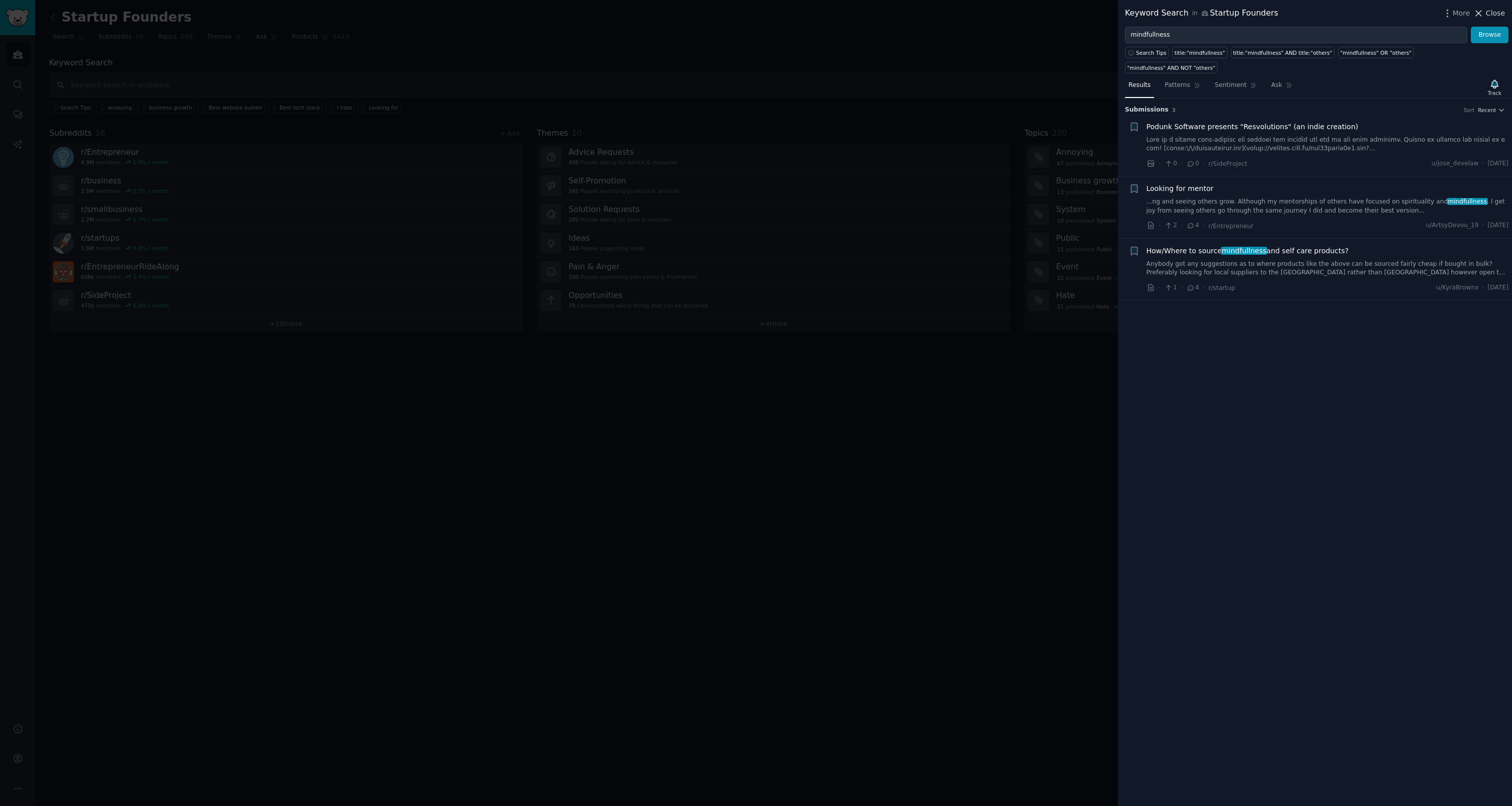
click at [1490, 12] on span "Close" at bounding box center [1495, 13] width 19 height 10
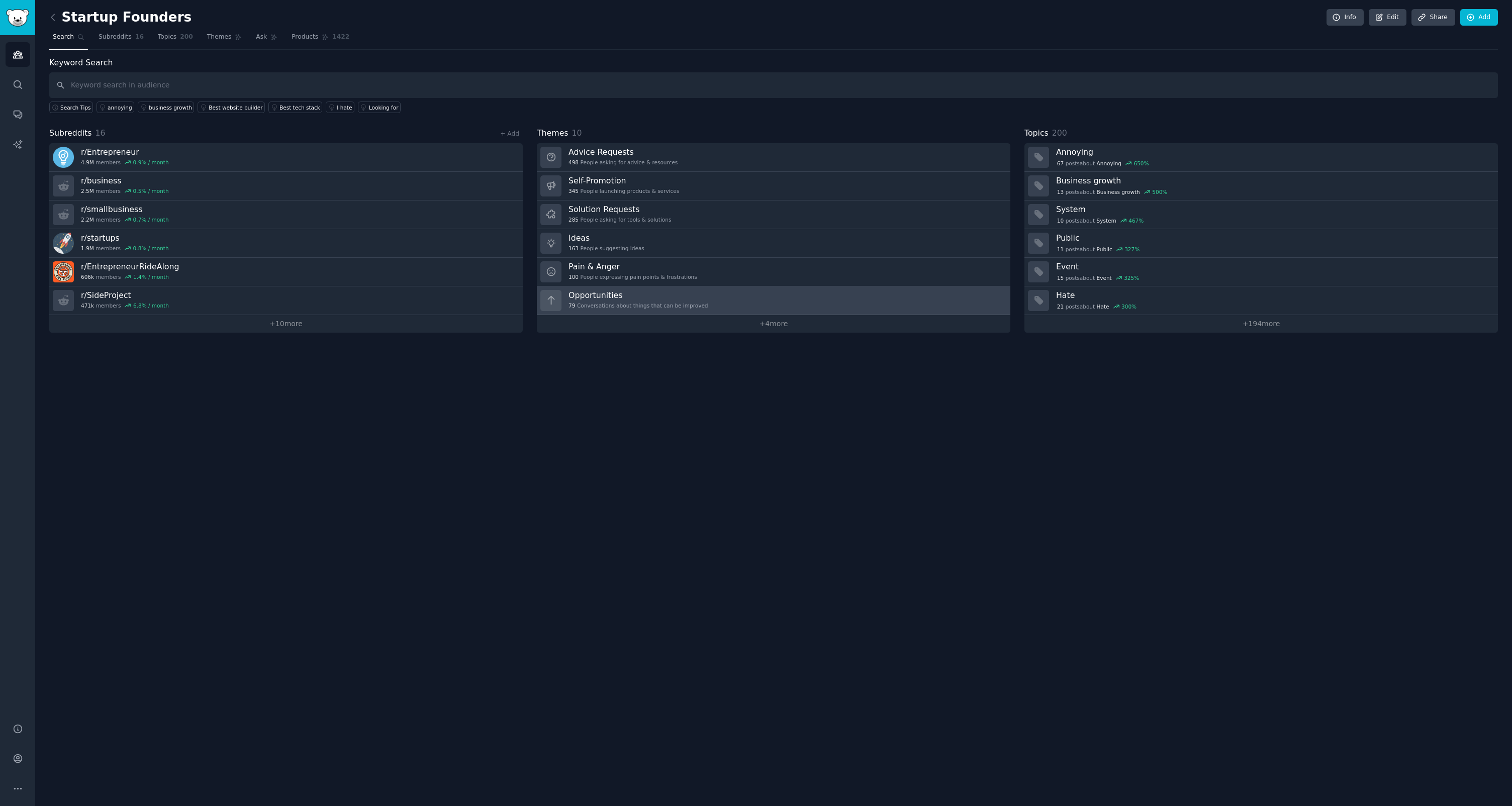
click at [645, 297] on h3 "Opportunities" at bounding box center [638, 295] width 140 height 10
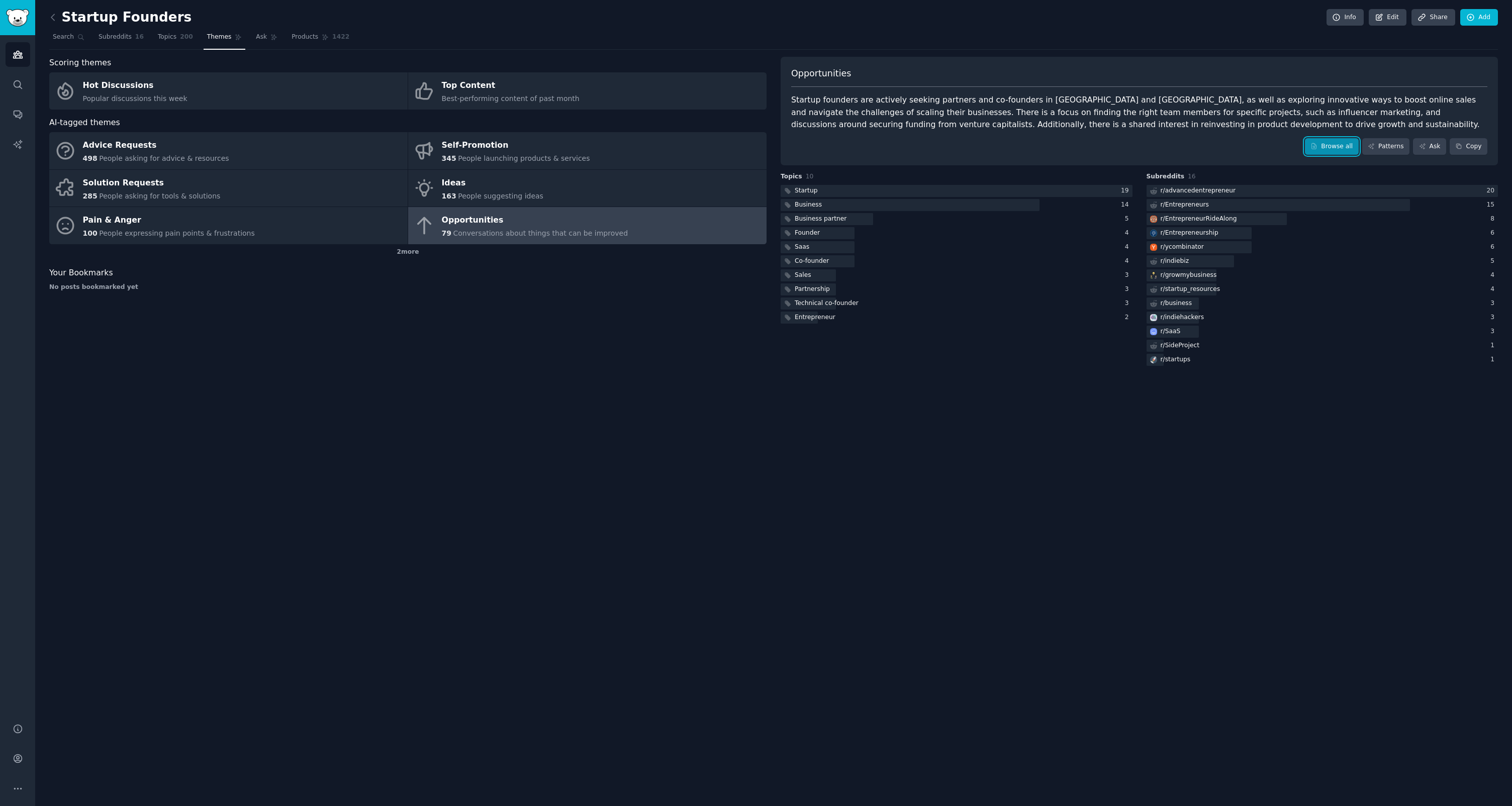
click at [1330, 145] on link "Browse all" at bounding box center [1332, 147] width 54 height 17
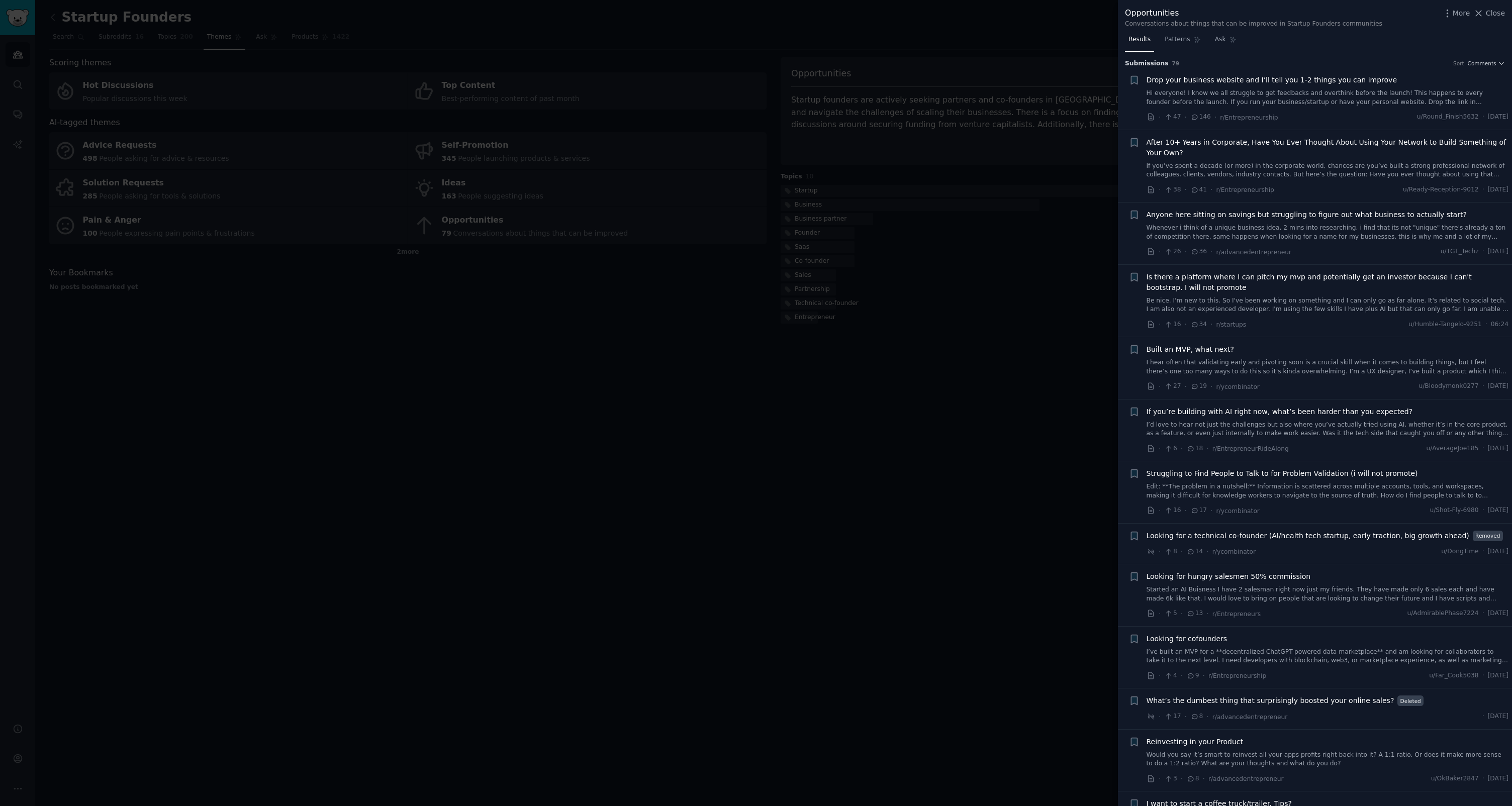
click at [794, 318] on div at bounding box center [756, 403] width 1512 height 806
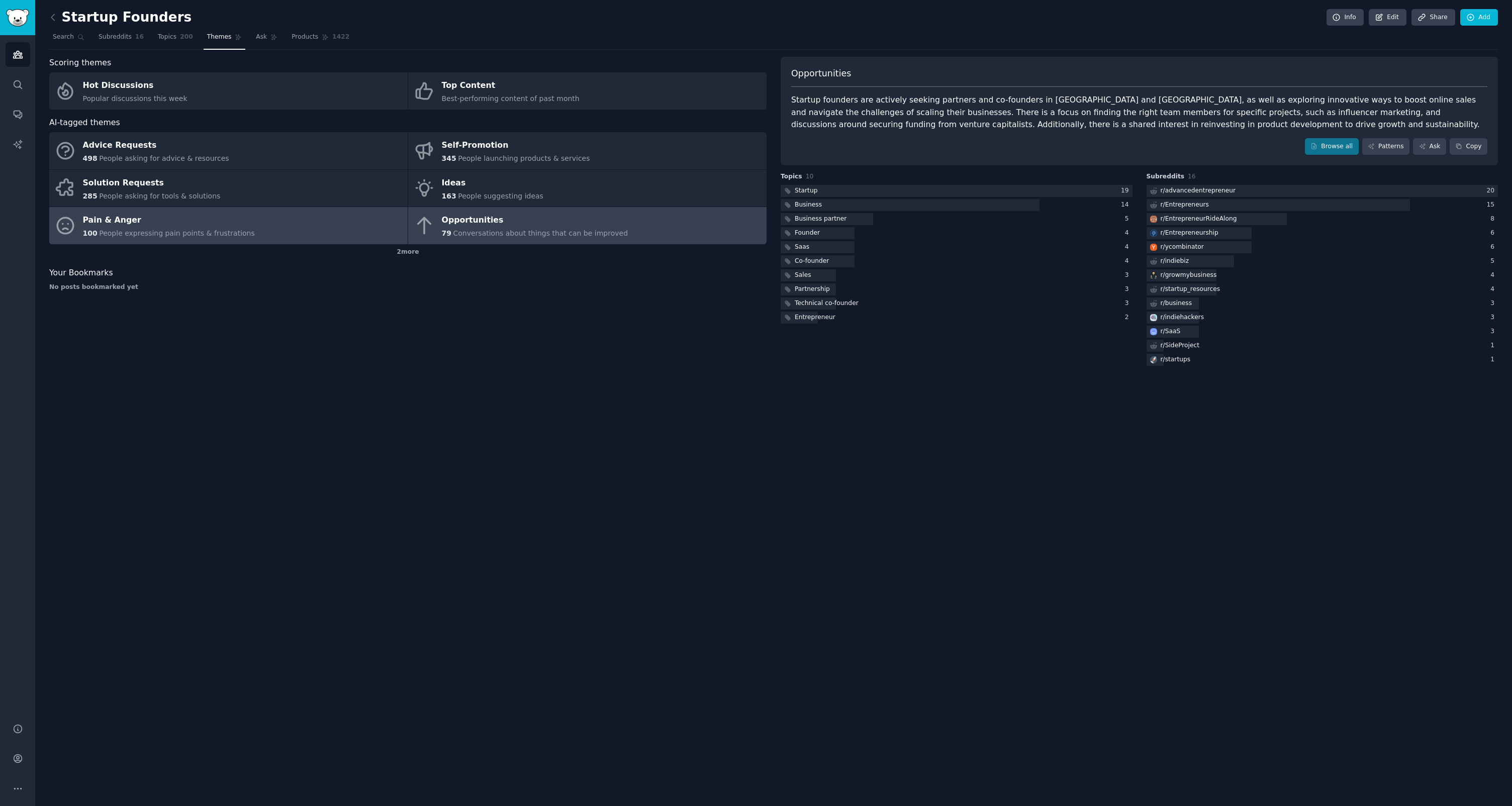
click at [182, 231] on span "People expressing pain points & frustrations" at bounding box center [177, 233] width 156 height 8
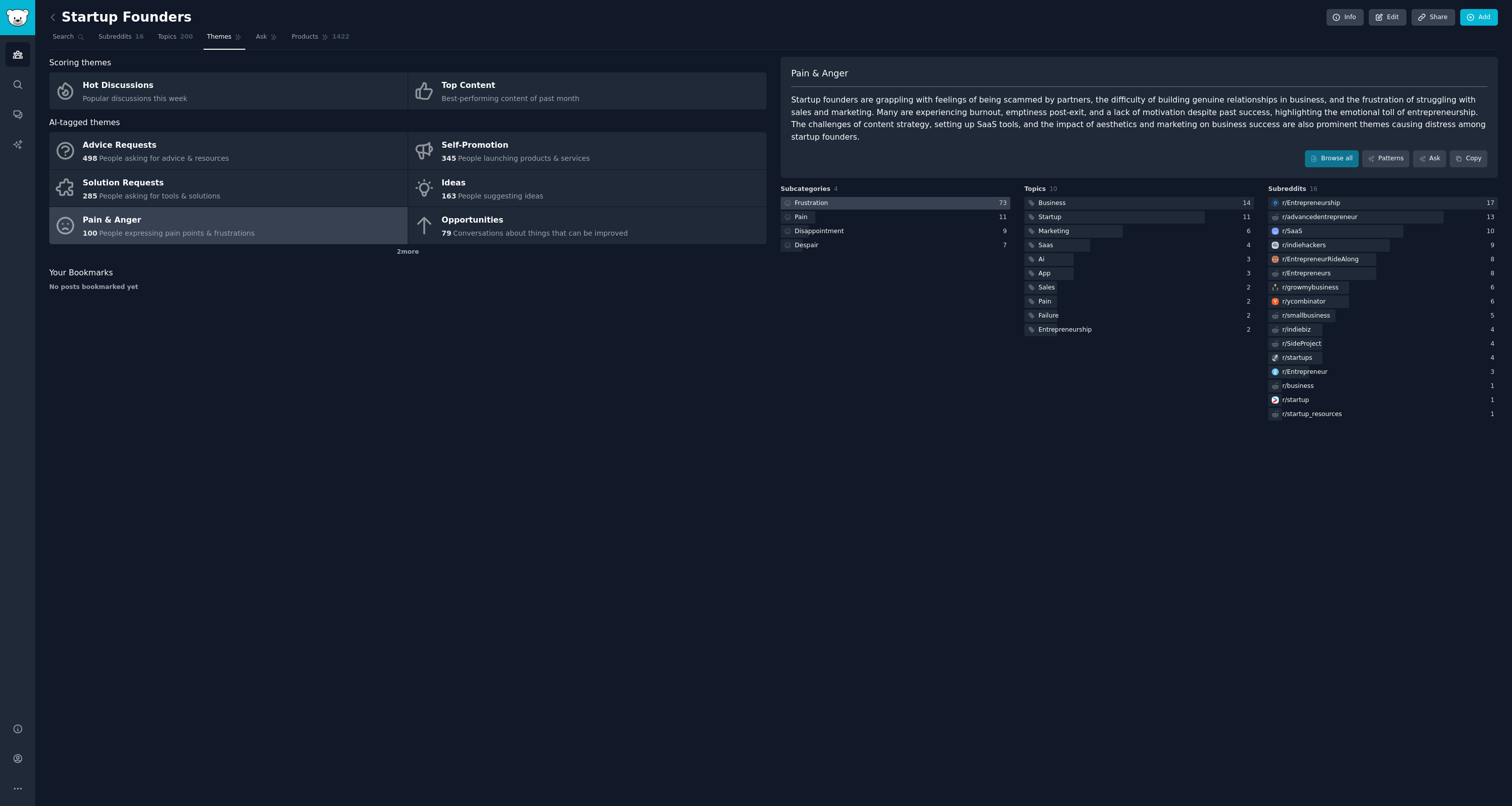
click at [863, 197] on div at bounding box center [896, 203] width 229 height 12
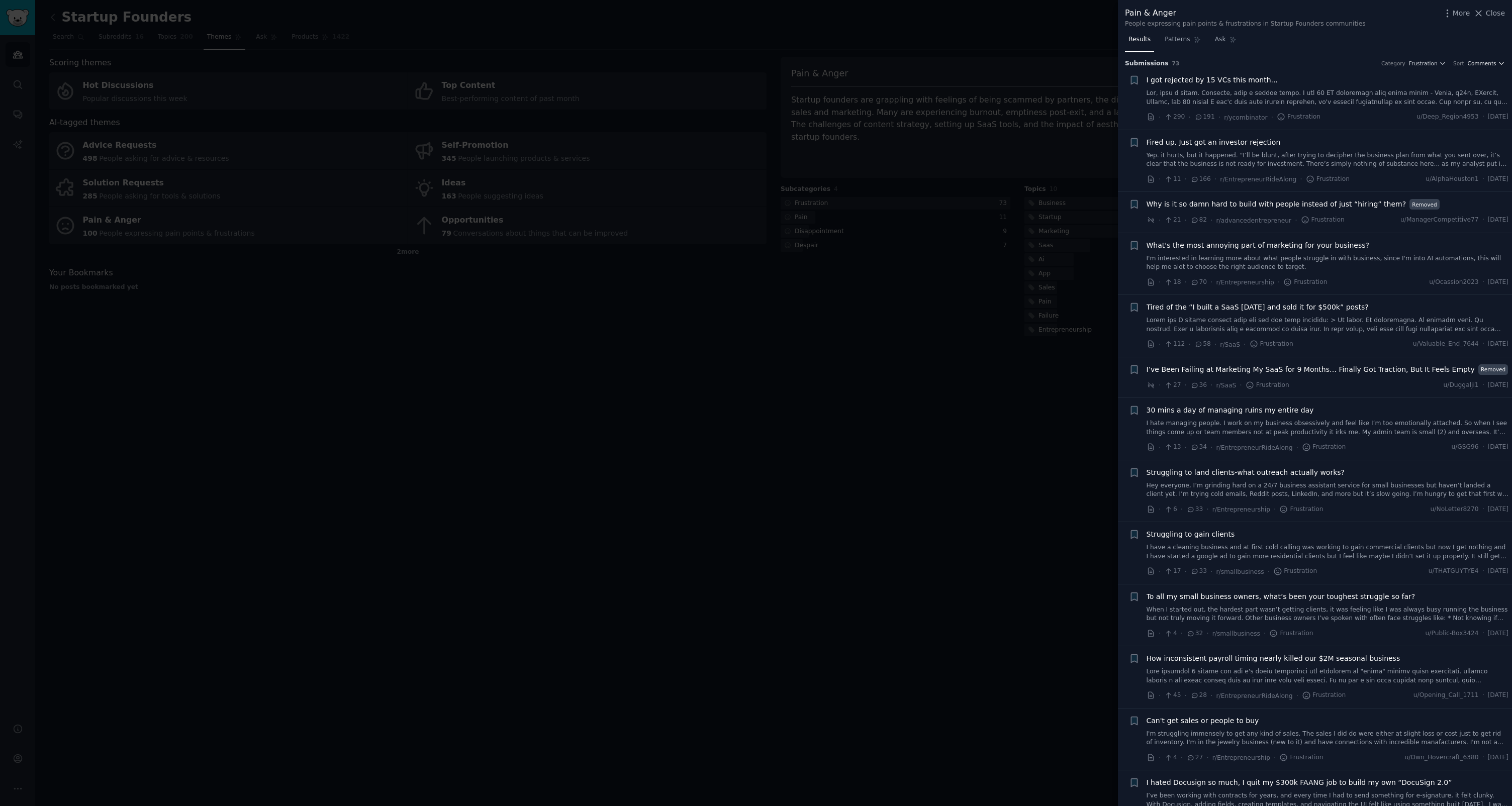
click at [1490, 66] on span "Comments" at bounding box center [1482, 63] width 29 height 7
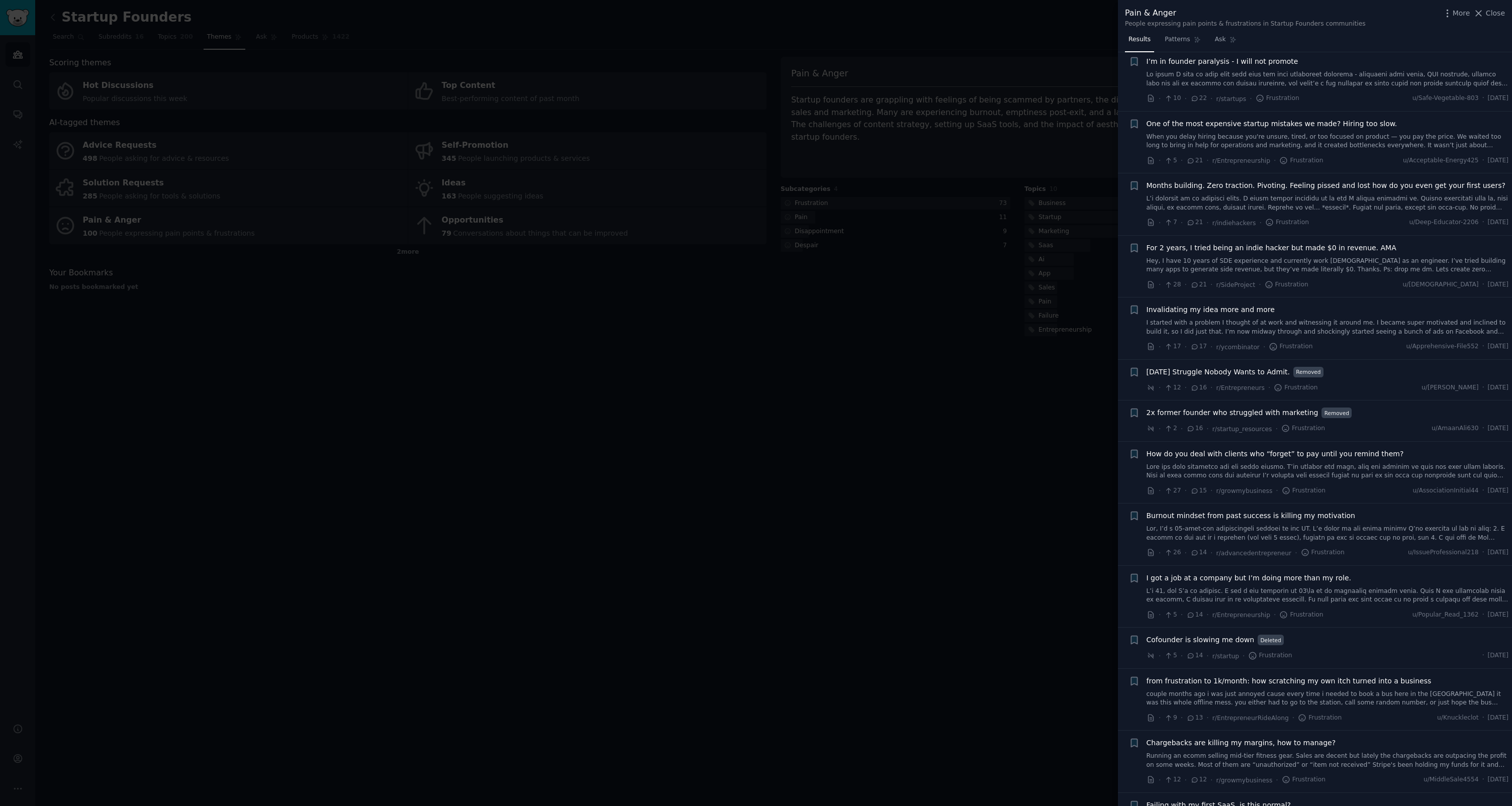
scroll to position [1373, 0]
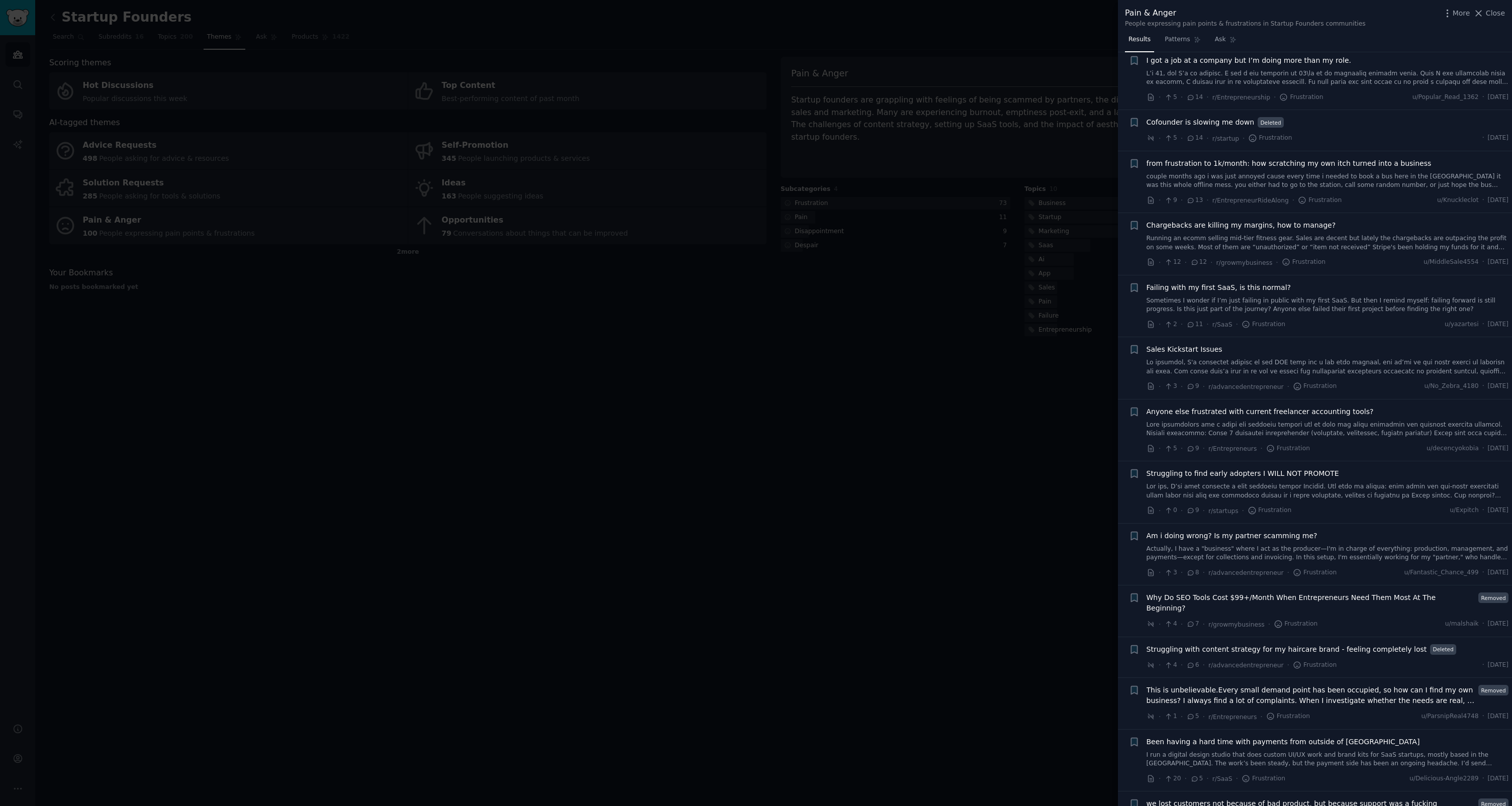
drag, startPoint x: 925, startPoint y: 432, endPoint x: 932, endPoint y: 433, distance: 7.1
click at [925, 432] on div at bounding box center [756, 403] width 1512 height 806
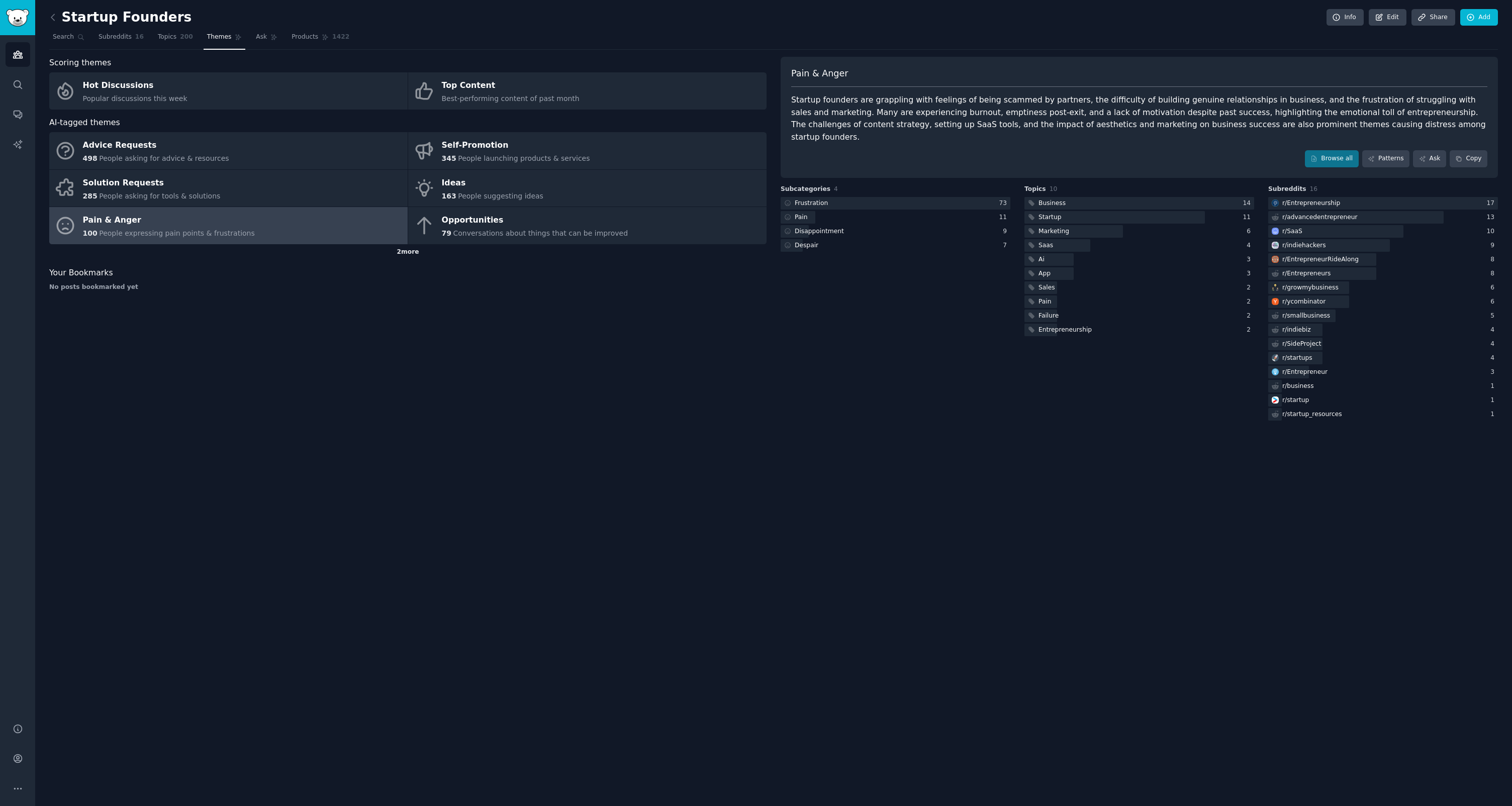
click at [410, 252] on div "2 more" at bounding box center [408, 252] width 717 height 16
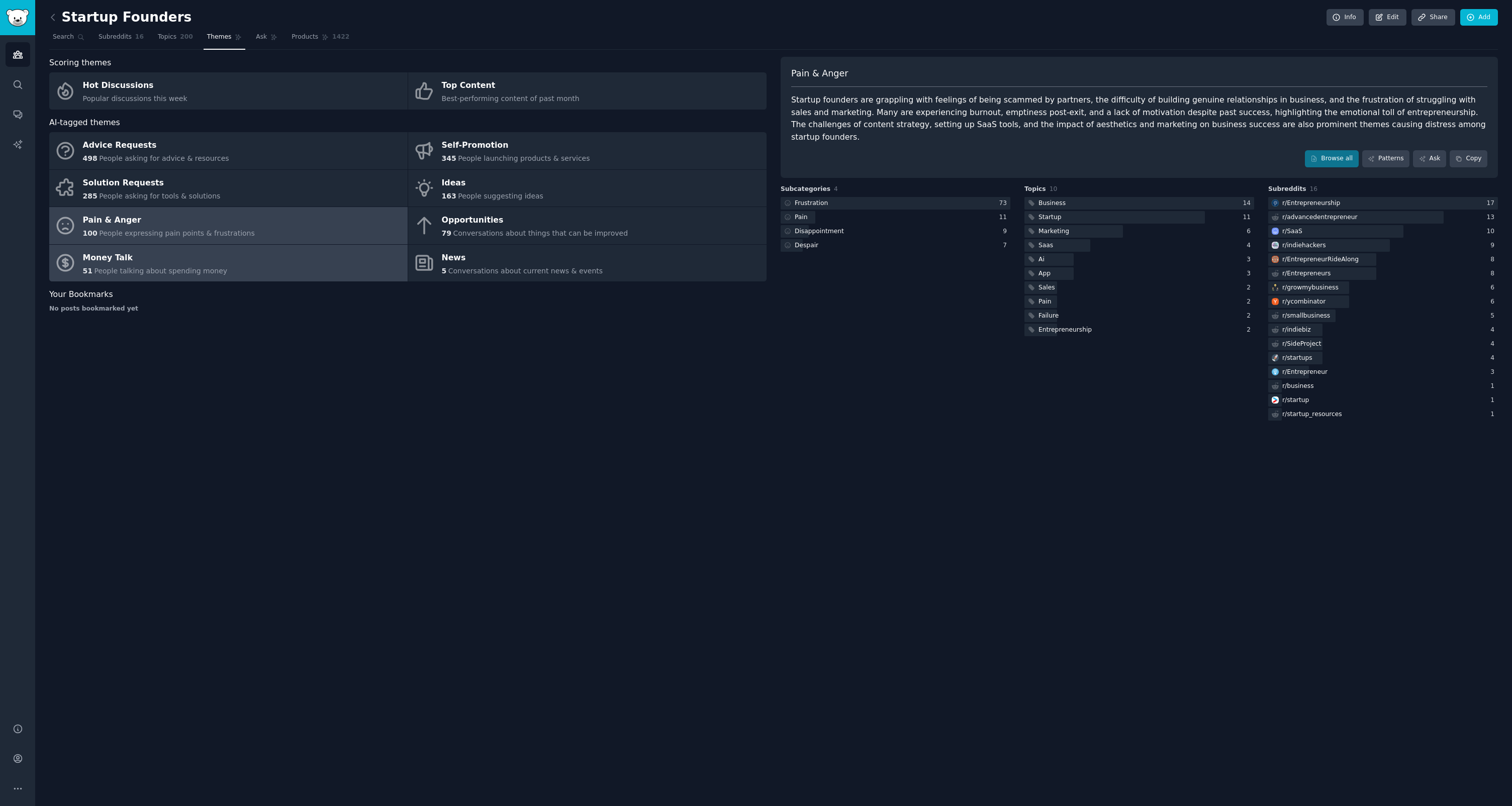
click at [319, 267] on link "Money Talk 51 People talking about spending money" at bounding box center [228, 263] width 359 height 37
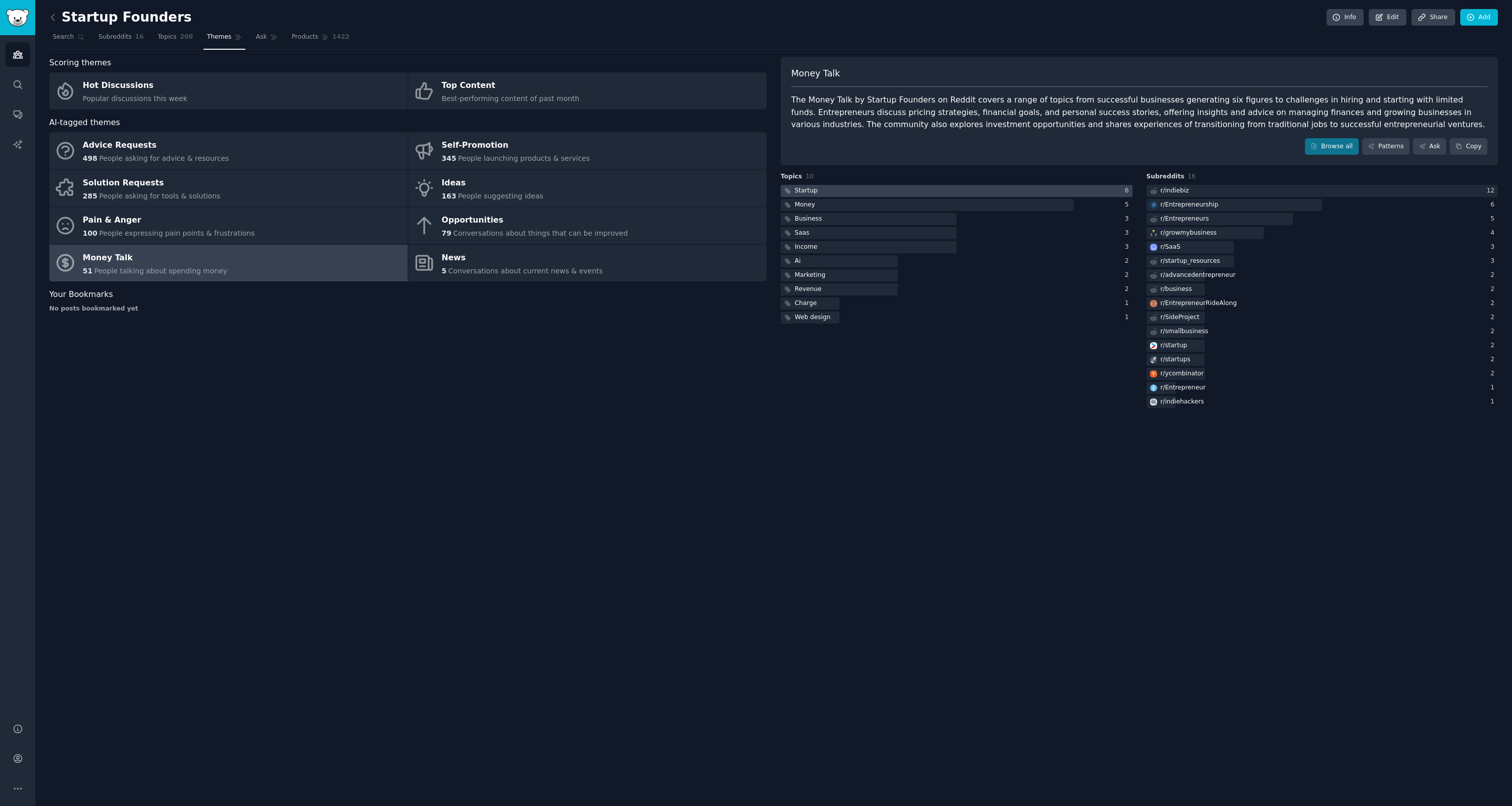
click at [846, 189] on div at bounding box center [957, 191] width 352 height 12
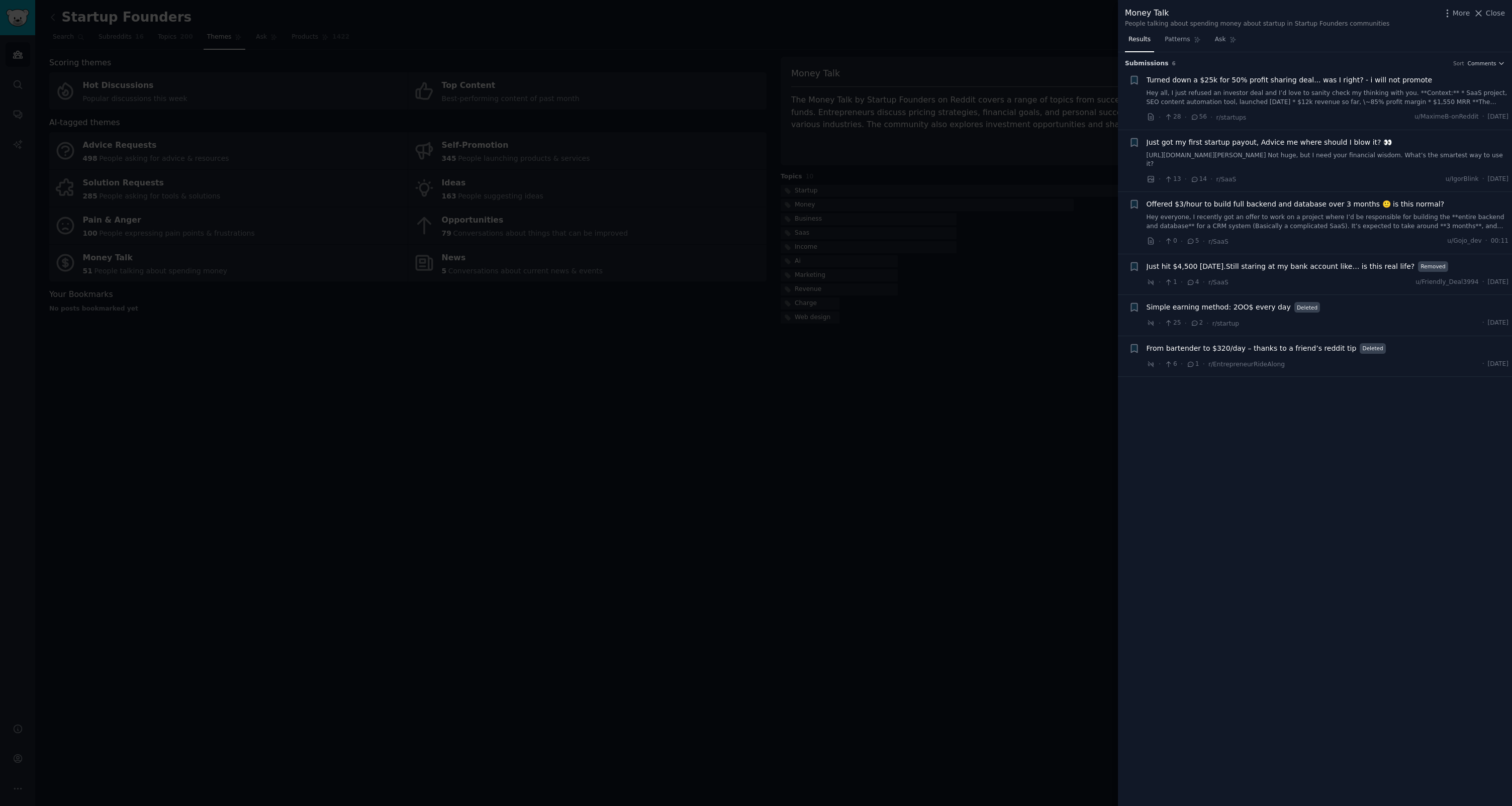
click at [266, 522] on div at bounding box center [756, 403] width 1512 height 806
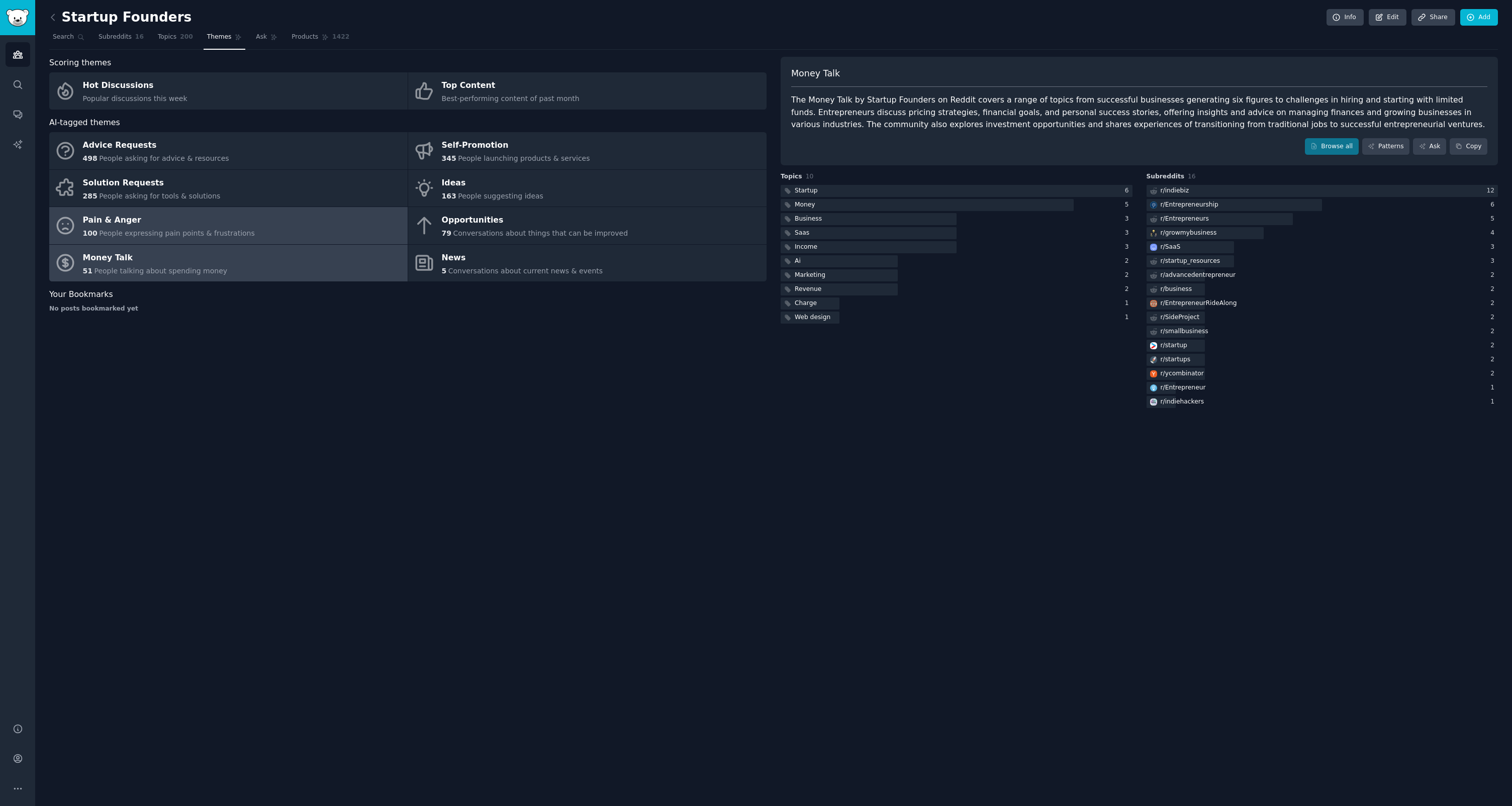
click at [144, 223] on div "Pain & Anger" at bounding box center [169, 220] width 172 height 16
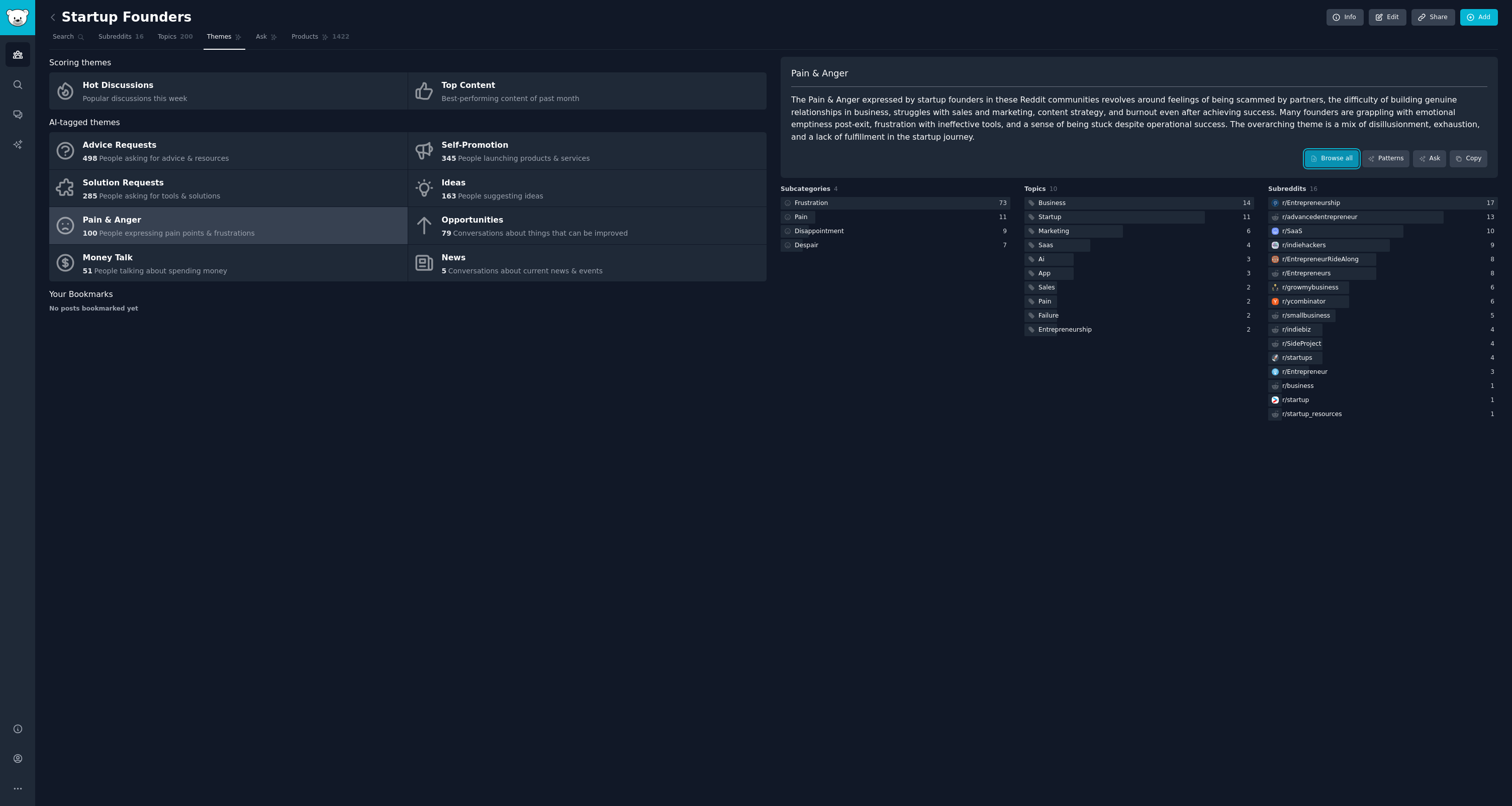
click at [1309, 150] on link "Browse all" at bounding box center [1332, 159] width 54 height 17
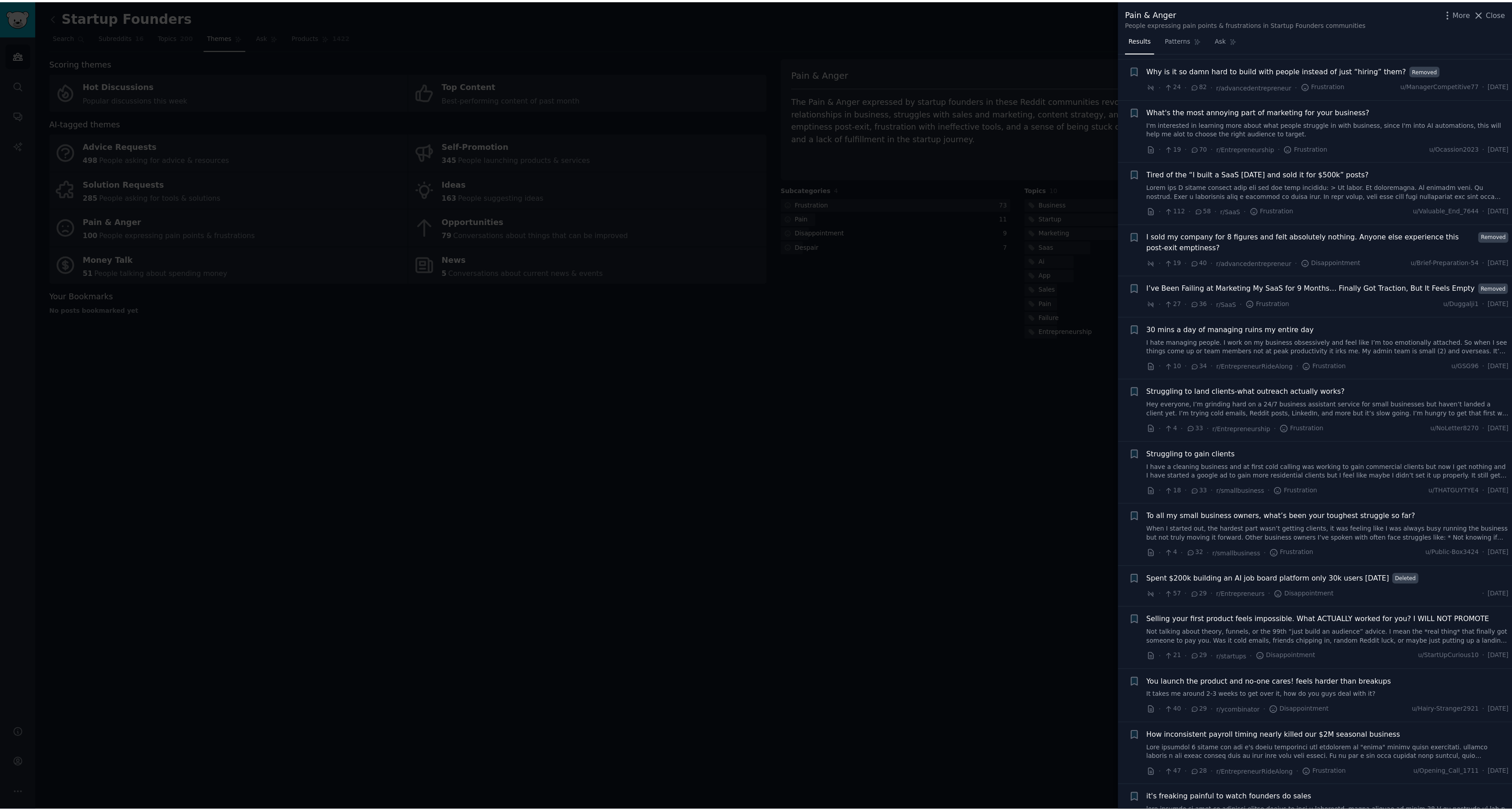
scroll to position [212, 0]
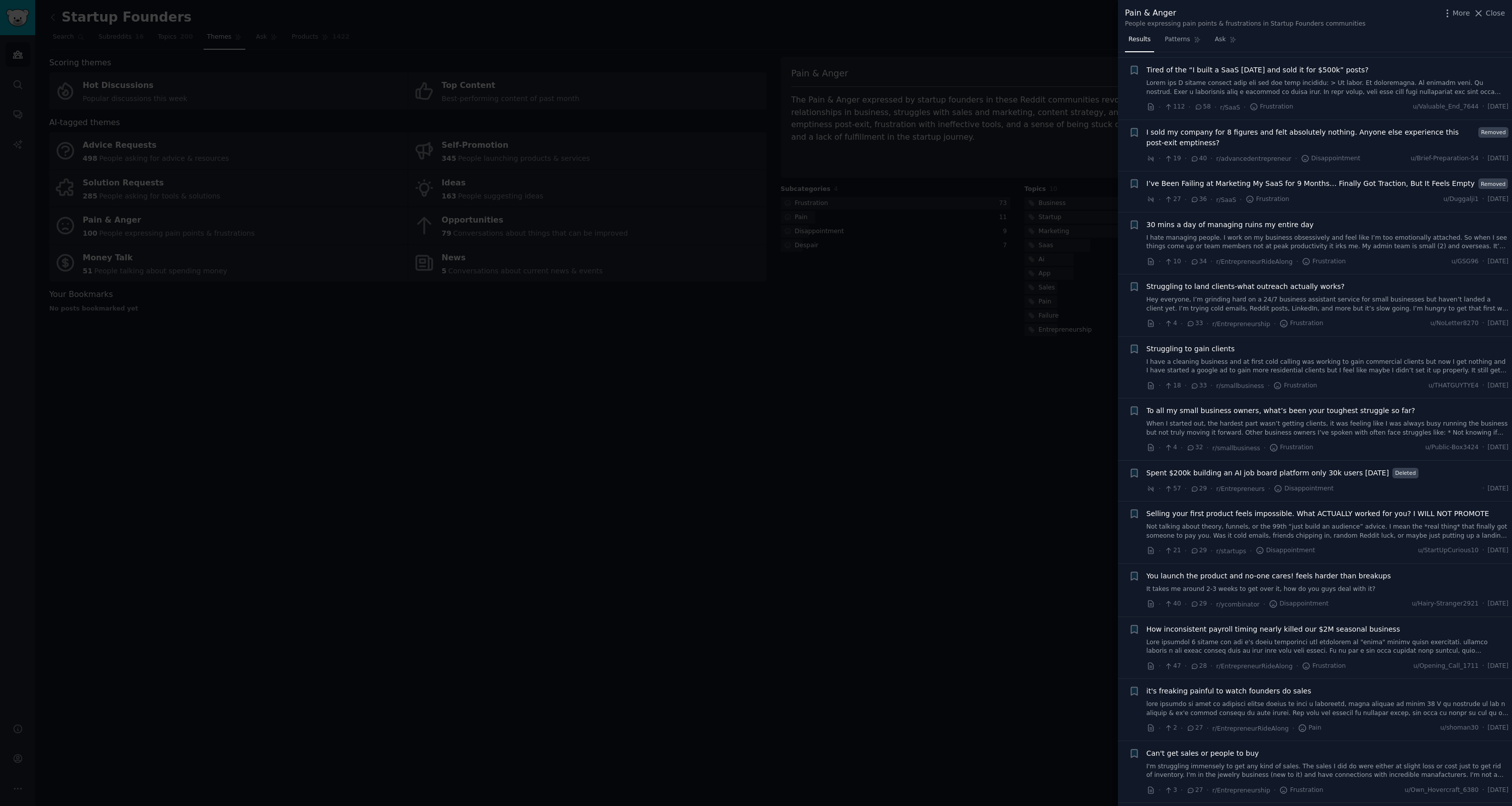
click at [950, 506] on div at bounding box center [756, 403] width 1512 height 806
